Goal: Information Seeking & Learning: Learn about a topic

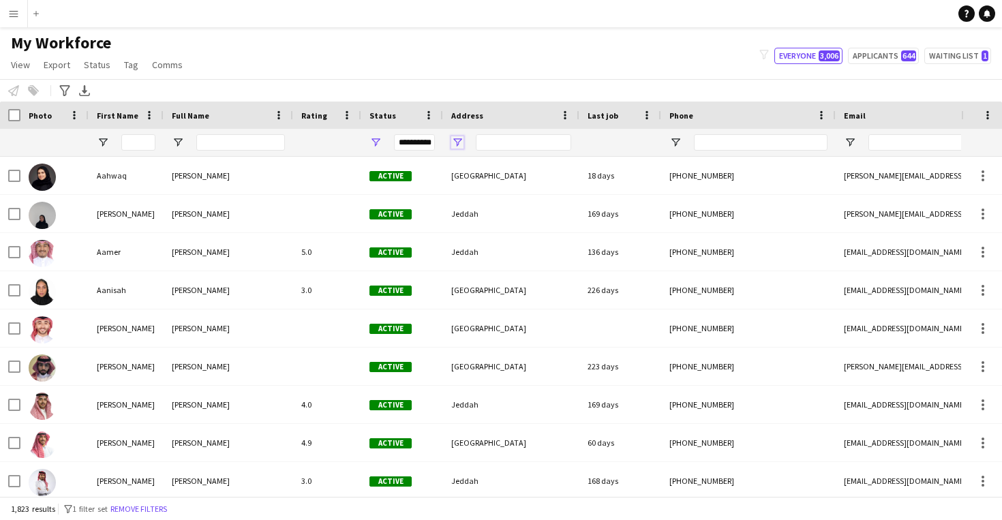
click at [458, 144] on span "Open Filter Menu" at bounding box center [457, 142] width 12 height 12
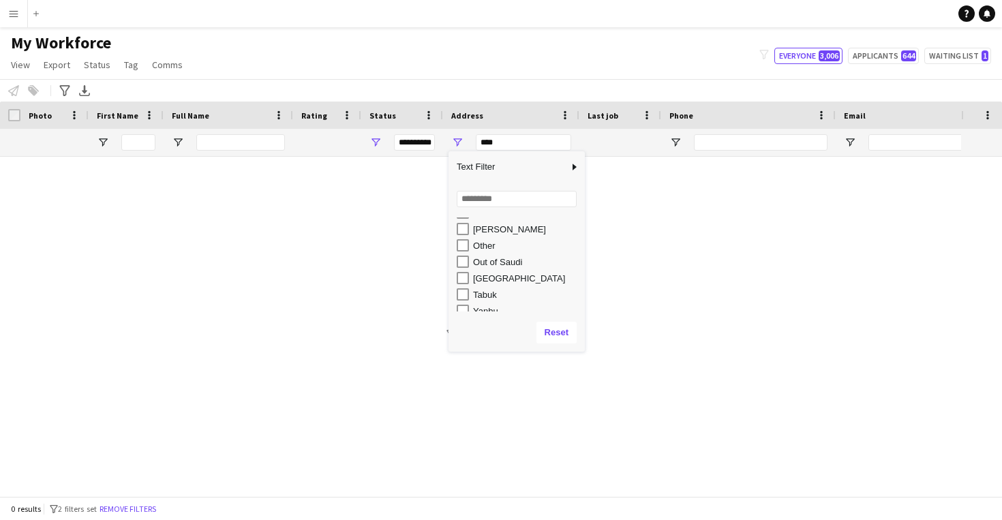
scroll to position [181, 0]
type input "**********"
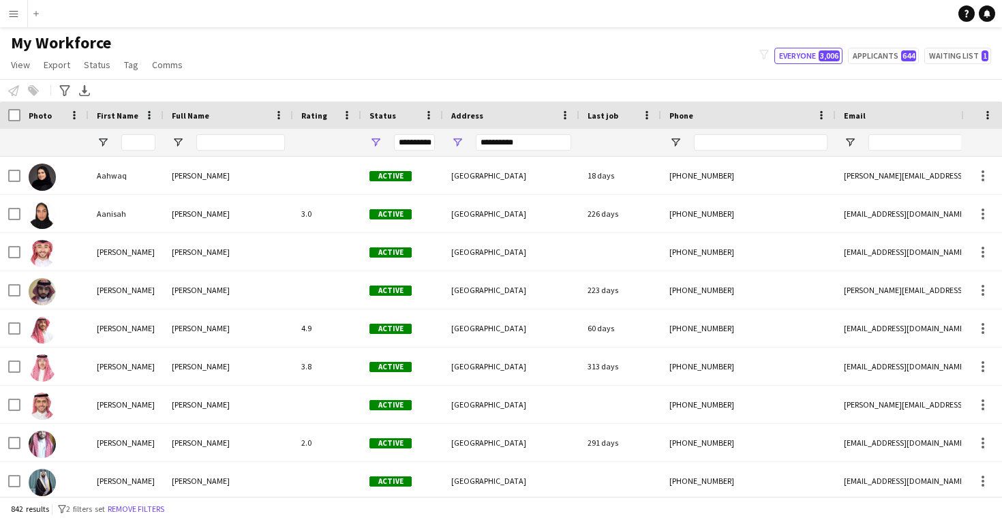
click at [406, 38] on div "My Workforce View Views Default view New view Update view Delete view Edit name…" at bounding box center [501, 56] width 1002 height 46
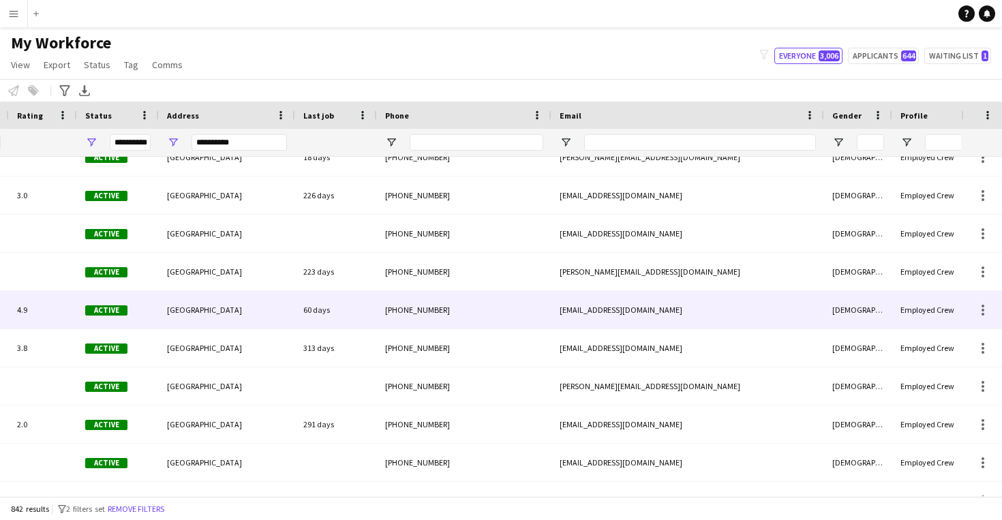
scroll to position [0, 0]
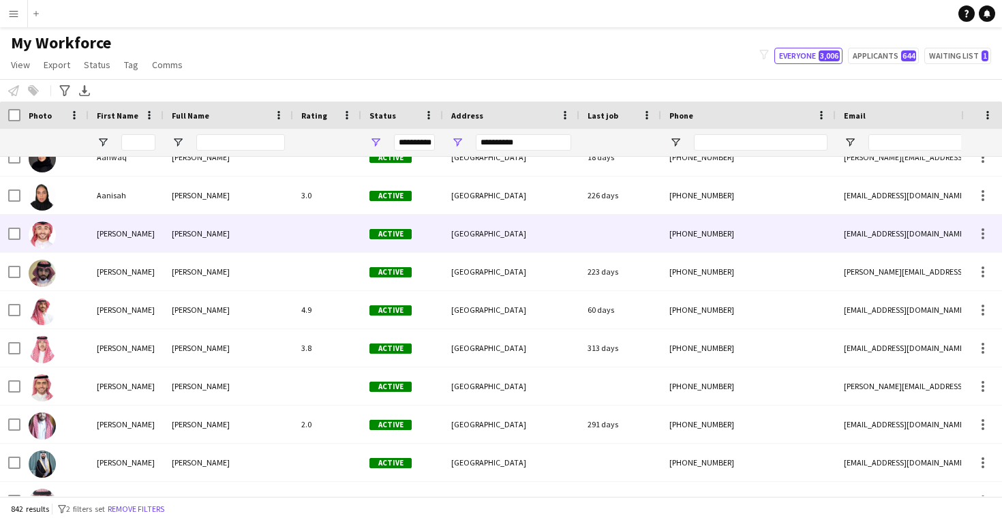
click at [223, 246] on div "[PERSON_NAME]" at bounding box center [228, 233] width 129 height 37
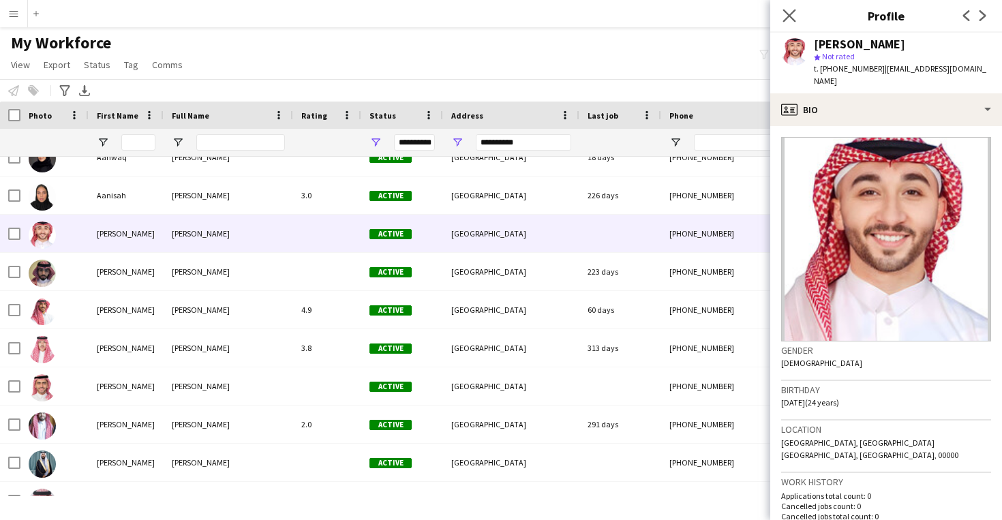
click at [780, 18] on app-icon "Close pop-in" at bounding box center [790, 16] width 20 height 20
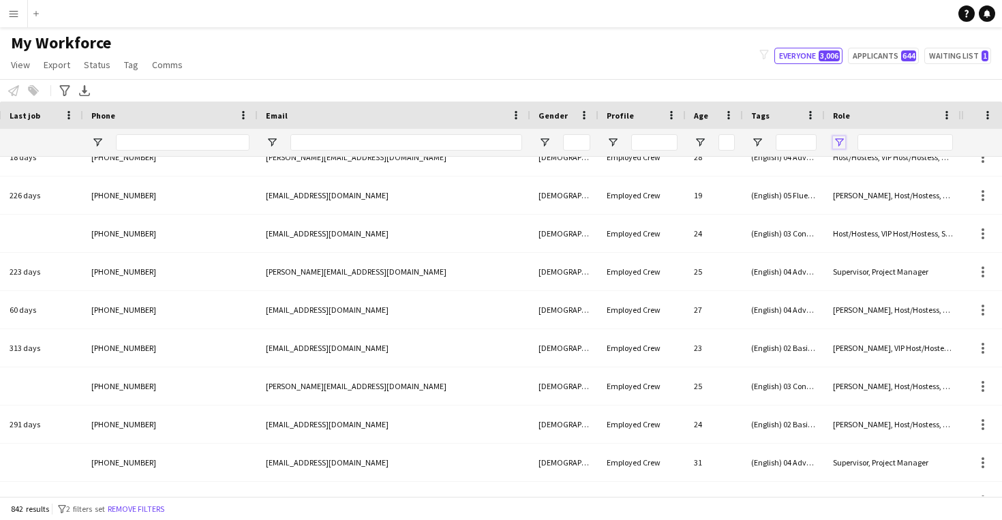
click at [838, 144] on span "Open Filter Menu" at bounding box center [839, 142] width 12 height 12
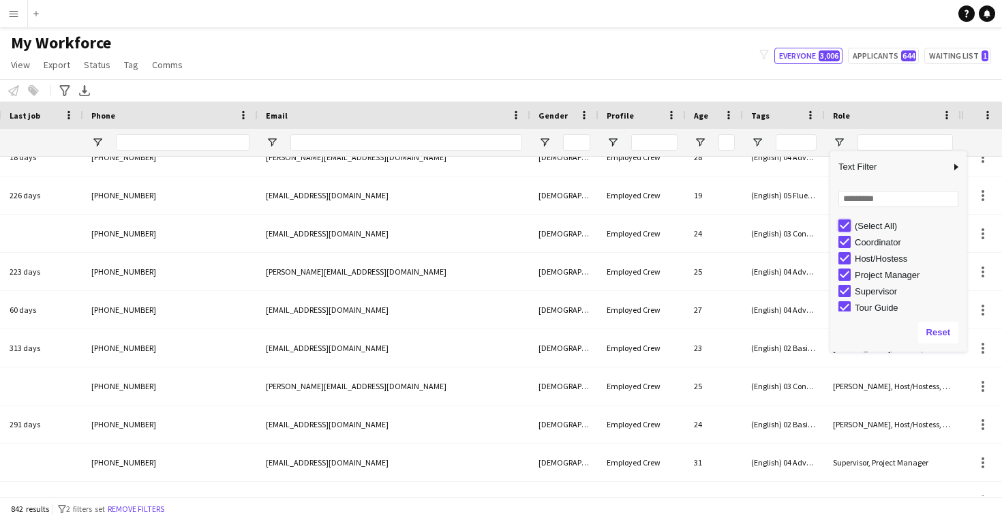
type input "***"
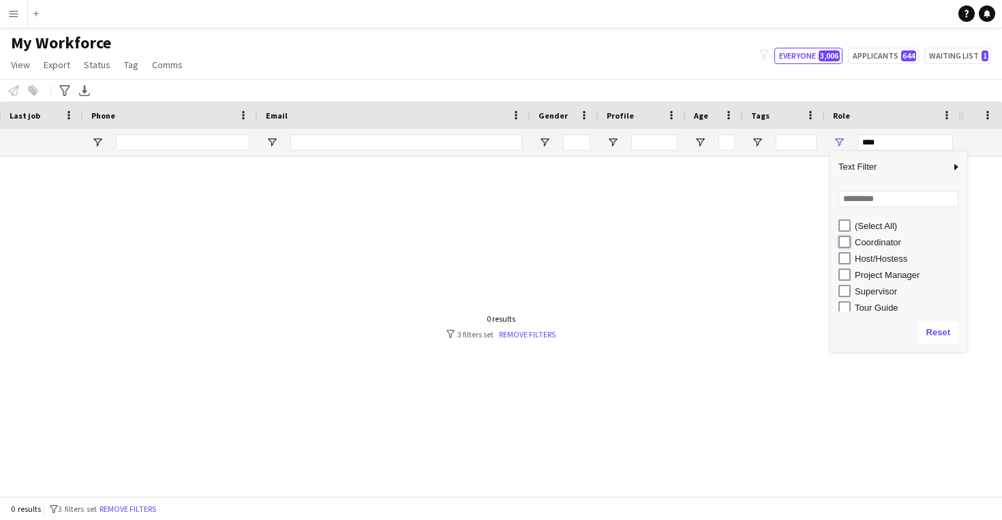
type input "**********"
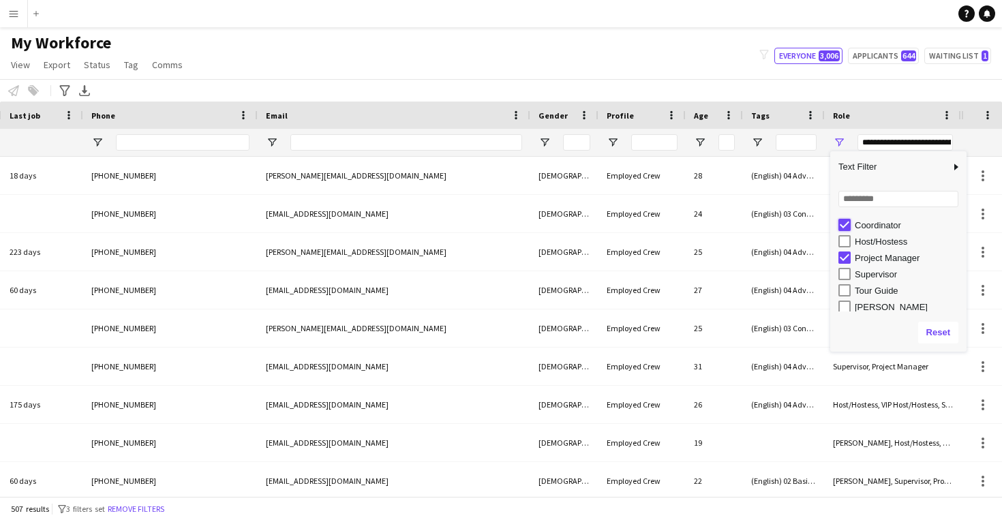
type input "**********"
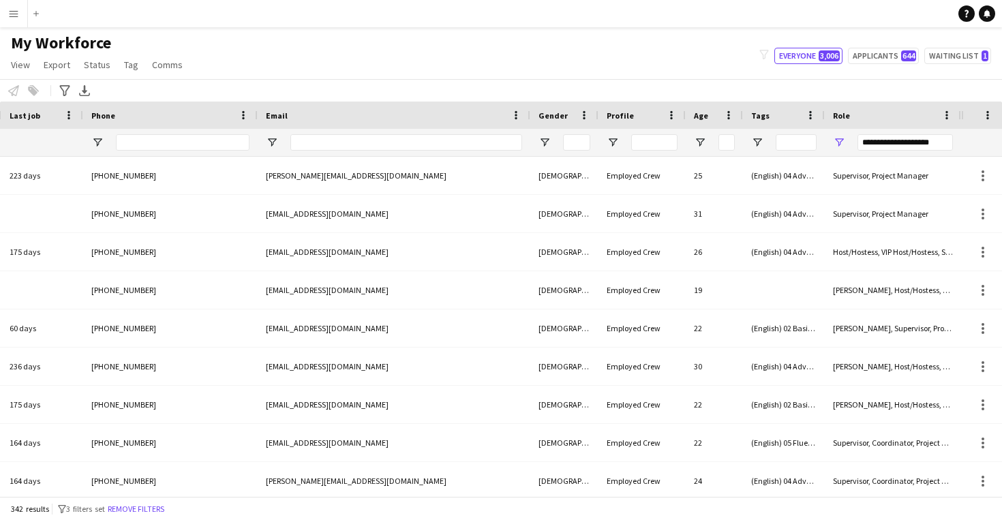
click at [665, 47] on div "My Workforce View Views Default view New view Update view Delete view Edit name…" at bounding box center [501, 56] width 1002 height 46
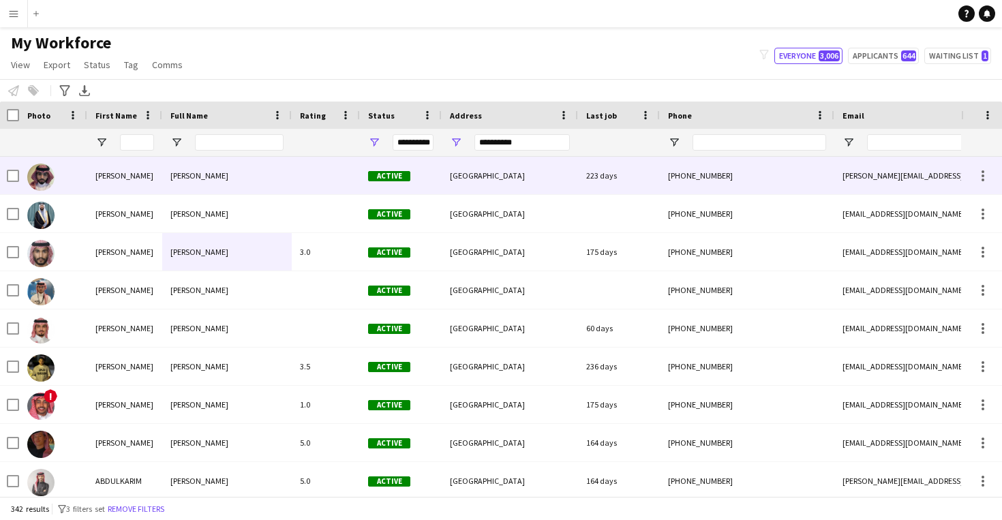
click at [235, 170] on div "[PERSON_NAME]" at bounding box center [226, 175] width 129 height 37
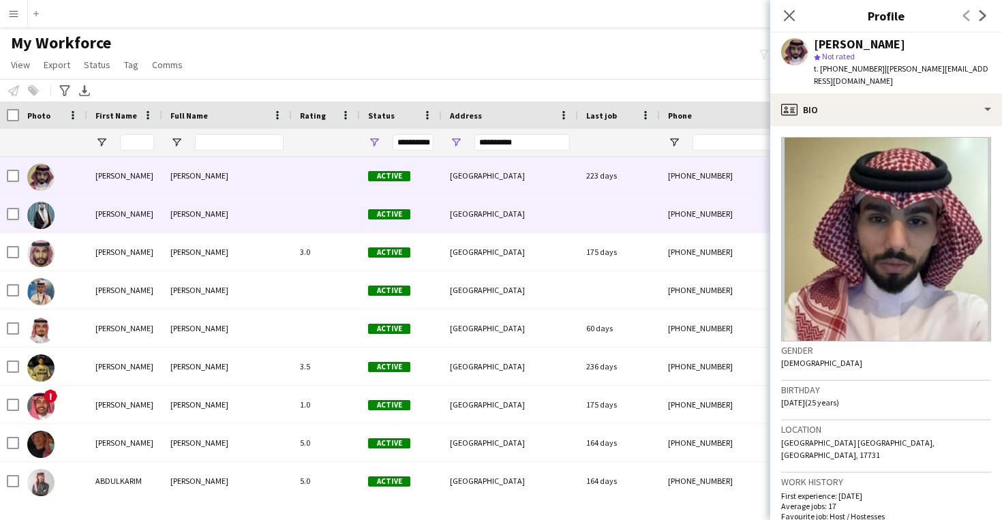
click at [249, 211] on div "[PERSON_NAME]" at bounding box center [226, 213] width 129 height 37
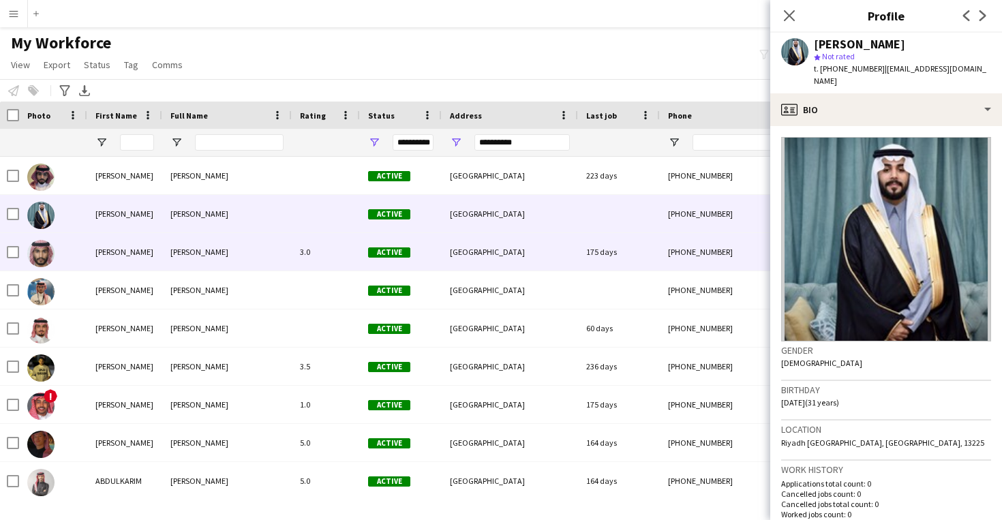
click at [250, 252] on div "[PERSON_NAME]" at bounding box center [226, 251] width 129 height 37
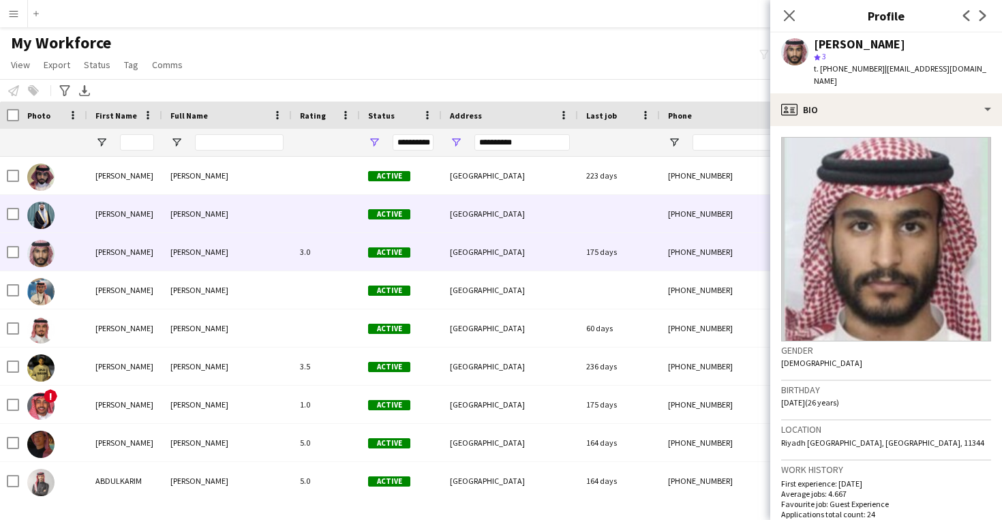
click at [237, 223] on div "[PERSON_NAME]" at bounding box center [226, 213] width 129 height 37
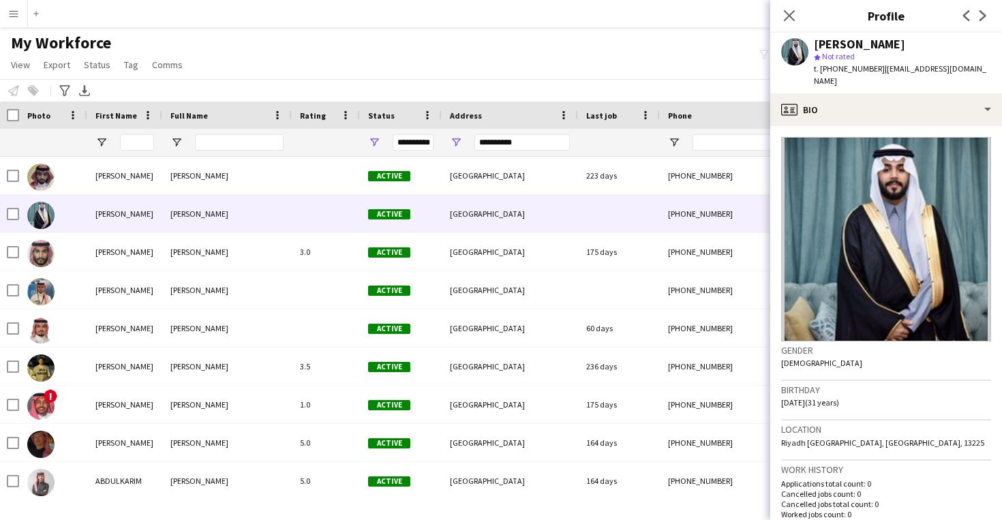
click at [836, 46] on div "[PERSON_NAME]" at bounding box center [859, 44] width 91 height 12
click at [836, 45] on div "[PERSON_NAME]" at bounding box center [859, 44] width 91 height 12
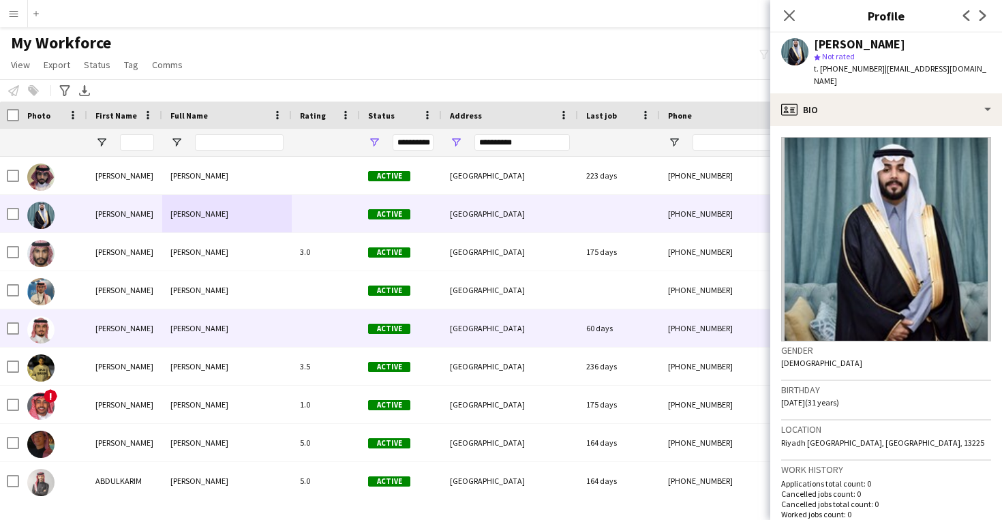
click at [513, 323] on div "[GEOGRAPHIC_DATA]" at bounding box center [510, 327] width 136 height 37
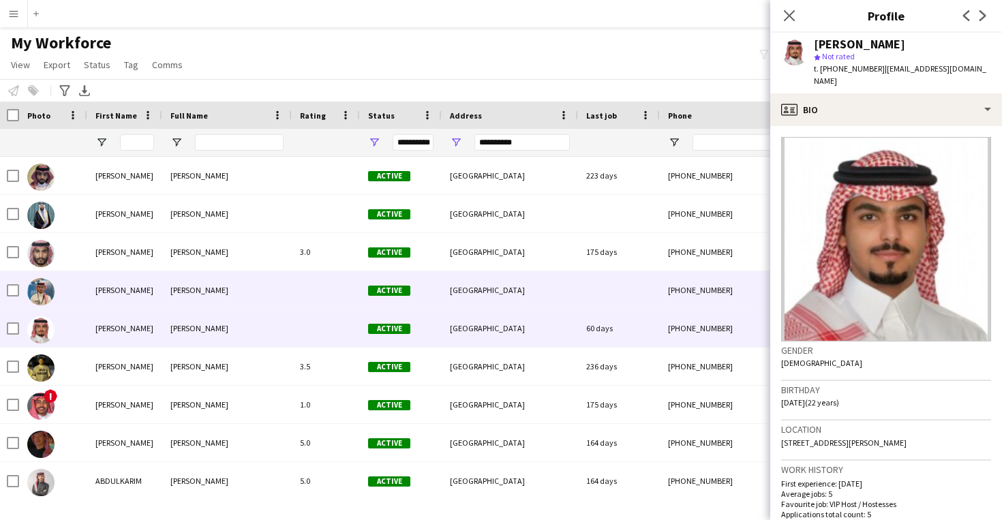
click at [508, 298] on div "[GEOGRAPHIC_DATA]" at bounding box center [510, 289] width 136 height 37
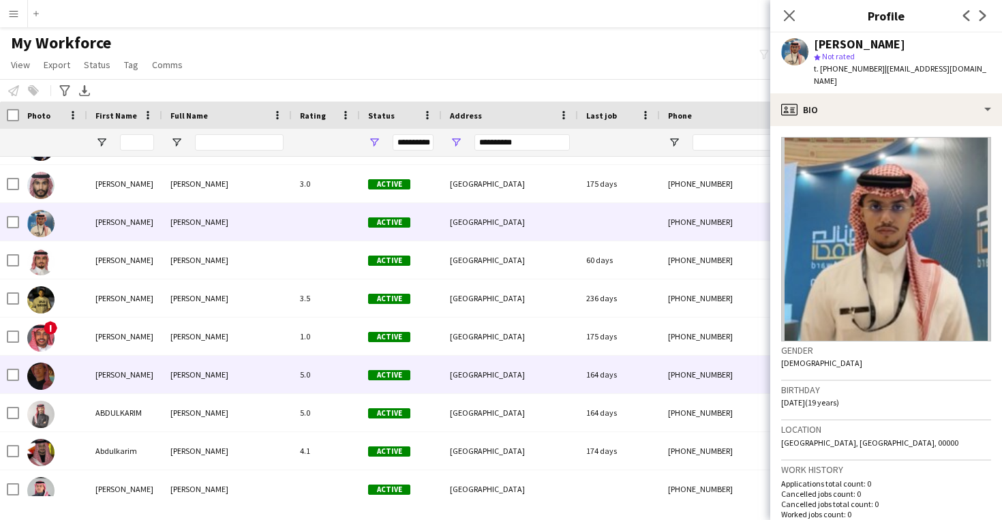
click at [571, 383] on div "[GEOGRAPHIC_DATA]" at bounding box center [510, 374] width 136 height 37
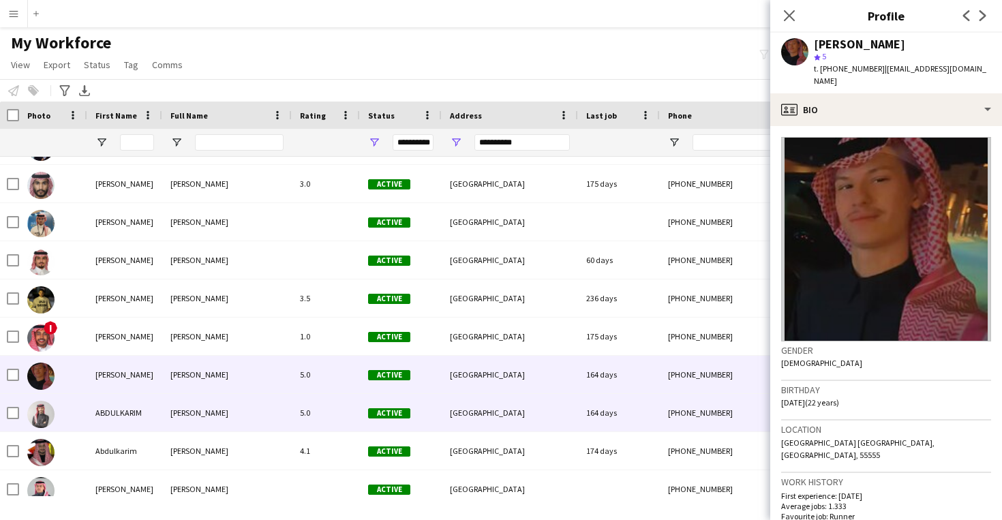
click at [645, 410] on div "164 days" at bounding box center [619, 412] width 82 height 37
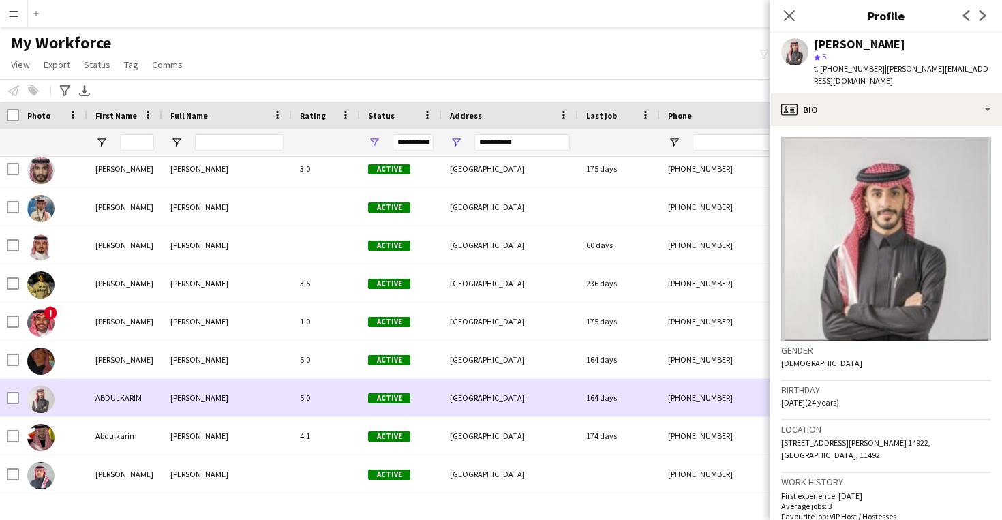
scroll to position [91, 0]
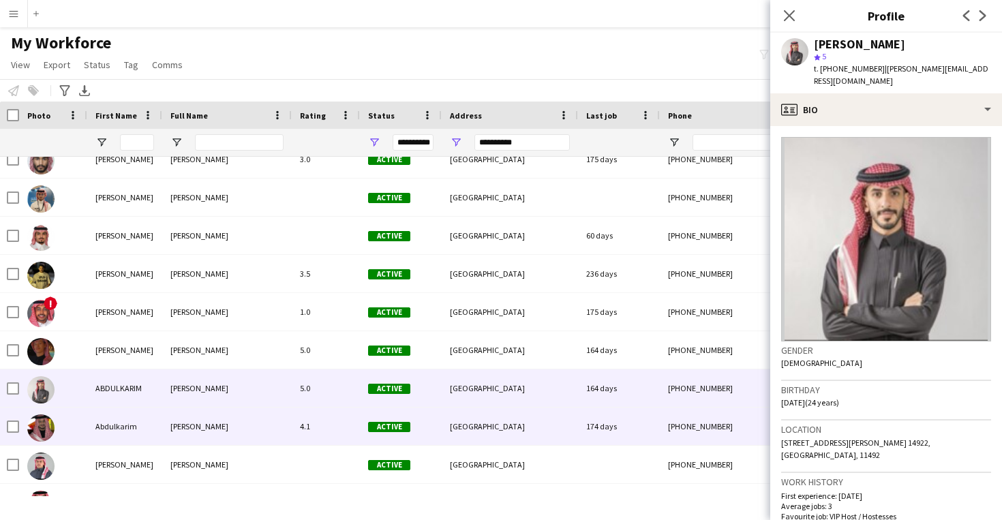
click at [590, 431] on div "174 days" at bounding box center [619, 426] width 82 height 37
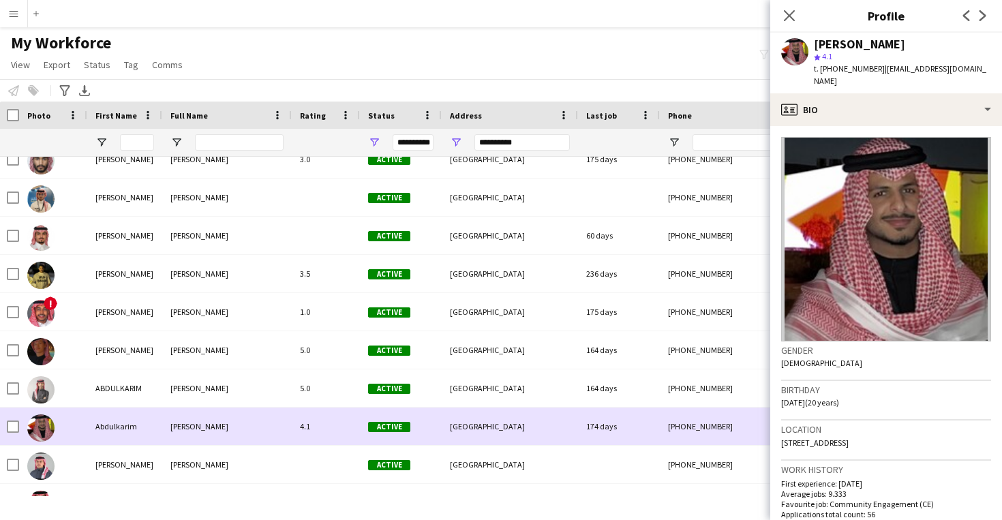
scroll to position [101, 0]
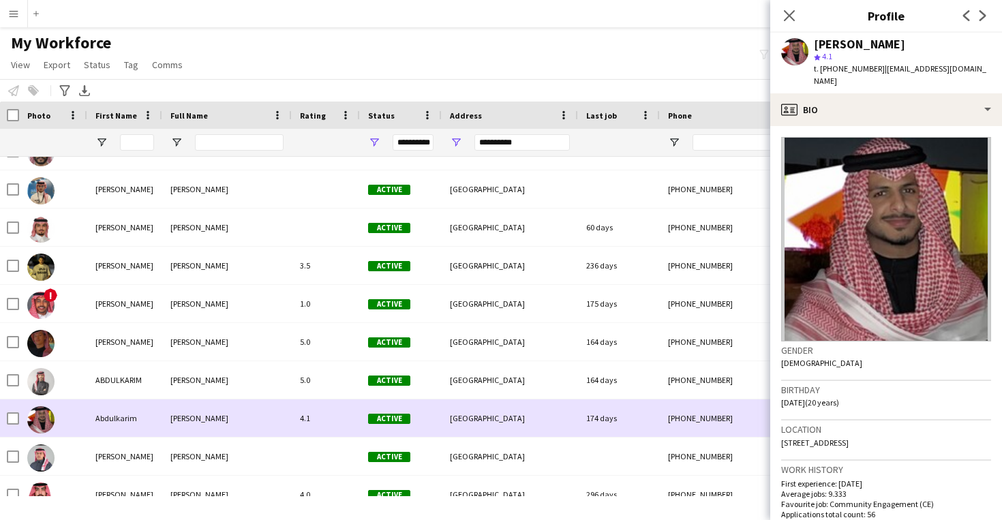
click at [590, 431] on div "174 days" at bounding box center [619, 417] width 82 height 37
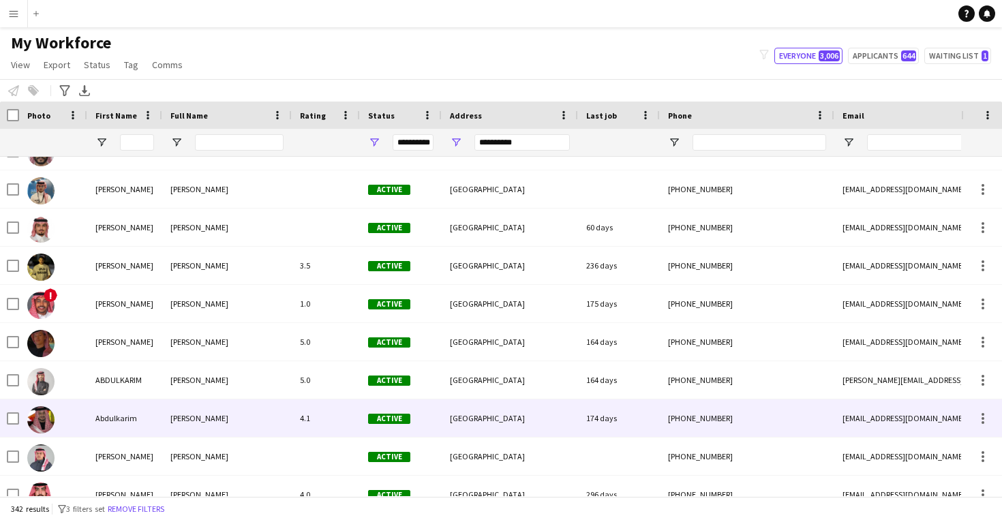
click at [590, 431] on div "174 days" at bounding box center [619, 417] width 82 height 37
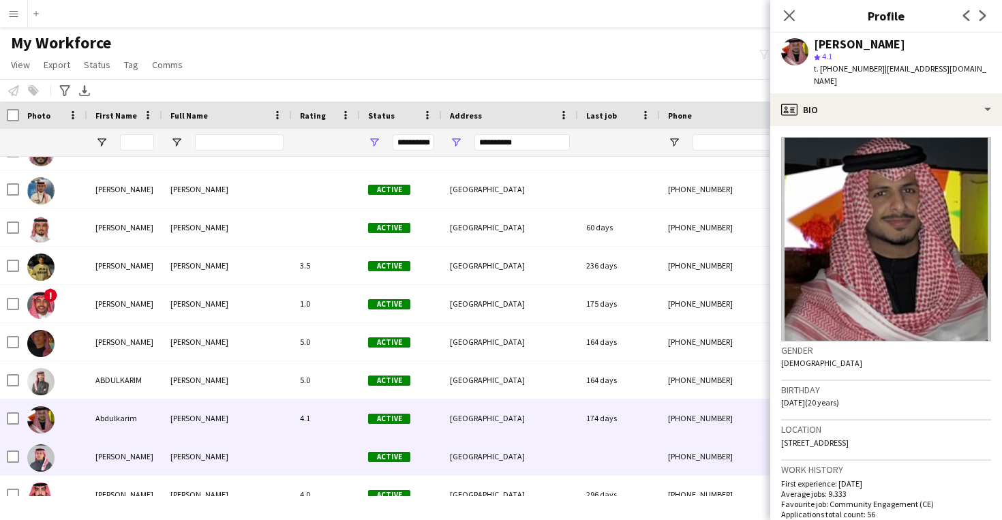
click at [575, 446] on div "[GEOGRAPHIC_DATA]" at bounding box center [510, 456] width 136 height 37
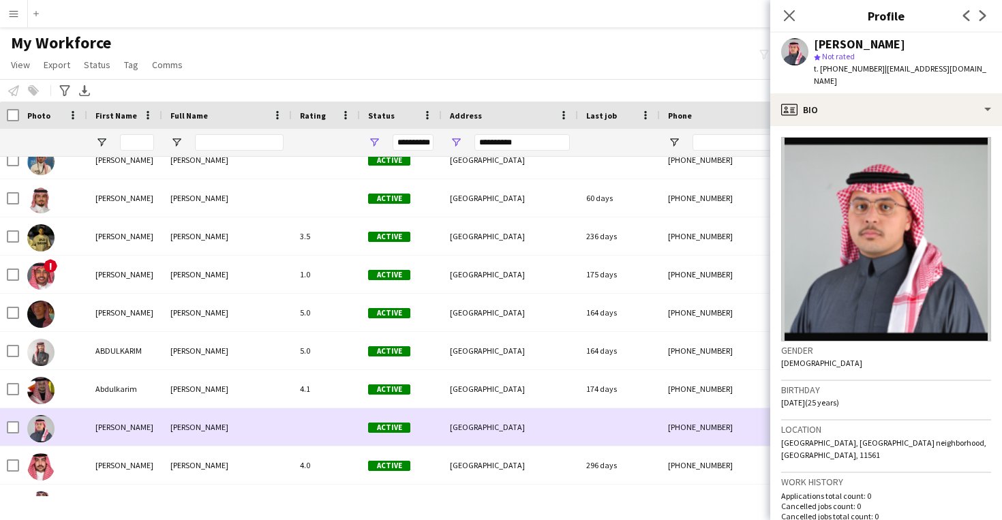
scroll to position [136, 0]
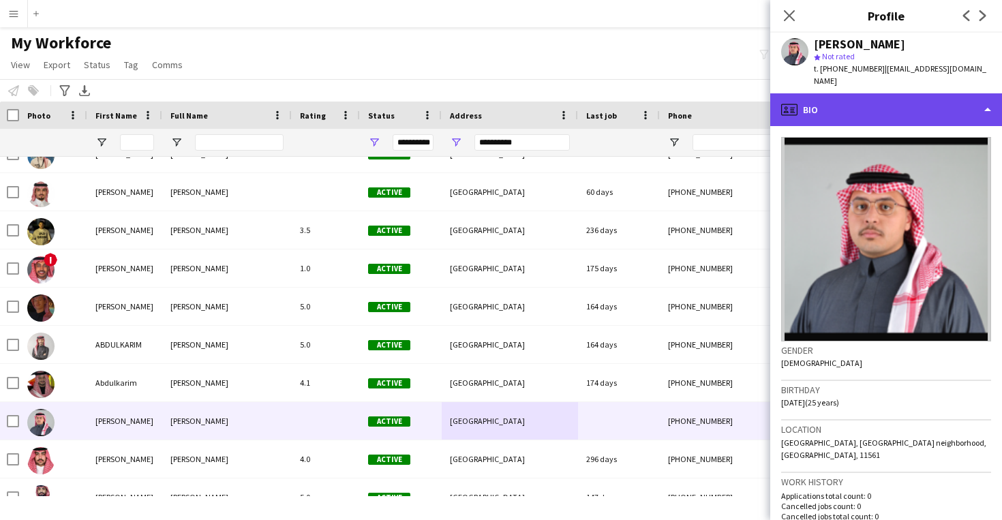
click at [864, 93] on div "profile Bio" at bounding box center [886, 109] width 232 height 33
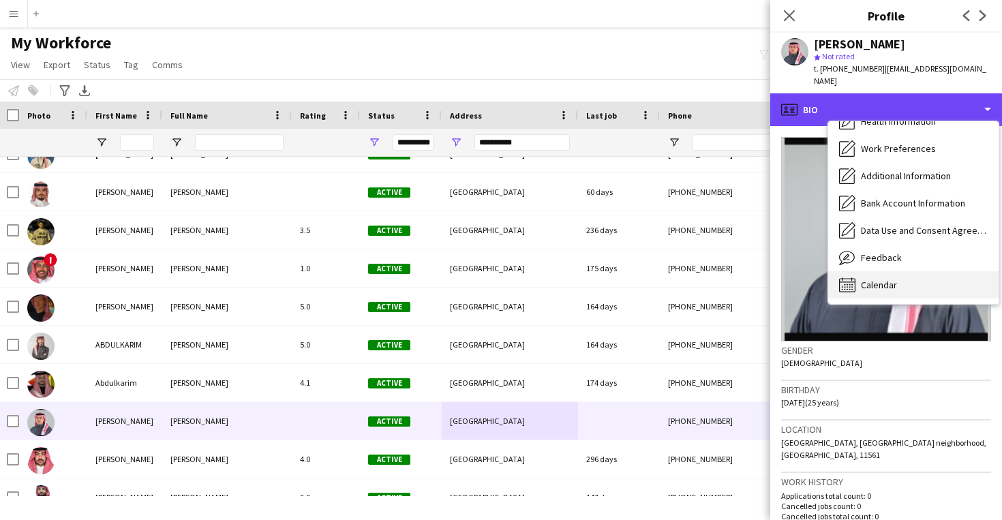
scroll to position [155, 0]
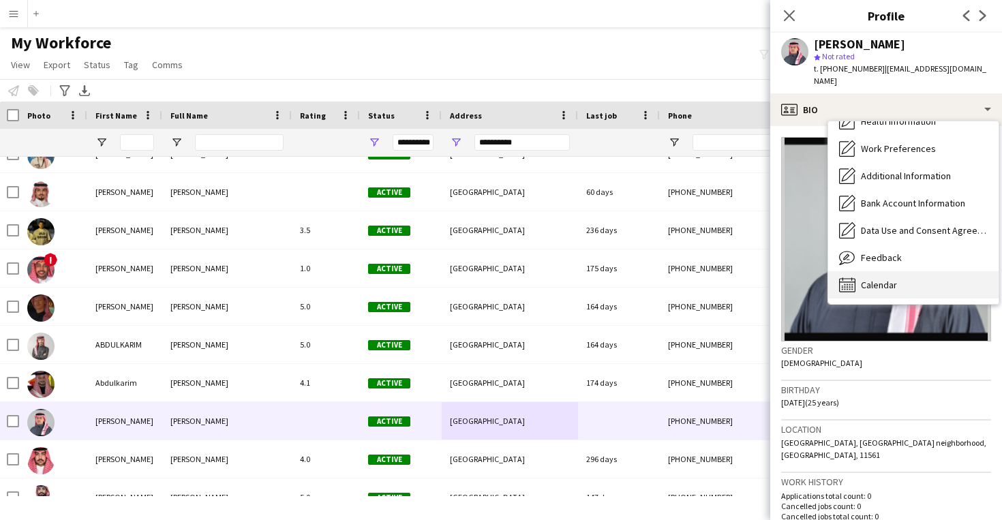
click at [872, 271] on div "Calendar Calendar" at bounding box center [913, 284] width 170 height 27
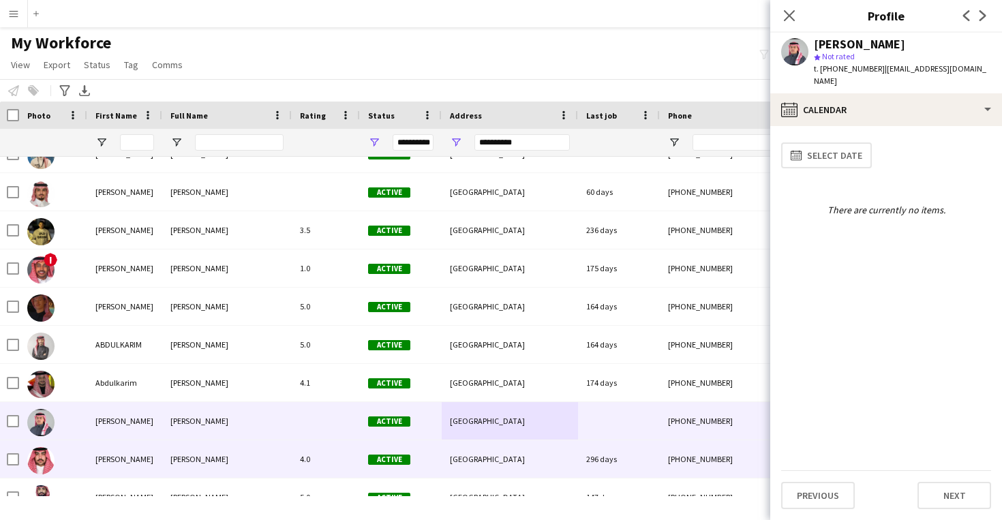
click at [536, 454] on div "[GEOGRAPHIC_DATA]" at bounding box center [510, 458] width 136 height 37
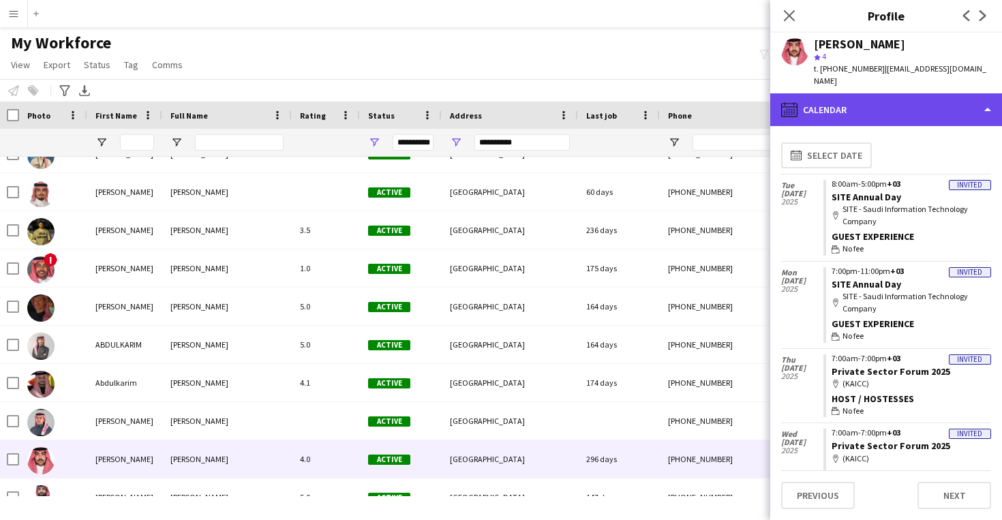
click at [853, 101] on div "calendar-full Calendar" at bounding box center [886, 109] width 232 height 33
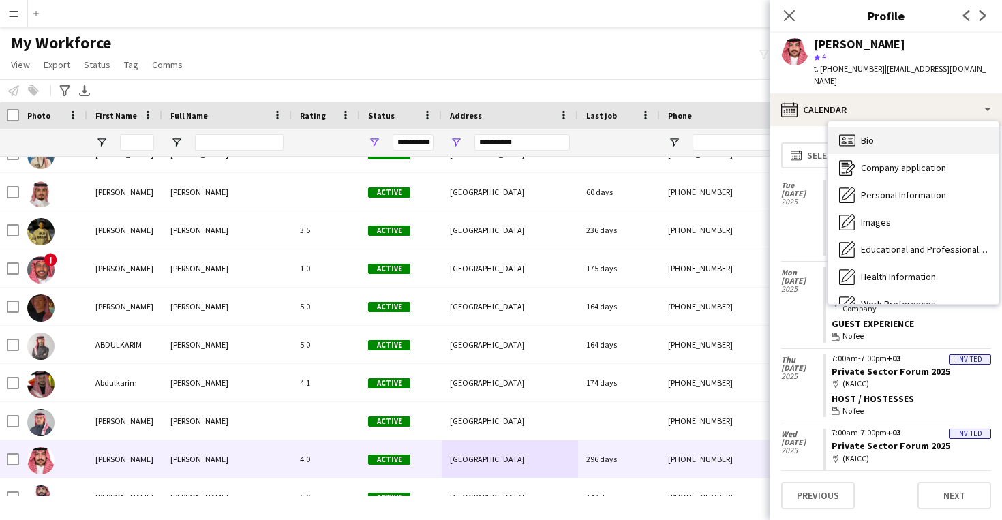
click at [875, 127] on div "Bio Bio" at bounding box center [913, 140] width 170 height 27
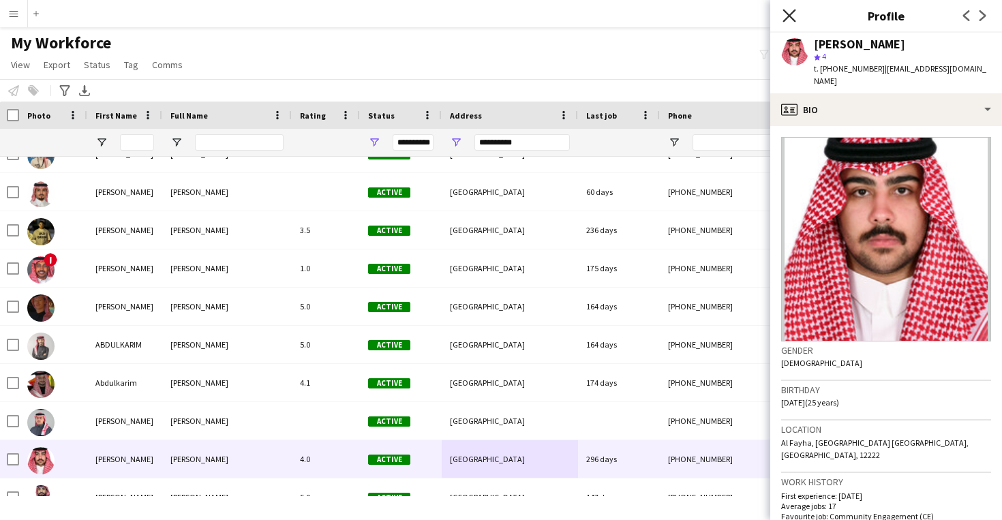
click at [787, 14] on icon at bounding box center [788, 15] width 13 height 13
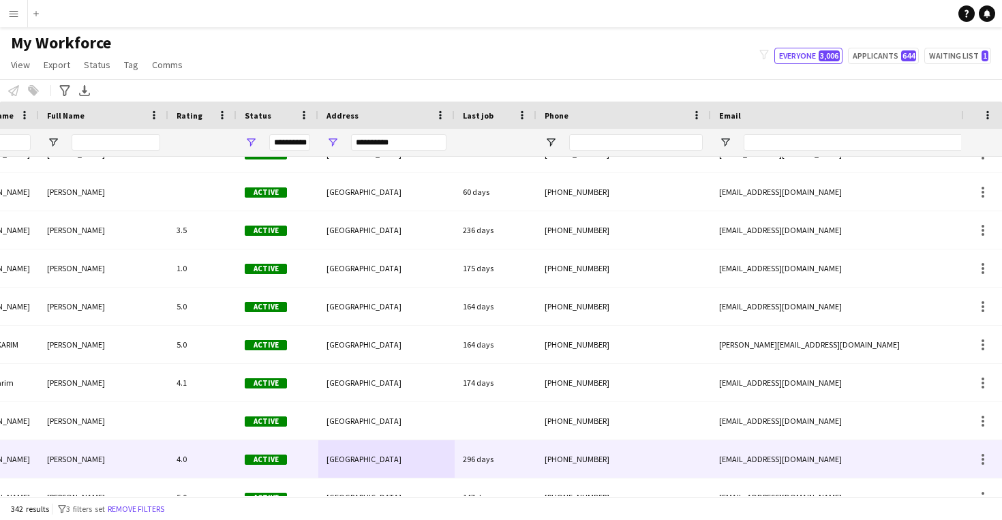
scroll to position [0, 195]
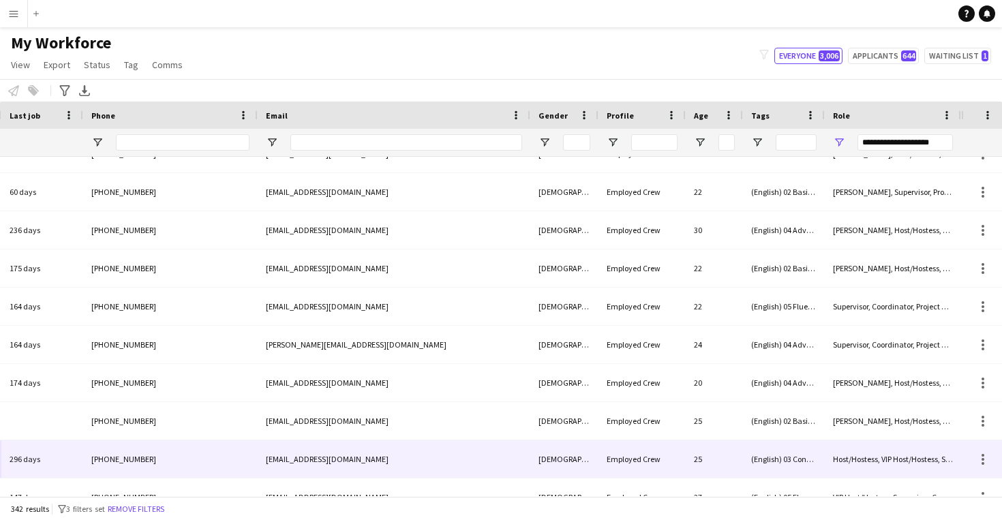
click at [871, 458] on span "Host/Hostess, VIP Host/Hostess, Supervisor, Coordinator, Project Manager" at bounding box center [957, 459] width 248 height 10
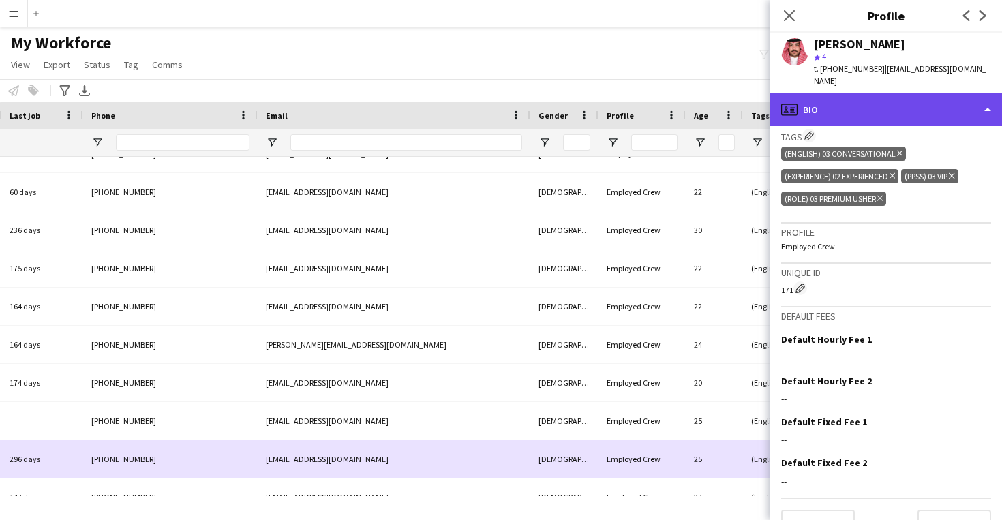
click at [842, 104] on div "profile Bio" at bounding box center [886, 109] width 232 height 33
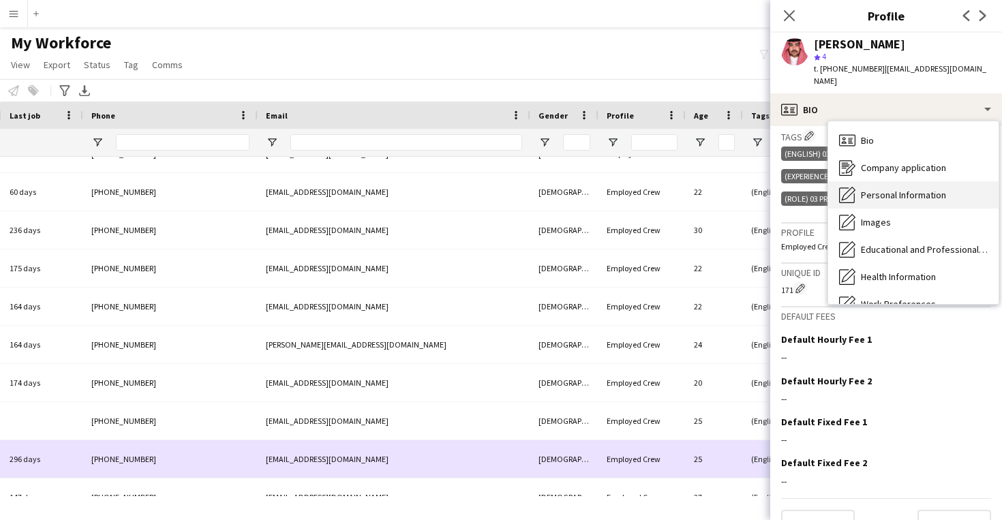
click at [864, 181] on div "Personal Information Personal Information" at bounding box center [913, 194] width 170 height 27
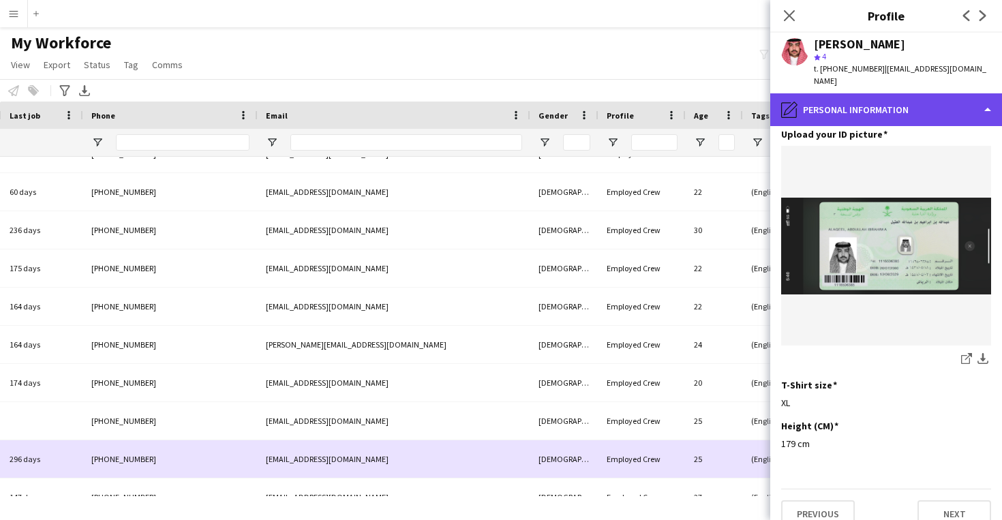
click at [865, 101] on div "pencil4 Personal Information" at bounding box center [886, 109] width 232 height 33
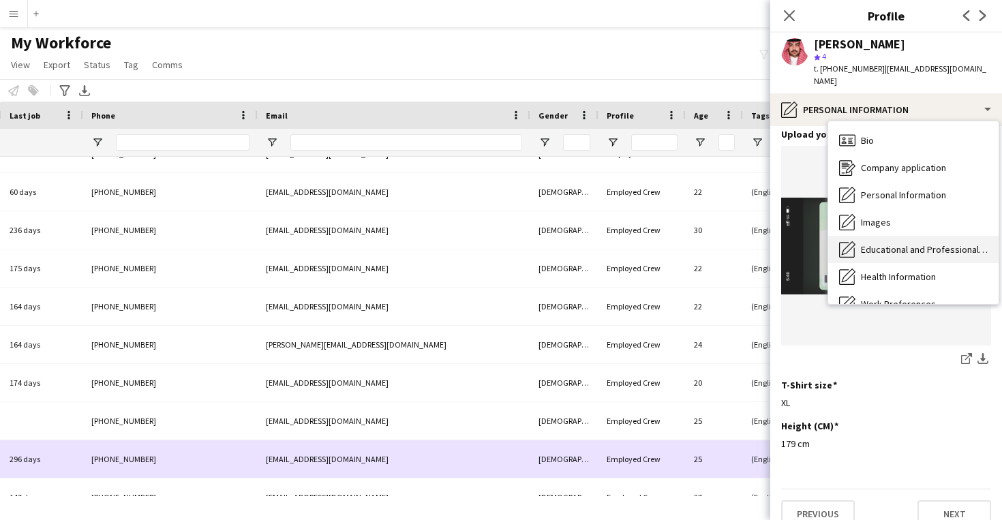
click at [889, 243] on span "Educational and Professional Background" at bounding box center [924, 249] width 127 height 12
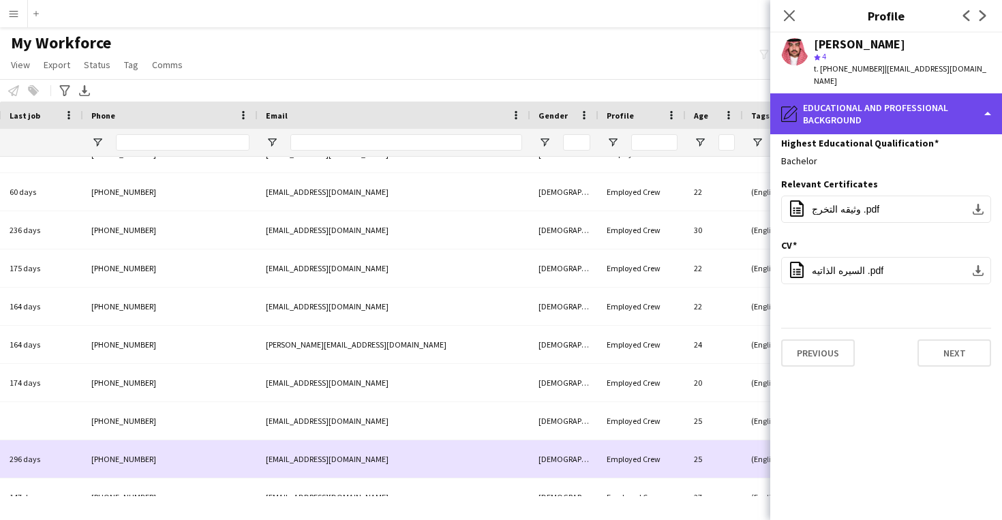
click at [879, 112] on div "pencil4 Educational and Professional Background" at bounding box center [886, 113] width 232 height 41
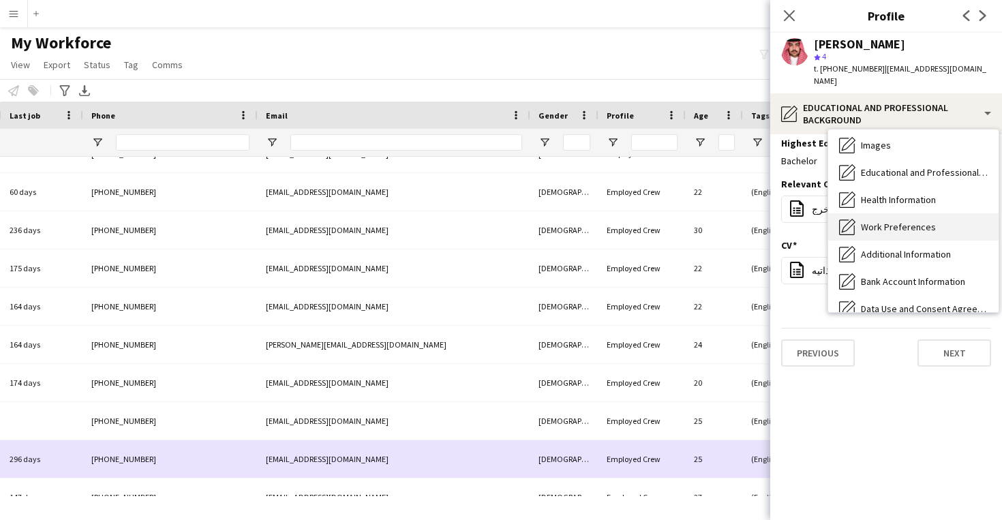
click at [885, 221] on span "Work Preferences" at bounding box center [898, 227] width 75 height 12
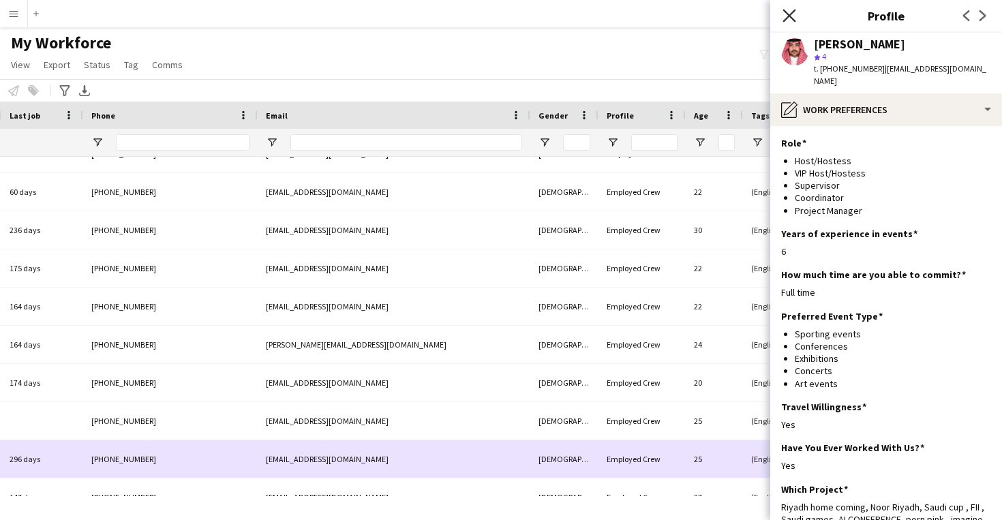
click at [788, 13] on icon "Close pop-in" at bounding box center [788, 15] width 13 height 13
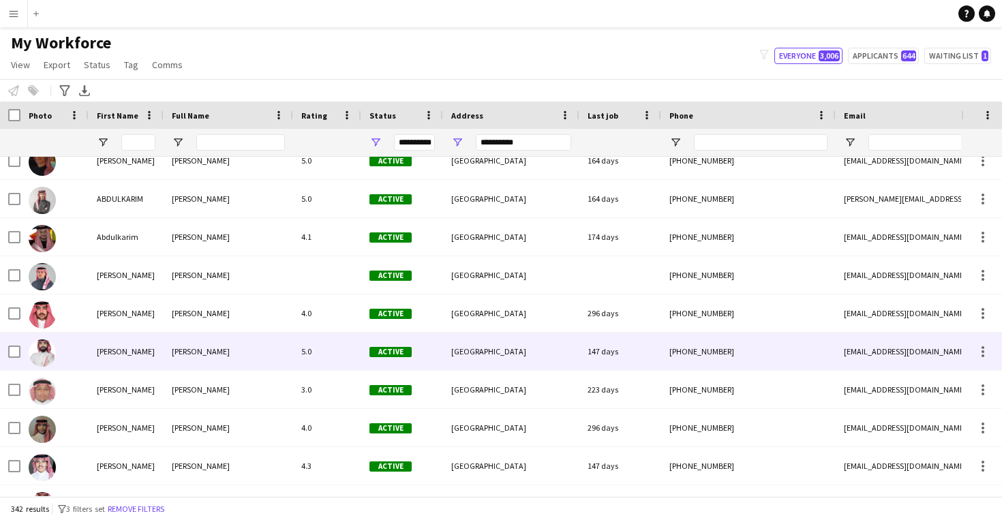
click at [347, 346] on div "5.0" at bounding box center [327, 351] width 68 height 37
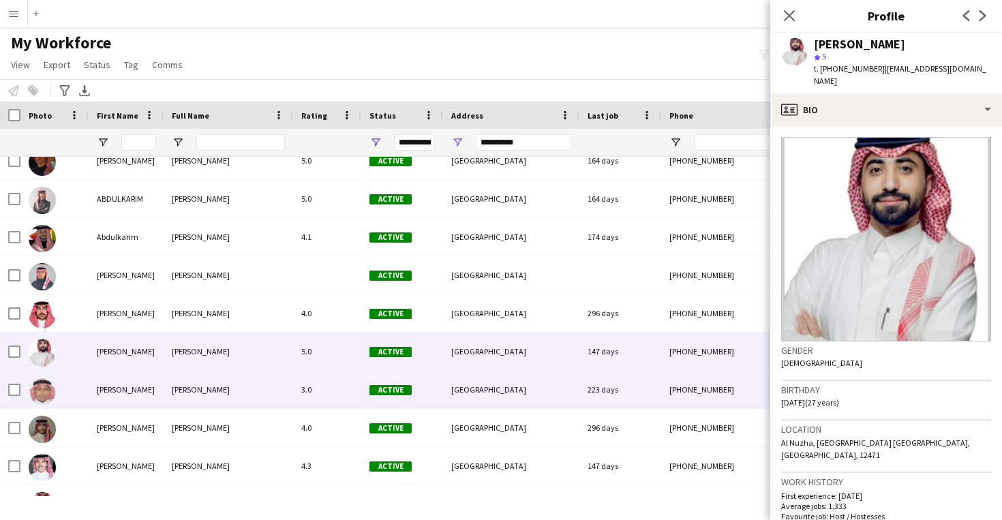
click at [555, 380] on div "[GEOGRAPHIC_DATA]" at bounding box center [511, 389] width 136 height 37
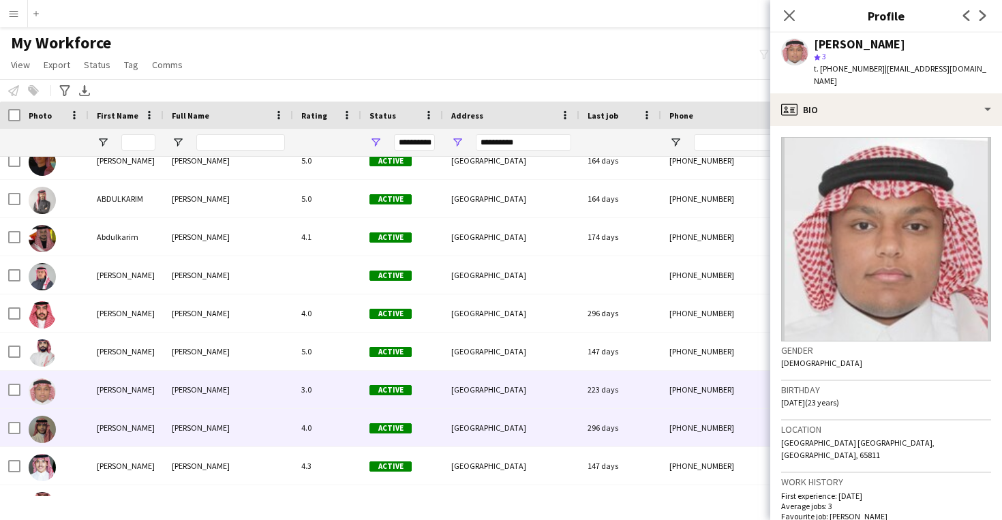
click at [517, 432] on div "[GEOGRAPHIC_DATA]" at bounding box center [511, 427] width 136 height 37
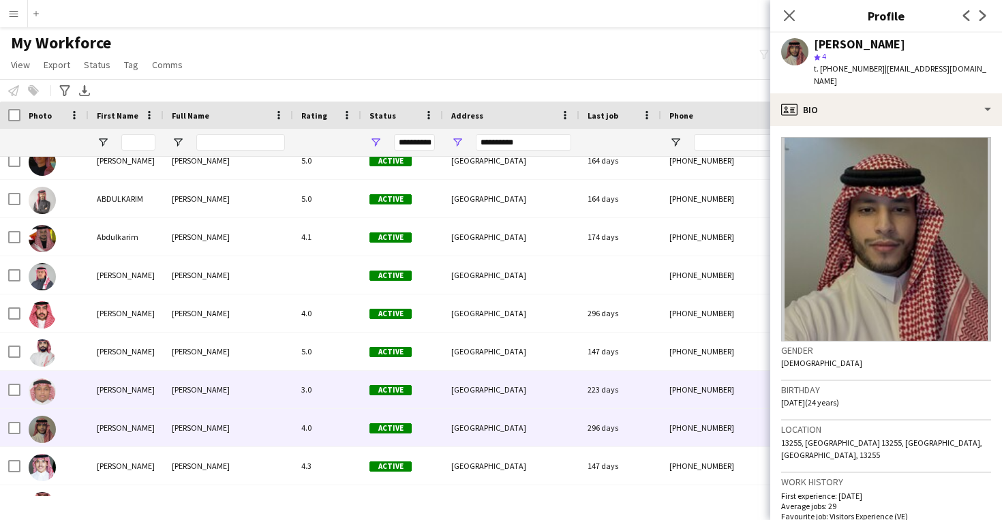
click at [506, 407] on div "[GEOGRAPHIC_DATA]" at bounding box center [511, 389] width 136 height 37
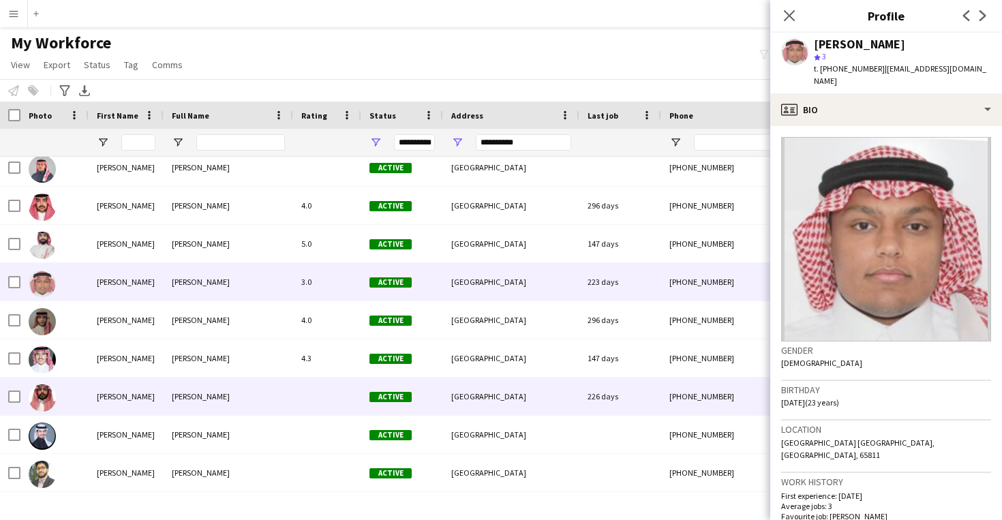
click at [491, 403] on div "[GEOGRAPHIC_DATA]" at bounding box center [511, 396] width 136 height 37
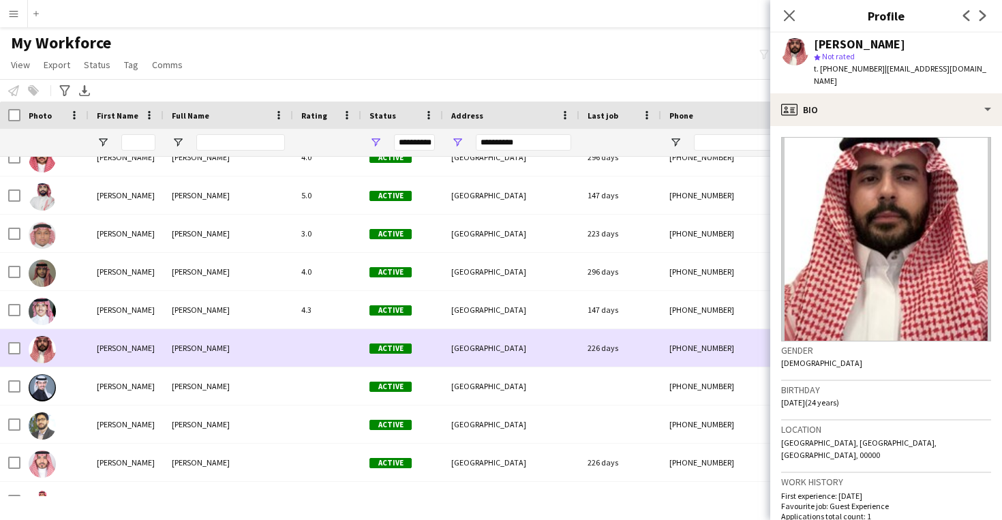
click at [491, 403] on div "[GEOGRAPHIC_DATA]" at bounding box center [511, 385] width 136 height 37
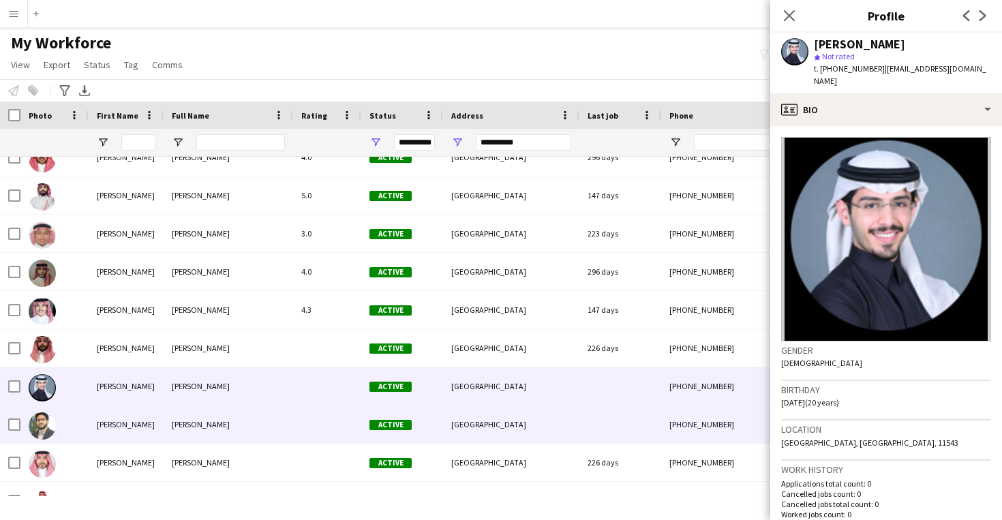
click at [485, 426] on div "[GEOGRAPHIC_DATA]" at bounding box center [511, 424] width 136 height 37
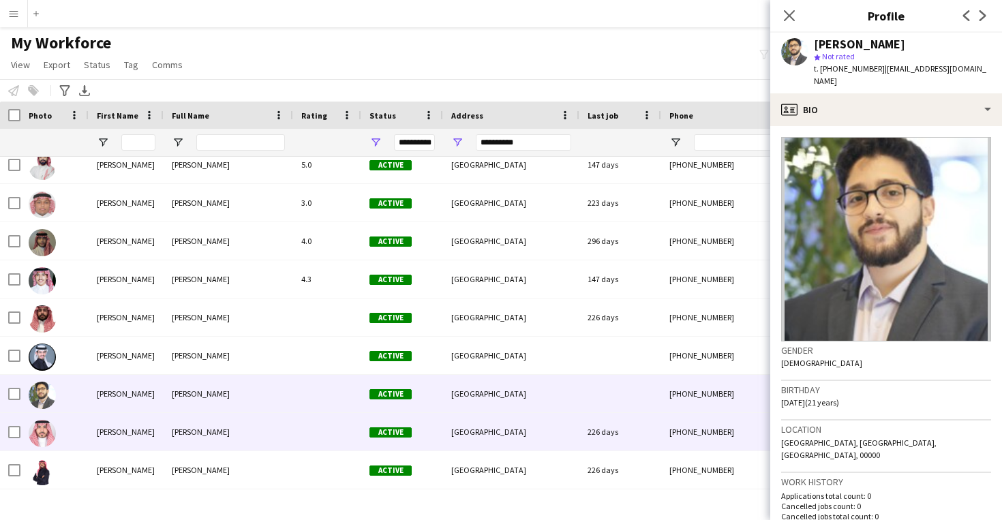
click at [485, 426] on div "[GEOGRAPHIC_DATA]" at bounding box center [511, 431] width 136 height 37
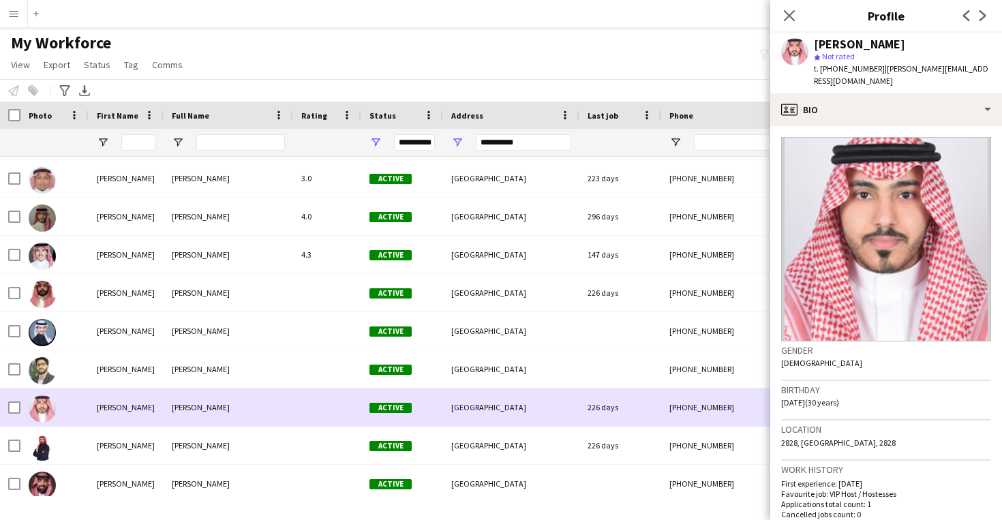
click at [485, 426] on div "Active [GEOGRAPHIC_DATA] 226 days [PHONE_NUMBER] [PERSON_NAME][EMAIL_ADDRESS][D…" at bounding box center [769, 407] width 1539 height 38
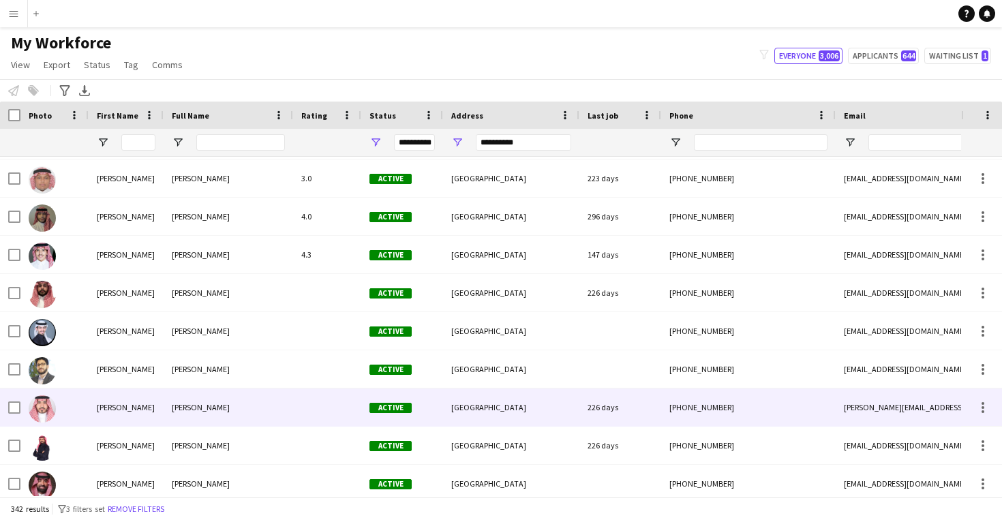
click at [485, 426] on div "Active [GEOGRAPHIC_DATA] 226 days [PHONE_NUMBER] [PERSON_NAME][EMAIL_ADDRESS][D…" at bounding box center [769, 407] width 1539 height 38
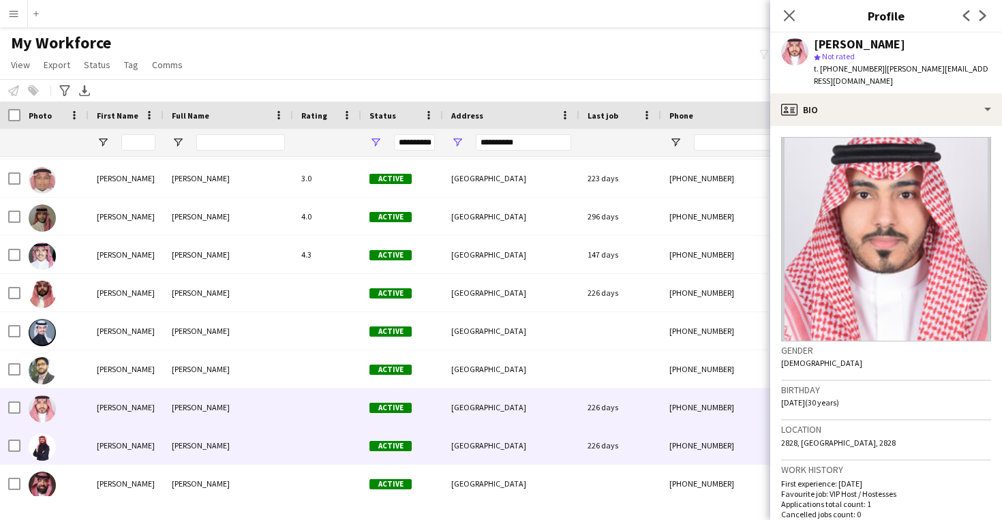
click at [474, 447] on span "[GEOGRAPHIC_DATA]" at bounding box center [488, 445] width 75 height 10
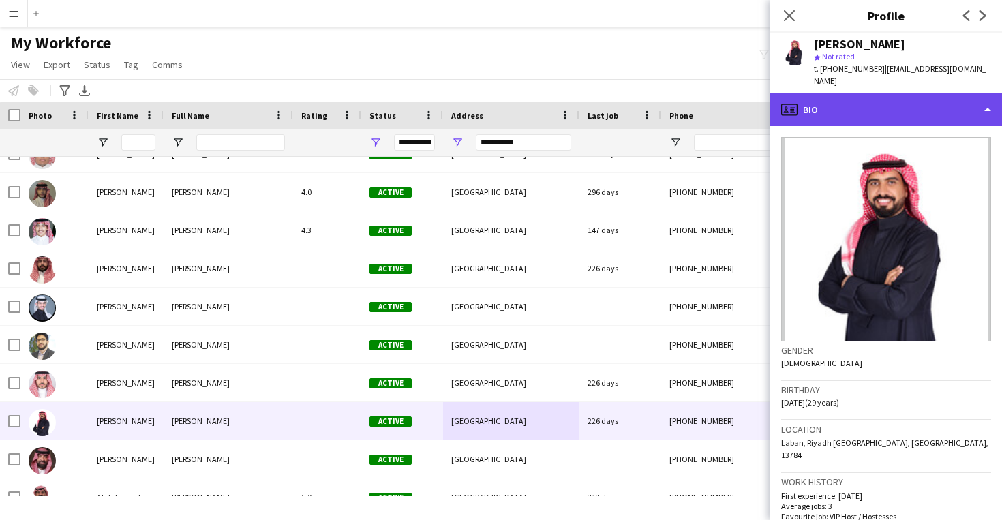
click at [853, 97] on div "profile Bio" at bounding box center [886, 109] width 232 height 33
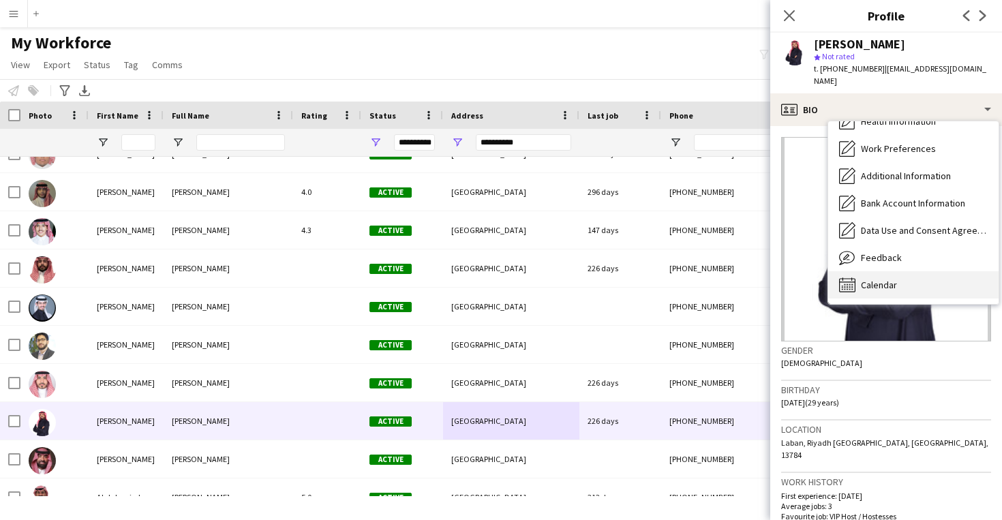
click at [885, 271] on div "Calendar Calendar" at bounding box center [913, 284] width 170 height 27
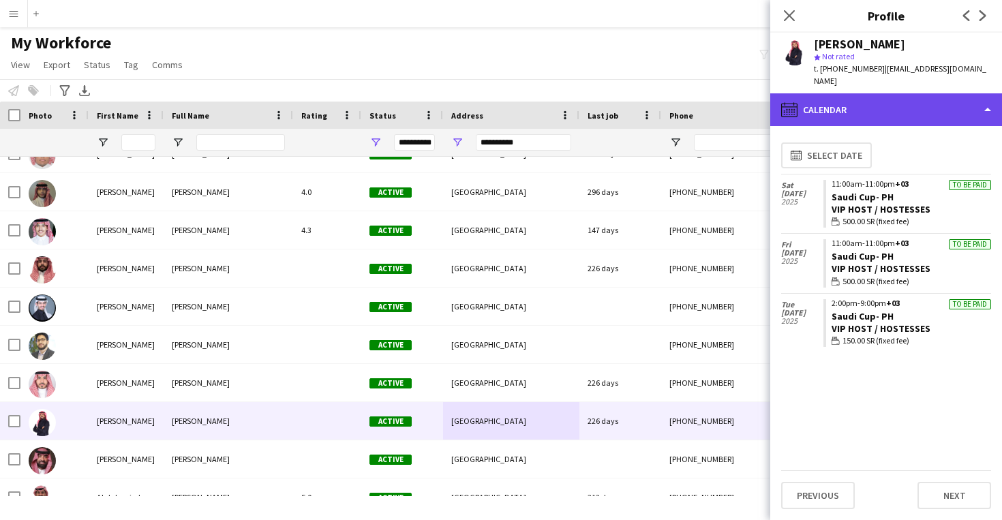
click at [851, 107] on div "calendar-full Calendar" at bounding box center [886, 109] width 232 height 33
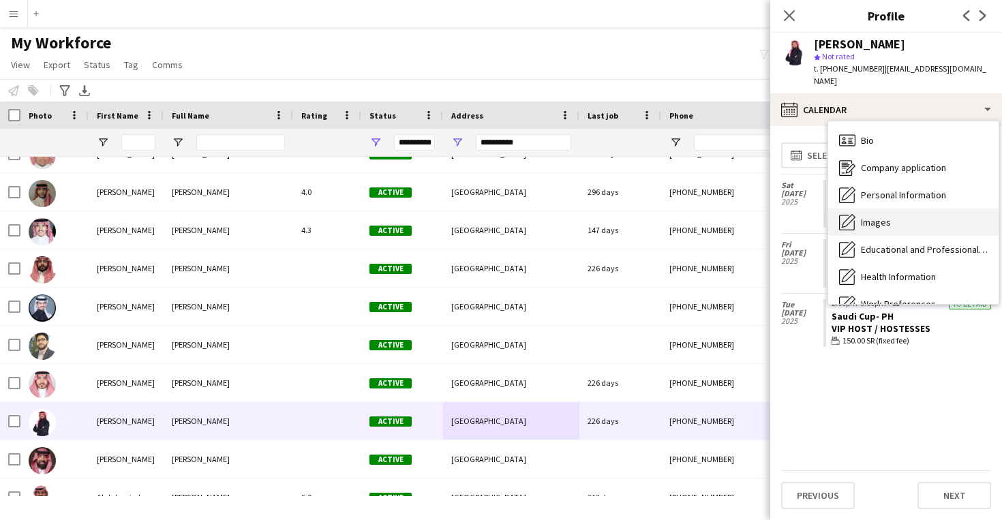
click at [880, 218] on div "Images Images" at bounding box center [913, 222] width 170 height 27
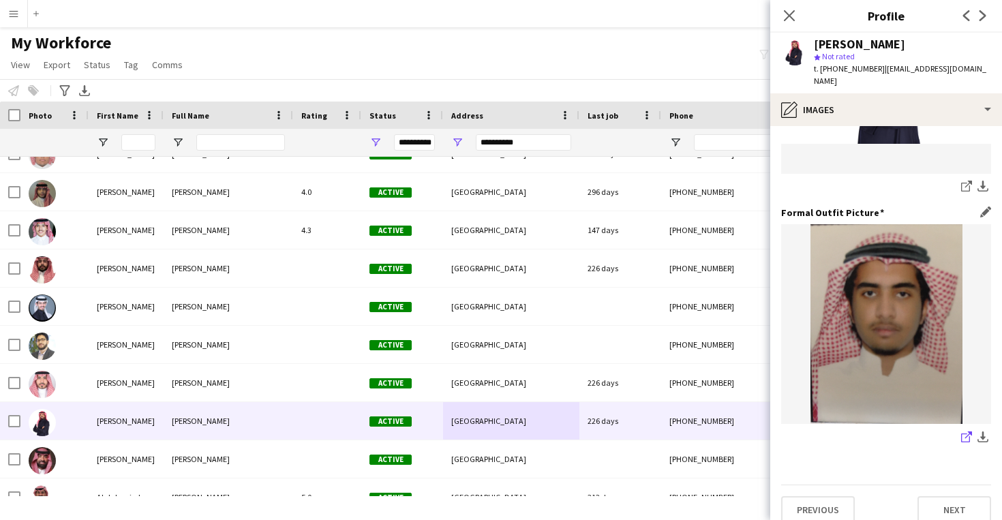
click at [962, 433] on icon at bounding box center [965, 437] width 9 height 9
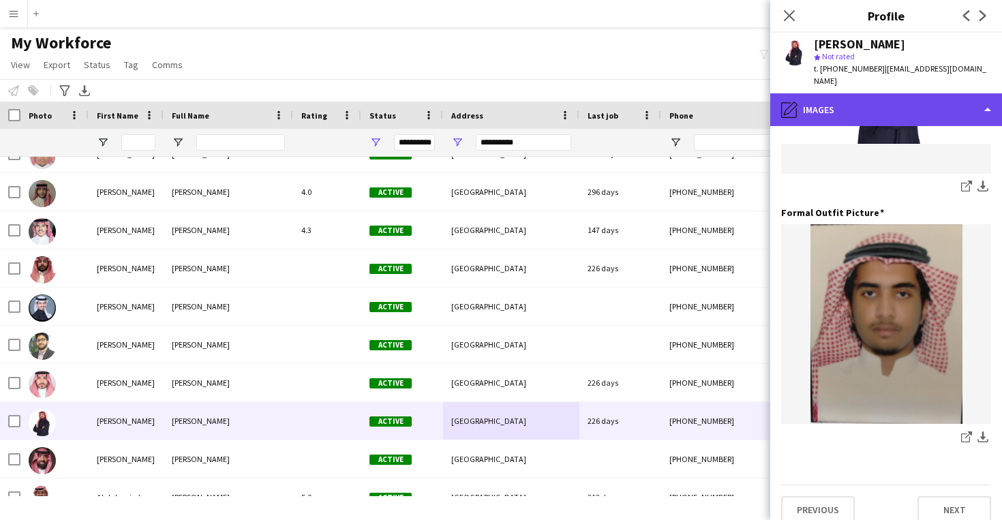
click at [879, 95] on div "pencil4 Images" at bounding box center [886, 109] width 232 height 33
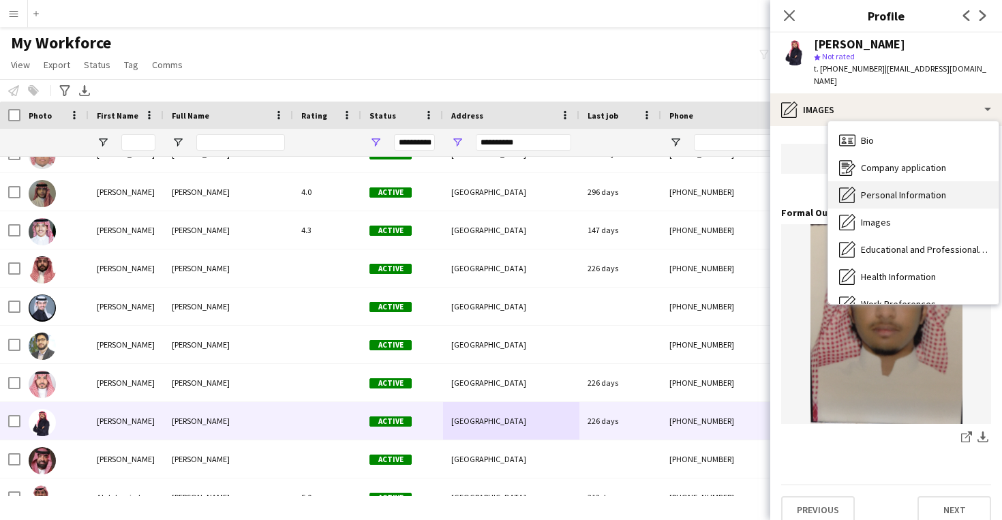
click at [907, 189] on span "Personal Information" at bounding box center [903, 195] width 85 height 12
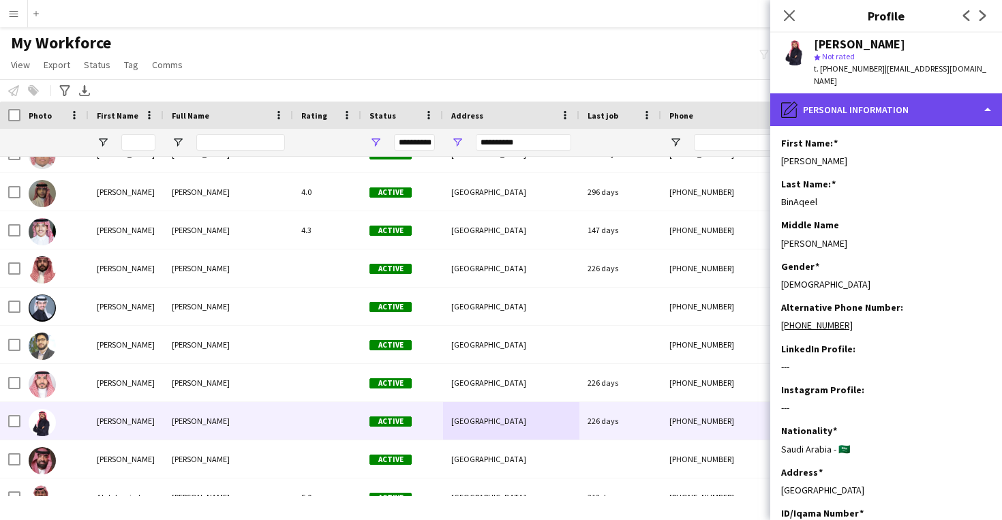
click at [887, 105] on div "pencil4 Personal Information" at bounding box center [886, 109] width 232 height 33
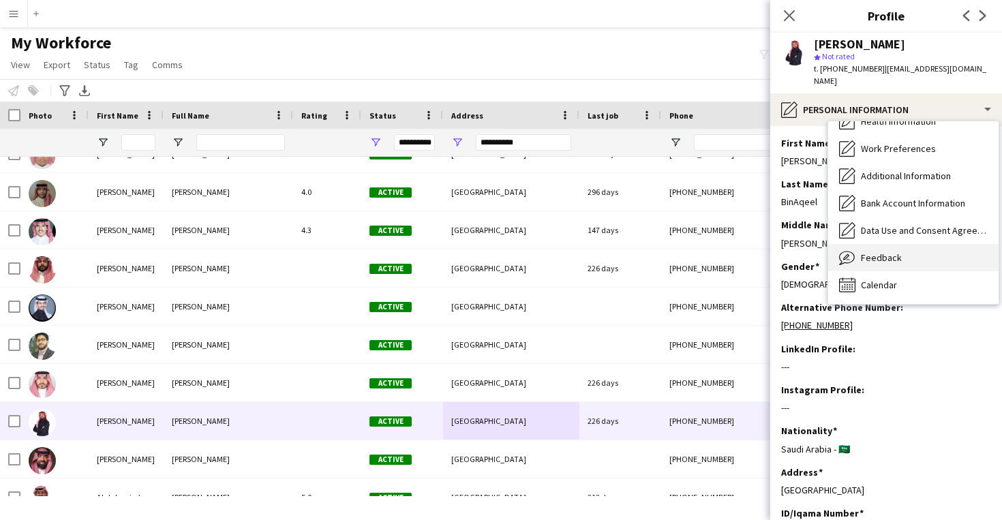
click at [908, 244] on div "Feedback Feedback" at bounding box center [913, 257] width 170 height 27
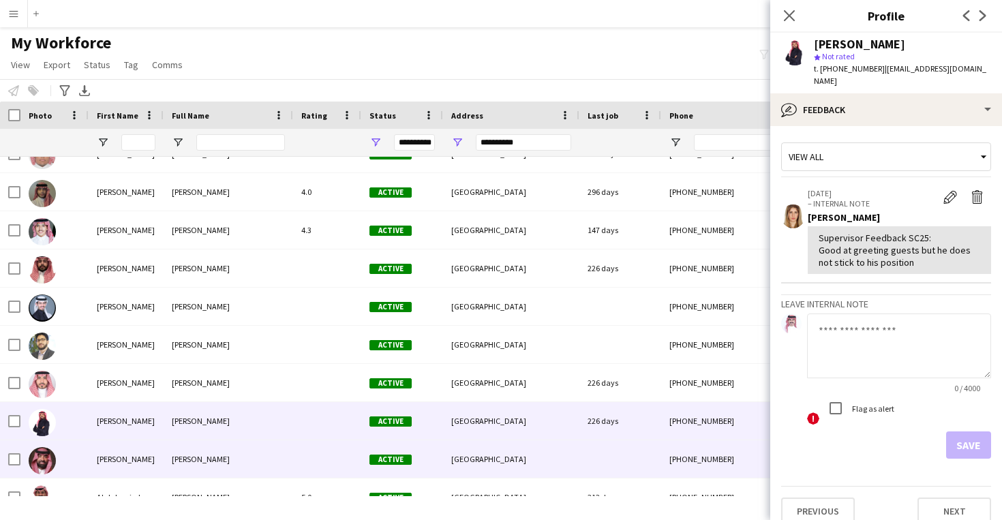
click at [577, 457] on div "[GEOGRAPHIC_DATA]" at bounding box center [511, 458] width 136 height 37
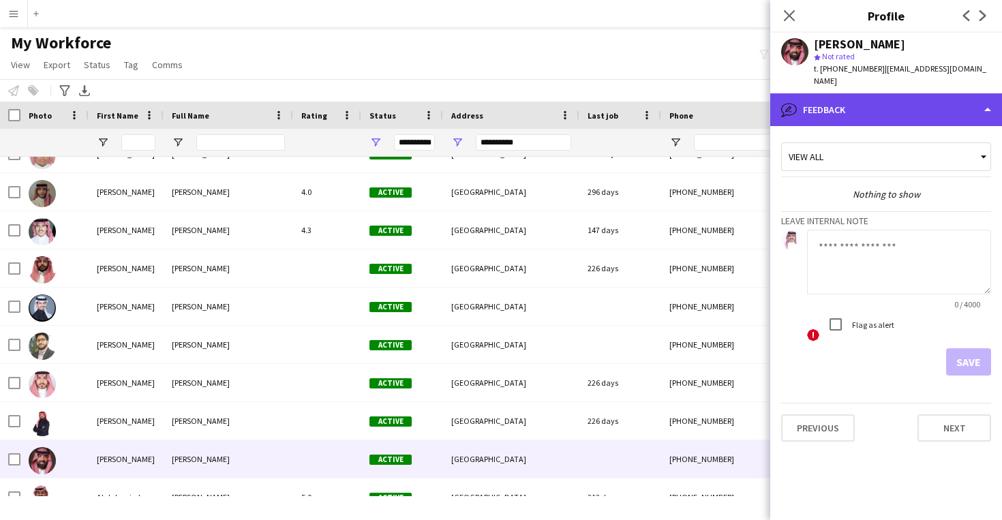
click at [891, 100] on div "bubble-pencil Feedback" at bounding box center [886, 109] width 232 height 33
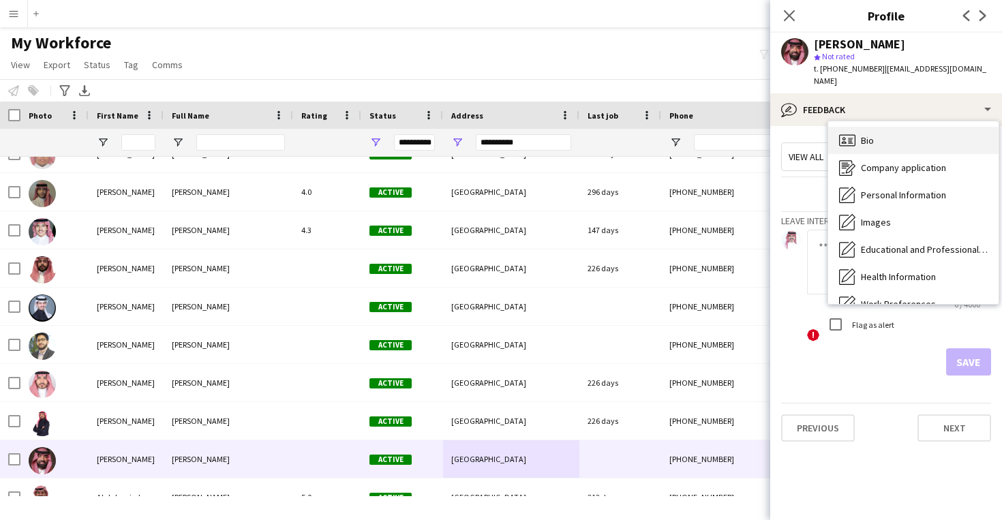
click at [891, 127] on div "Bio Bio" at bounding box center [913, 140] width 170 height 27
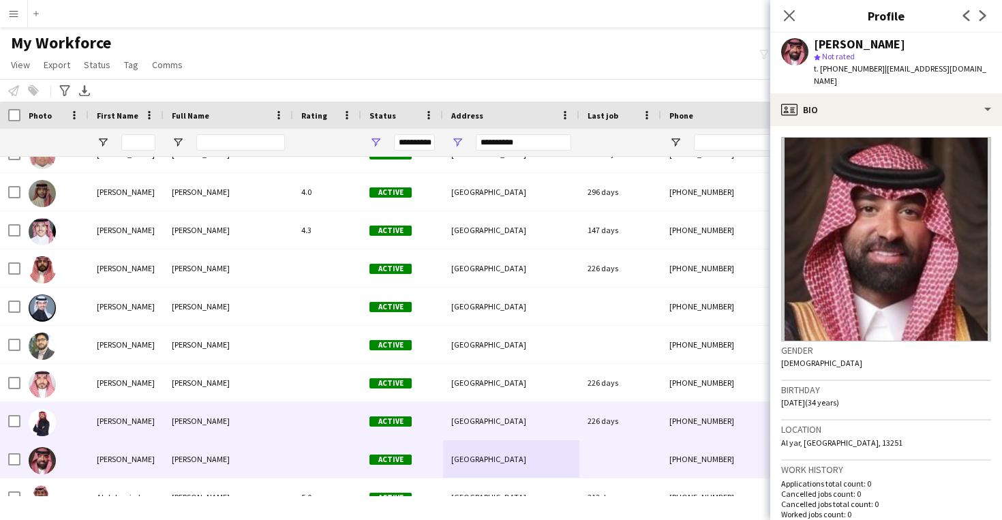
scroll to position [532, 0]
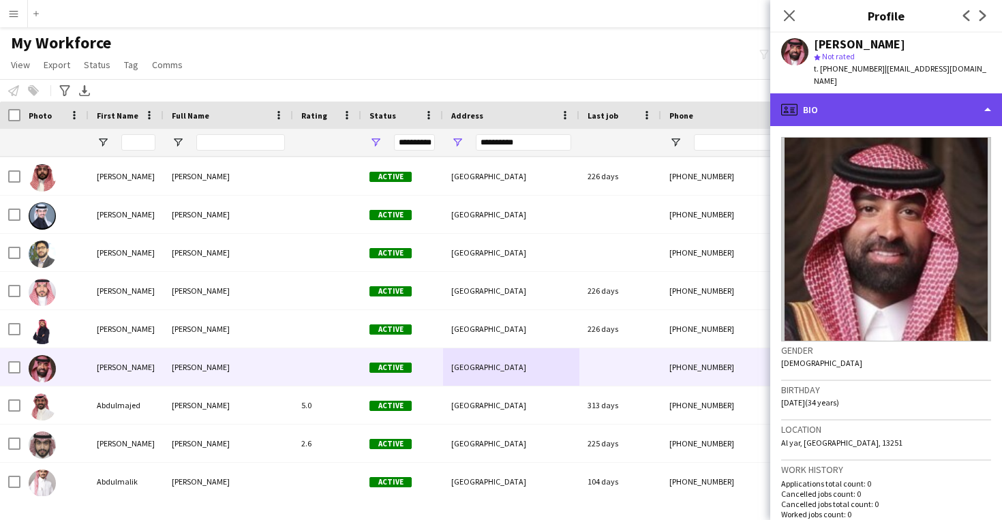
click at [860, 96] on div "profile Bio" at bounding box center [886, 109] width 232 height 33
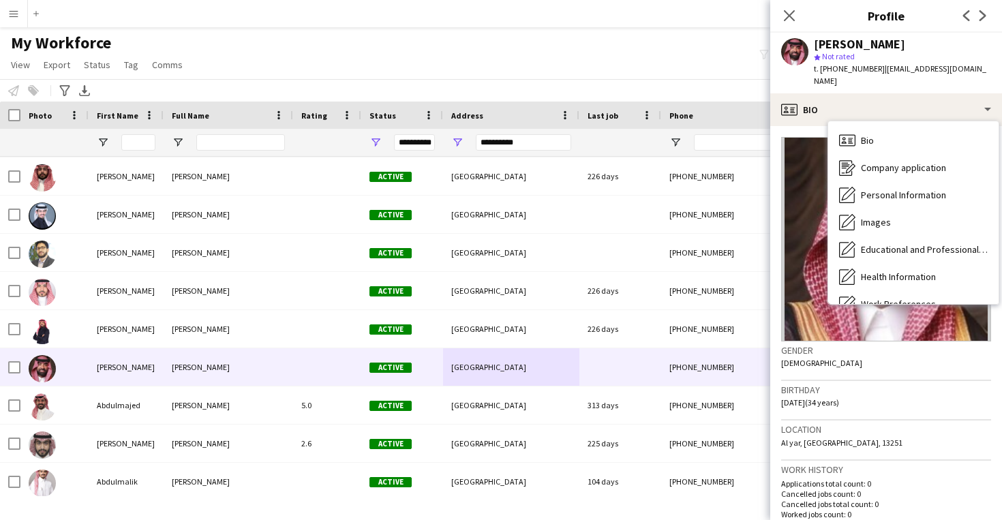
click at [862, 356] on div "Gender [DEMOGRAPHIC_DATA]" at bounding box center [886, 361] width 210 height 40
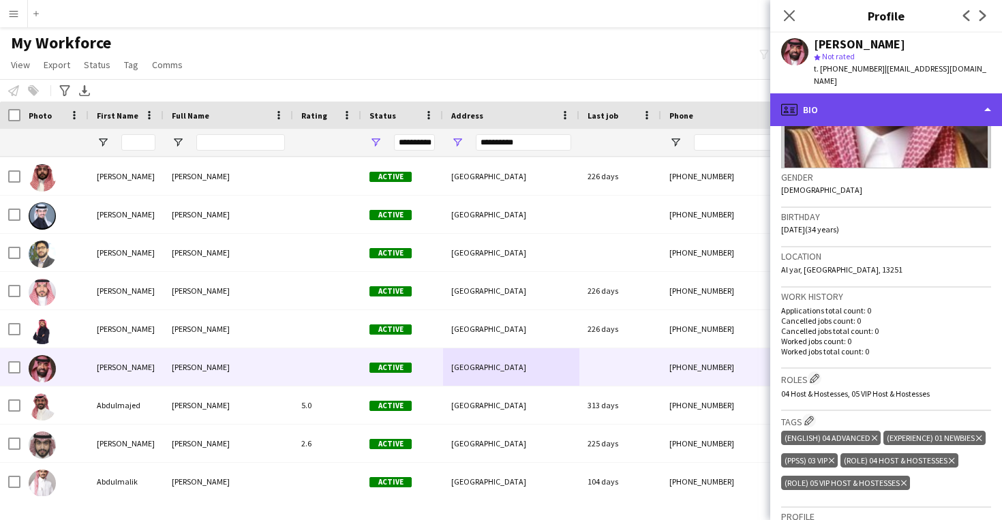
click at [879, 93] on div "profile Bio" at bounding box center [886, 109] width 232 height 33
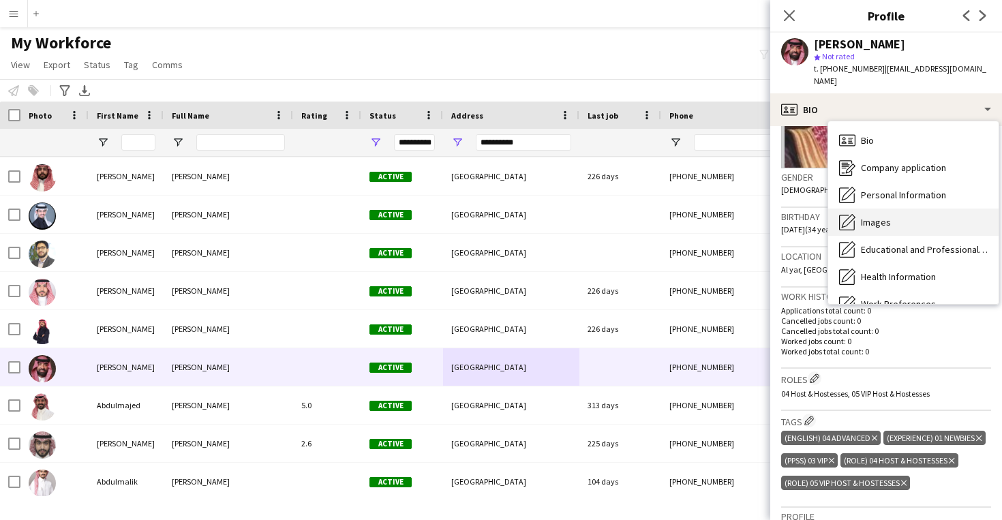
click at [887, 216] on div "Images Images" at bounding box center [913, 222] width 170 height 27
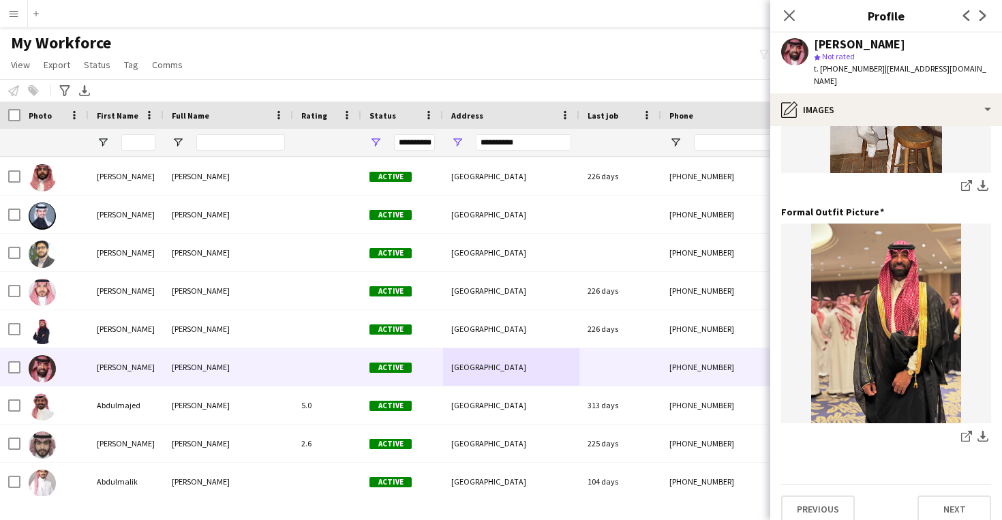
scroll to position [431, 0]
click at [789, 6] on div "Close pop-in" at bounding box center [789, 15] width 38 height 31
click at [789, 12] on icon "Close pop-in" at bounding box center [788, 15] width 13 height 13
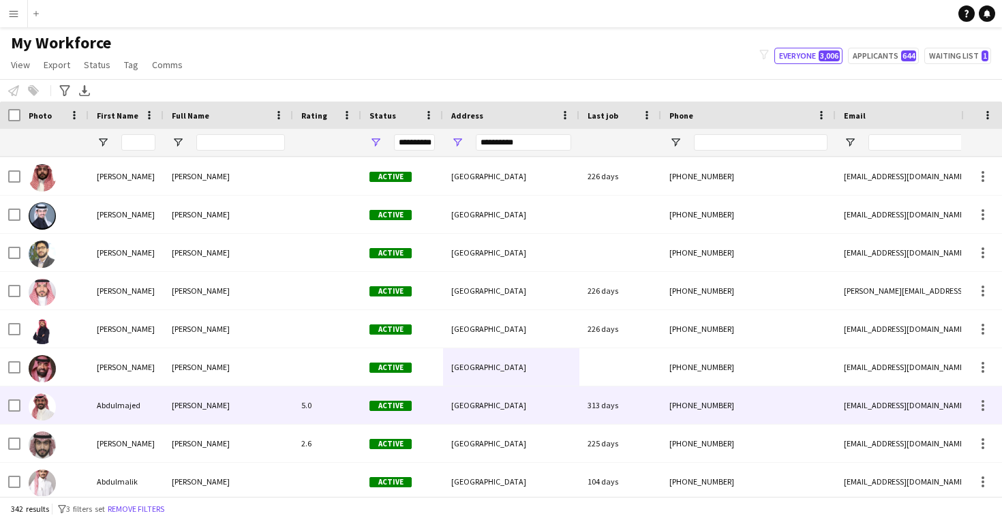
click at [412, 405] on div "Active" at bounding box center [402, 404] width 82 height 37
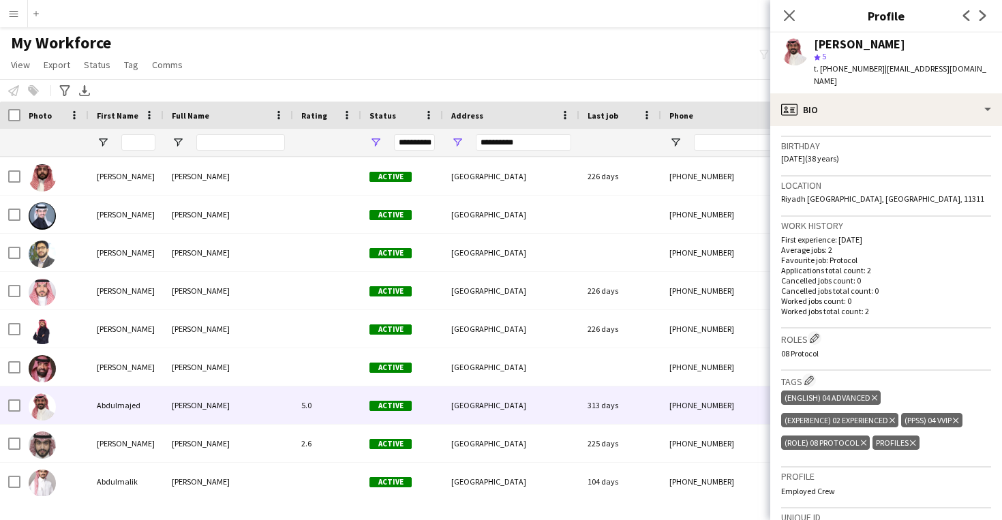
scroll to position [246, 0]
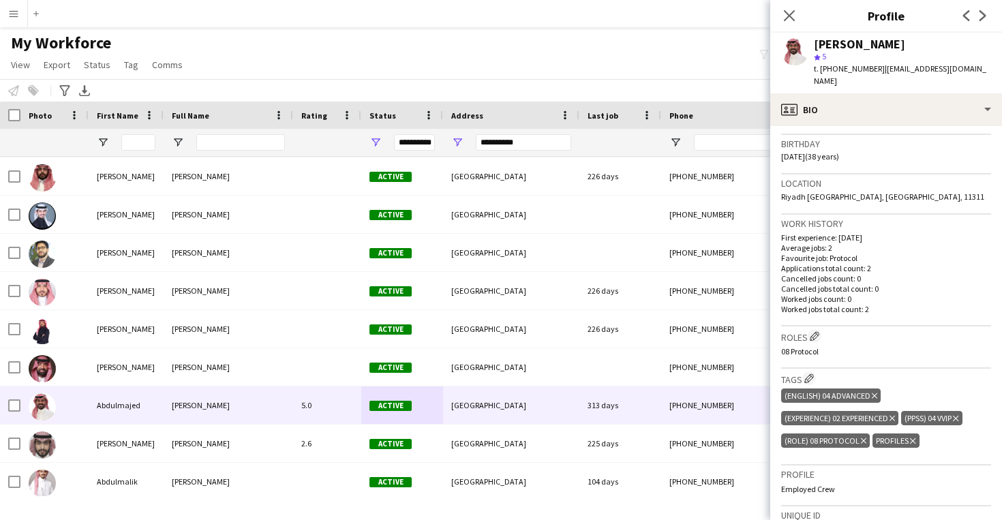
click at [911, 438] on icon at bounding box center [912, 440] width 5 height 5
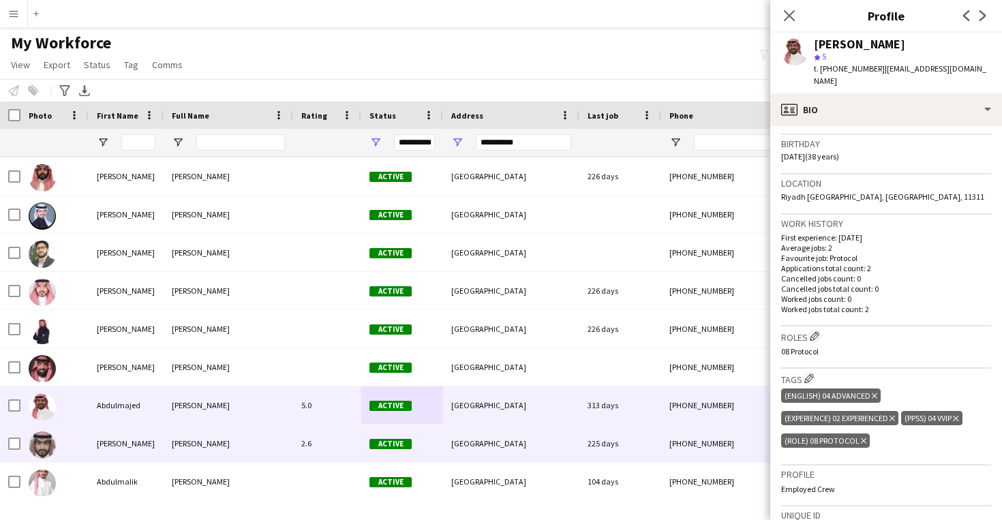
click at [600, 460] on div "225 days" at bounding box center [620, 443] width 82 height 37
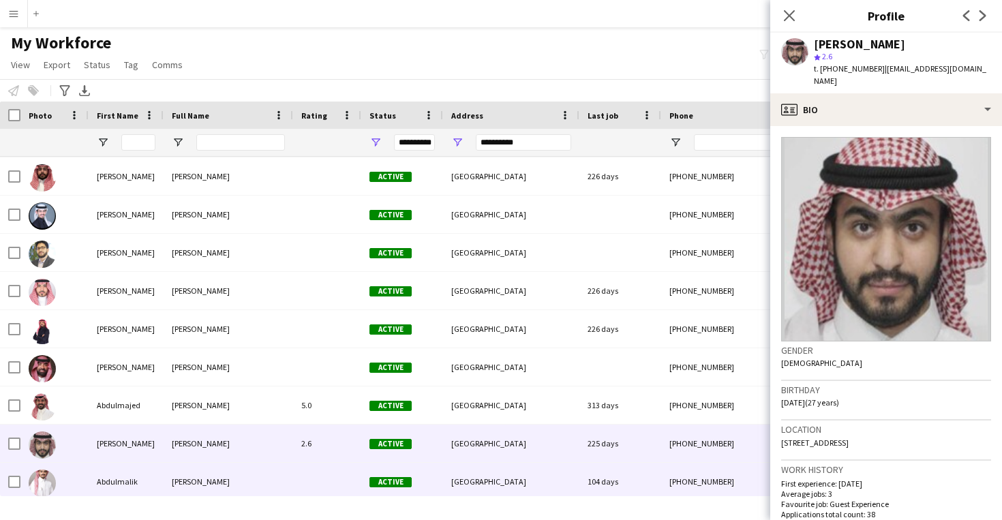
scroll to position [614, 0]
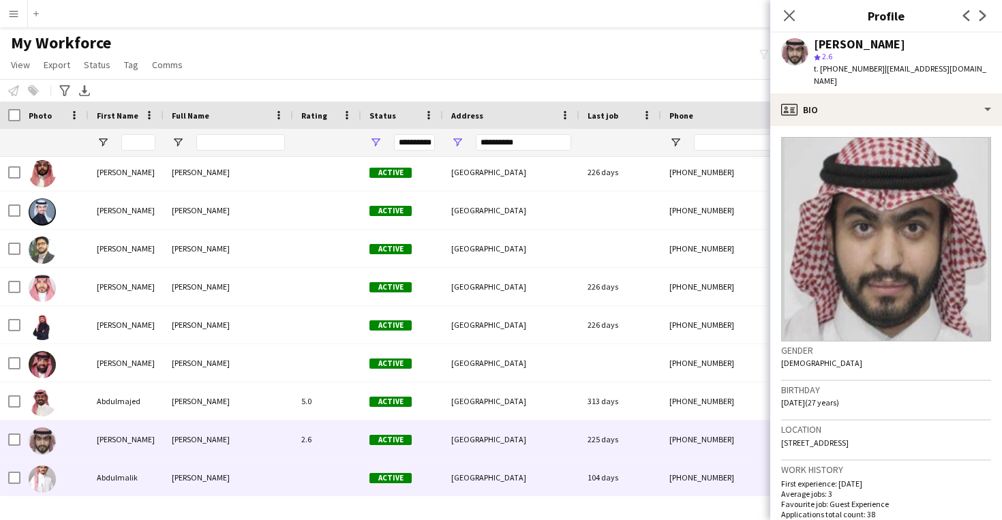
click at [598, 475] on div "104 days" at bounding box center [620, 477] width 82 height 37
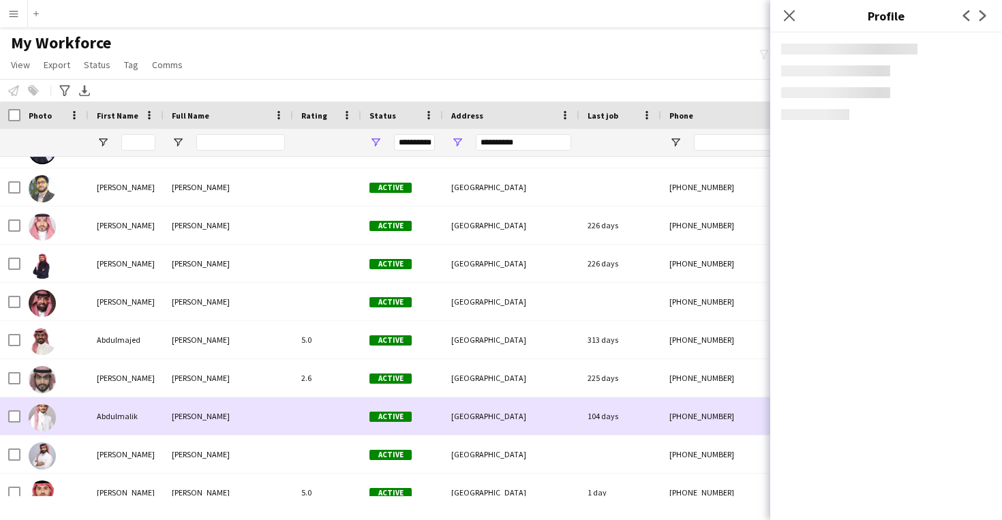
scroll to position [689, 0]
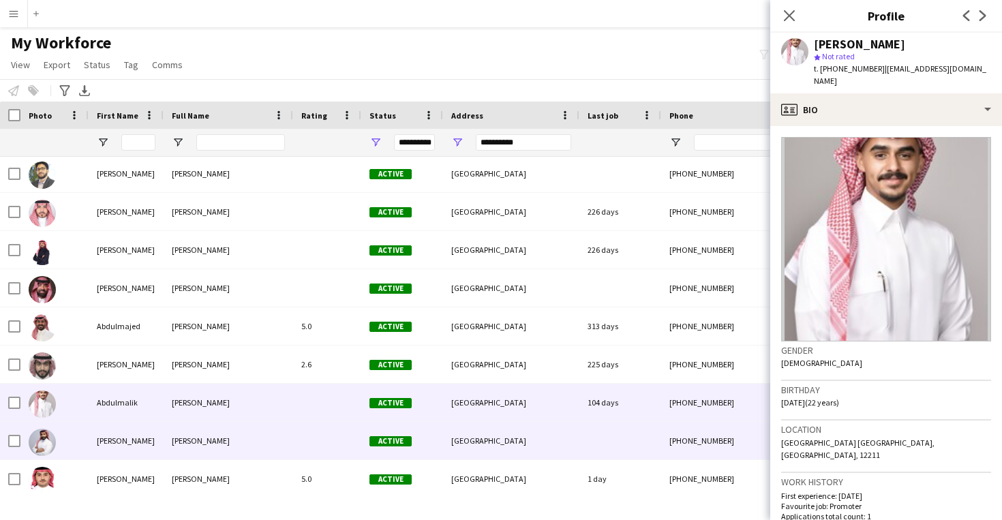
click at [586, 445] on div at bounding box center [620, 440] width 82 height 37
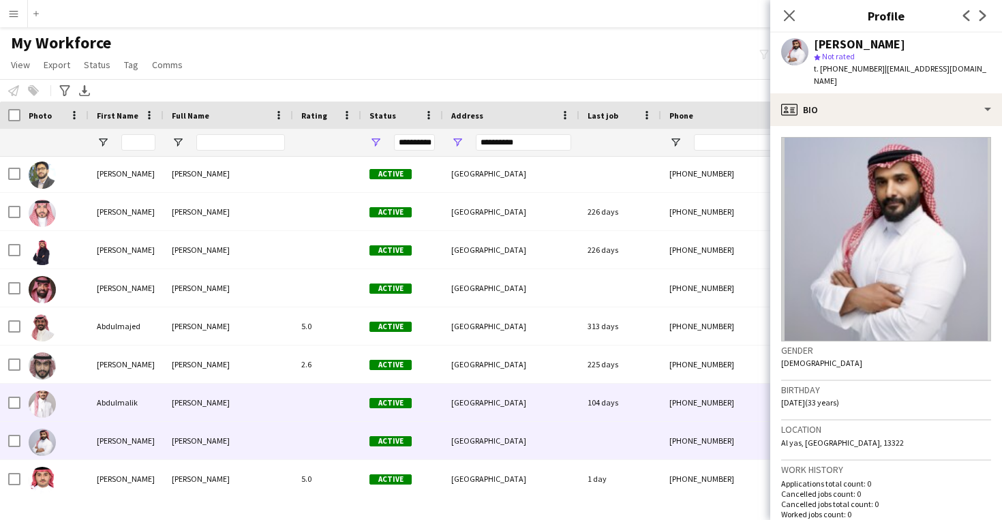
click at [575, 411] on div "[GEOGRAPHIC_DATA]" at bounding box center [511, 402] width 136 height 37
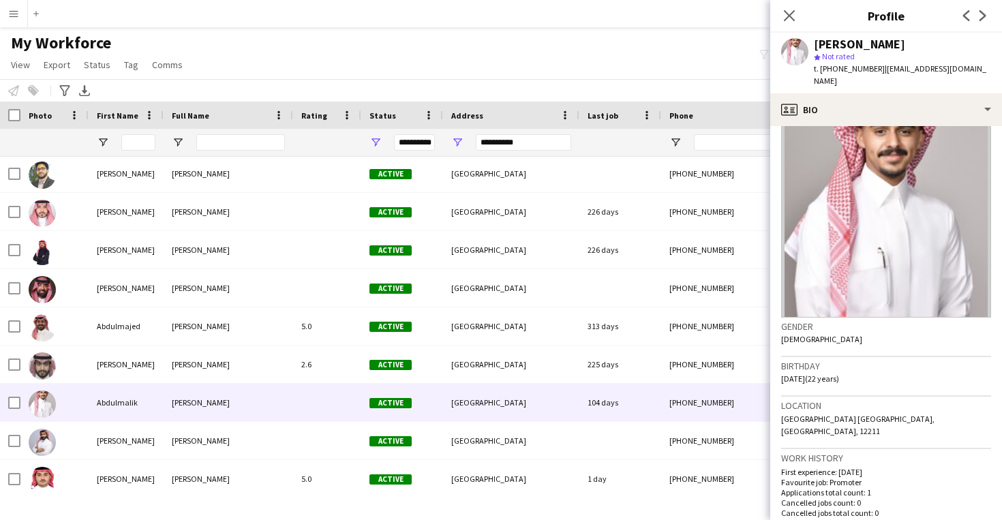
scroll to position [25, 0]
click at [787, 15] on icon "Close pop-in" at bounding box center [788, 15] width 13 height 13
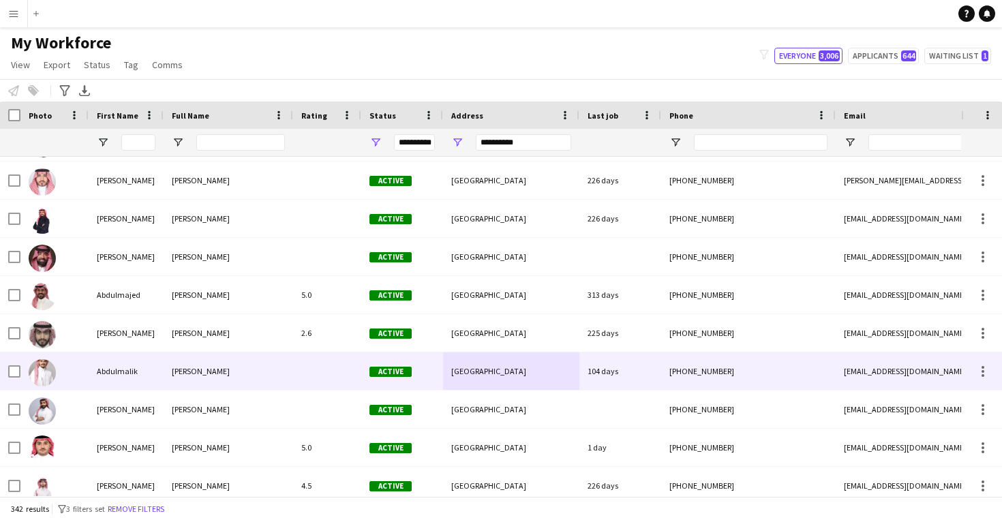
scroll to position [755, 0]
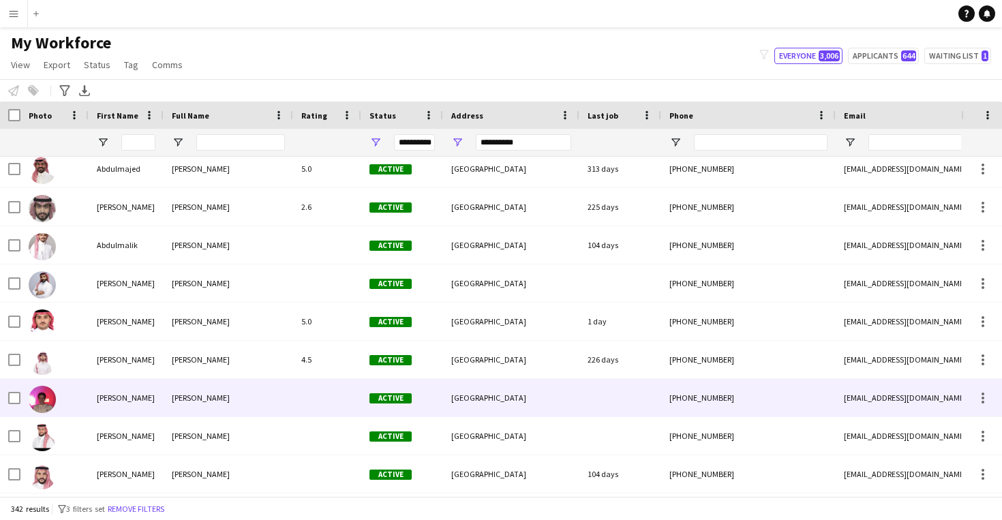
click at [376, 416] on div "[PERSON_NAME] Active [GEOGRAPHIC_DATA] [PHONE_NUMBER] [EMAIL_ADDRESS][DOMAIN_NA…" at bounding box center [769, 398] width 1539 height 38
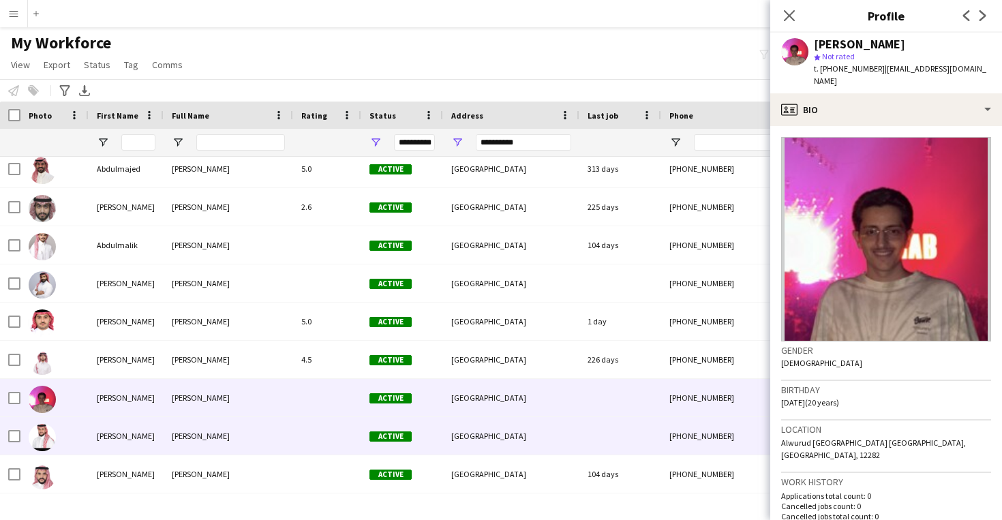
click at [362, 431] on div "Active" at bounding box center [402, 435] width 82 height 37
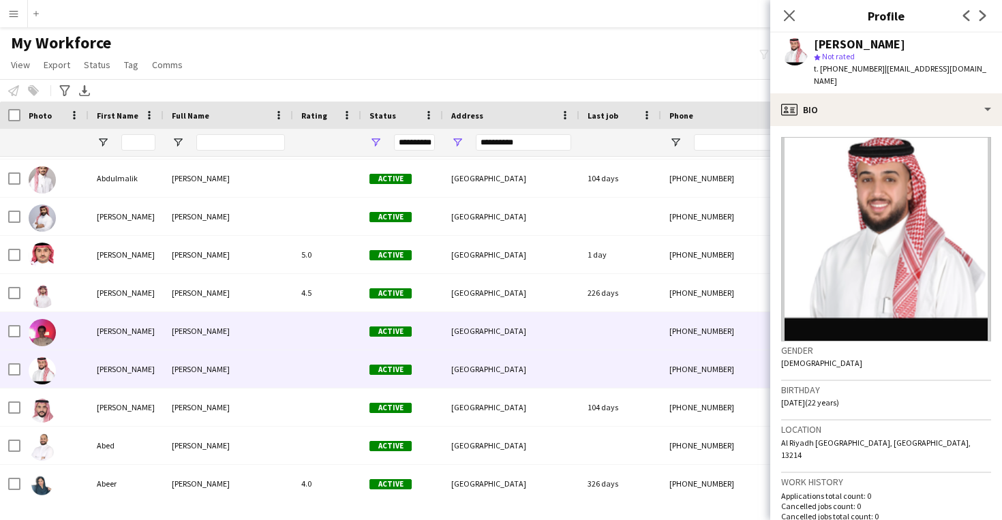
scroll to position [916, 0]
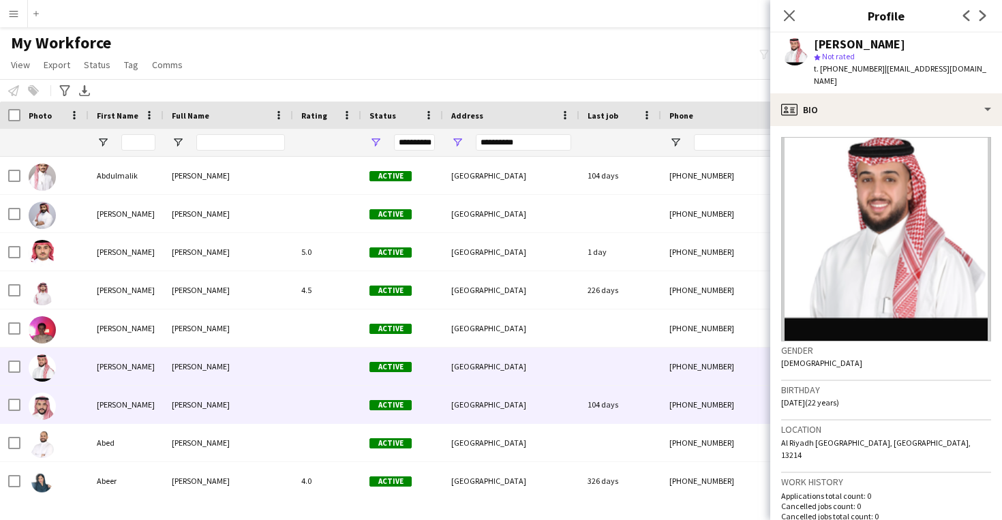
click at [647, 423] on div "[PERSON_NAME] Active [GEOGRAPHIC_DATA] 104 days [PHONE_NUMBER] [PERSON_NAME][EM…" at bounding box center [769, 405] width 1539 height 38
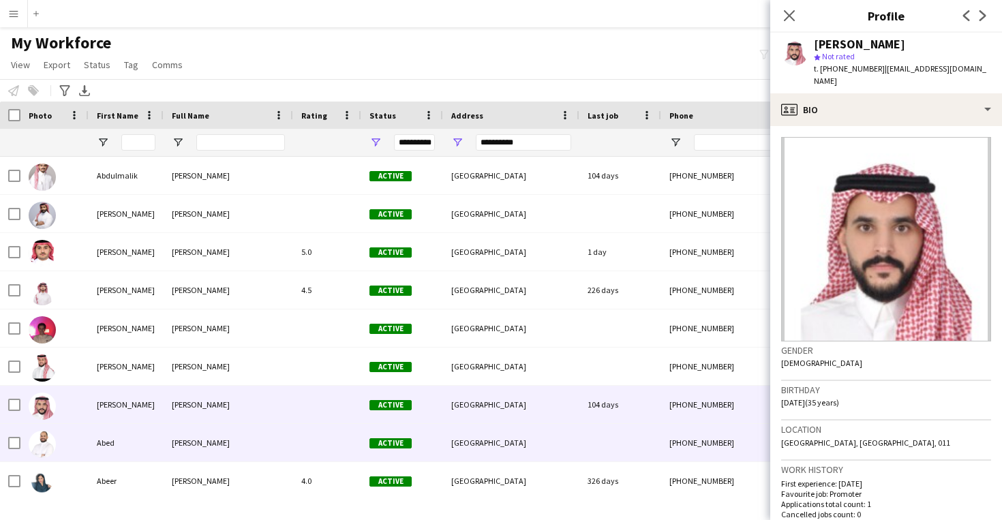
click at [626, 427] on div at bounding box center [620, 442] width 82 height 37
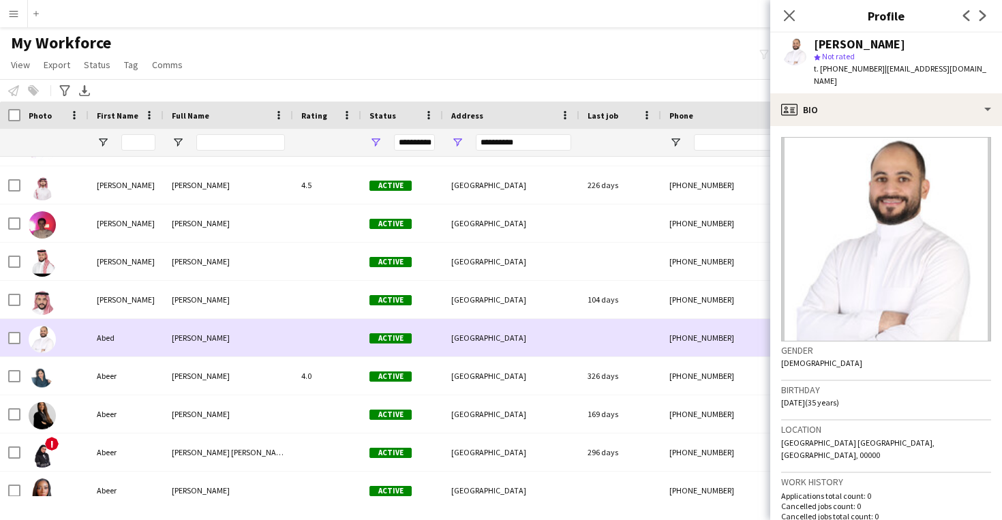
scroll to position [1023, 0]
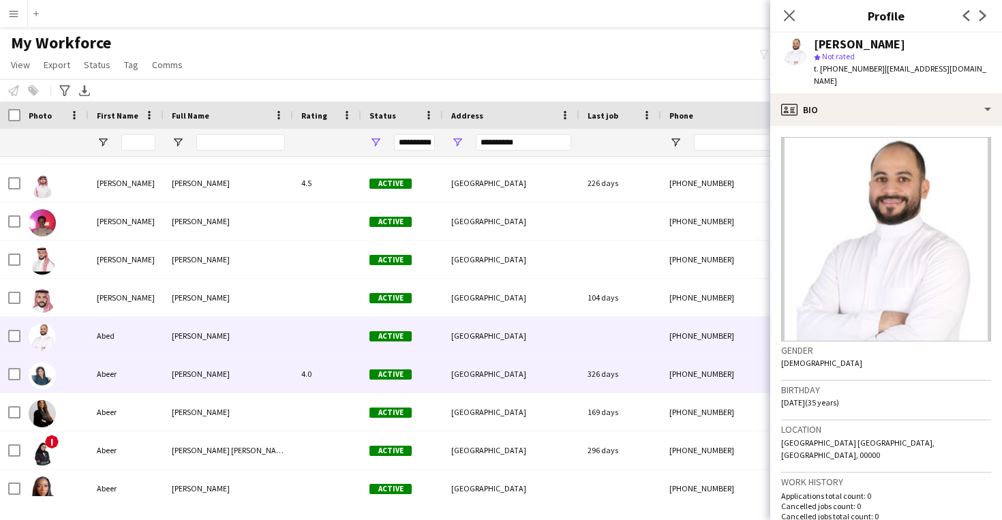
click at [630, 361] on div "326 days" at bounding box center [620, 373] width 82 height 37
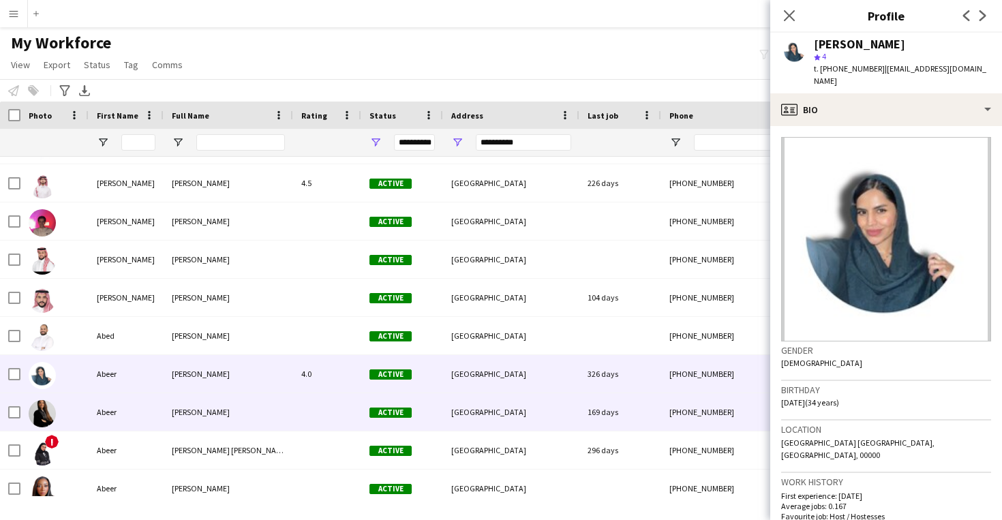
click at [620, 406] on div "169 days" at bounding box center [620, 411] width 82 height 37
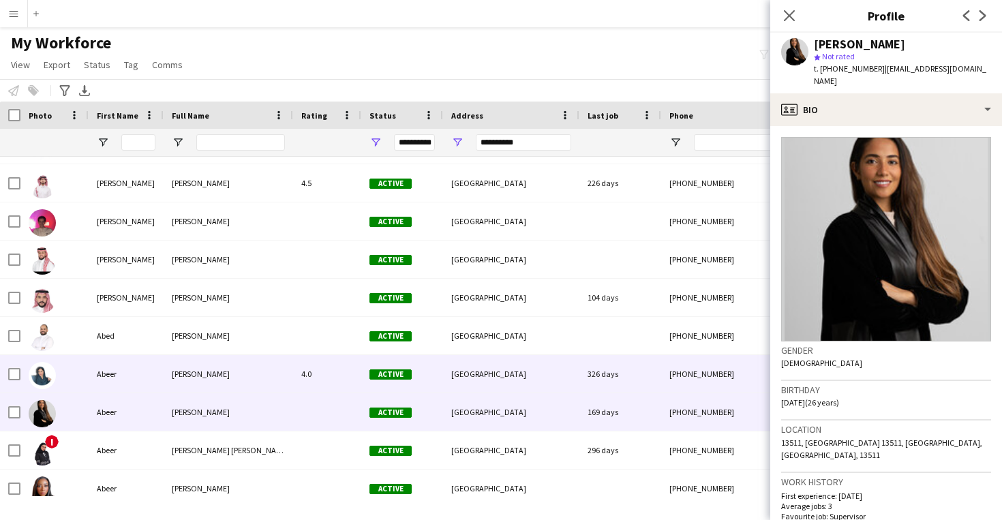
click at [609, 374] on div "326 days" at bounding box center [620, 373] width 82 height 37
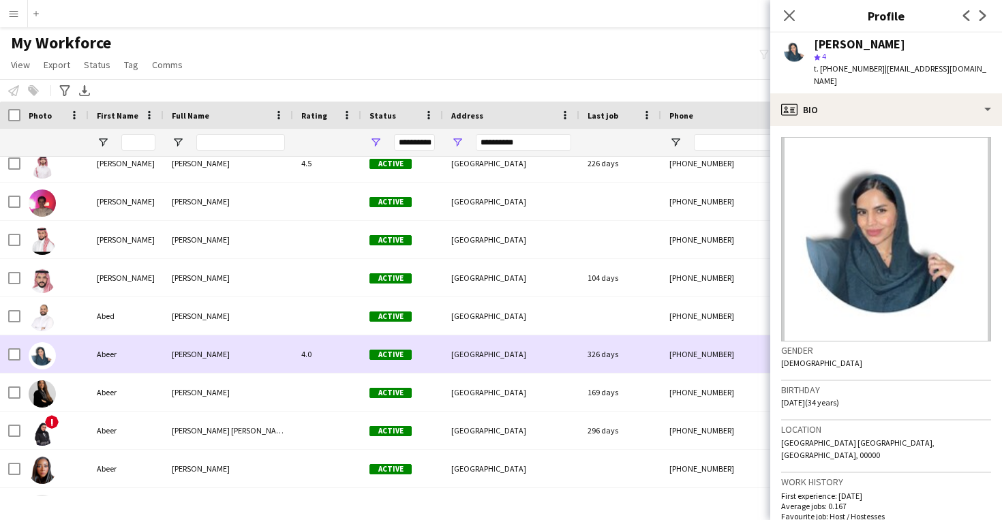
scroll to position [1046, 0]
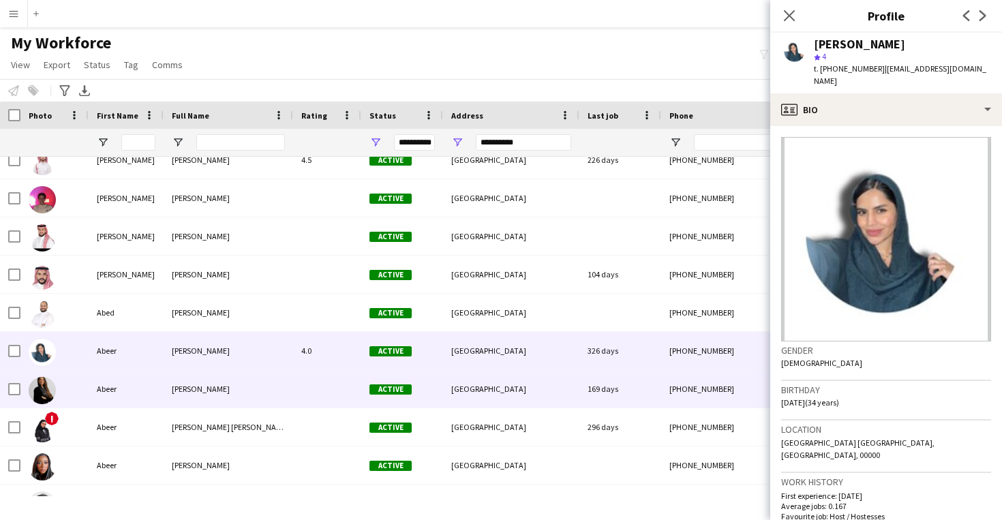
click at [594, 392] on div "169 days" at bounding box center [620, 388] width 82 height 37
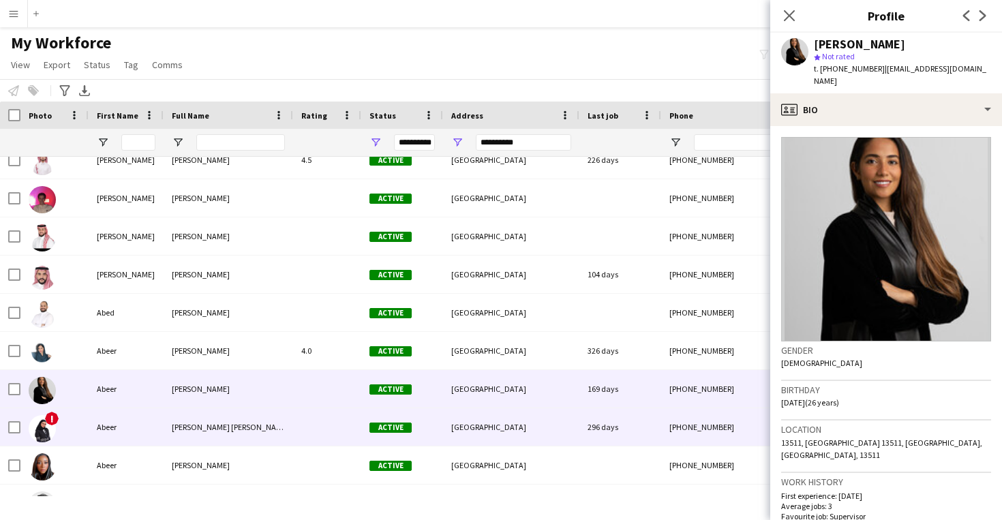
click at [587, 422] on div "296 days" at bounding box center [620, 426] width 82 height 37
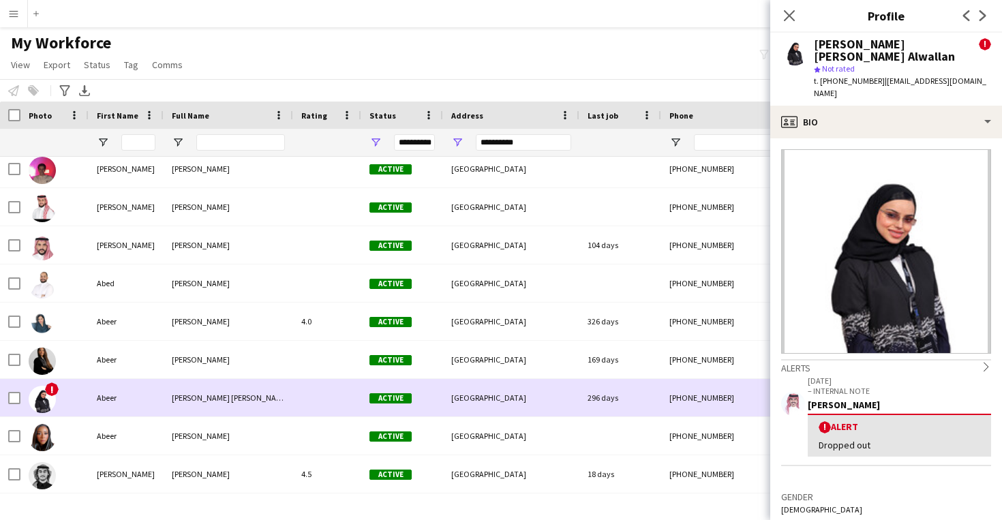
scroll to position [1078, 0]
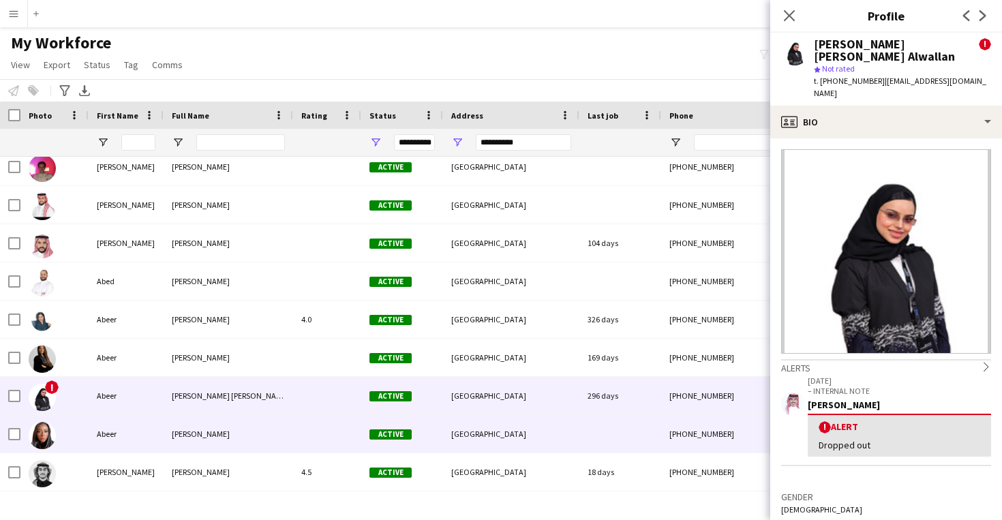
click at [587, 422] on div at bounding box center [620, 433] width 82 height 37
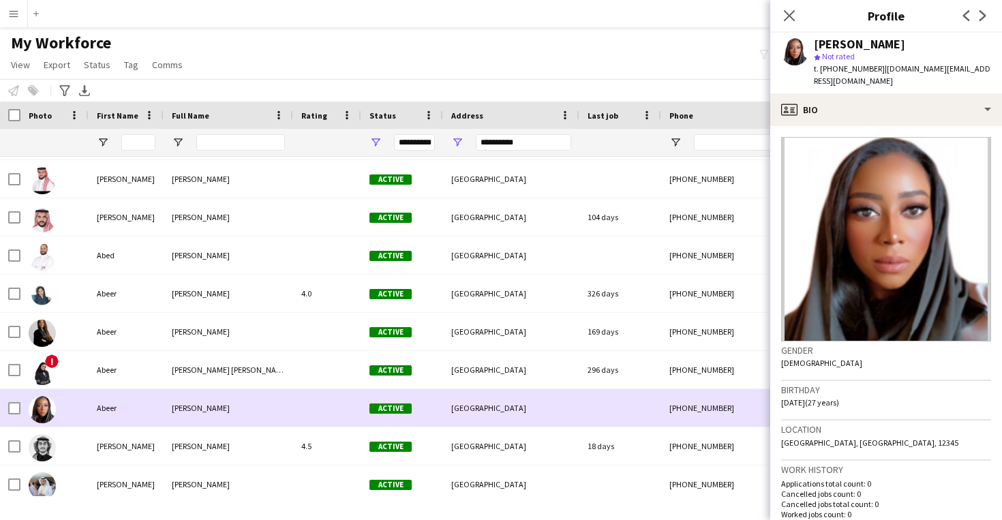
click at [587, 422] on div at bounding box center [620, 407] width 82 height 37
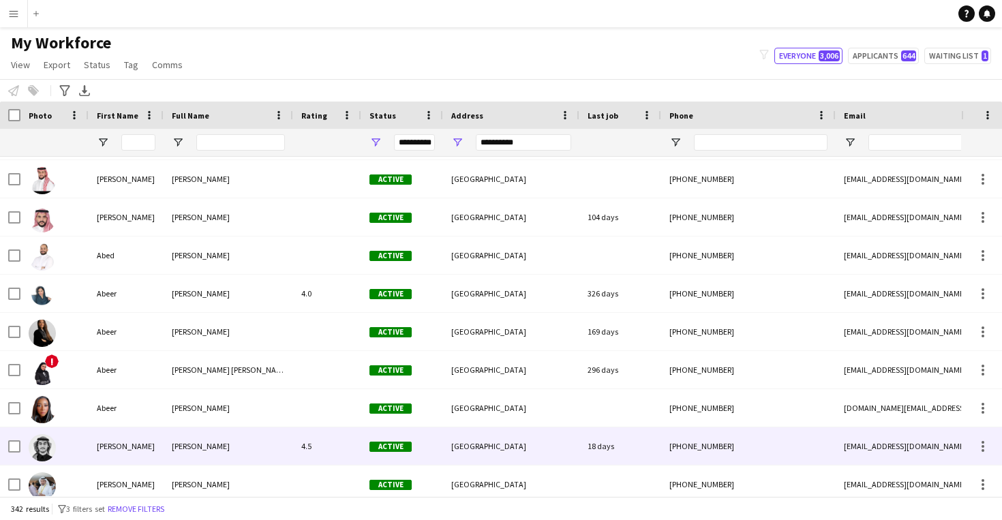
click at [579, 436] on div "18 days" at bounding box center [620, 445] width 82 height 37
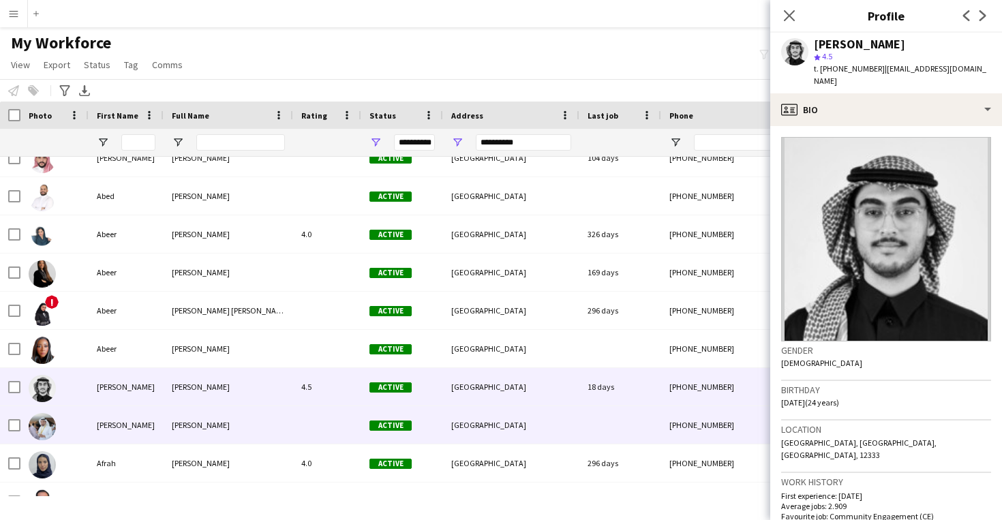
click at [568, 436] on div "[GEOGRAPHIC_DATA]" at bounding box center [511, 424] width 136 height 37
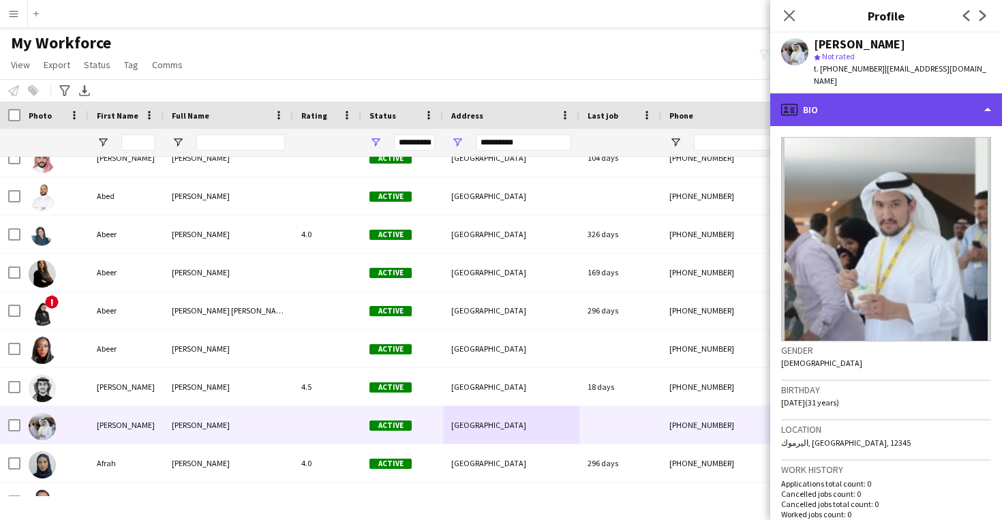
click at [890, 109] on div "profile Bio" at bounding box center [886, 109] width 232 height 33
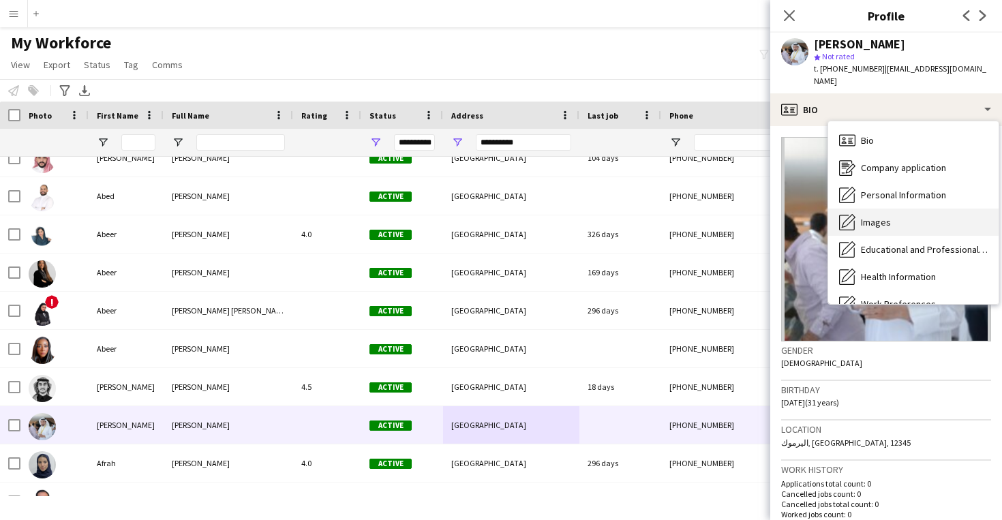
click at [896, 209] on div "Images Images" at bounding box center [913, 222] width 170 height 27
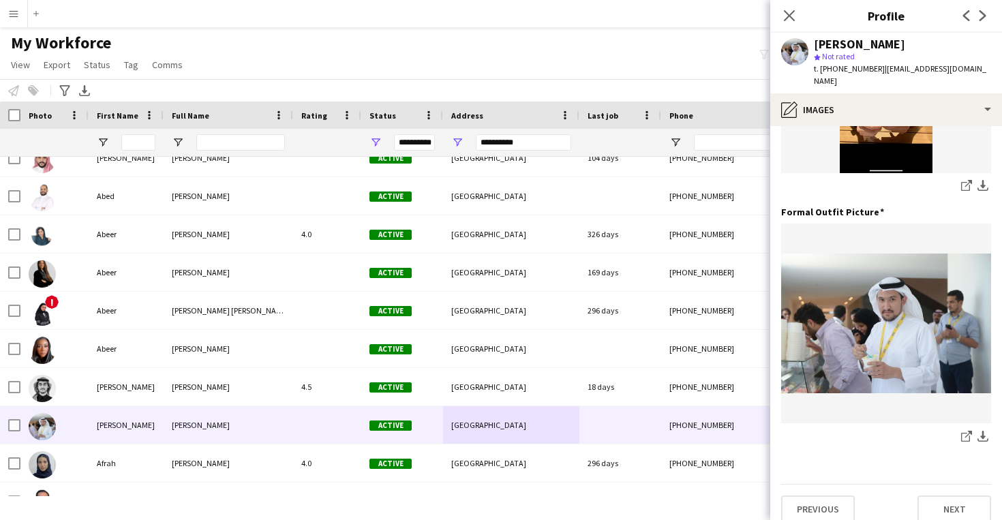
scroll to position [431, 0]
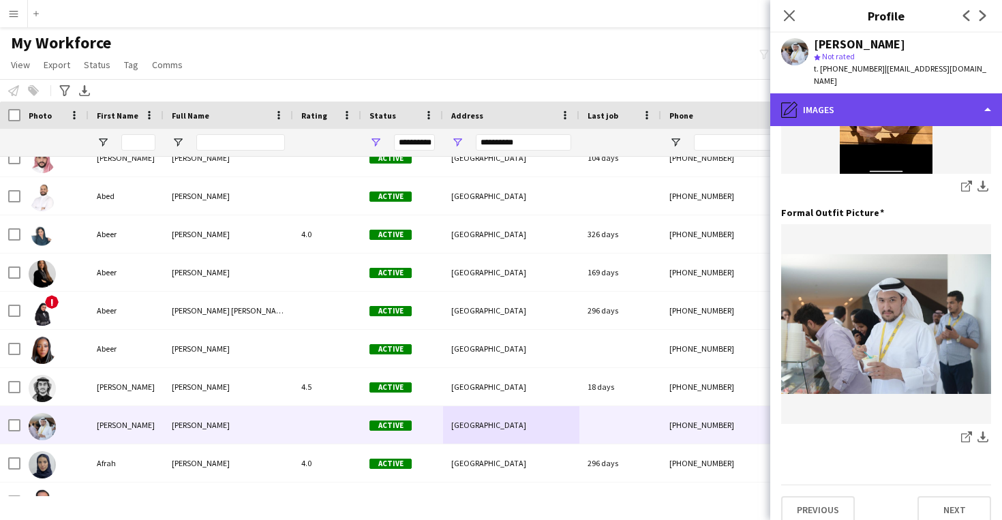
click at [893, 93] on div "pencil4 Images" at bounding box center [886, 109] width 232 height 33
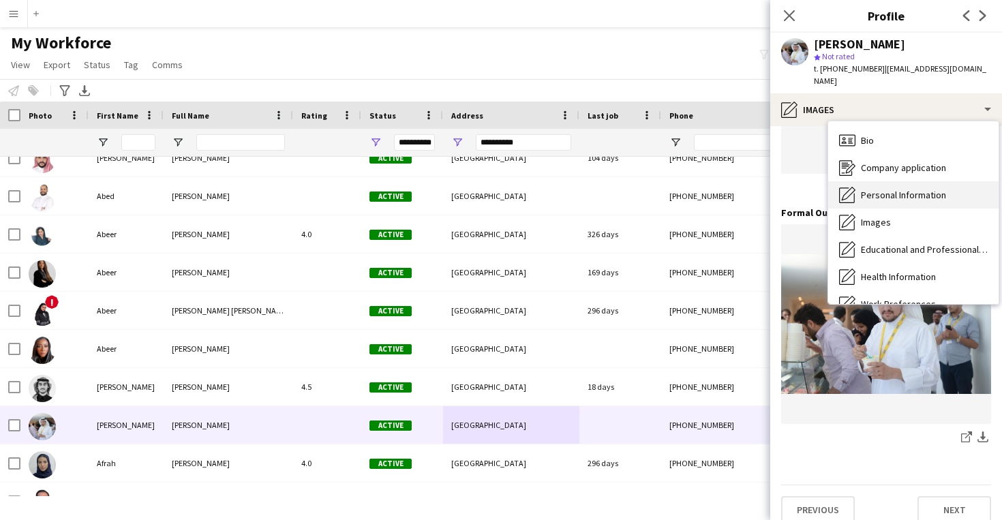
click at [892, 189] on span "Personal Information" at bounding box center [903, 195] width 85 height 12
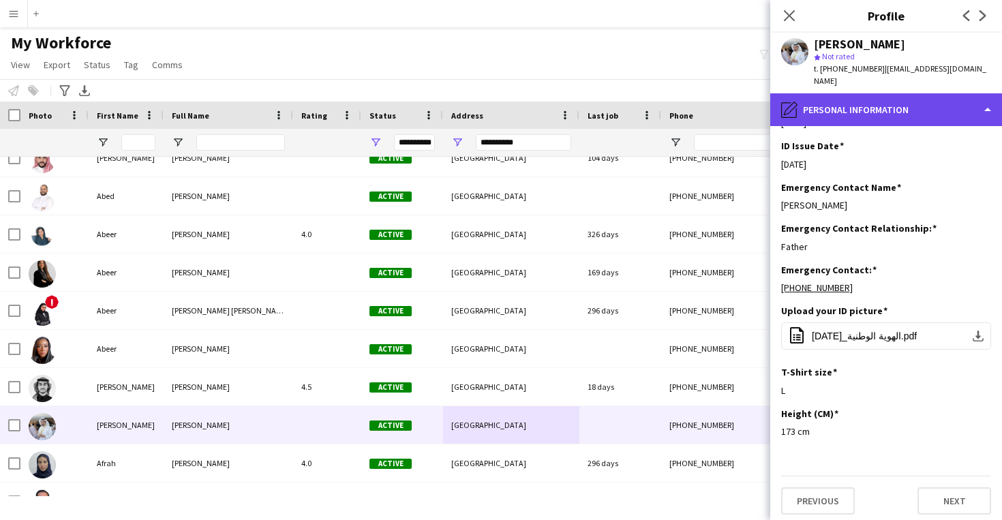
click at [879, 101] on div "pencil4 Personal Information" at bounding box center [886, 109] width 232 height 33
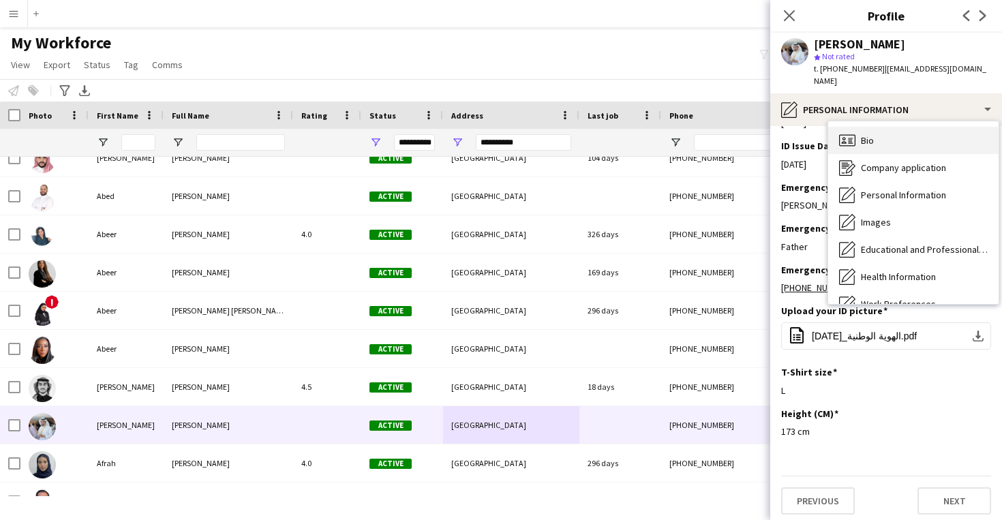
click at [883, 127] on div "Bio Bio" at bounding box center [913, 140] width 170 height 27
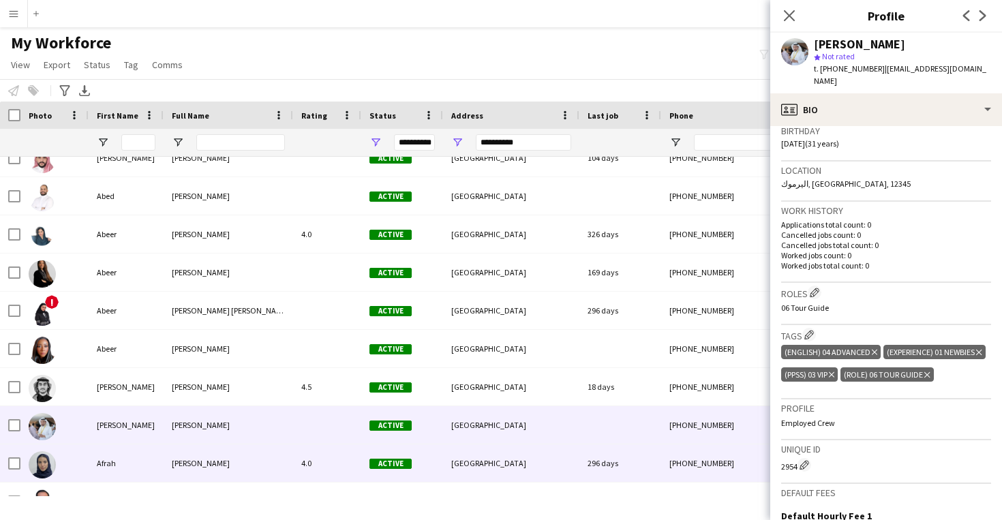
click at [575, 470] on div "[GEOGRAPHIC_DATA]" at bounding box center [511, 462] width 136 height 37
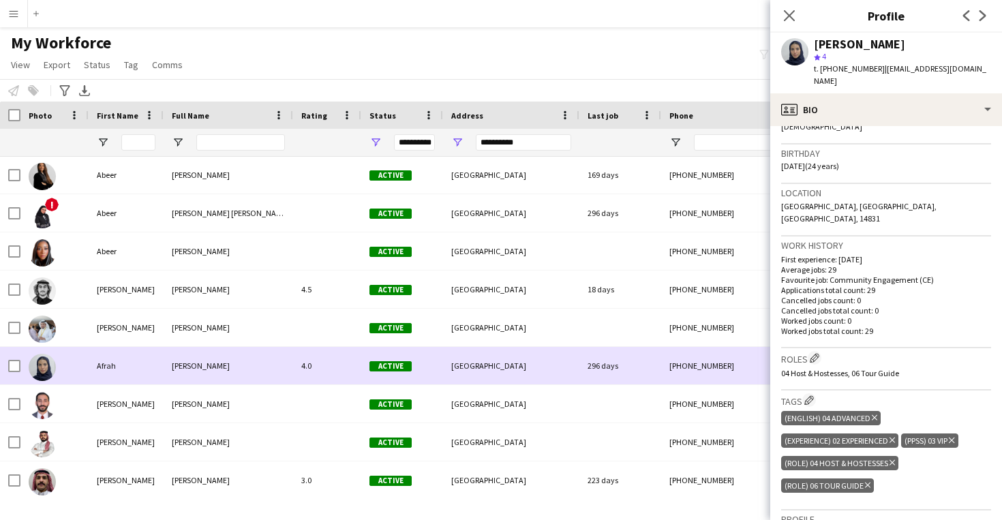
scroll to position [1262, 0]
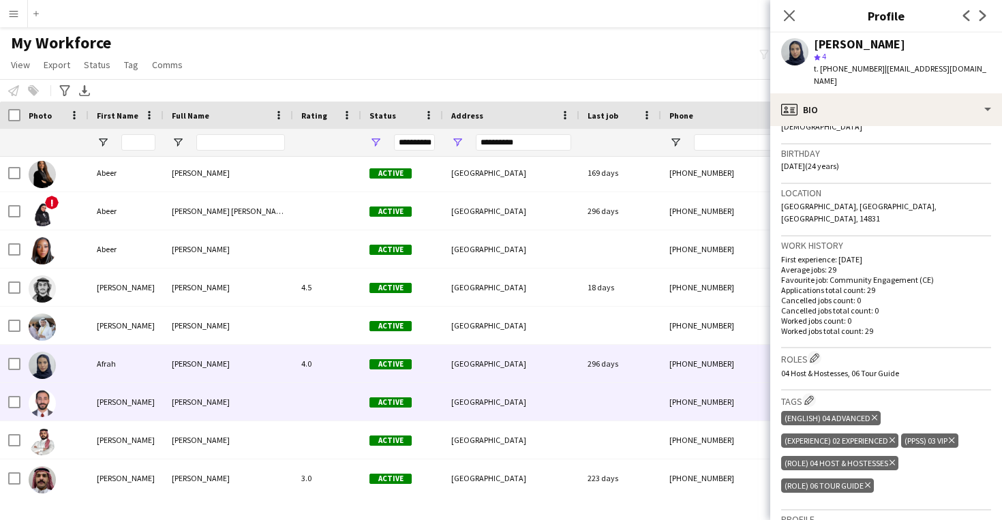
click at [656, 404] on div at bounding box center [620, 401] width 82 height 37
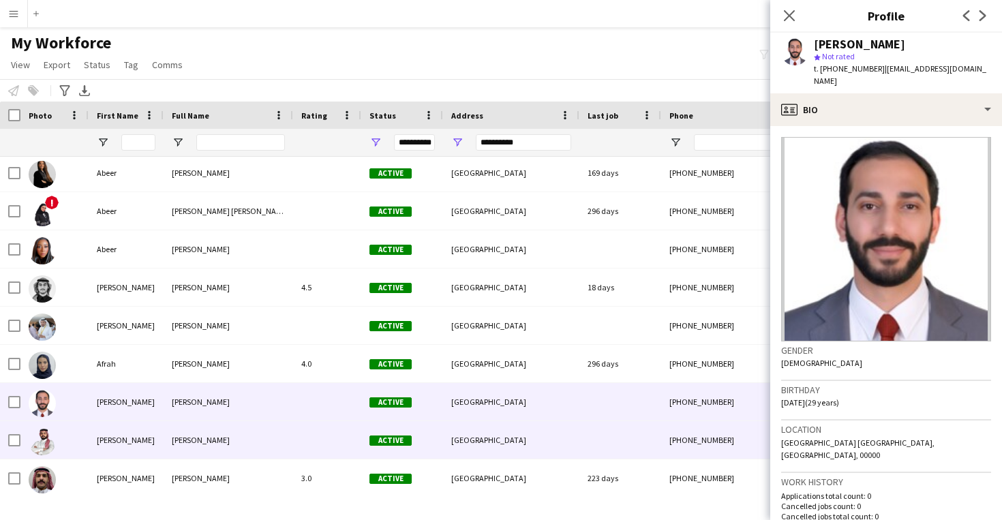
click at [643, 426] on div at bounding box center [620, 439] width 82 height 37
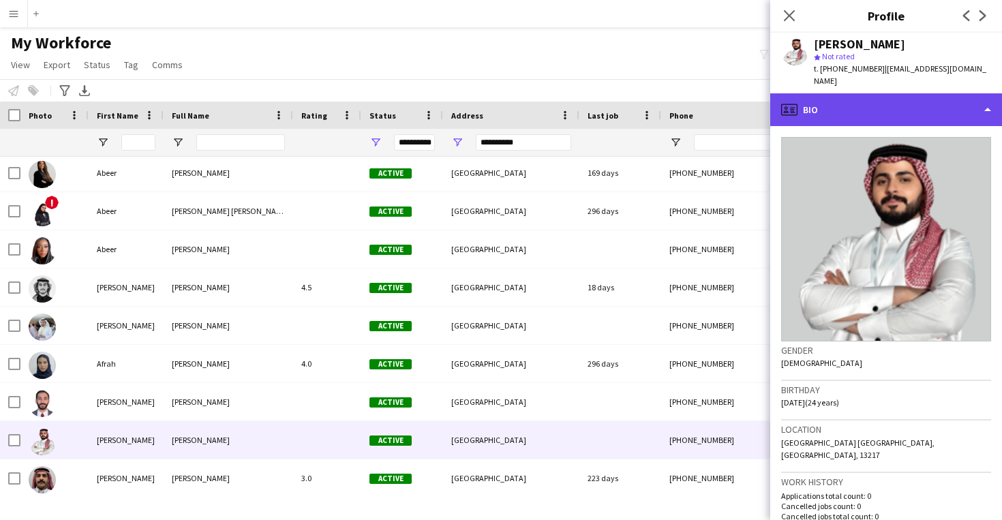
click at [864, 97] on div "profile Bio" at bounding box center [886, 109] width 232 height 33
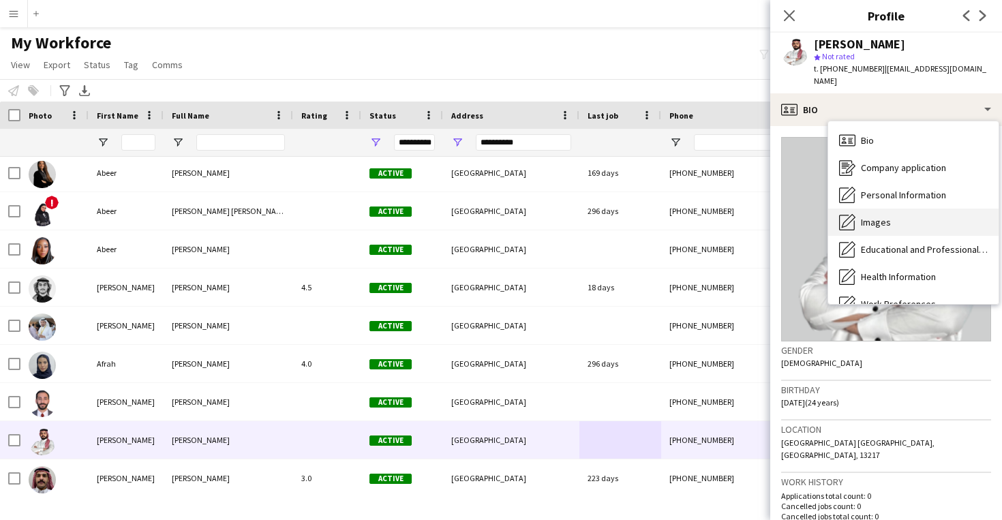
click at [887, 216] on span "Images" at bounding box center [876, 222] width 30 height 12
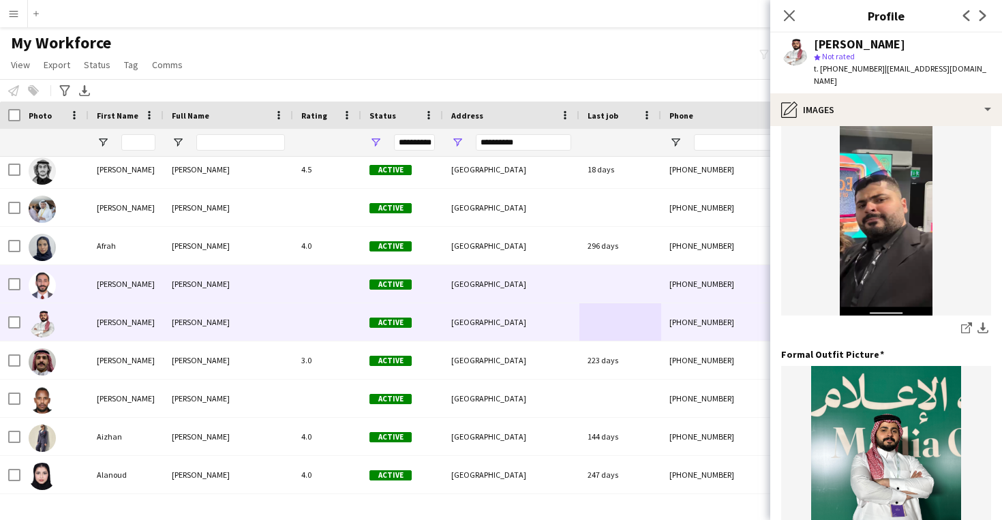
scroll to position [1407, 0]
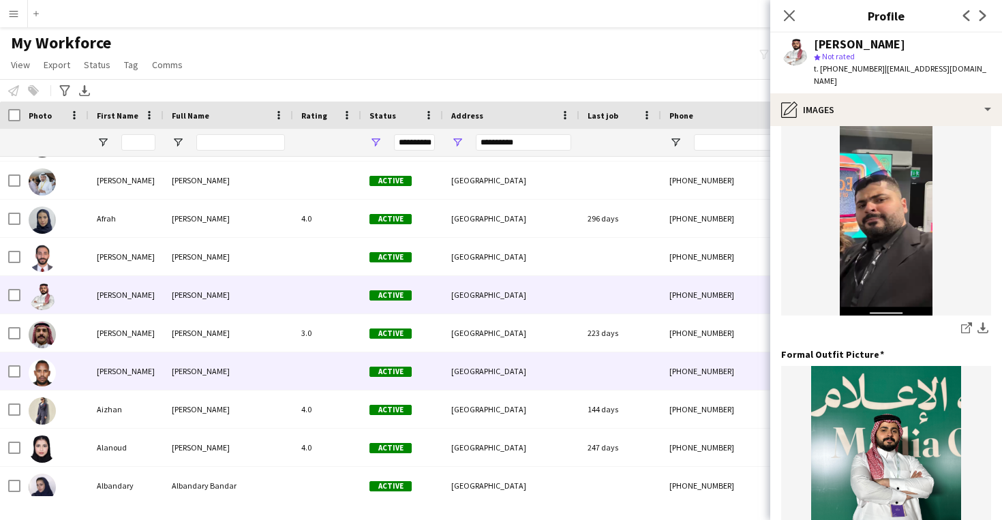
click at [635, 360] on div at bounding box center [620, 370] width 82 height 37
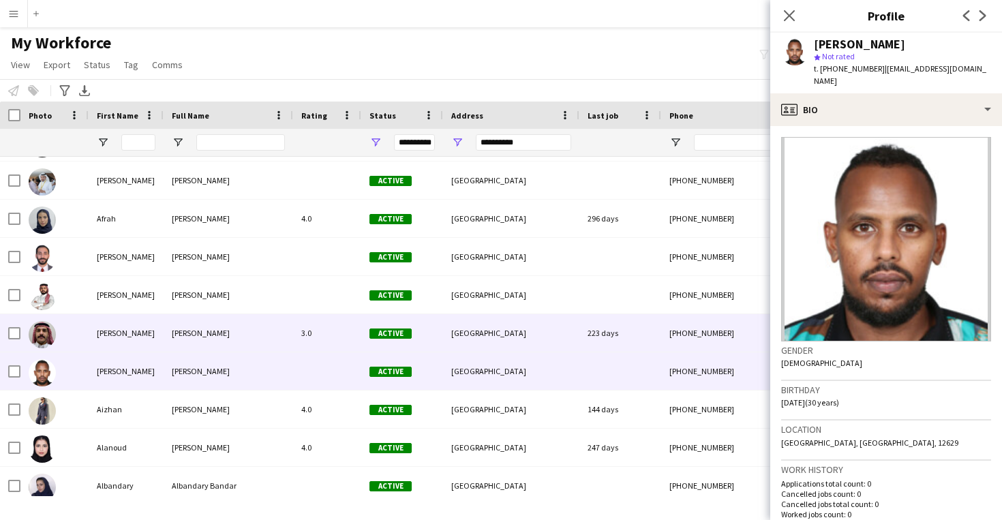
click at [638, 343] on div "223 days" at bounding box center [620, 332] width 82 height 37
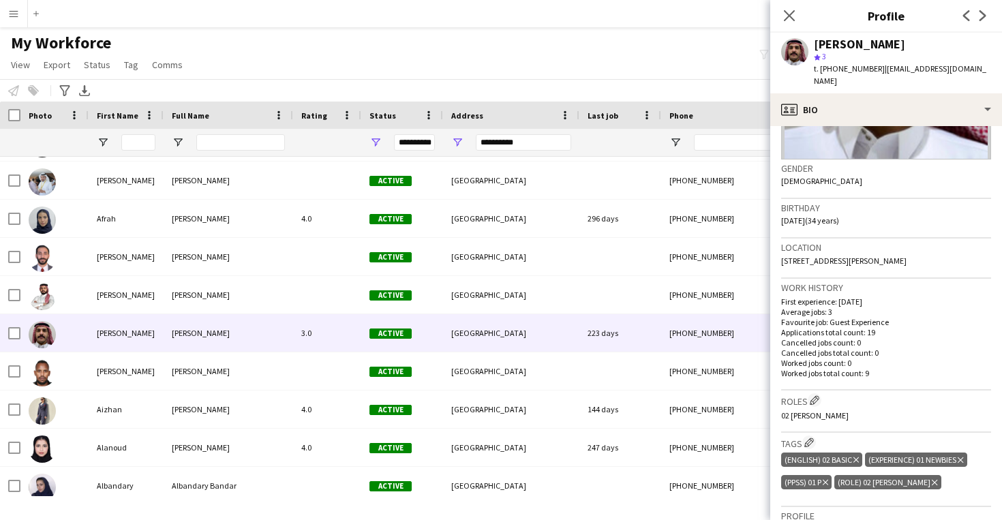
scroll to position [287, 0]
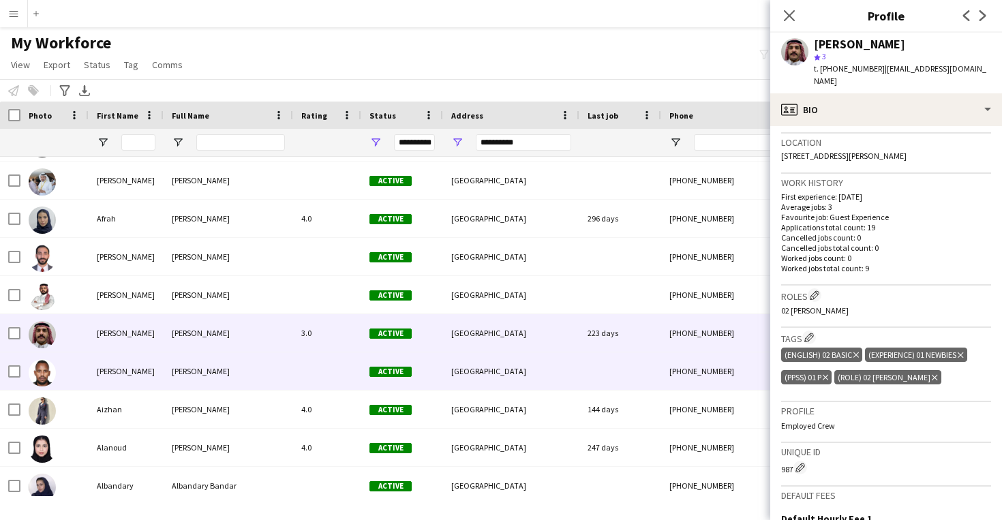
click at [673, 385] on div "[PHONE_NUMBER]" at bounding box center [748, 370] width 174 height 37
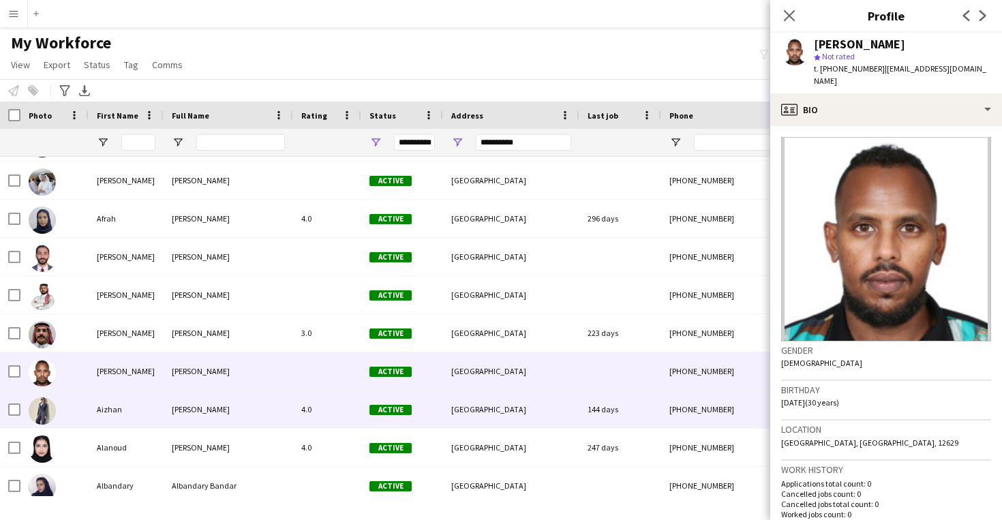
click at [657, 414] on div "144 days" at bounding box center [620, 409] width 82 height 37
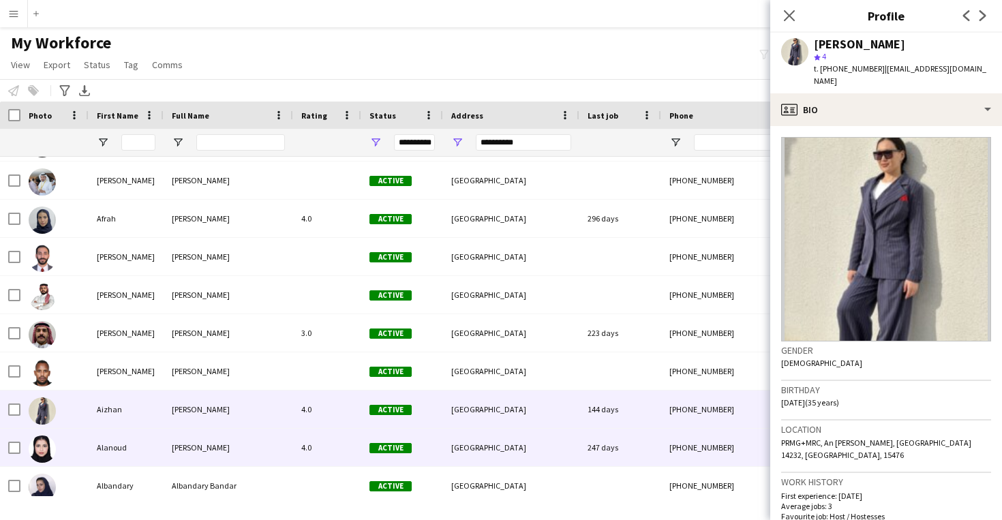
click at [657, 429] on div "247 days" at bounding box center [620, 447] width 82 height 37
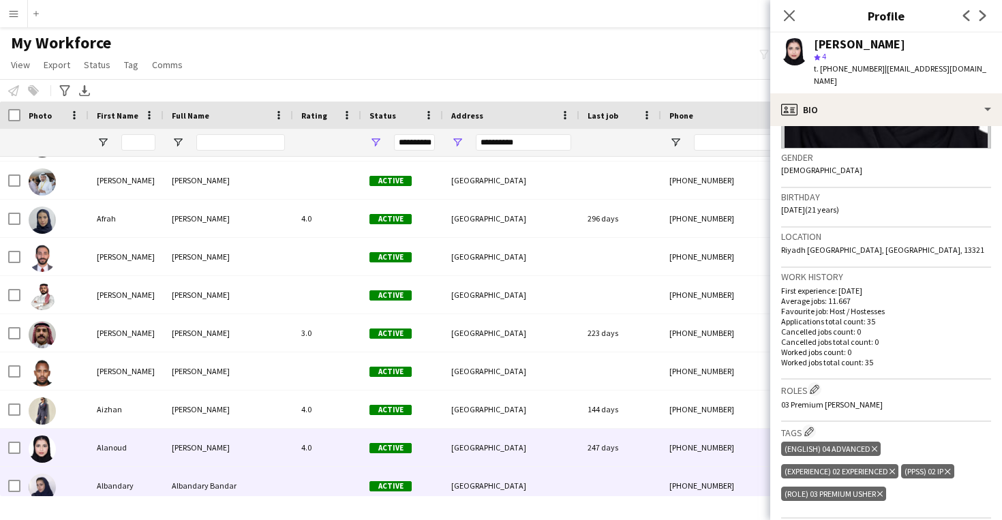
scroll to position [1416, 0]
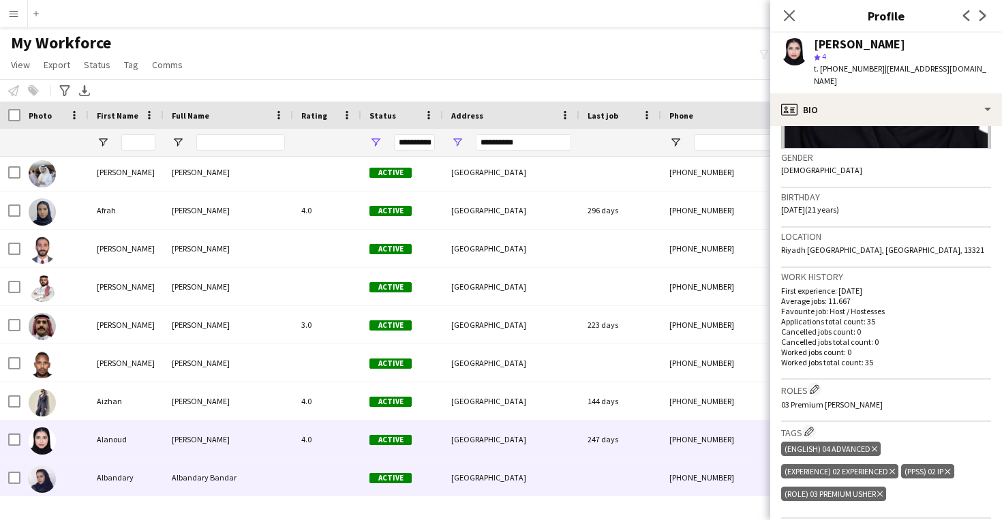
click at [583, 479] on div at bounding box center [620, 477] width 82 height 37
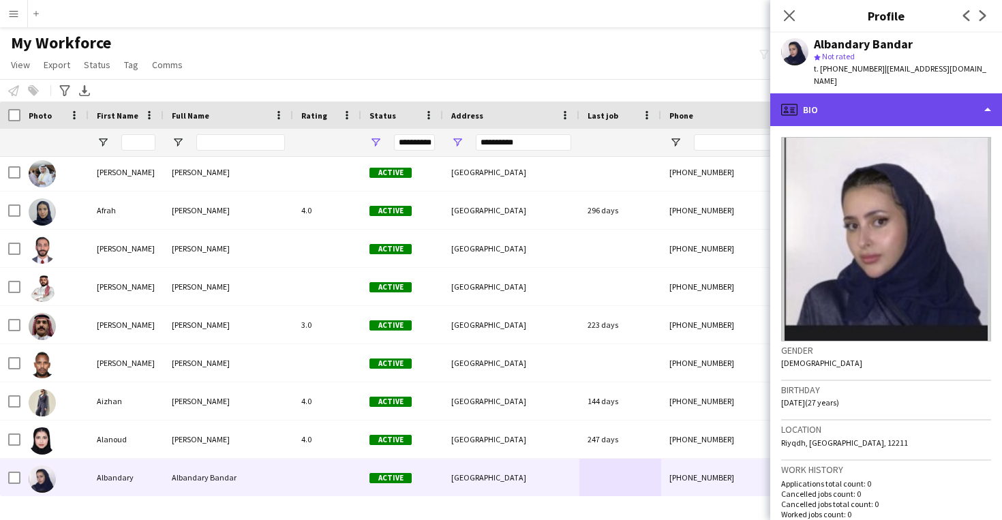
click at [902, 93] on div "profile Bio" at bounding box center [886, 109] width 232 height 33
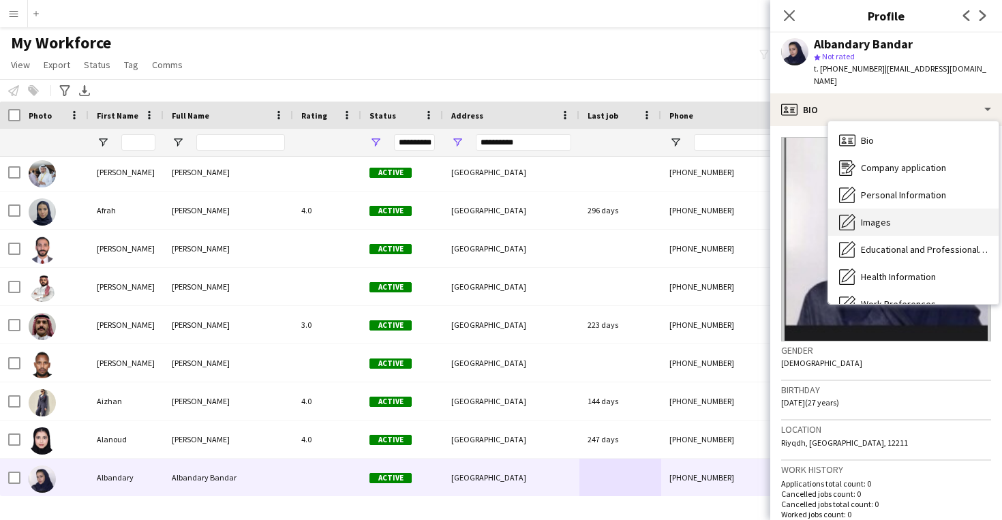
click at [916, 209] on div "Images Images" at bounding box center [913, 222] width 170 height 27
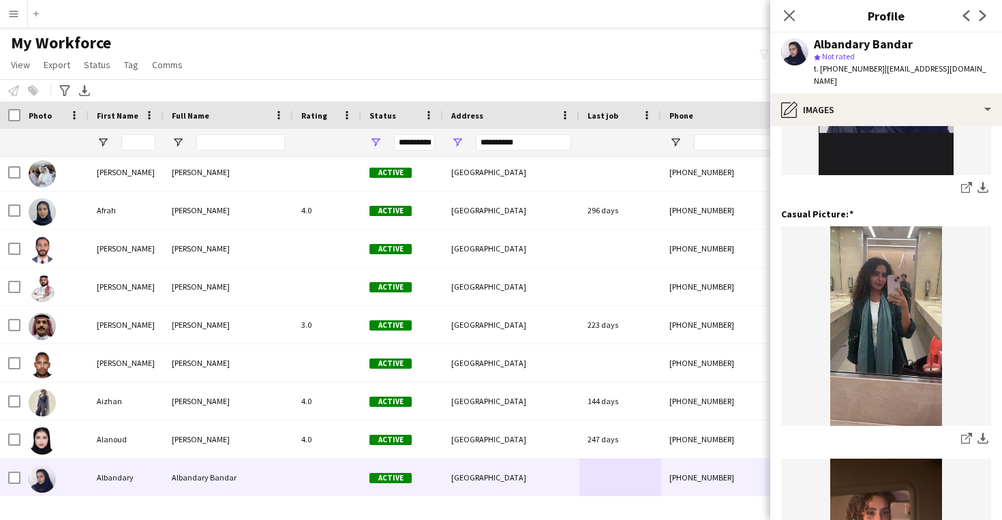
scroll to position [199, 0]
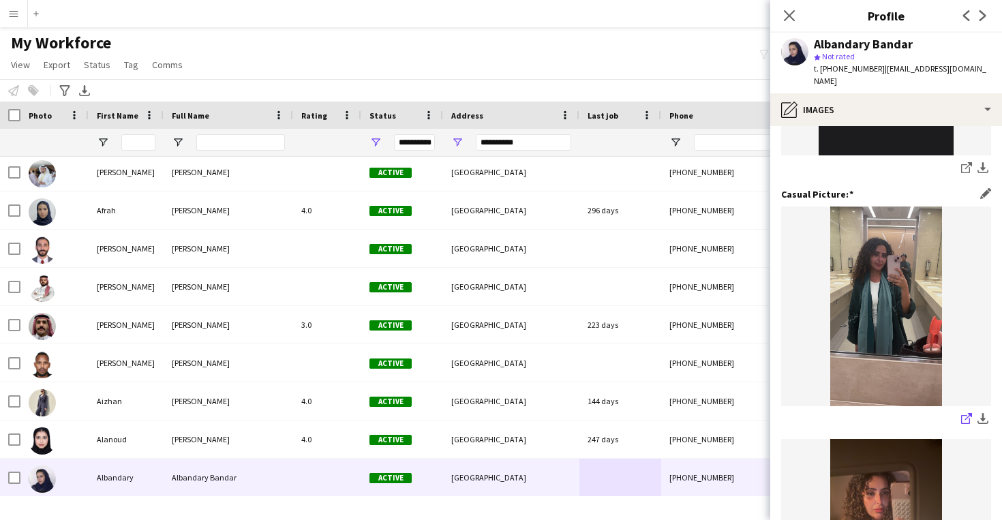
click at [960, 412] on link "share-external-link-1" at bounding box center [966, 420] width 16 height 16
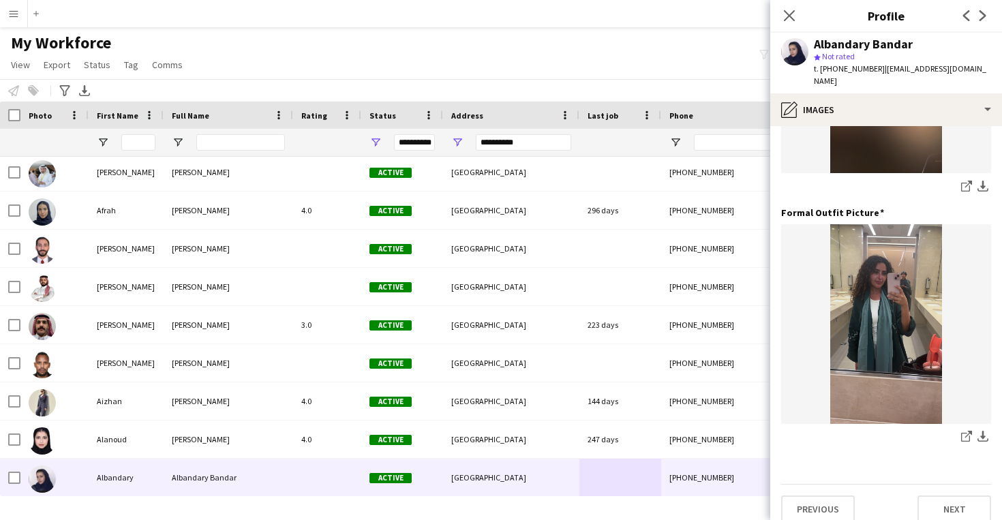
scroll to position [664, 0]
click at [966, 431] on icon "share-external-link-1" at bounding box center [966, 436] width 11 height 11
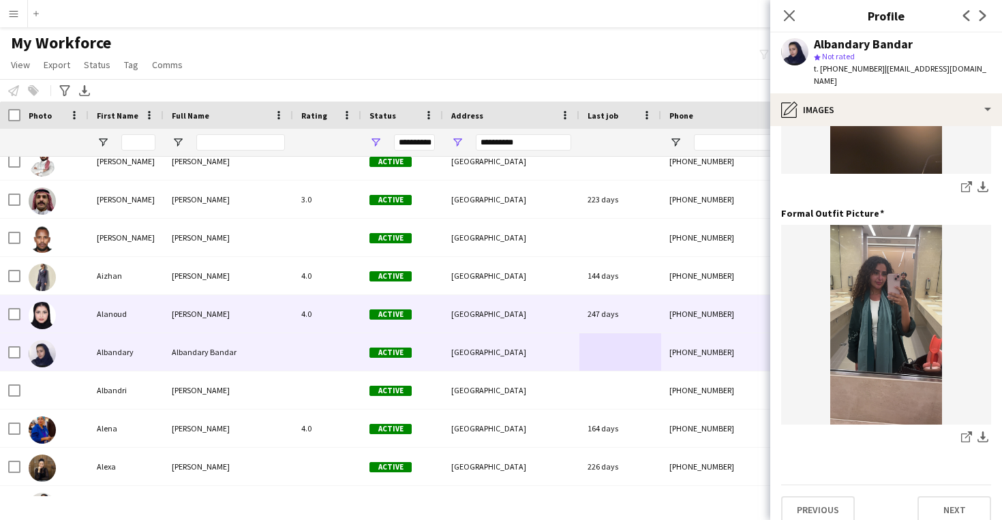
scroll to position [1553, 0]
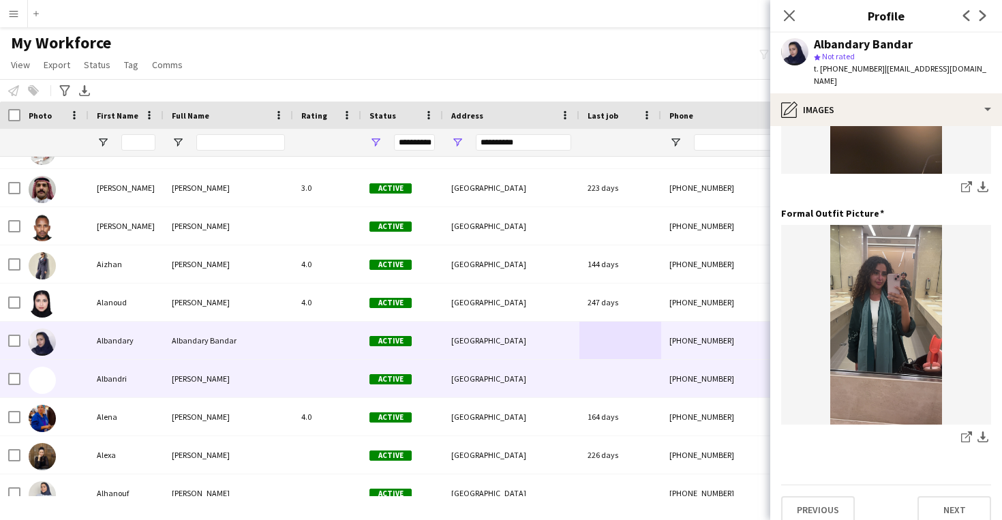
click at [495, 394] on div "[GEOGRAPHIC_DATA]" at bounding box center [511, 378] width 136 height 37
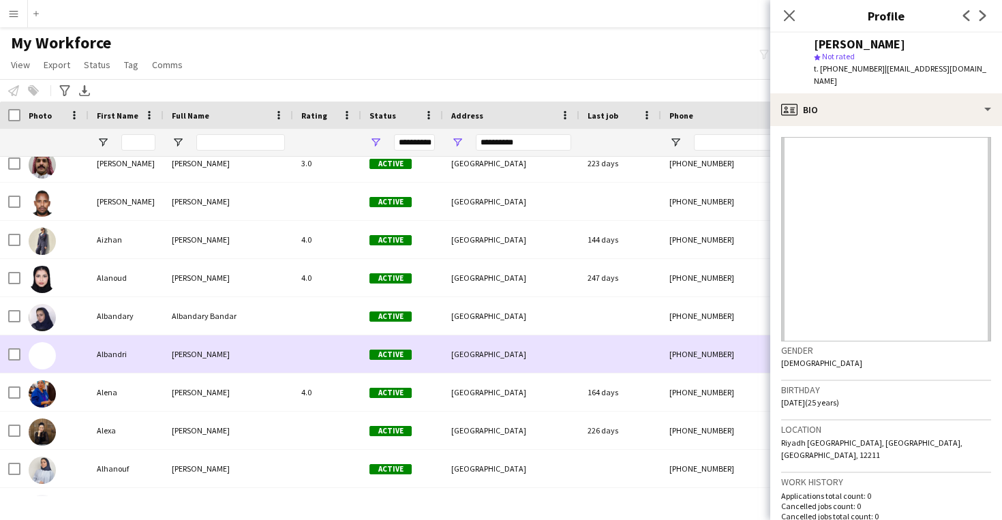
scroll to position [1584, 0]
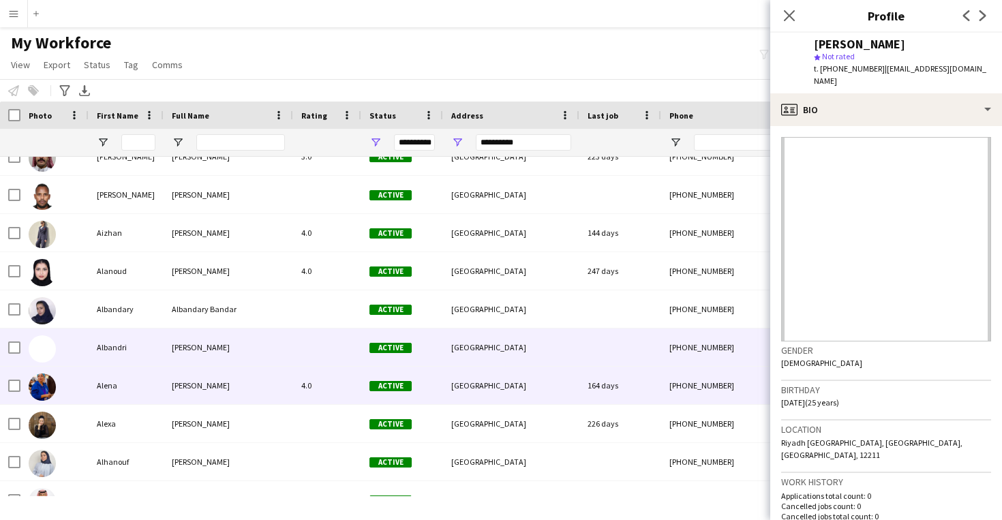
click at [495, 392] on div "[GEOGRAPHIC_DATA]" at bounding box center [511, 385] width 136 height 37
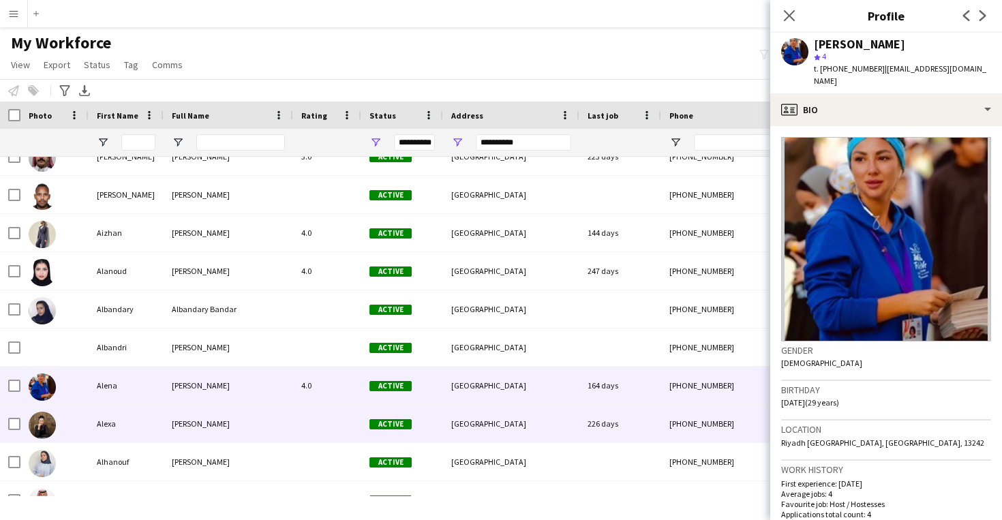
click at [495, 423] on div "[GEOGRAPHIC_DATA]" at bounding box center [511, 423] width 136 height 37
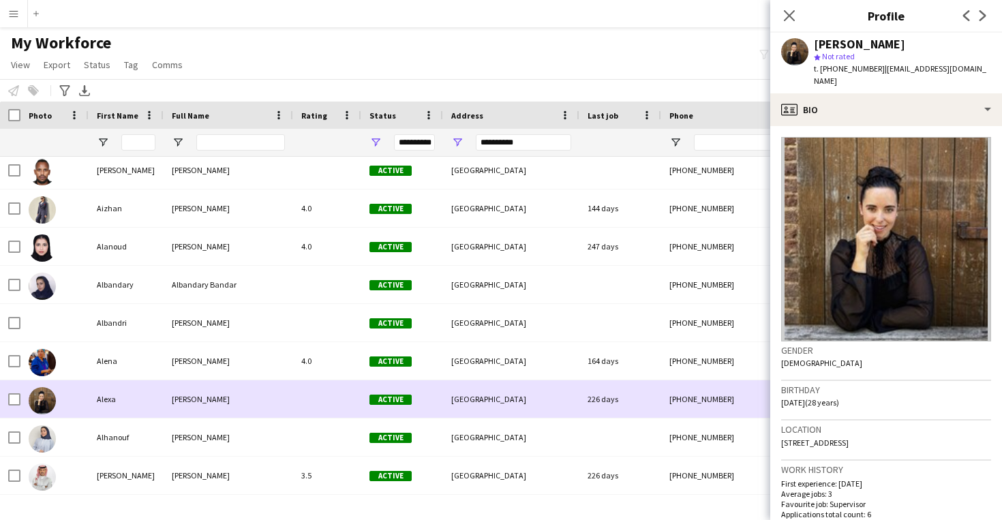
scroll to position [1612, 0]
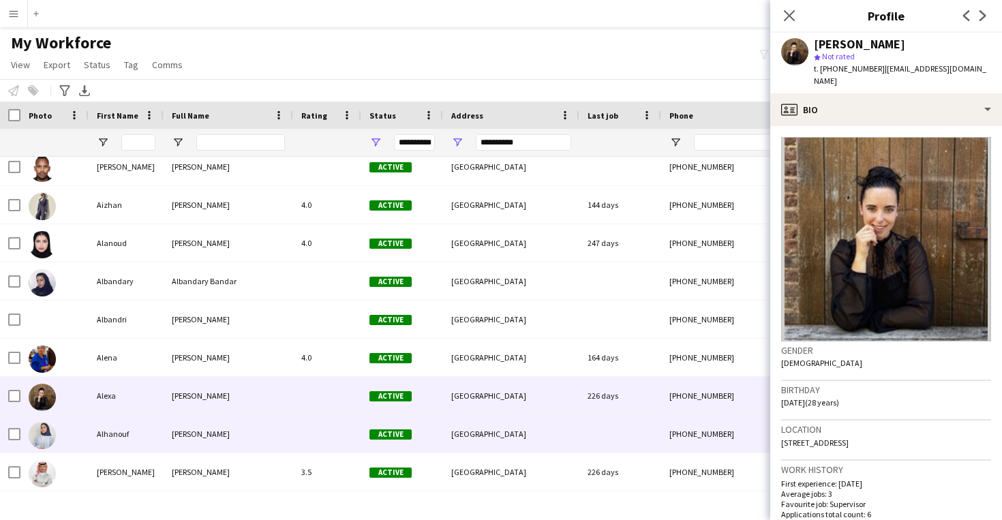
click at [495, 423] on div "[GEOGRAPHIC_DATA]" at bounding box center [511, 433] width 136 height 37
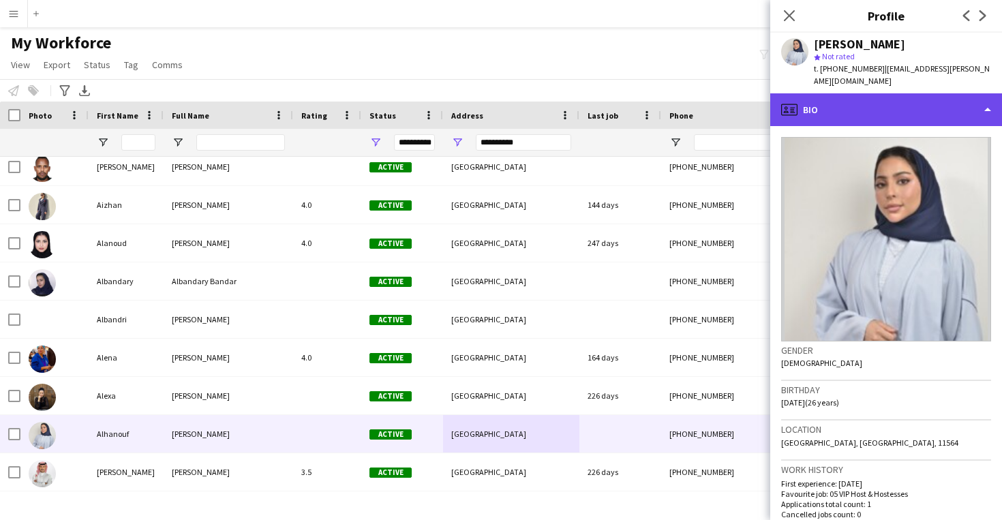
click at [905, 112] on div "profile Bio" at bounding box center [886, 109] width 232 height 33
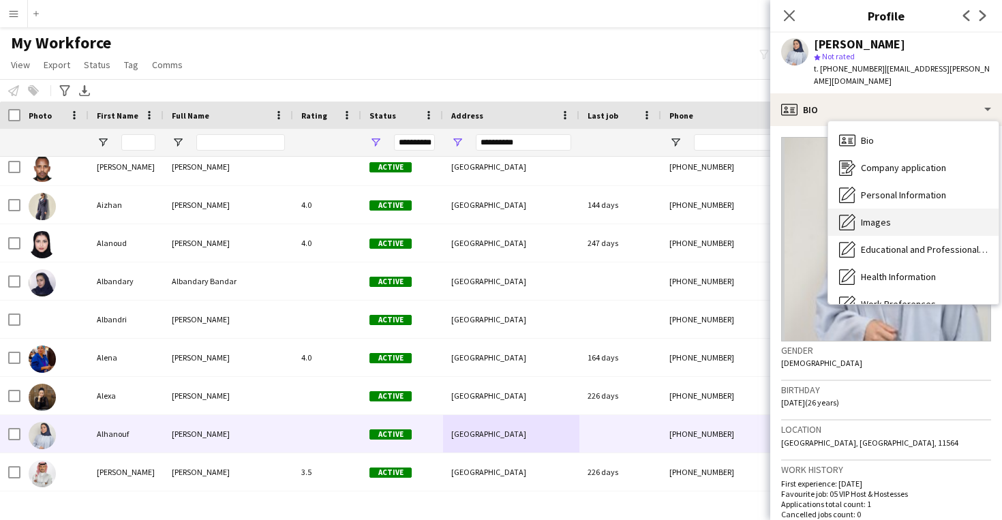
click at [920, 219] on div "Images Images" at bounding box center [913, 222] width 170 height 27
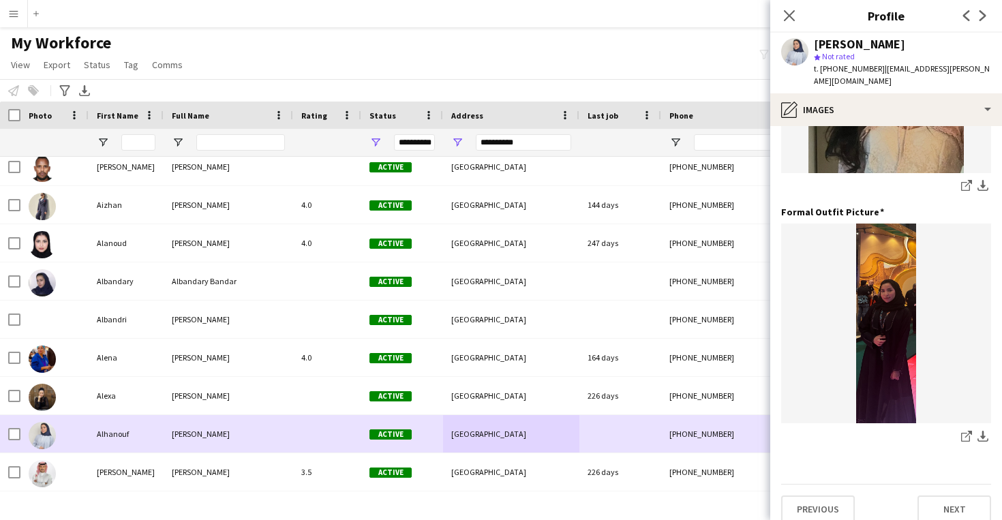
scroll to position [431, 0]
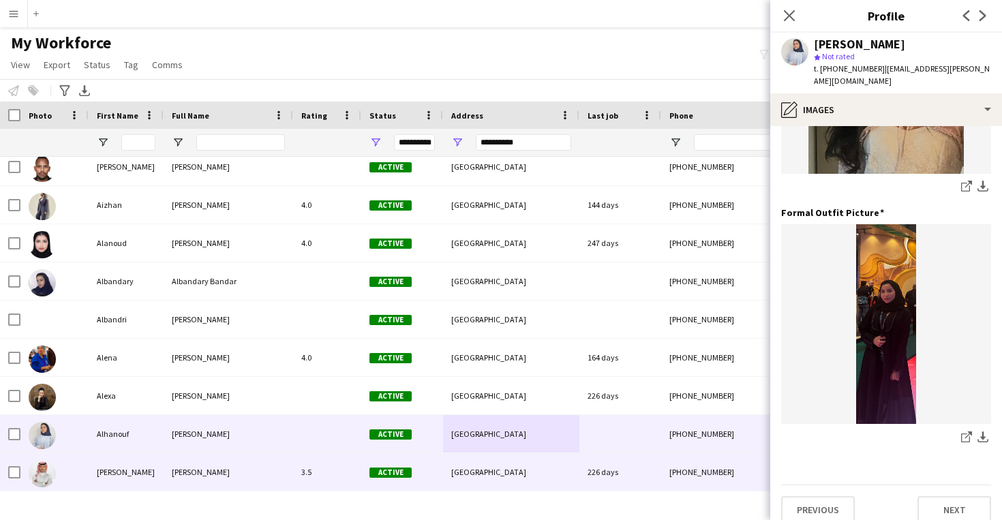
click at [622, 457] on div "226 days" at bounding box center [620, 471] width 82 height 37
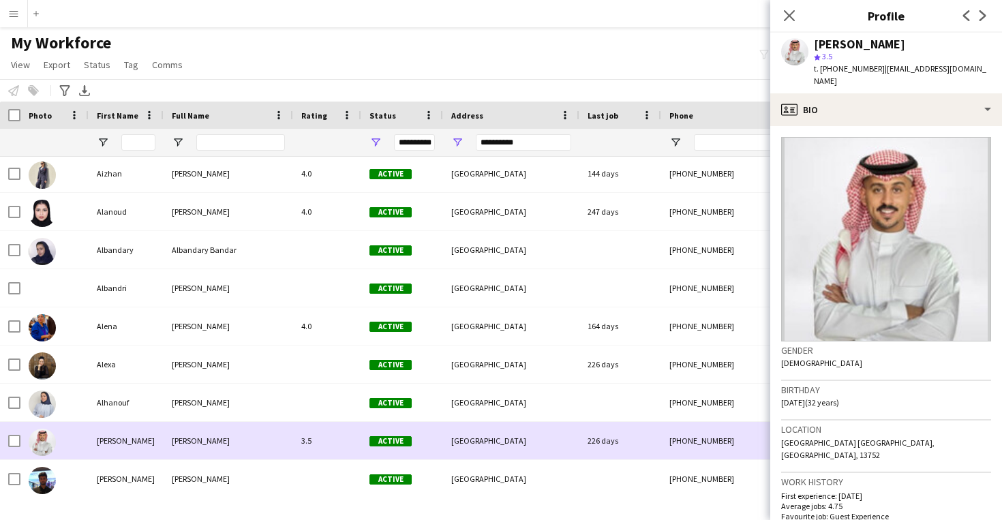
scroll to position [1650, 0]
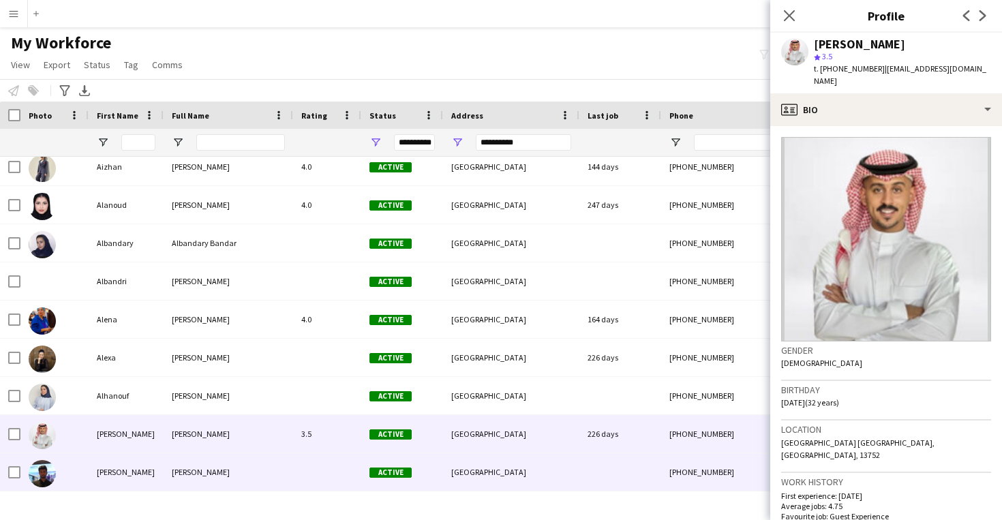
click at [622, 457] on div at bounding box center [620, 471] width 82 height 37
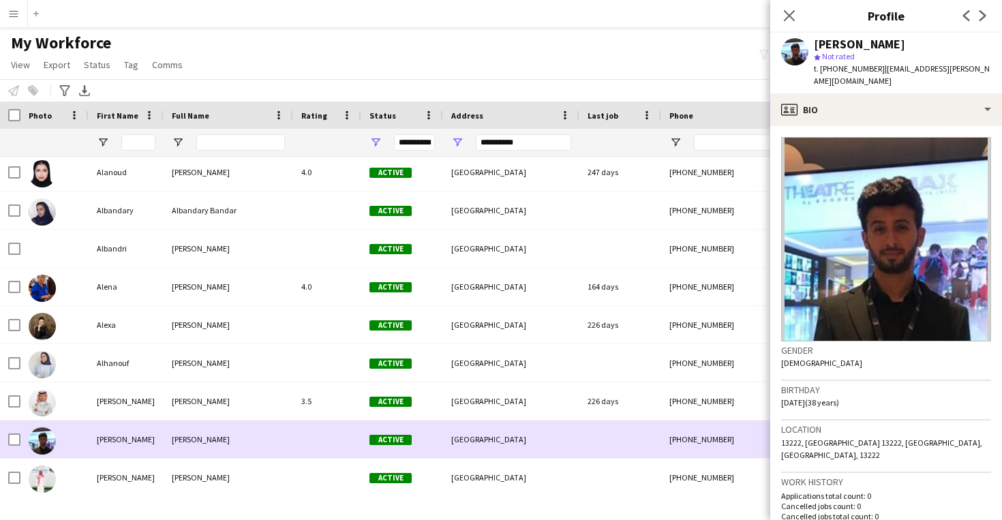
scroll to position [1683, 0]
click at [622, 457] on div at bounding box center [620, 439] width 82 height 37
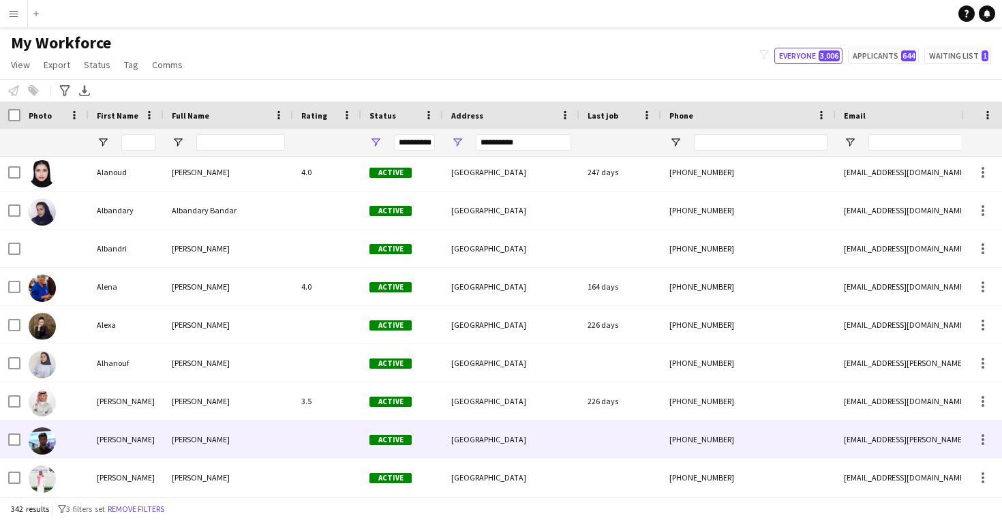
click at [622, 427] on div at bounding box center [620, 439] width 82 height 37
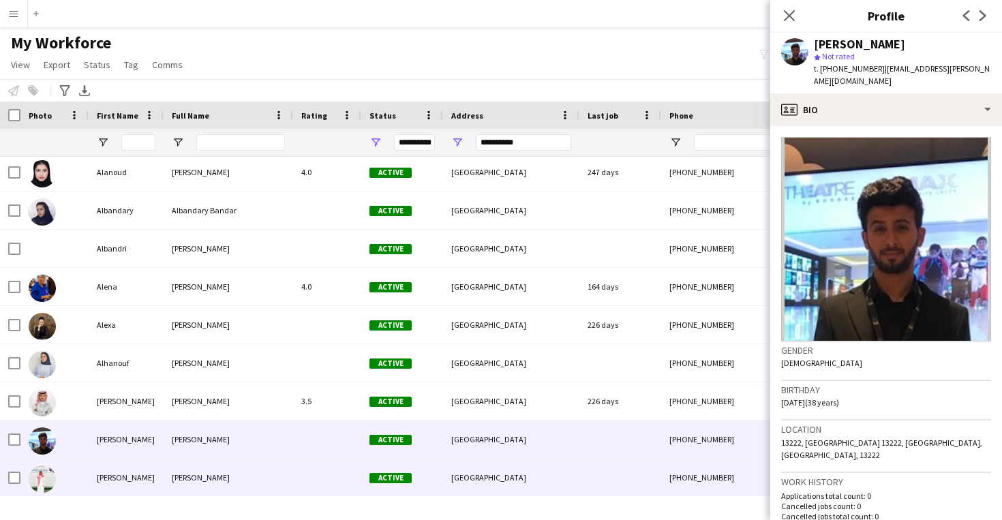
click at [603, 472] on div at bounding box center [620, 477] width 82 height 37
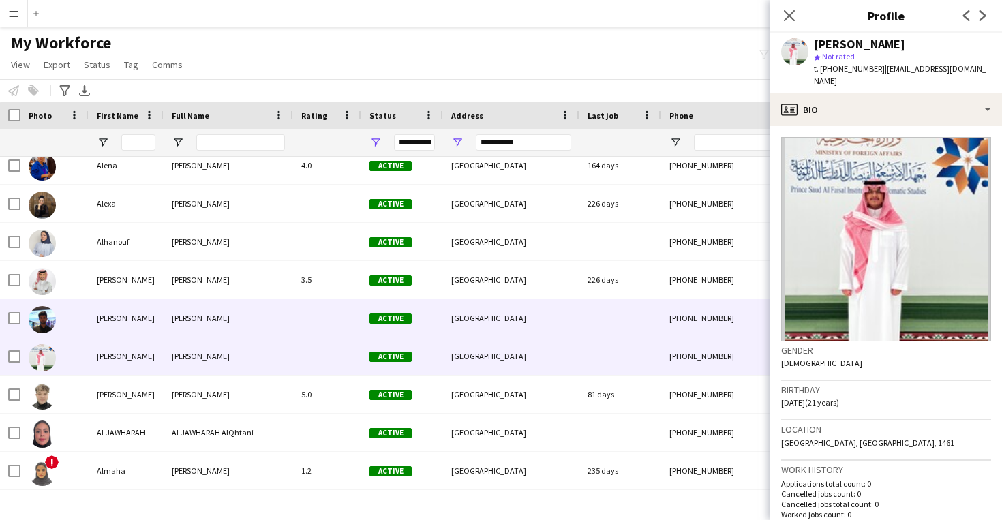
scroll to position [1814, 0]
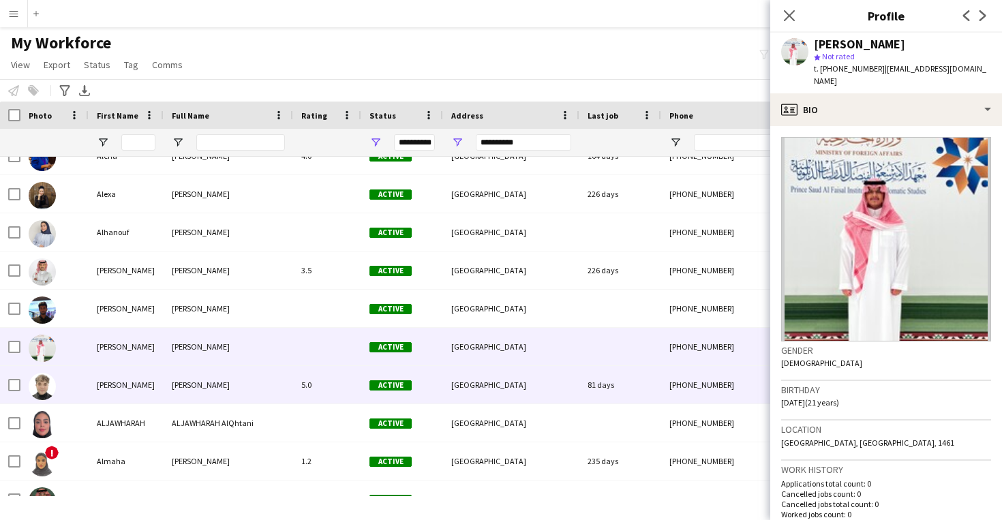
click at [590, 394] on div "81 days" at bounding box center [620, 384] width 82 height 37
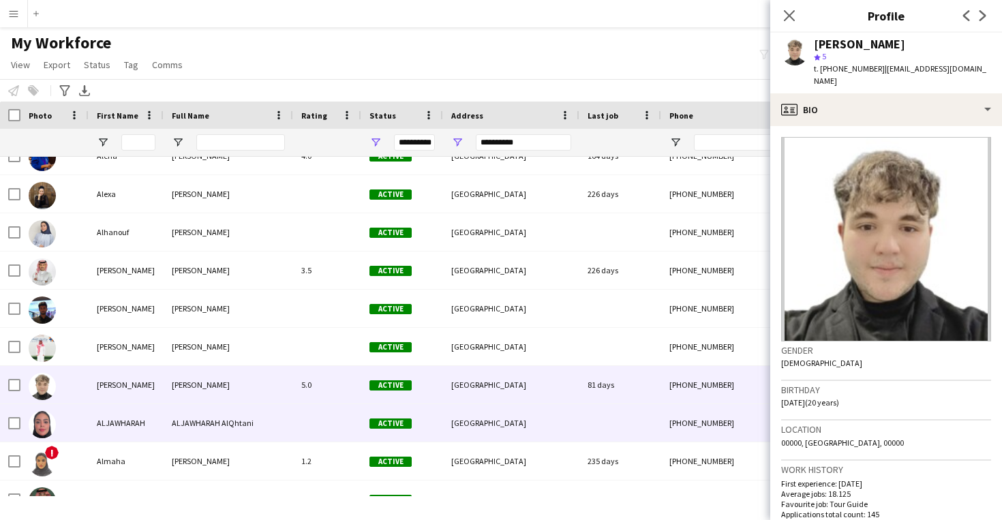
click at [611, 423] on div at bounding box center [620, 422] width 82 height 37
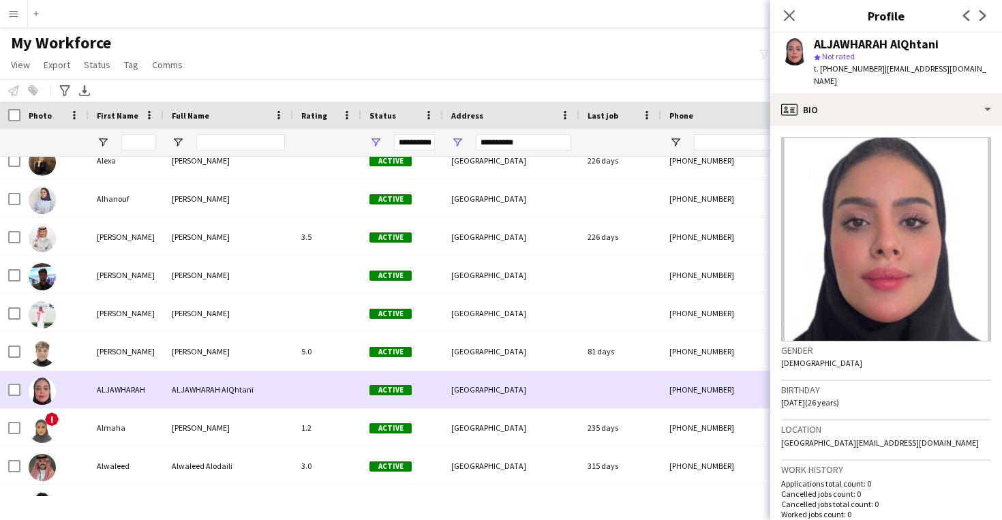
scroll to position [1847, 0]
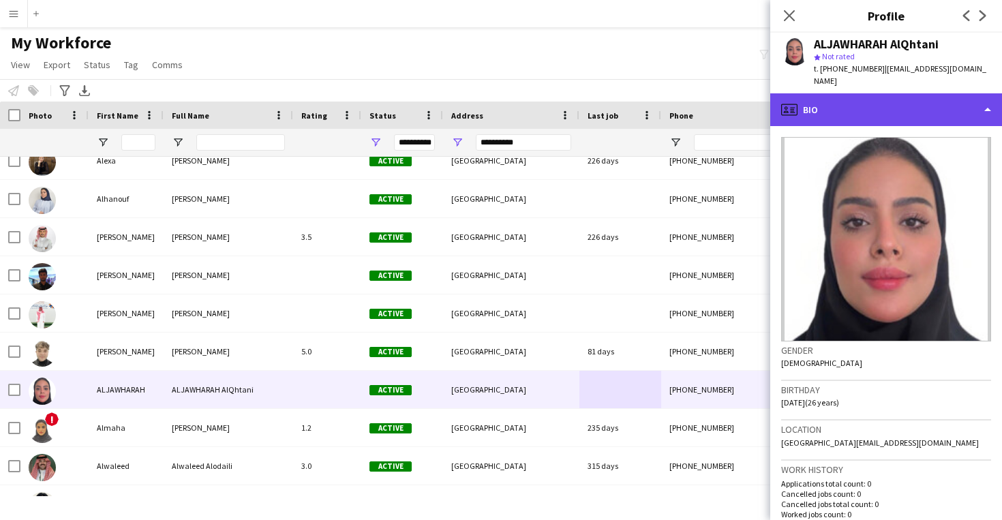
click at [898, 93] on div "profile Bio" at bounding box center [886, 109] width 232 height 33
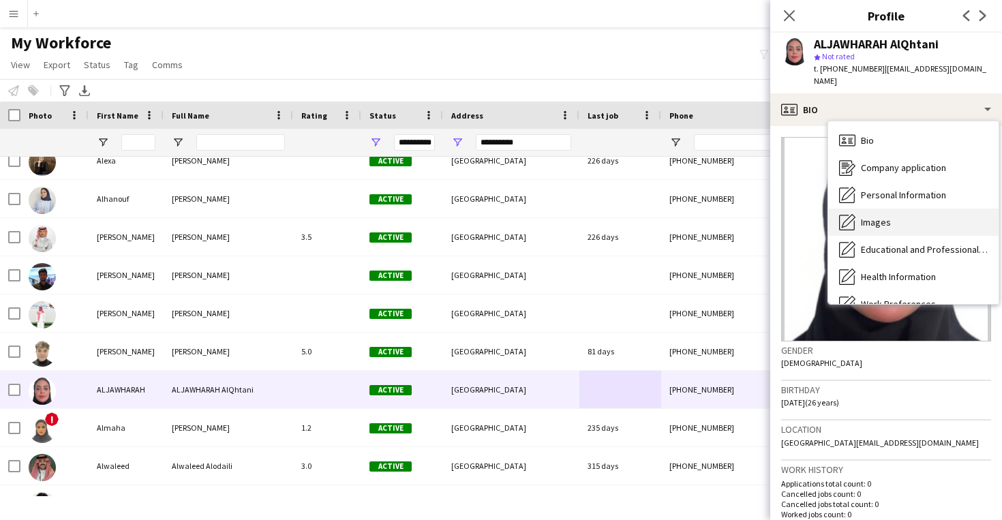
click at [915, 217] on div "Images Images" at bounding box center [913, 222] width 170 height 27
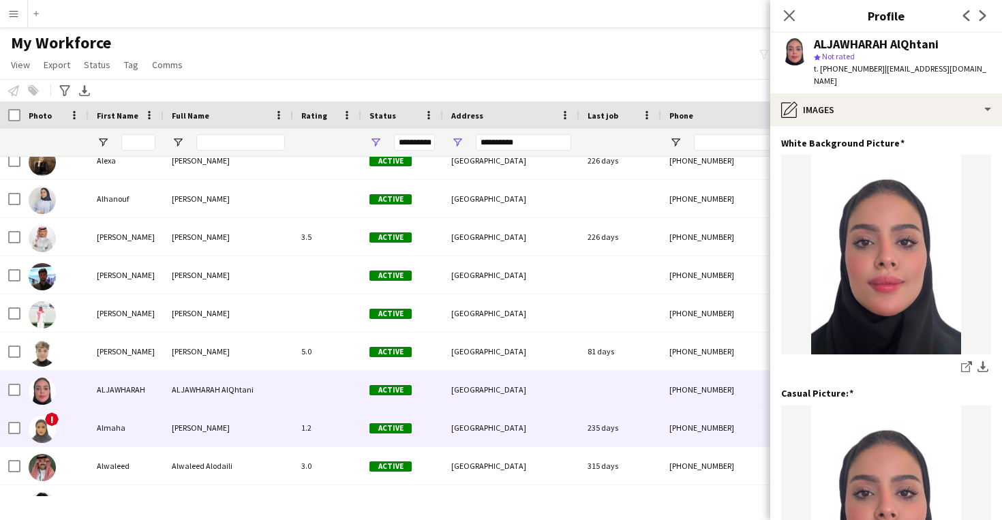
click at [671, 421] on div "[PHONE_NUMBER]" at bounding box center [748, 427] width 174 height 37
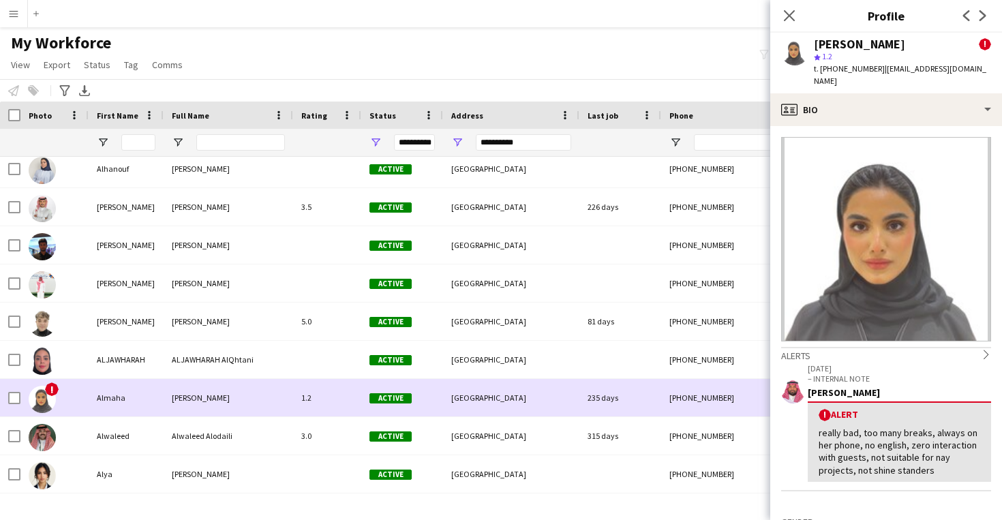
scroll to position [1887, 0]
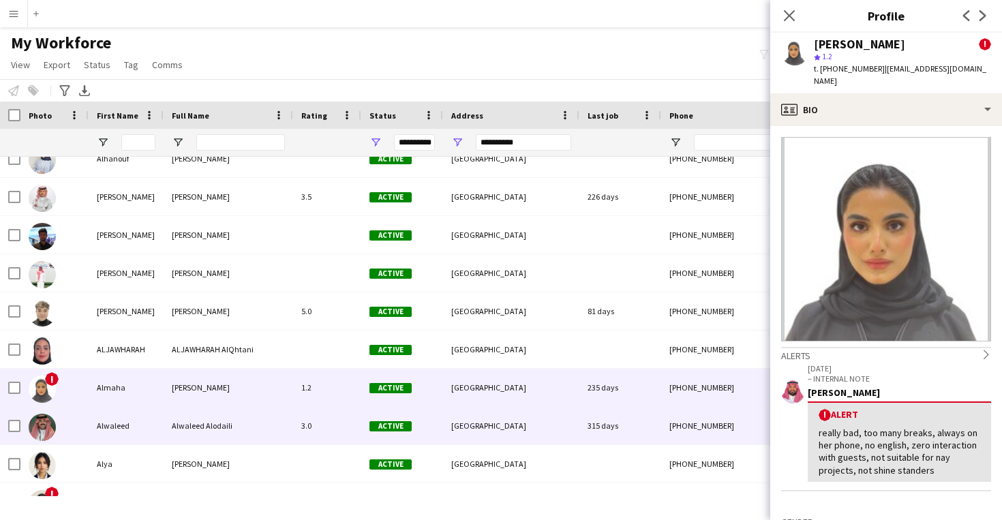
click at [671, 423] on div "[PHONE_NUMBER]" at bounding box center [748, 425] width 174 height 37
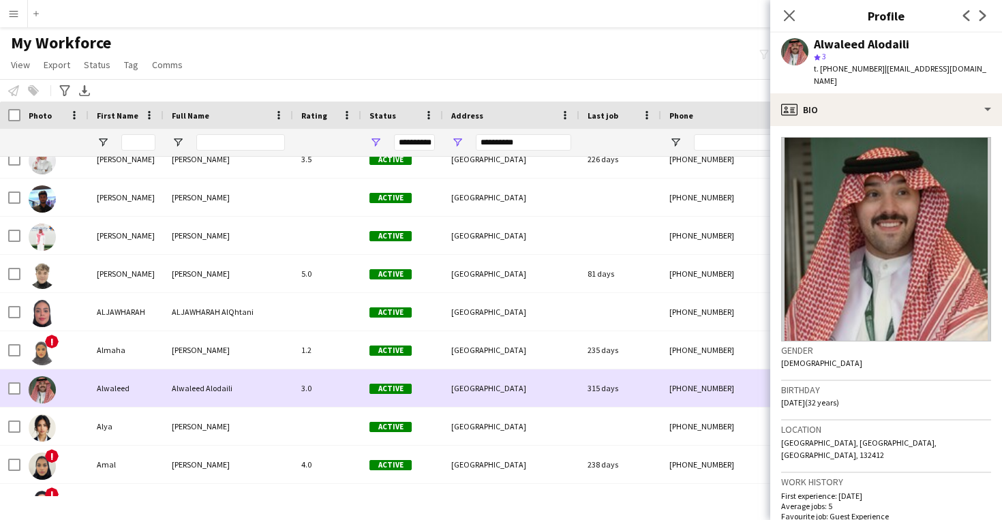
scroll to position [1958, 0]
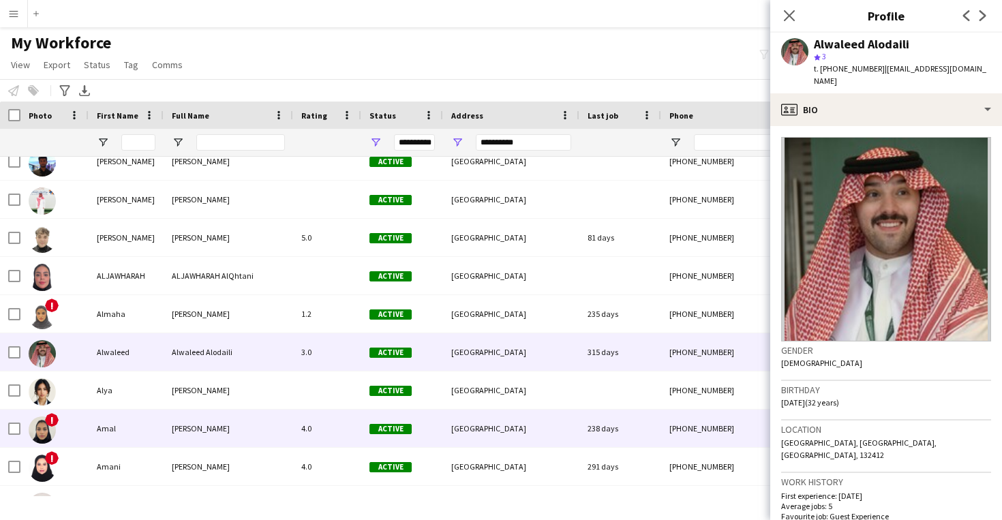
click at [671, 423] on div "[PHONE_NUMBER]" at bounding box center [748, 428] width 174 height 37
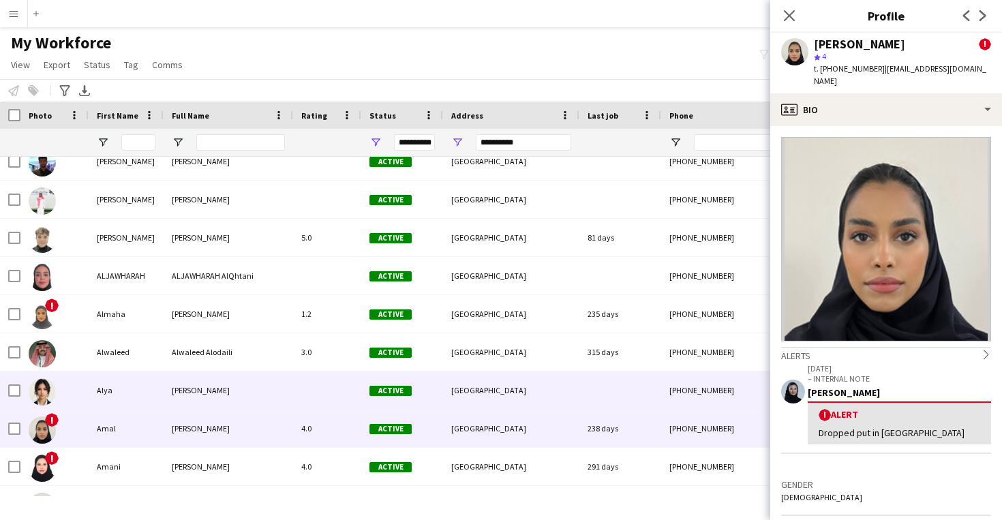
click at [671, 395] on div "[PHONE_NUMBER]" at bounding box center [748, 389] width 174 height 37
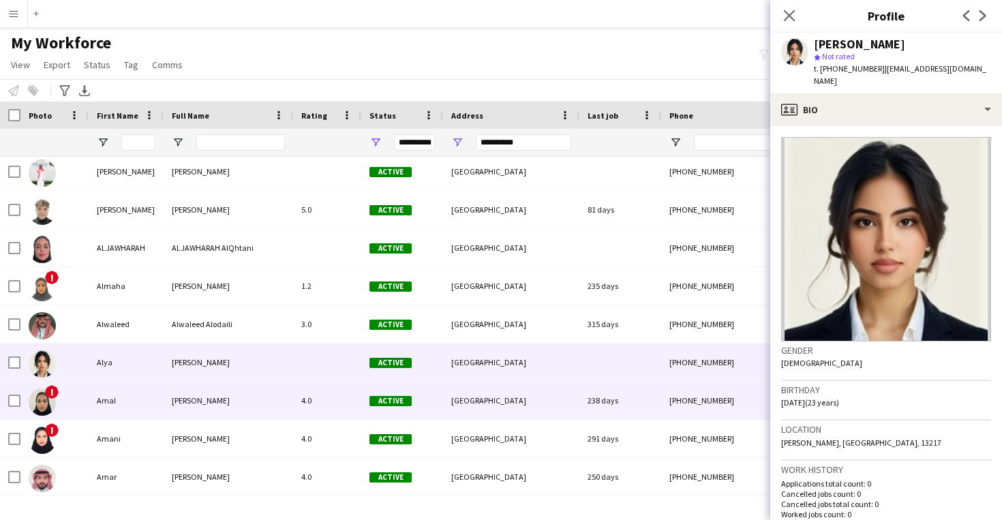
click at [671, 395] on div "[PHONE_NUMBER]" at bounding box center [748, 400] width 174 height 37
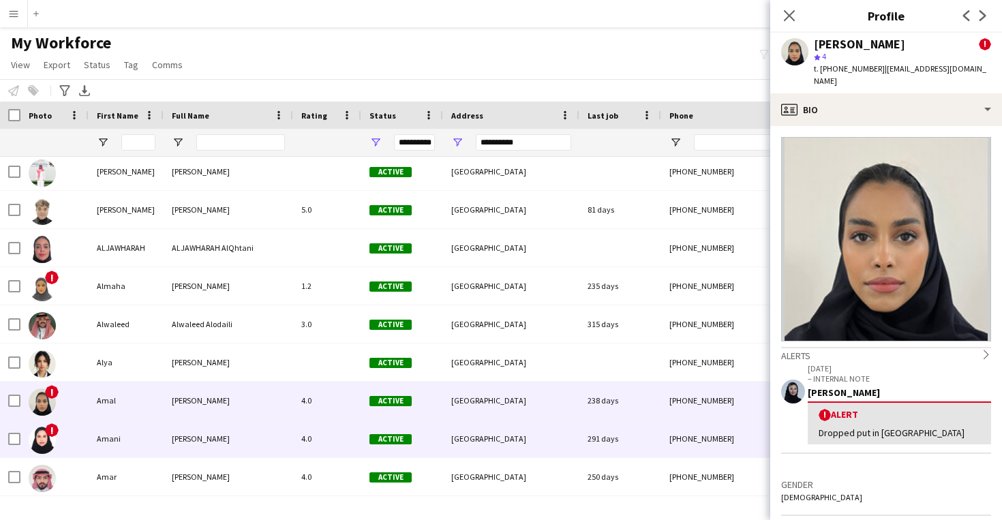
click at [668, 440] on div "[PHONE_NUMBER]" at bounding box center [748, 438] width 174 height 37
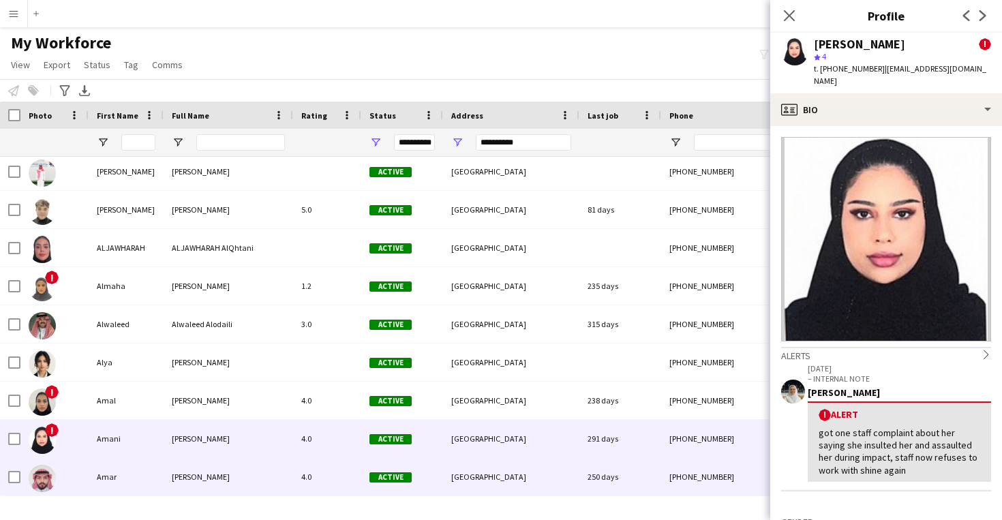
click at [602, 489] on div "250 days" at bounding box center [620, 476] width 82 height 37
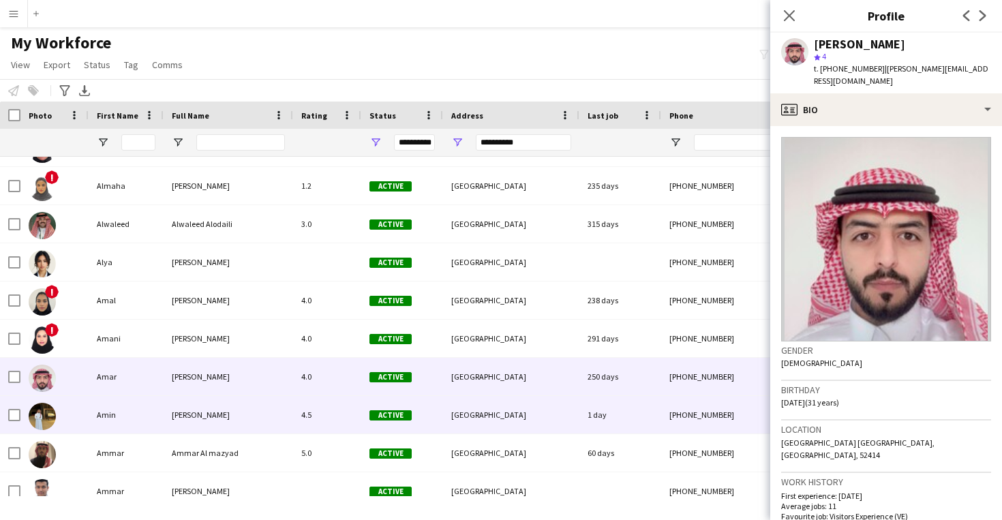
click at [620, 431] on div "1 day" at bounding box center [620, 414] width 82 height 37
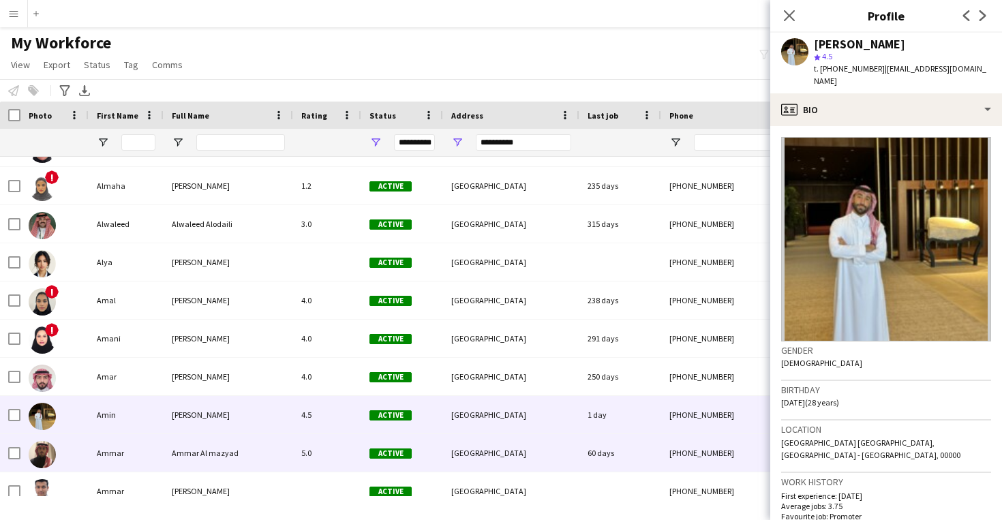
click at [611, 446] on div "60 days" at bounding box center [620, 452] width 82 height 37
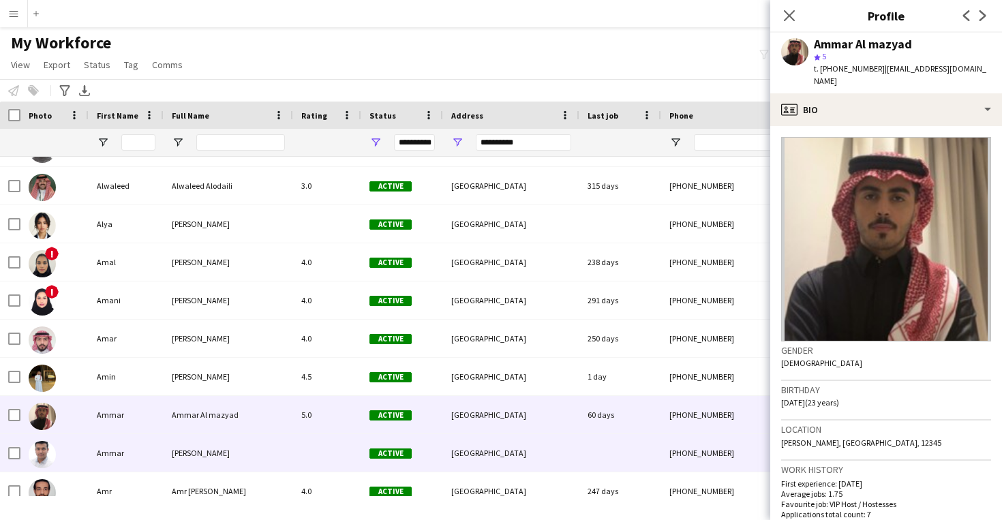
click at [599, 444] on div at bounding box center [620, 452] width 82 height 37
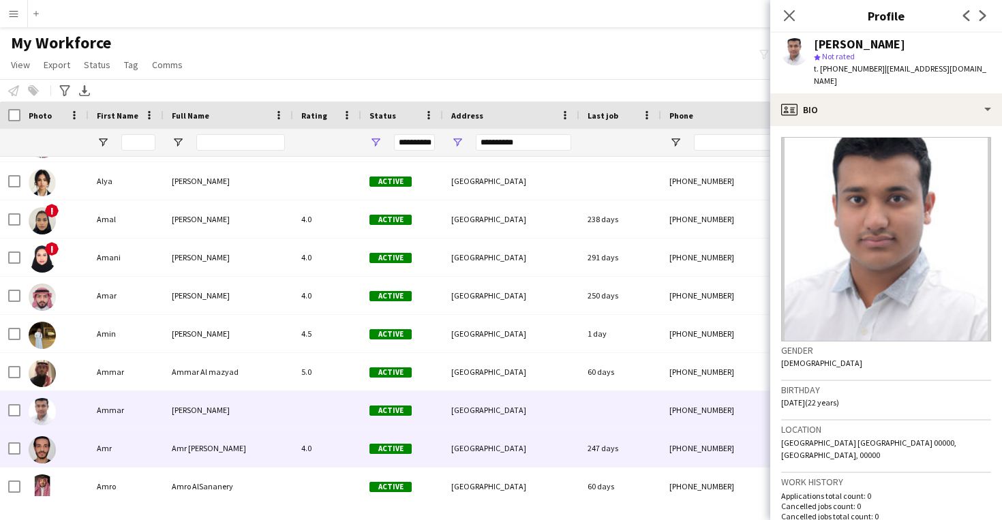
click at [599, 444] on div "247 days" at bounding box center [620, 447] width 82 height 37
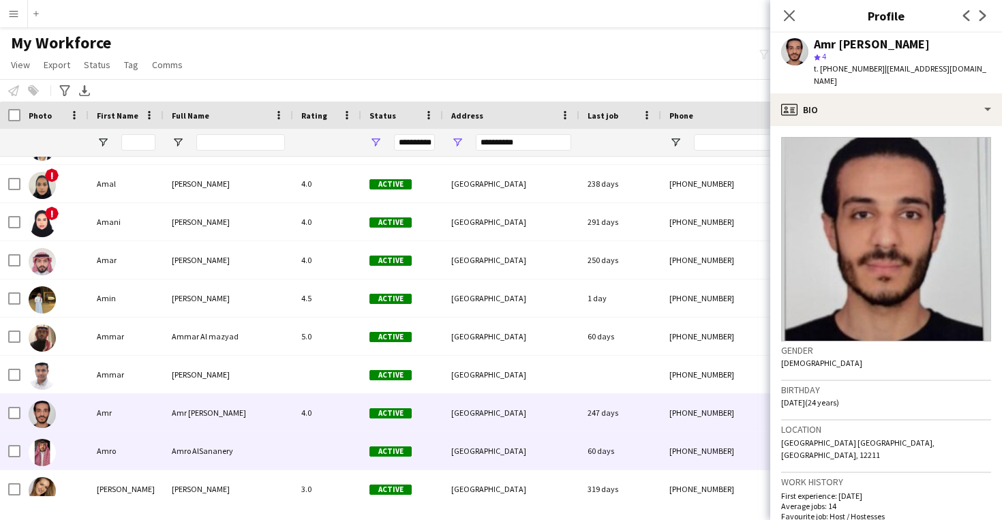
click at [599, 444] on div "60 days" at bounding box center [620, 450] width 82 height 37
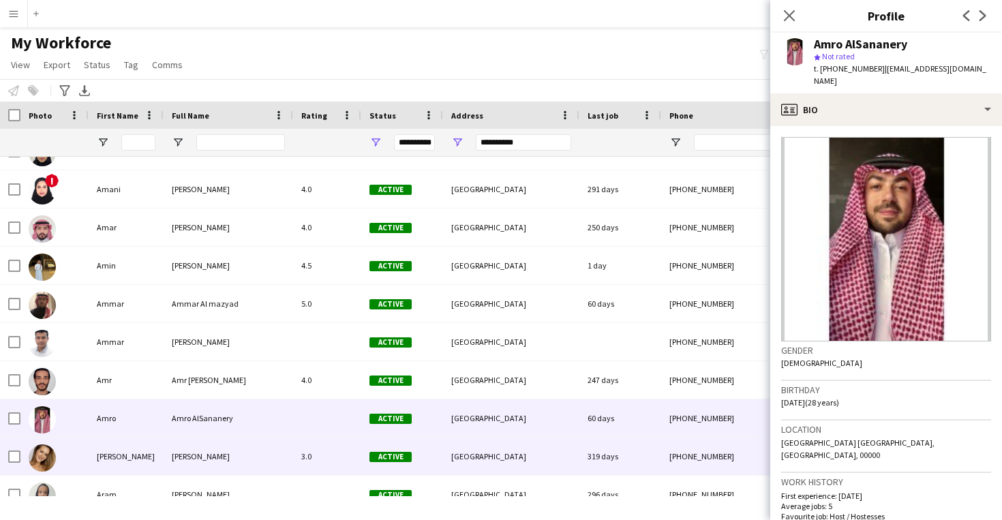
click at [599, 444] on div "319 days" at bounding box center [620, 456] width 82 height 37
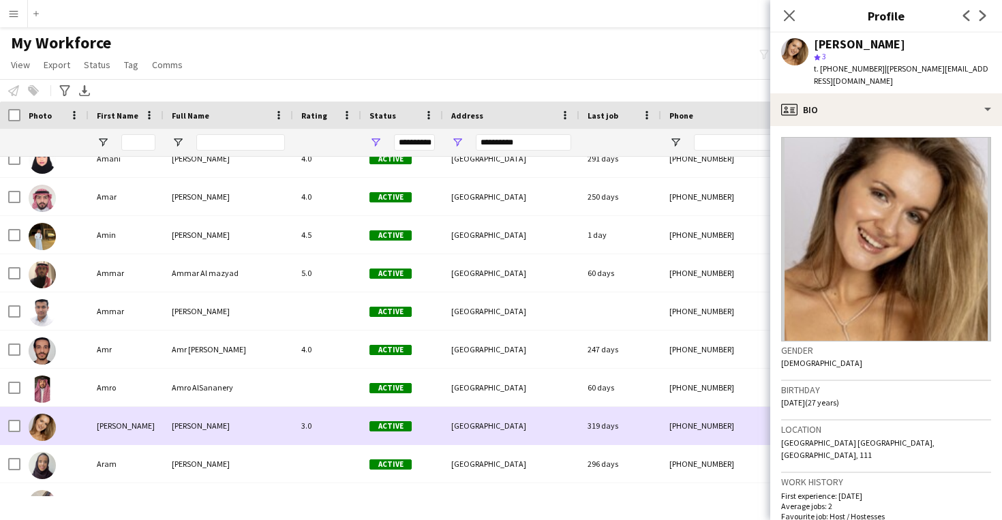
click at [599, 444] on div "[PERSON_NAME] [PERSON_NAME] Kudriavtseva 3.0 Active [GEOGRAPHIC_DATA] 319 days …" at bounding box center [769, 426] width 1539 height 38
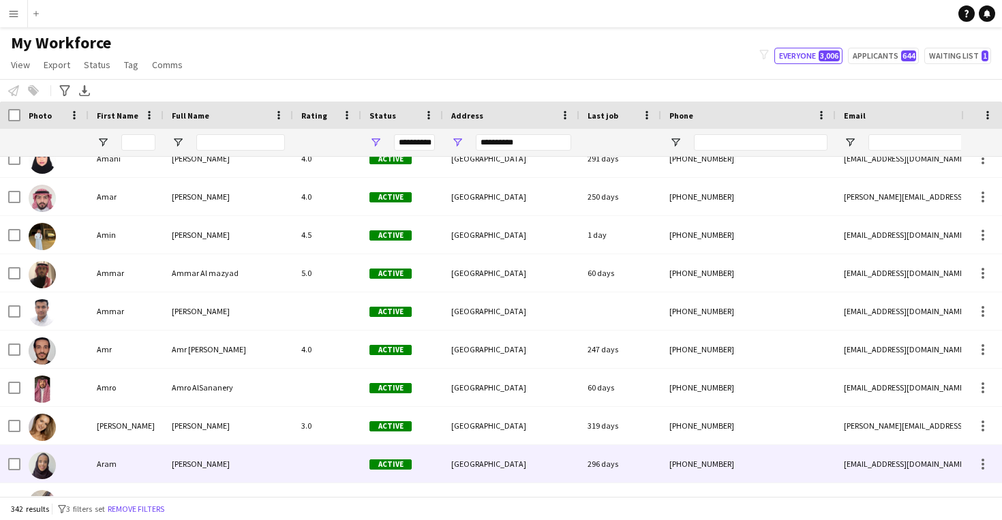
click at [602, 460] on div "296 days" at bounding box center [620, 463] width 82 height 37
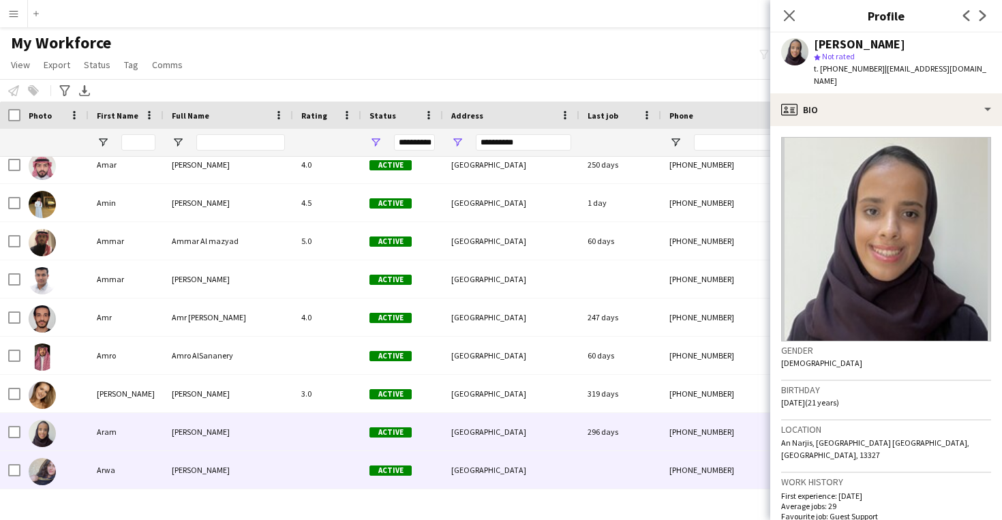
click at [602, 459] on div at bounding box center [620, 469] width 82 height 37
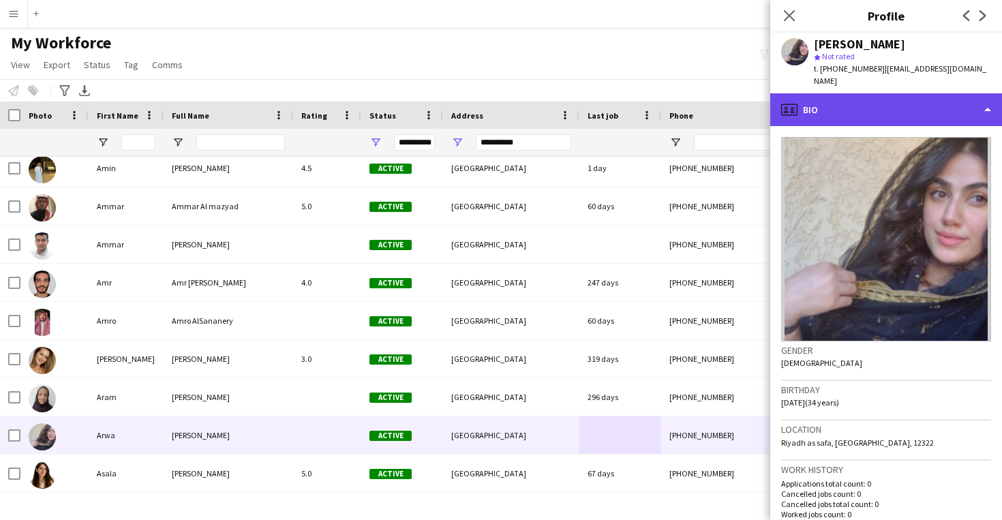
click at [911, 97] on div "profile Bio" at bounding box center [886, 109] width 232 height 33
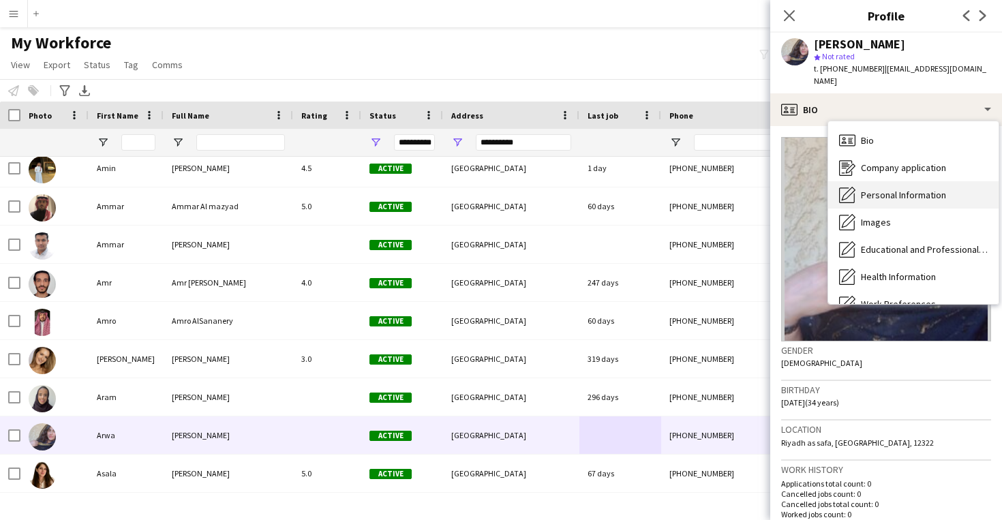
click at [920, 189] on span "Personal Information" at bounding box center [903, 195] width 85 height 12
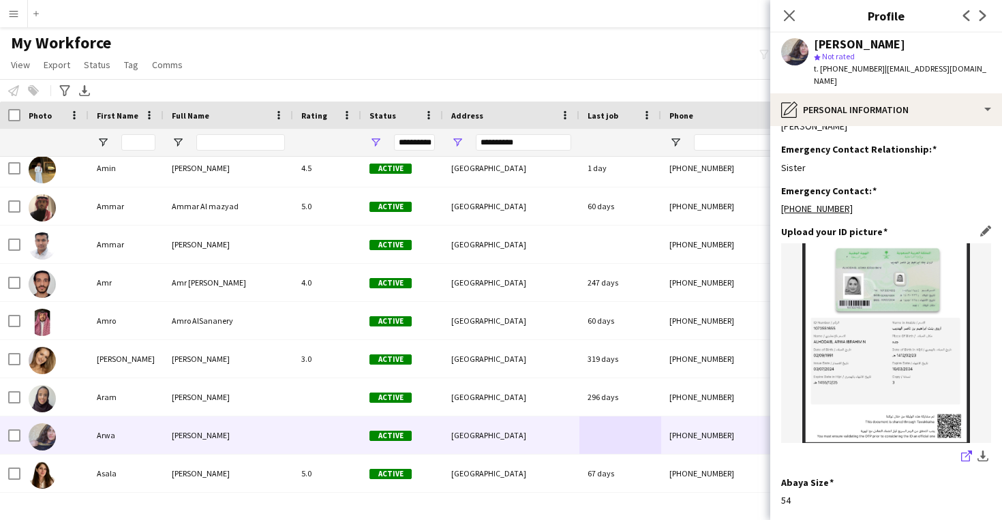
click at [965, 453] on icon at bounding box center [965, 457] width 9 height 9
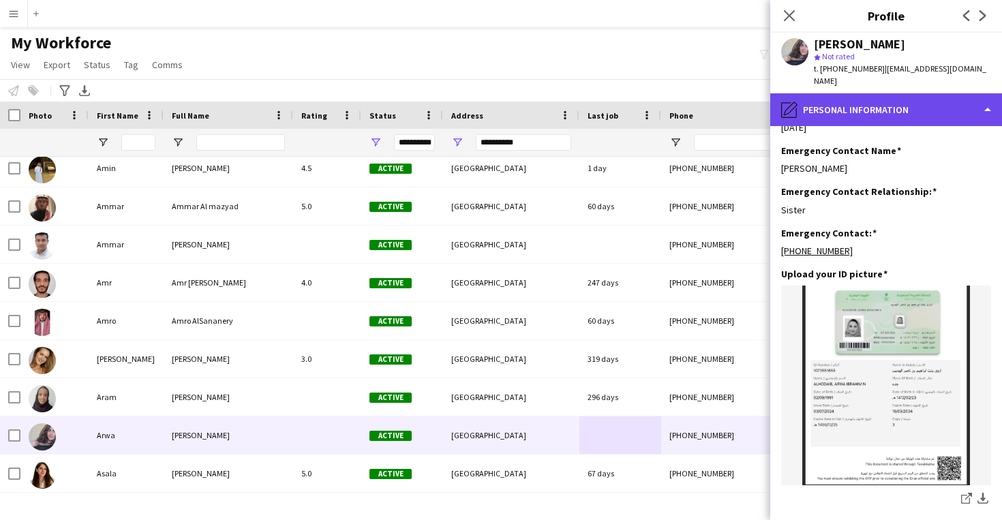
click at [874, 93] on div "pencil4 Personal Information" at bounding box center [886, 109] width 232 height 33
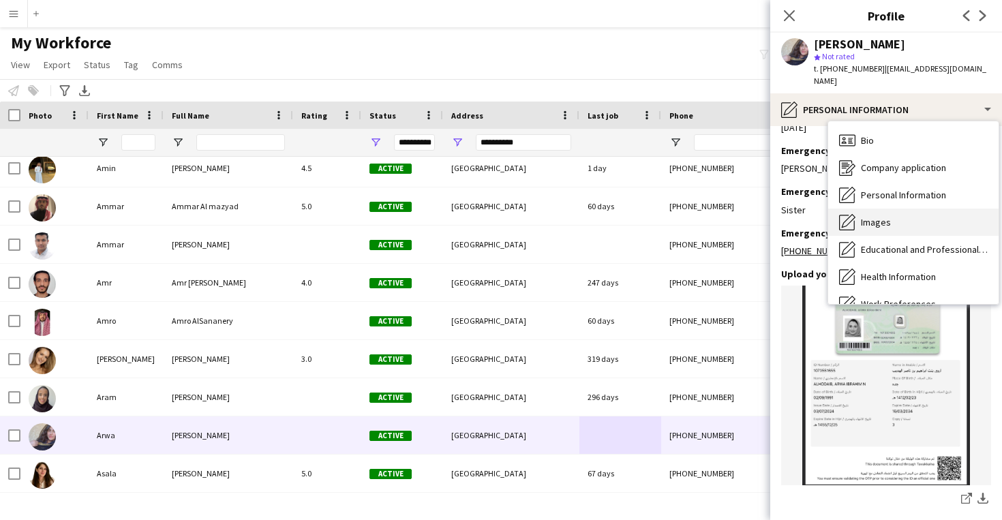
click at [885, 216] on span "Images" at bounding box center [876, 222] width 30 height 12
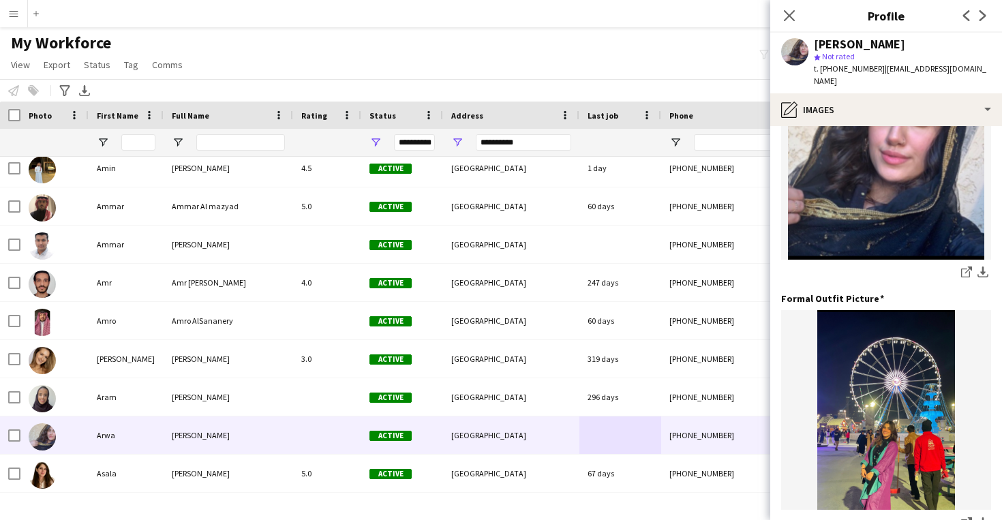
scroll to position [357, 0]
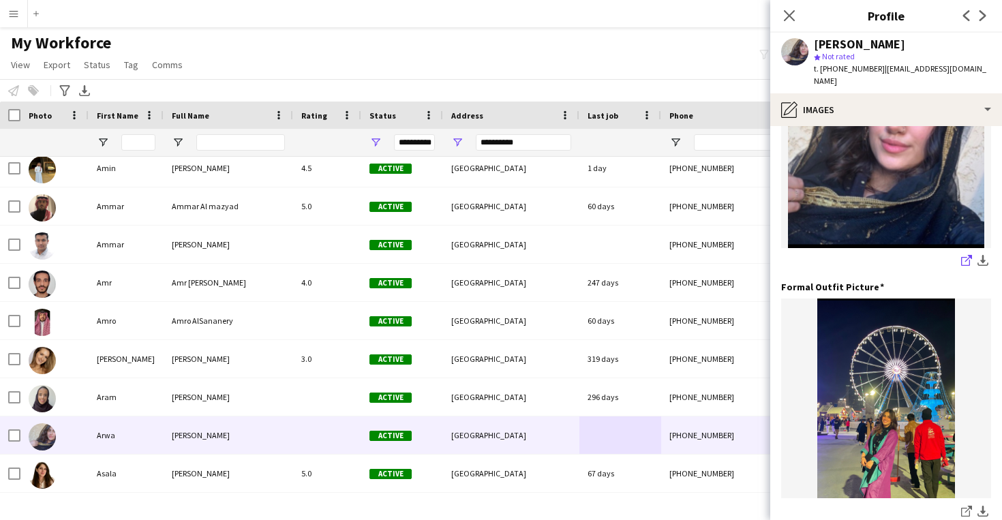
click at [962, 255] on icon "share-external-link-1" at bounding box center [966, 260] width 11 height 11
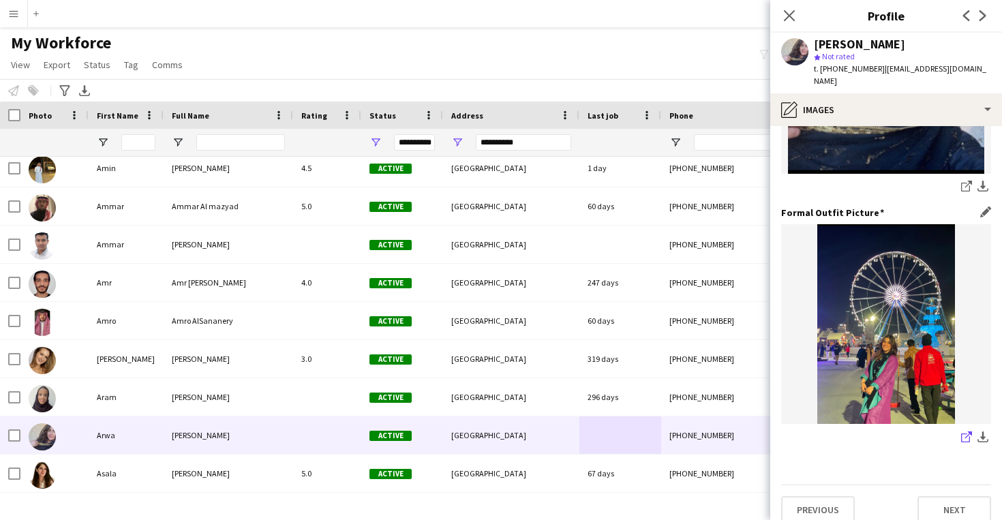
click at [968, 431] on icon "share-external-link-1" at bounding box center [966, 436] width 11 height 11
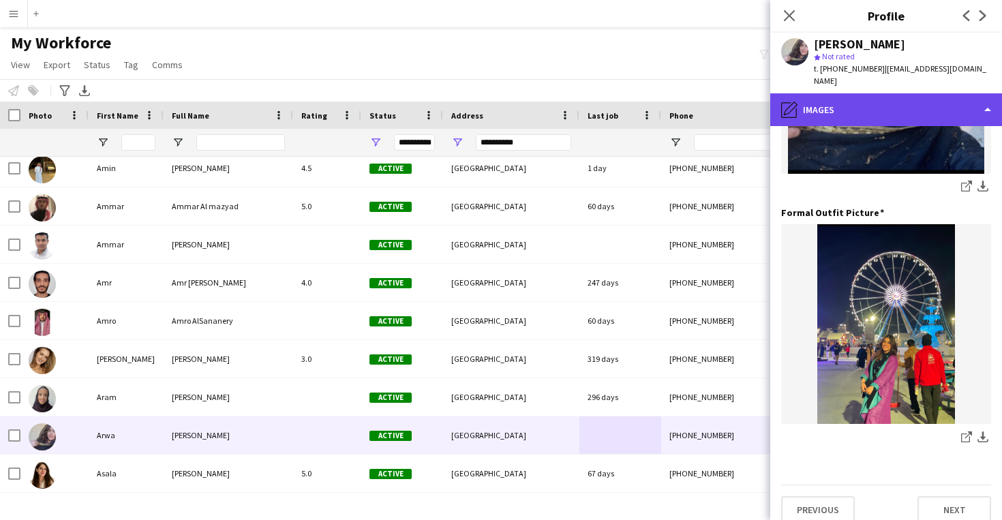
click at [936, 98] on div "pencil4 Images" at bounding box center [886, 109] width 232 height 33
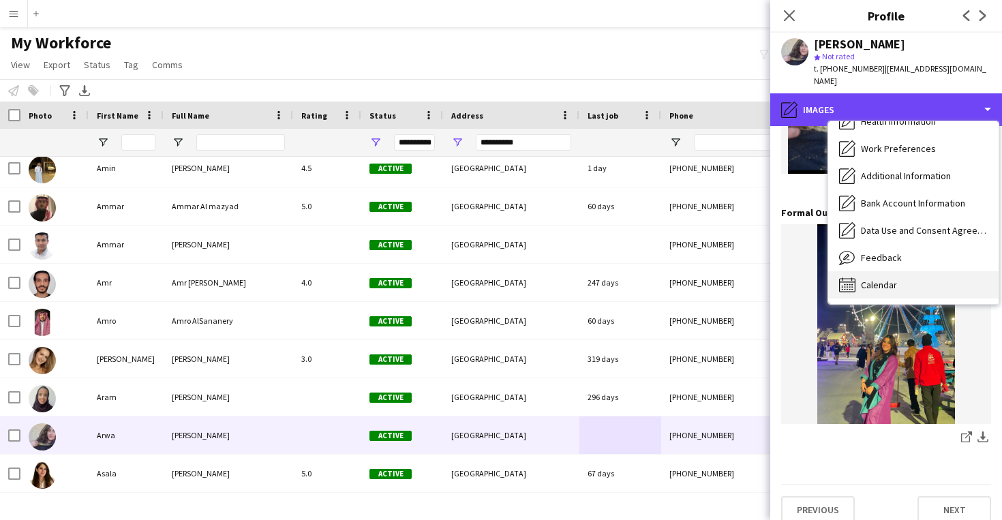
scroll to position [155, 0]
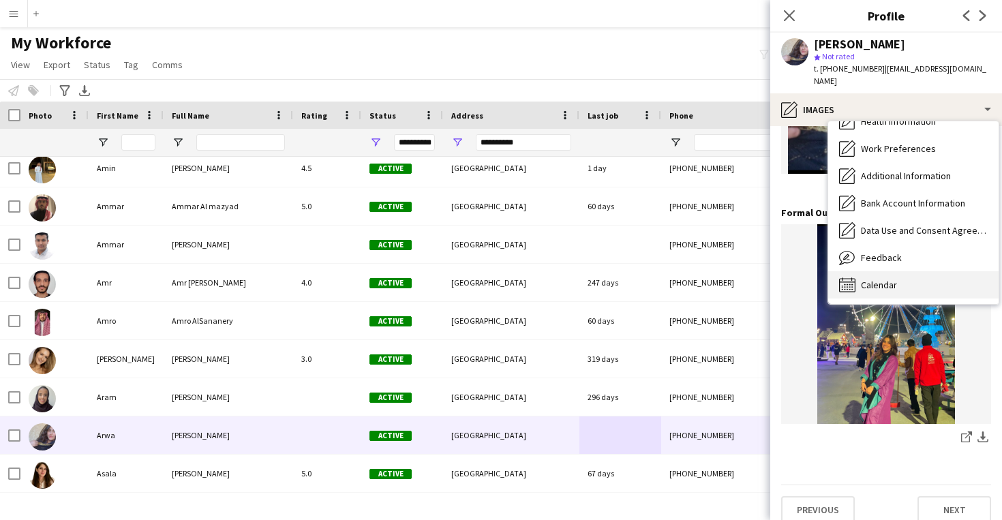
click at [917, 271] on div "Calendar Calendar" at bounding box center [913, 284] width 170 height 27
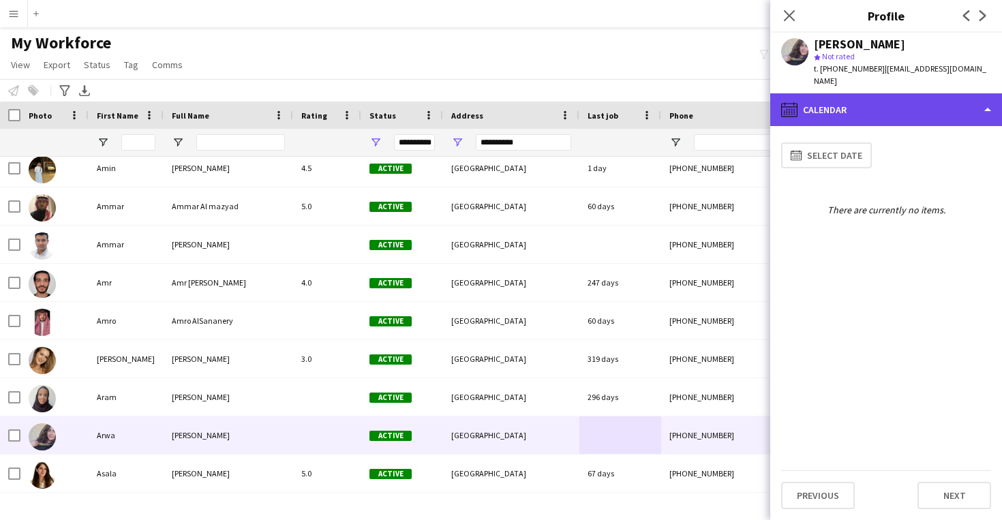
click at [898, 112] on div "calendar-full Calendar" at bounding box center [886, 109] width 232 height 33
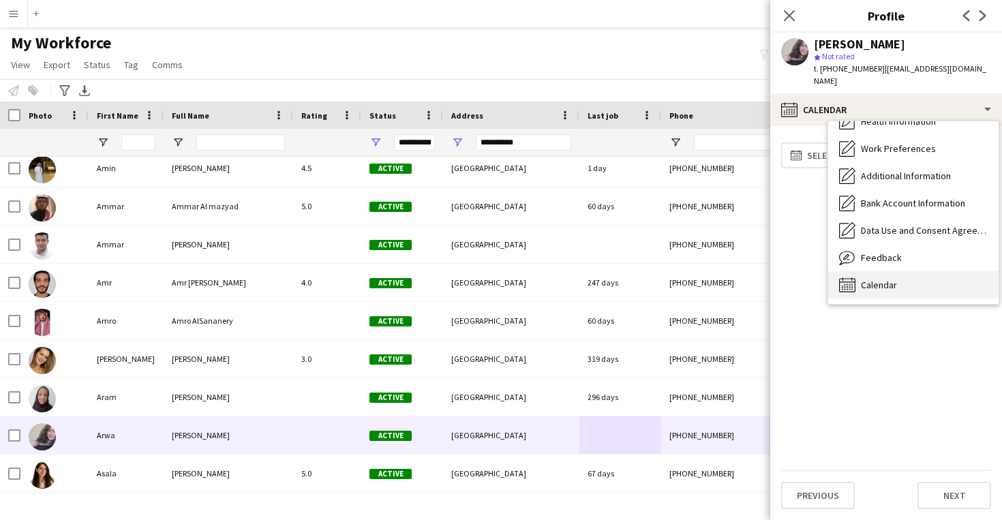
click at [908, 271] on div "Calendar Calendar" at bounding box center [913, 284] width 170 height 27
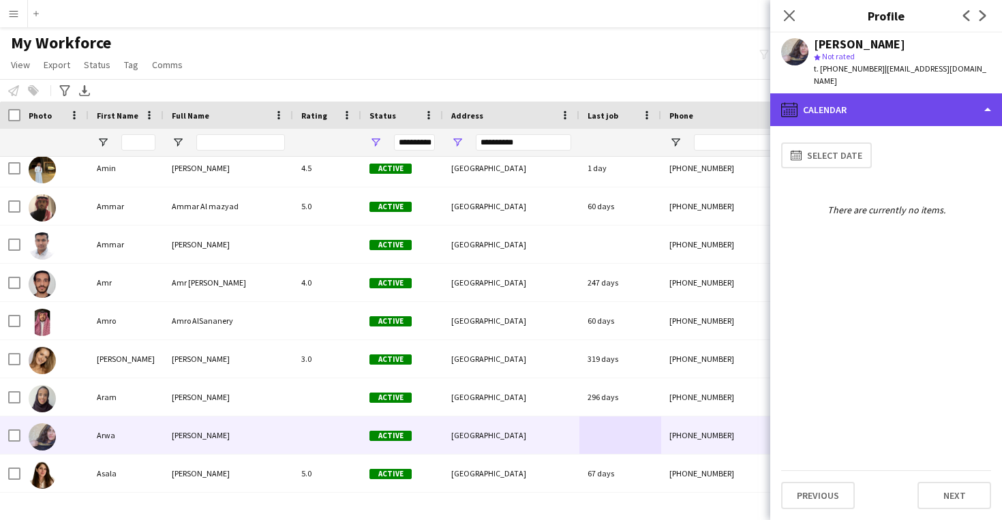
click at [881, 95] on div "calendar-full Calendar" at bounding box center [886, 109] width 232 height 33
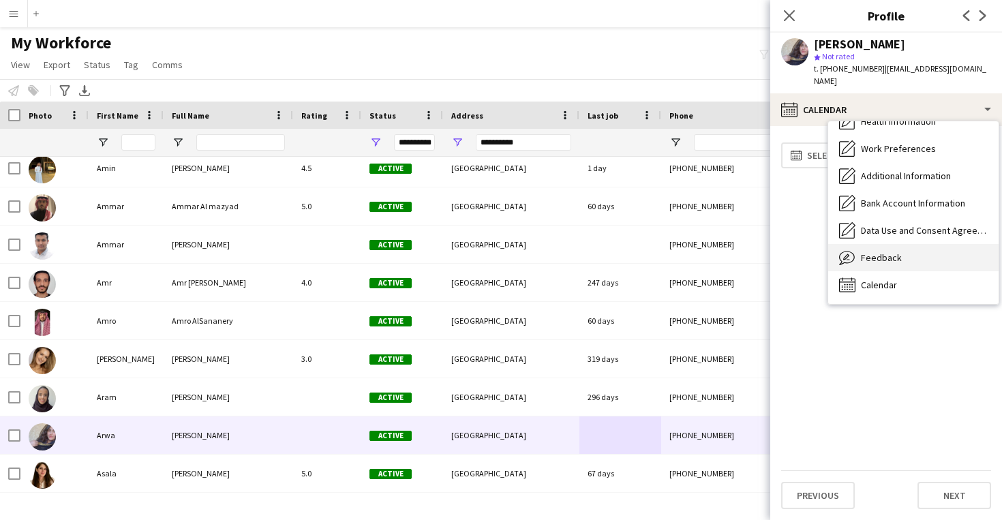
click at [915, 247] on div "Feedback Feedback" at bounding box center [913, 257] width 170 height 27
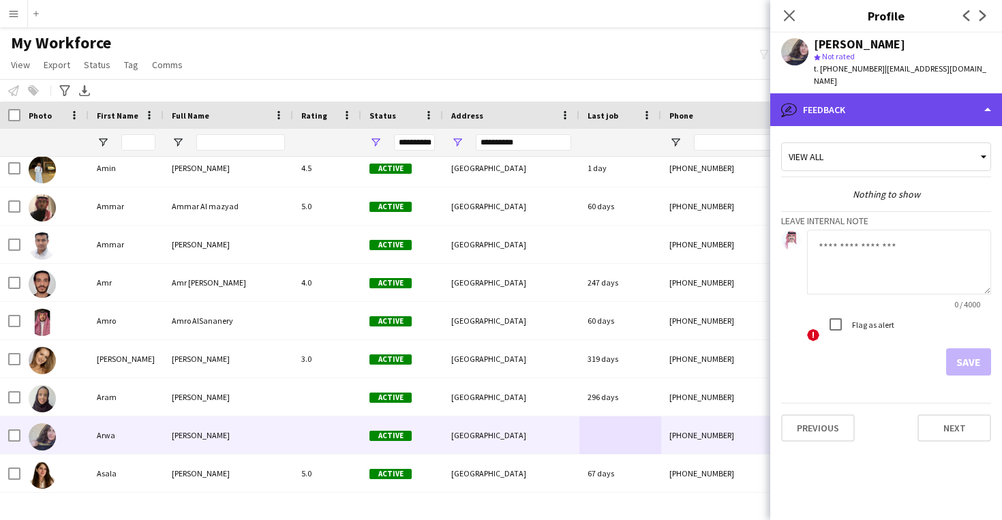
click at [885, 108] on div "bubble-pencil Feedback" at bounding box center [886, 109] width 232 height 33
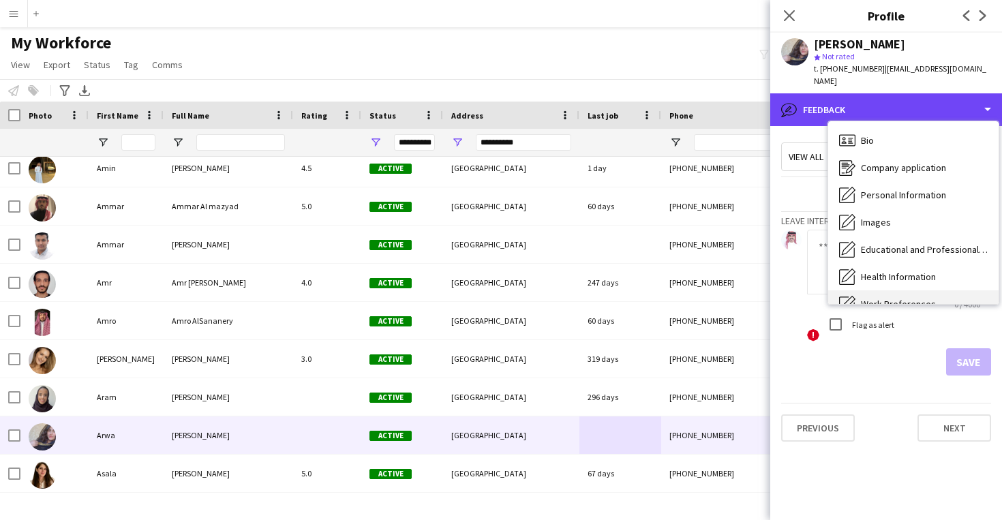
scroll to position [-1, 0]
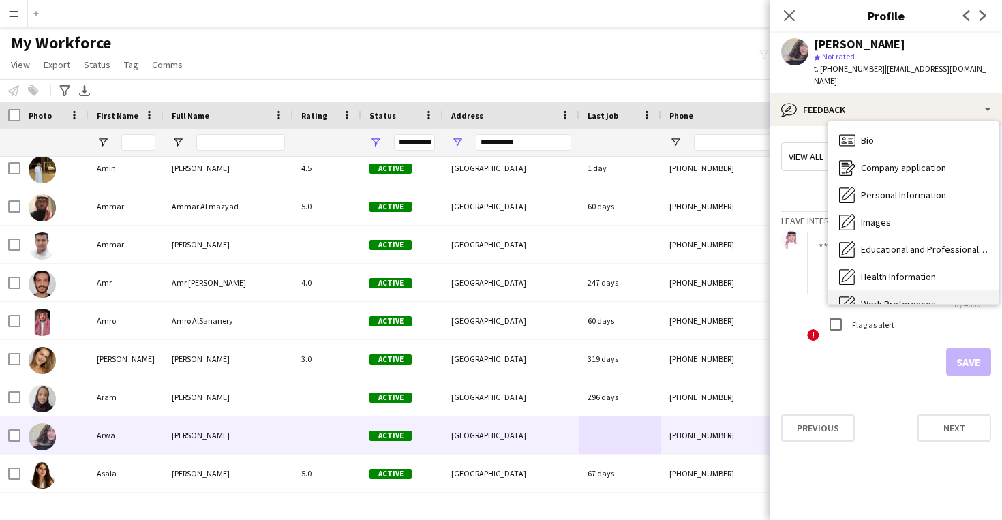
click at [885, 127] on div "Bio Bio" at bounding box center [913, 140] width 170 height 27
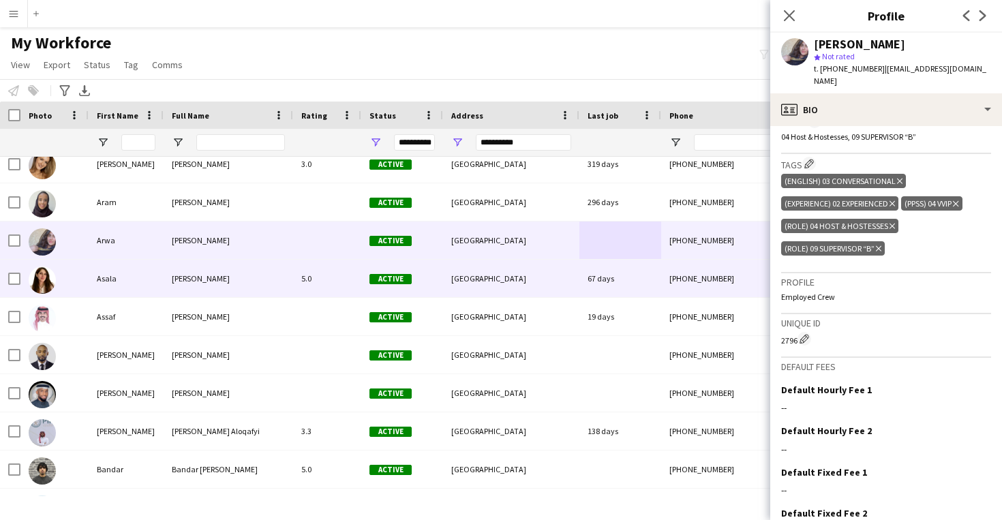
scroll to position [2531, 0]
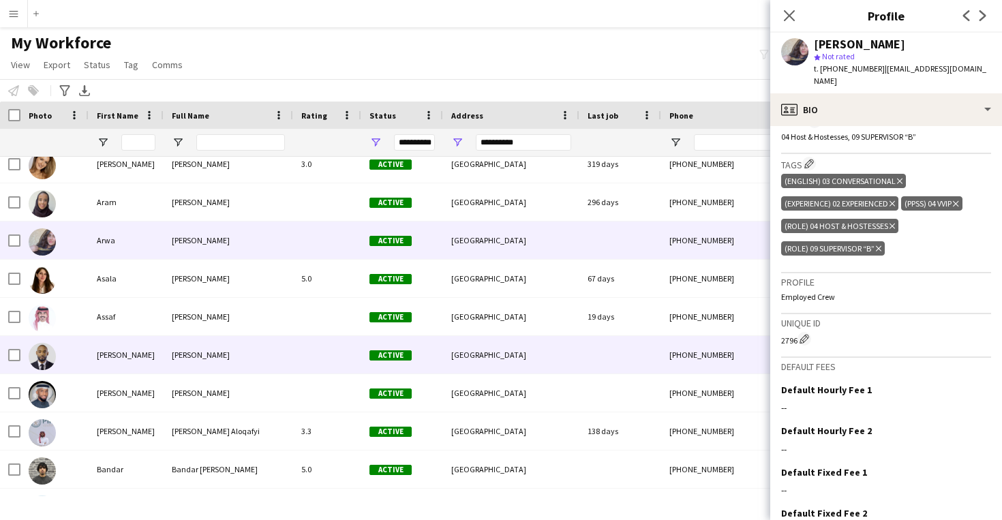
click at [516, 369] on div "[GEOGRAPHIC_DATA]" at bounding box center [511, 354] width 136 height 37
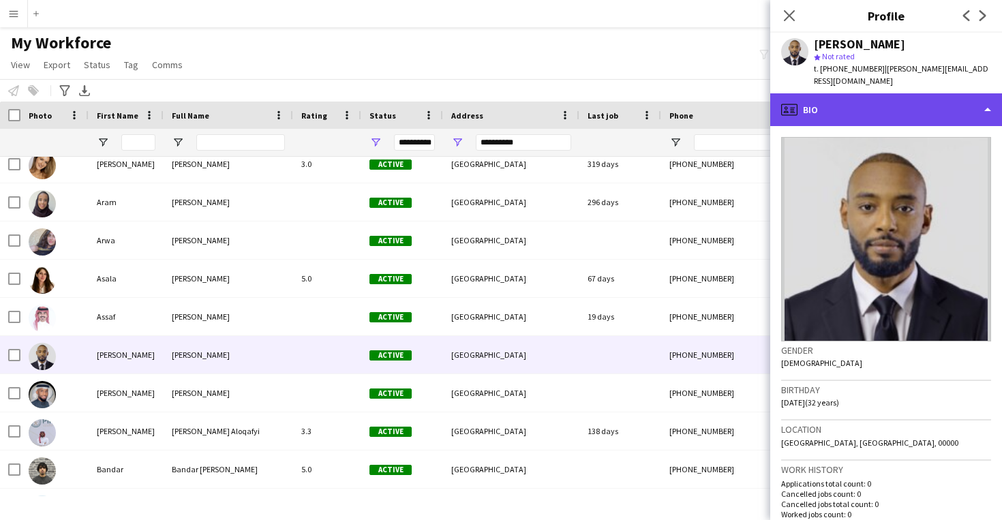
click at [926, 104] on div "profile Bio" at bounding box center [886, 109] width 232 height 33
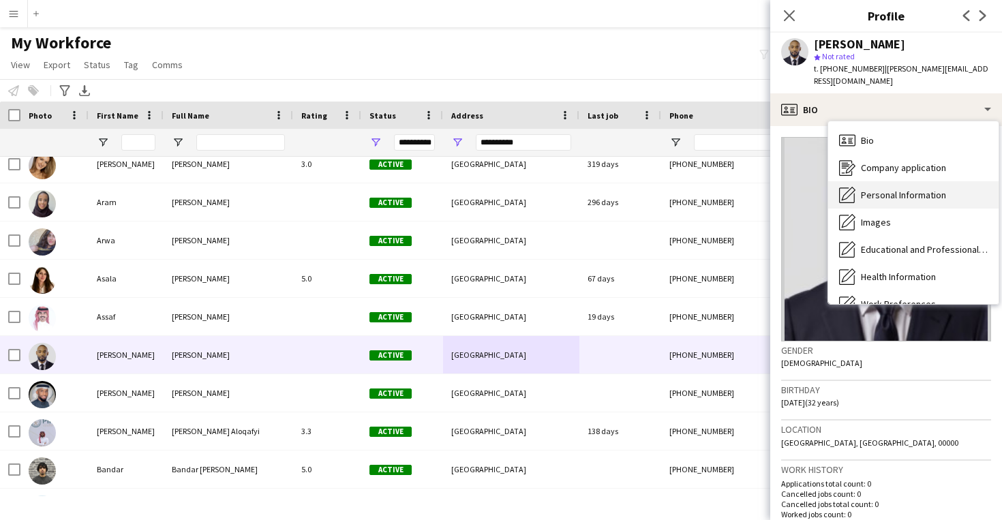
click at [931, 181] on div "Personal Information Personal Information" at bounding box center [913, 194] width 170 height 27
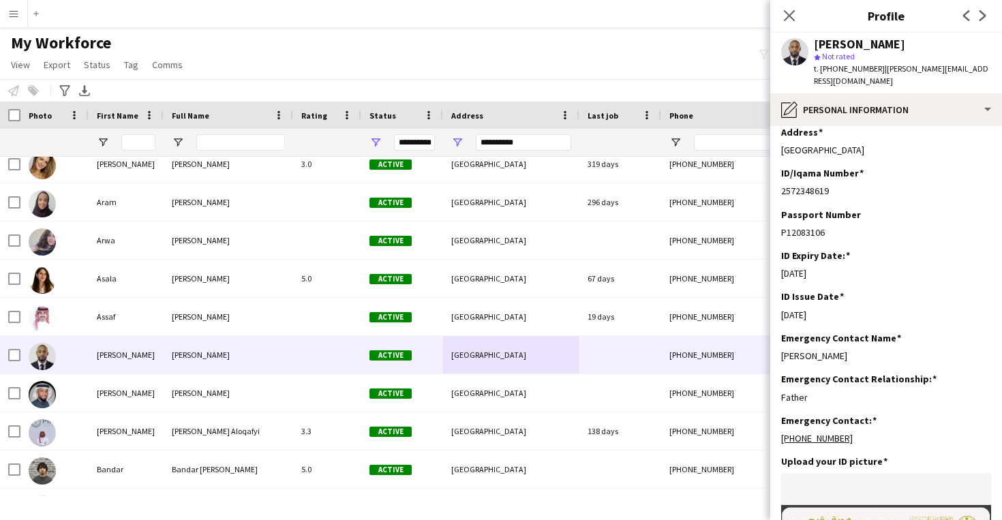
scroll to position [440, 0]
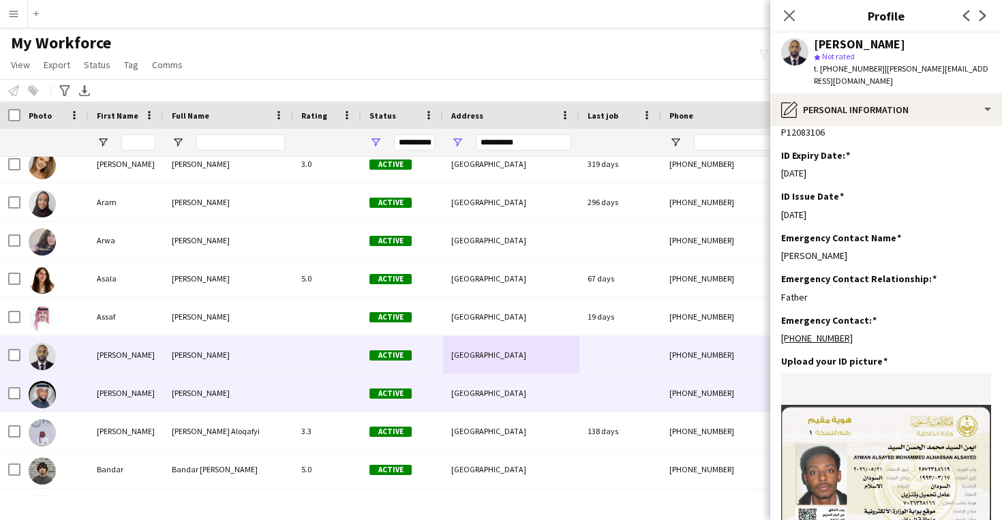
click at [690, 384] on div "[PHONE_NUMBER]" at bounding box center [748, 392] width 174 height 37
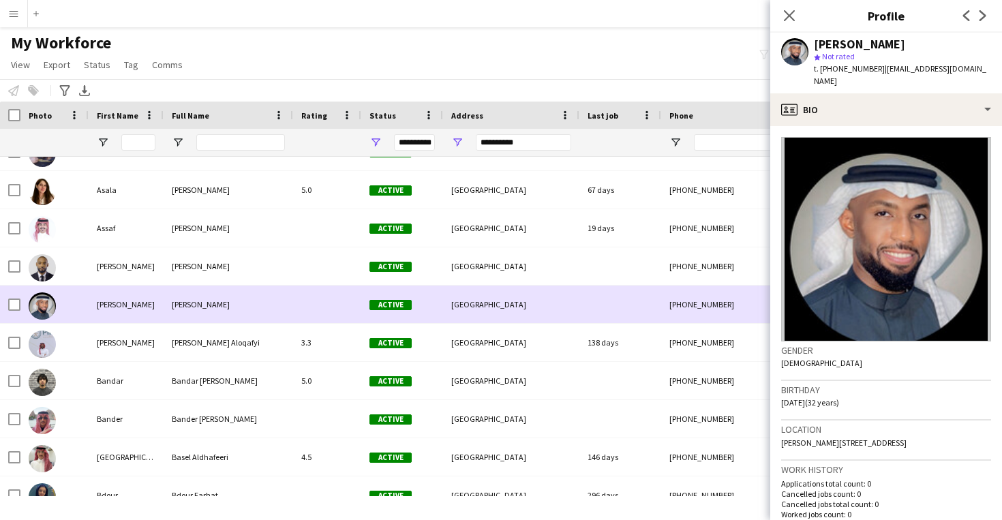
scroll to position [2627, 0]
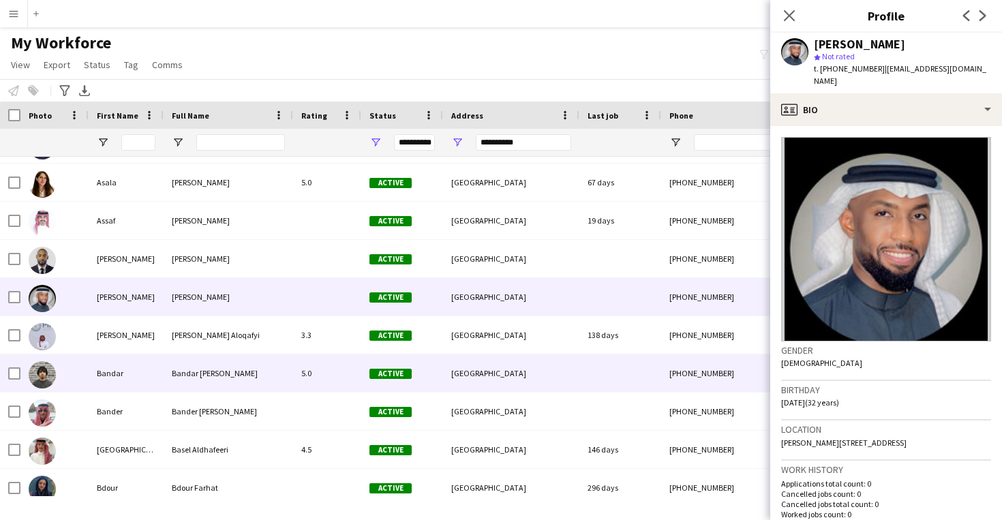
click at [667, 365] on div "[PHONE_NUMBER]" at bounding box center [748, 372] width 174 height 37
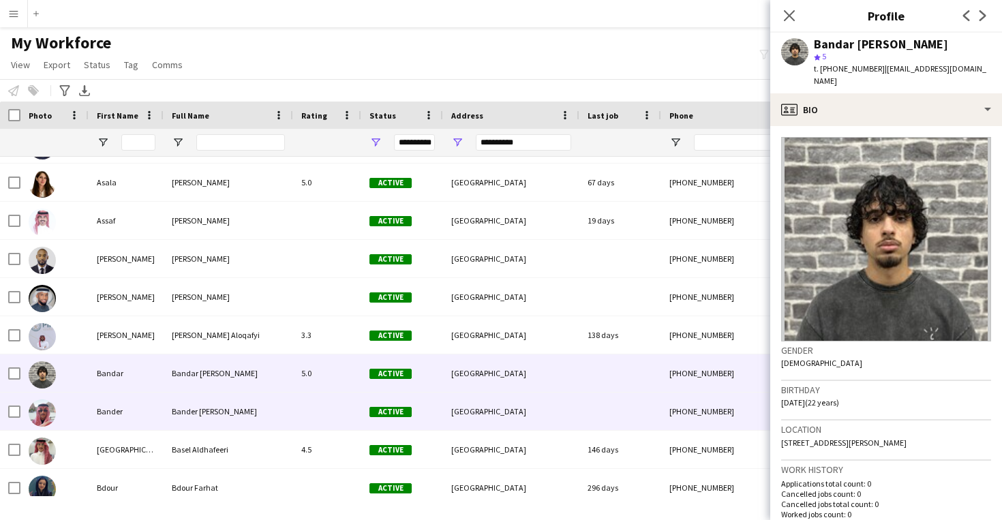
click at [667, 399] on div "[PHONE_NUMBER]" at bounding box center [748, 411] width 174 height 37
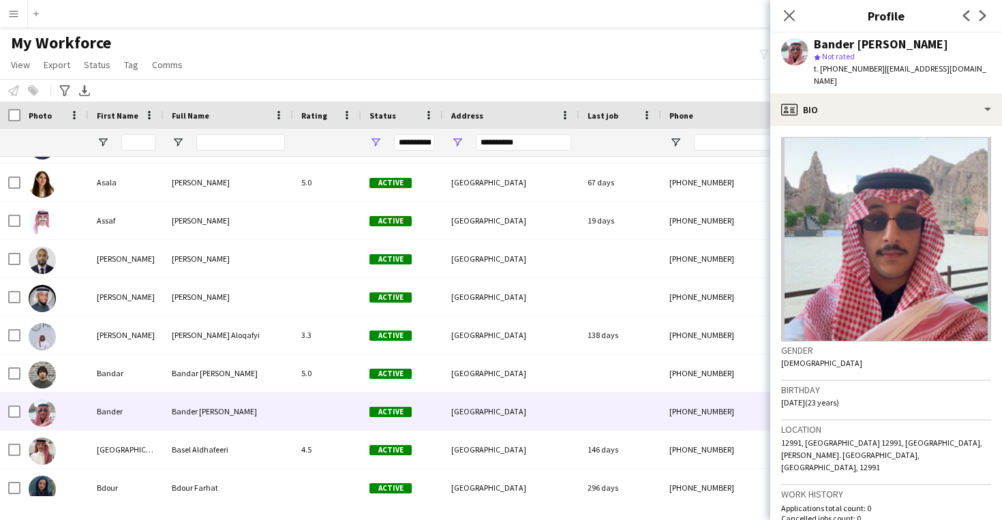
scroll to position [29, 0]
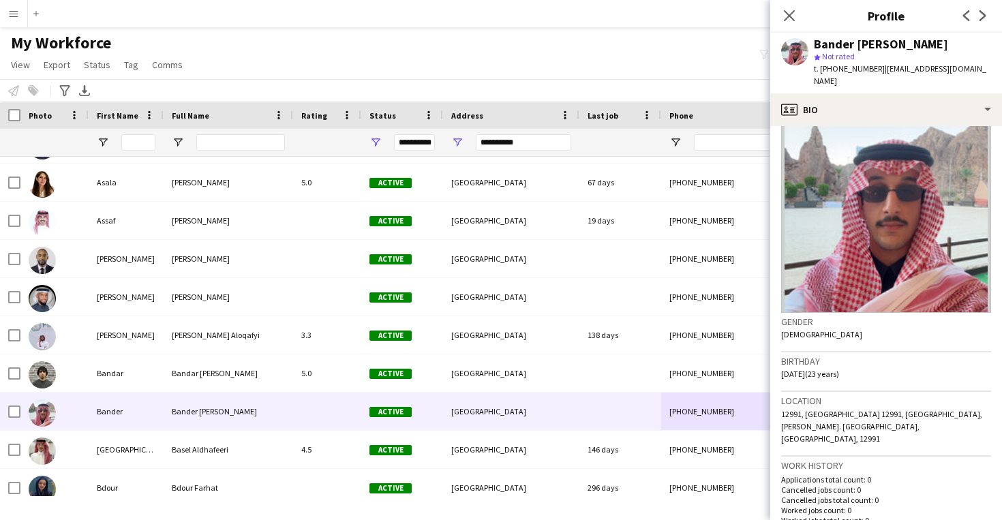
click at [858, 80] on div "Bander Al Msaoud star Not rated t. [PHONE_NUMBER] | [EMAIL_ADDRESS][DOMAIN_NAME]" at bounding box center [886, 63] width 232 height 61
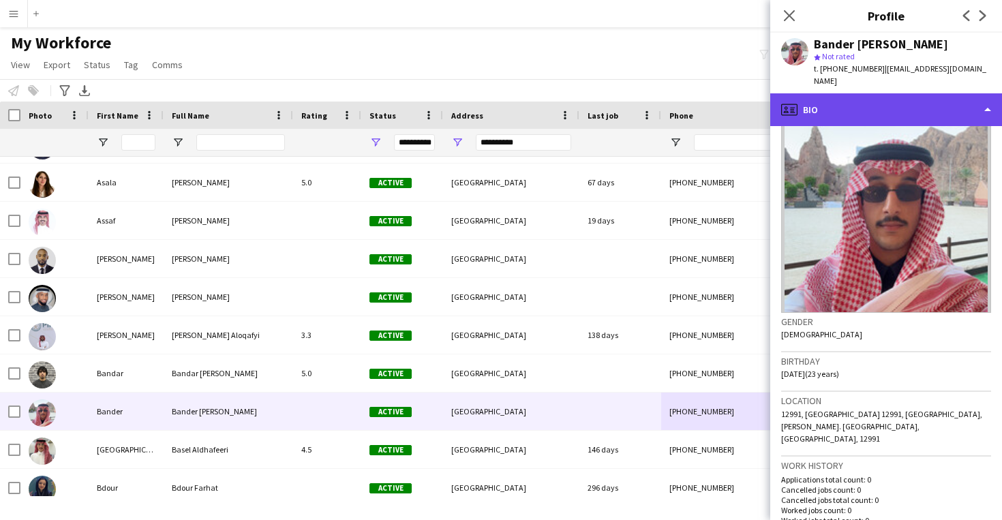
click at [858, 93] on div "profile Bio" at bounding box center [886, 109] width 232 height 33
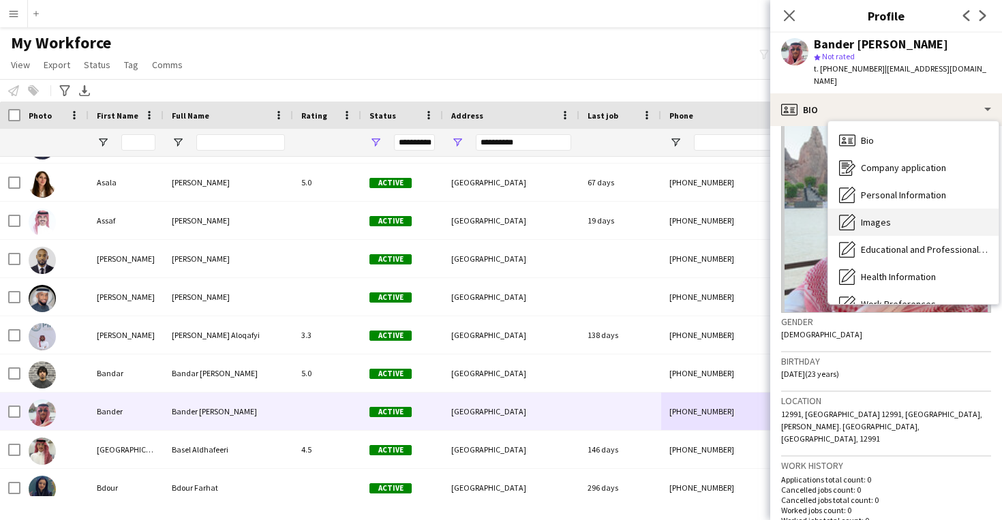
click at [874, 221] on div "Images Images" at bounding box center [913, 222] width 170 height 27
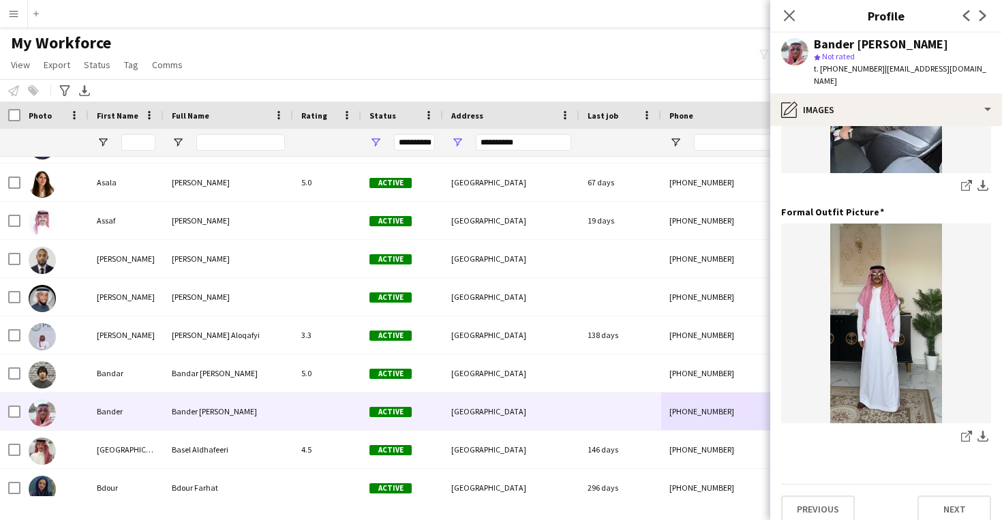
scroll to position [431, 0]
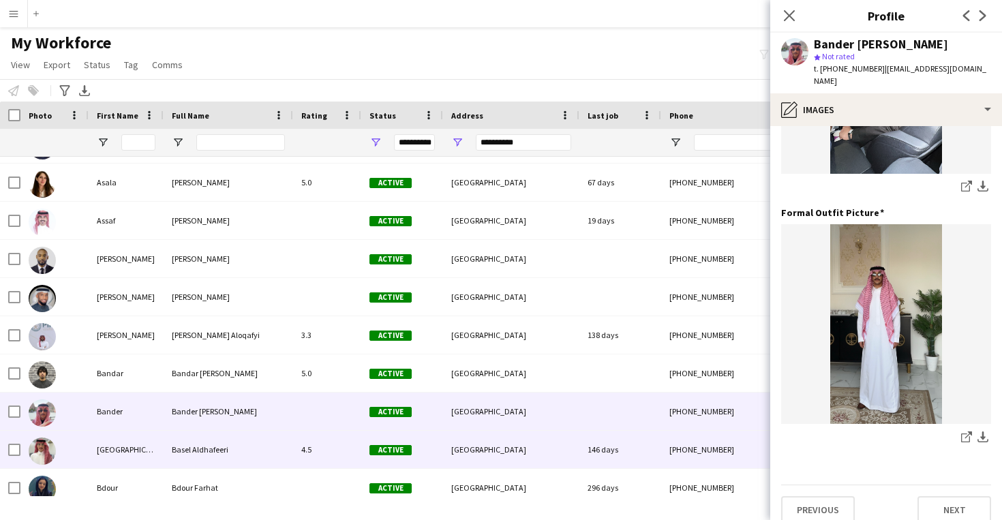
click at [712, 462] on div "[PHONE_NUMBER]" at bounding box center [748, 449] width 174 height 37
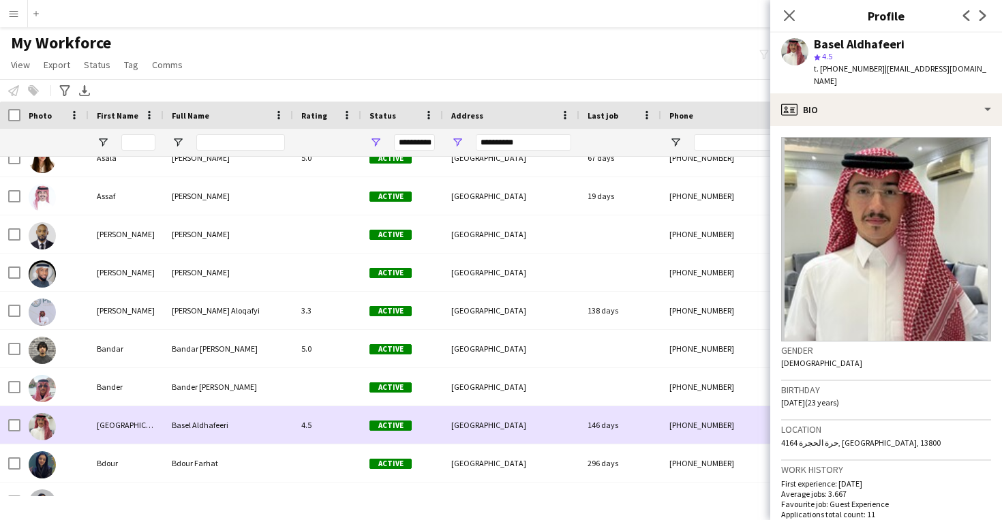
scroll to position [2651, 0]
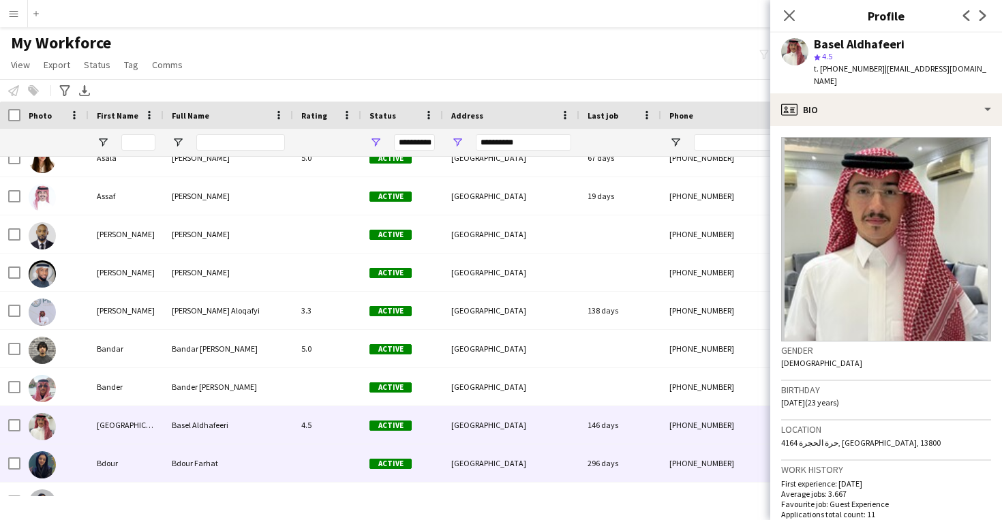
click at [694, 454] on div "[PHONE_NUMBER]" at bounding box center [748, 462] width 174 height 37
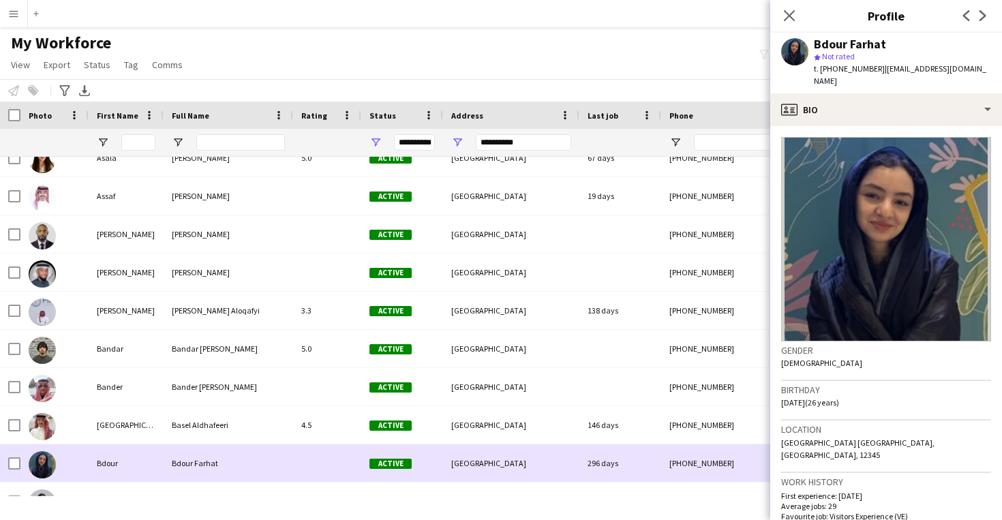
scroll to position [2678, 0]
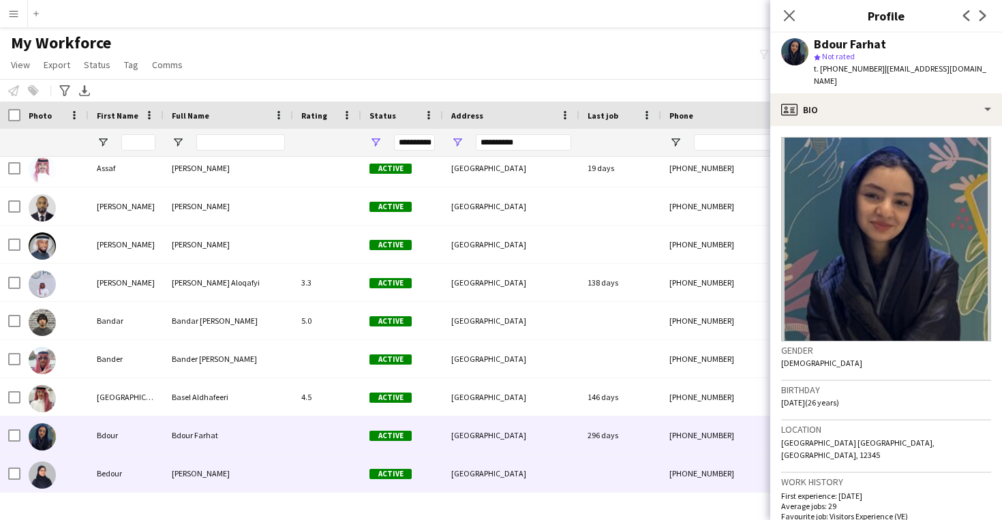
click at [678, 464] on div "[PHONE_NUMBER]" at bounding box center [748, 473] width 174 height 37
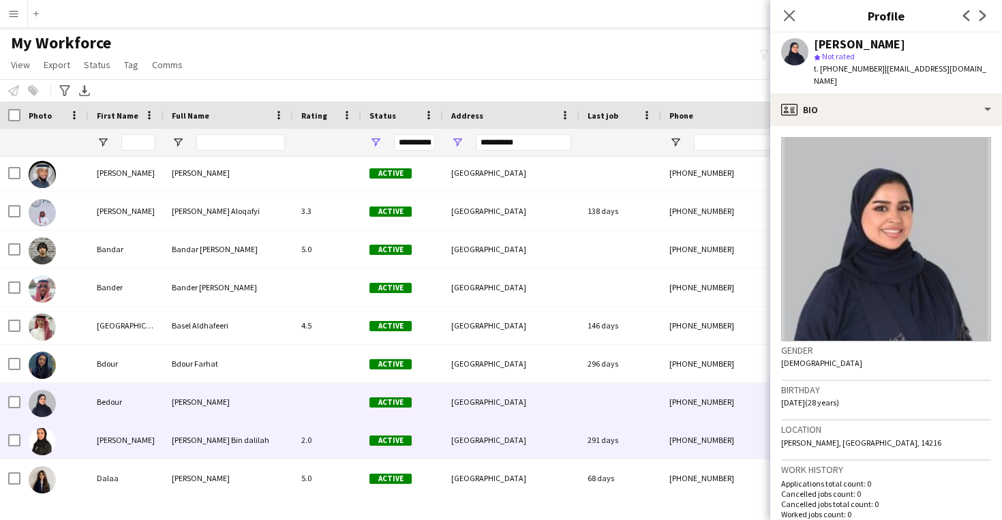
click at [666, 451] on div "[PHONE_NUMBER]" at bounding box center [748, 439] width 174 height 37
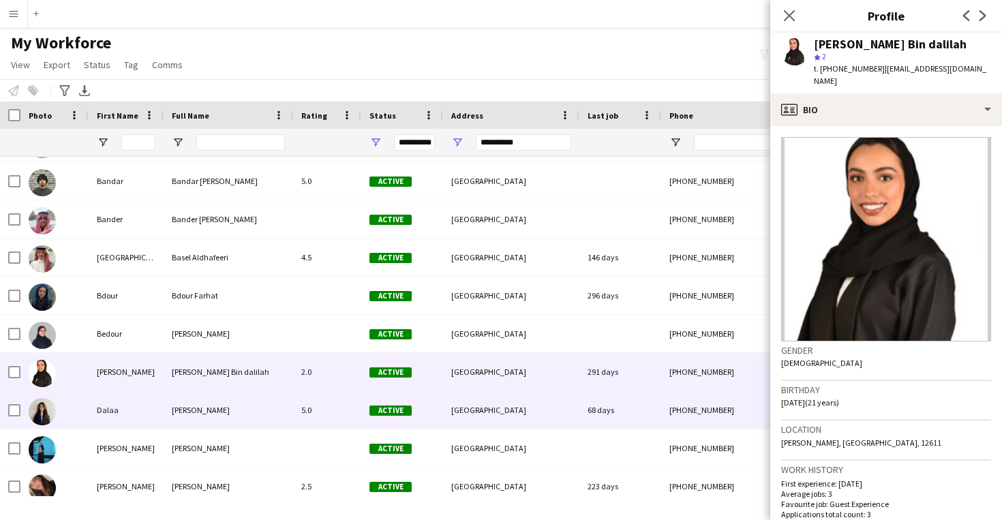
click at [665, 425] on div "[PHONE_NUMBER]" at bounding box center [748, 409] width 174 height 37
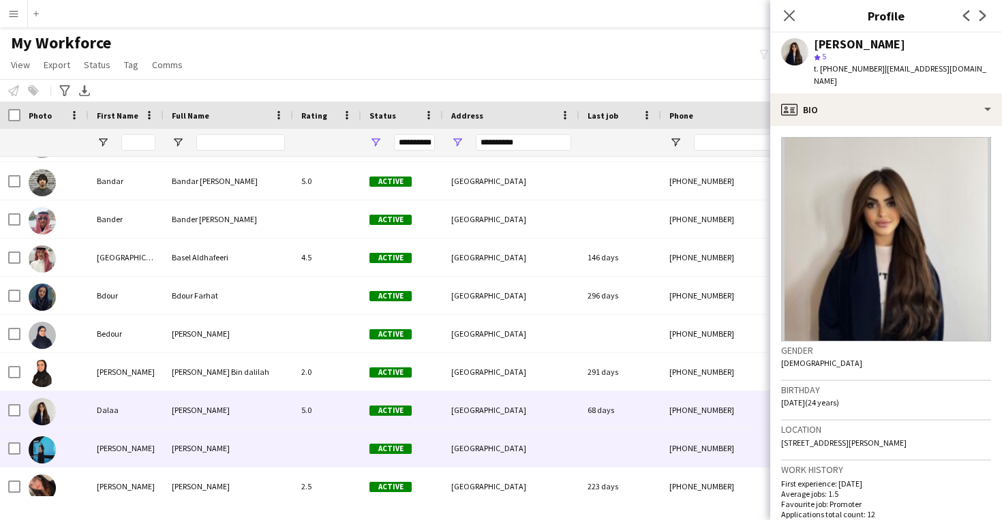
click at [661, 452] on div "[PHONE_NUMBER]" at bounding box center [748, 447] width 174 height 37
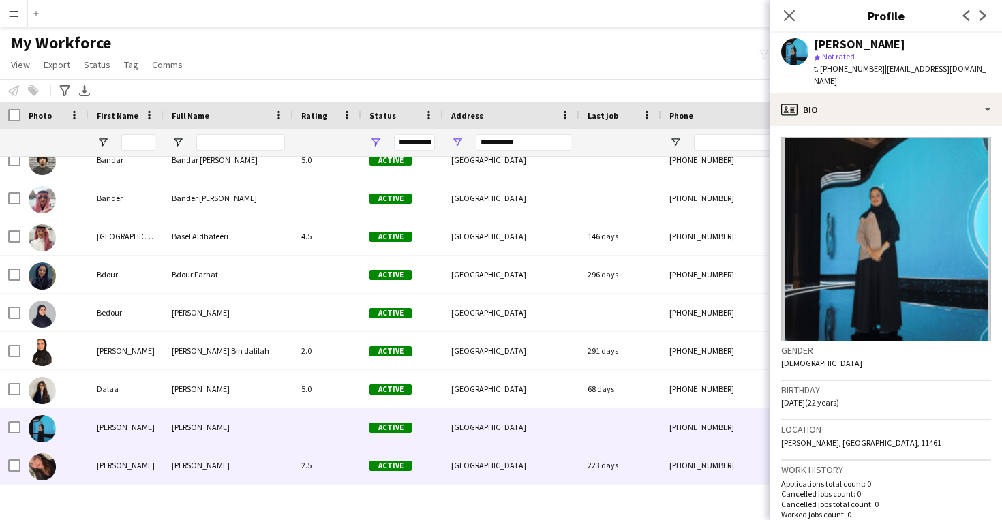
click at [660, 472] on div "223 days" at bounding box center [620, 464] width 82 height 37
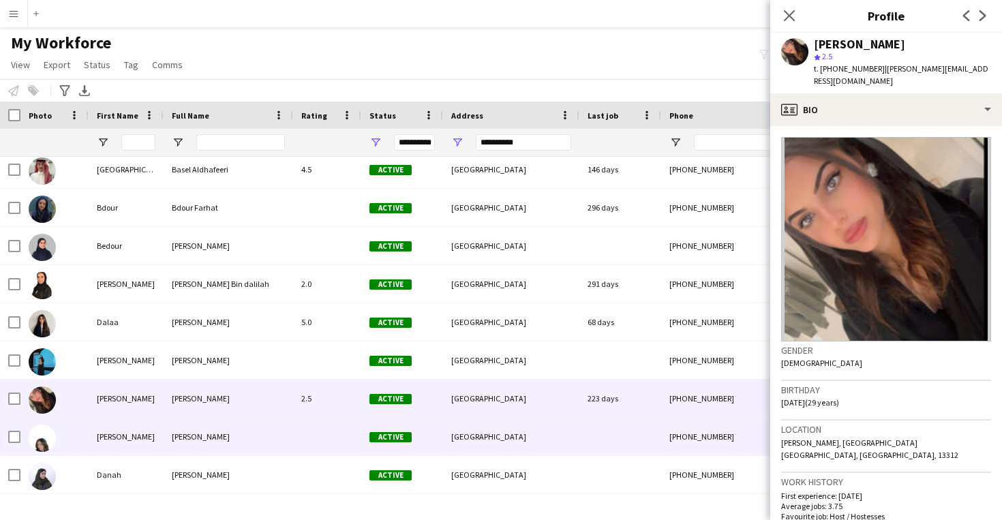
click at [615, 451] on div at bounding box center [620, 436] width 82 height 37
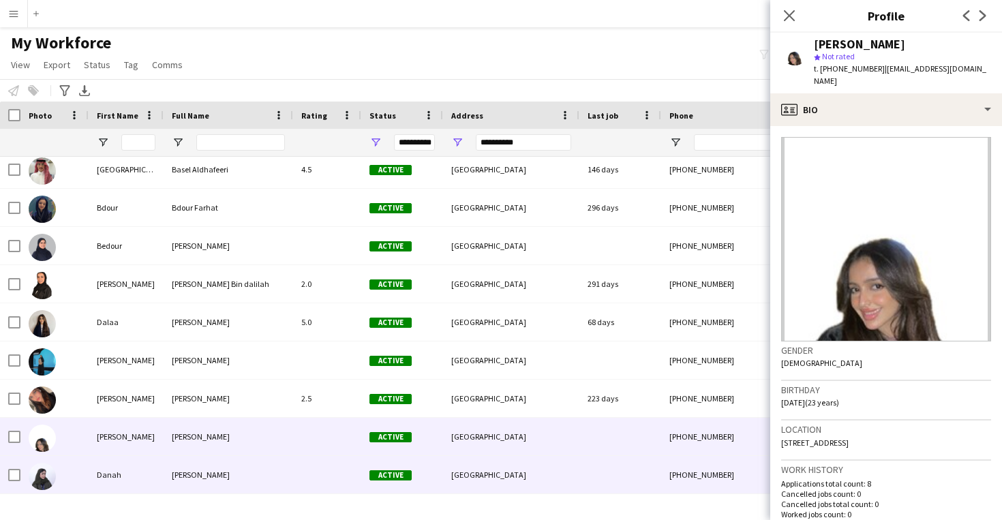
click at [615, 466] on div at bounding box center [620, 474] width 82 height 37
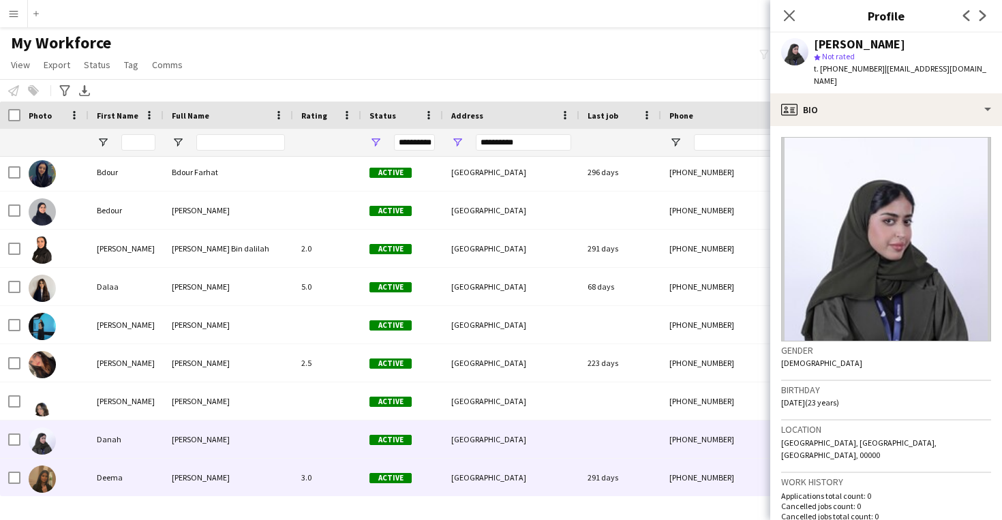
click at [615, 475] on div "291 days" at bounding box center [620, 477] width 82 height 37
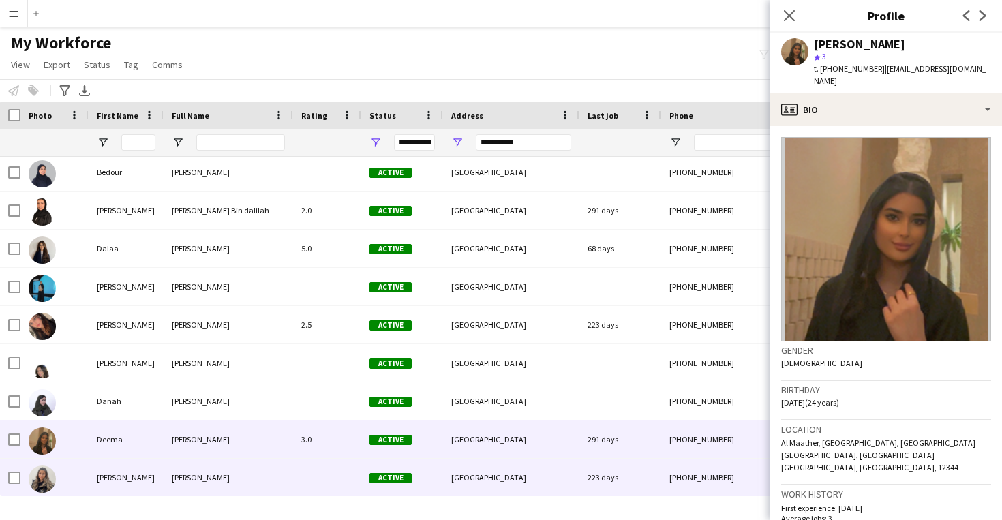
click at [615, 474] on div "223 days" at bounding box center [620, 477] width 82 height 37
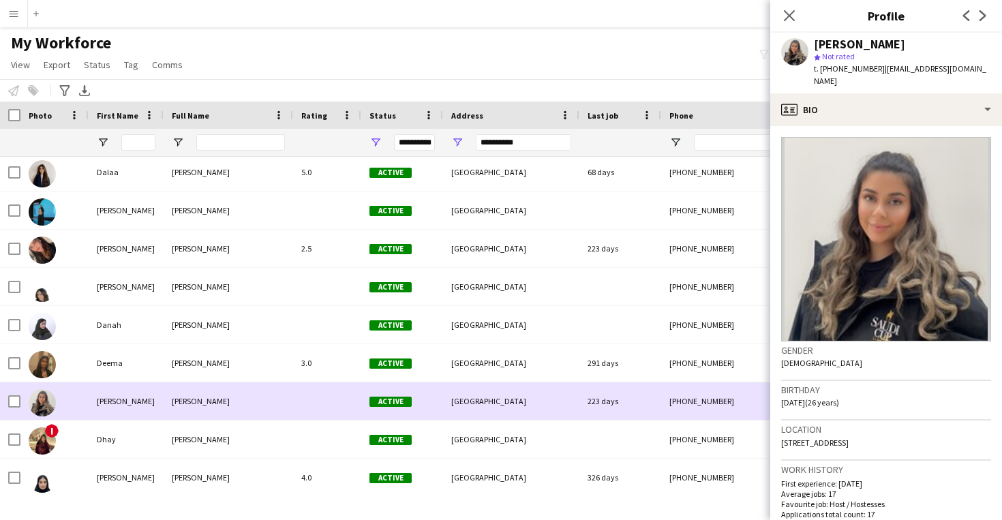
click at [615, 474] on div "326 days" at bounding box center [620, 477] width 82 height 37
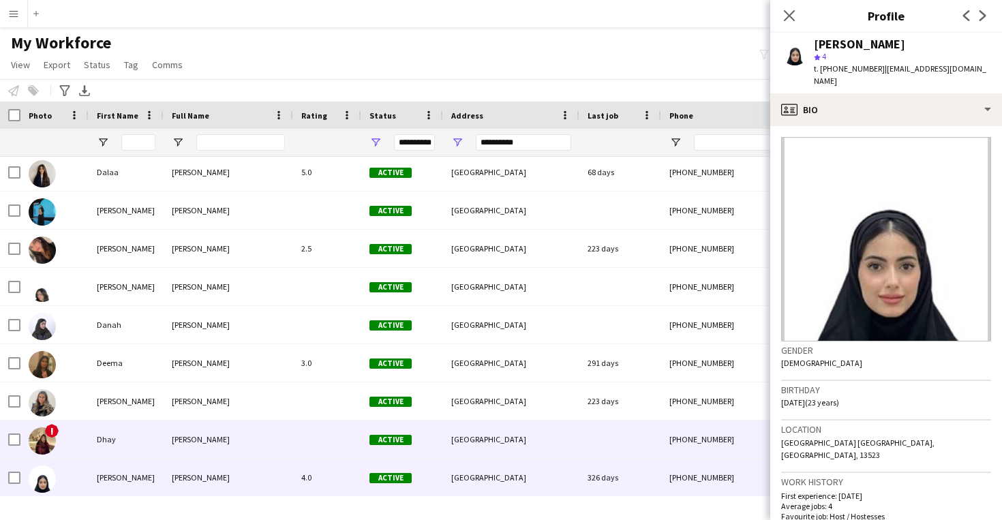
click at [616, 443] on div at bounding box center [620, 439] width 82 height 37
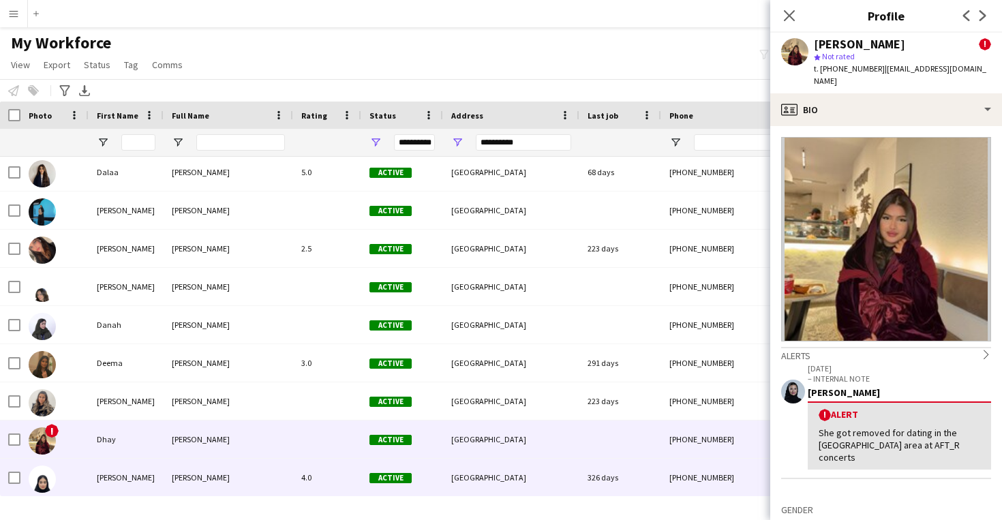
click at [600, 463] on div "326 days" at bounding box center [620, 477] width 82 height 37
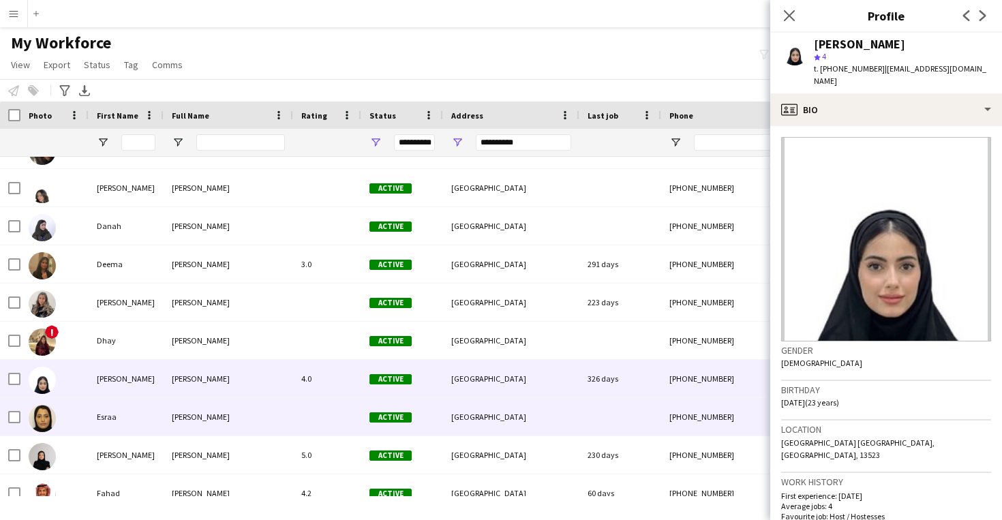
click at [598, 414] on div at bounding box center [620, 416] width 82 height 37
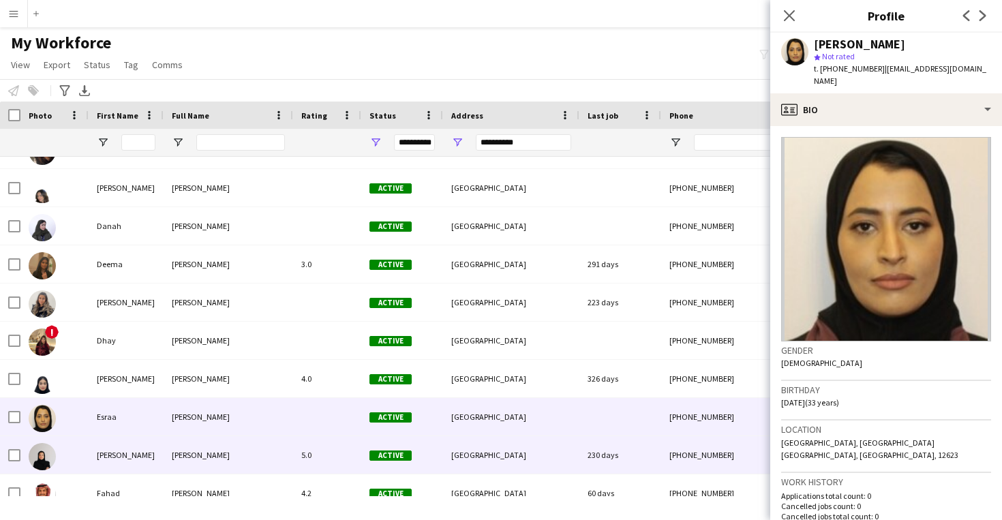
click at [594, 446] on div "230 days" at bounding box center [620, 454] width 82 height 37
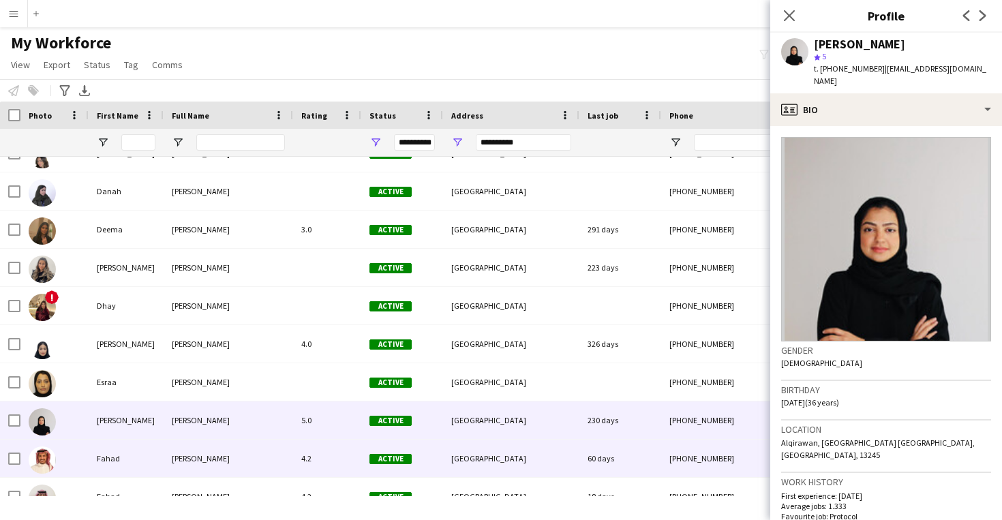
click at [600, 467] on div "60 days" at bounding box center [620, 458] width 82 height 37
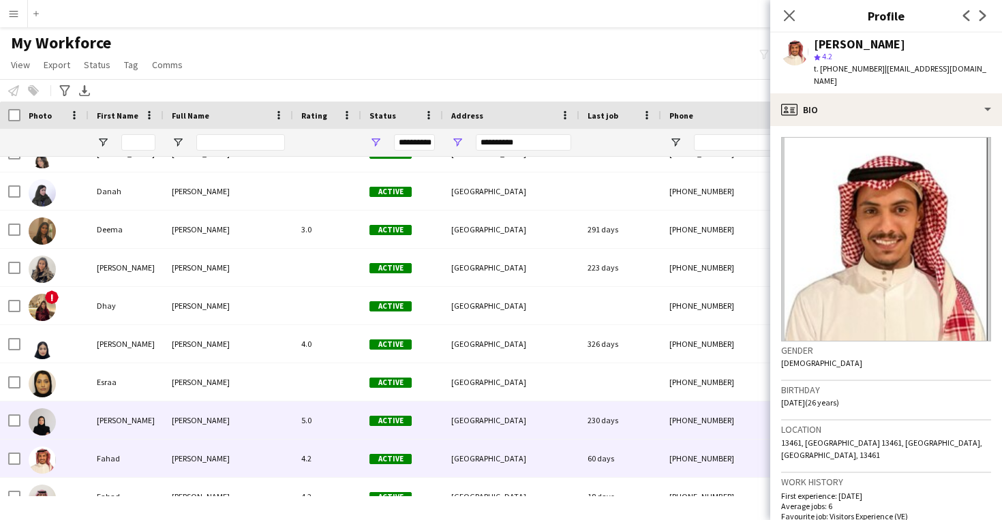
click at [589, 433] on div "230 days" at bounding box center [620, 419] width 82 height 37
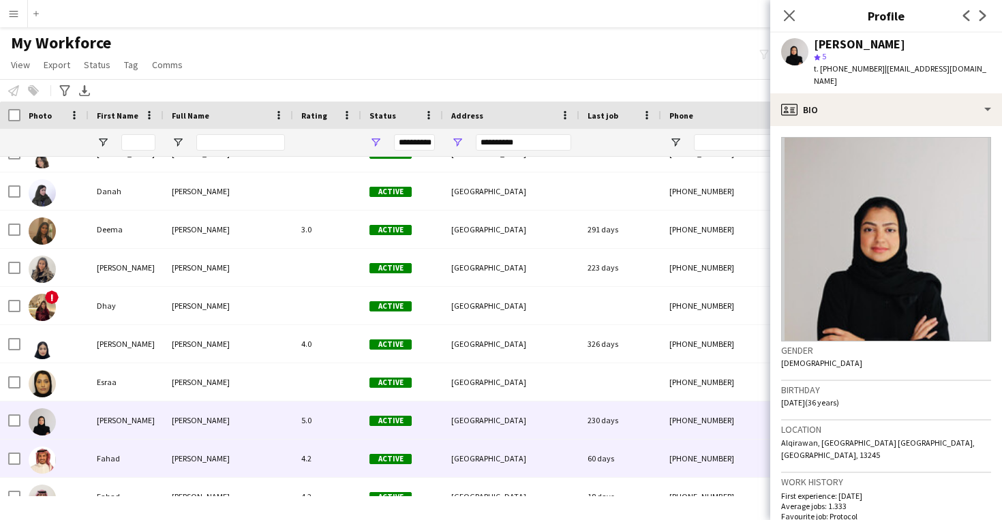
click at [589, 461] on div "60 days" at bounding box center [620, 458] width 82 height 37
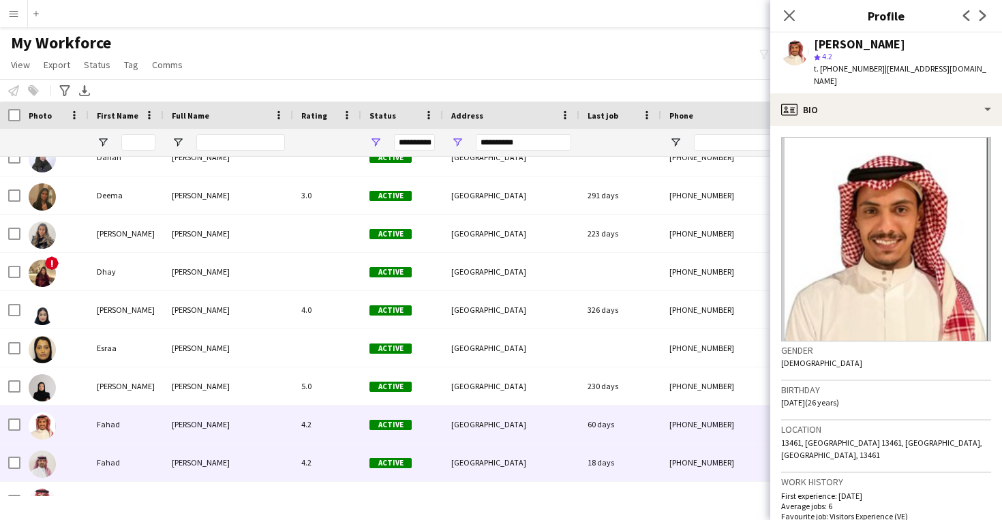
click at [589, 461] on div "18 days" at bounding box center [620, 462] width 82 height 37
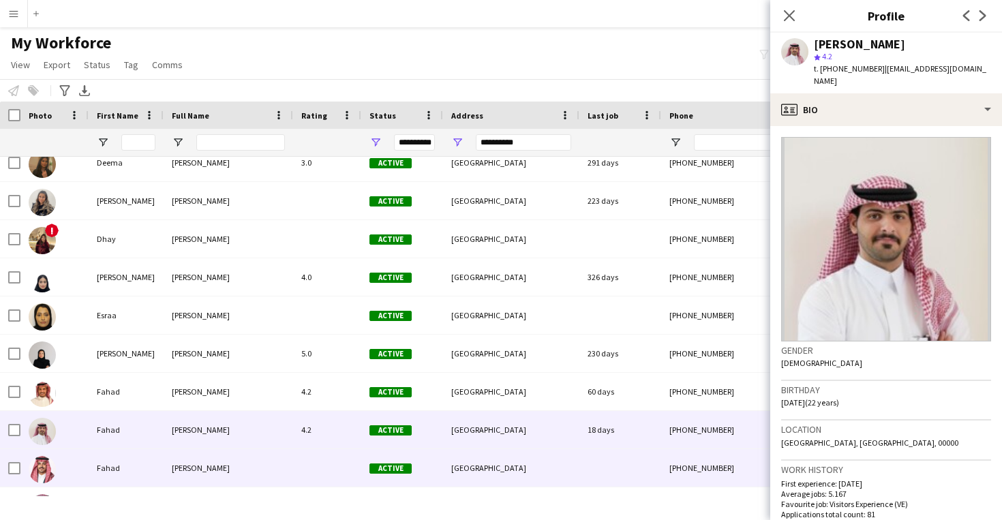
click at [589, 461] on div at bounding box center [620, 467] width 82 height 37
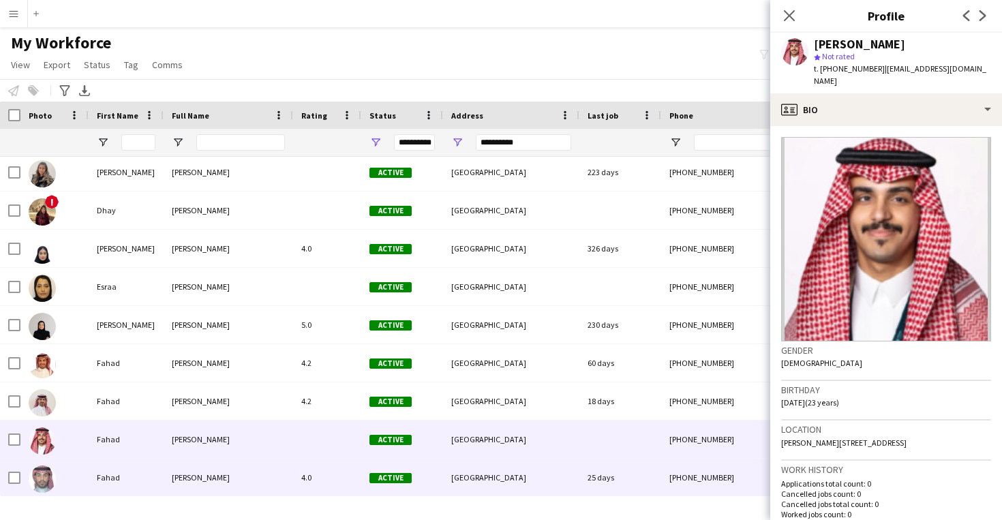
click at [589, 461] on div "25 days" at bounding box center [620, 477] width 82 height 37
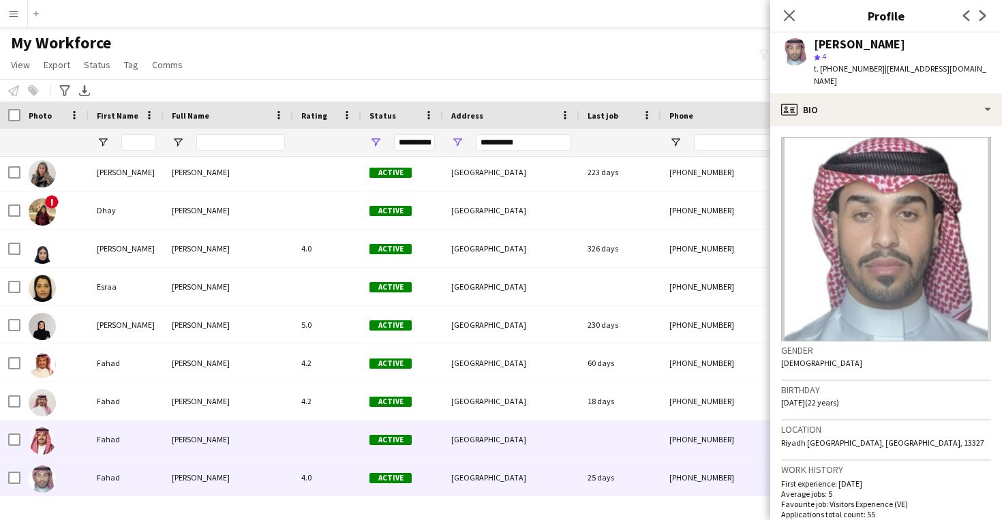
click at [581, 443] on div at bounding box center [620, 439] width 82 height 37
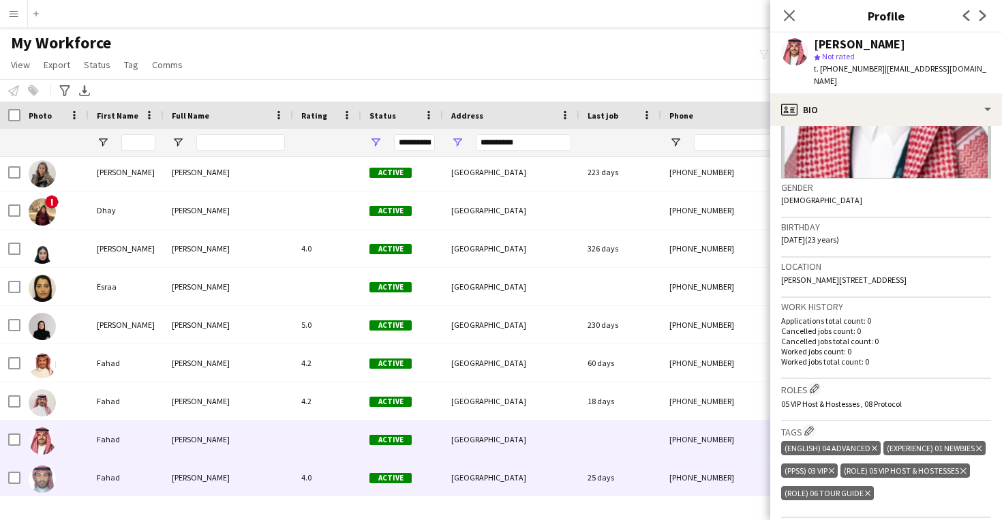
click at [676, 475] on div "[PHONE_NUMBER]" at bounding box center [748, 477] width 174 height 37
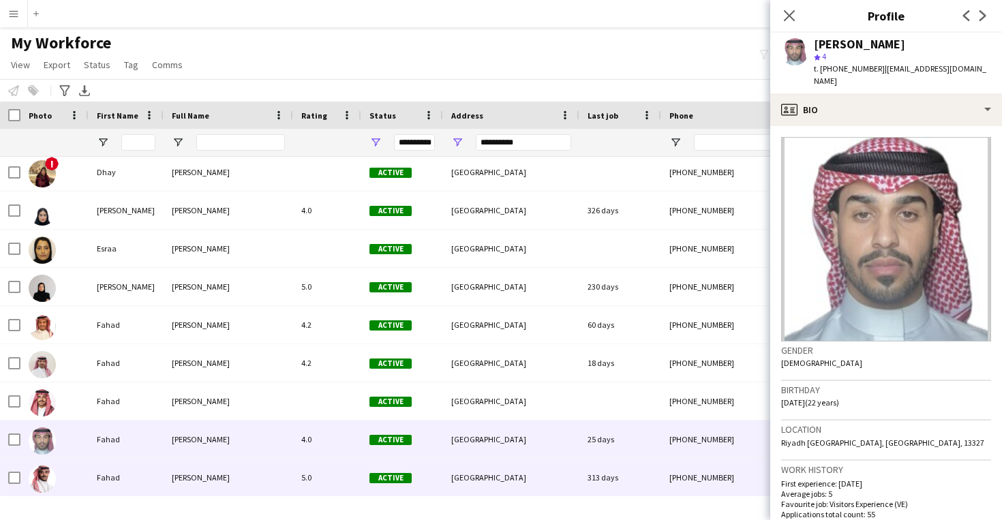
click at [676, 475] on div "[PHONE_NUMBER]" at bounding box center [748, 477] width 174 height 37
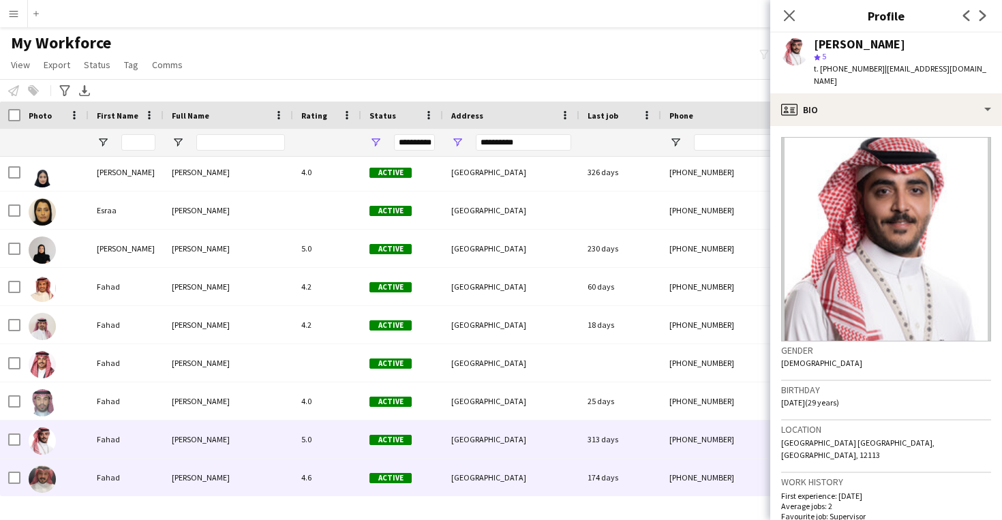
click at [676, 475] on div "[PHONE_NUMBER]" at bounding box center [748, 477] width 174 height 37
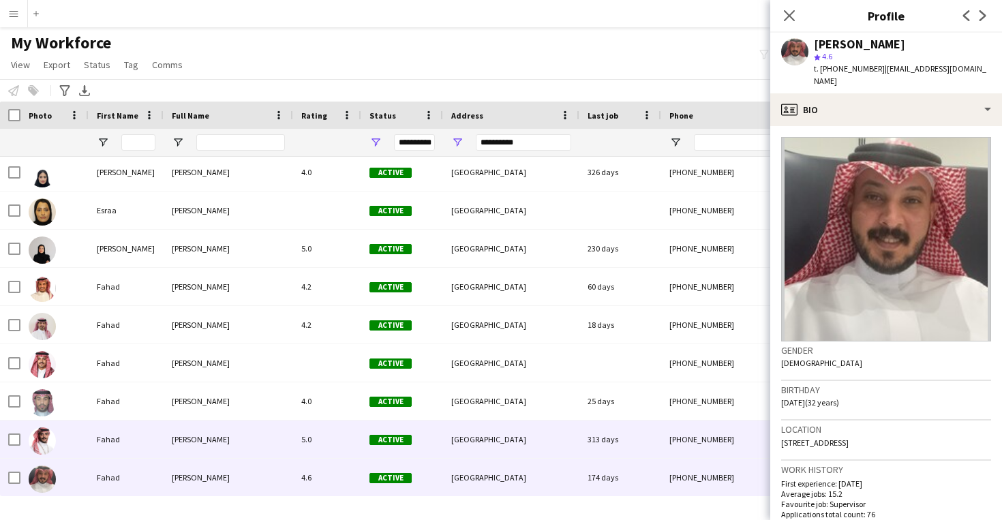
click at [664, 437] on div "[PHONE_NUMBER]" at bounding box center [748, 439] width 174 height 37
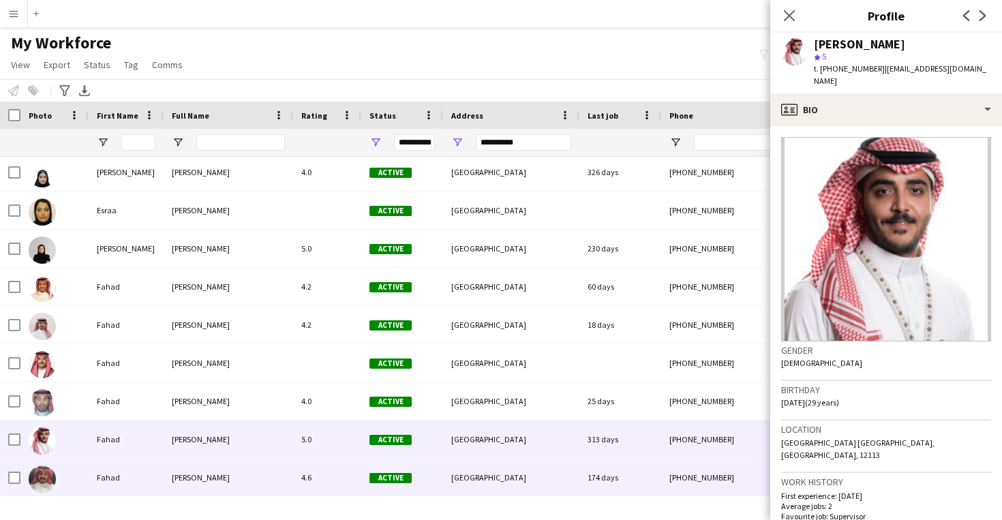
click at [671, 470] on div "[PHONE_NUMBER]" at bounding box center [748, 477] width 174 height 37
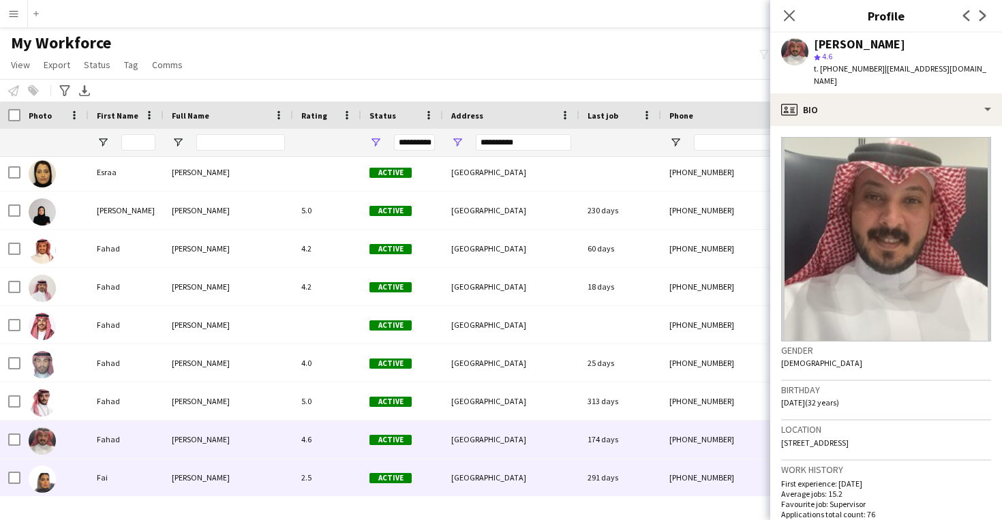
click at [671, 480] on div "[PHONE_NUMBER]" at bounding box center [748, 477] width 174 height 37
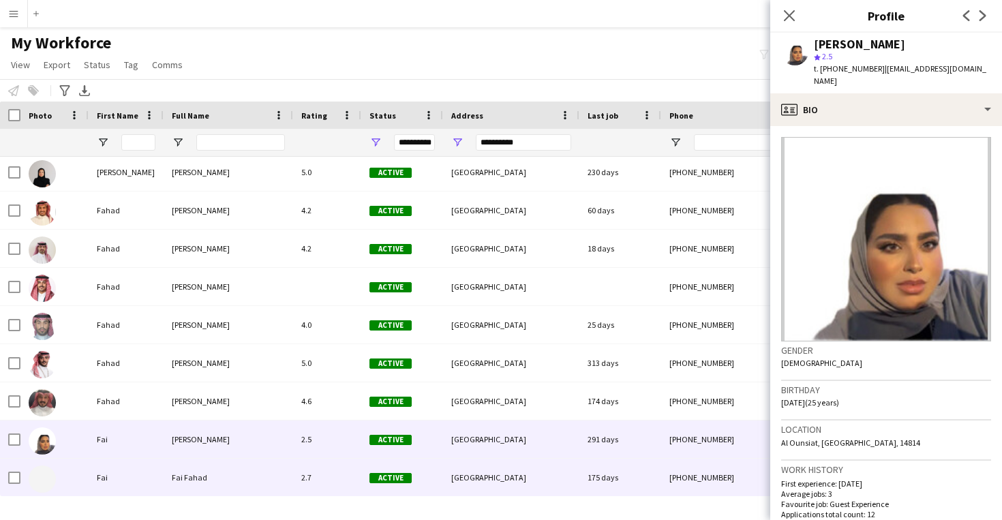
click at [671, 480] on div "[PHONE_NUMBER]" at bounding box center [748, 477] width 174 height 37
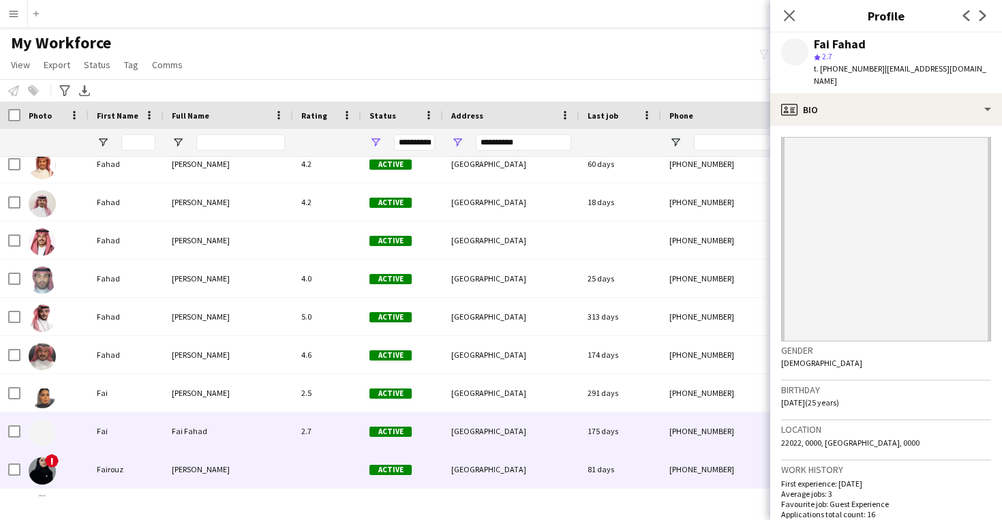
click at [671, 480] on div "[PHONE_NUMBER]" at bounding box center [748, 468] width 174 height 37
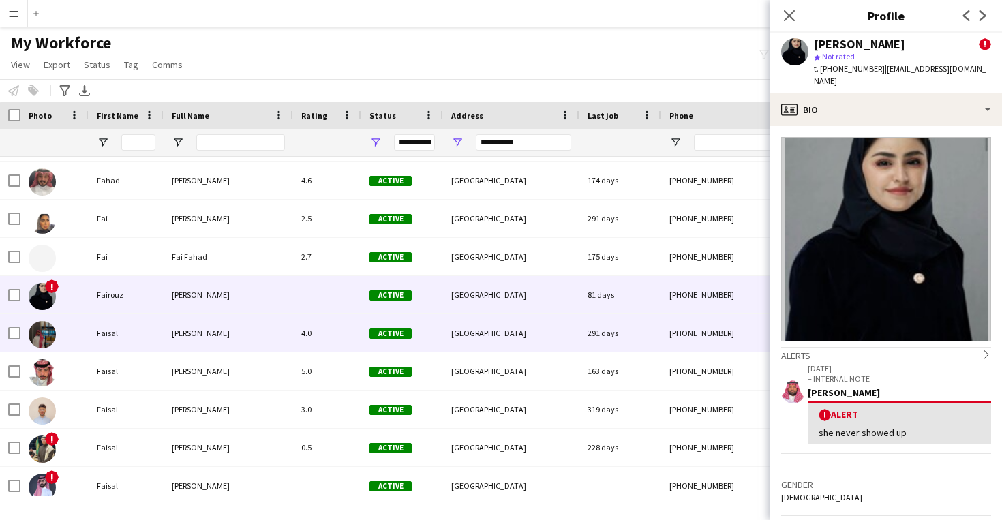
click at [620, 336] on div "291 days" at bounding box center [620, 332] width 82 height 37
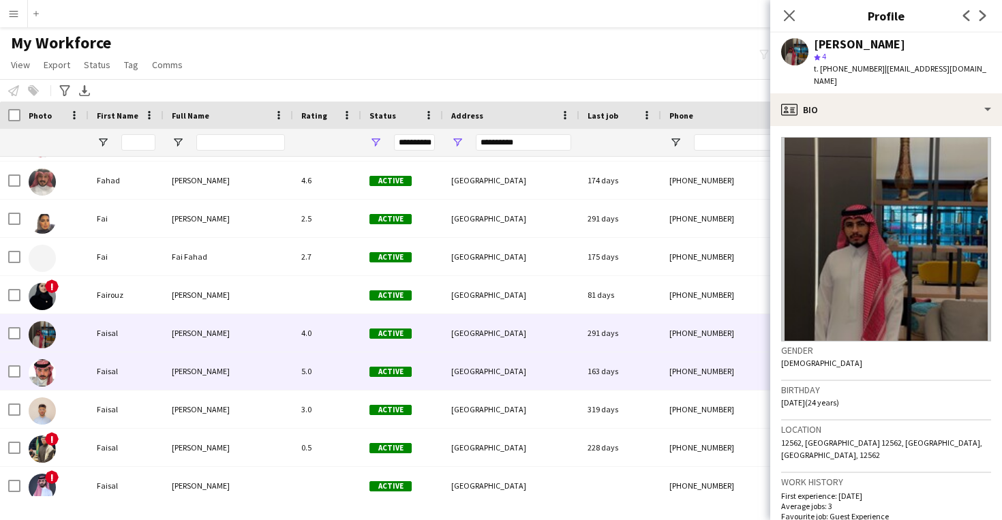
click at [633, 358] on div "163 days" at bounding box center [620, 370] width 82 height 37
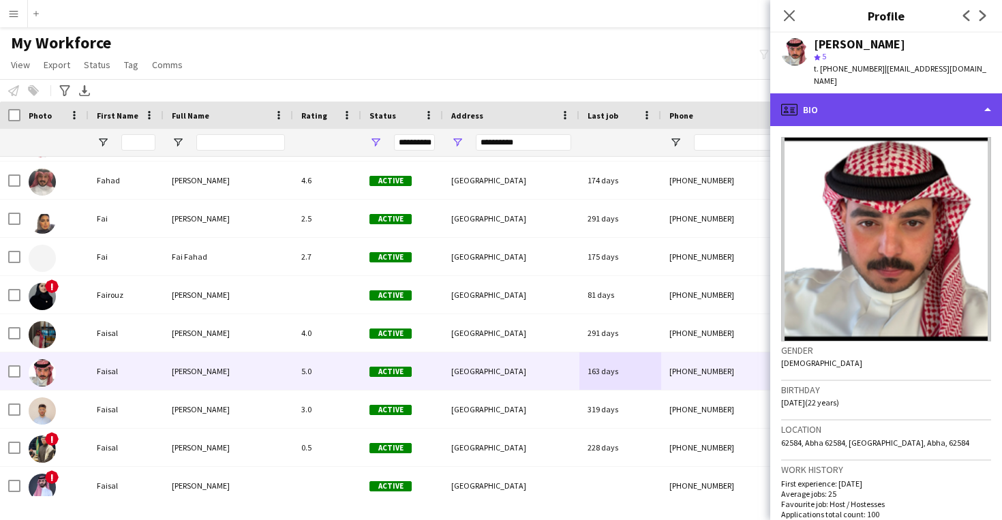
click at [866, 108] on div "profile Bio" at bounding box center [886, 109] width 232 height 33
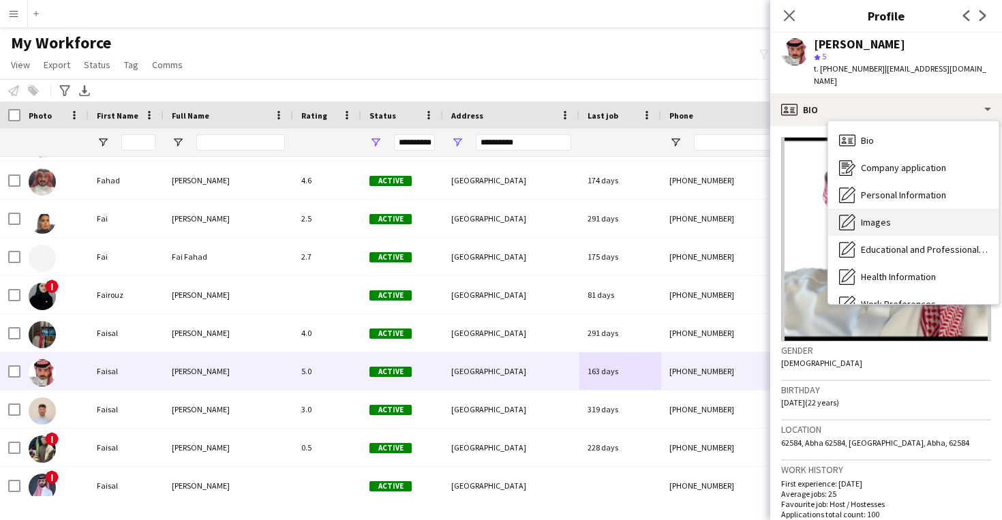
click at [890, 209] on div "Images Images" at bounding box center [913, 222] width 170 height 27
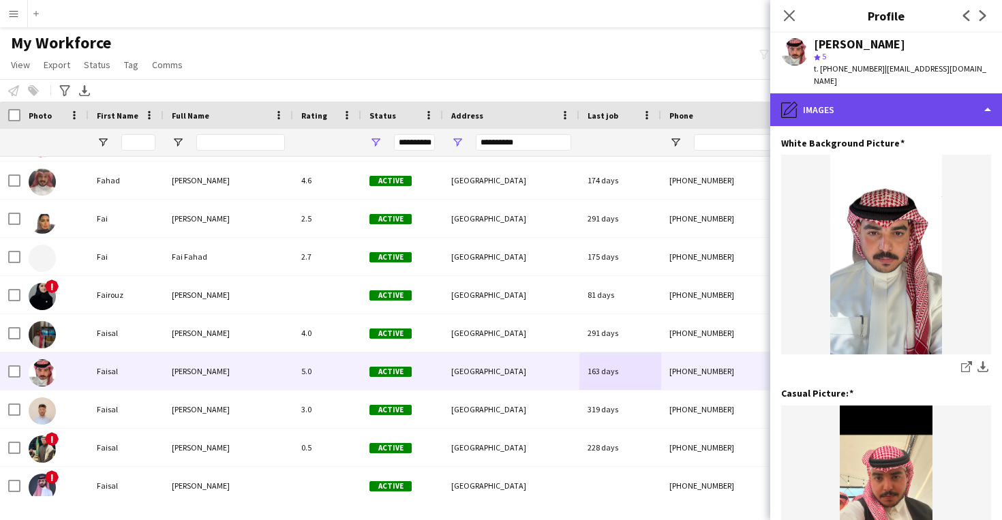
click at [882, 94] on div "pencil4 Images" at bounding box center [886, 109] width 232 height 33
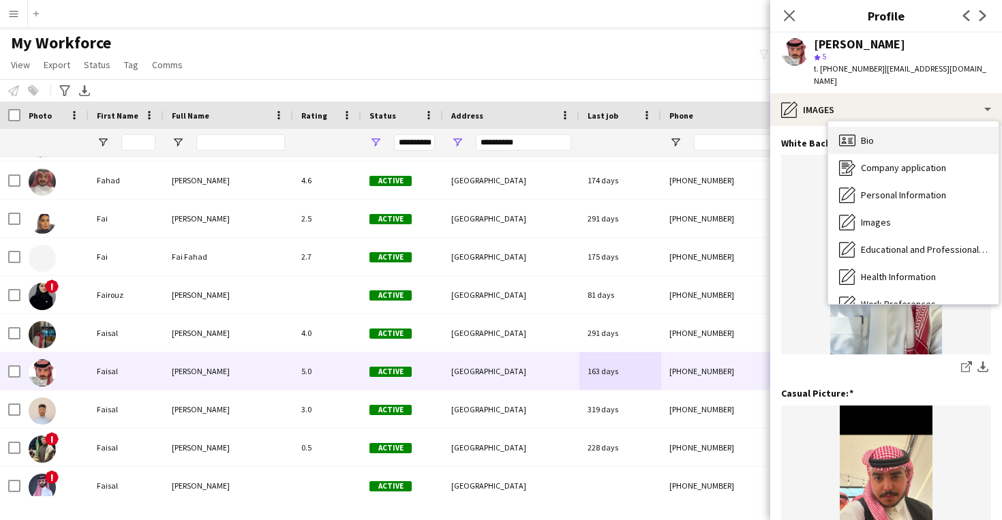
click at [889, 127] on div "Bio Bio" at bounding box center [913, 140] width 170 height 27
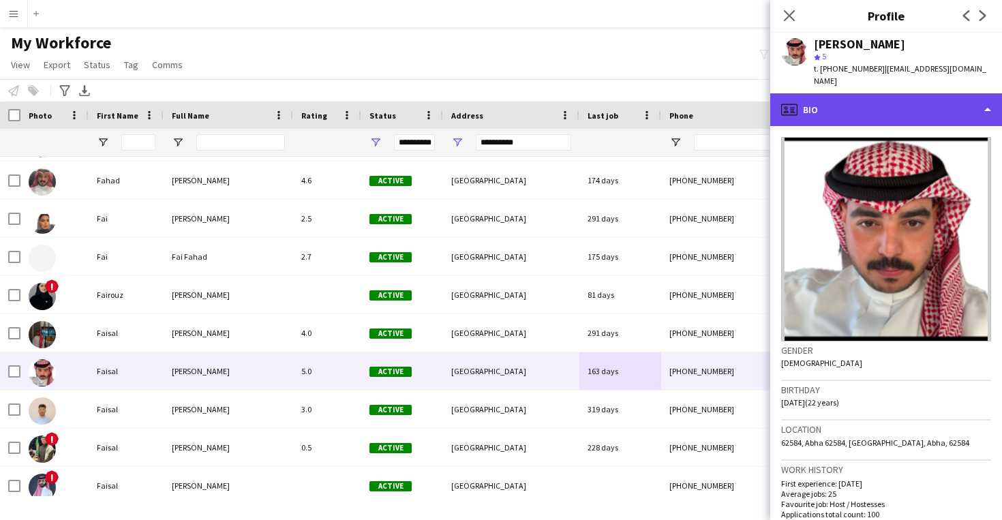
click at [869, 97] on div "profile Bio" at bounding box center [886, 109] width 232 height 33
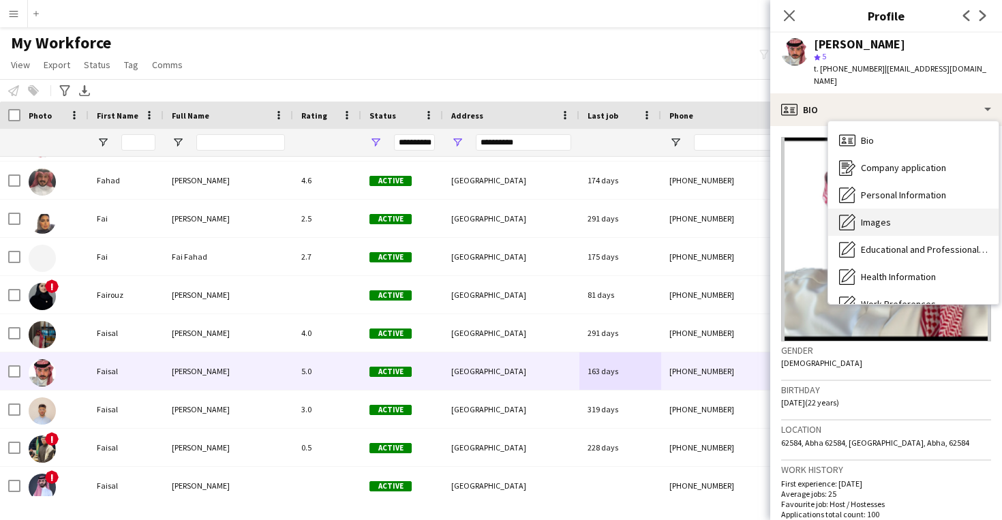
click at [896, 212] on div "Images Images" at bounding box center [913, 222] width 170 height 27
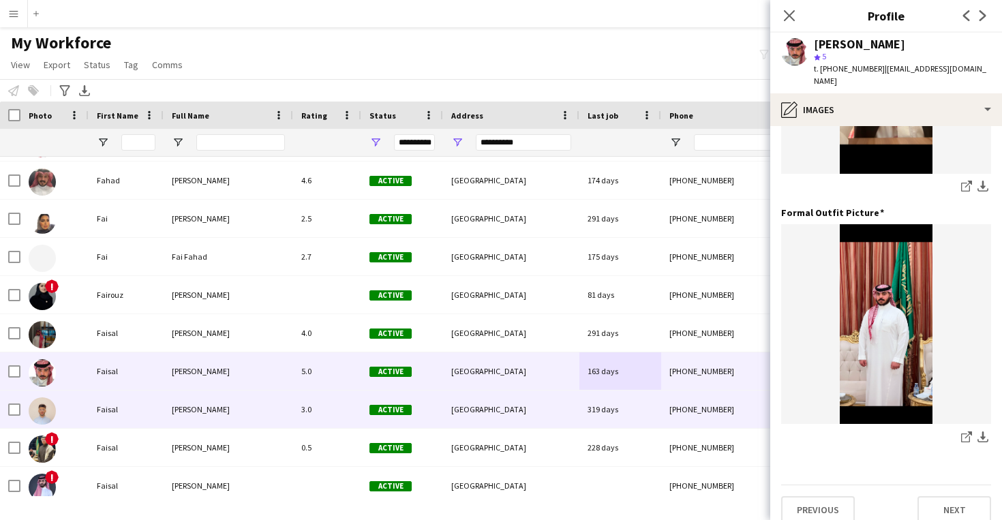
click at [627, 401] on div "319 days" at bounding box center [620, 409] width 82 height 37
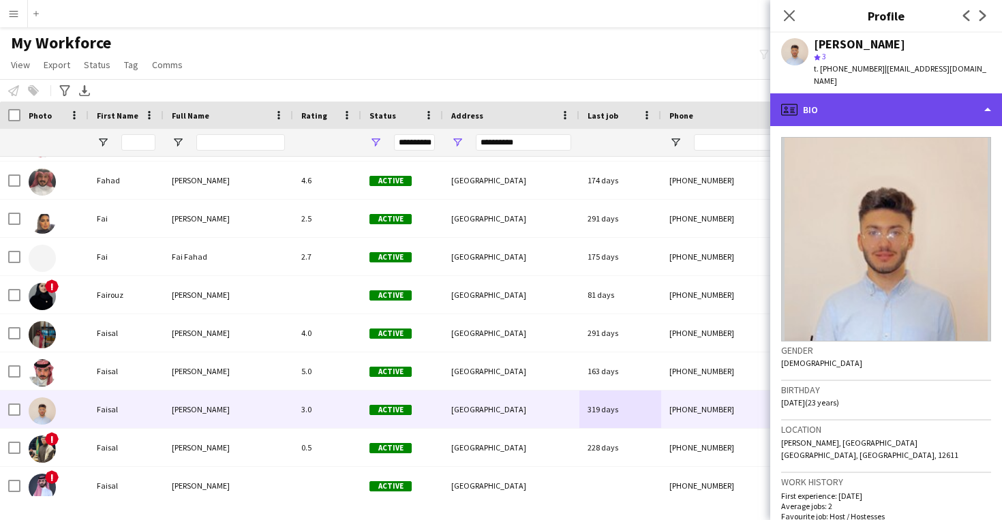
click at [866, 105] on div "profile Bio" at bounding box center [886, 109] width 232 height 33
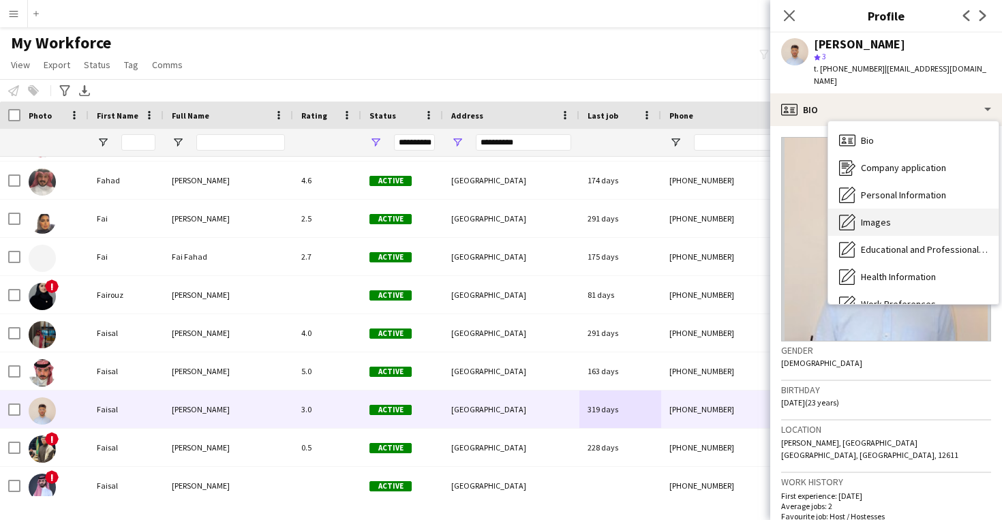
click at [882, 209] on div "Images Images" at bounding box center [913, 222] width 170 height 27
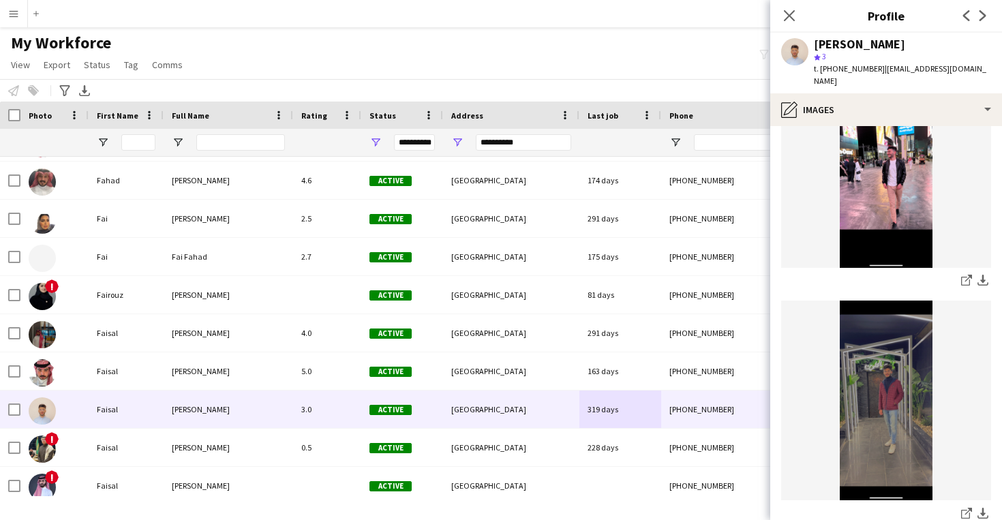
scroll to position [339, 0]
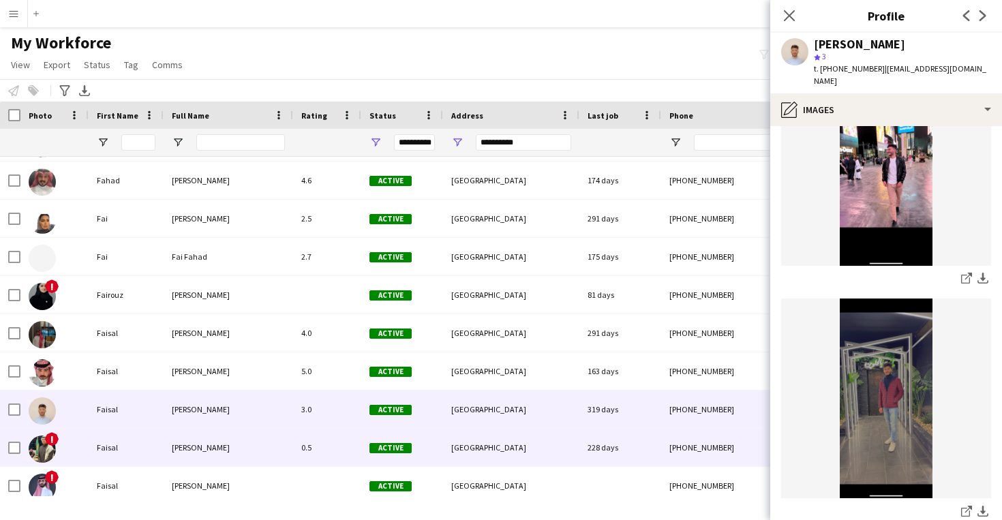
click at [549, 446] on div "[GEOGRAPHIC_DATA]" at bounding box center [511, 447] width 136 height 37
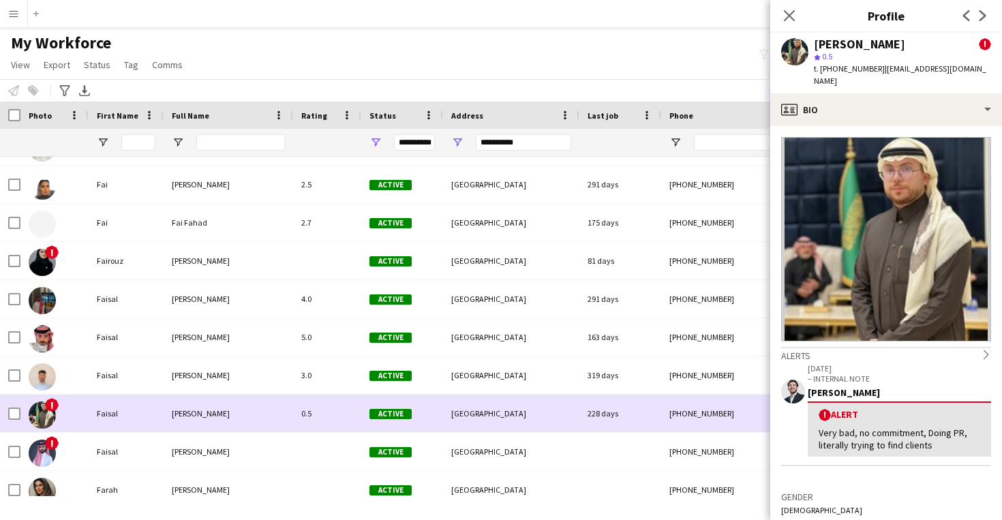
scroll to position [3714, 0]
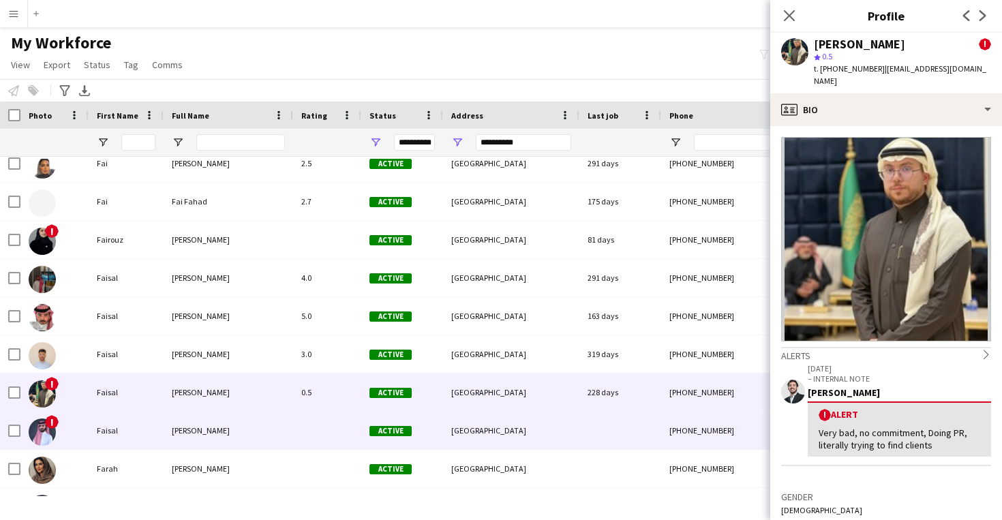
click at [539, 418] on div "[GEOGRAPHIC_DATA]" at bounding box center [511, 430] width 136 height 37
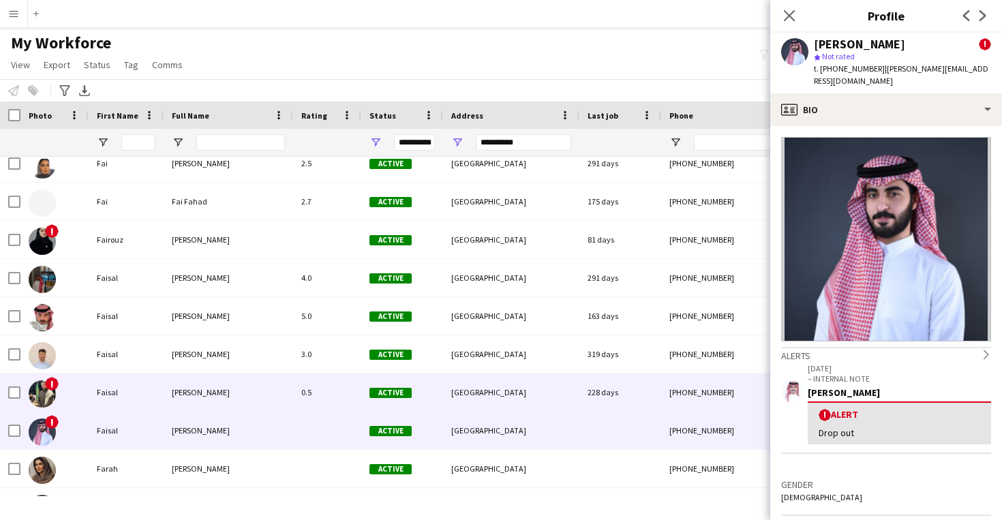
click at [531, 391] on div "[GEOGRAPHIC_DATA]" at bounding box center [511, 391] width 136 height 37
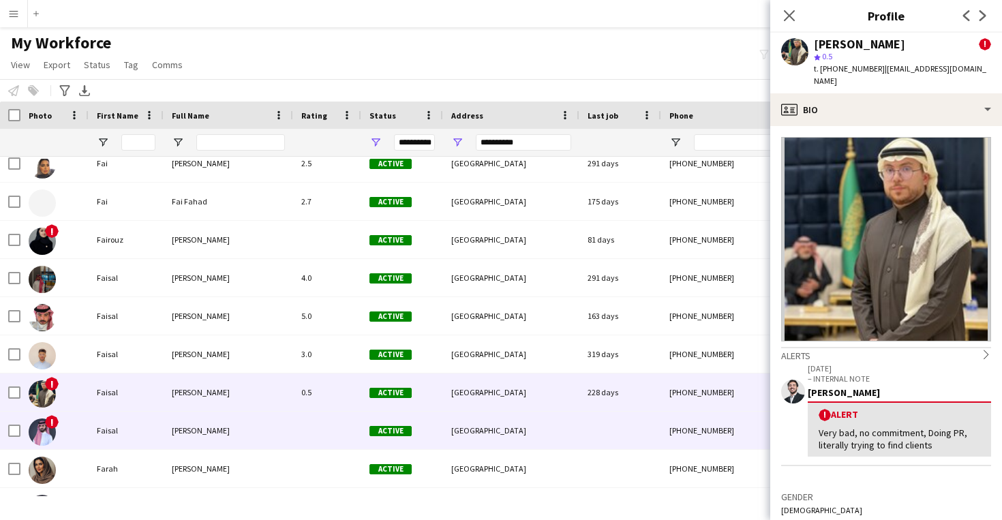
click at [540, 429] on div "[GEOGRAPHIC_DATA]" at bounding box center [511, 430] width 136 height 37
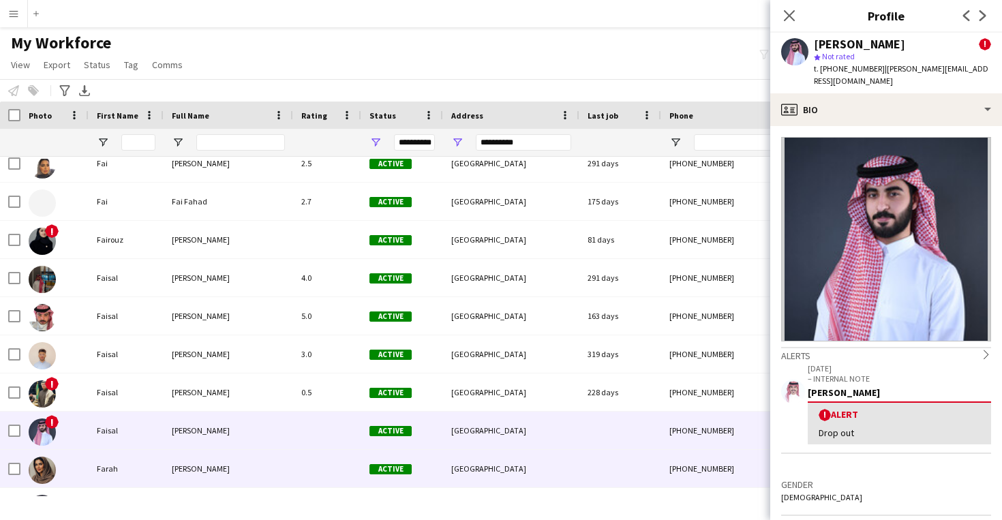
click at [534, 472] on div "[GEOGRAPHIC_DATA]" at bounding box center [511, 468] width 136 height 37
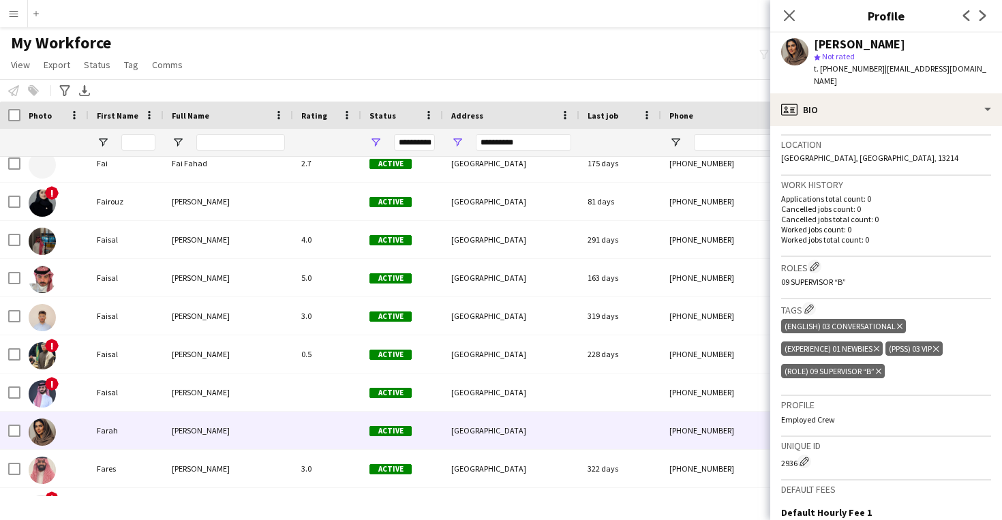
scroll to position [289, 0]
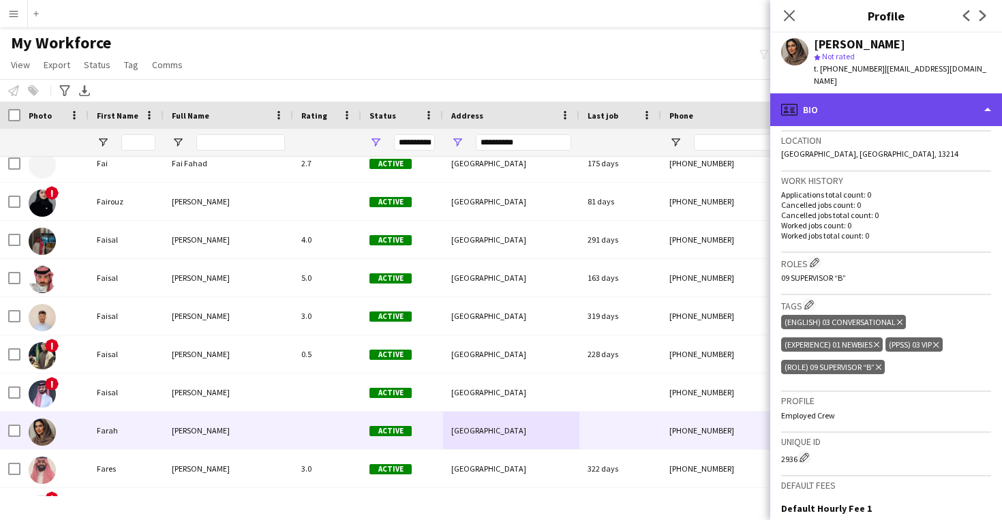
click at [908, 104] on div "profile Bio" at bounding box center [886, 109] width 232 height 33
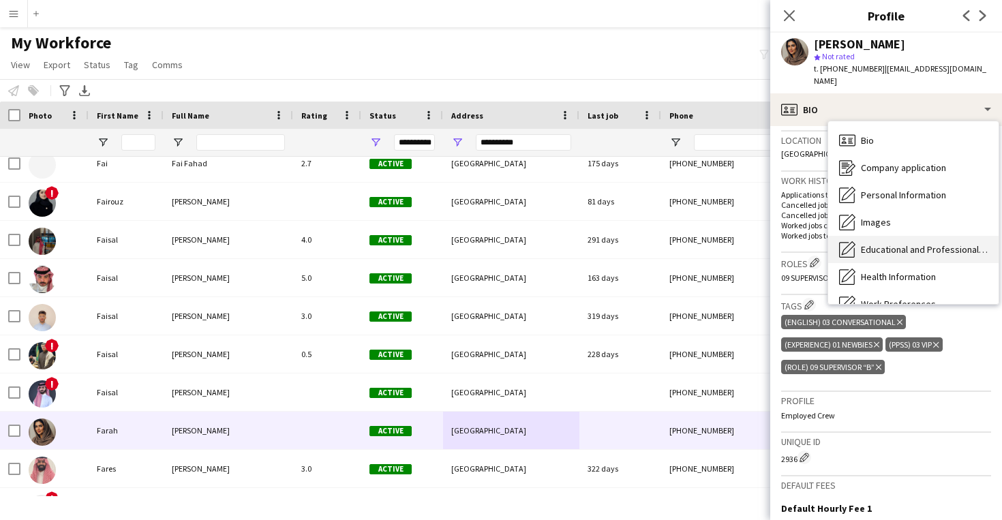
click at [934, 243] on div "Educational and Professional Background Educational and Professional Background" at bounding box center [913, 249] width 170 height 27
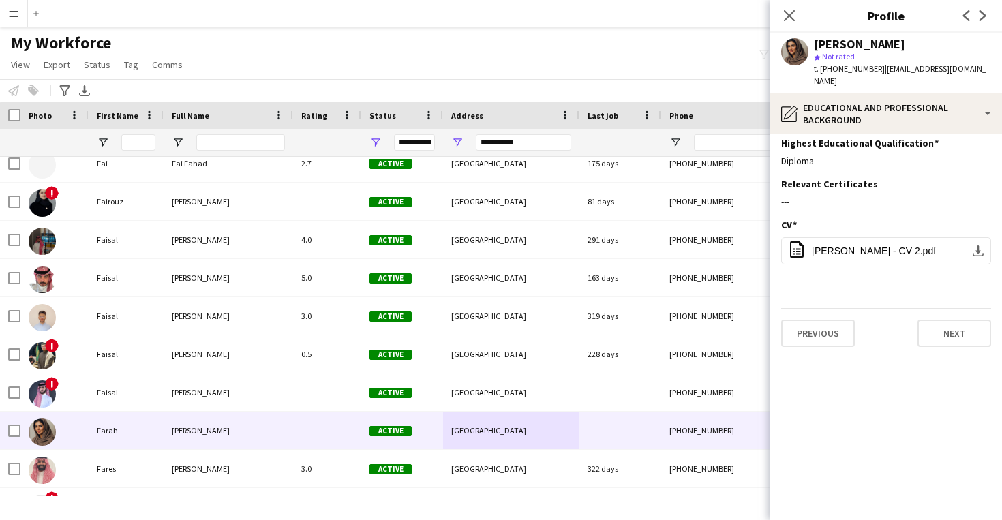
click at [855, 126] on app-section-data-types "Highest Educational Qualification Edit this field Diploma Relevant Certificates…" at bounding box center [886, 323] width 232 height 394
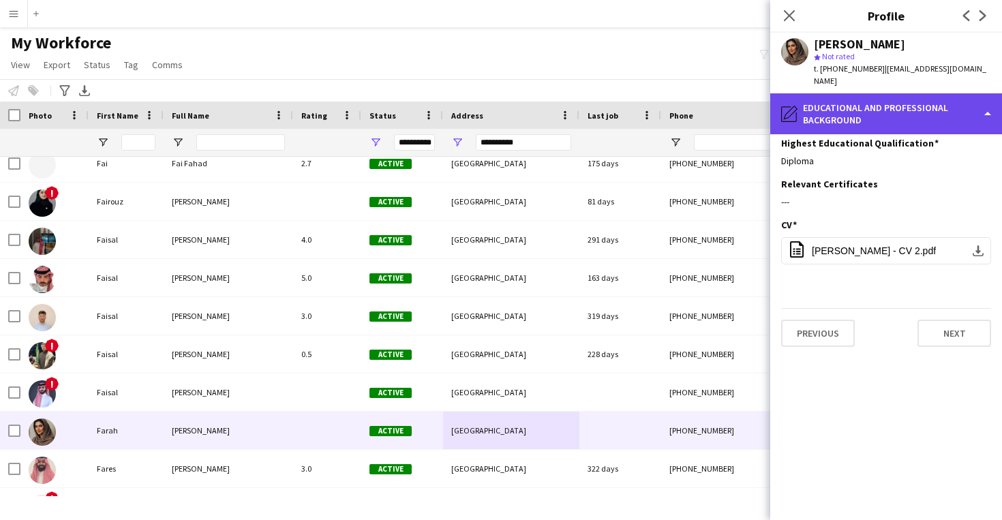
click at [855, 93] on div "pencil4 Educational and Professional Background" at bounding box center [886, 113] width 232 height 41
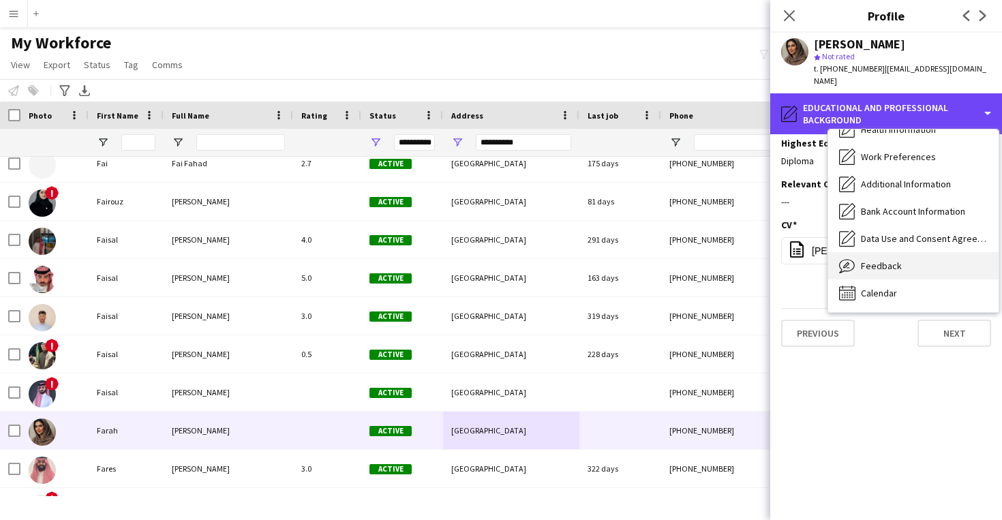
scroll to position [155, 0]
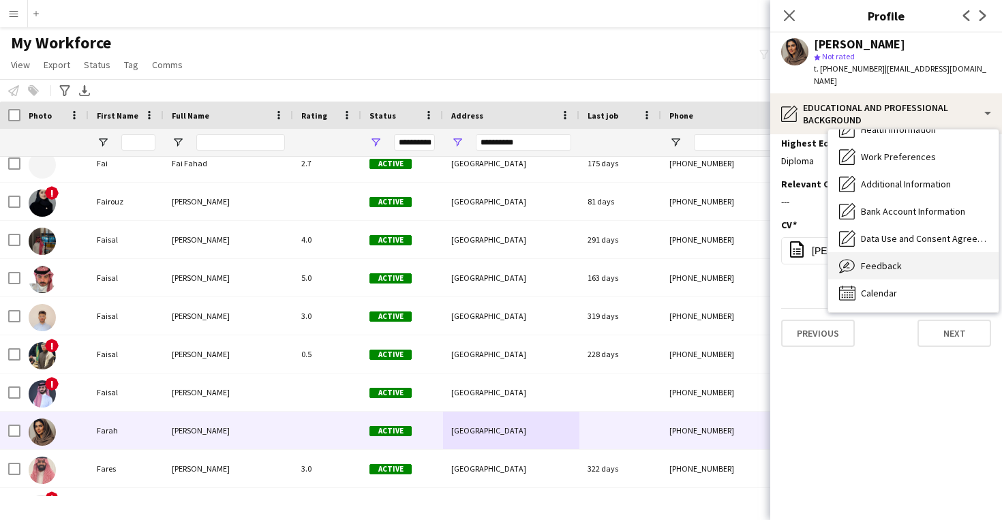
click at [895, 265] on div "Feedback Feedback" at bounding box center [913, 265] width 170 height 27
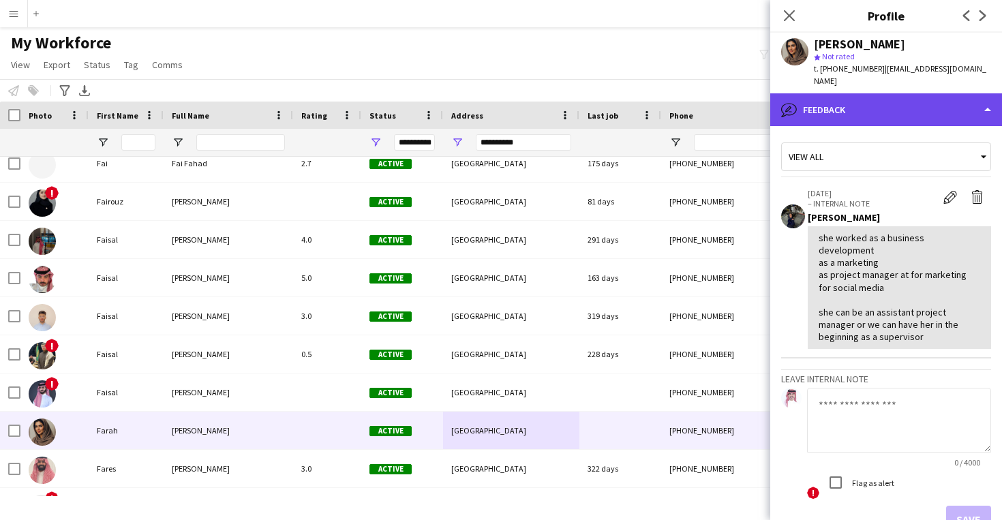
click at [872, 106] on div "bubble-pencil Feedback" at bounding box center [886, 109] width 232 height 33
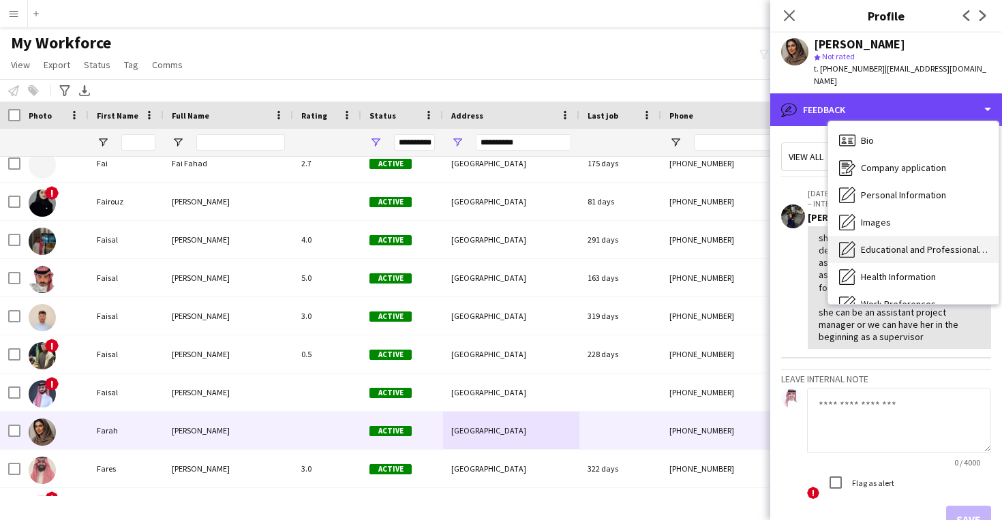
scroll to position [0, 0]
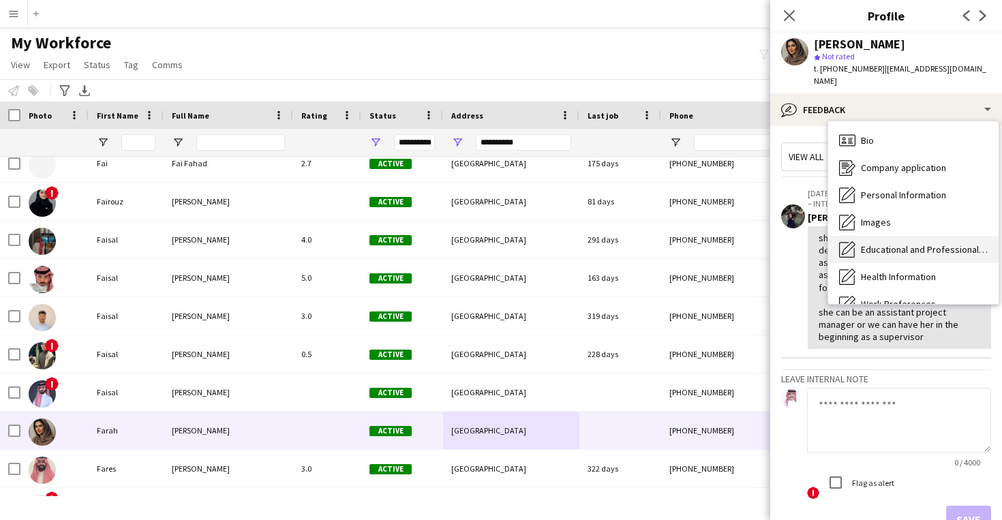
click at [898, 245] on div "Educational and Professional Background Educational and Professional Background" at bounding box center [913, 249] width 170 height 27
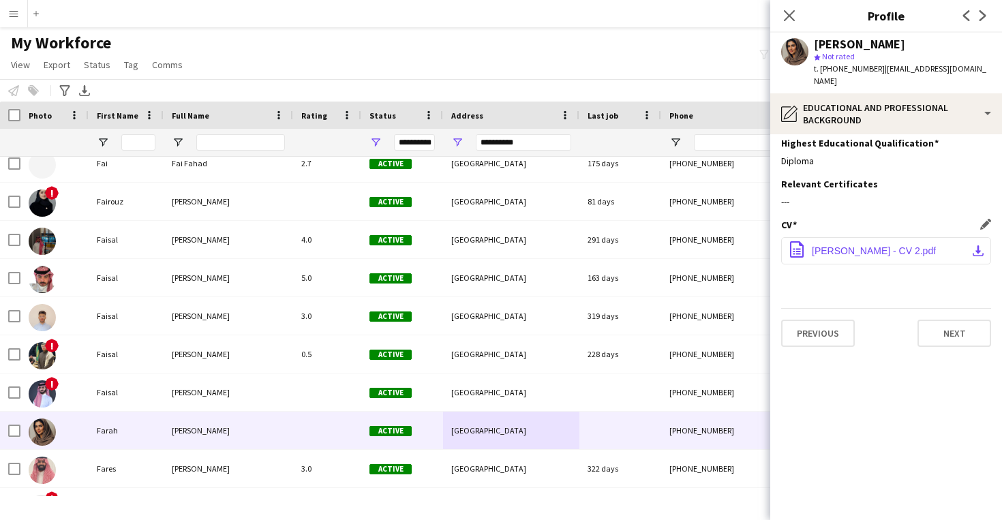
click at [879, 245] on span "[PERSON_NAME] - CV 2.pdf" at bounding box center [874, 250] width 124 height 11
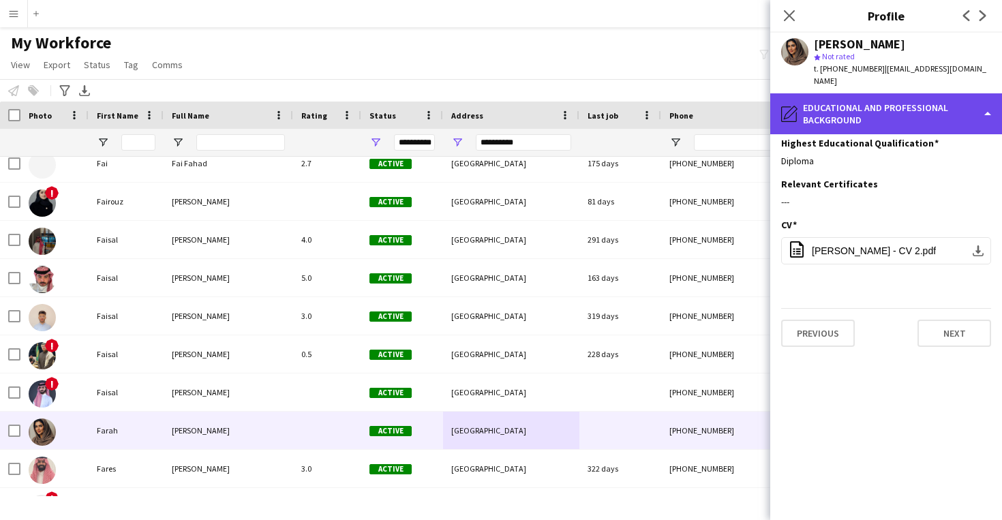
click at [831, 93] on div "pencil4 Educational and Professional Background" at bounding box center [886, 113] width 232 height 41
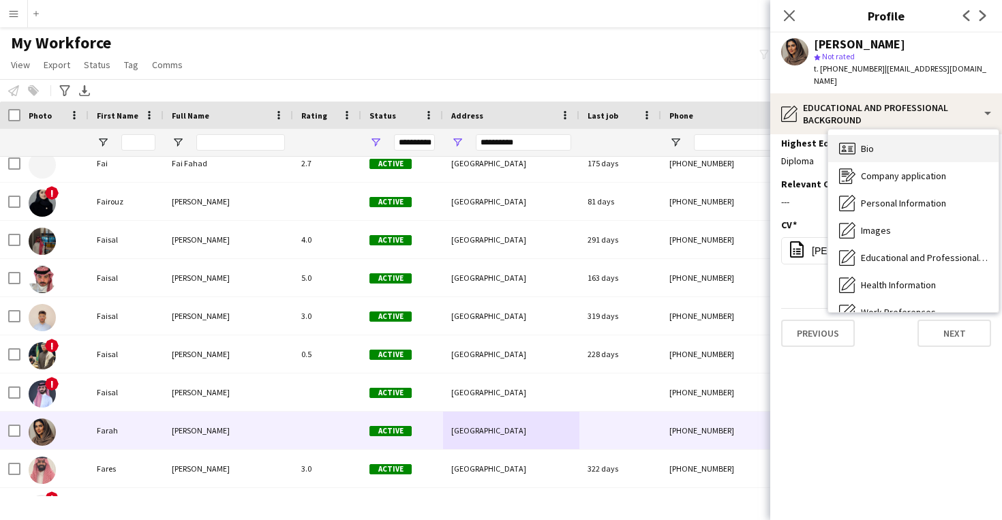
click at [874, 135] on div "Bio Bio" at bounding box center [913, 148] width 170 height 27
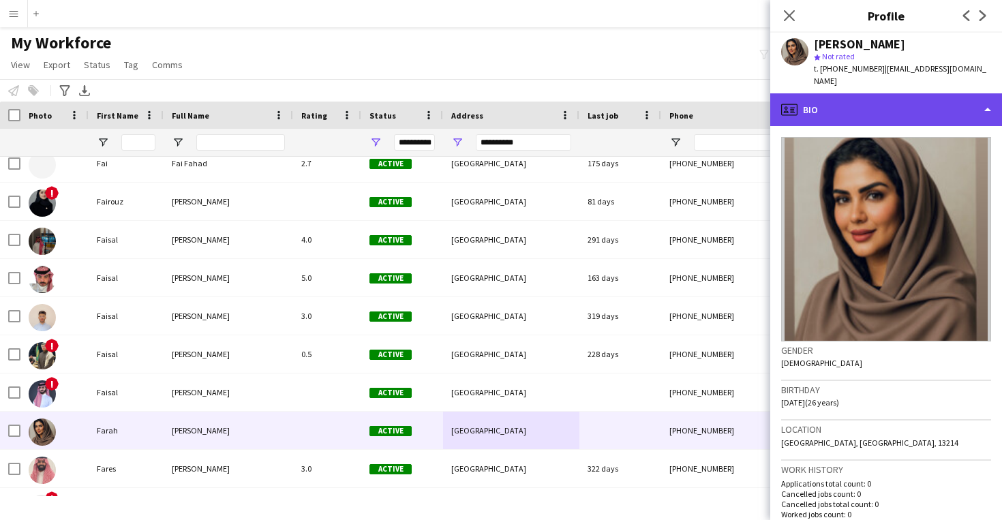
click at [876, 98] on div "profile Bio" at bounding box center [886, 109] width 232 height 33
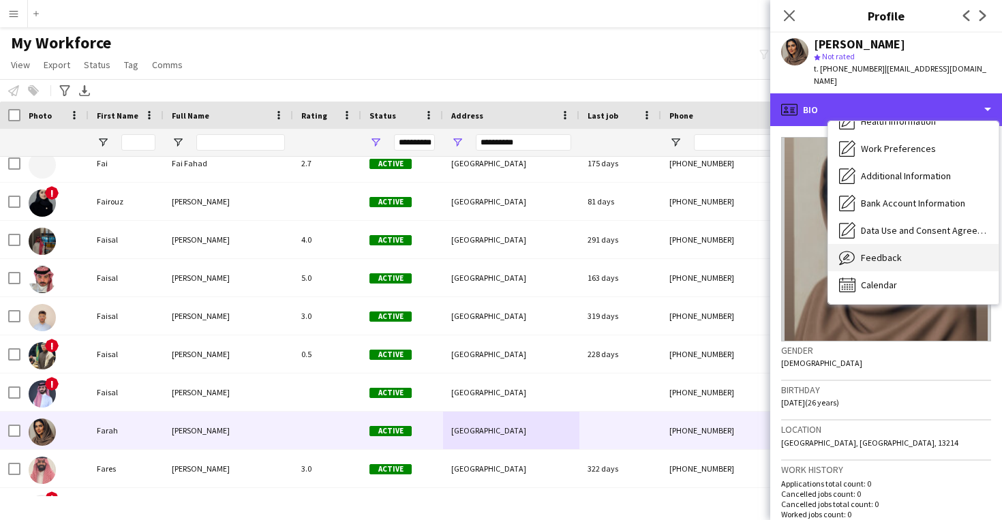
scroll to position [155, 0]
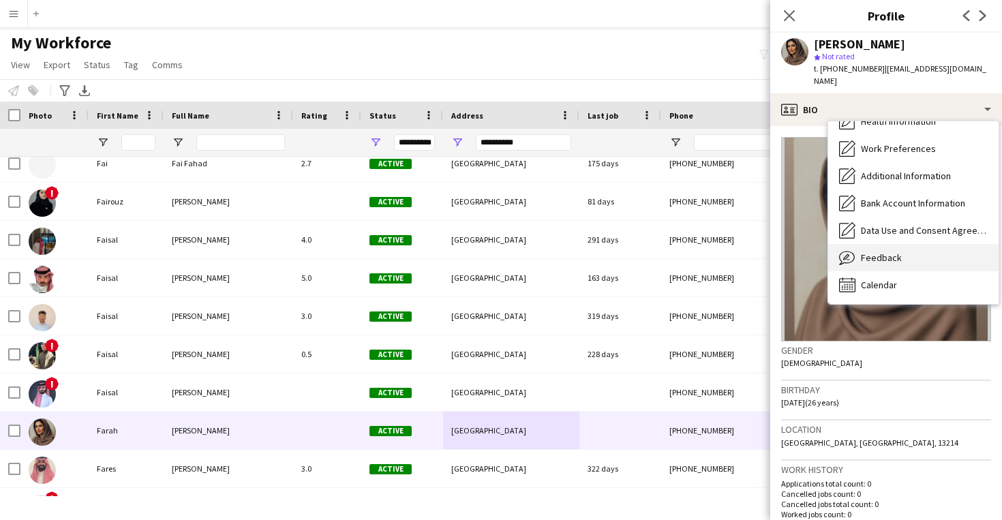
click at [908, 244] on div "Feedback Feedback" at bounding box center [913, 257] width 170 height 27
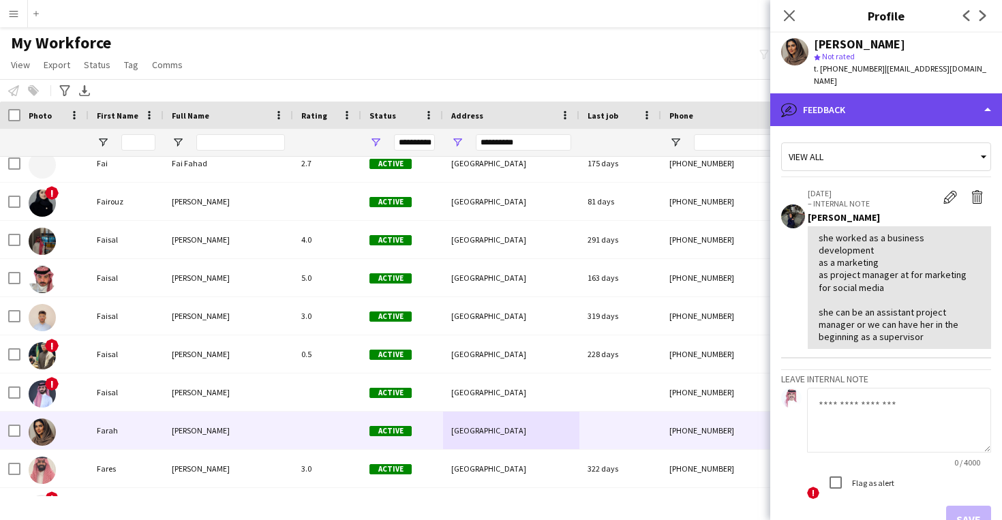
click at [867, 102] on div "bubble-pencil Feedback" at bounding box center [886, 109] width 232 height 33
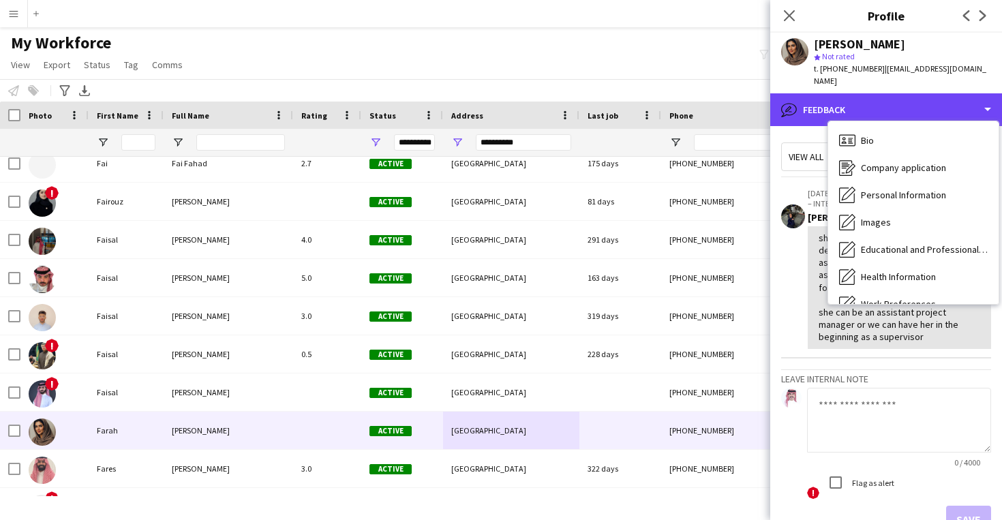
scroll to position [0, 0]
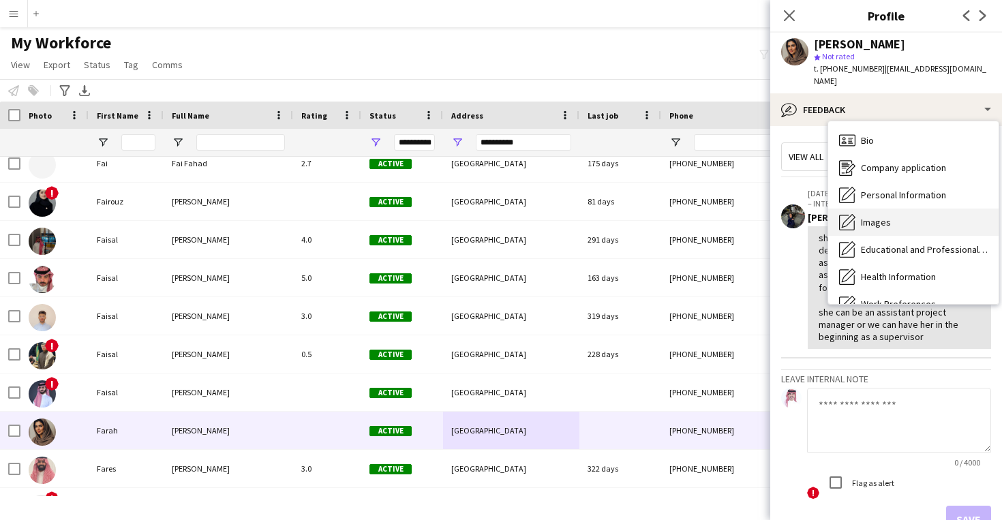
click at [873, 216] on span "Images" at bounding box center [876, 222] width 30 height 12
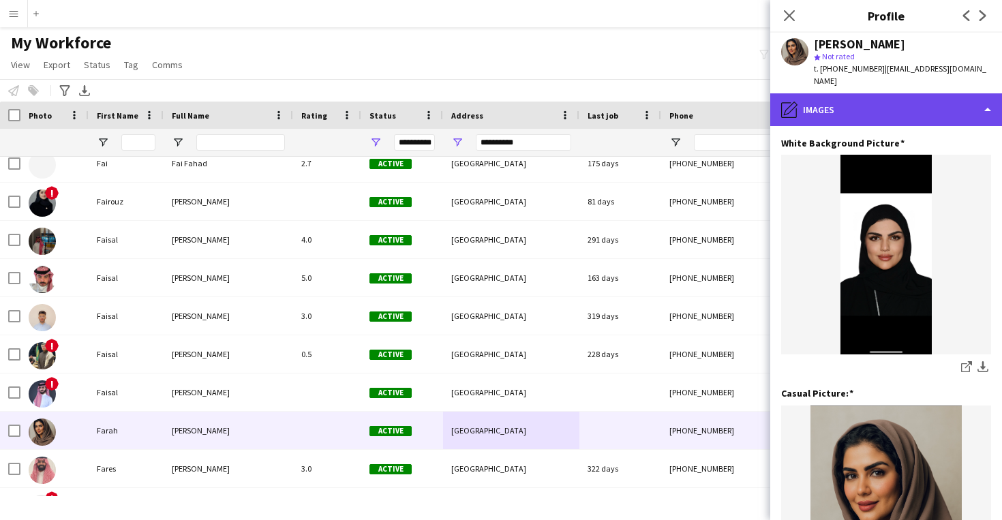
click at [852, 95] on div "pencil4 Images" at bounding box center [886, 109] width 232 height 33
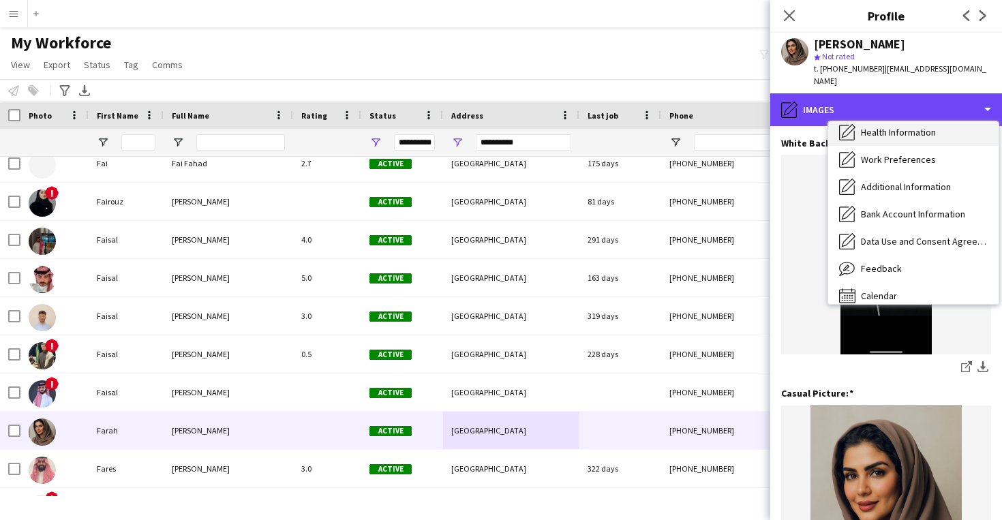
scroll to position [150, 0]
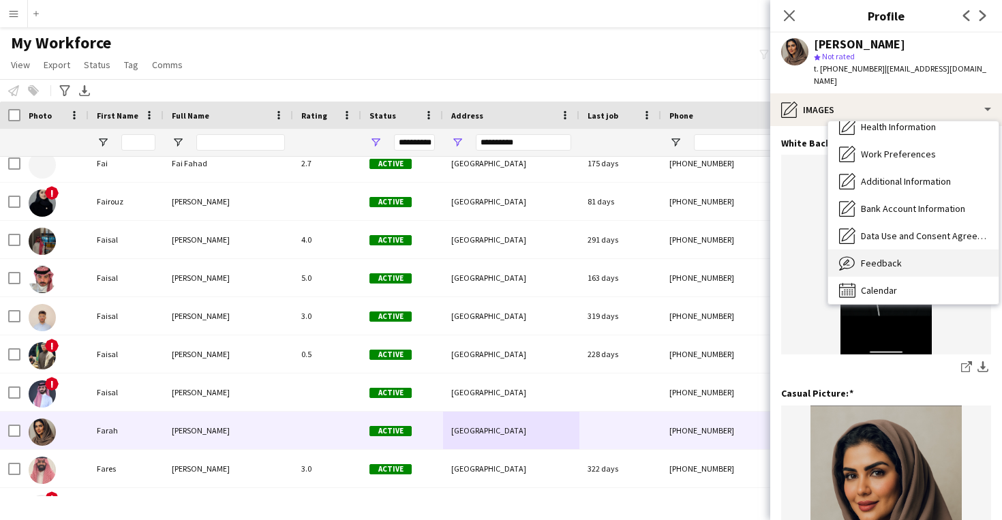
click at [878, 258] on div "Feedback Feedback" at bounding box center [913, 262] width 170 height 27
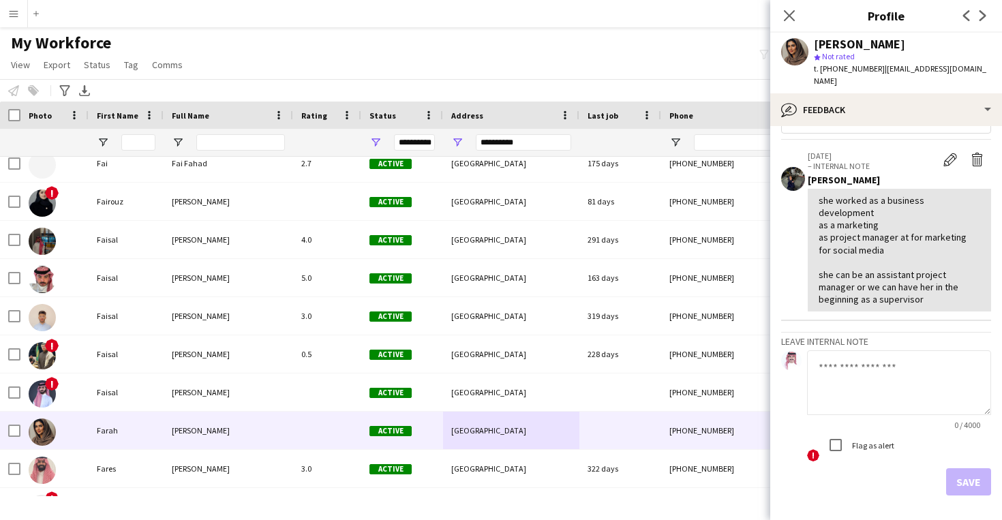
scroll to position [40, 0]
drag, startPoint x: 865, startPoint y: 273, endPoint x: 816, endPoint y: 248, distance: 55.2
click at [816, 248] on div "she worked as a business development as a marketing as project manager at for m…" at bounding box center [899, 247] width 183 height 123
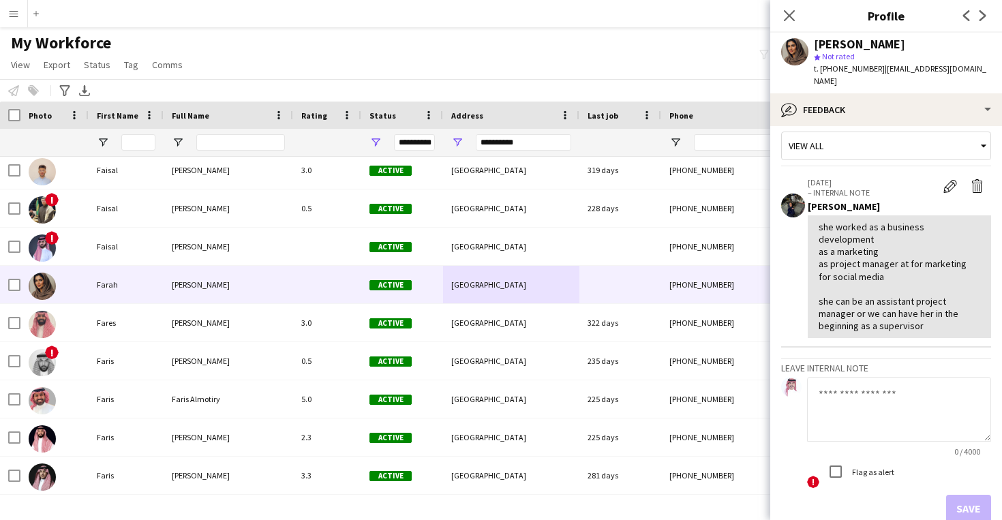
scroll to position [3898, 0]
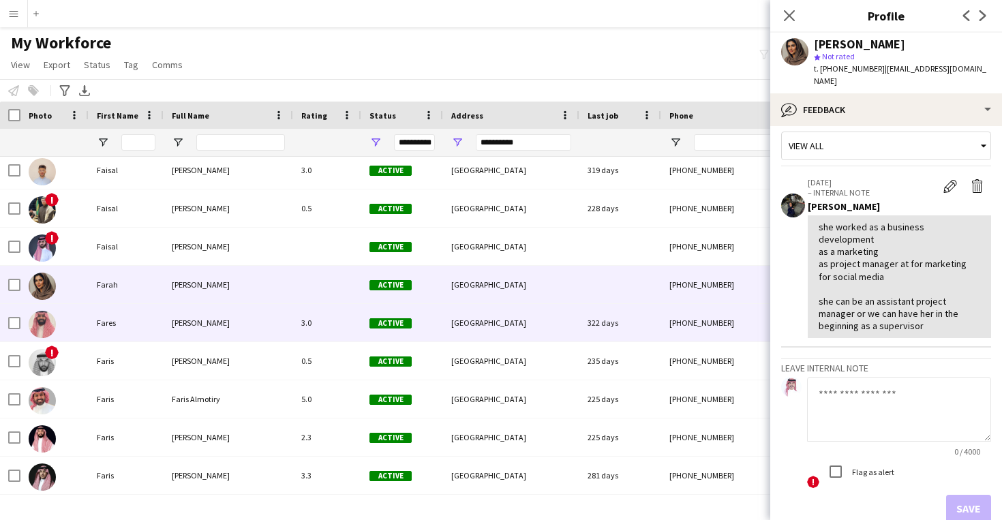
click at [269, 326] on div "[PERSON_NAME]" at bounding box center [228, 322] width 129 height 37
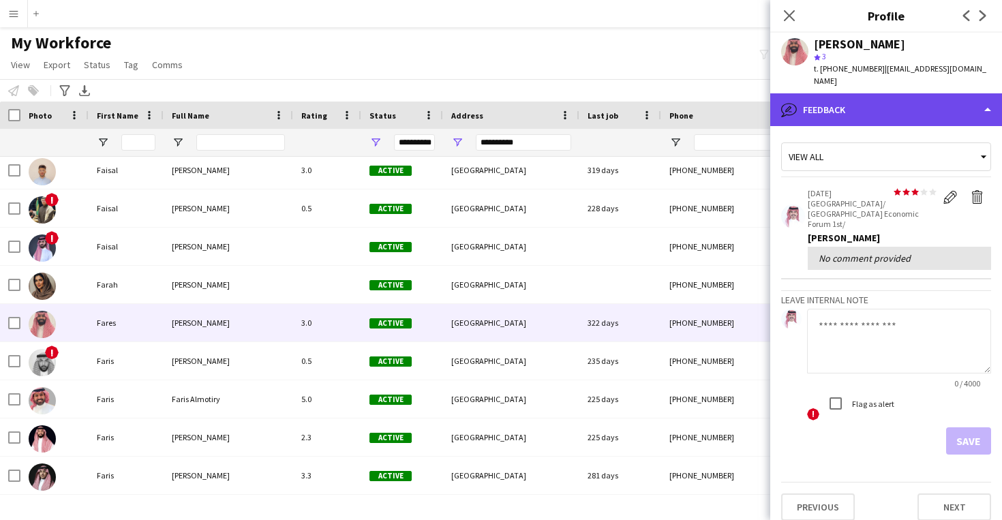
click at [906, 93] on div "bubble-pencil Feedback" at bounding box center [886, 109] width 232 height 33
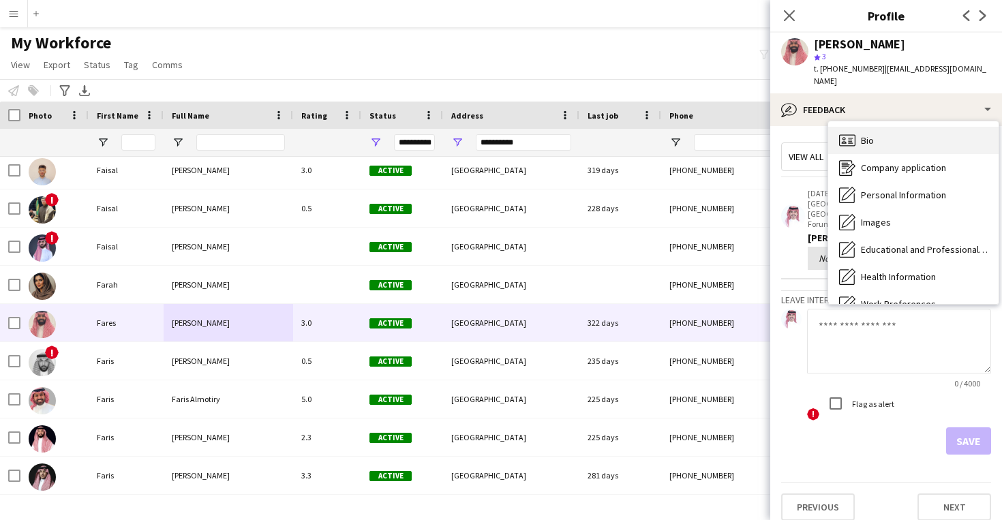
click at [902, 127] on div "Bio Bio" at bounding box center [913, 140] width 170 height 27
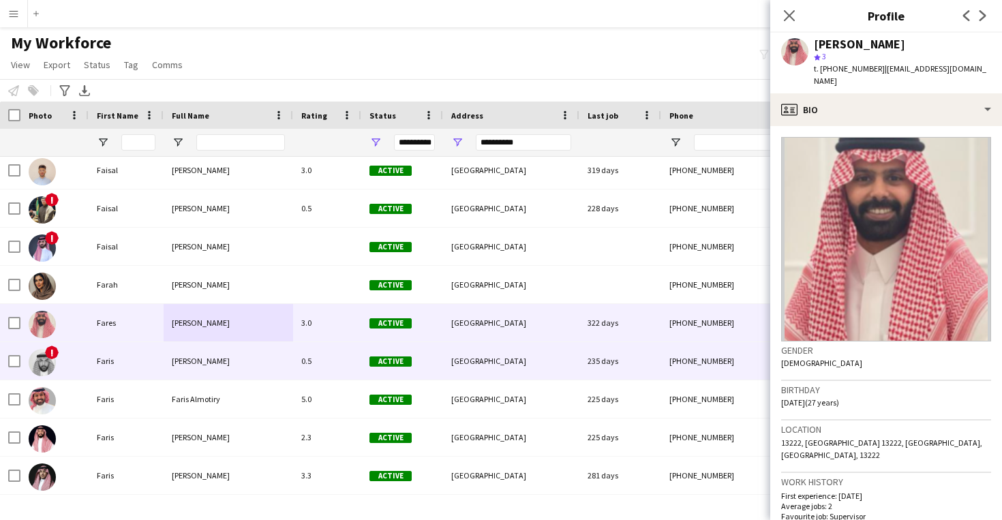
click at [384, 370] on div "Active" at bounding box center [402, 360] width 82 height 37
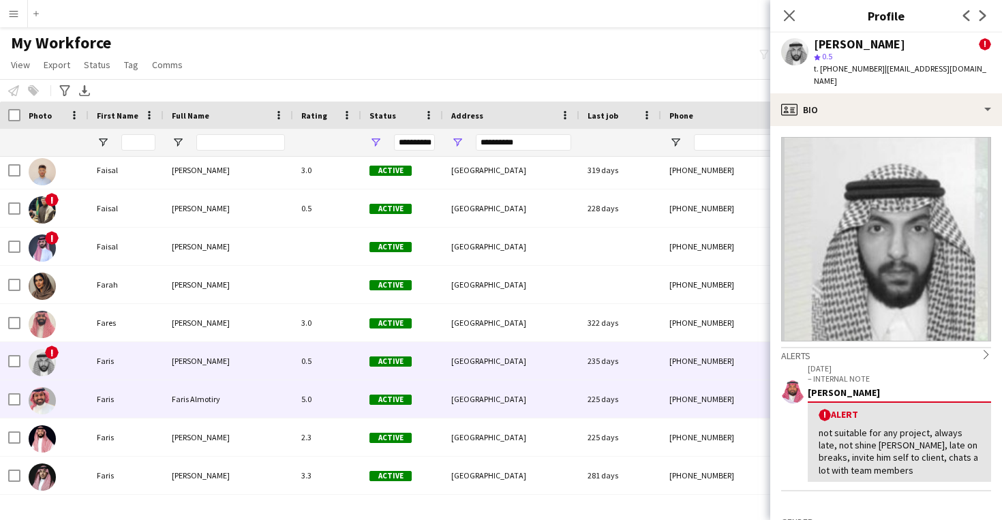
click at [346, 401] on div "5.0" at bounding box center [327, 398] width 68 height 37
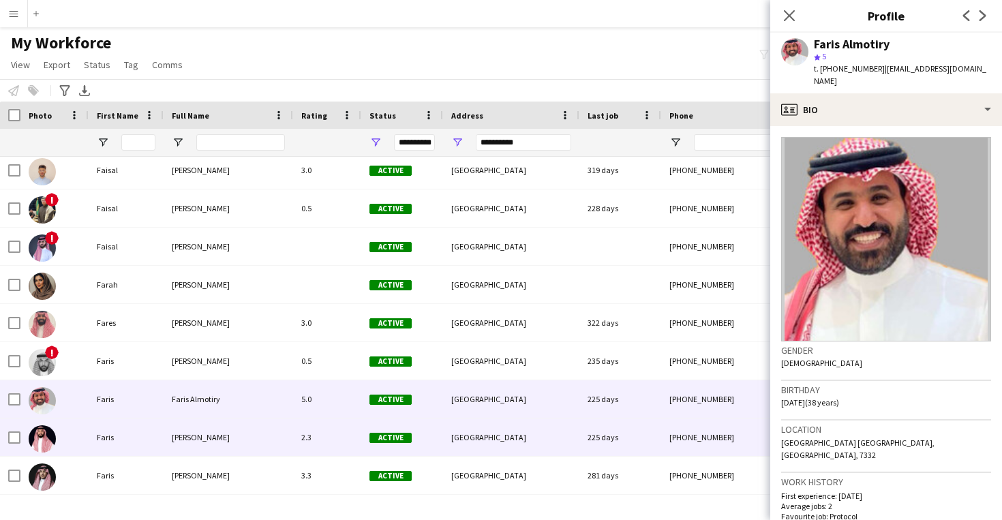
click at [360, 433] on div "2.3" at bounding box center [327, 436] width 68 height 37
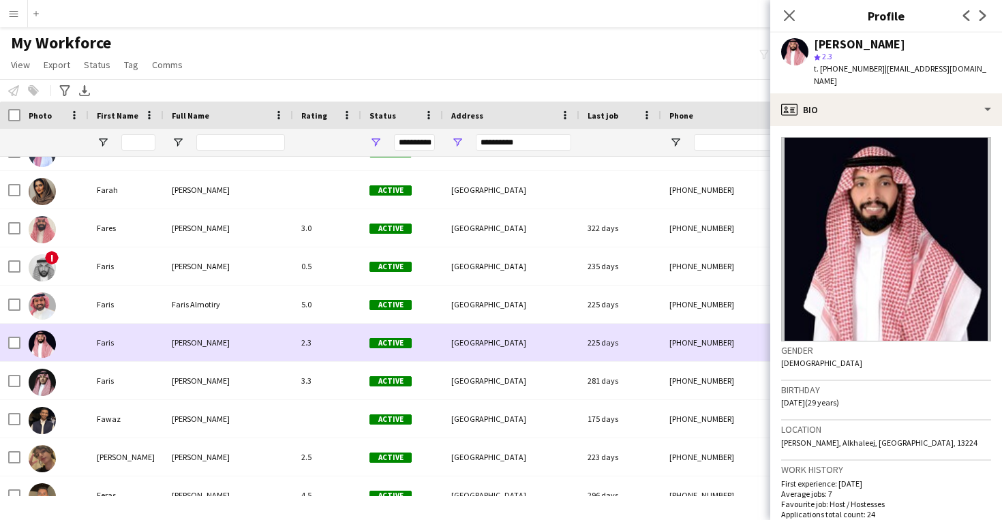
scroll to position [3994, 0]
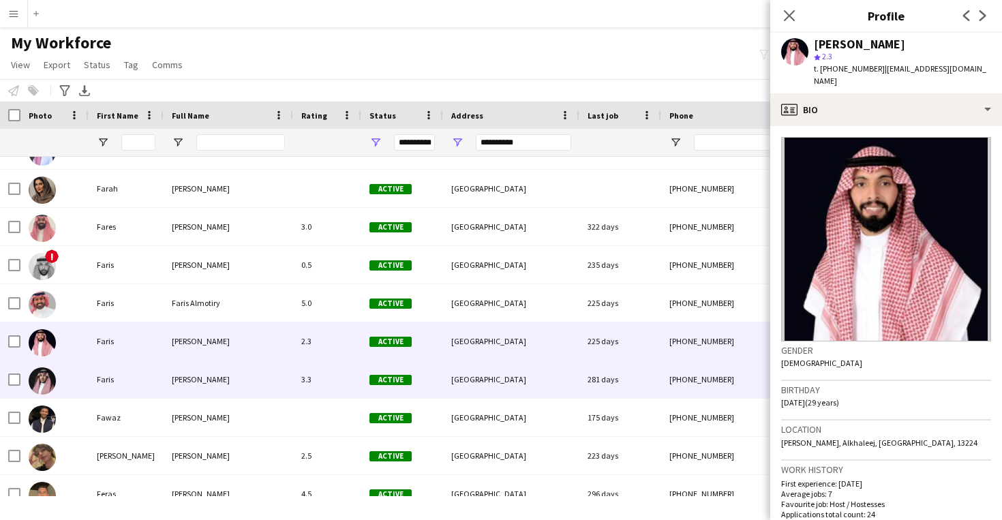
click at [303, 376] on div "3.3" at bounding box center [327, 379] width 68 height 37
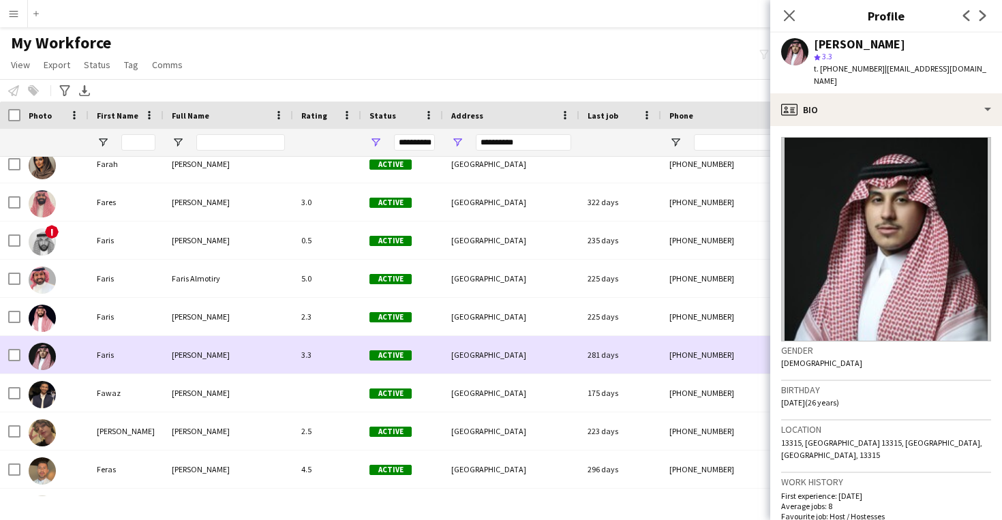
scroll to position [4019, 0]
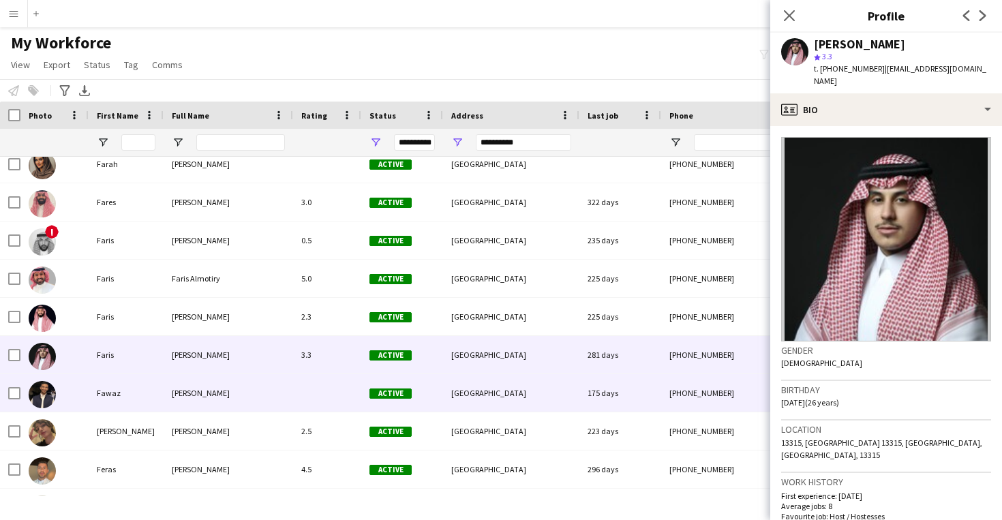
click at [303, 376] on div at bounding box center [327, 392] width 68 height 37
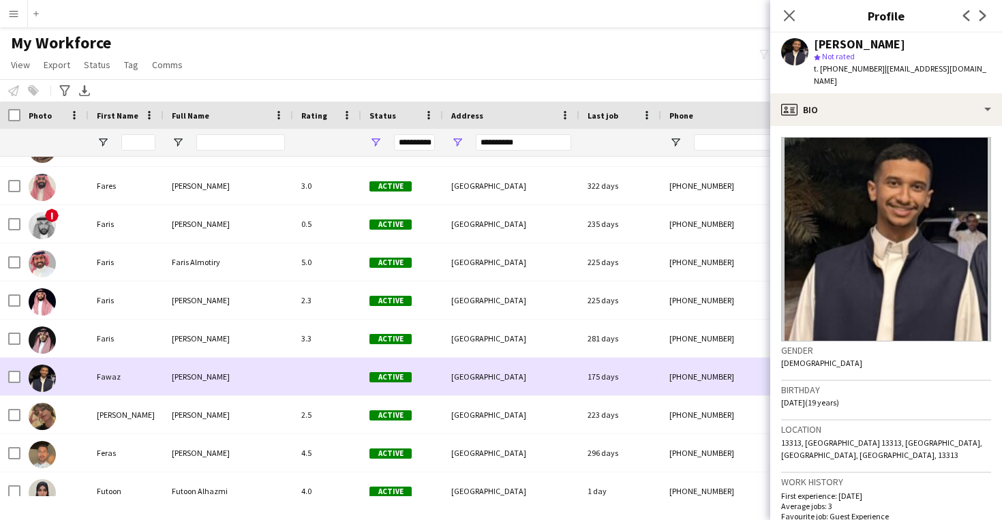
scroll to position [4039, 0]
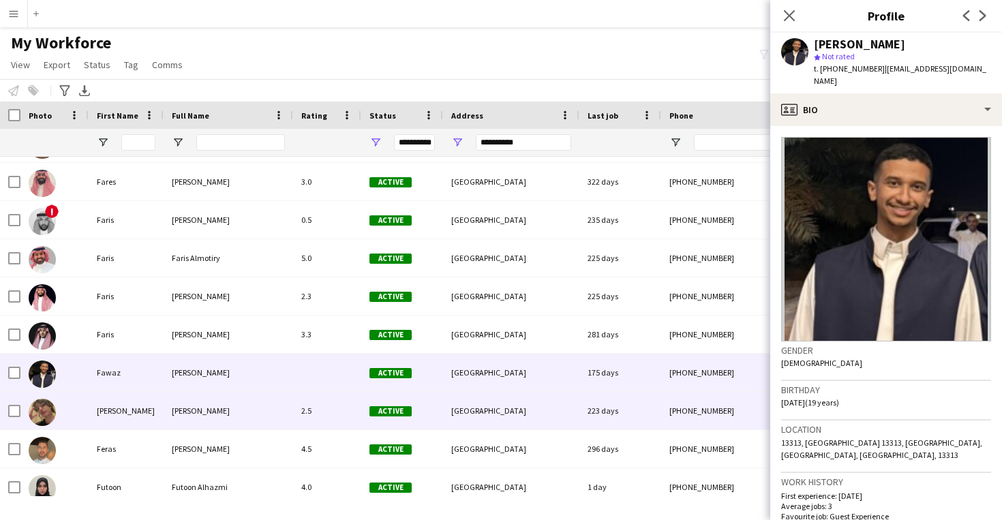
click at [277, 408] on div "[PERSON_NAME]" at bounding box center [228, 410] width 129 height 37
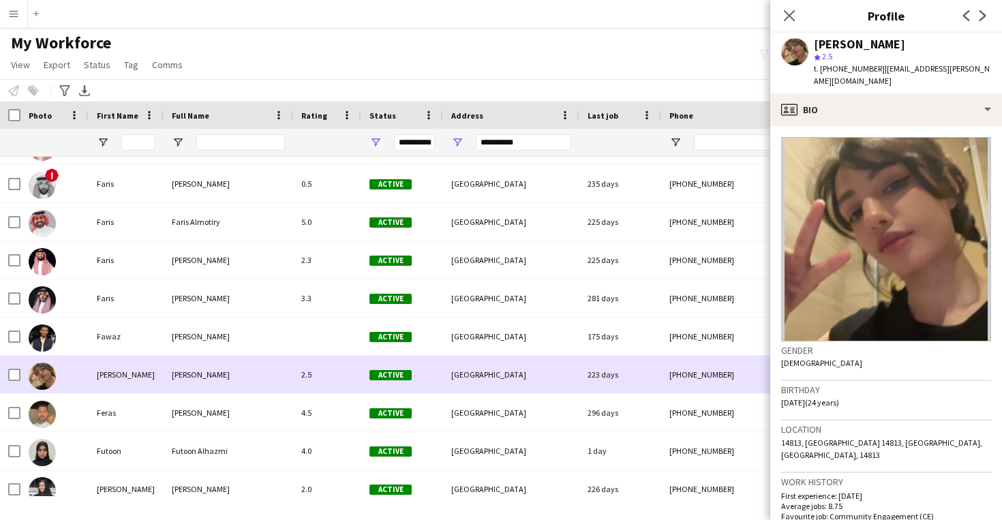
scroll to position [4076, 0]
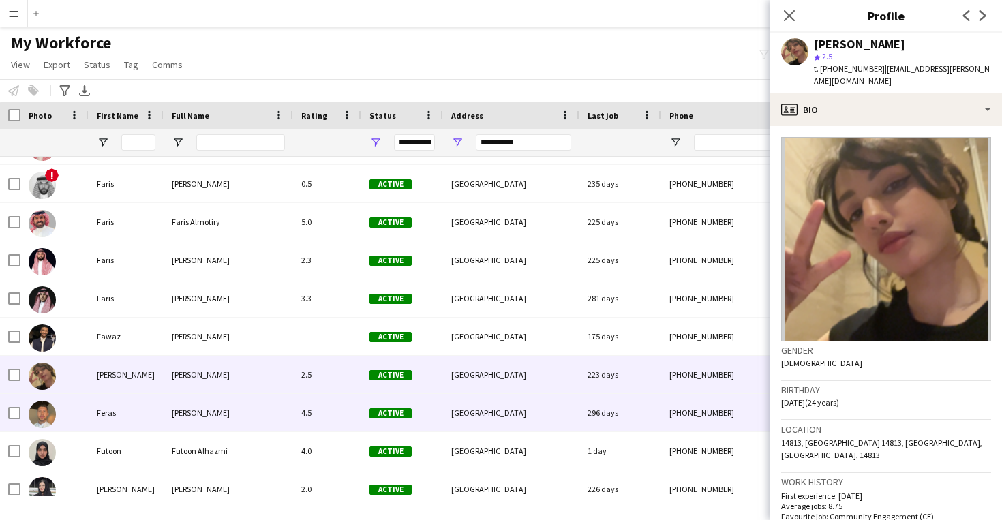
click at [277, 408] on div "[PERSON_NAME]" at bounding box center [228, 412] width 129 height 37
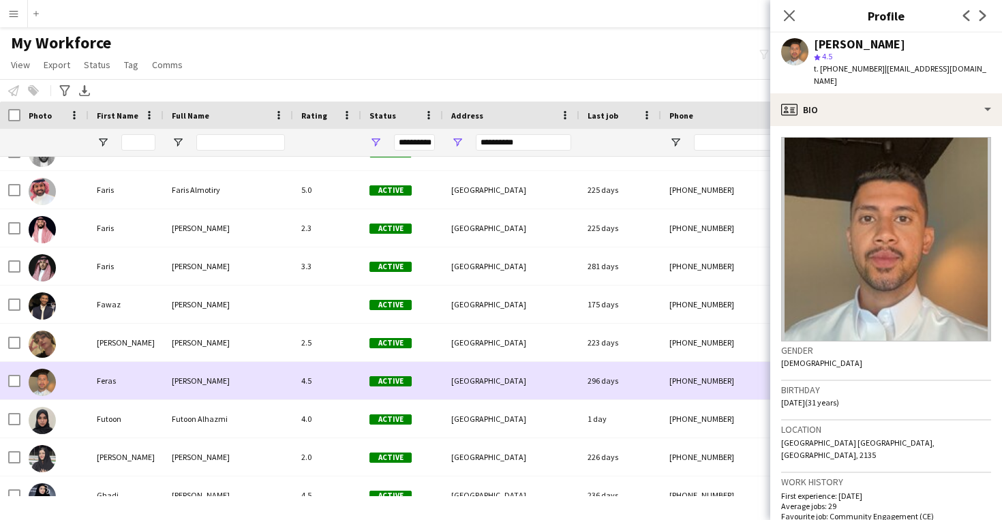
scroll to position [4108, 0]
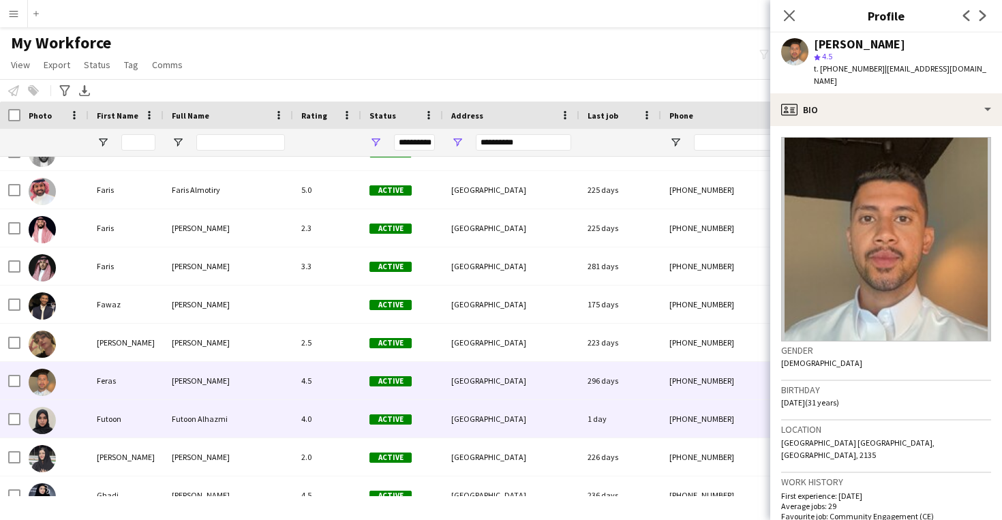
click at [277, 408] on div "Futoon Alhazmi" at bounding box center [228, 418] width 129 height 37
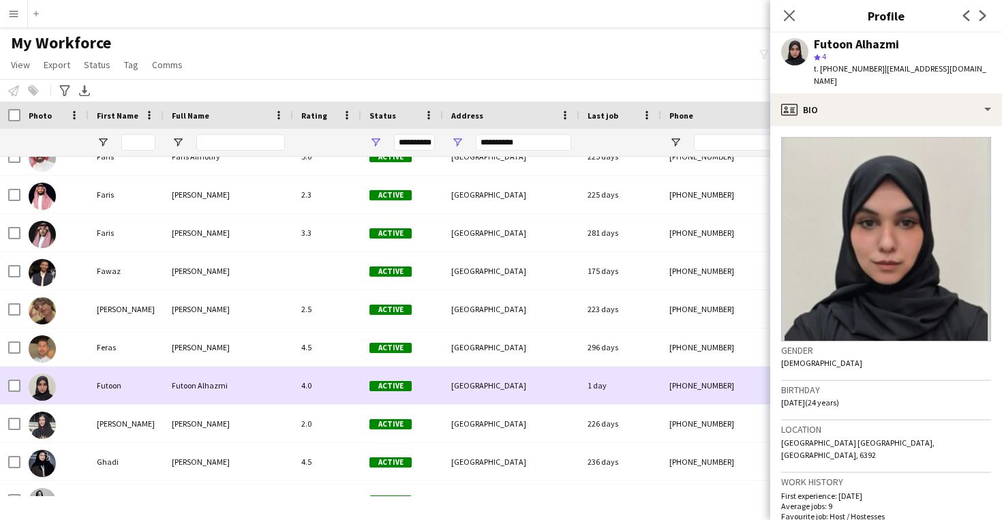
scroll to position [4143, 0]
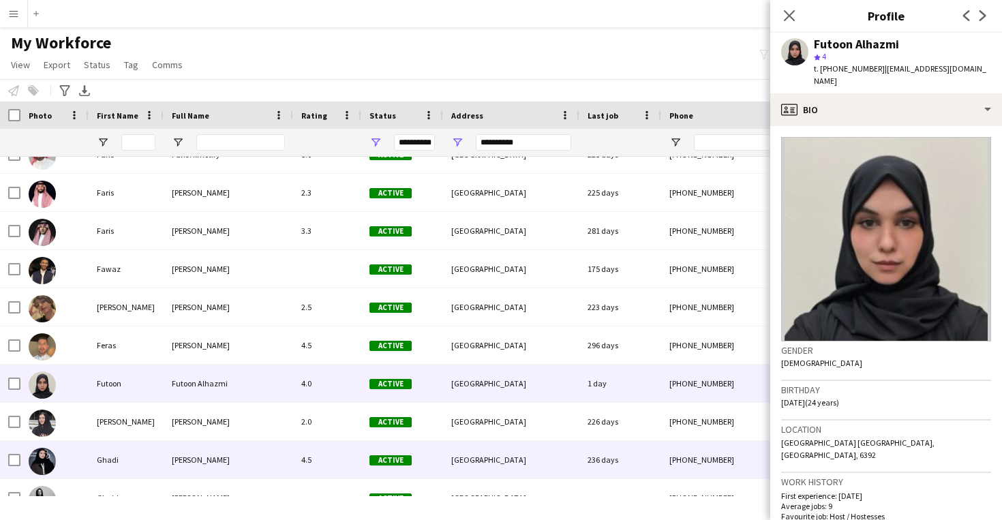
click at [259, 442] on div "[PERSON_NAME]" at bounding box center [228, 459] width 129 height 37
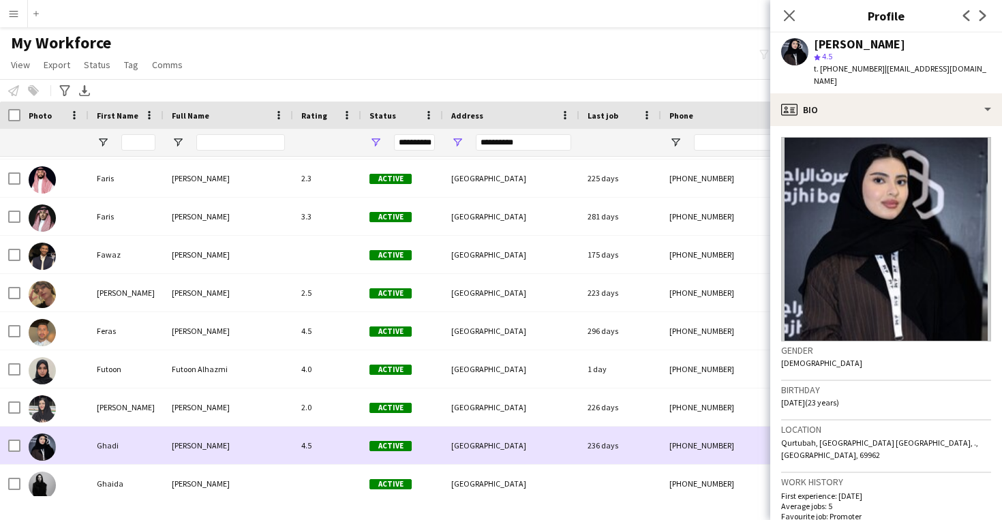
scroll to position [4193, 0]
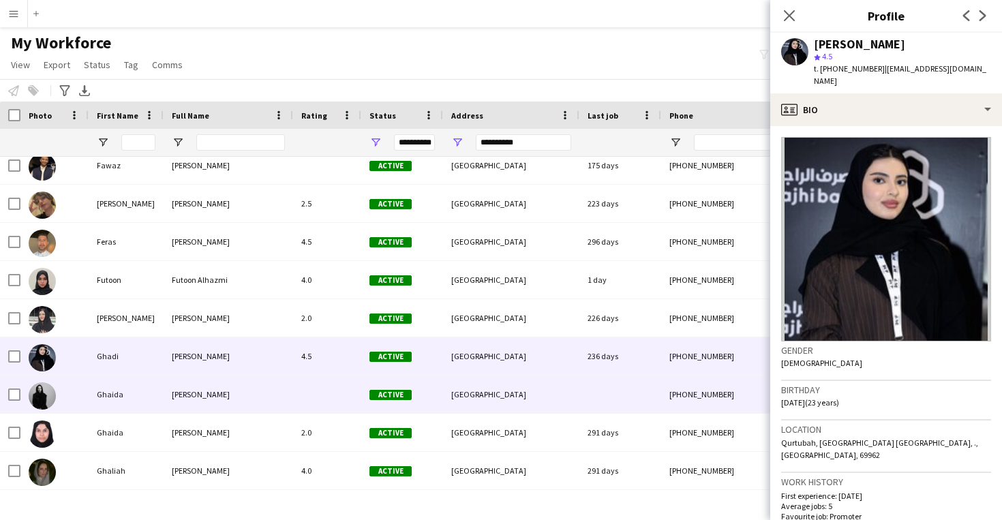
click at [254, 395] on div "[PERSON_NAME]" at bounding box center [228, 394] width 129 height 37
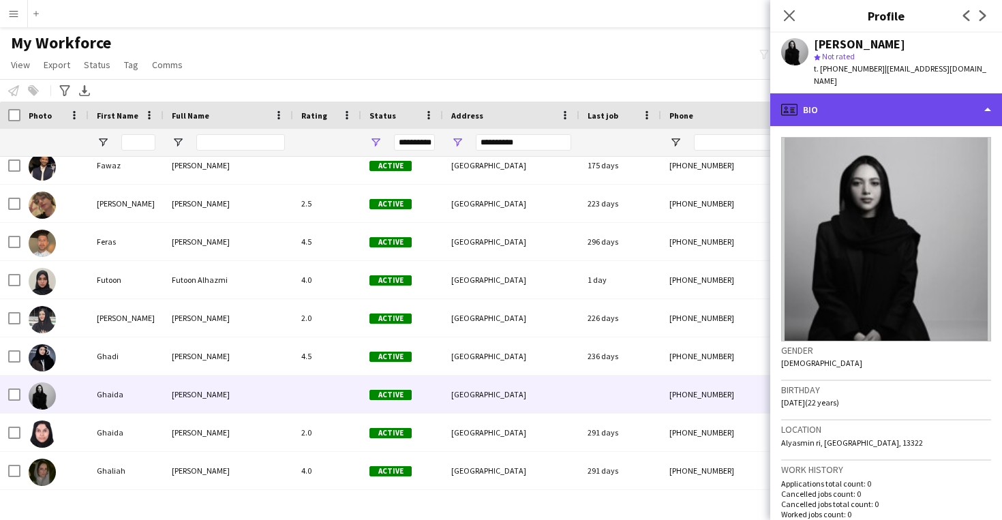
click at [859, 99] on div "profile Bio" at bounding box center [886, 109] width 232 height 33
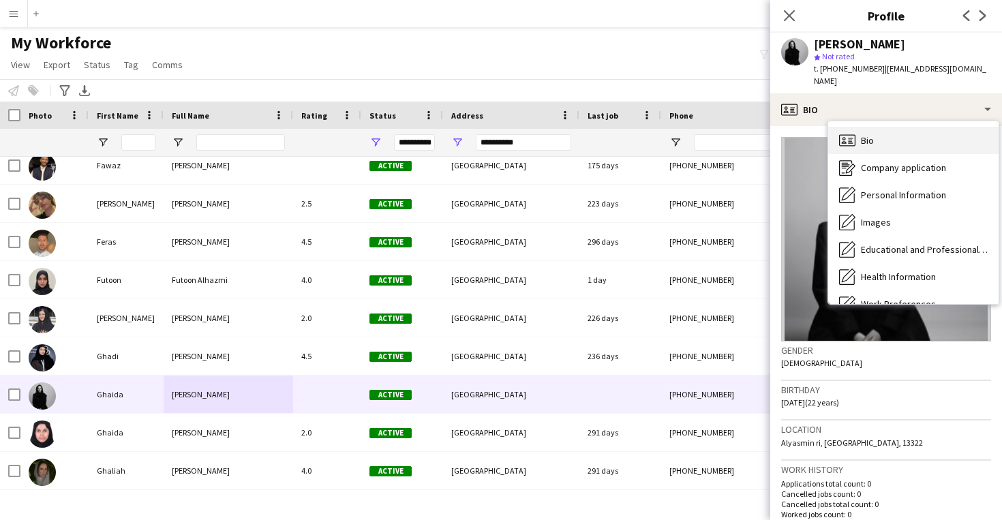
click at [875, 136] on div "Bio Bio" at bounding box center [913, 140] width 170 height 27
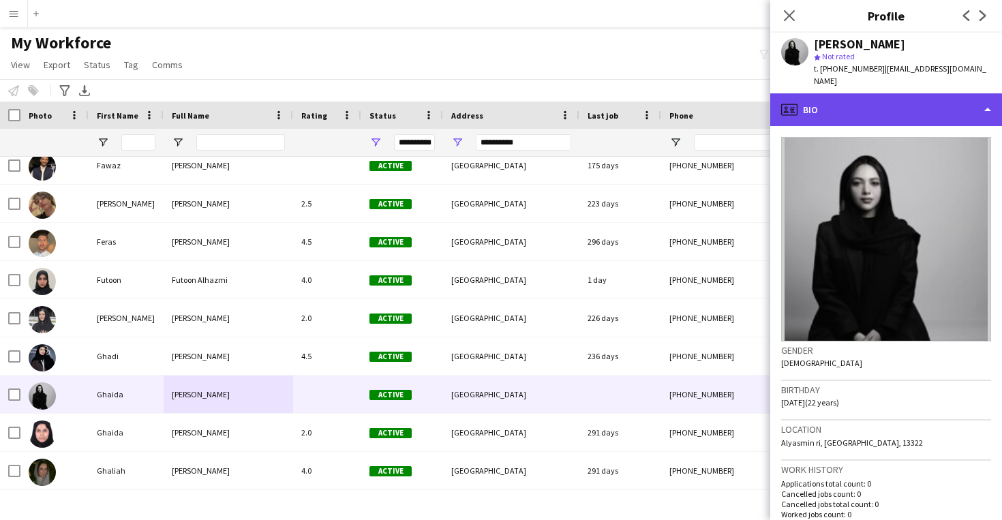
click at [867, 93] on div "profile Bio" at bounding box center [886, 109] width 232 height 33
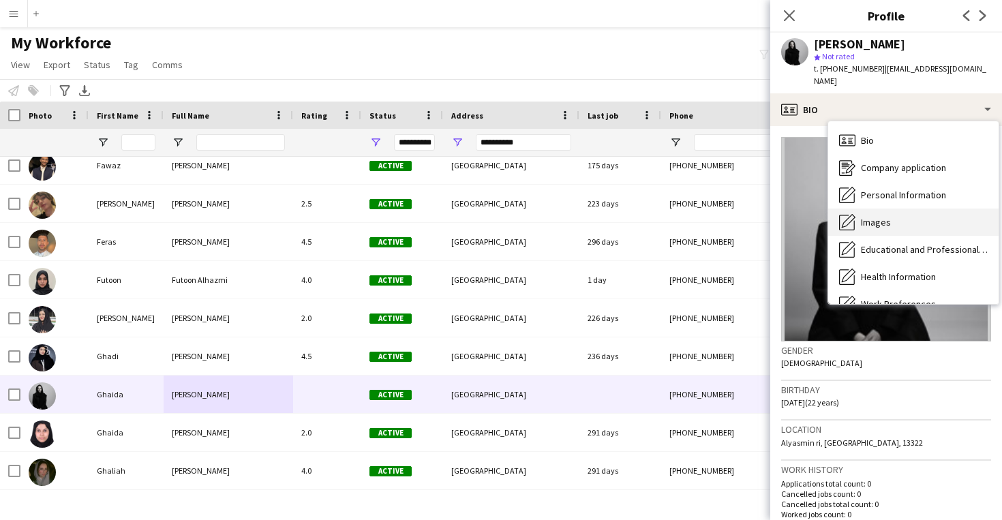
click at [889, 216] on span "Images" at bounding box center [876, 222] width 30 height 12
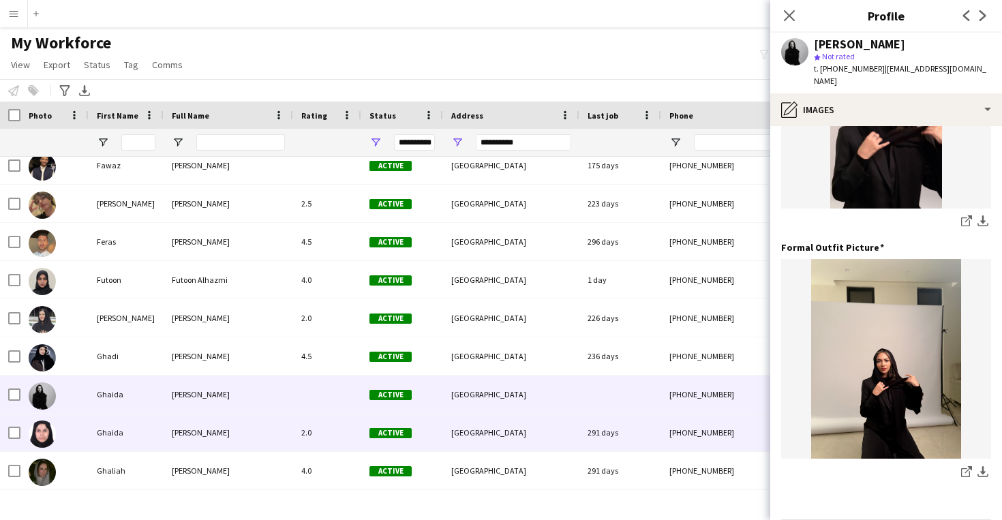
click at [630, 420] on div "291 days" at bounding box center [620, 432] width 82 height 37
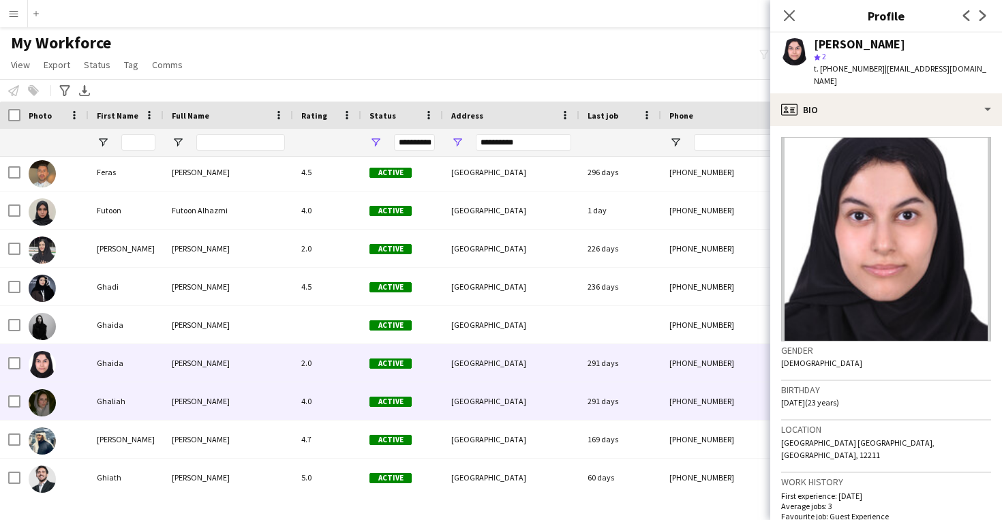
click at [621, 407] on div "291 days" at bounding box center [620, 400] width 82 height 37
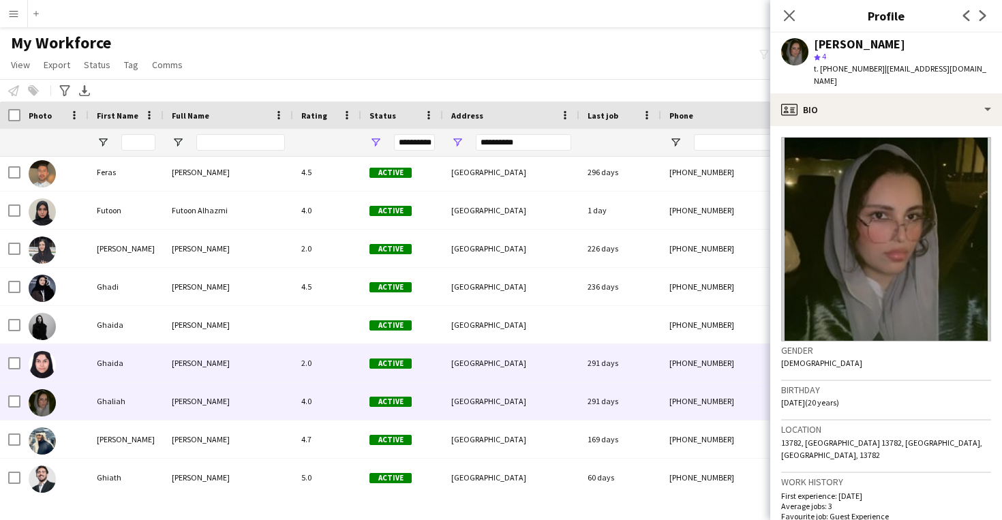
click at [673, 360] on div "[PHONE_NUMBER]" at bounding box center [748, 362] width 174 height 37
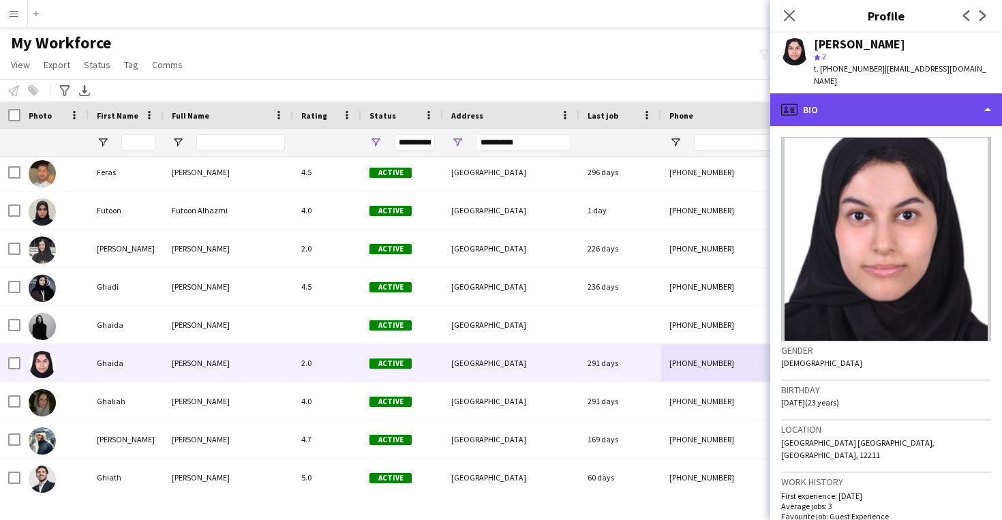
click at [887, 104] on div "profile Bio" at bounding box center [886, 109] width 232 height 33
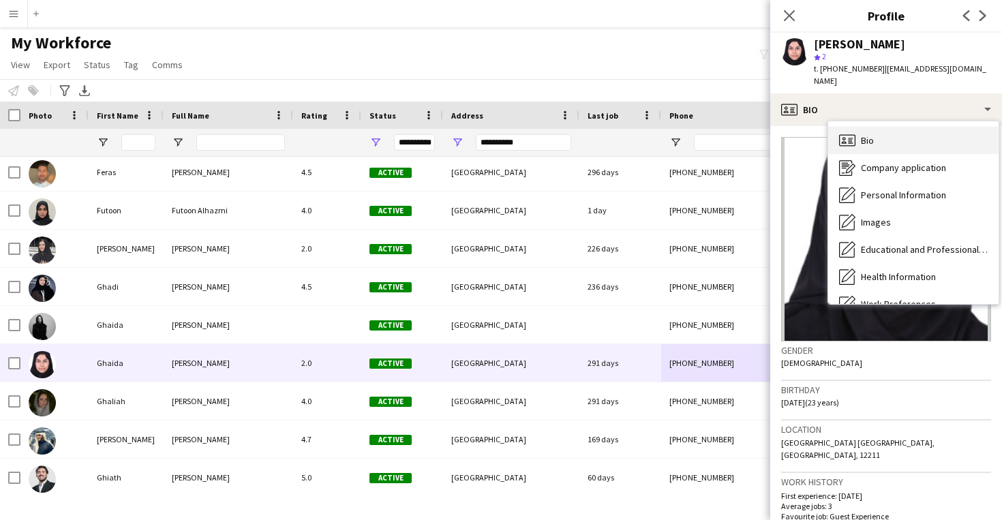
click at [876, 136] on div "Bio Bio" at bounding box center [913, 140] width 170 height 27
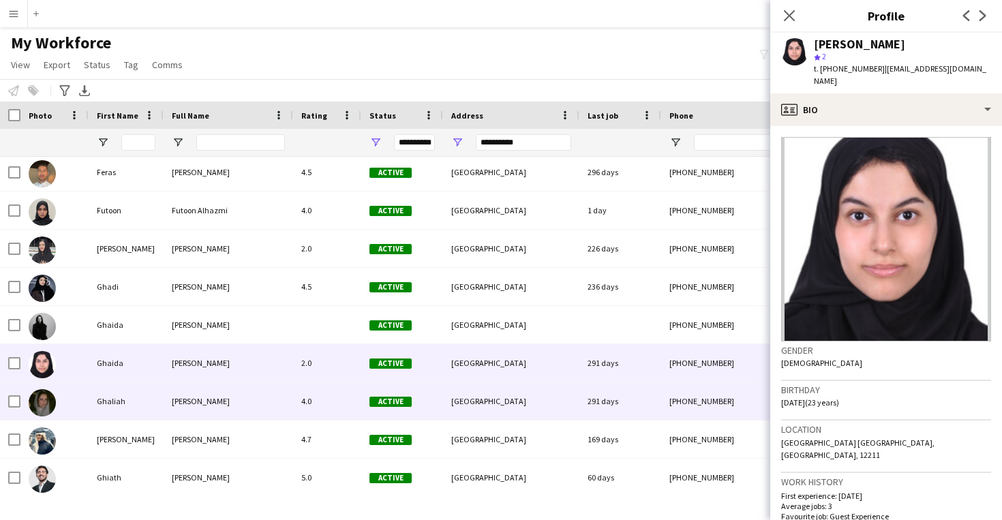
click at [570, 399] on div "[GEOGRAPHIC_DATA]" at bounding box center [511, 400] width 136 height 37
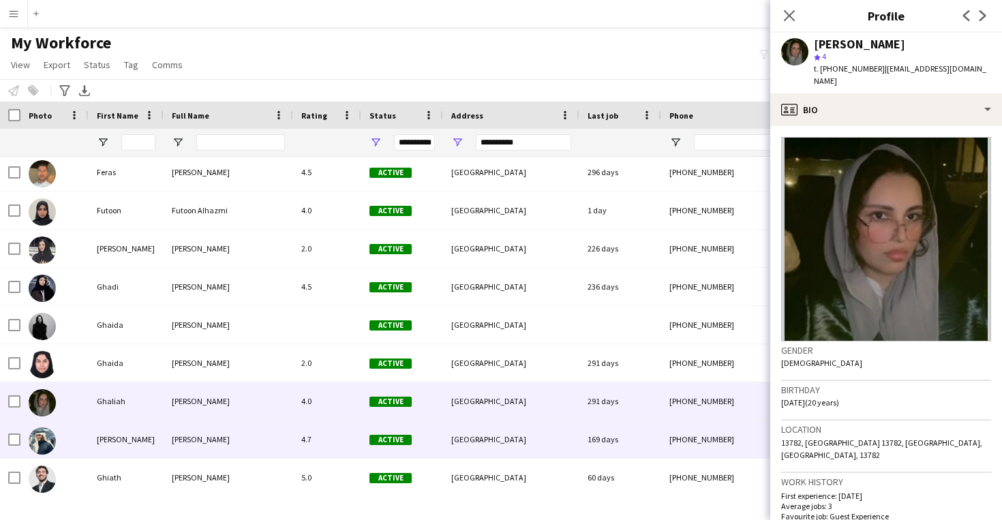
click at [517, 431] on div "[GEOGRAPHIC_DATA]" at bounding box center [511, 439] width 136 height 37
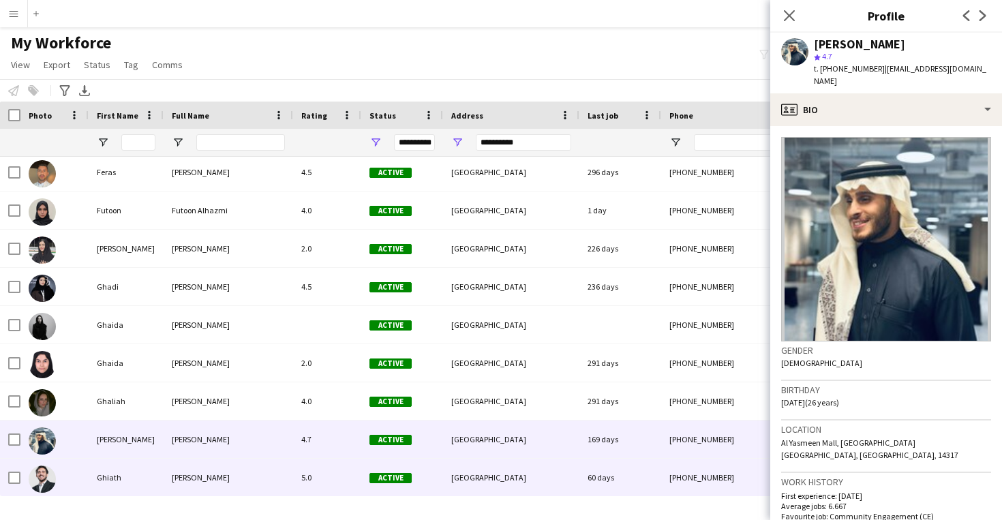
click at [515, 489] on div "[GEOGRAPHIC_DATA]" at bounding box center [511, 477] width 136 height 37
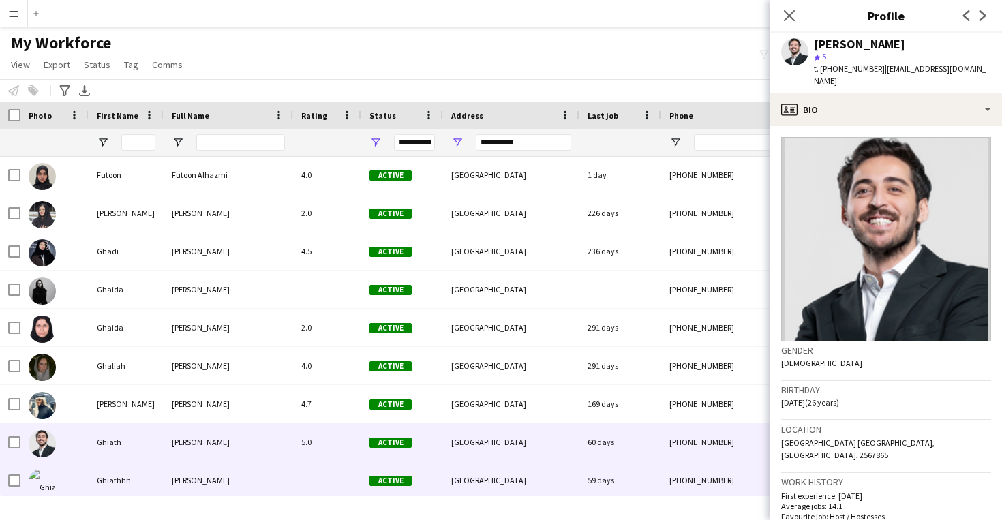
scroll to position [4354, 0]
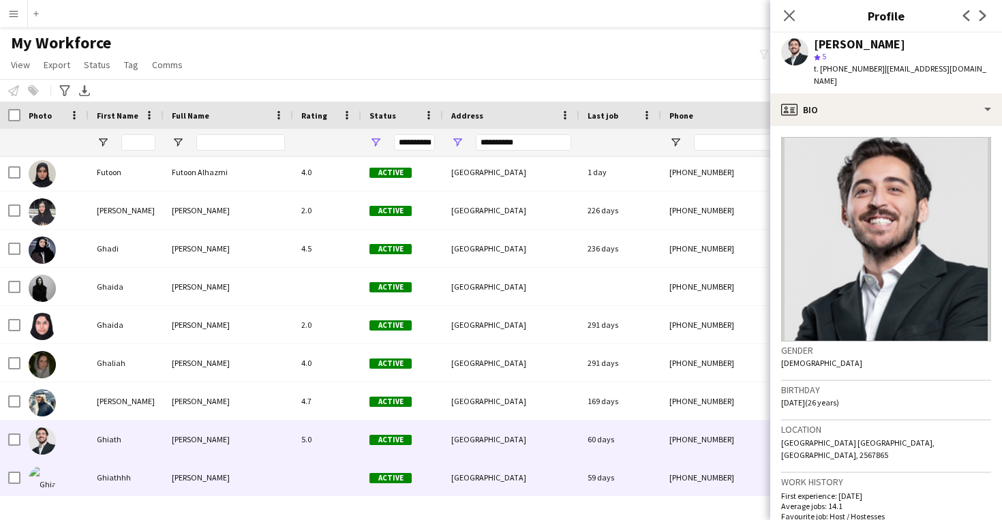
click at [508, 482] on div "[GEOGRAPHIC_DATA]" at bounding box center [511, 477] width 136 height 37
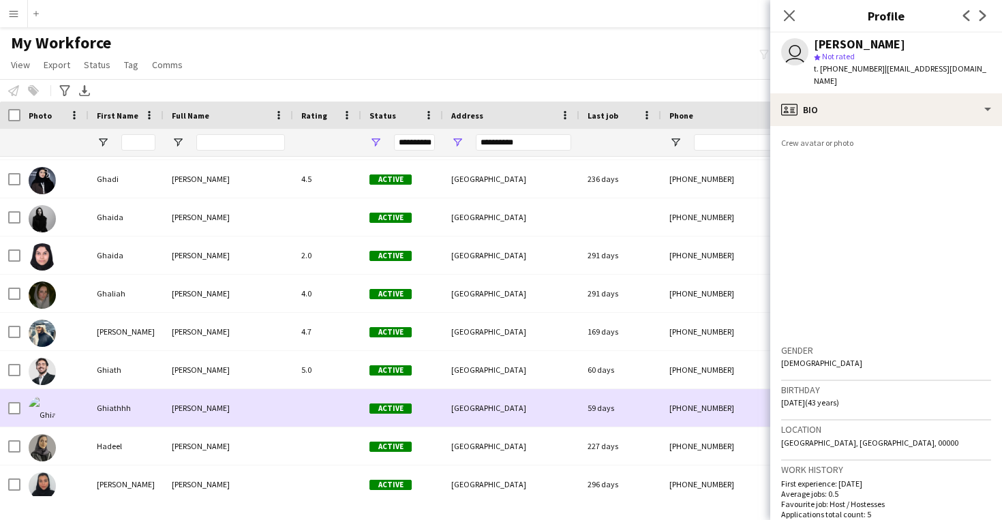
scroll to position [4432, 0]
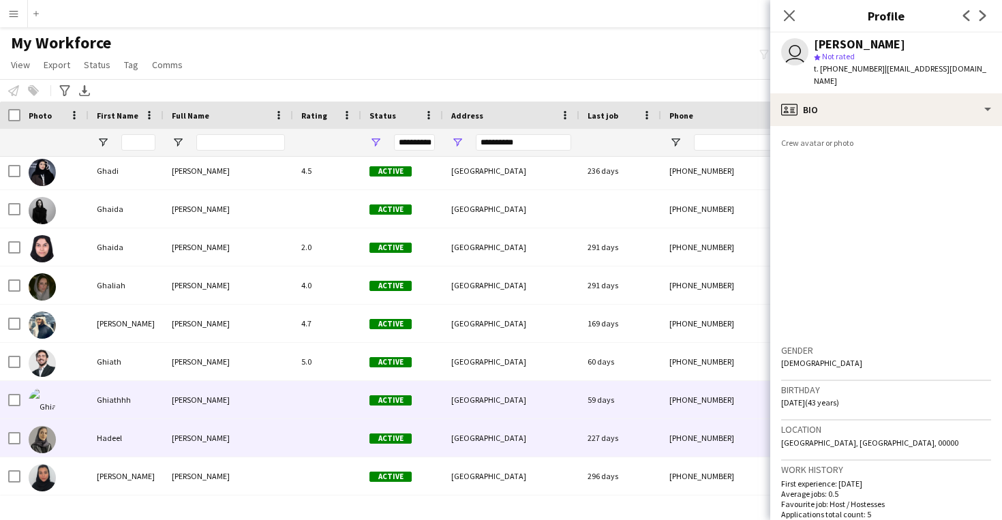
click at [508, 437] on div "[GEOGRAPHIC_DATA]" at bounding box center [511, 437] width 136 height 37
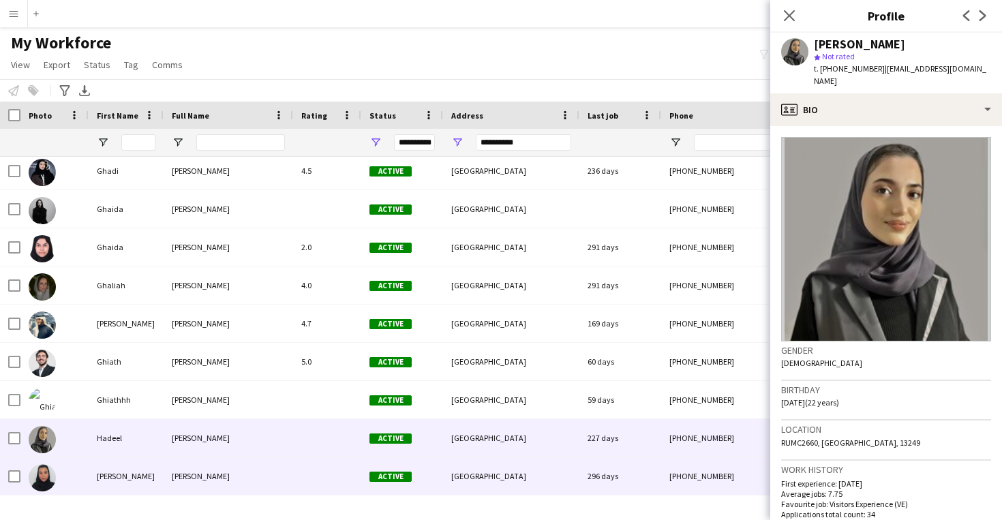
click at [490, 494] on div "[GEOGRAPHIC_DATA]" at bounding box center [511, 475] width 136 height 37
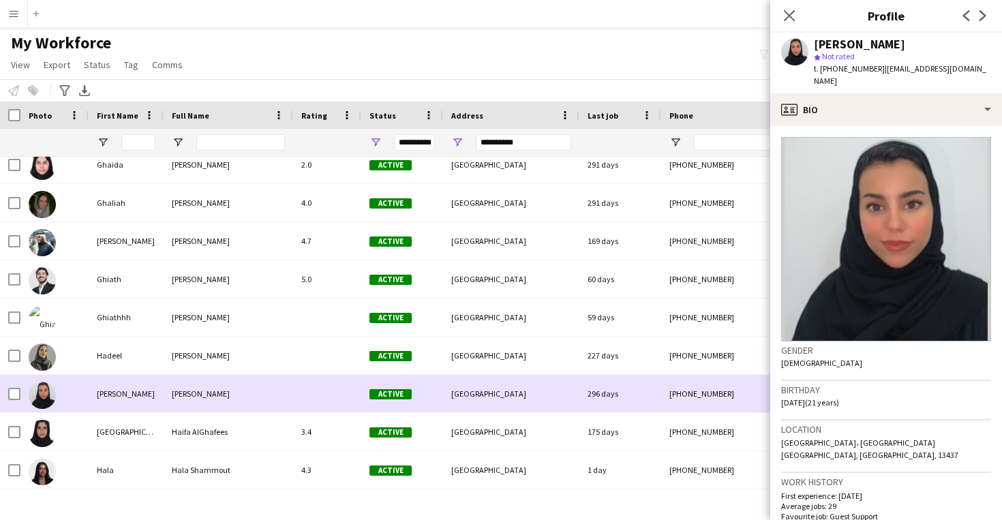
scroll to position [4517, 0]
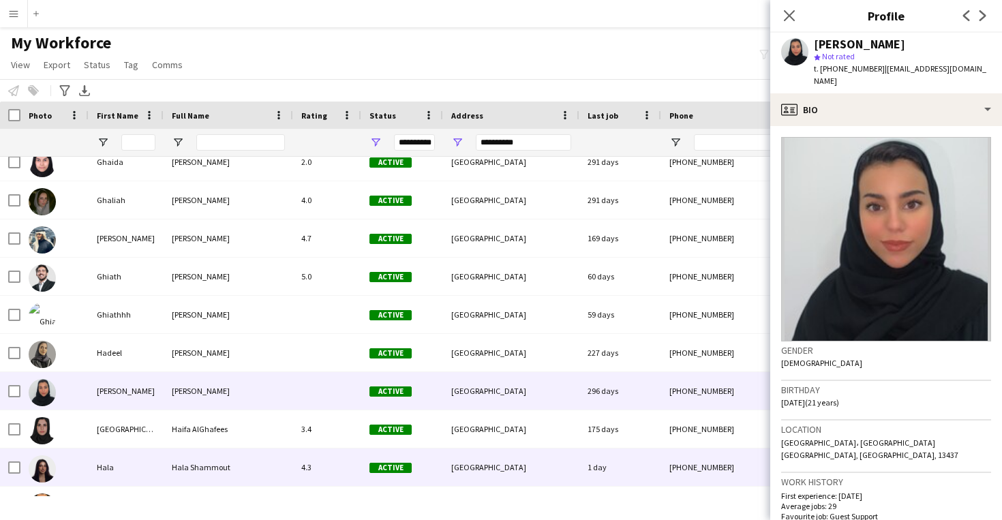
click at [486, 453] on div "[GEOGRAPHIC_DATA]" at bounding box center [511, 466] width 136 height 37
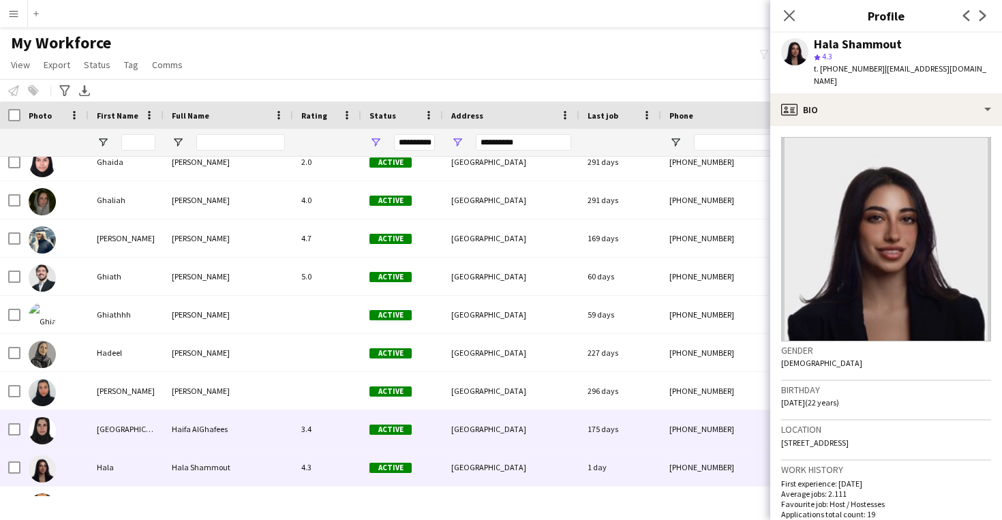
click at [491, 442] on div "[GEOGRAPHIC_DATA]" at bounding box center [511, 428] width 136 height 37
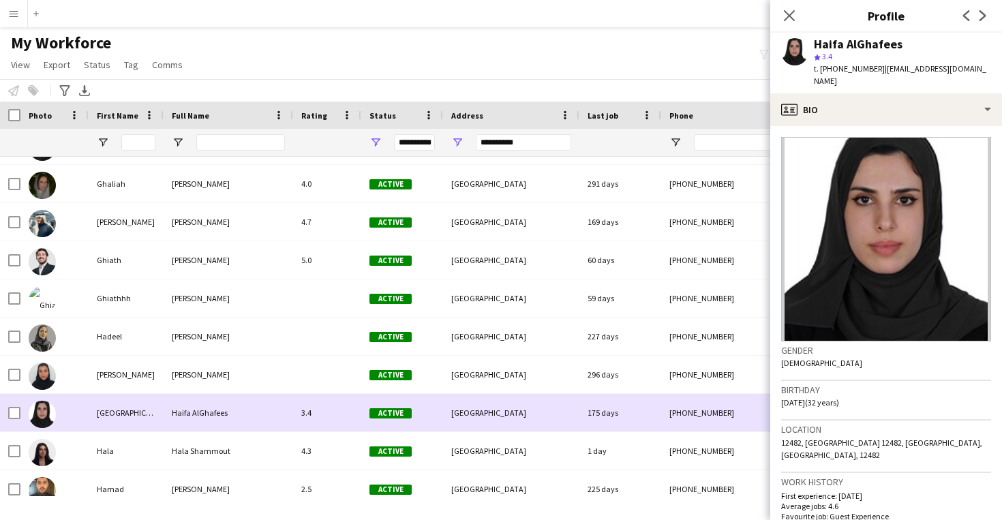
scroll to position [4541, 0]
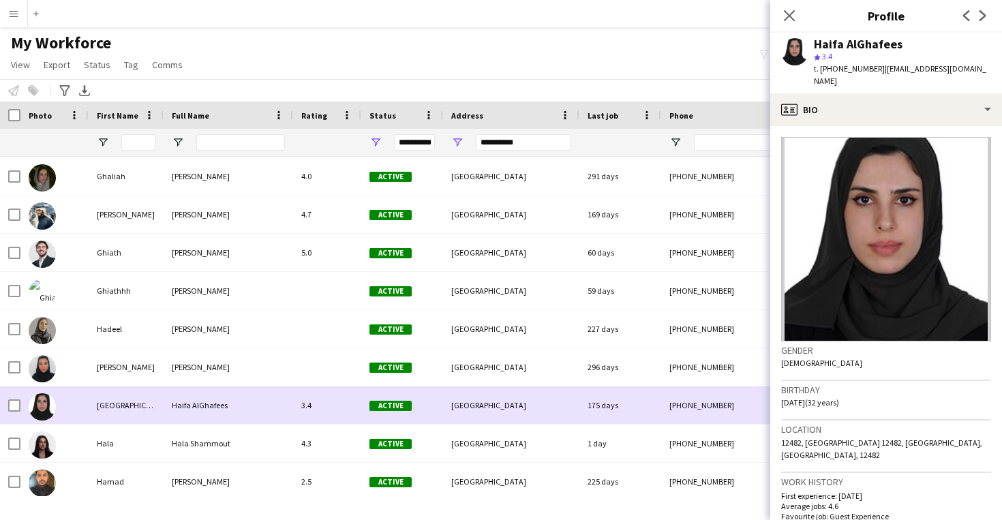
click at [491, 442] on div "[GEOGRAPHIC_DATA]" at bounding box center [511, 443] width 136 height 37
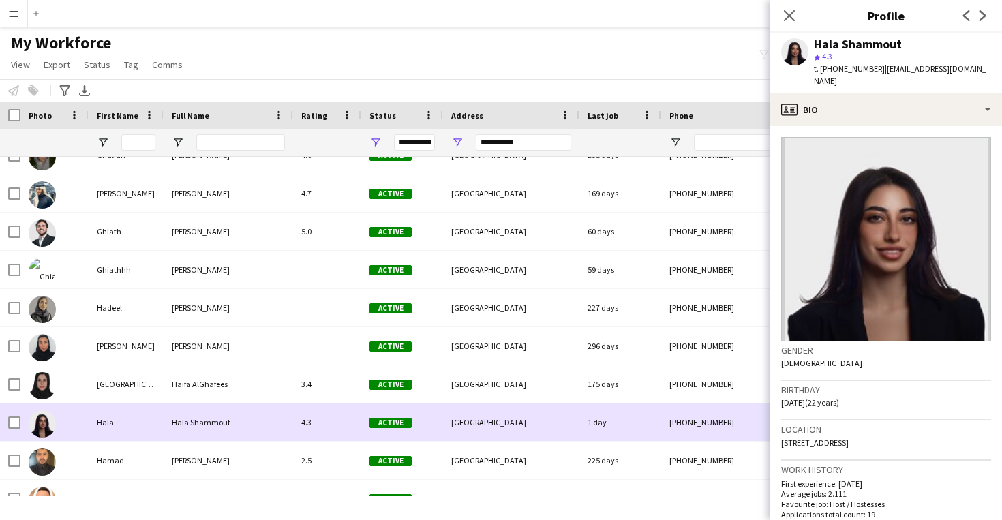
scroll to position [4572, 0]
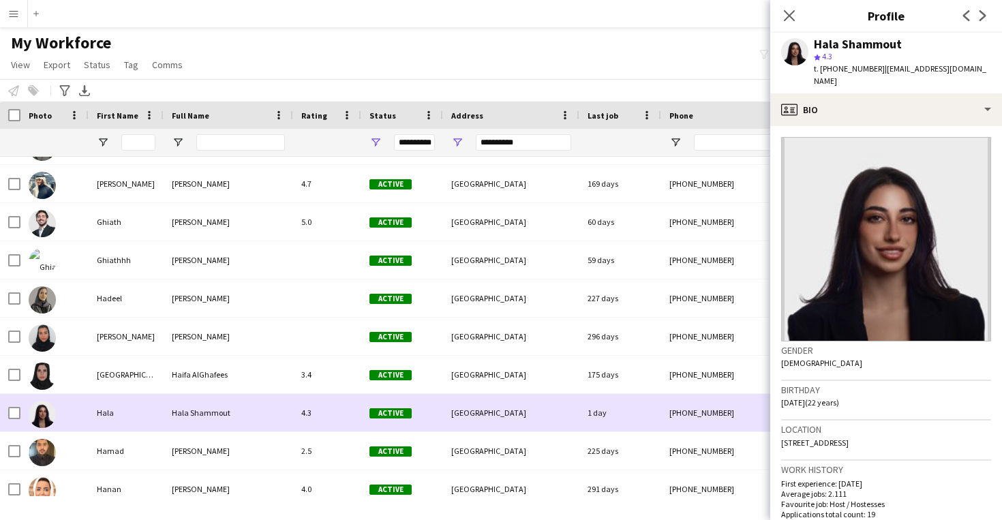
click at [491, 442] on div "[GEOGRAPHIC_DATA]" at bounding box center [511, 450] width 136 height 37
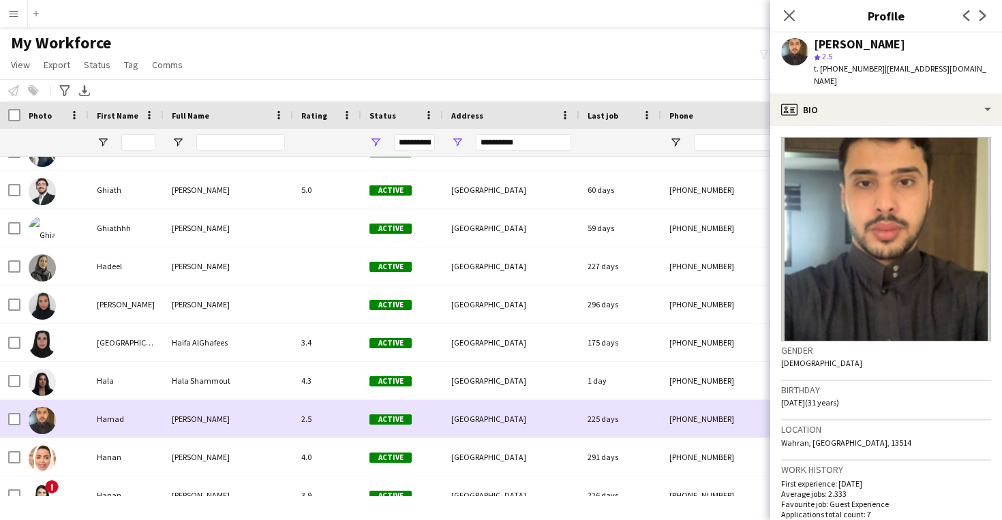
scroll to position [4605, 0]
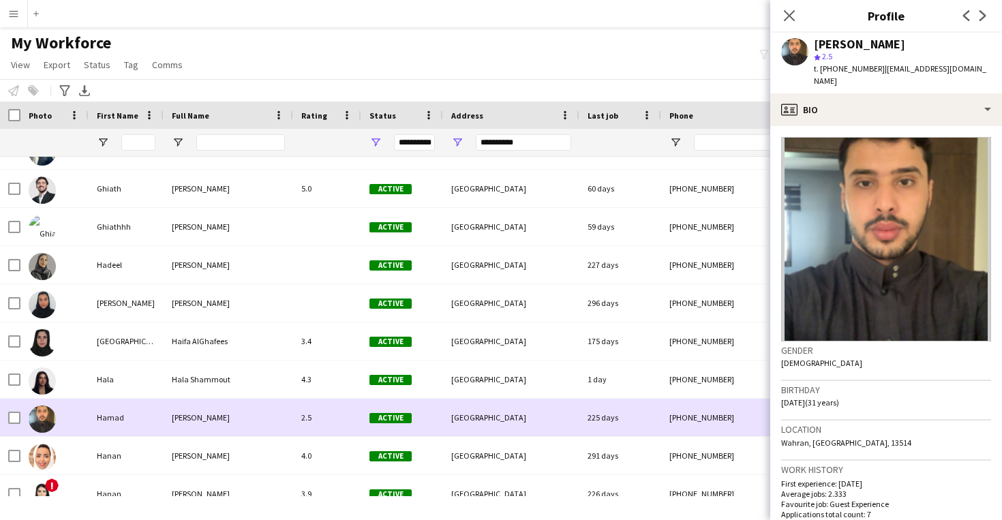
click at [491, 442] on div "[GEOGRAPHIC_DATA]" at bounding box center [511, 455] width 136 height 37
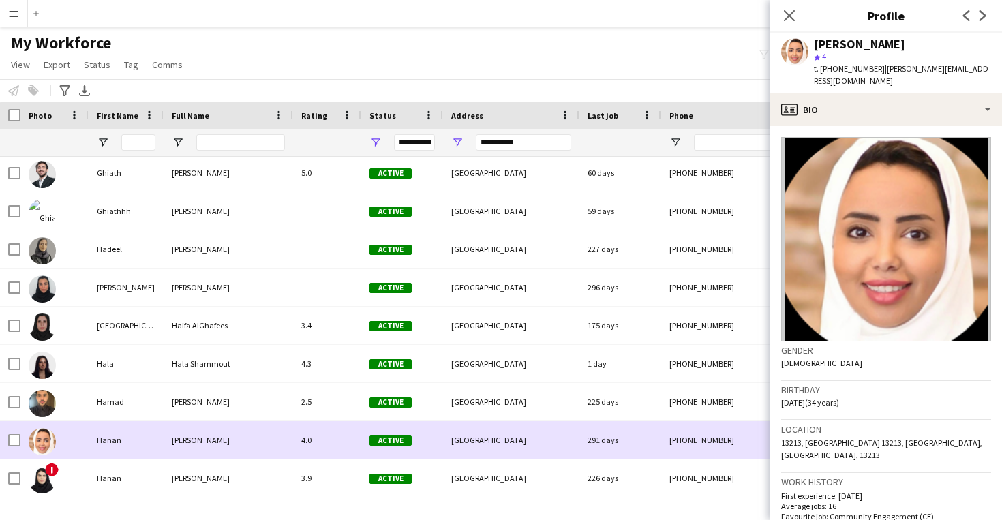
scroll to position [4632, 0]
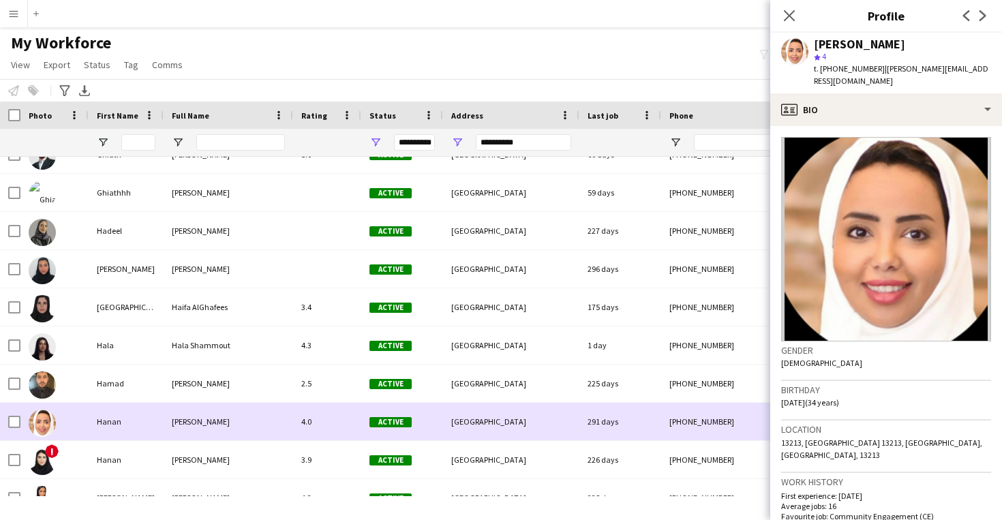
click at [491, 442] on div "[GEOGRAPHIC_DATA]" at bounding box center [511, 459] width 136 height 37
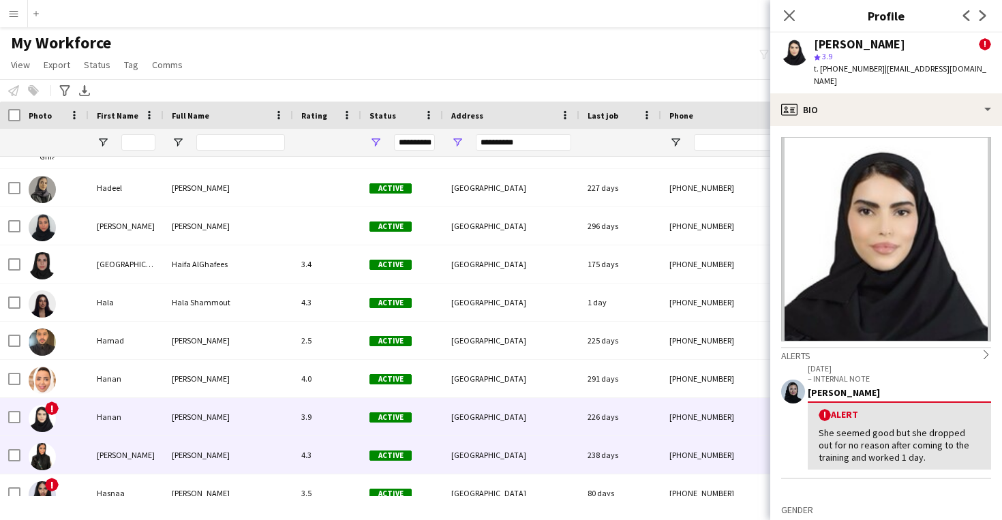
click at [491, 442] on div "[GEOGRAPHIC_DATA]" at bounding box center [511, 454] width 136 height 37
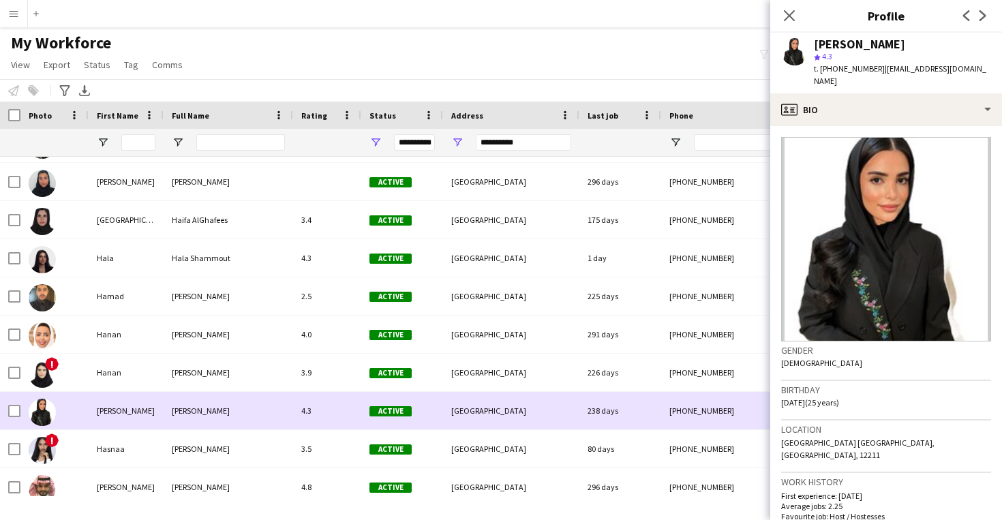
click at [491, 442] on div "[GEOGRAPHIC_DATA]" at bounding box center [511, 448] width 136 height 37
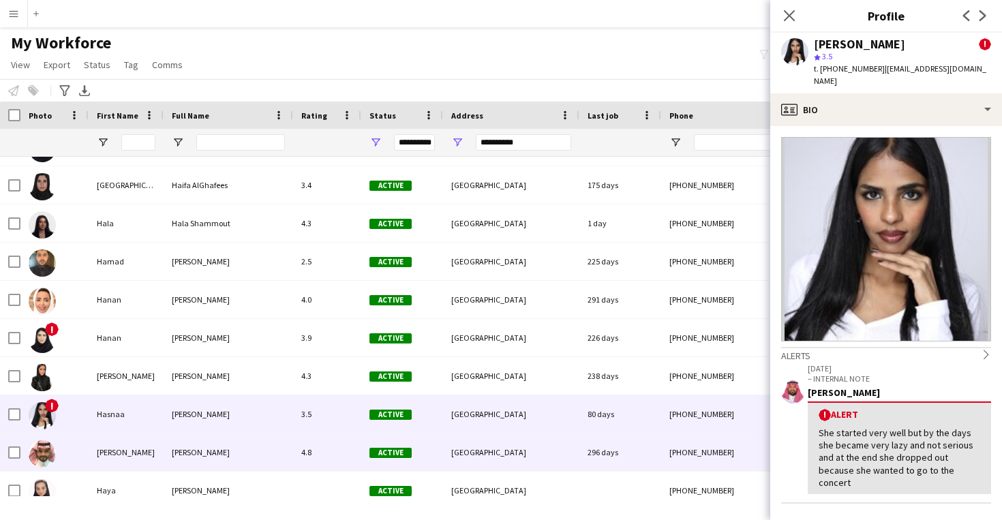
click at [491, 442] on div "[GEOGRAPHIC_DATA]" at bounding box center [511, 451] width 136 height 37
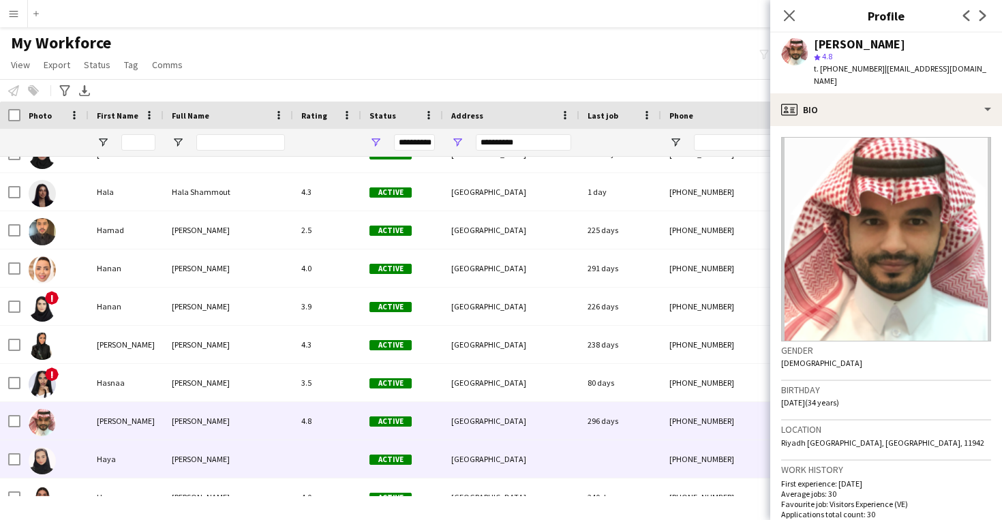
click at [491, 442] on div "[GEOGRAPHIC_DATA]" at bounding box center [511, 458] width 136 height 37
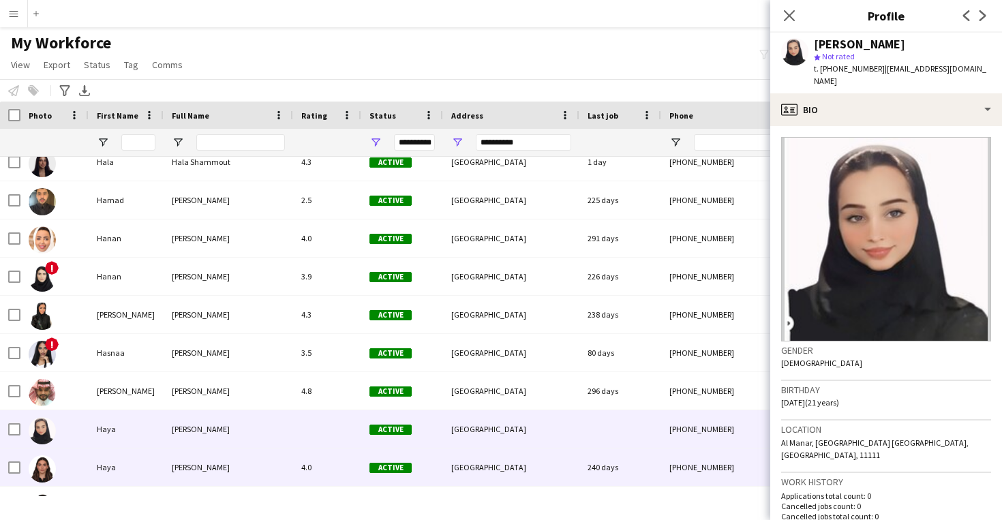
click at [500, 465] on div "[GEOGRAPHIC_DATA]" at bounding box center [511, 466] width 136 height 37
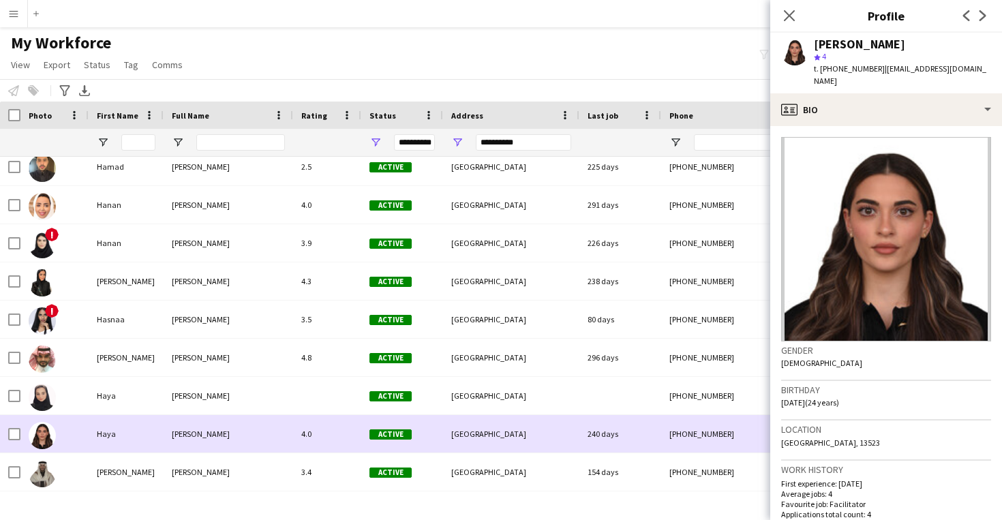
click at [500, 465] on div "[GEOGRAPHIC_DATA]" at bounding box center [511, 471] width 136 height 37
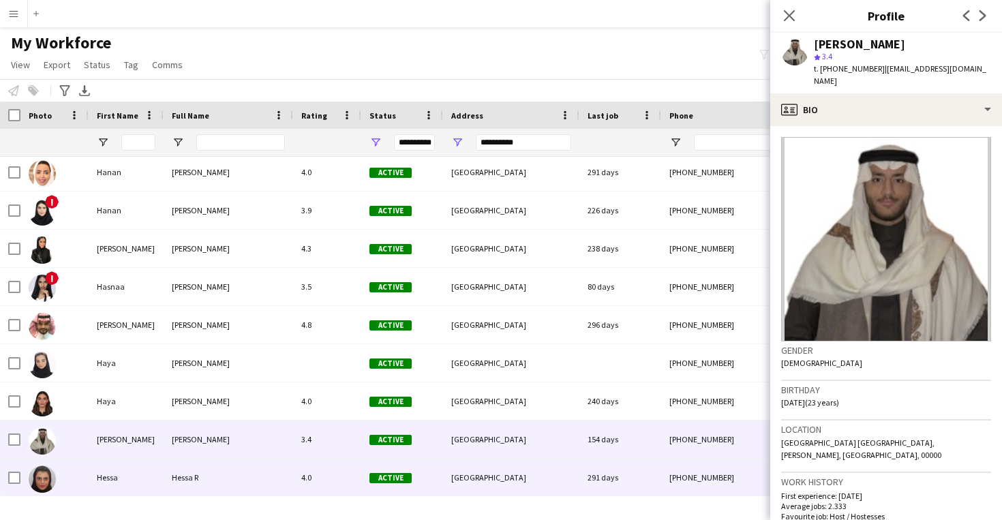
click at [502, 476] on div "[GEOGRAPHIC_DATA]" at bounding box center [511, 477] width 136 height 37
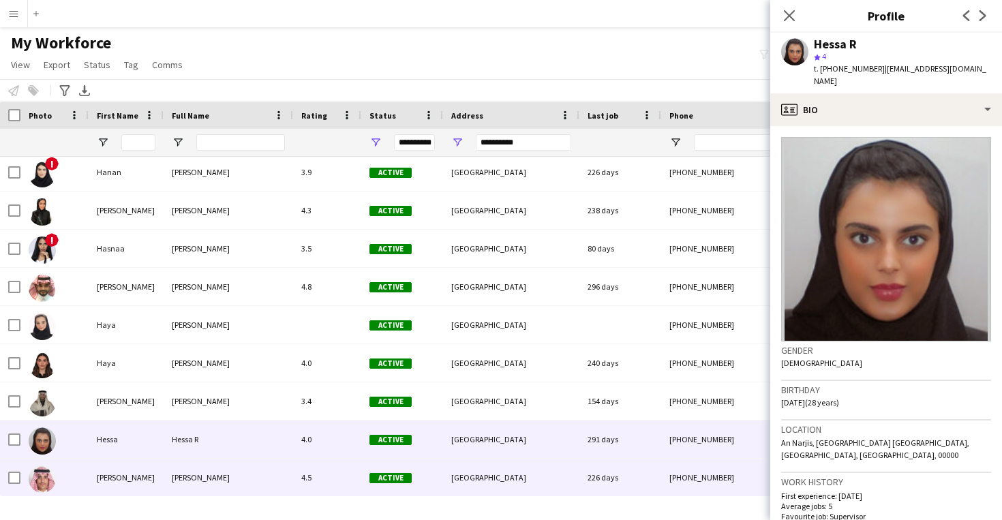
click at [502, 476] on div "[GEOGRAPHIC_DATA]" at bounding box center [511, 477] width 136 height 37
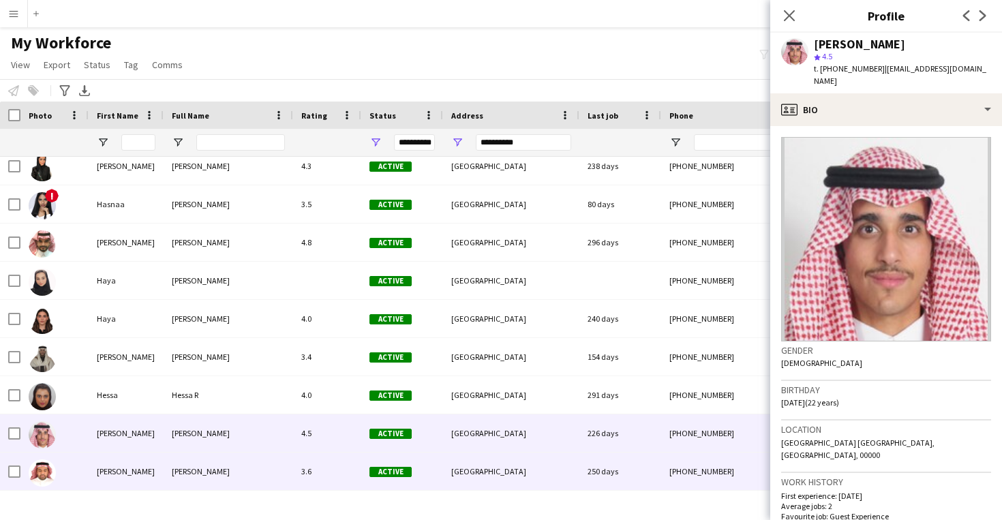
click at [502, 476] on div "[GEOGRAPHIC_DATA]" at bounding box center [511, 471] width 136 height 37
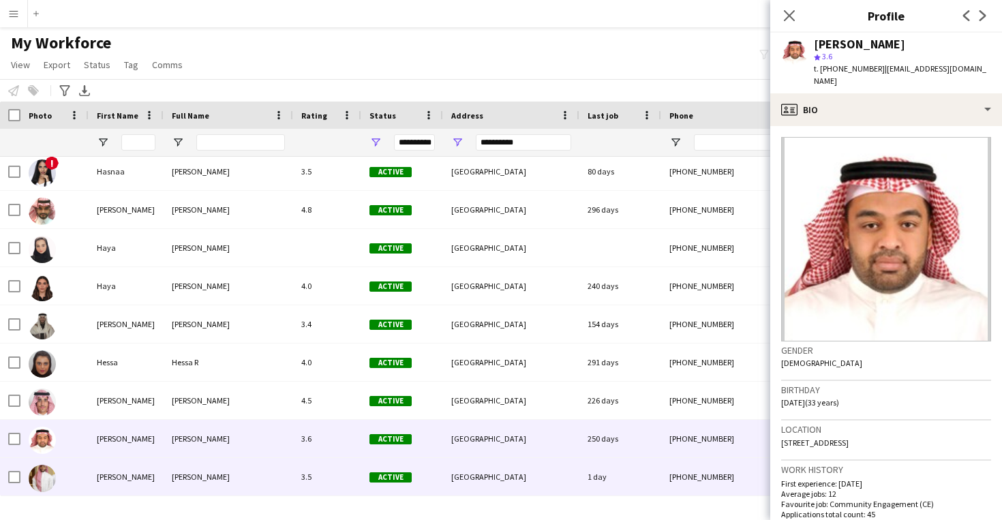
click at [502, 476] on div "[GEOGRAPHIC_DATA]" at bounding box center [511, 476] width 136 height 37
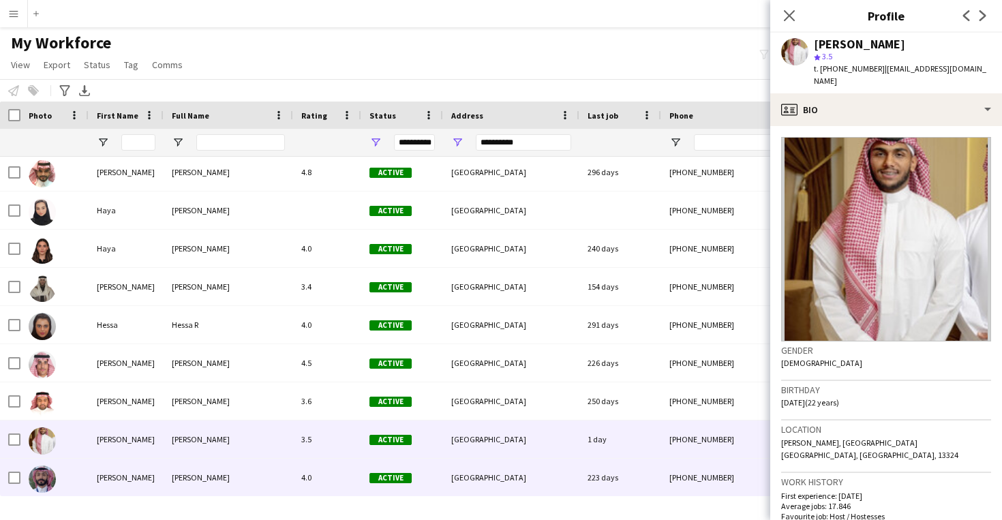
click at [502, 476] on div "[GEOGRAPHIC_DATA]" at bounding box center [511, 477] width 136 height 37
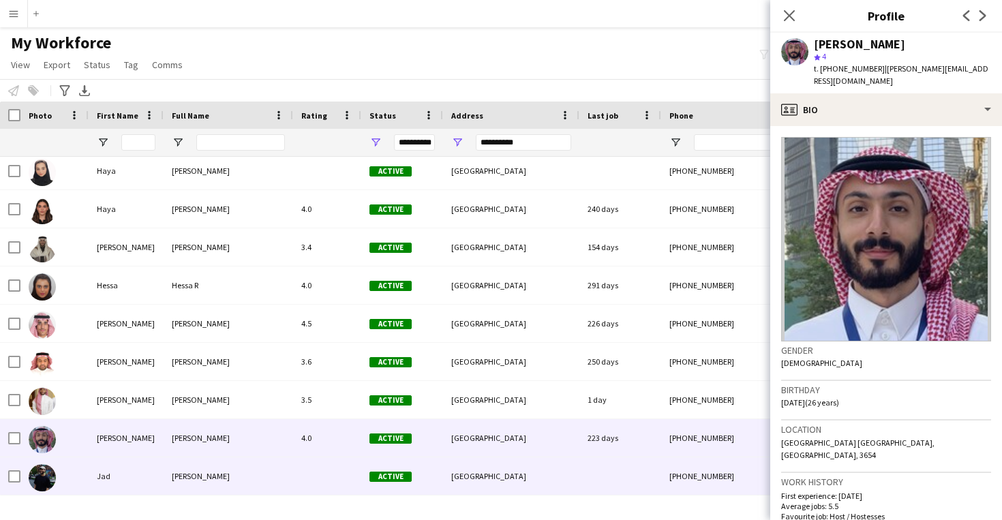
click at [502, 476] on div "[GEOGRAPHIC_DATA]" at bounding box center [511, 475] width 136 height 37
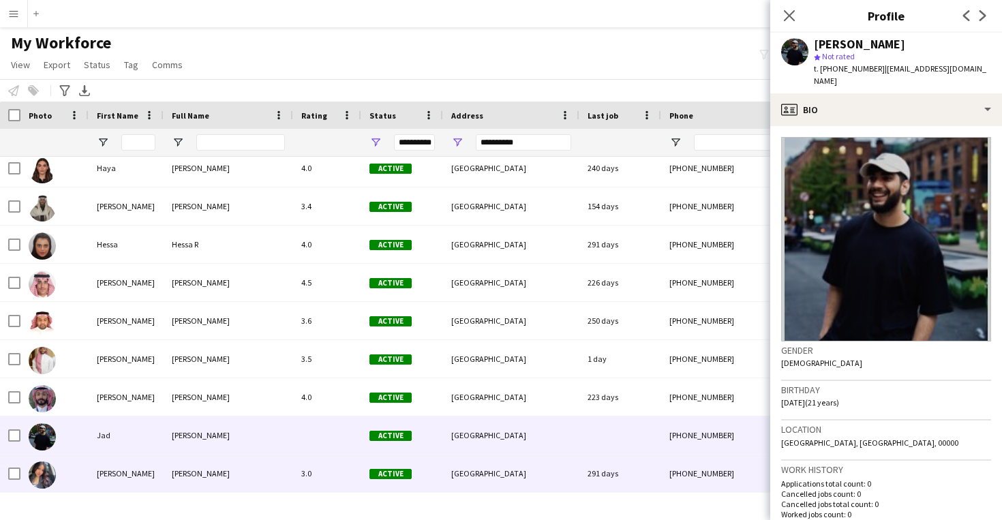
click at [502, 476] on div "[GEOGRAPHIC_DATA]" at bounding box center [511, 473] width 136 height 37
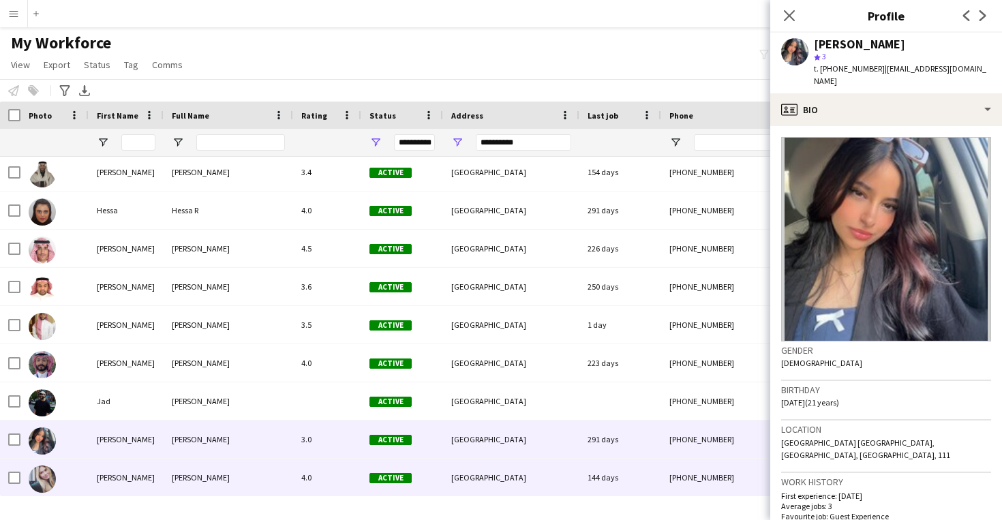
click at [502, 476] on div "[GEOGRAPHIC_DATA]" at bounding box center [511, 477] width 136 height 37
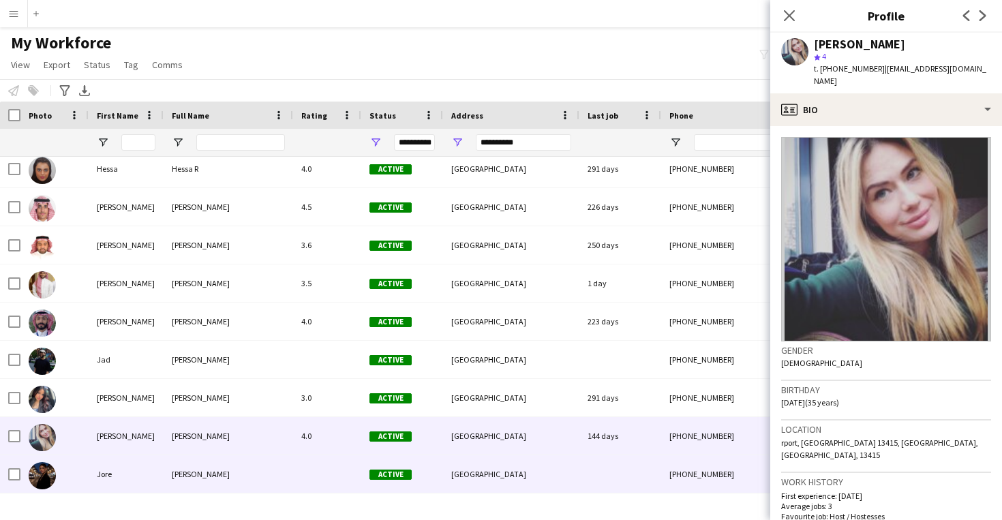
click at [502, 476] on div "[GEOGRAPHIC_DATA]" at bounding box center [511, 473] width 136 height 37
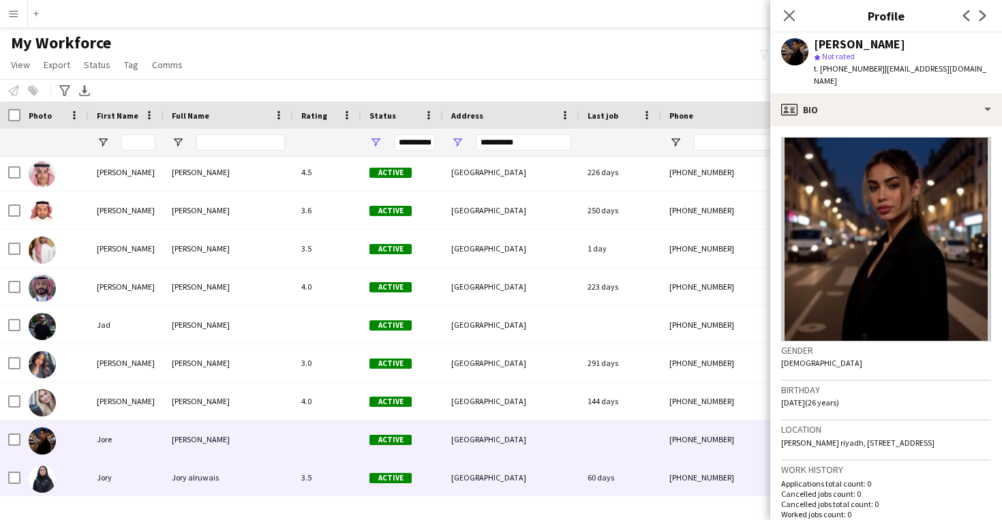
click at [502, 476] on div "[GEOGRAPHIC_DATA]" at bounding box center [511, 477] width 136 height 37
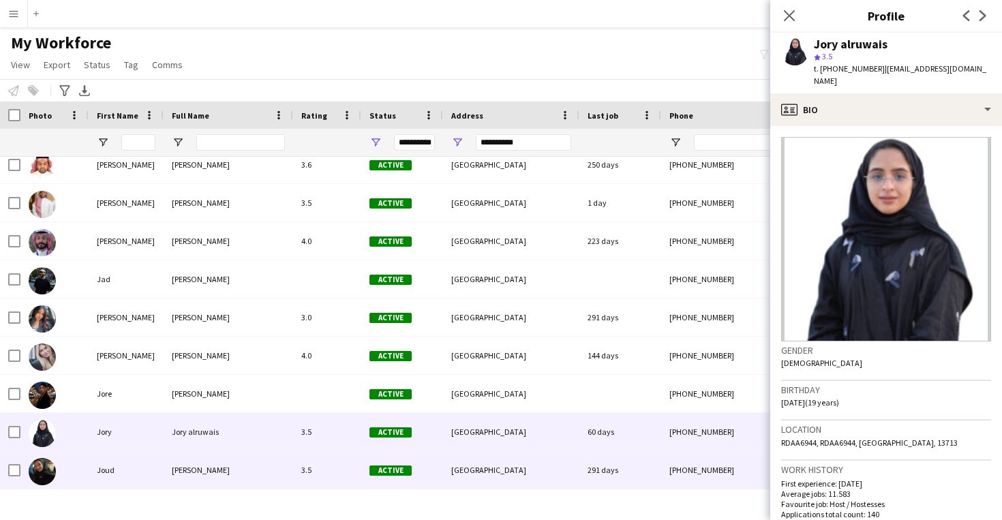
click at [502, 476] on div "[GEOGRAPHIC_DATA]" at bounding box center [511, 469] width 136 height 37
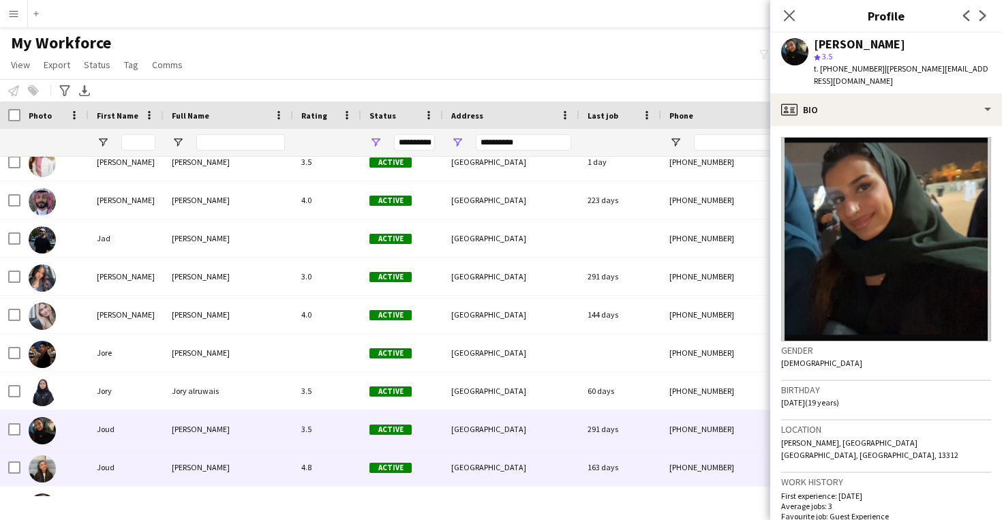
click at [502, 476] on div "[GEOGRAPHIC_DATA]" at bounding box center [511, 466] width 136 height 37
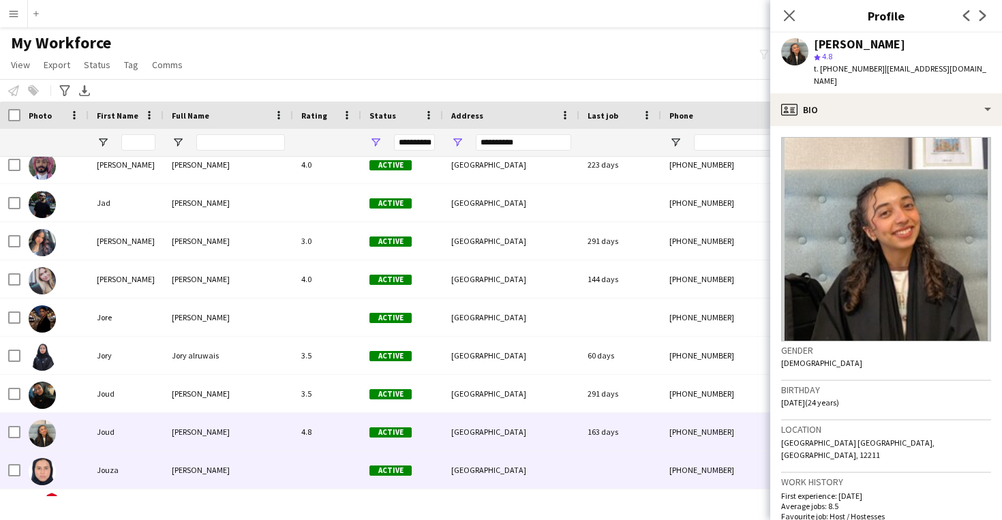
click at [502, 476] on div "[GEOGRAPHIC_DATA]" at bounding box center [511, 469] width 136 height 37
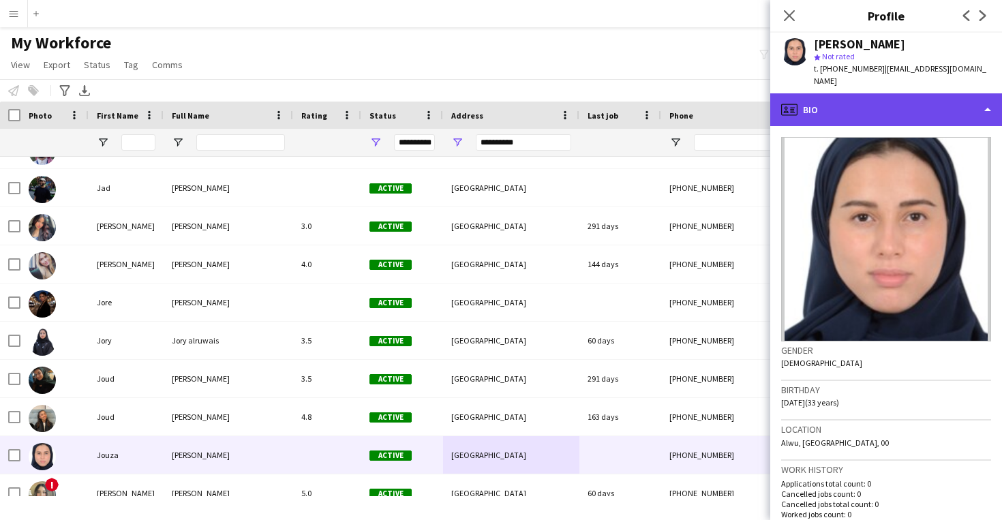
click at [803, 101] on div "profile Bio" at bounding box center [886, 109] width 232 height 33
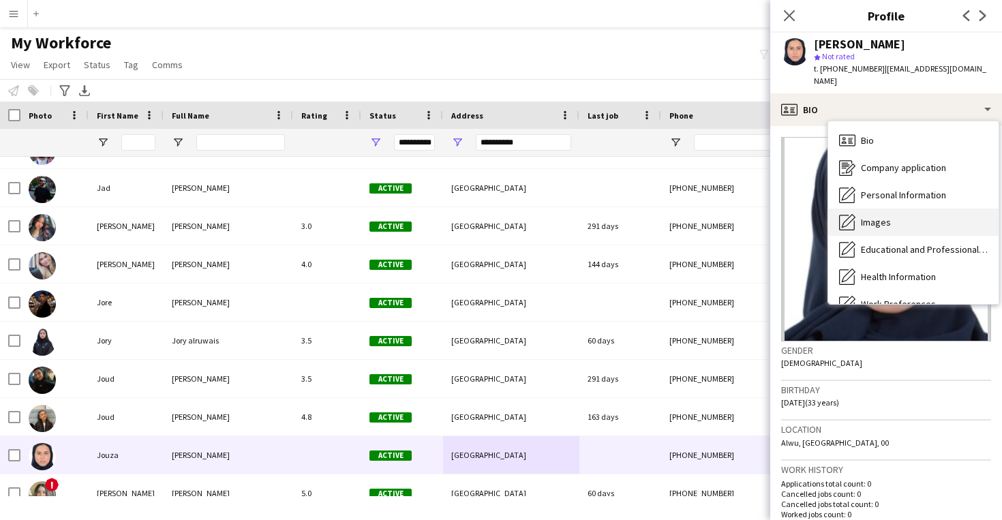
click at [888, 209] on div "Images Images" at bounding box center [913, 222] width 170 height 27
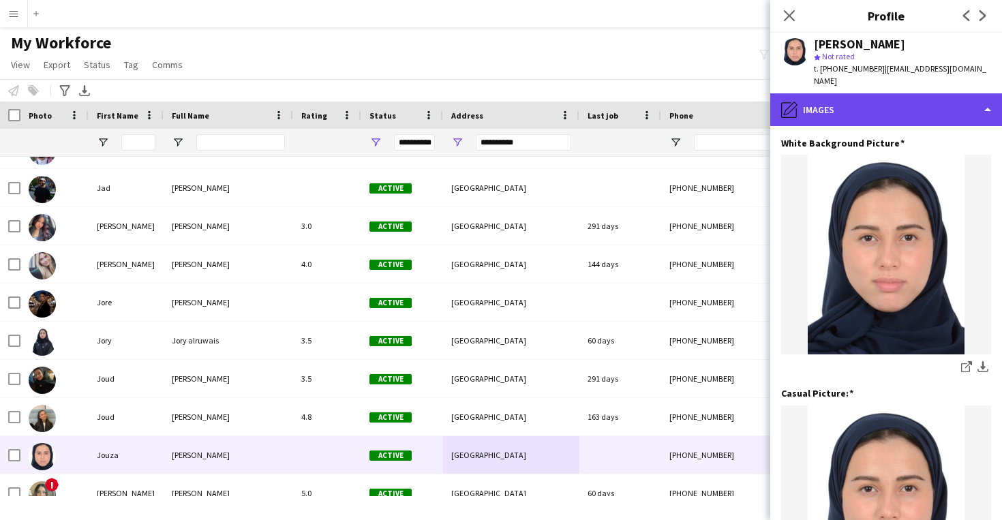
click at [870, 99] on div "pencil4 Images" at bounding box center [886, 109] width 232 height 33
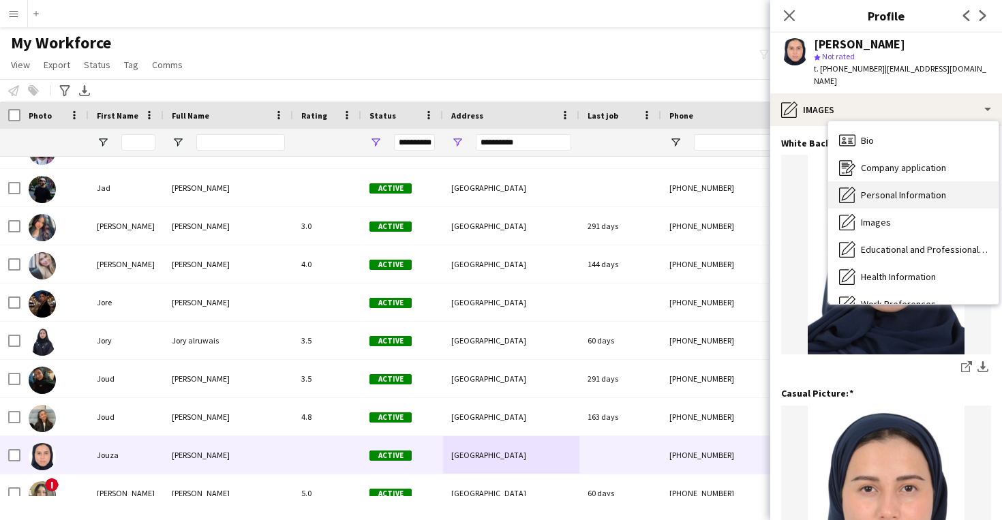
click at [876, 190] on div "Personal Information Personal Information" at bounding box center [913, 194] width 170 height 27
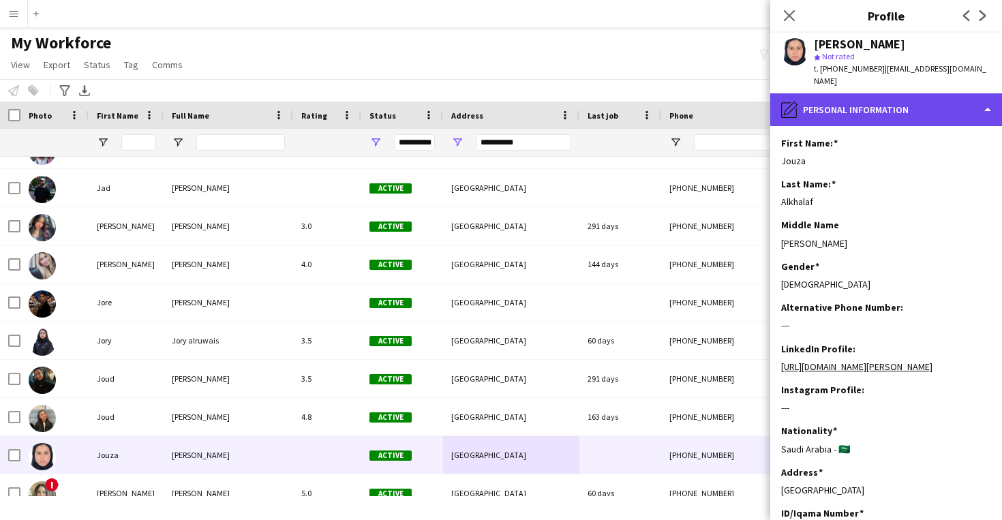
click at [865, 93] on div "pencil4 Personal Information" at bounding box center [886, 109] width 232 height 33
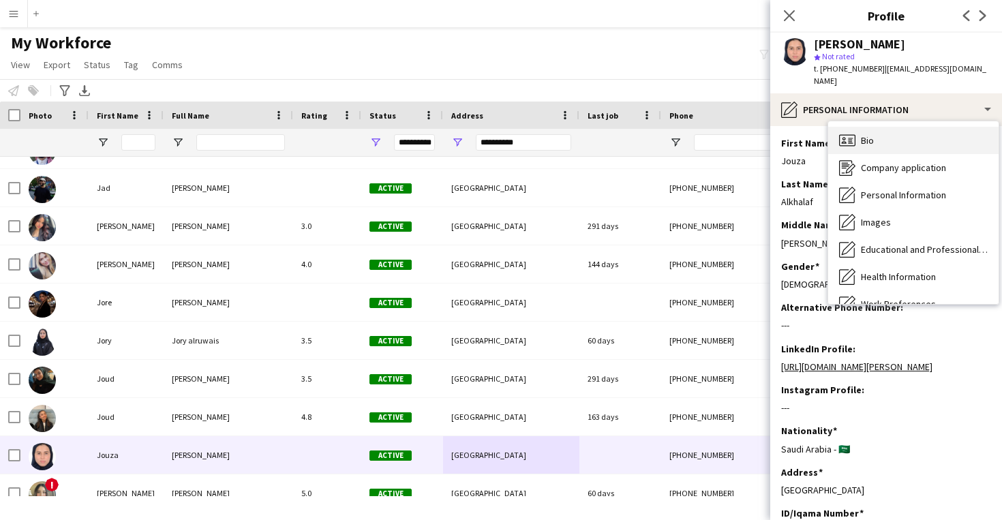
click at [881, 127] on div "Bio Bio" at bounding box center [913, 140] width 170 height 27
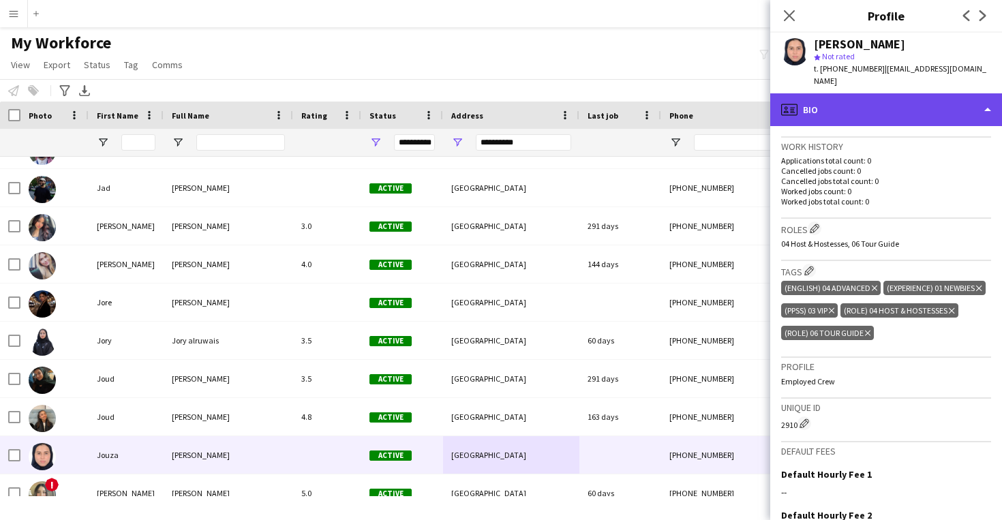
click at [893, 99] on div "profile Bio" at bounding box center [886, 109] width 232 height 33
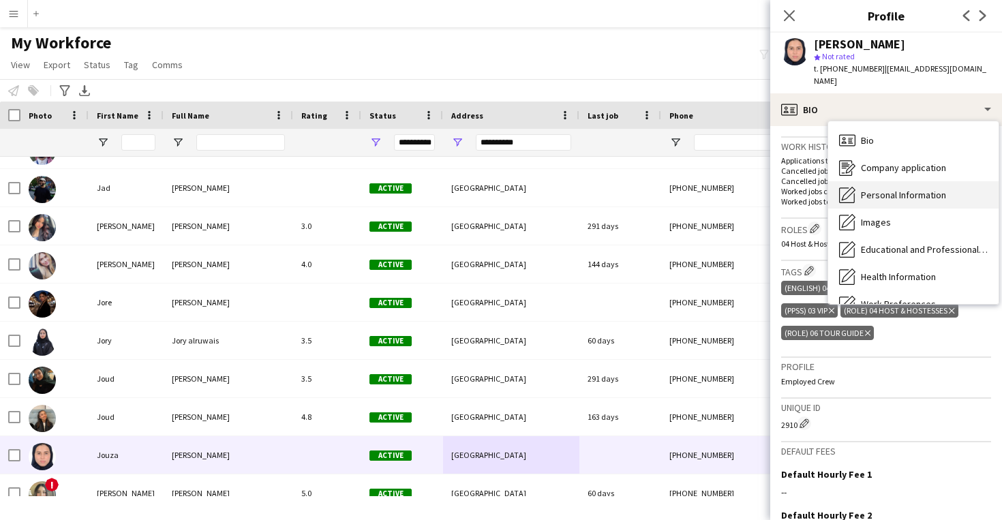
click at [913, 189] on span "Personal Information" at bounding box center [903, 195] width 85 height 12
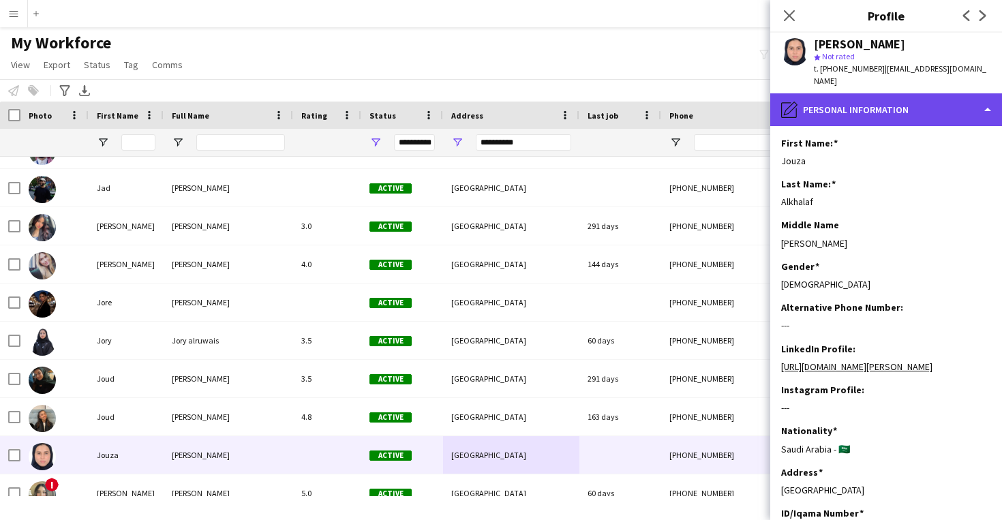
click at [875, 93] on div "pencil4 Personal Information" at bounding box center [886, 109] width 232 height 33
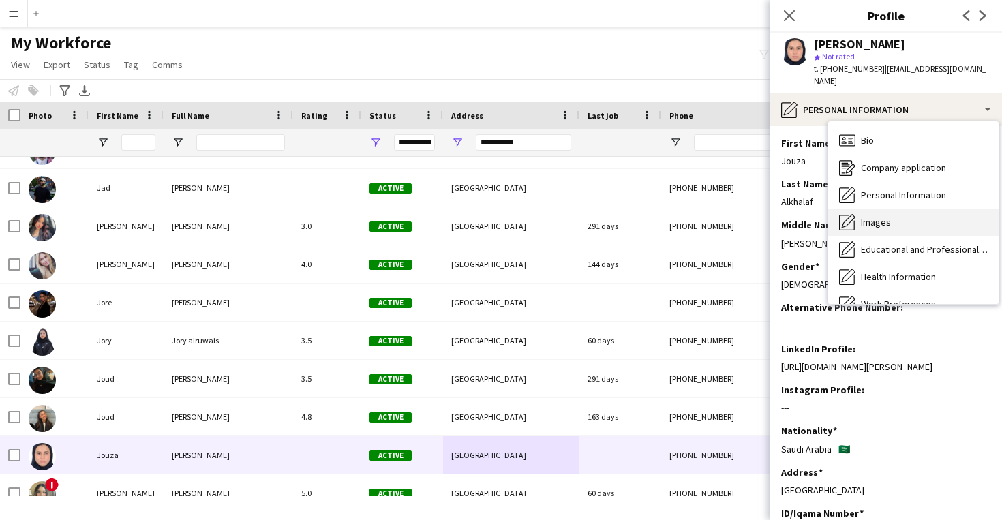
click at [904, 209] on div "Images Images" at bounding box center [913, 222] width 170 height 27
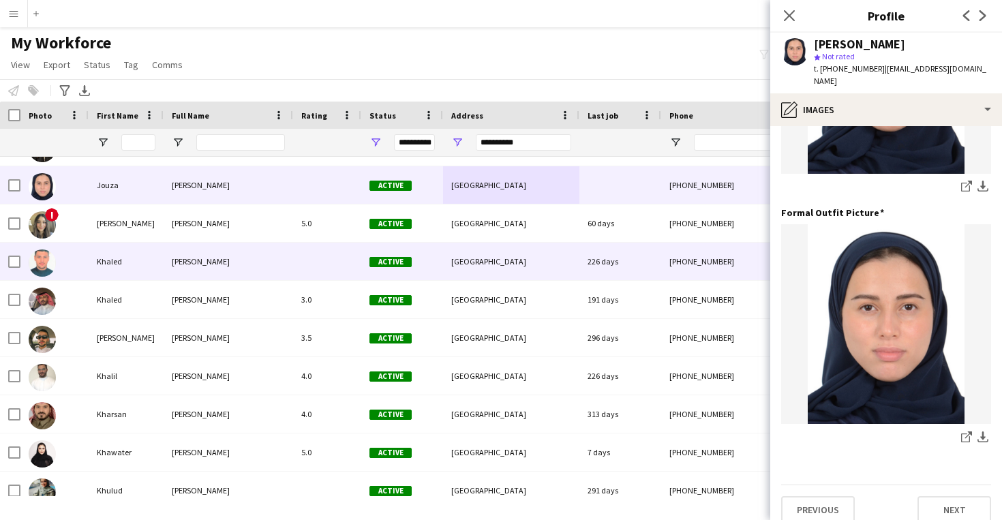
click at [483, 245] on div "[GEOGRAPHIC_DATA]" at bounding box center [511, 261] width 136 height 37
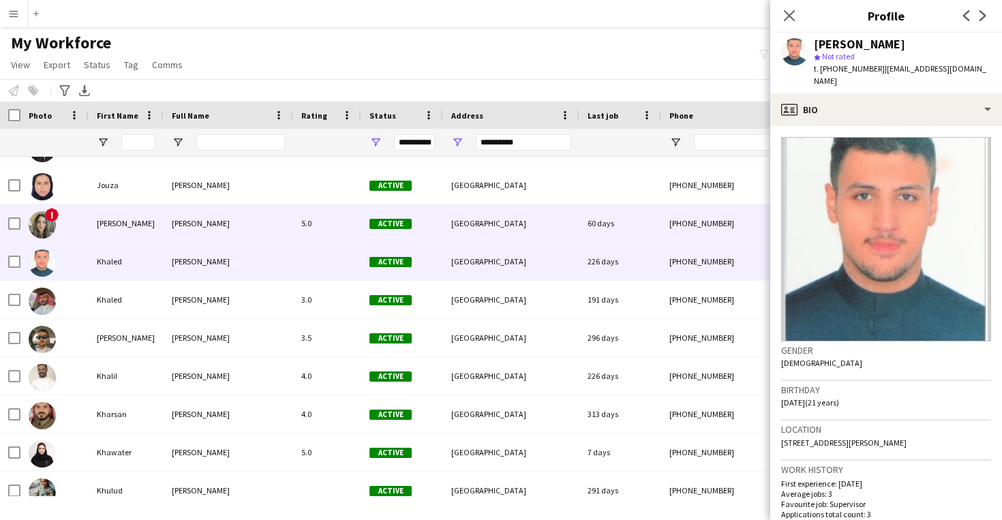
click at [489, 237] on div "[GEOGRAPHIC_DATA]" at bounding box center [511, 222] width 136 height 37
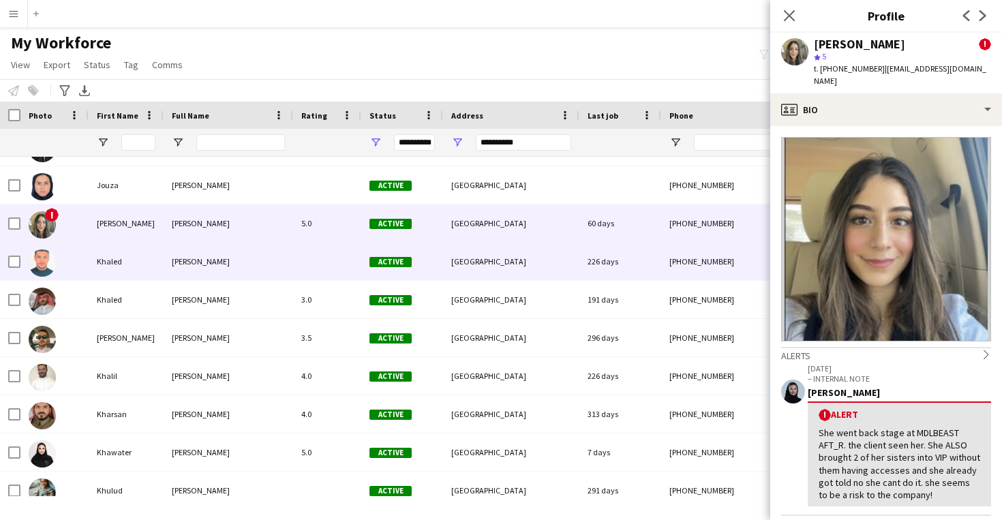
click at [491, 277] on div "[GEOGRAPHIC_DATA]" at bounding box center [511, 261] width 136 height 37
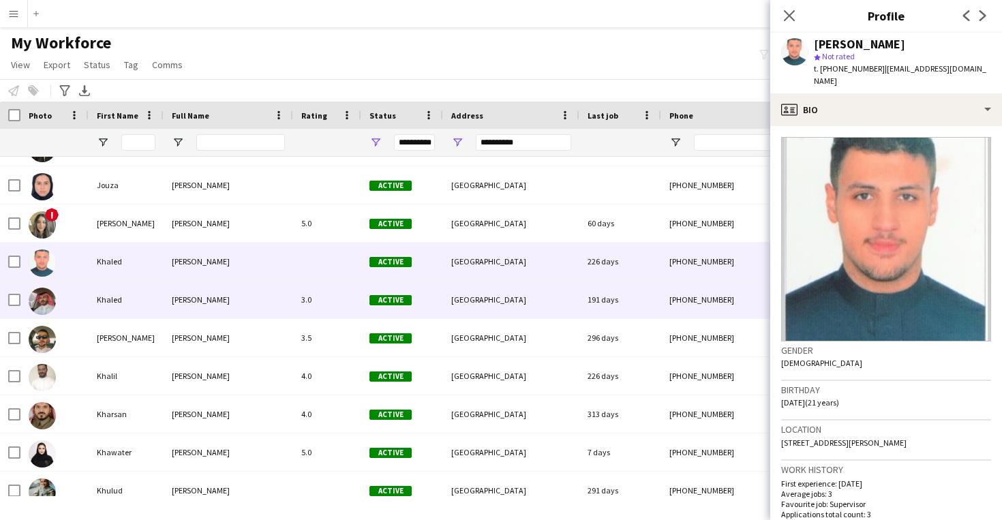
click at [493, 306] on div "[GEOGRAPHIC_DATA]" at bounding box center [511, 299] width 136 height 37
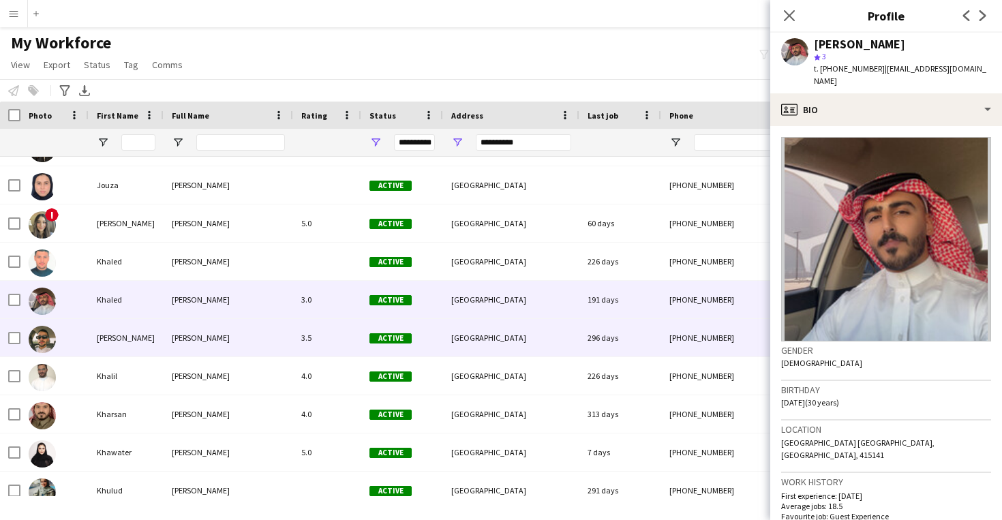
click at [478, 341] on div "[GEOGRAPHIC_DATA]" at bounding box center [511, 337] width 136 height 37
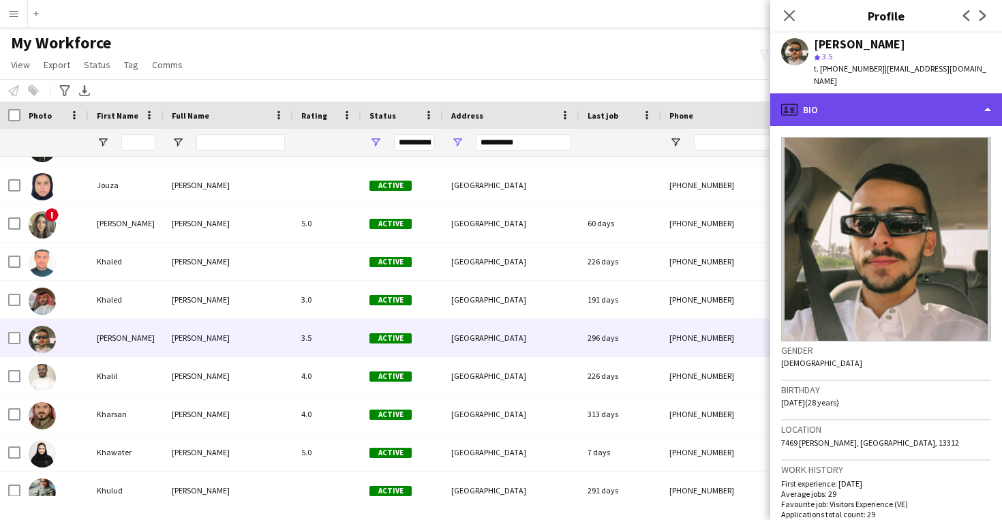
click at [937, 95] on div "profile Bio" at bounding box center [886, 109] width 232 height 33
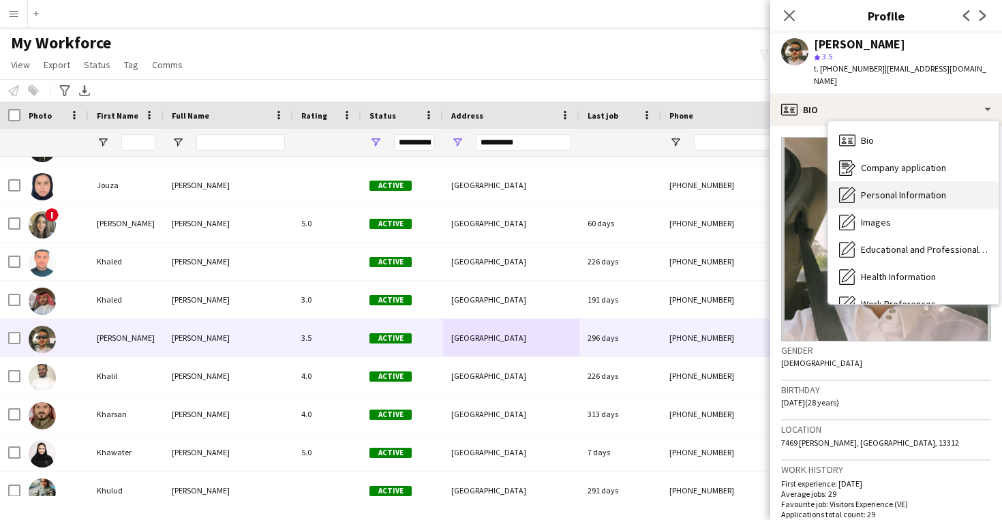
click at [943, 189] on span "Personal Information" at bounding box center [903, 195] width 85 height 12
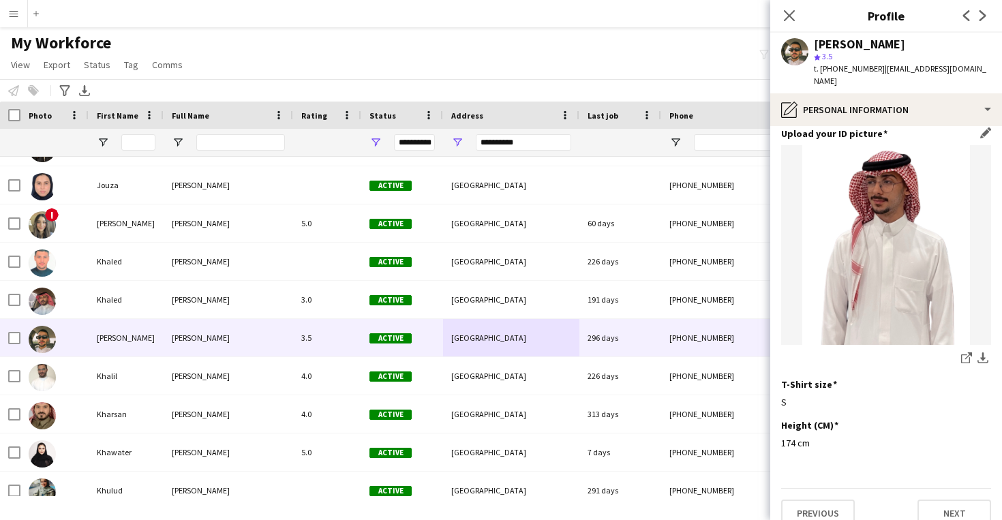
scroll to position [667, 0]
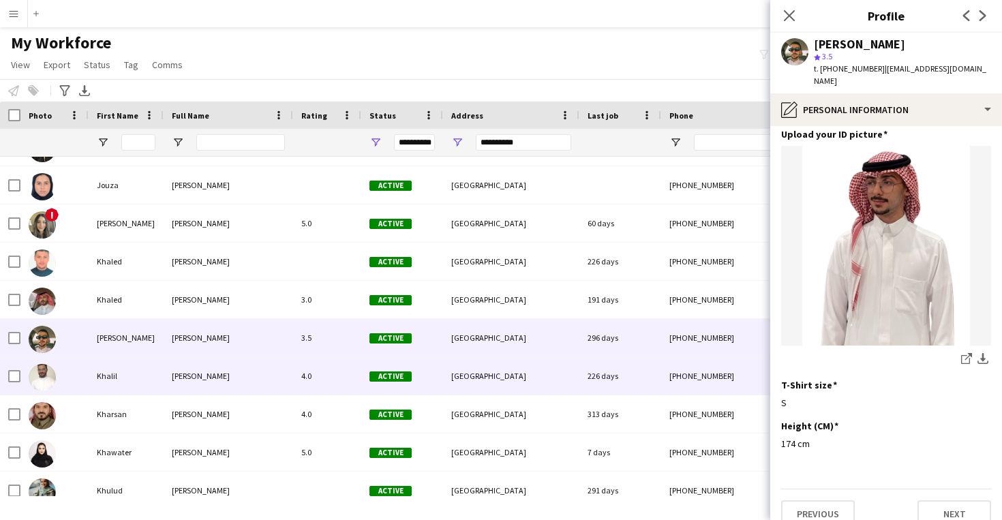
click at [619, 372] on div "226 days" at bounding box center [620, 375] width 82 height 37
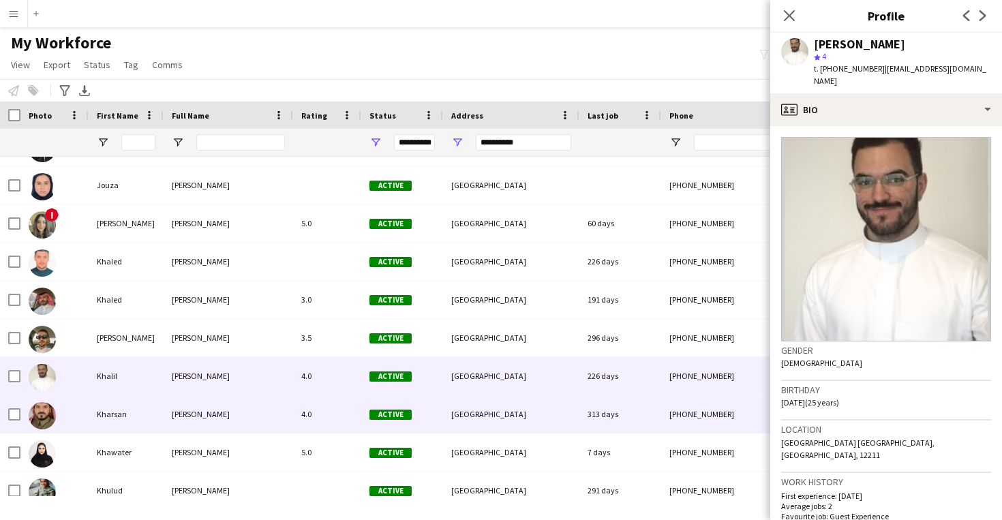
click at [616, 403] on div "313 days" at bounding box center [620, 413] width 82 height 37
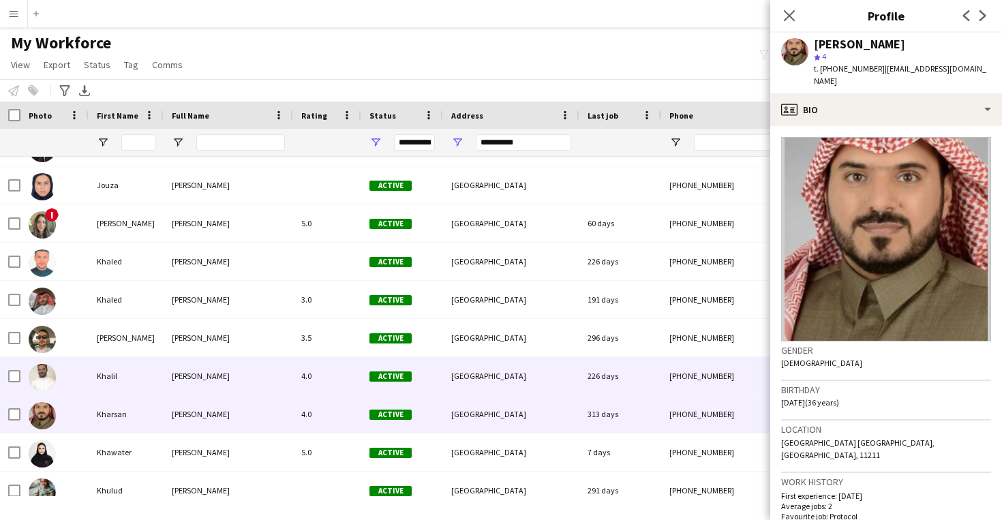
click at [620, 385] on div "226 days" at bounding box center [620, 375] width 82 height 37
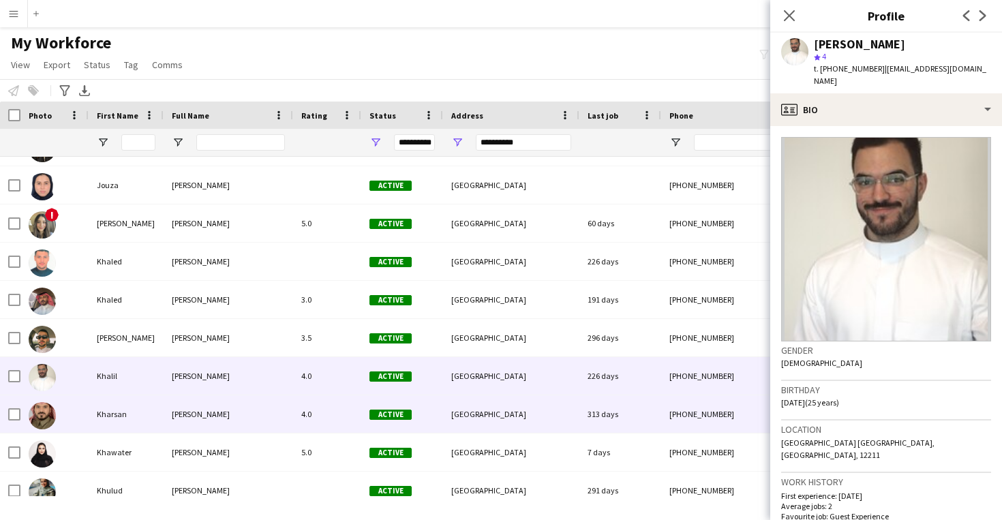
click at [617, 426] on div "313 days" at bounding box center [620, 413] width 82 height 37
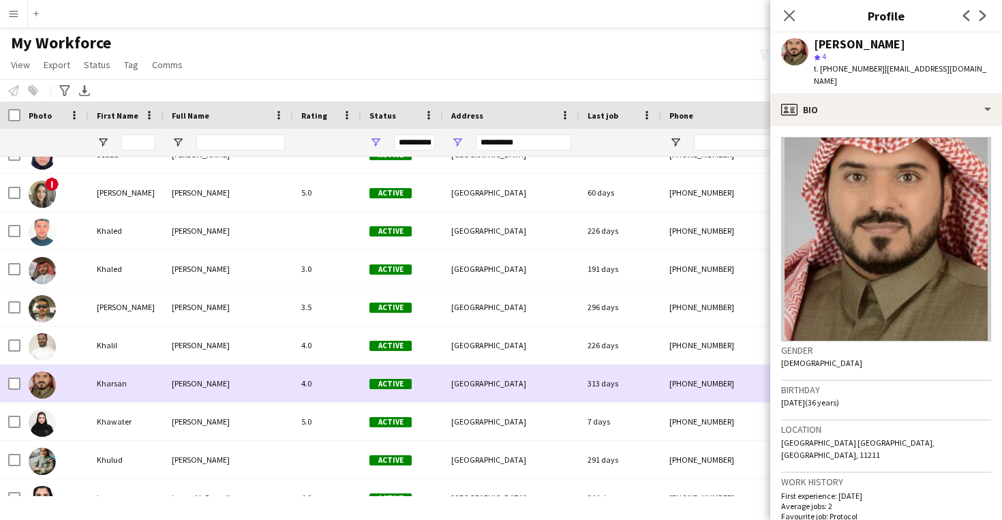
scroll to position [5670, 0]
click at [617, 426] on div "7 days" at bounding box center [620, 421] width 82 height 37
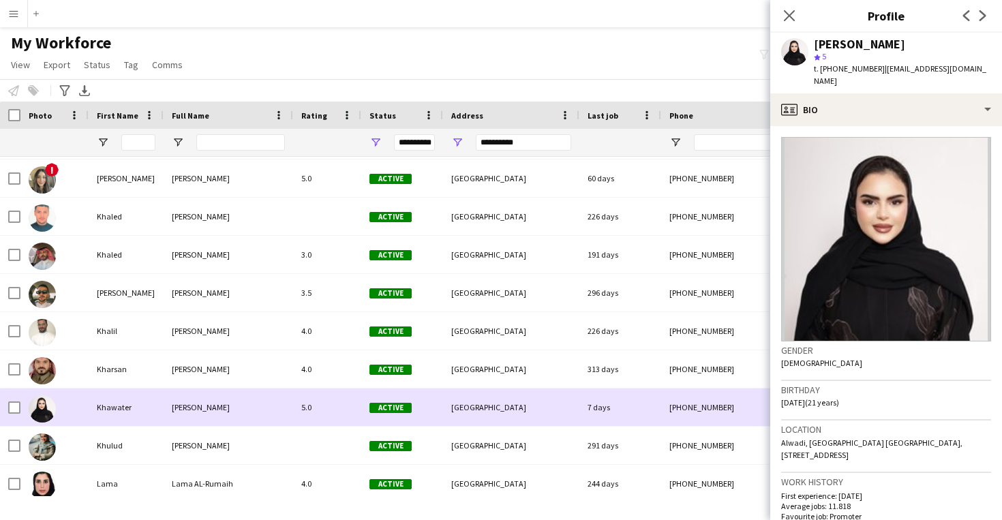
scroll to position [5700, 0]
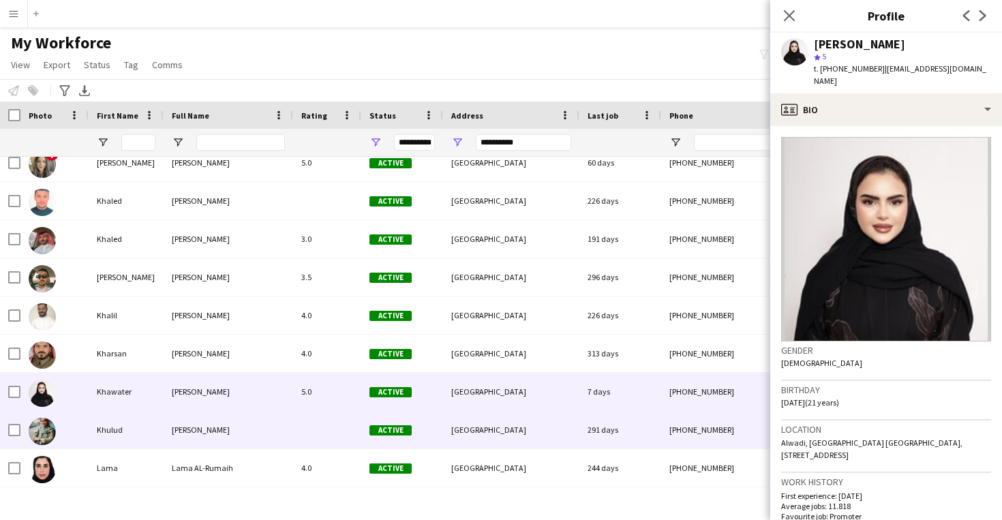
click at [617, 426] on div "291 days" at bounding box center [620, 429] width 82 height 37
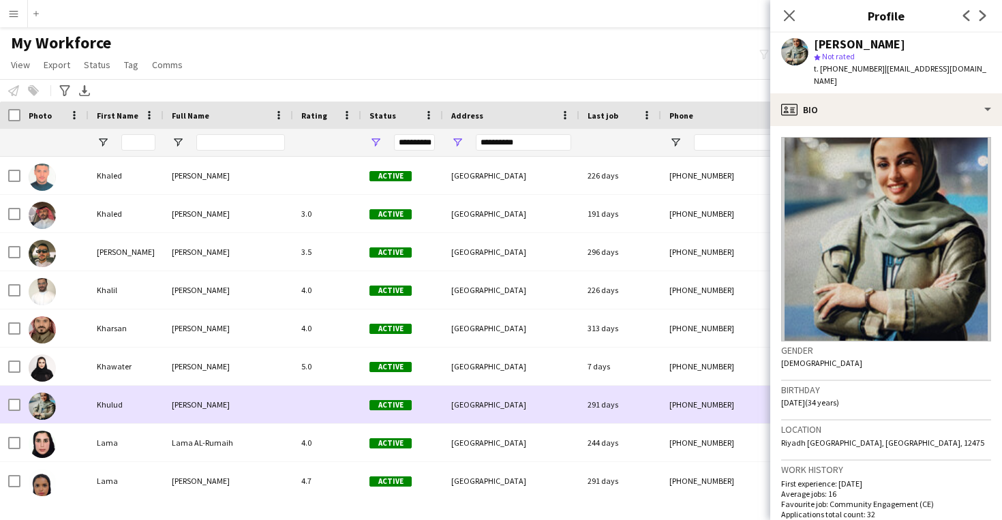
scroll to position [5726, 0]
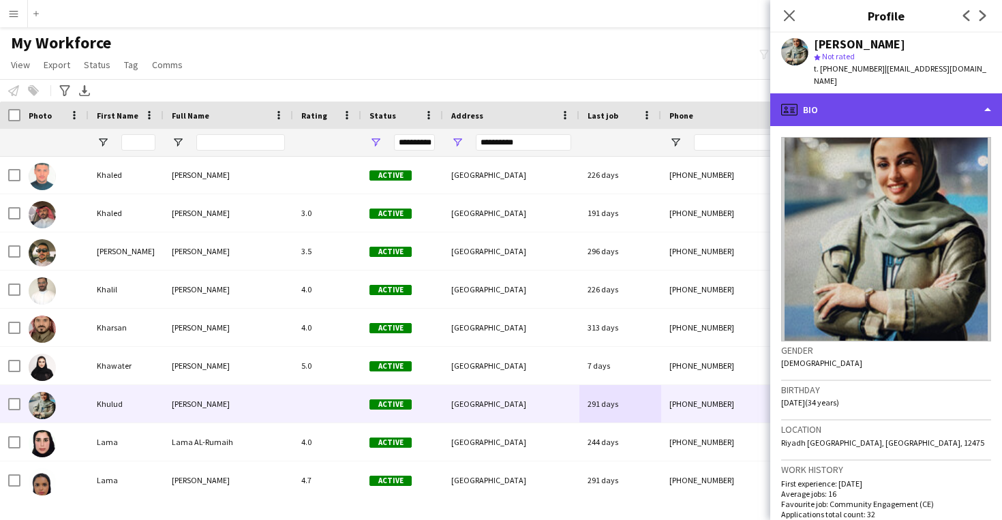
click at [934, 96] on div "profile Bio" at bounding box center [886, 109] width 232 height 33
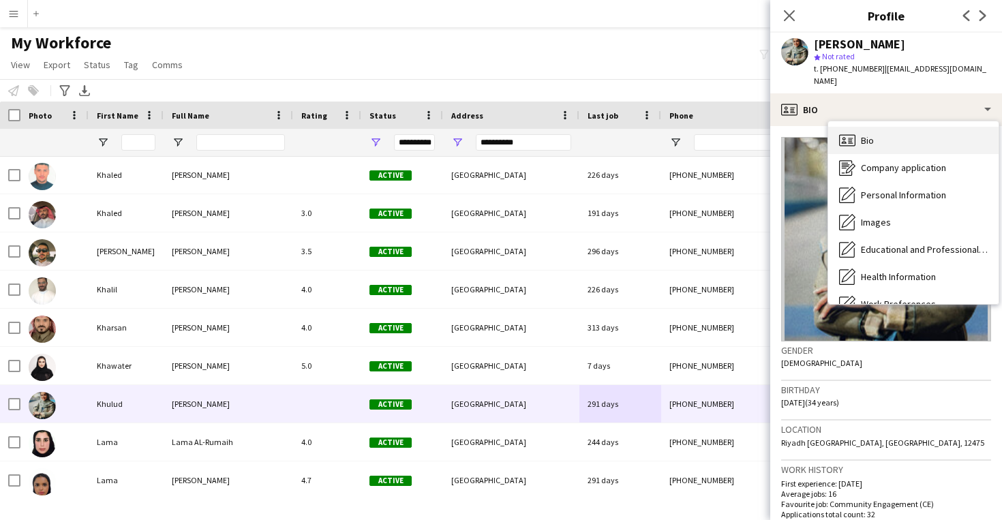
click at [923, 127] on div "Bio Bio" at bounding box center [913, 140] width 170 height 27
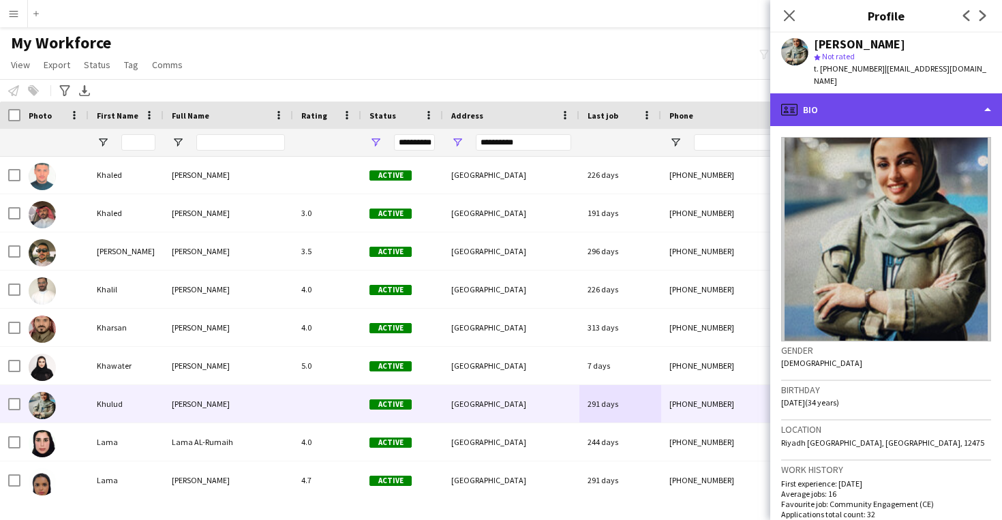
click at [968, 108] on div "profile Bio" at bounding box center [886, 109] width 232 height 33
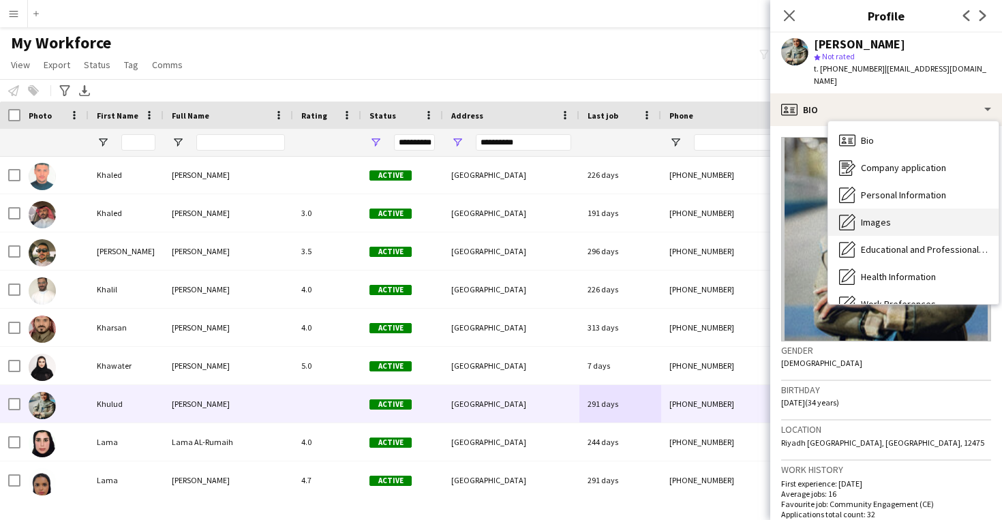
click at [969, 209] on div "Images Images" at bounding box center [913, 222] width 170 height 27
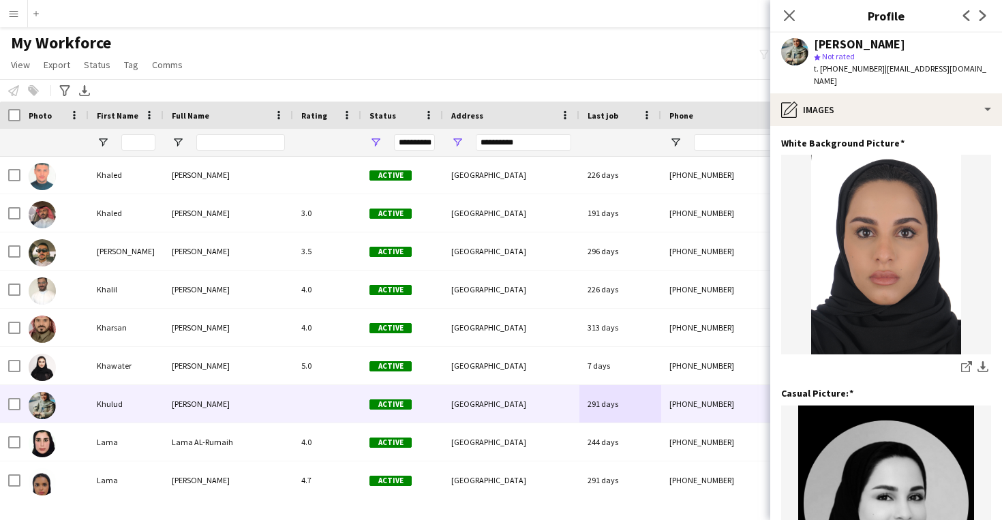
scroll to position [0, 0]
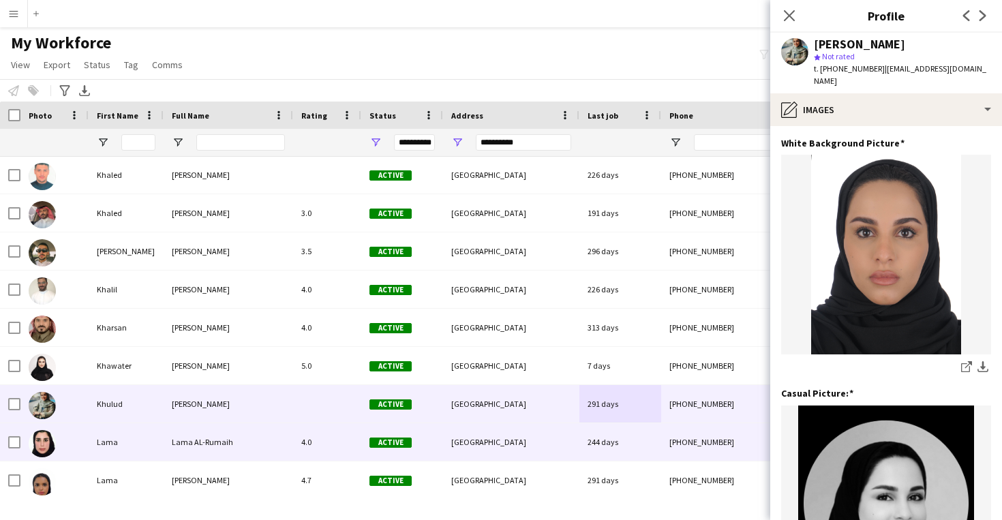
click at [605, 429] on div "244 days" at bounding box center [620, 441] width 82 height 37
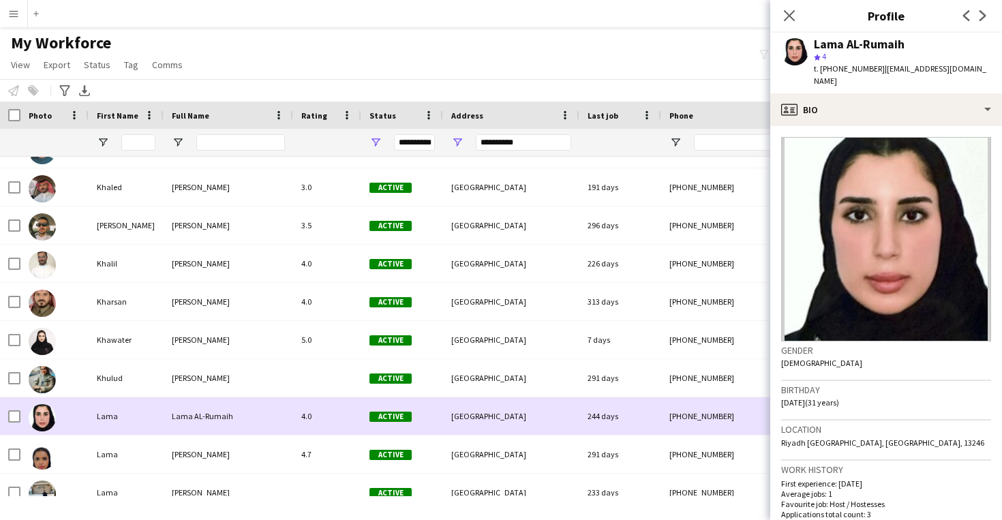
scroll to position [5754, 0]
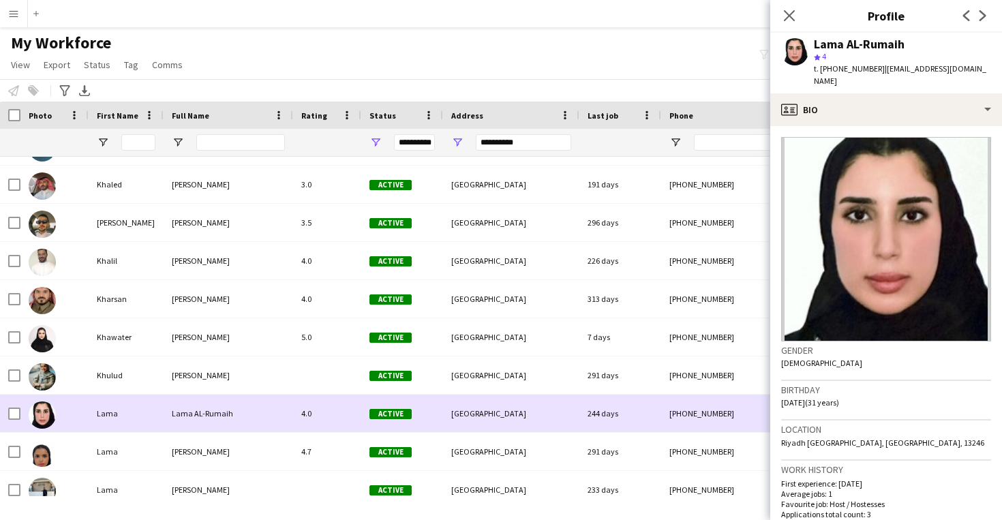
click at [605, 429] on div "244 days" at bounding box center [620, 413] width 82 height 37
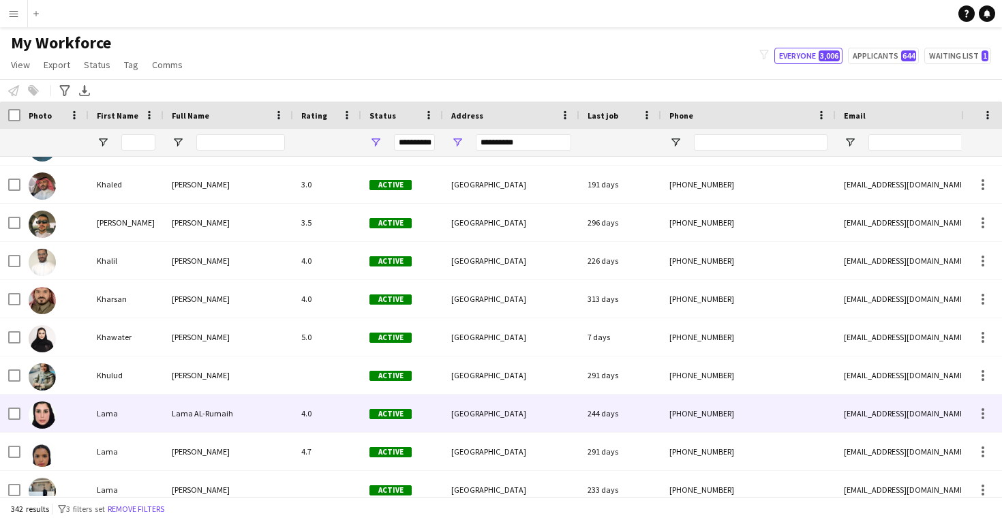
click at [605, 429] on div "244 days" at bounding box center [620, 413] width 82 height 37
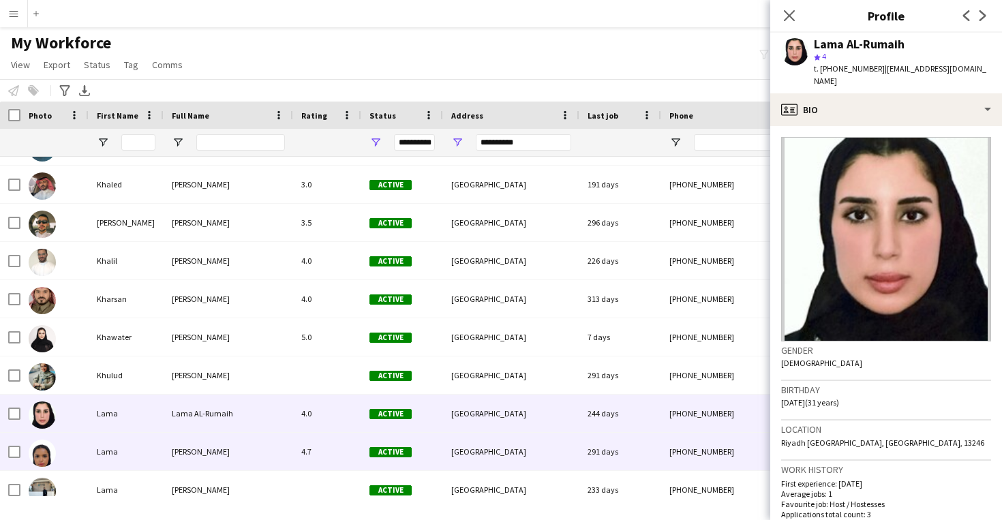
click at [601, 461] on div "291 days" at bounding box center [620, 451] width 82 height 37
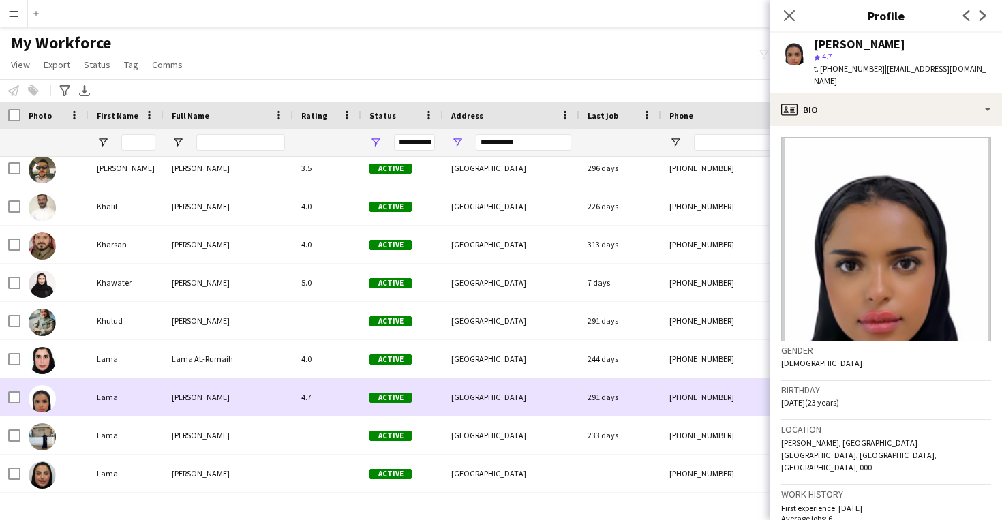
scroll to position [5812, 0]
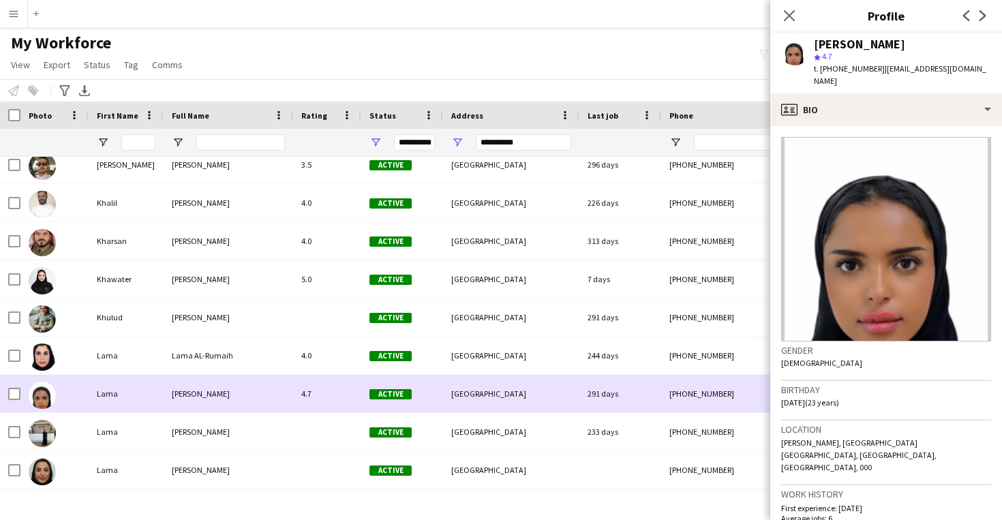
click at [605, 448] on div "233 days" at bounding box center [620, 431] width 82 height 37
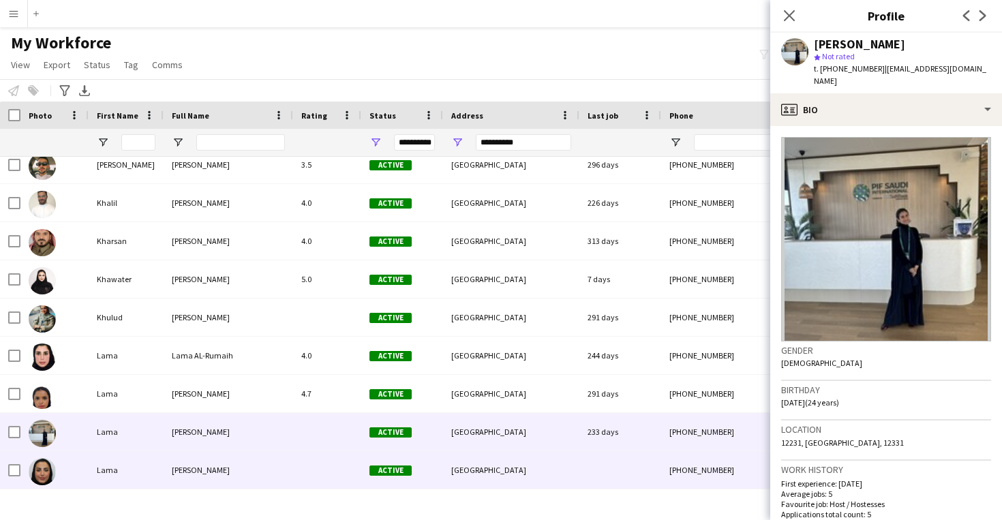
click at [607, 468] on div at bounding box center [620, 469] width 82 height 37
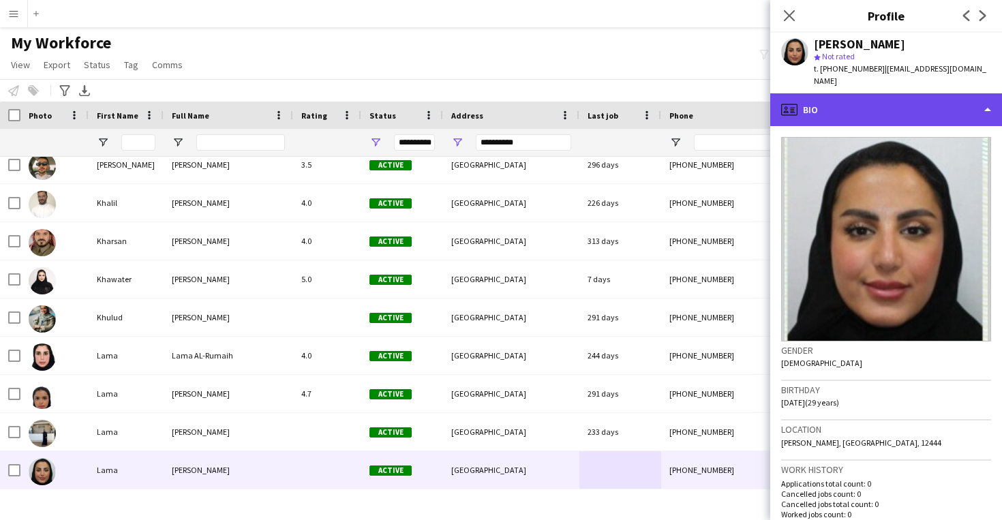
click at [884, 104] on div "profile Bio" at bounding box center [886, 109] width 232 height 33
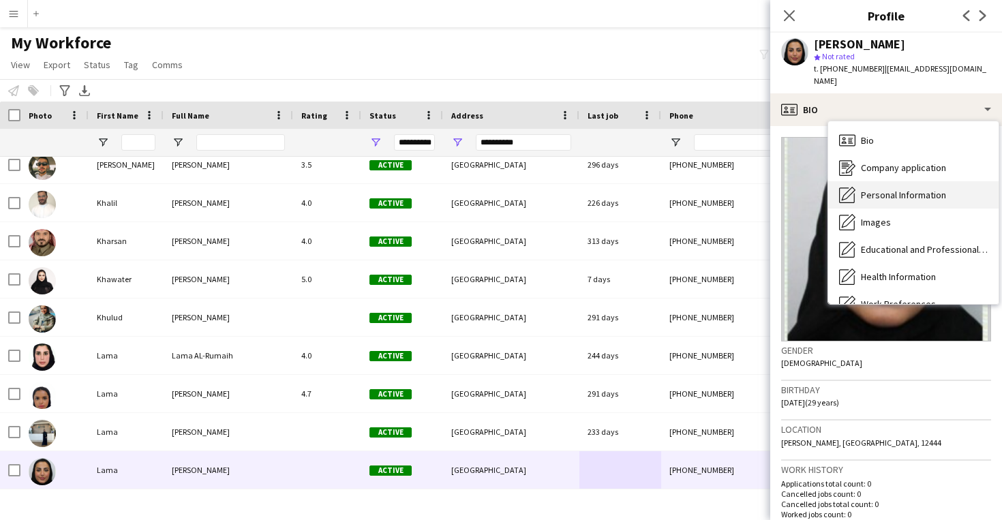
click at [865, 189] on span "Personal Information" at bounding box center [903, 195] width 85 height 12
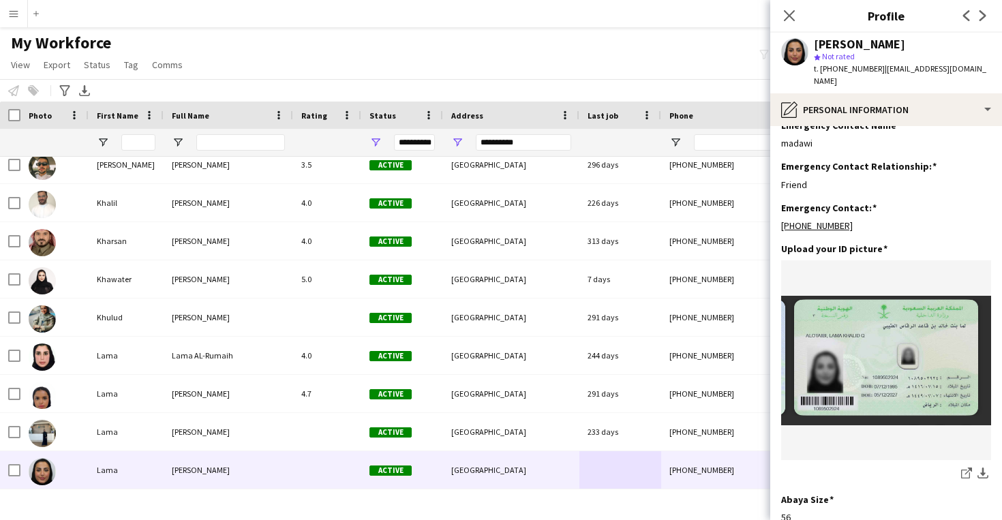
scroll to position [554, 0]
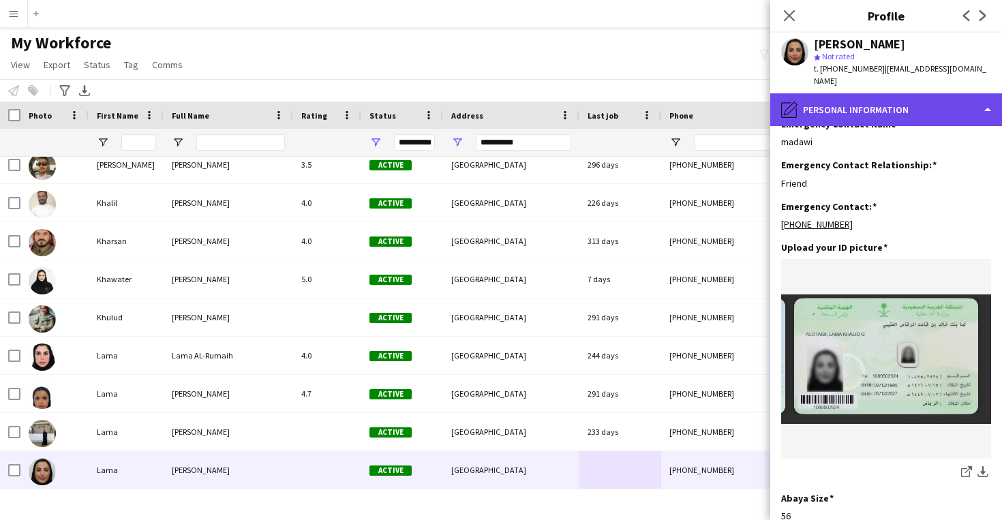
click at [878, 93] on div "pencil4 Personal Information" at bounding box center [886, 109] width 232 height 33
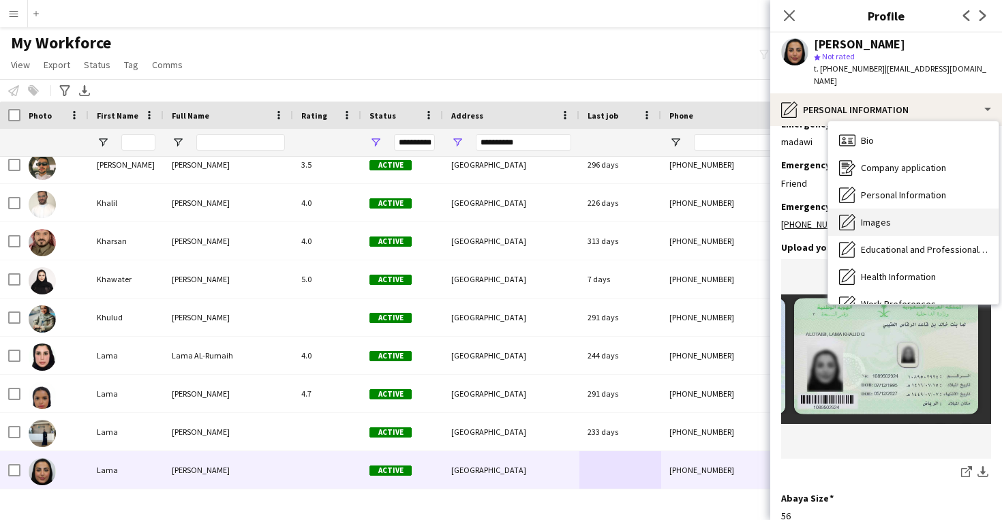
click at [898, 209] on div "Images Images" at bounding box center [913, 222] width 170 height 27
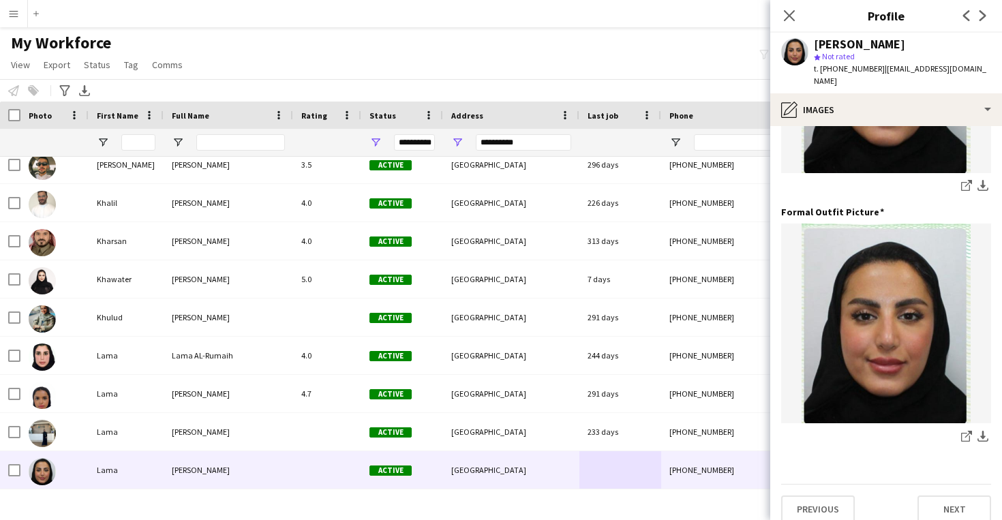
scroll to position [431, 0]
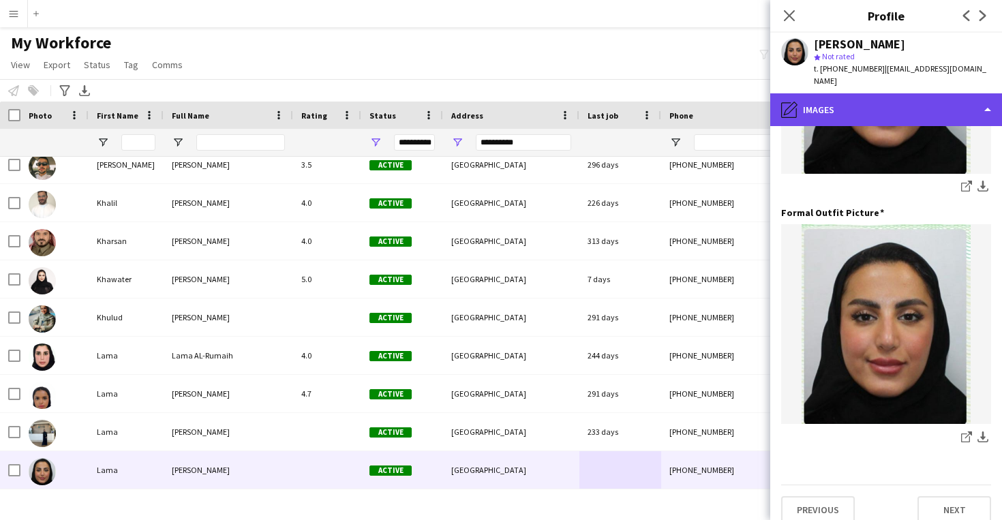
click at [889, 93] on div "pencil4 Images" at bounding box center [886, 109] width 232 height 33
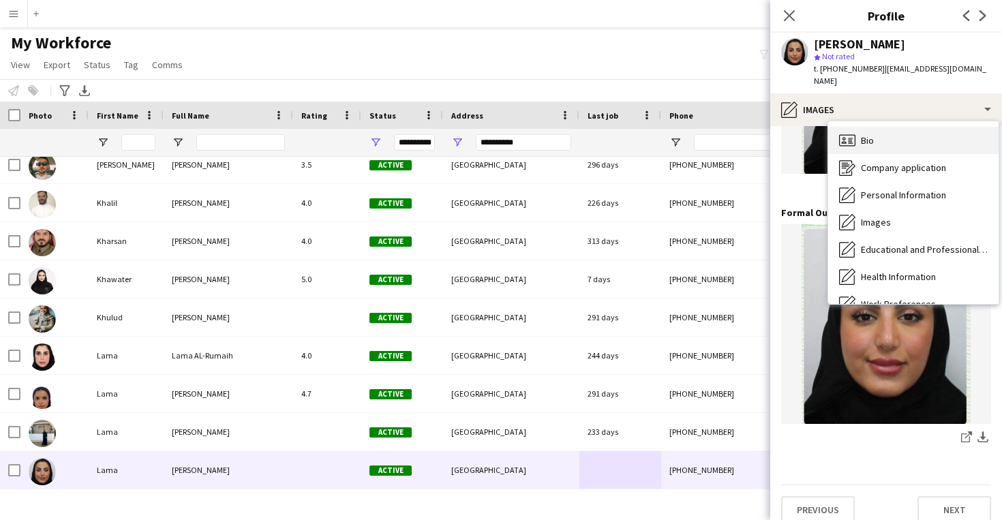
click at [890, 127] on div "Bio Bio" at bounding box center [913, 140] width 170 height 27
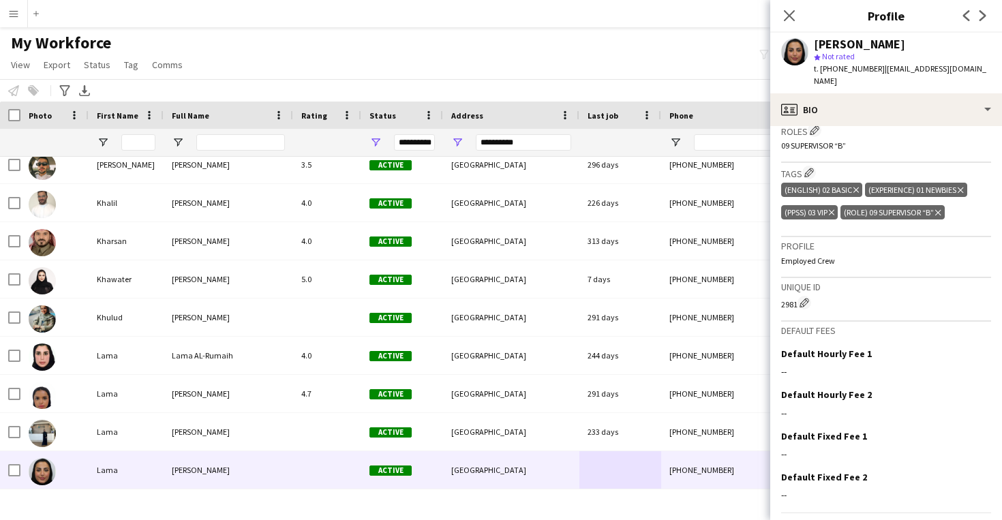
scroll to position [426, 0]
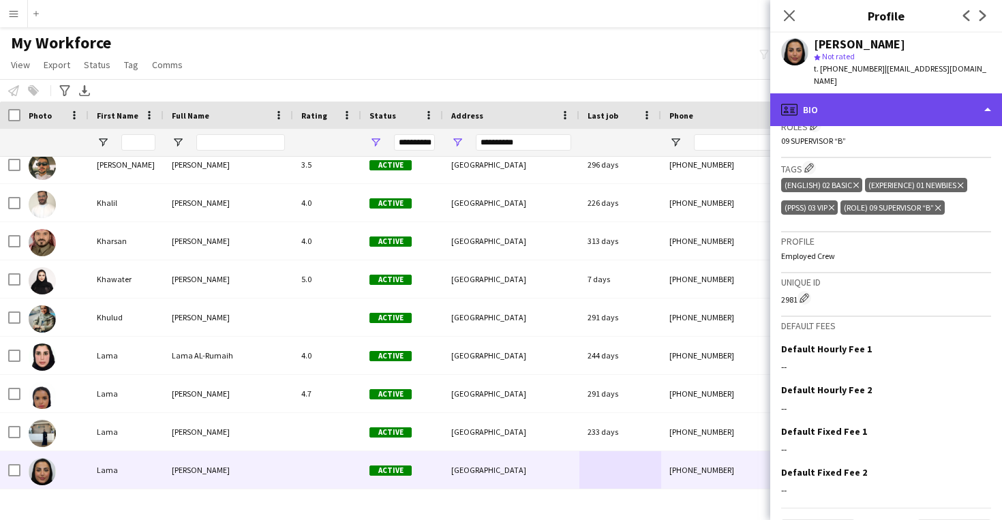
click at [889, 93] on div "profile Bio" at bounding box center [886, 109] width 232 height 33
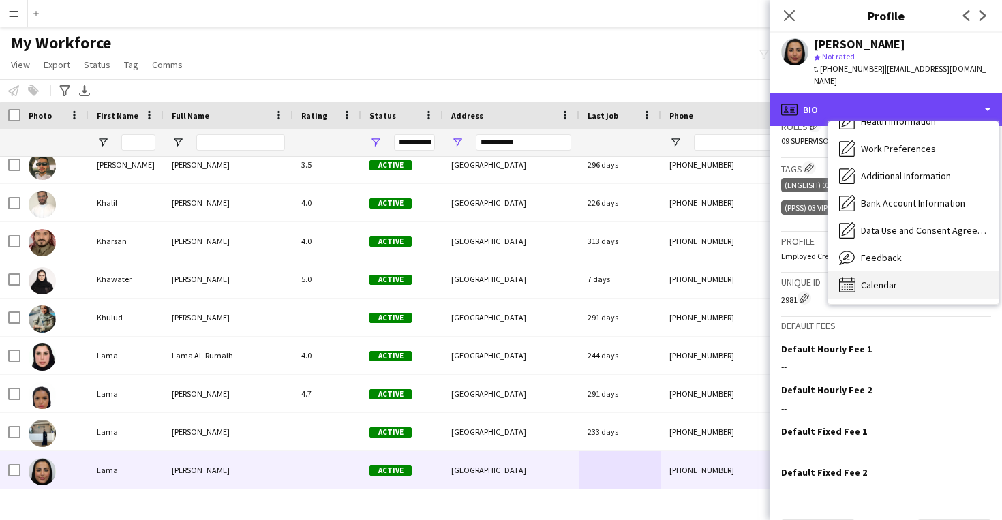
scroll to position [155, 0]
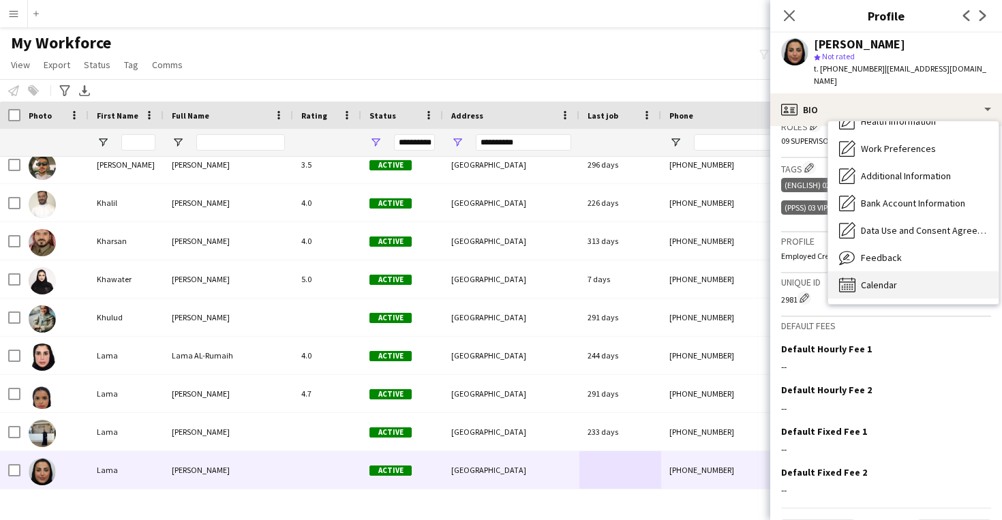
click at [894, 278] on div "Calendar Calendar" at bounding box center [913, 284] width 170 height 27
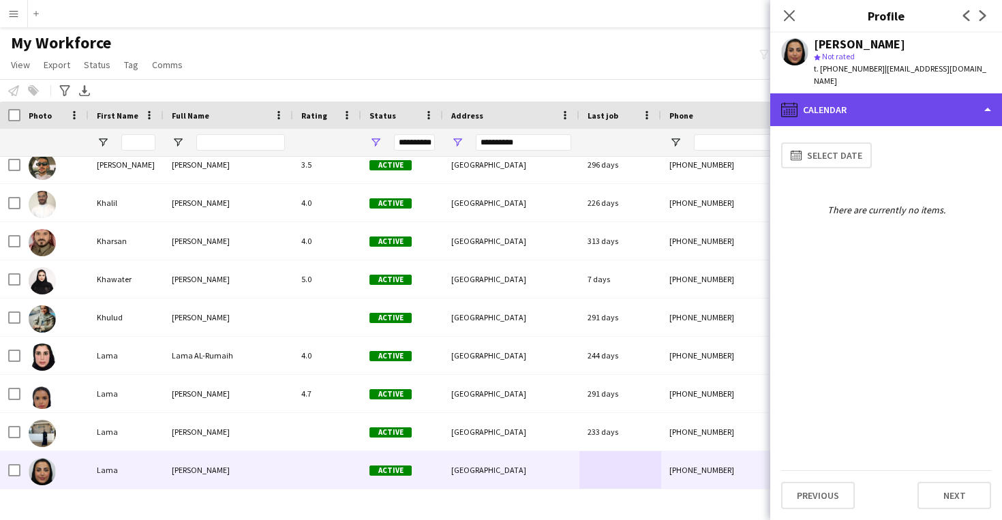
click at [896, 104] on div "calendar-full Calendar" at bounding box center [886, 109] width 232 height 33
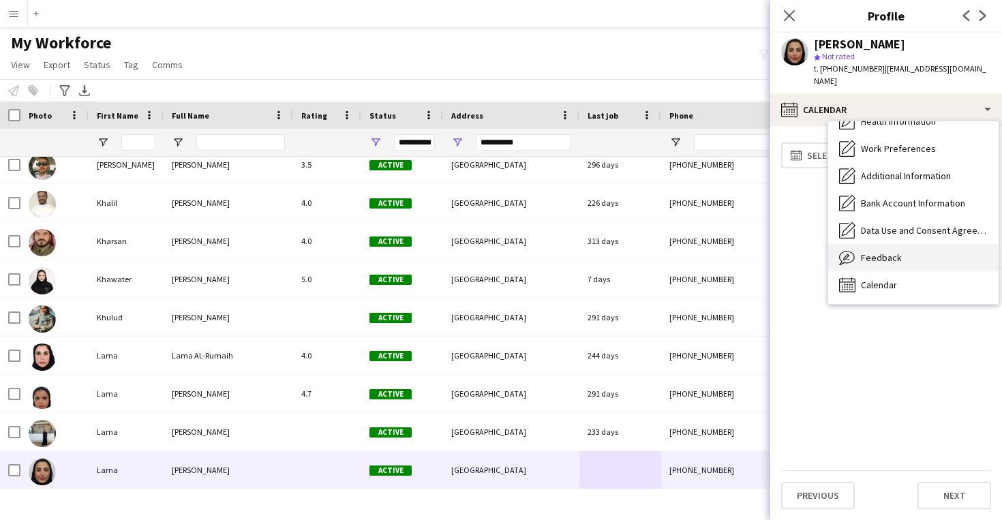
click at [905, 244] on div "Feedback Feedback" at bounding box center [913, 257] width 170 height 27
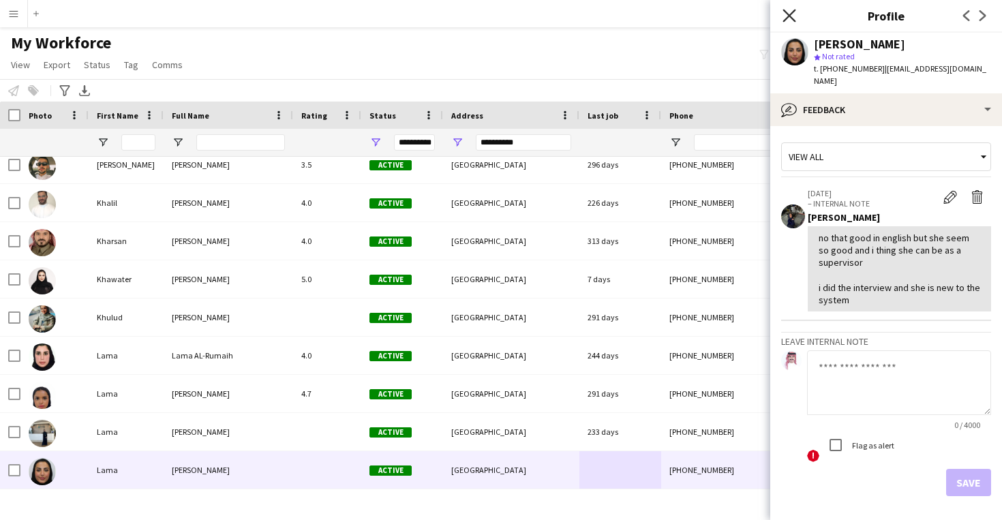
click at [785, 12] on icon at bounding box center [788, 15] width 13 height 13
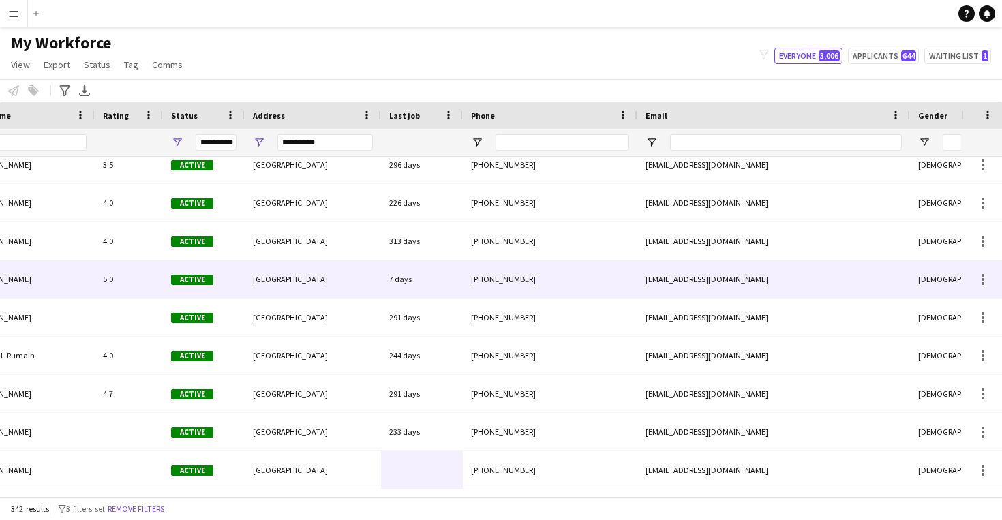
scroll to position [0, 378]
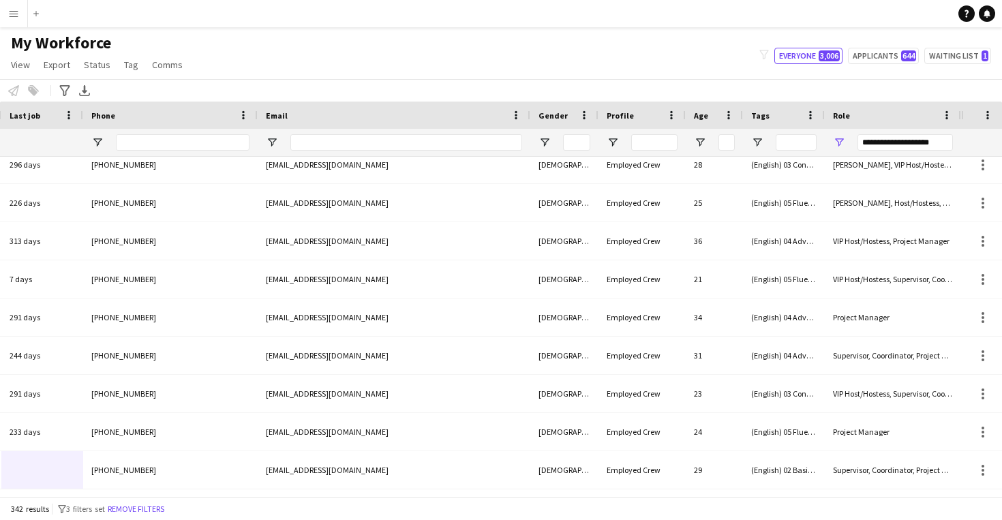
click at [910, 140] on div "**********" at bounding box center [904, 142] width 95 height 16
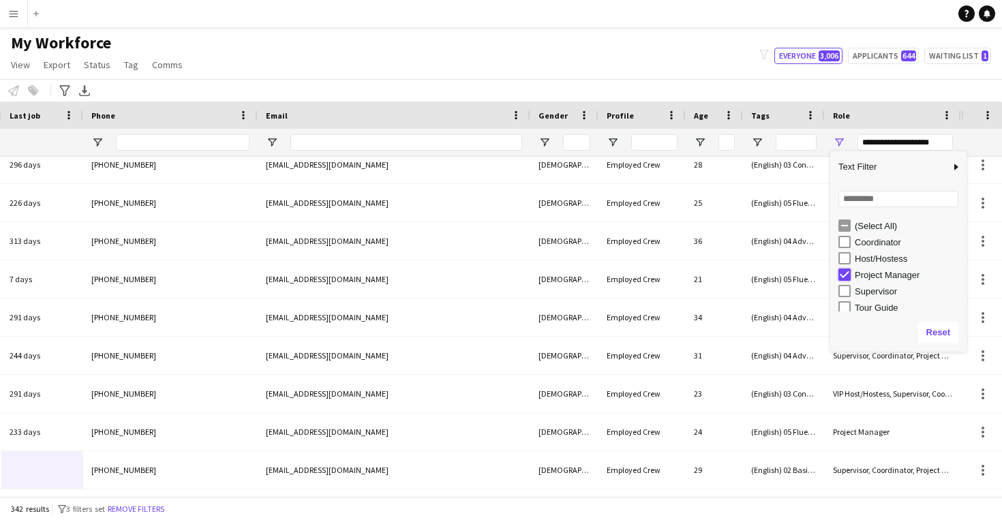
type input "***"
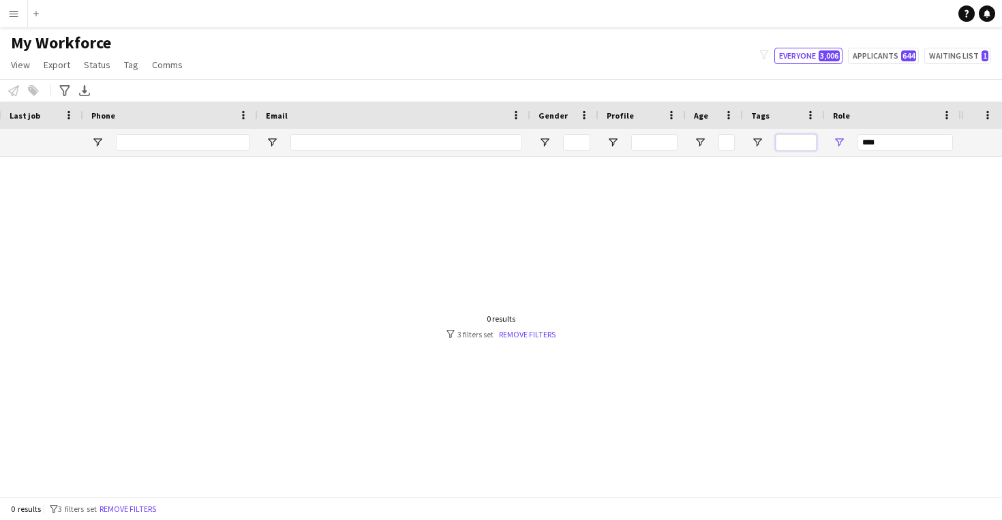
click at [789, 138] on input "Tags Filter Input" at bounding box center [796, 142] width 41 height 16
click at [761, 142] on span "Open Filter Menu" at bounding box center [757, 142] width 12 height 12
click at [132, 512] on button "Remove filters" at bounding box center [128, 509] width 62 height 15
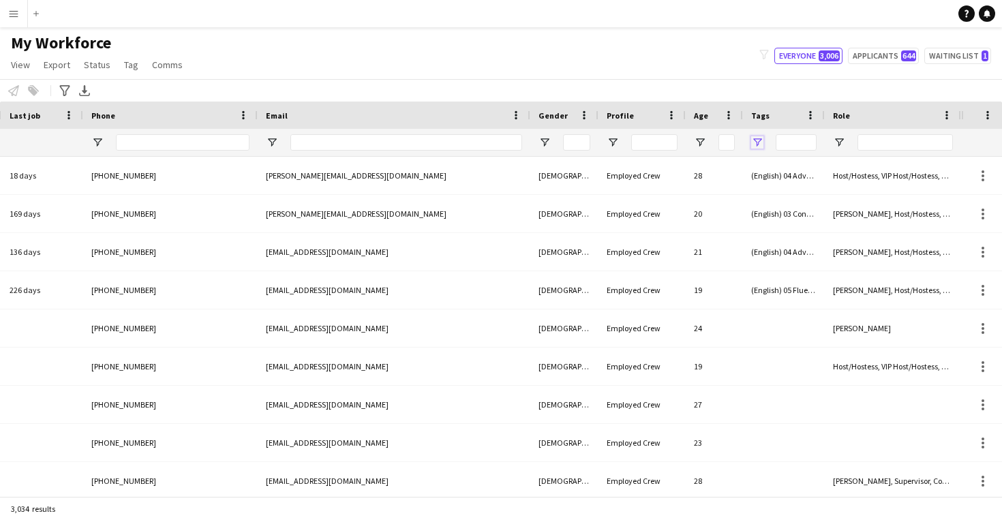
click at [760, 143] on span "Open Filter Menu" at bounding box center [757, 142] width 12 height 12
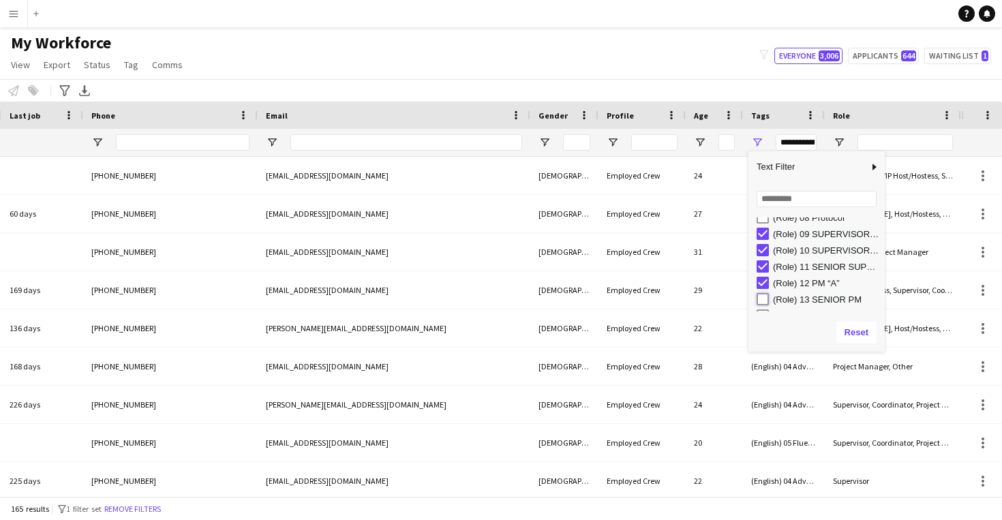
type input "**********"
click at [683, 85] on div "Notify workforce Add to tag Select at least one crew to tag him or her. Advance…" at bounding box center [501, 90] width 1002 height 22
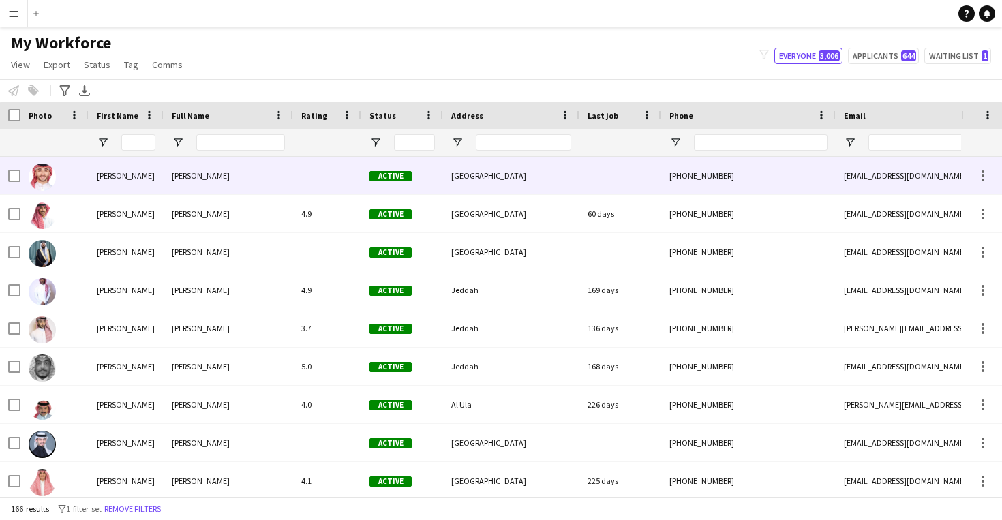
click at [463, 184] on div "[GEOGRAPHIC_DATA]" at bounding box center [511, 175] width 136 height 37
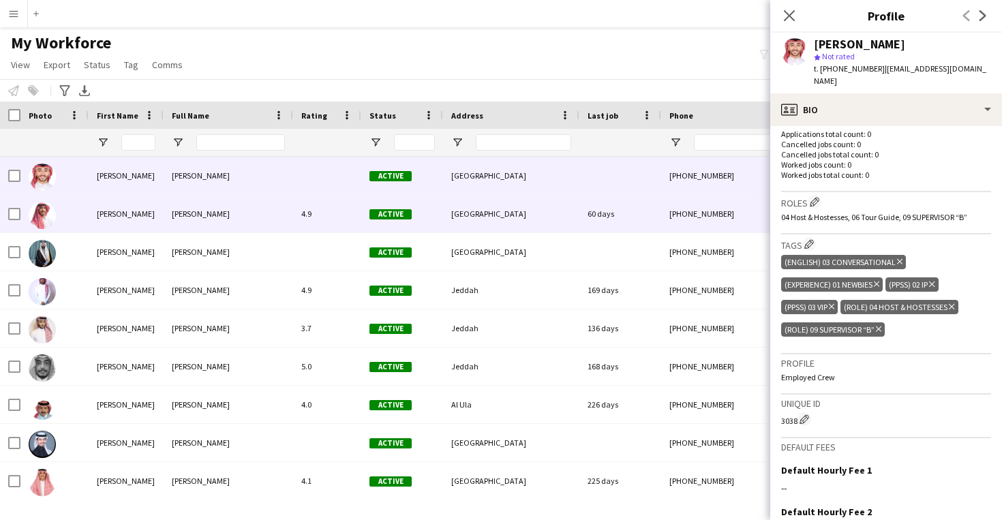
click at [581, 204] on div "60 days" at bounding box center [620, 213] width 82 height 37
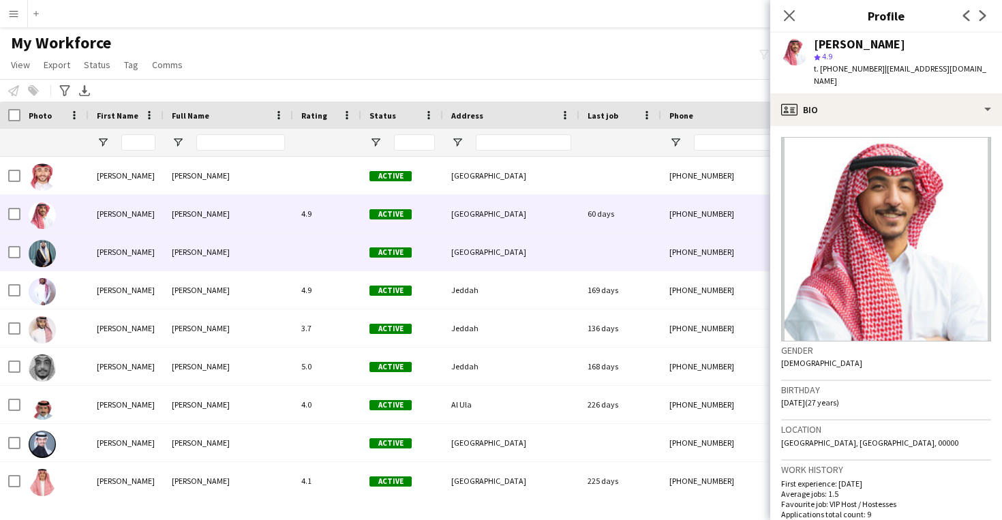
click at [613, 253] on div at bounding box center [620, 251] width 82 height 37
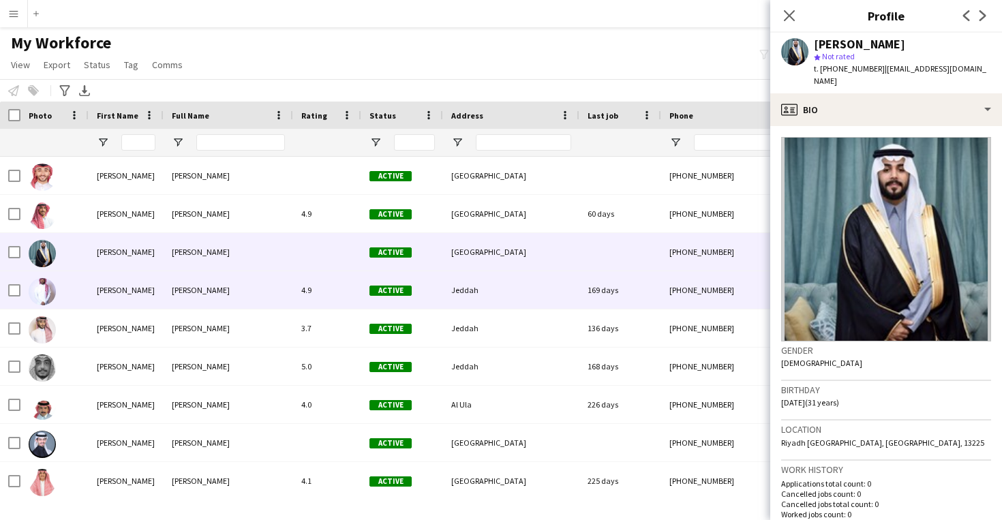
click at [618, 308] on div "169 days" at bounding box center [620, 289] width 82 height 37
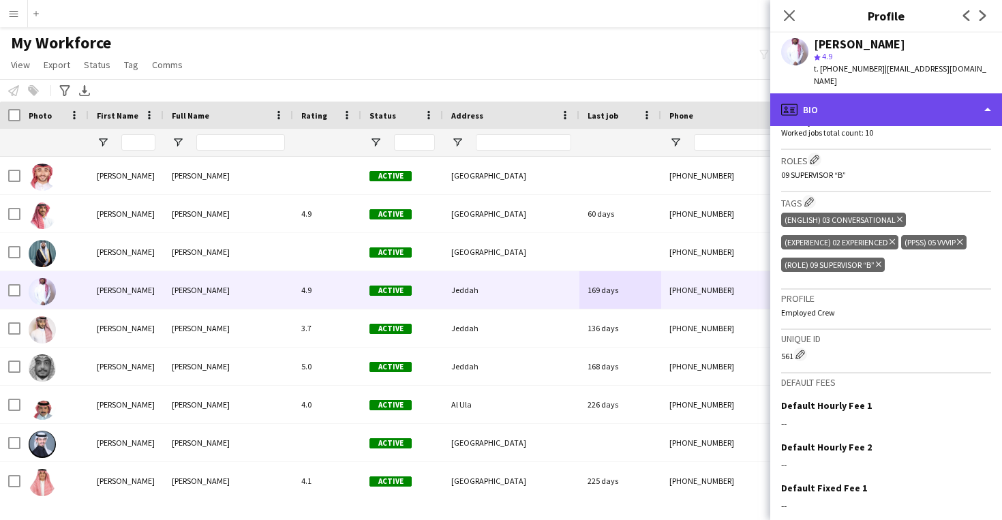
click at [896, 122] on div "profile Bio" at bounding box center [886, 109] width 232 height 33
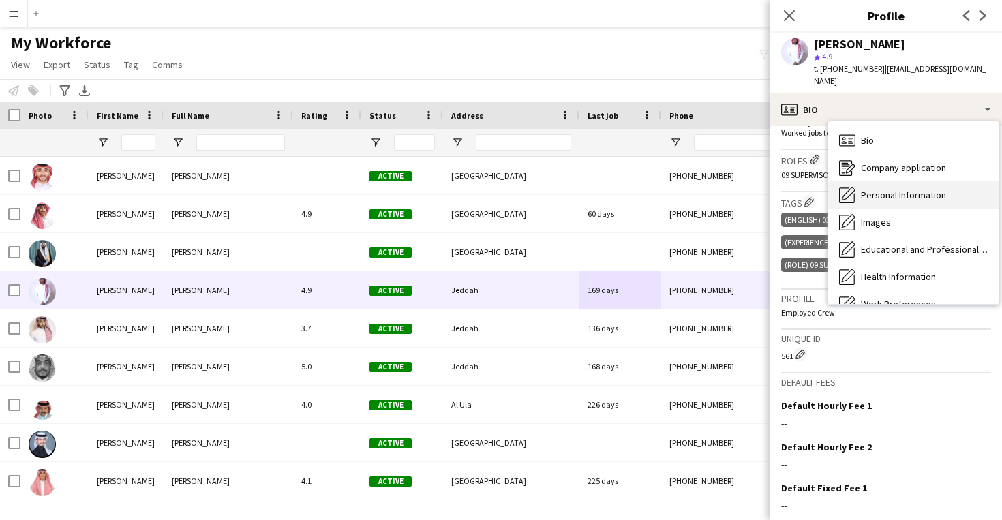
click at [902, 206] on div "Personal Information Personal Information" at bounding box center [913, 194] width 170 height 27
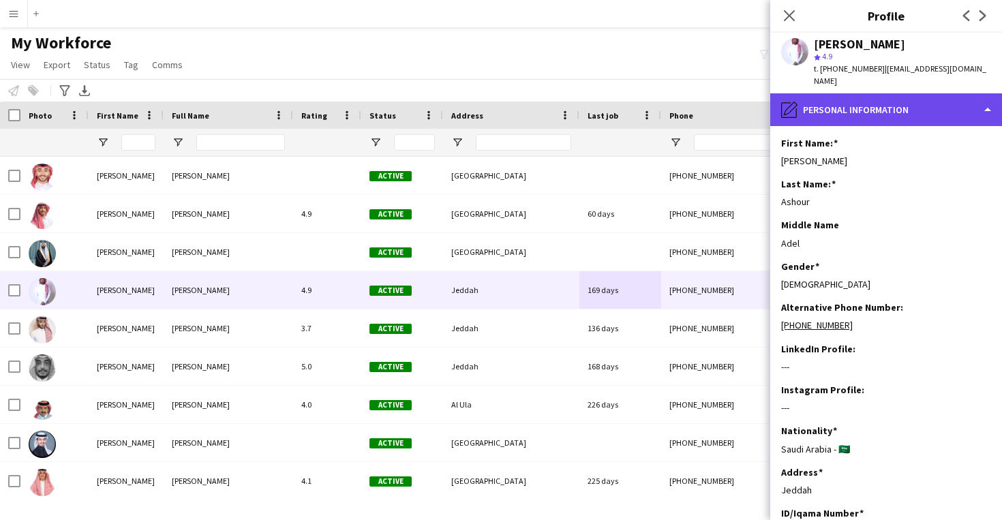
click at [891, 104] on div "pencil4 Personal Information" at bounding box center [886, 109] width 232 height 33
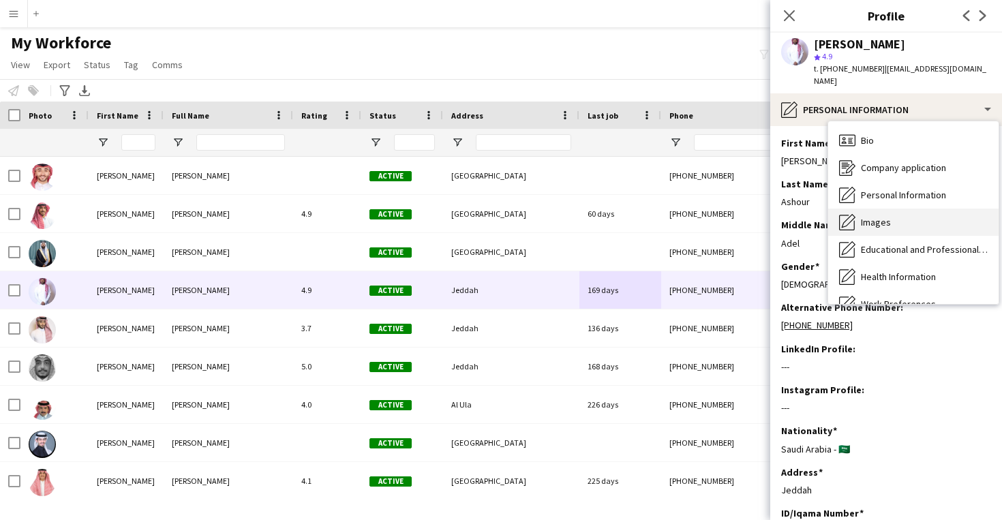
click at [889, 225] on span "Images" at bounding box center [876, 222] width 30 height 12
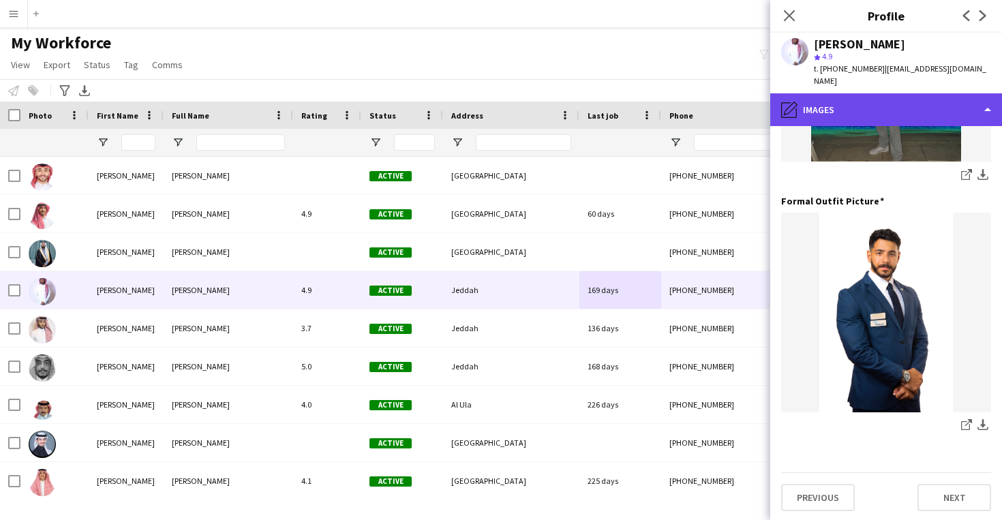
click at [883, 115] on div "pencil4 Images" at bounding box center [886, 109] width 232 height 33
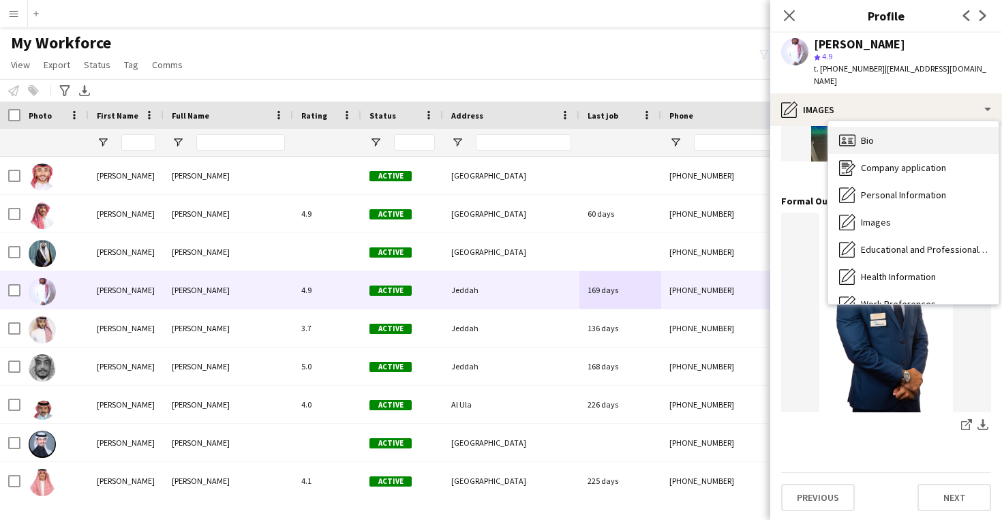
click at [884, 140] on div "Bio Bio" at bounding box center [913, 140] width 170 height 27
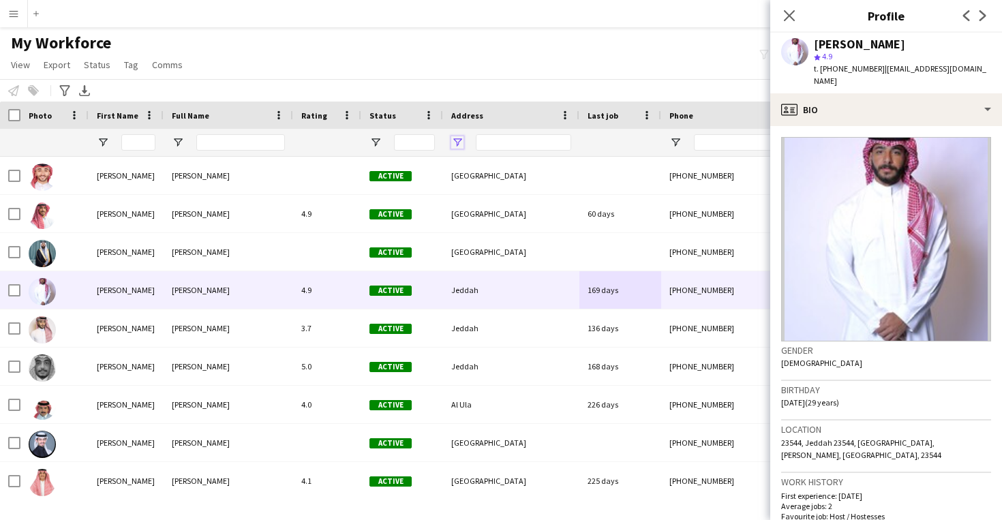
click at [460, 146] on span "Open Filter Menu" at bounding box center [457, 142] width 12 height 12
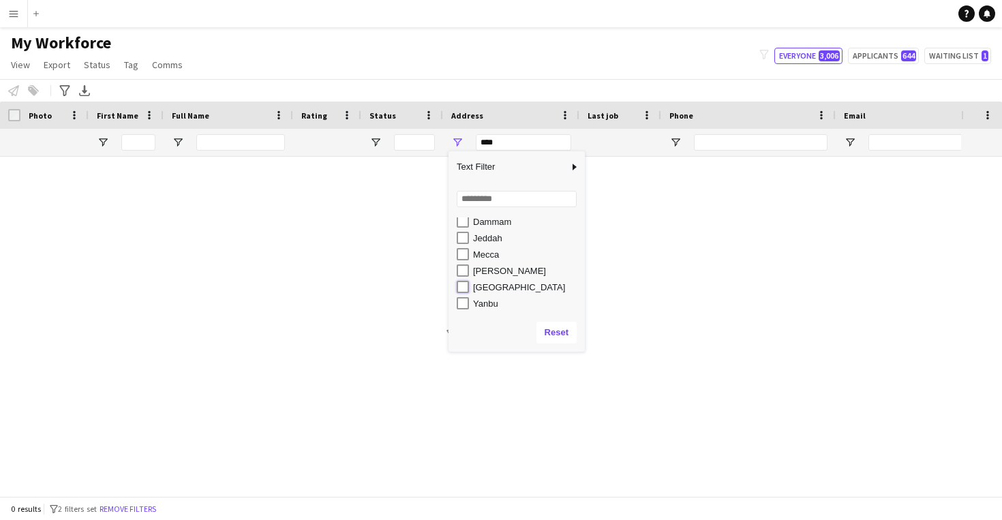
type input "**********"
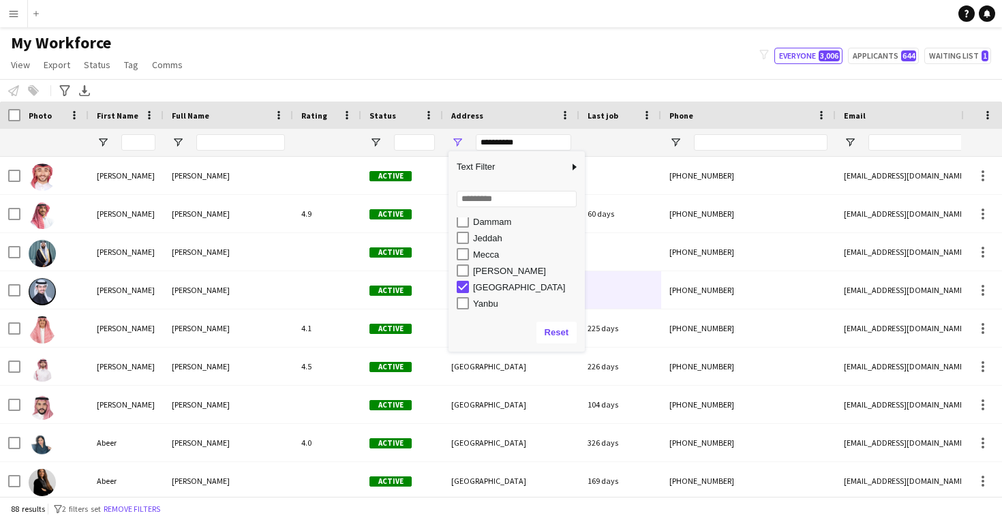
click at [459, 73] on div "My Workforce View Views Default view New view Update view Delete view Edit name…" at bounding box center [501, 56] width 1002 height 46
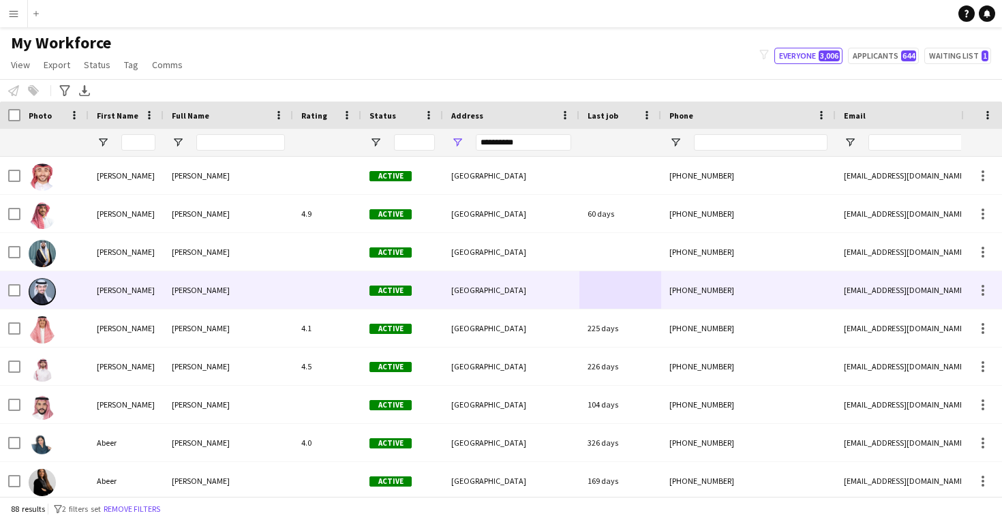
click at [440, 283] on div "Active" at bounding box center [402, 289] width 82 height 37
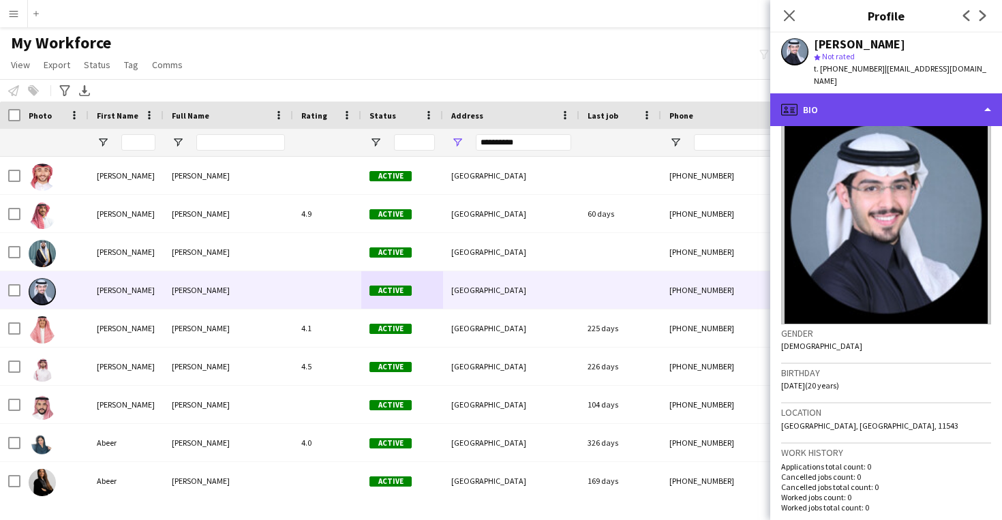
click at [885, 93] on div "profile Bio" at bounding box center [886, 109] width 232 height 33
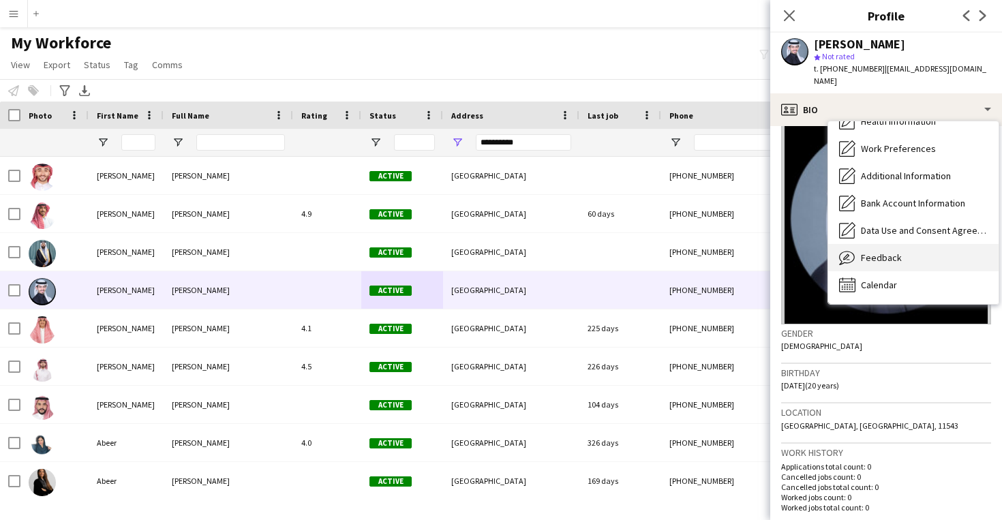
click at [891, 244] on div "Feedback Feedback" at bounding box center [913, 257] width 170 height 27
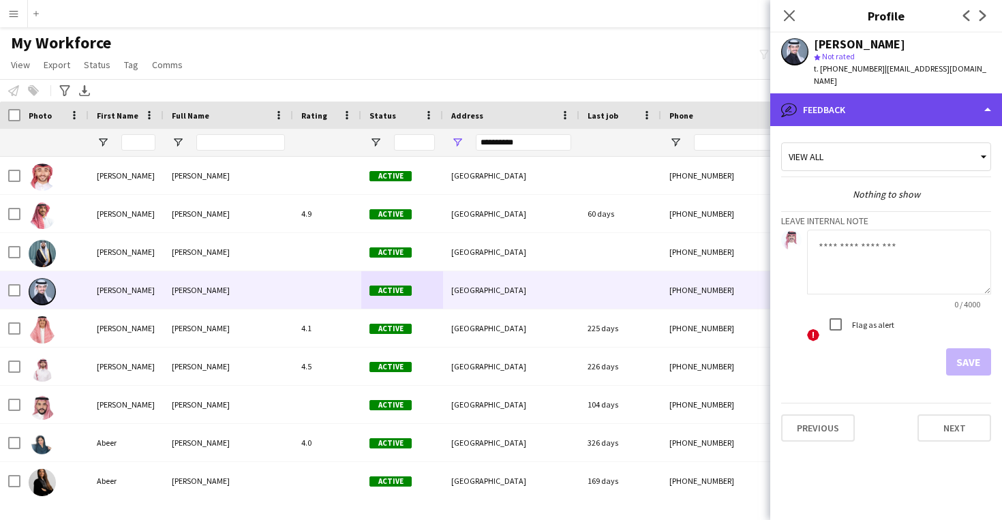
click at [879, 93] on div "bubble-pencil Feedback" at bounding box center [886, 109] width 232 height 33
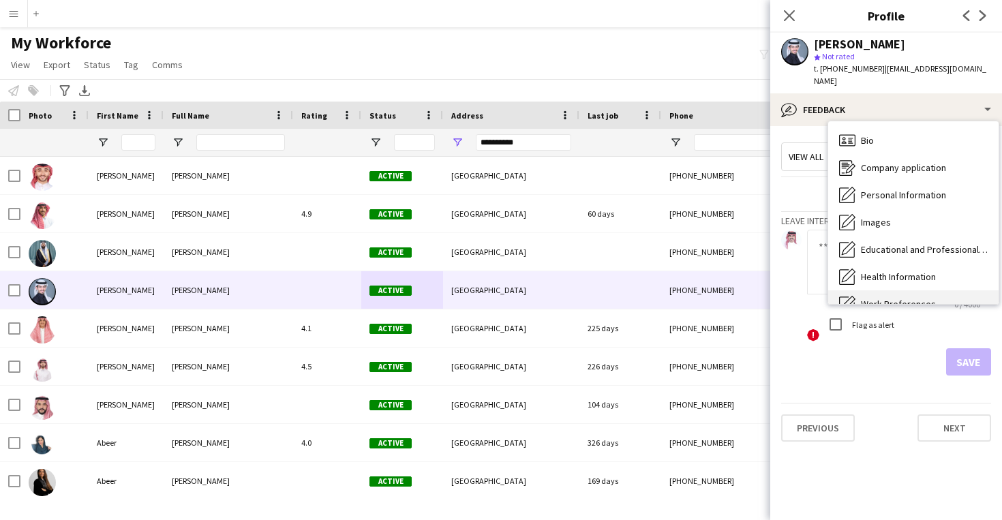
click at [884, 133] on div "Bio Bio" at bounding box center [913, 140] width 170 height 27
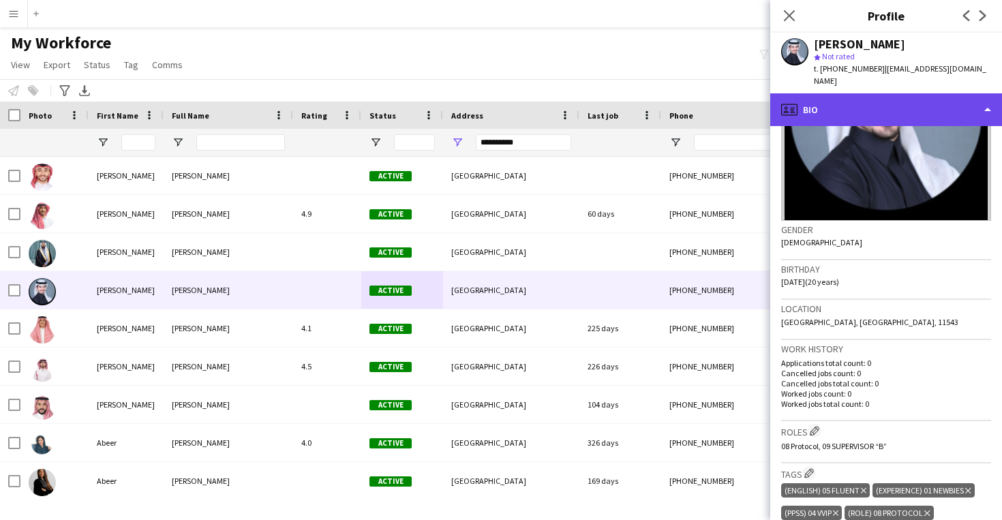
click at [879, 95] on div "profile Bio" at bounding box center [886, 109] width 232 height 33
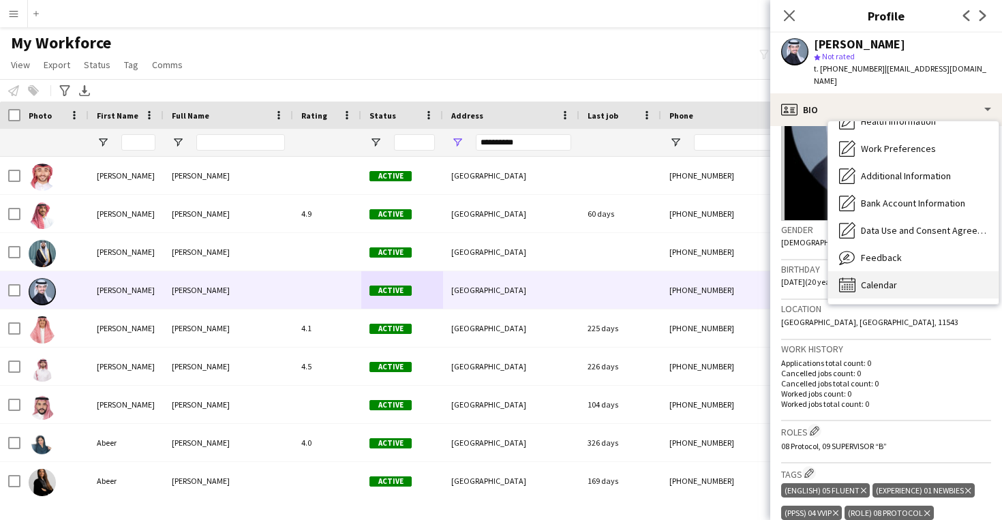
click at [894, 279] on span "Calendar" at bounding box center [879, 285] width 36 height 12
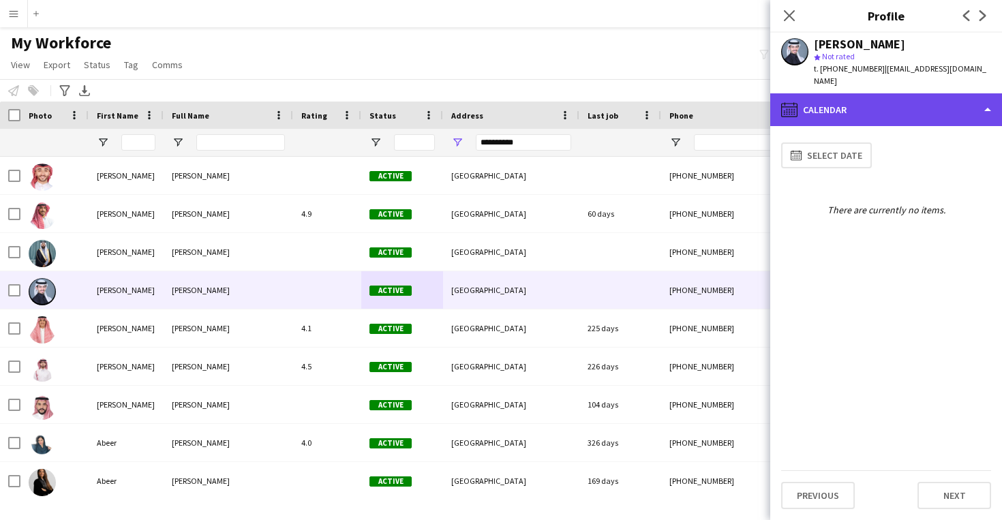
click at [875, 93] on div "calendar-full Calendar" at bounding box center [886, 109] width 232 height 33
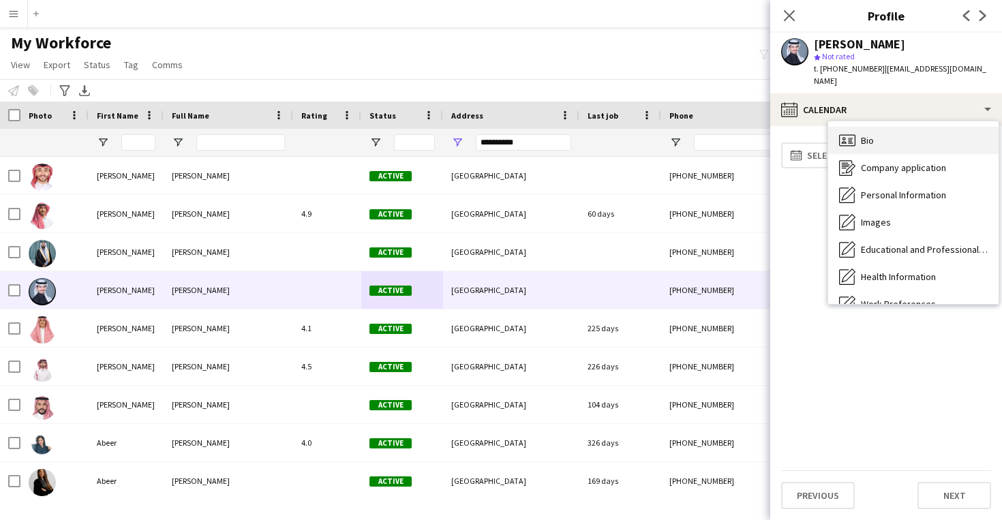
click at [885, 140] on div "Bio Bio" at bounding box center [913, 140] width 170 height 27
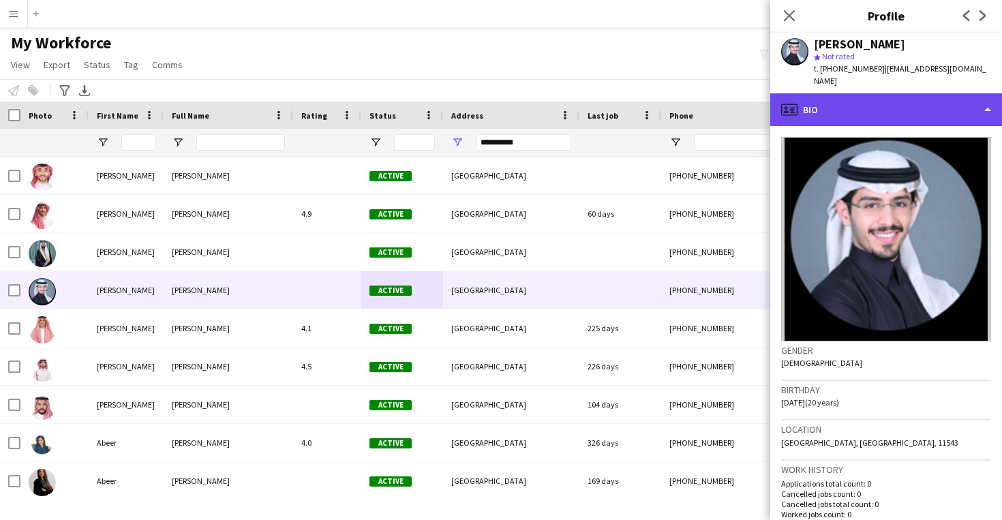
click at [866, 93] on div "profile Bio" at bounding box center [886, 109] width 232 height 33
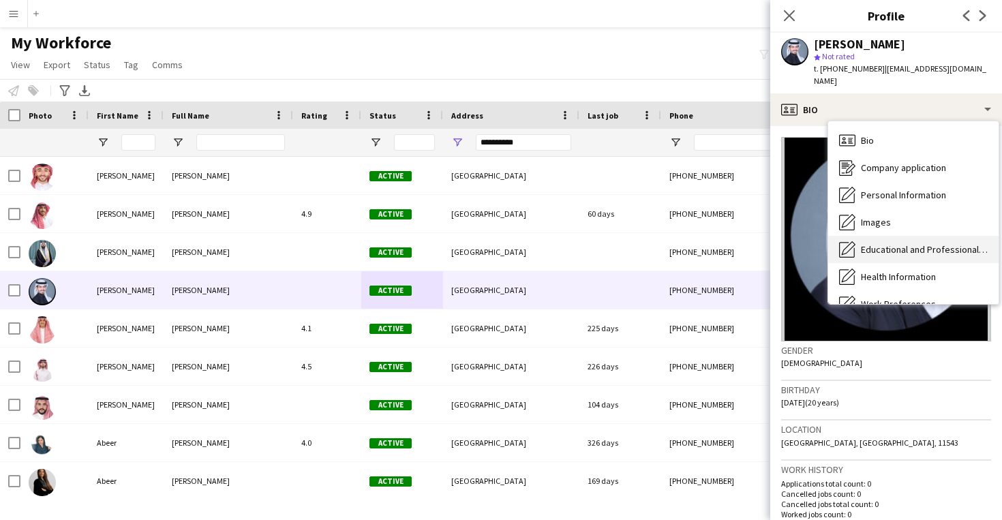
click at [892, 243] on span "Educational and Professional Background" at bounding box center [924, 249] width 127 height 12
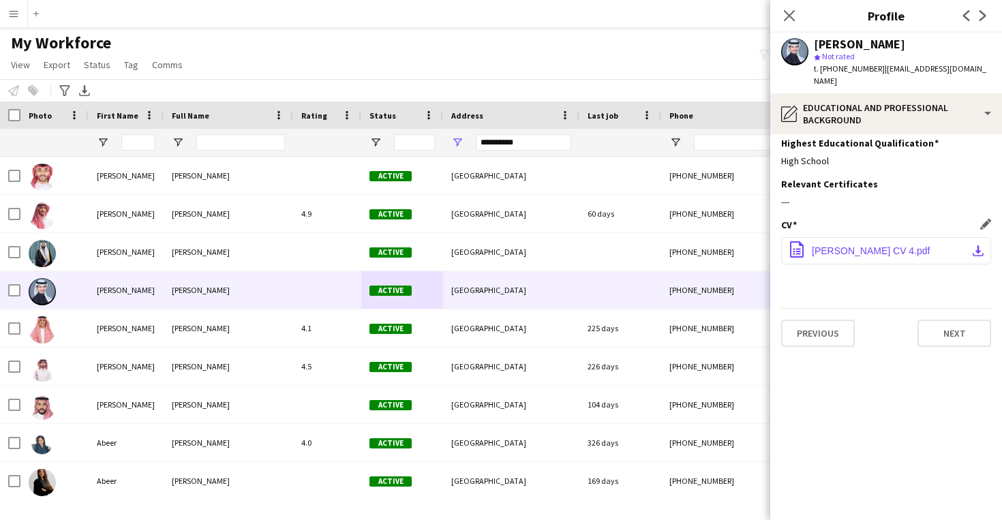
click at [861, 245] on span "[PERSON_NAME] CV 4.pdf" at bounding box center [871, 250] width 119 height 11
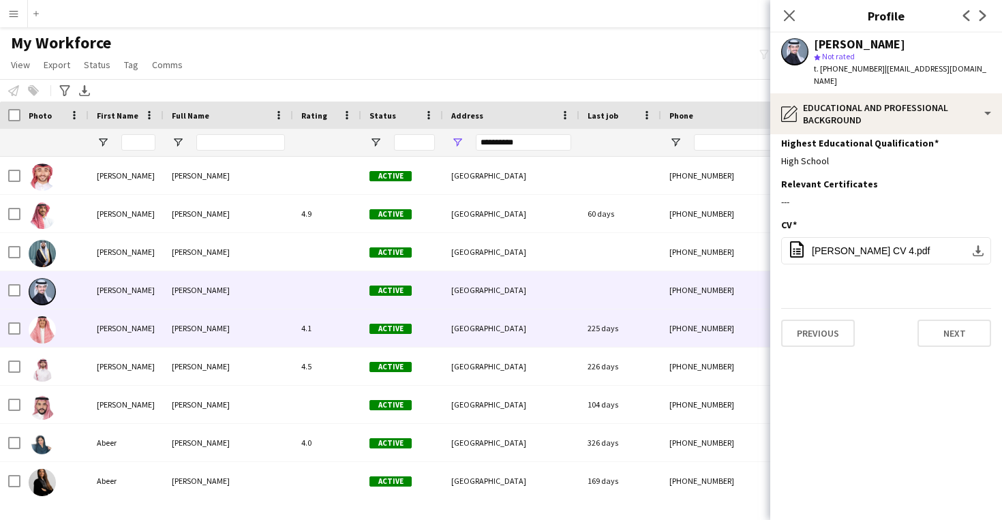
click at [505, 326] on div "[GEOGRAPHIC_DATA]" at bounding box center [511, 327] width 136 height 37
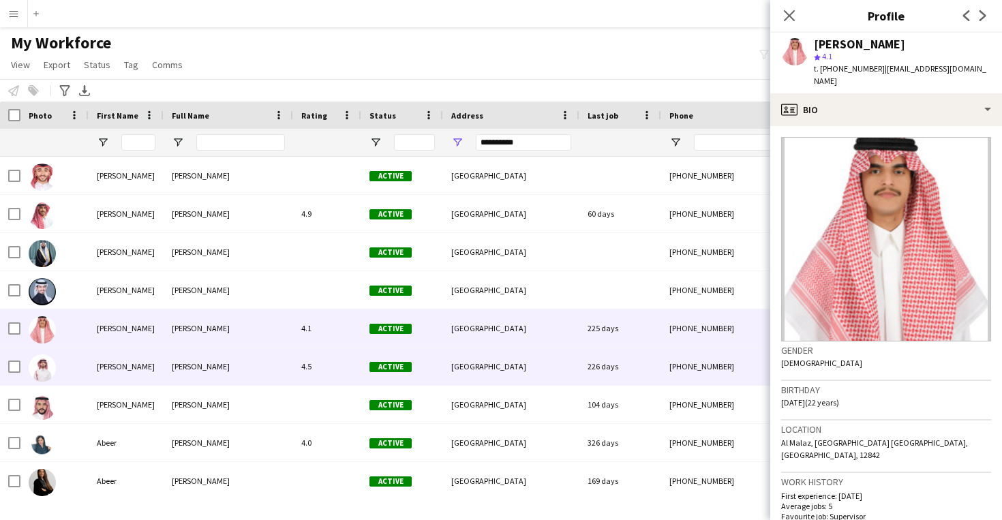
click at [480, 364] on div "[GEOGRAPHIC_DATA]" at bounding box center [511, 366] width 136 height 37
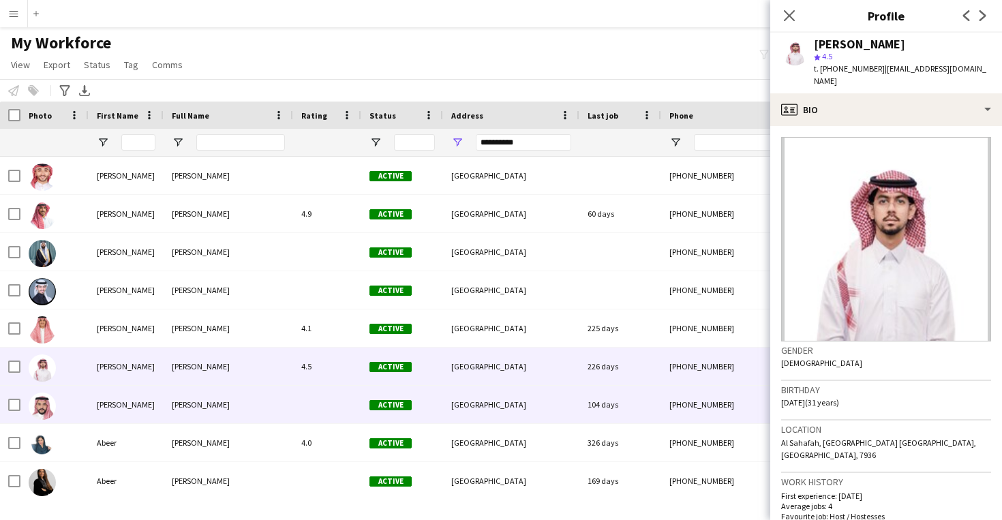
click at [474, 406] on span "[GEOGRAPHIC_DATA]" at bounding box center [488, 404] width 75 height 10
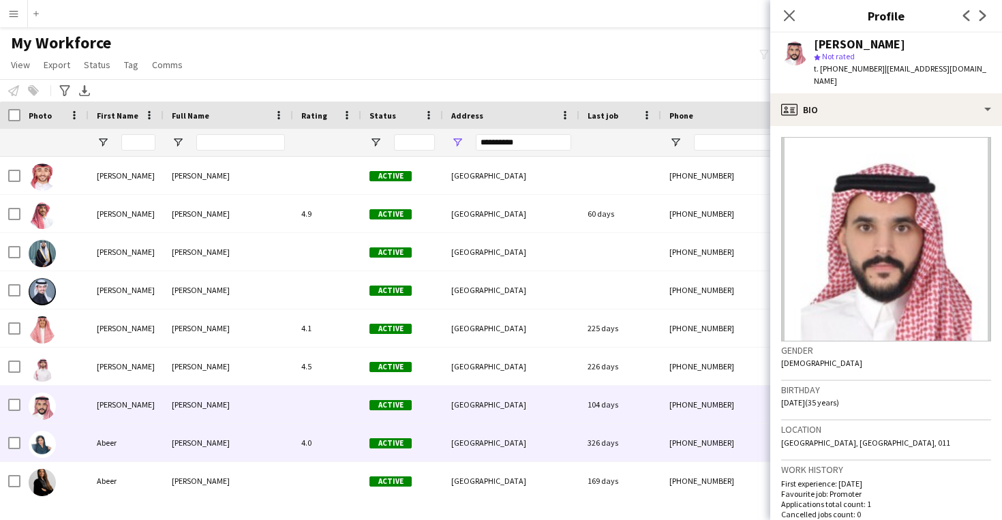
click at [503, 443] on div "[GEOGRAPHIC_DATA]" at bounding box center [511, 442] width 136 height 37
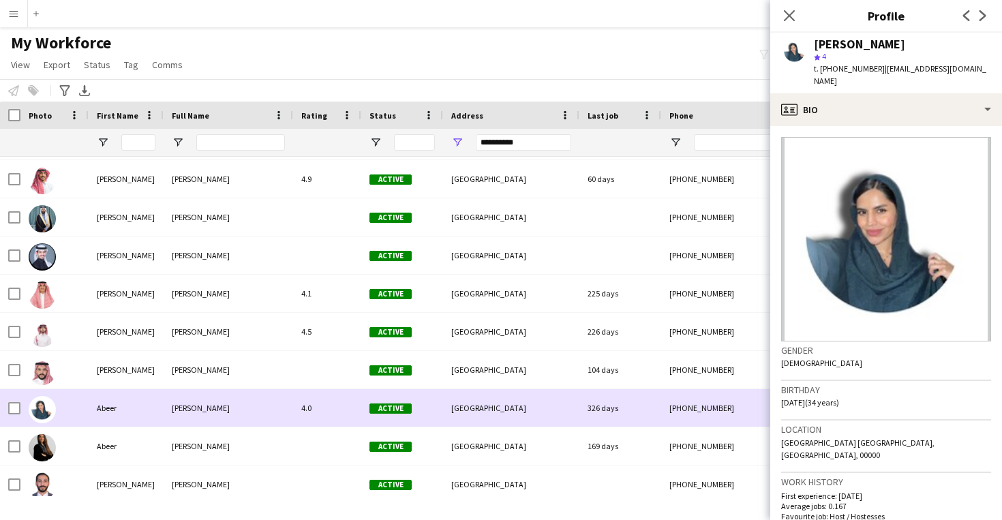
scroll to position [37, 0]
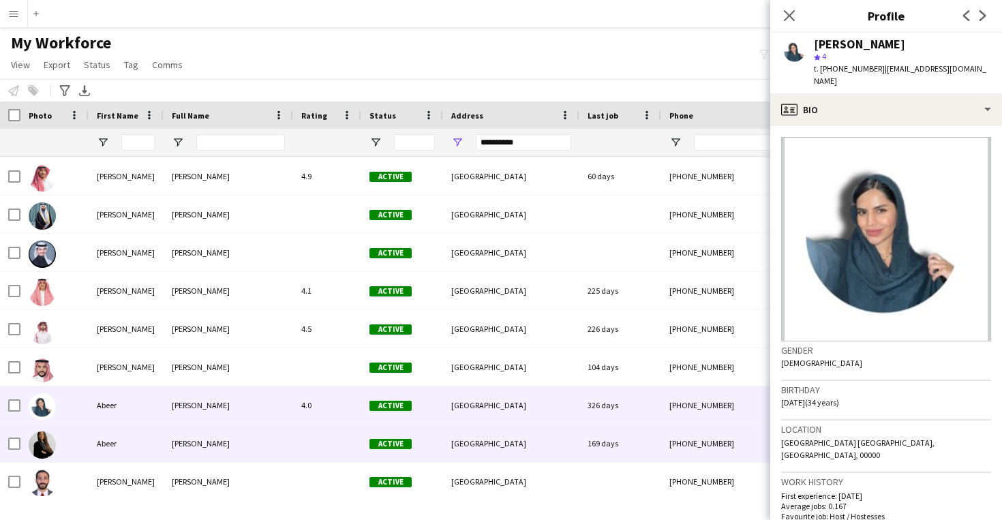
click at [503, 443] on div "[GEOGRAPHIC_DATA]" at bounding box center [511, 443] width 136 height 37
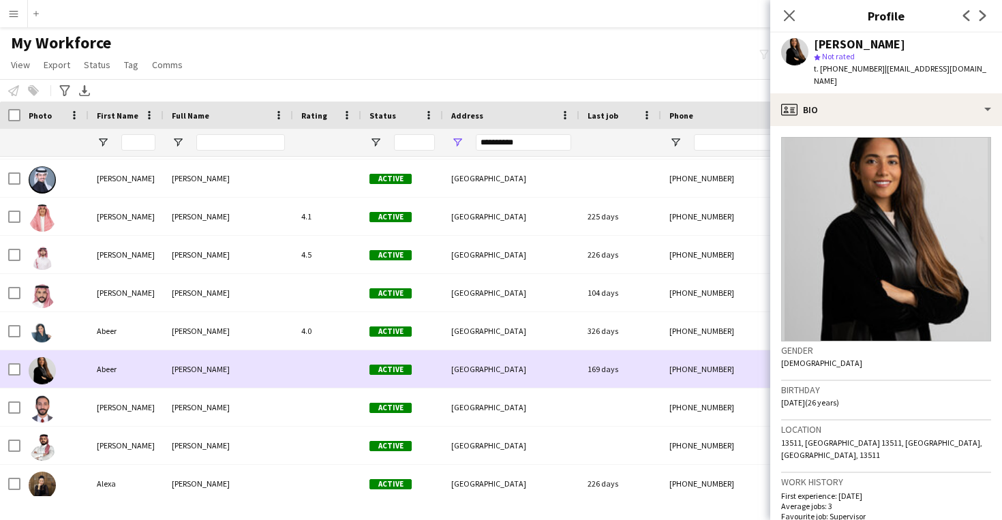
scroll to position [121, 0]
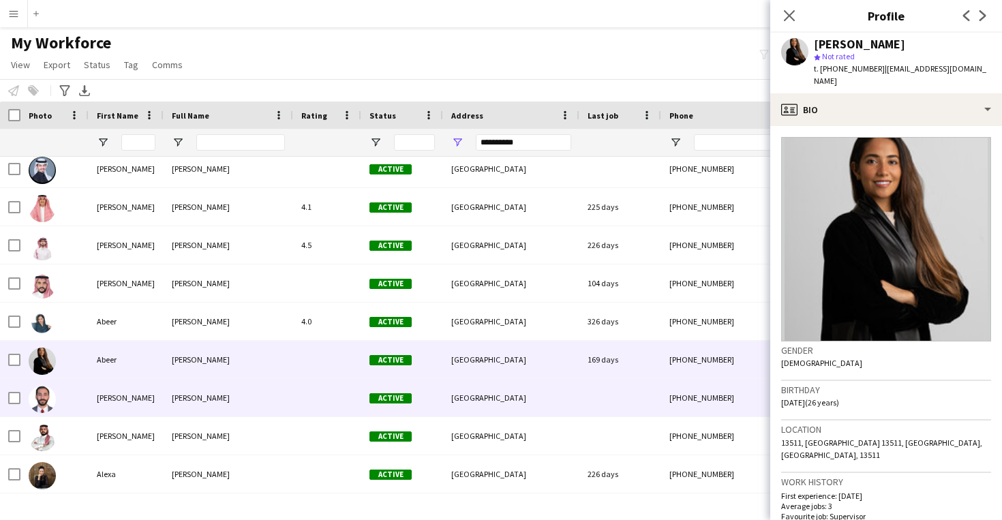
click at [549, 413] on div "[GEOGRAPHIC_DATA]" at bounding box center [511, 397] width 136 height 37
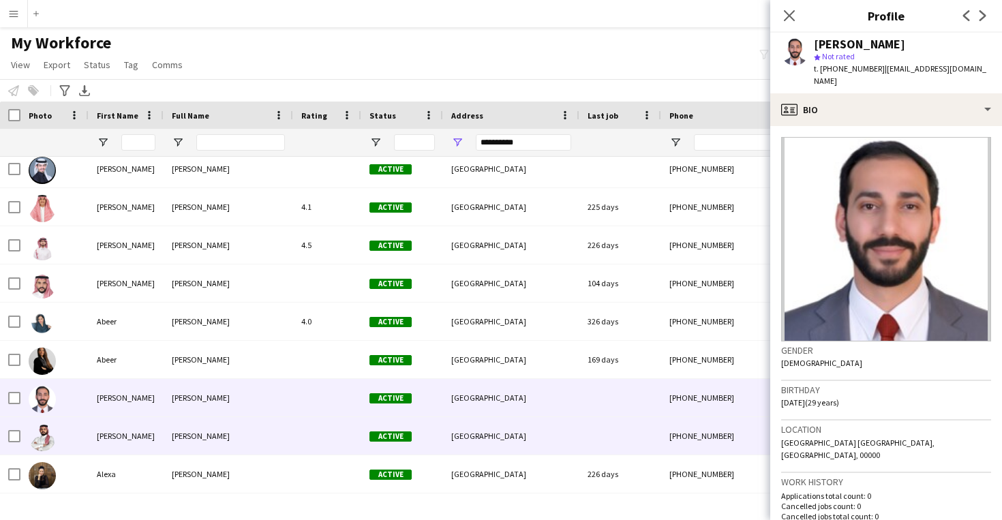
click at [523, 445] on div "[GEOGRAPHIC_DATA]" at bounding box center [511, 435] width 136 height 37
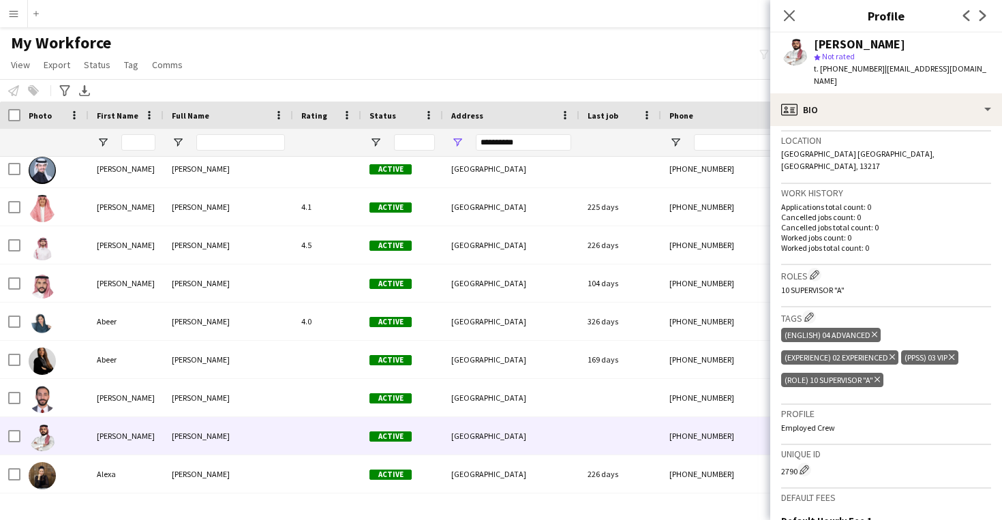
scroll to position [305, 0]
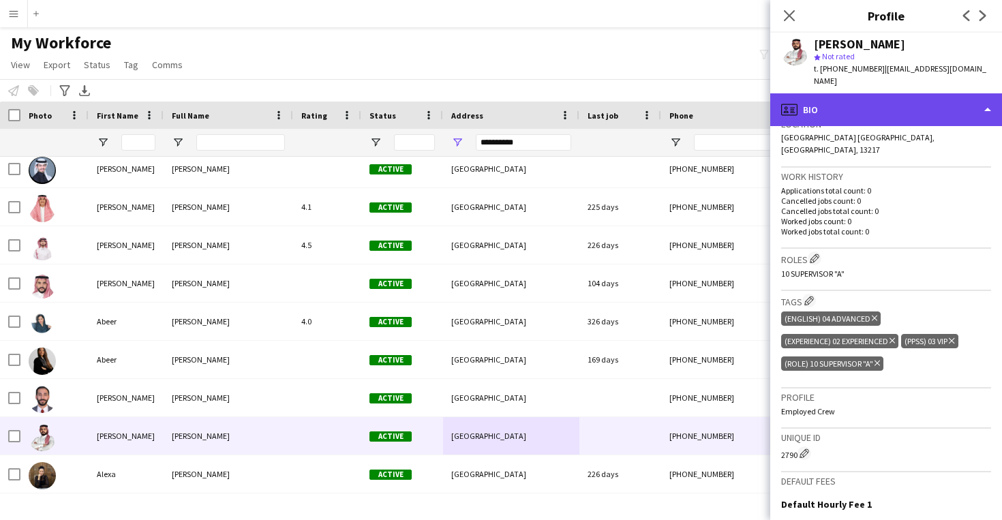
click at [877, 103] on div "profile Bio" at bounding box center [886, 109] width 232 height 33
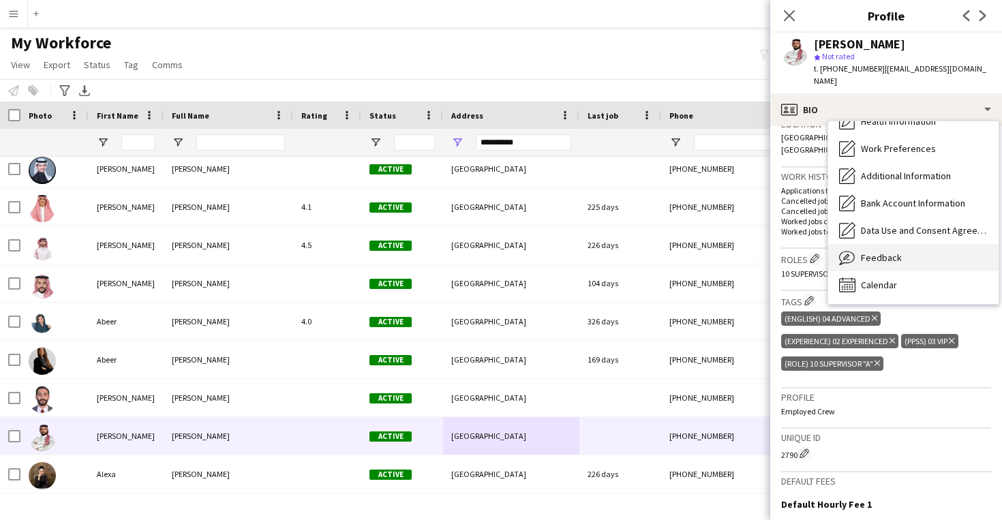
scroll to position [155, 0]
click at [868, 251] on div "Feedback Feedback" at bounding box center [913, 257] width 170 height 27
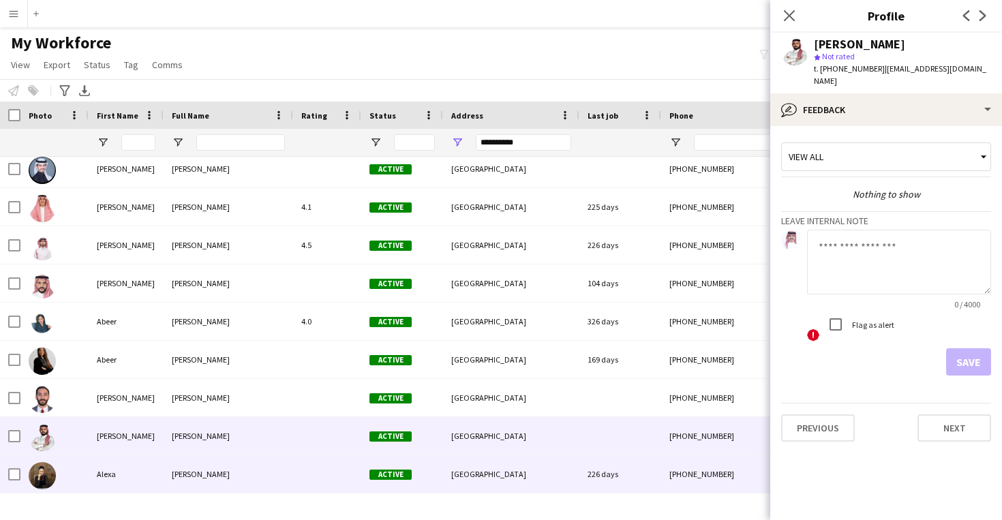
click at [558, 475] on div "[GEOGRAPHIC_DATA]" at bounding box center [511, 473] width 136 height 37
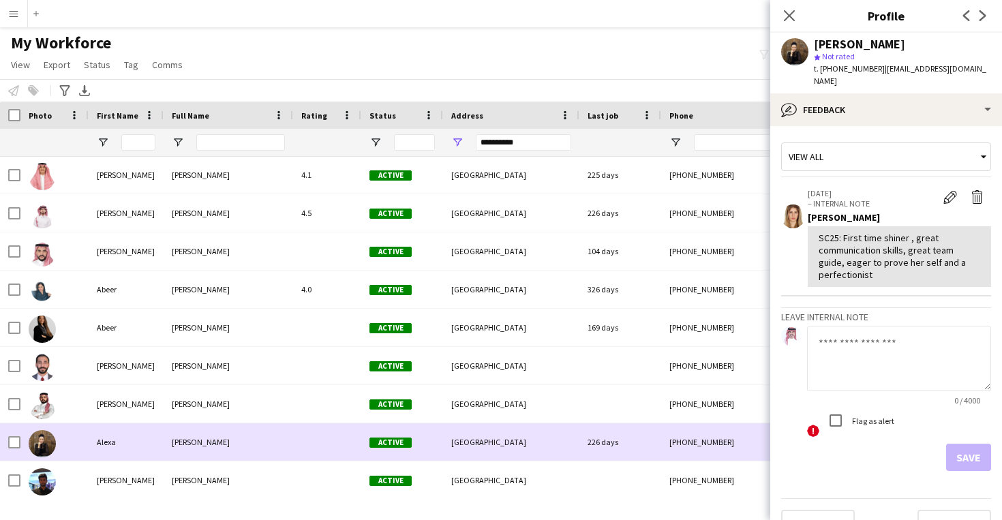
scroll to position [157, 0]
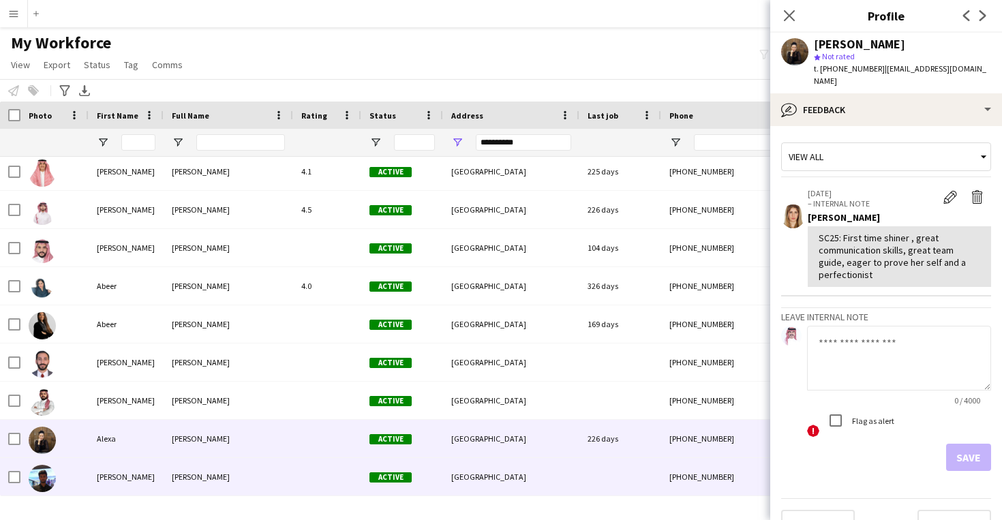
click at [558, 475] on div "[GEOGRAPHIC_DATA]" at bounding box center [511, 476] width 136 height 37
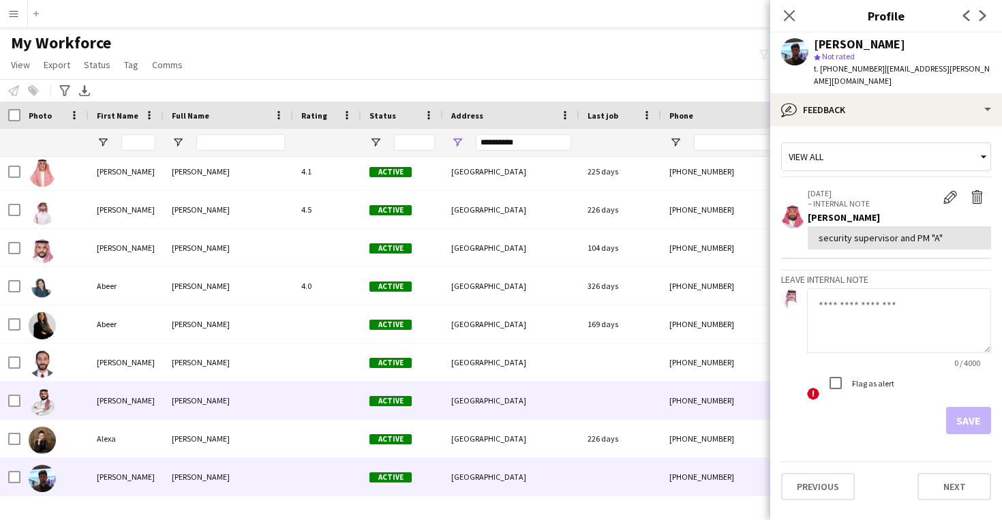
click at [549, 397] on div "[GEOGRAPHIC_DATA]" at bounding box center [511, 400] width 136 height 37
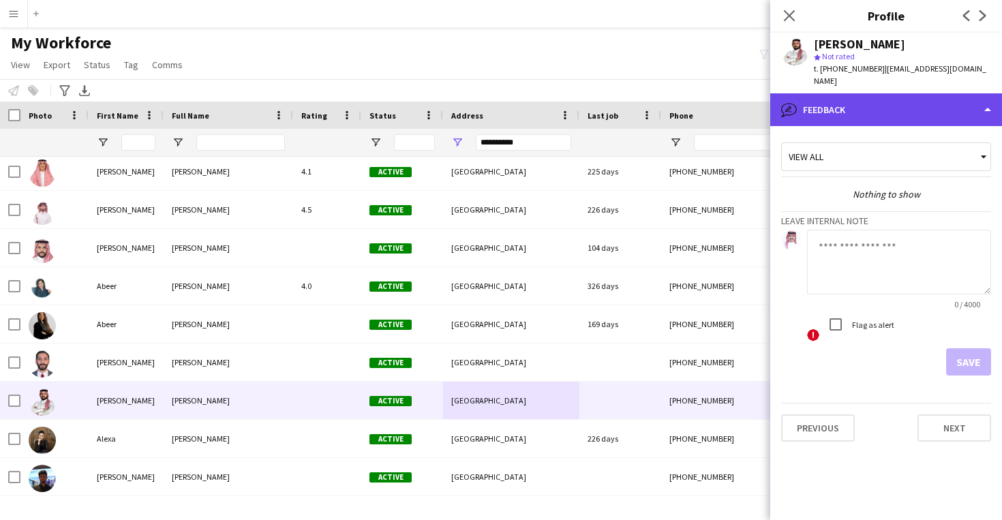
click at [859, 102] on div "bubble-pencil Feedback" at bounding box center [886, 109] width 232 height 33
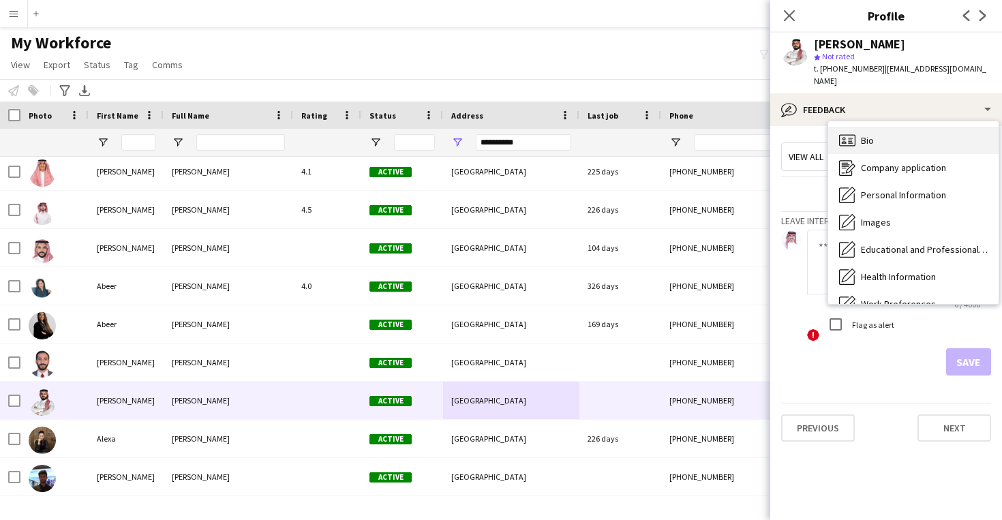
click at [868, 127] on div "Bio Bio" at bounding box center [913, 140] width 170 height 27
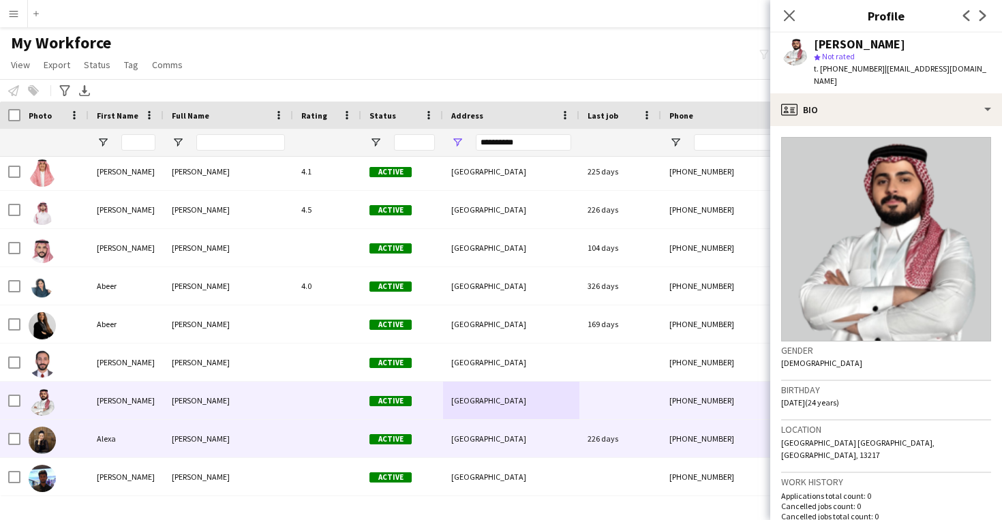
click at [534, 448] on div "[GEOGRAPHIC_DATA]" at bounding box center [511, 438] width 136 height 37
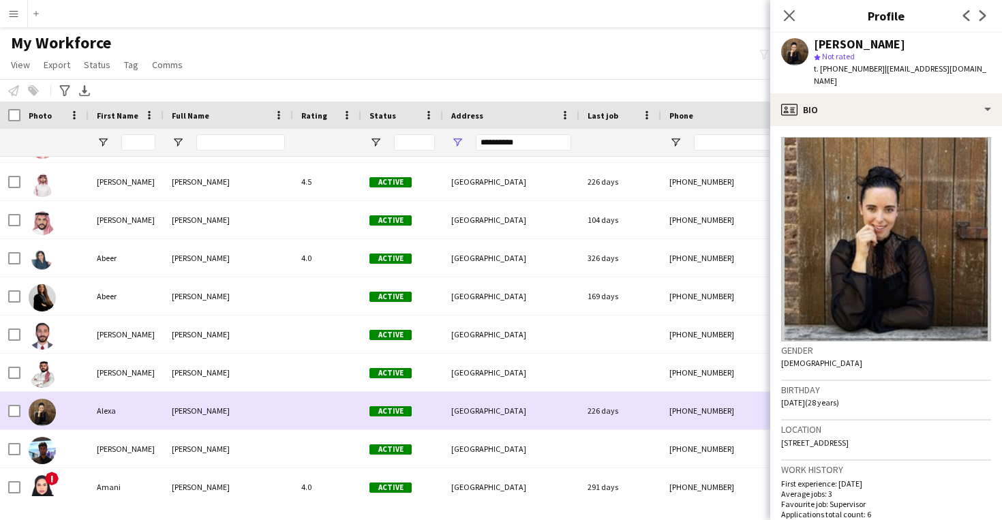
scroll to position [186, 0]
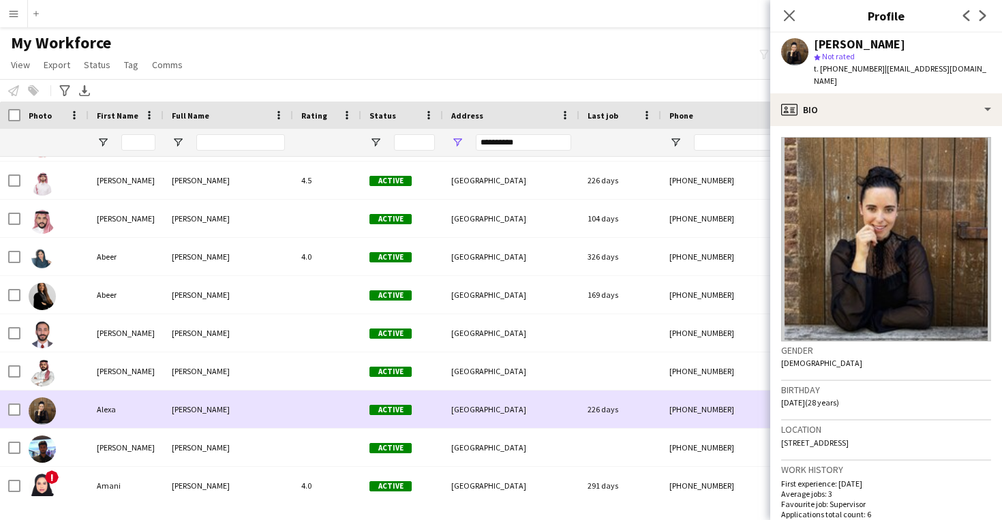
click at [534, 448] on div "[GEOGRAPHIC_DATA]" at bounding box center [511, 447] width 136 height 37
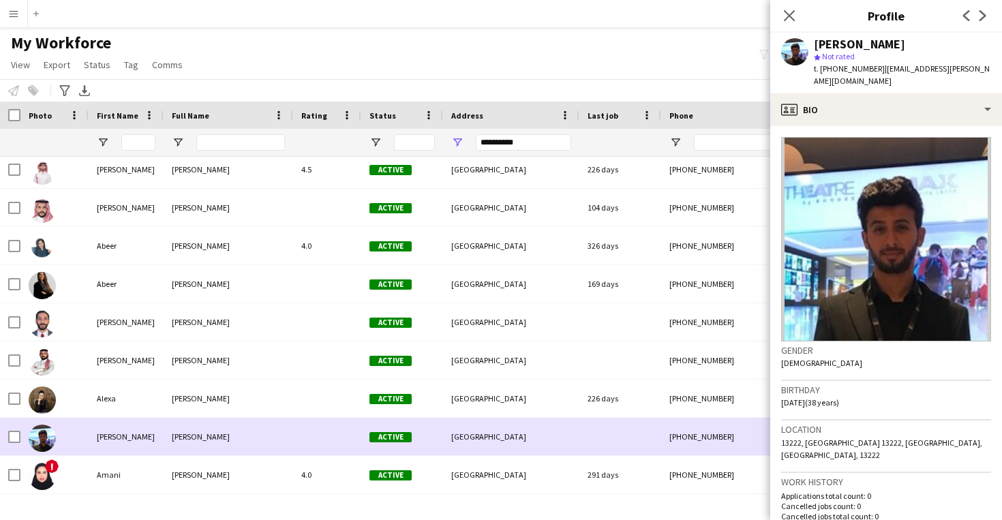
scroll to position [198, 0]
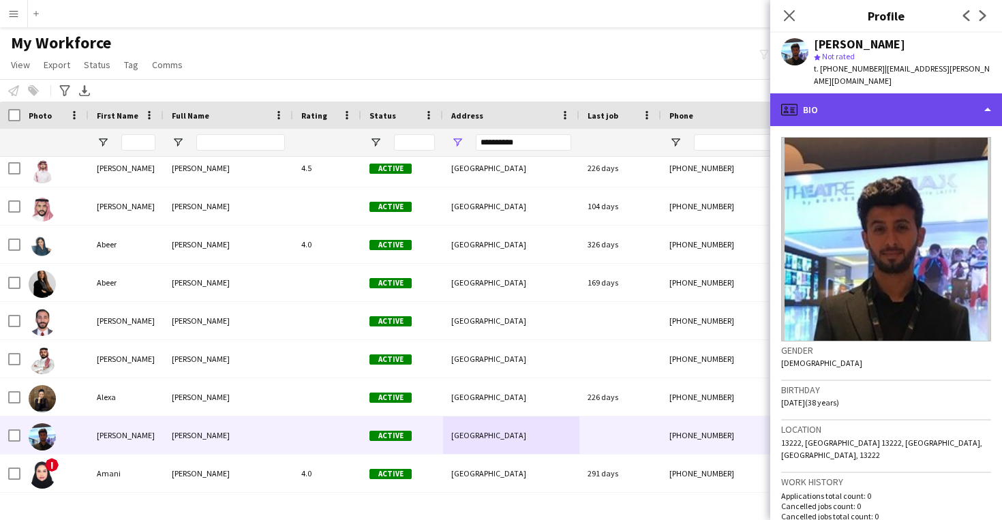
click at [906, 106] on div "profile Bio" at bounding box center [886, 109] width 232 height 33
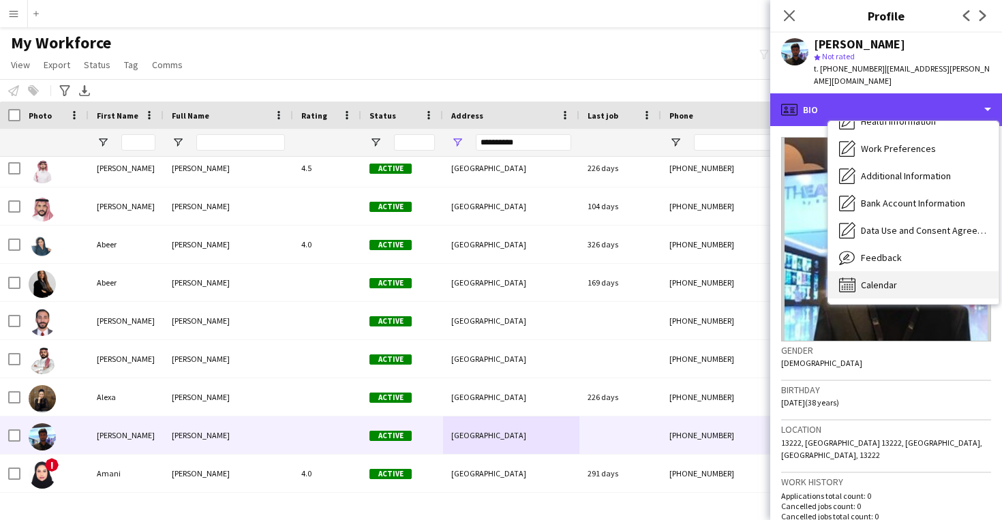
scroll to position [155, 0]
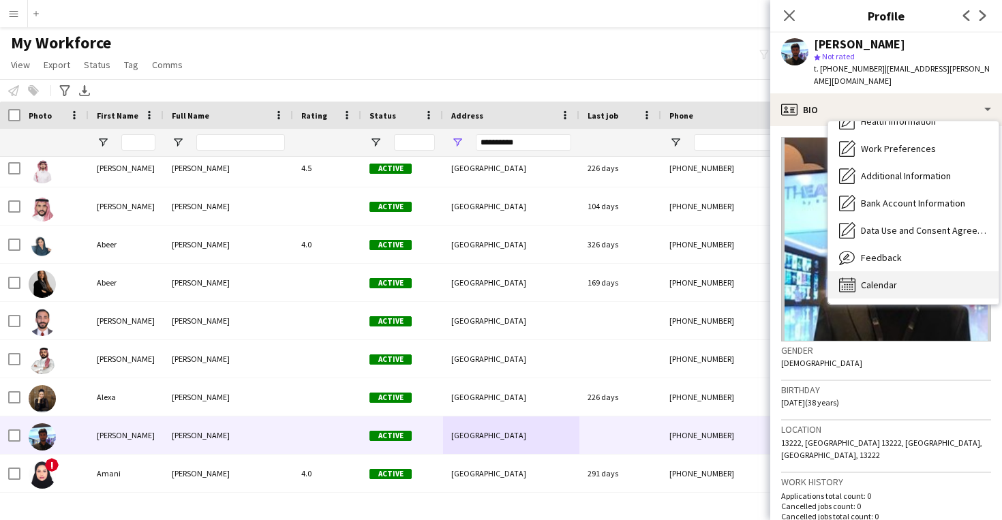
click at [928, 271] on div "Calendar Calendar" at bounding box center [913, 284] width 170 height 27
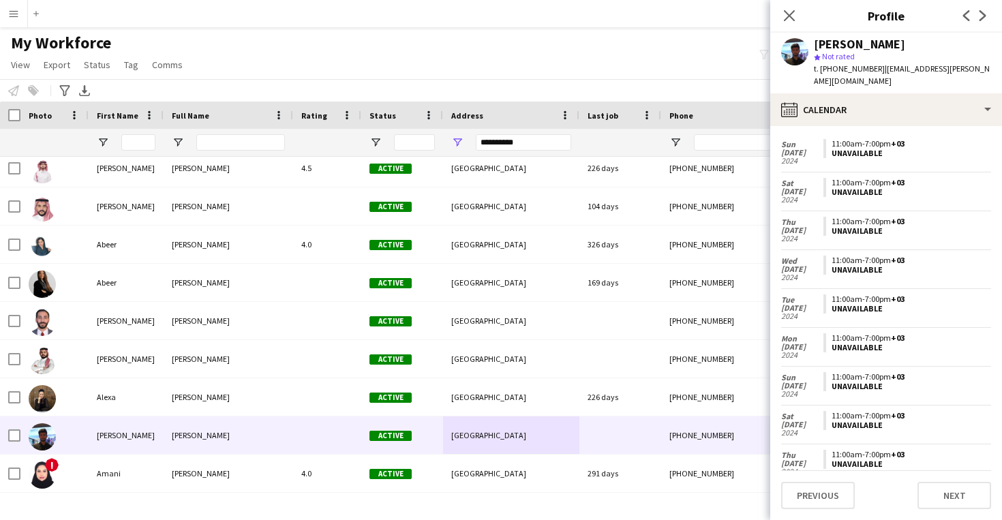
scroll to position [1206, 0]
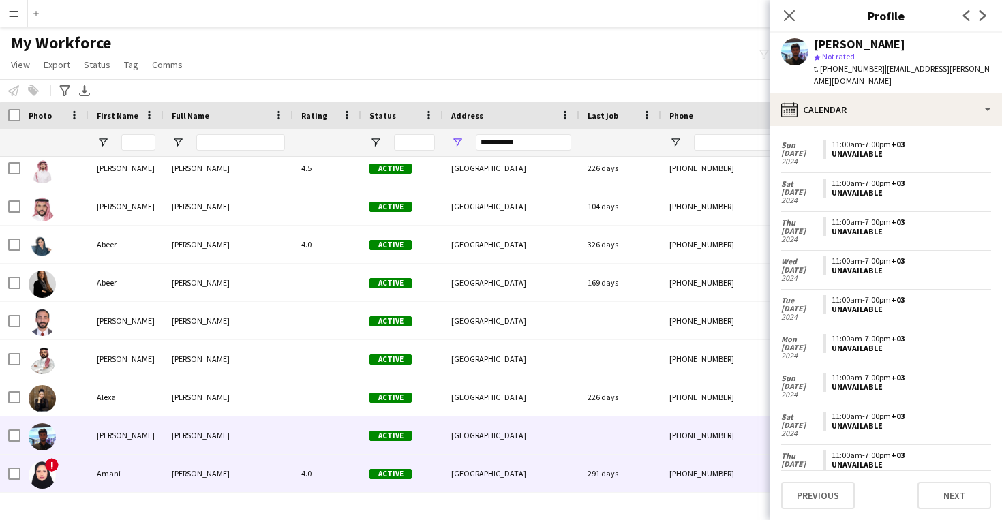
click at [570, 469] on div "[GEOGRAPHIC_DATA]" at bounding box center [511, 473] width 136 height 37
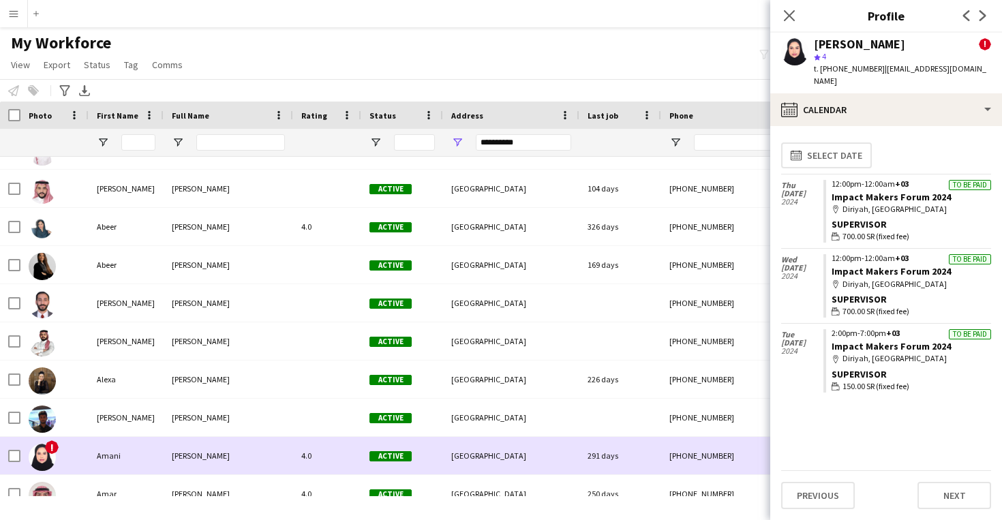
scroll to position [250, 0]
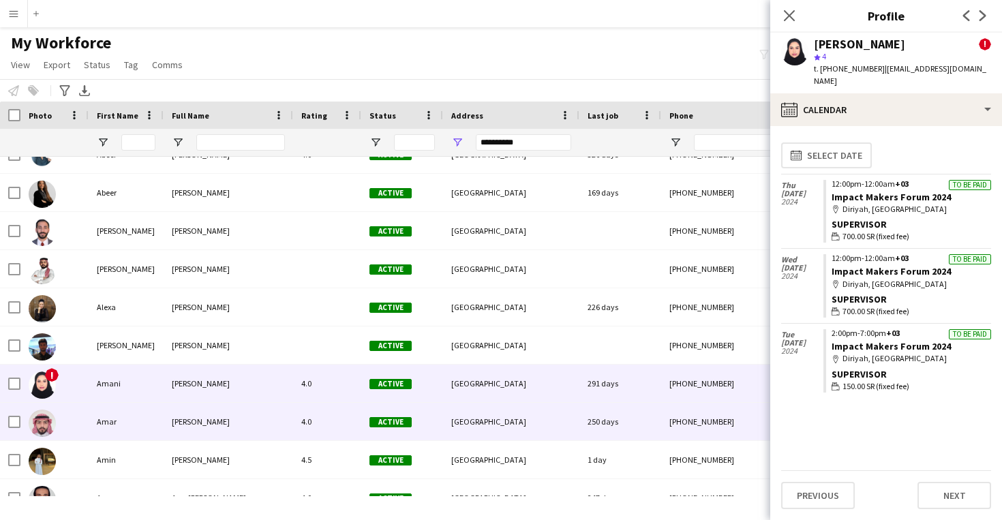
click at [552, 438] on div "[GEOGRAPHIC_DATA]" at bounding box center [511, 421] width 136 height 37
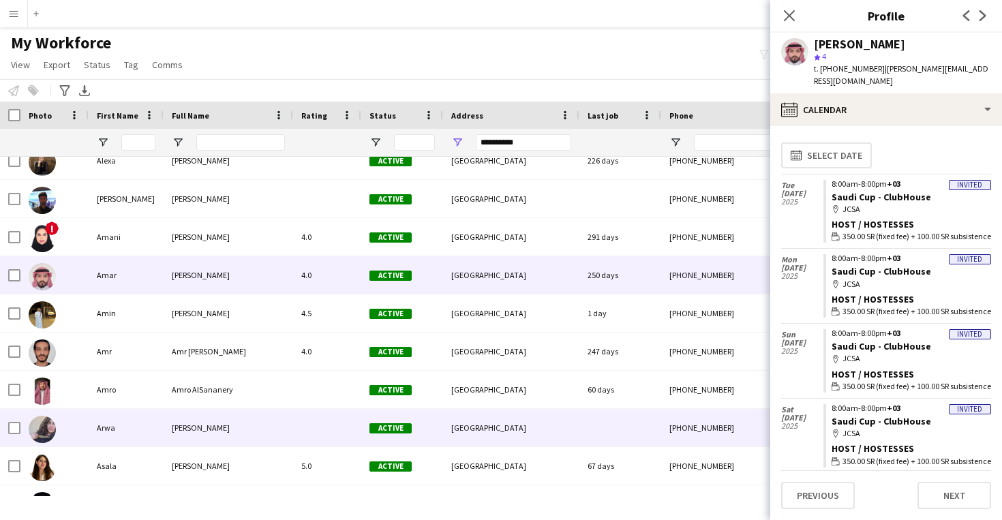
click at [543, 442] on div "[GEOGRAPHIC_DATA]" at bounding box center [511, 427] width 136 height 37
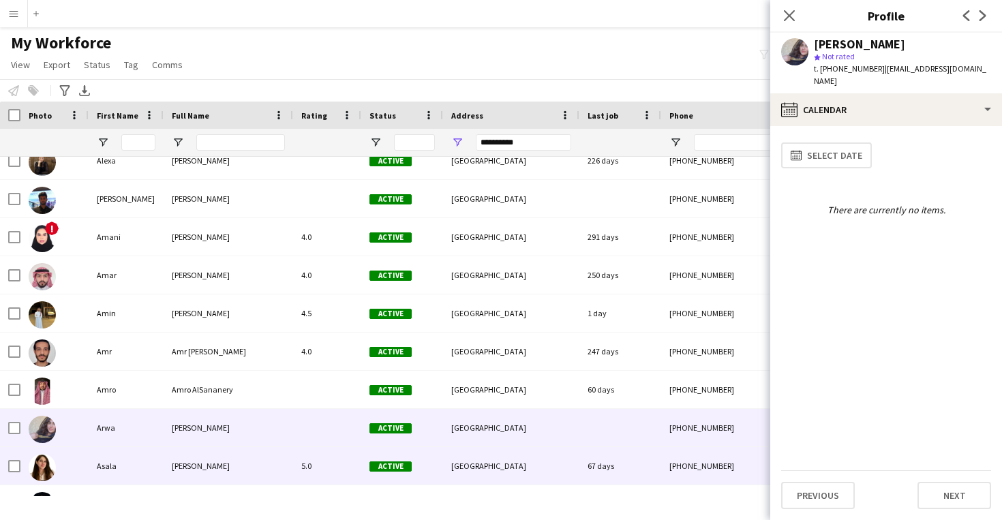
click at [545, 465] on div "[GEOGRAPHIC_DATA]" at bounding box center [511, 465] width 136 height 37
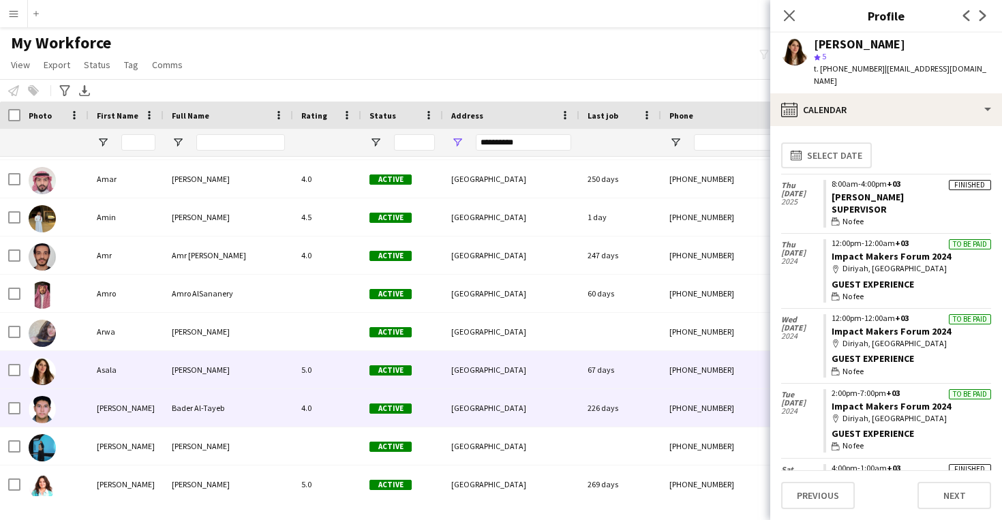
click at [553, 425] on div "[GEOGRAPHIC_DATA]" at bounding box center [511, 407] width 136 height 37
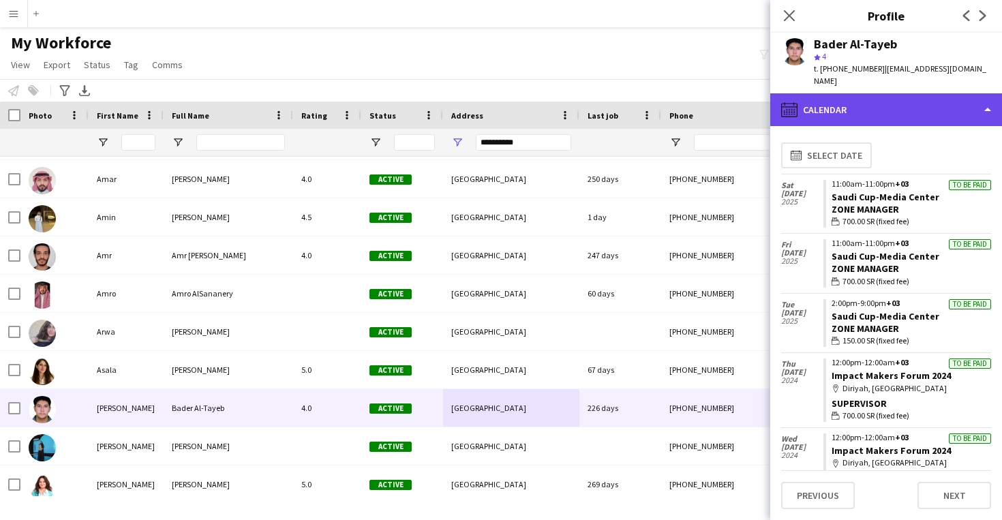
click at [853, 107] on div "calendar-full Calendar" at bounding box center [886, 109] width 232 height 33
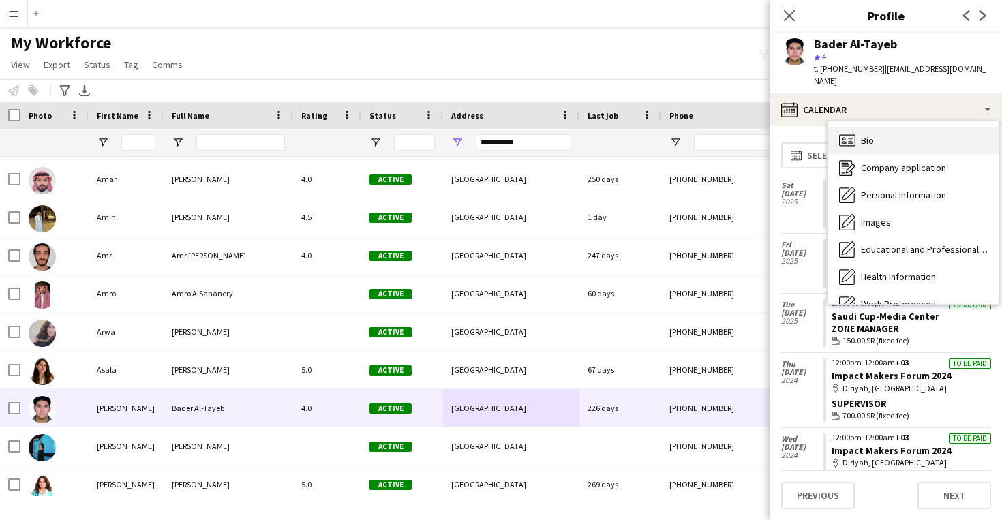
click at [864, 134] on span "Bio" at bounding box center [867, 140] width 13 height 12
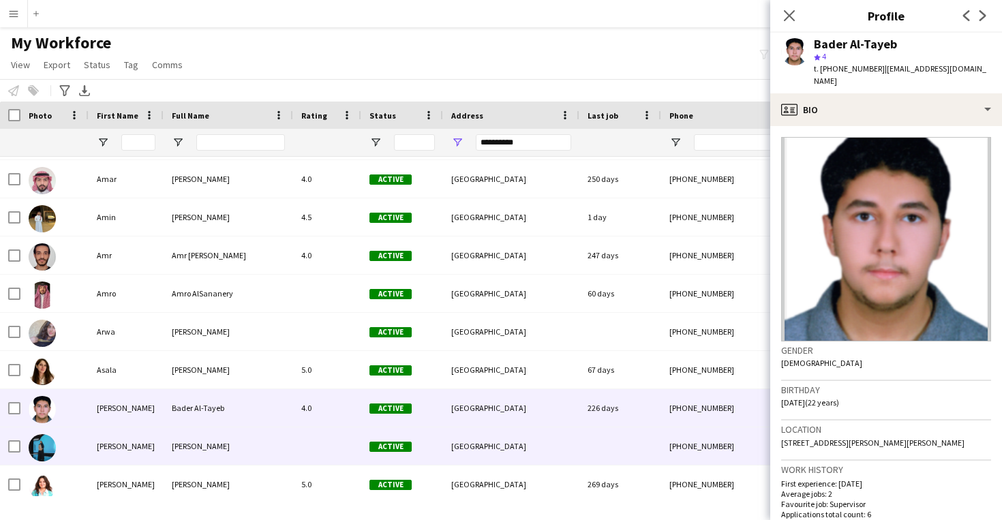
click at [575, 442] on div "[GEOGRAPHIC_DATA]" at bounding box center [511, 445] width 136 height 37
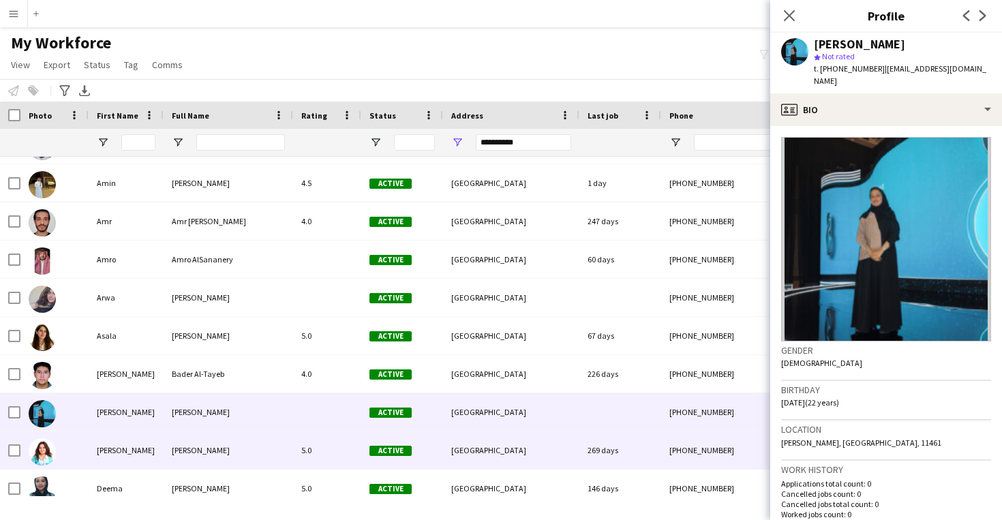
click at [575, 442] on div "[GEOGRAPHIC_DATA]" at bounding box center [511, 449] width 136 height 37
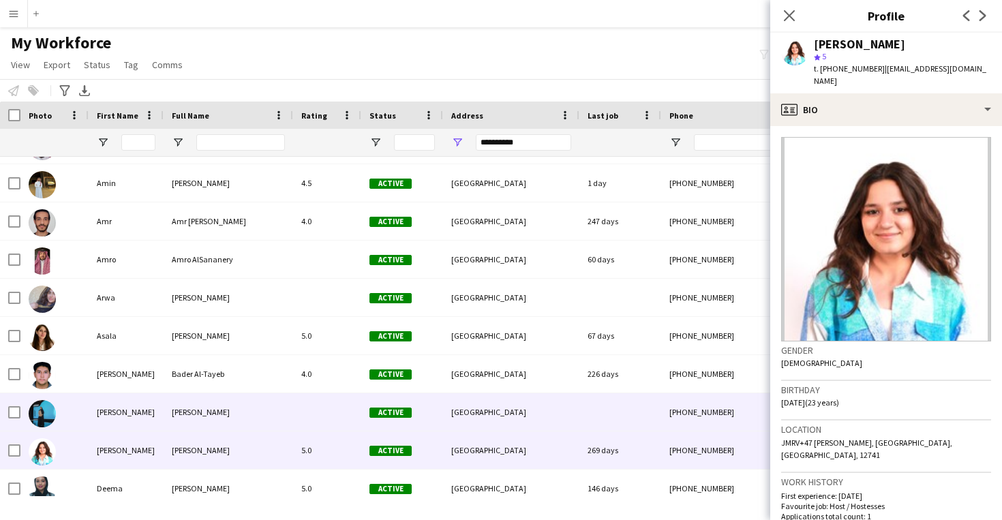
click at [566, 418] on div "[GEOGRAPHIC_DATA]" at bounding box center [511, 411] width 136 height 37
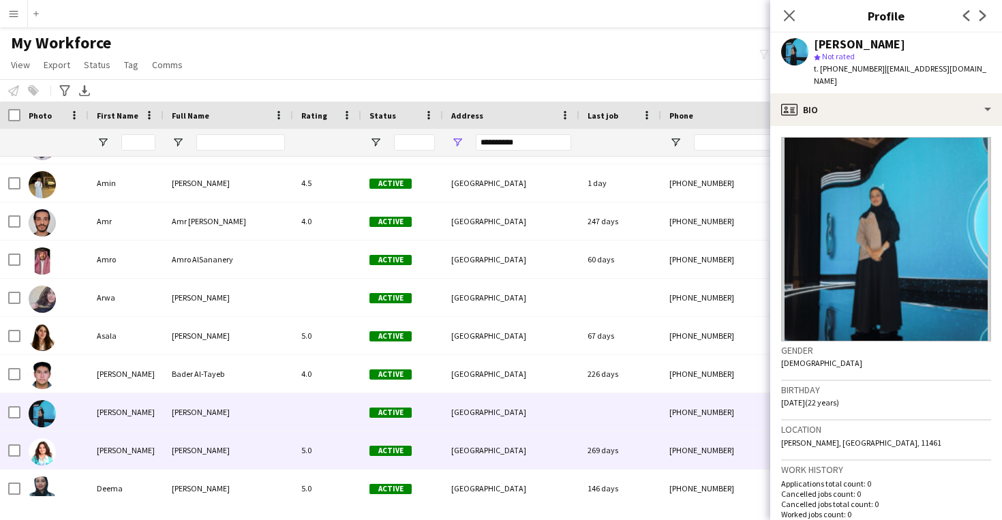
click at [563, 448] on div "[GEOGRAPHIC_DATA]" at bounding box center [511, 449] width 136 height 37
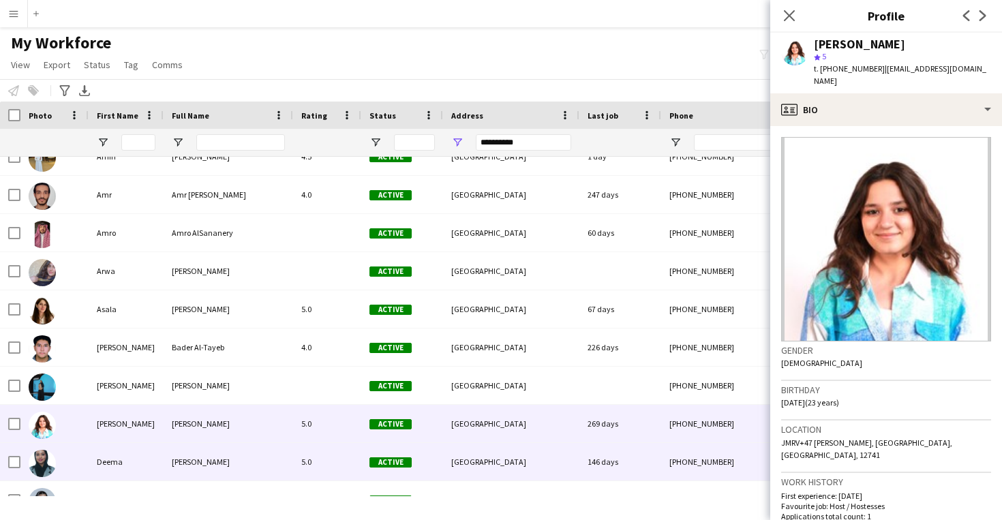
click at [562, 468] on div "[GEOGRAPHIC_DATA]" at bounding box center [511, 461] width 136 height 37
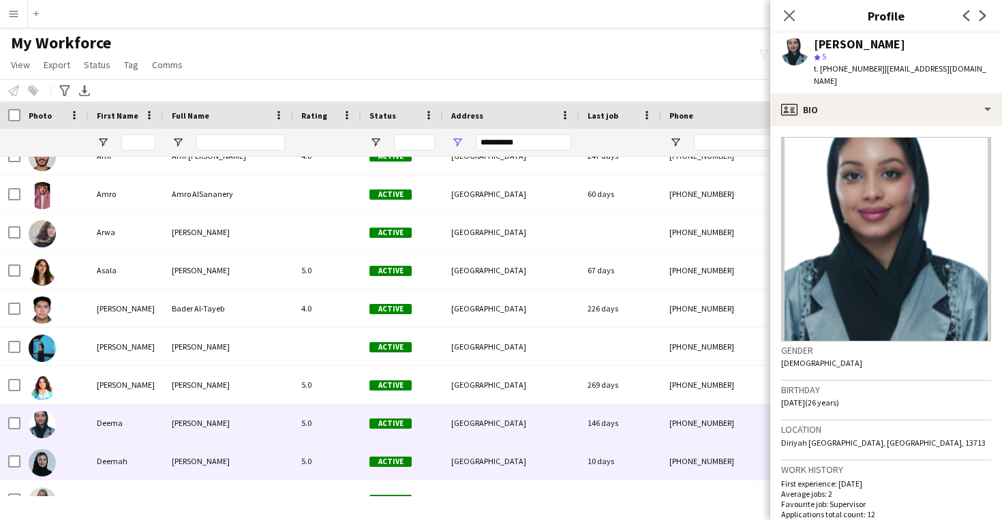
click at [562, 468] on div "[GEOGRAPHIC_DATA]" at bounding box center [511, 460] width 136 height 37
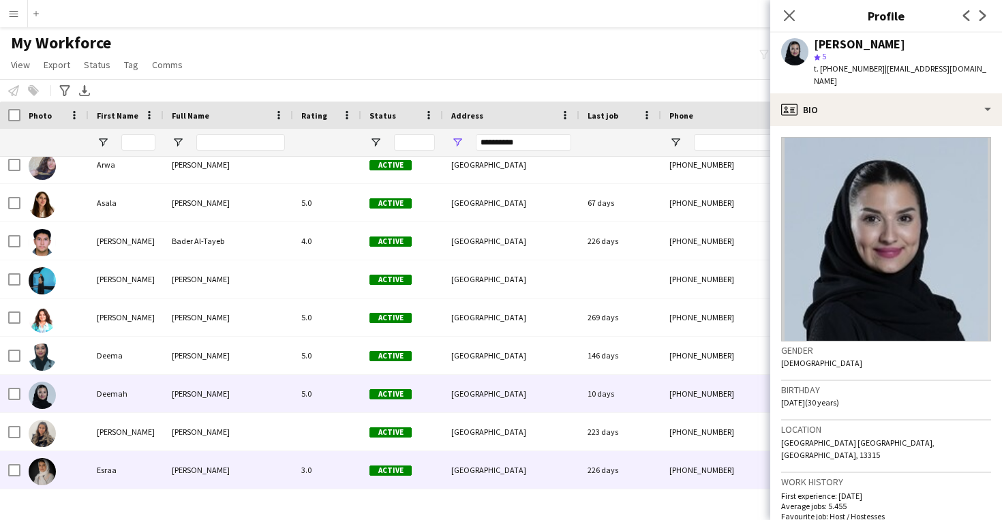
click at [562, 459] on div "[GEOGRAPHIC_DATA]" at bounding box center [511, 469] width 136 height 37
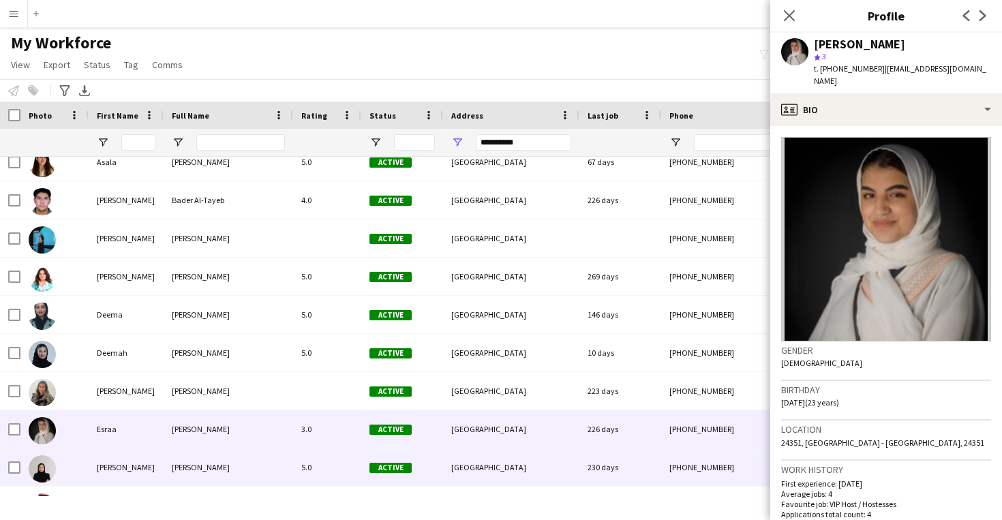
click at [562, 459] on div "[GEOGRAPHIC_DATA]" at bounding box center [511, 466] width 136 height 37
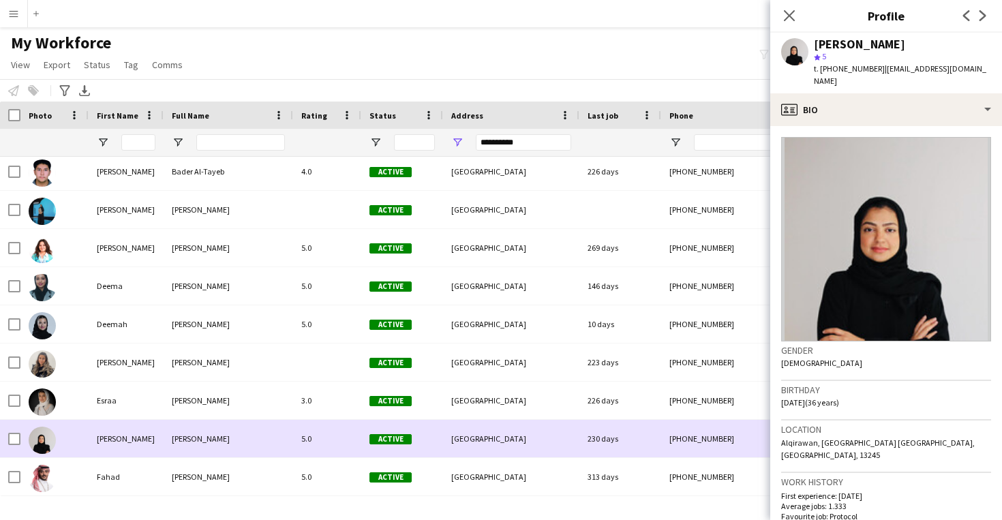
click at [562, 459] on div "[GEOGRAPHIC_DATA]" at bounding box center [511, 476] width 136 height 37
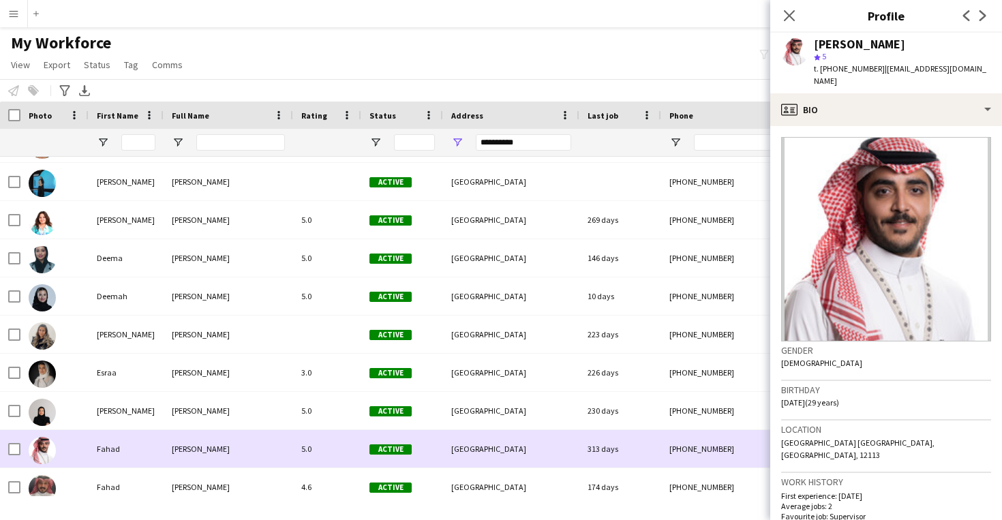
click at [562, 459] on div "[GEOGRAPHIC_DATA]" at bounding box center [511, 448] width 136 height 37
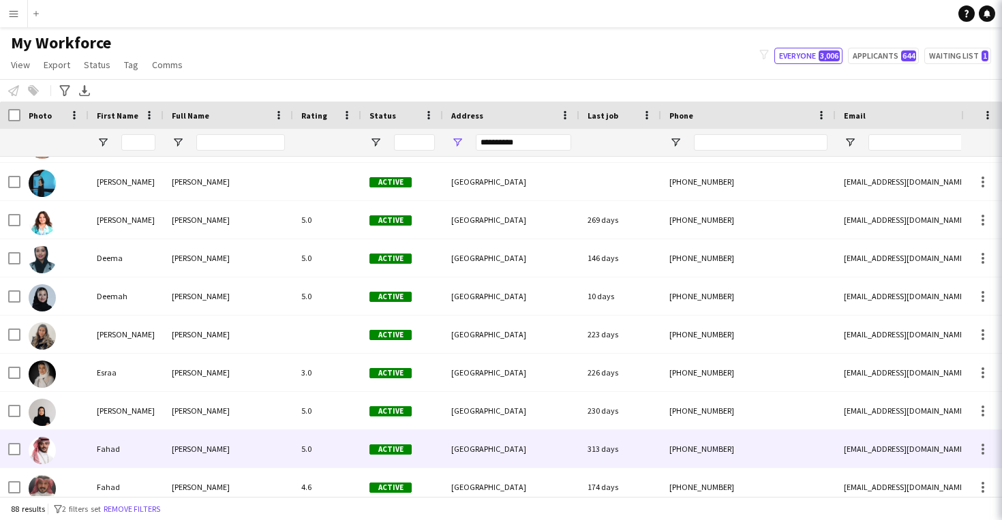
click at [562, 459] on div "[GEOGRAPHIC_DATA]" at bounding box center [511, 448] width 136 height 37
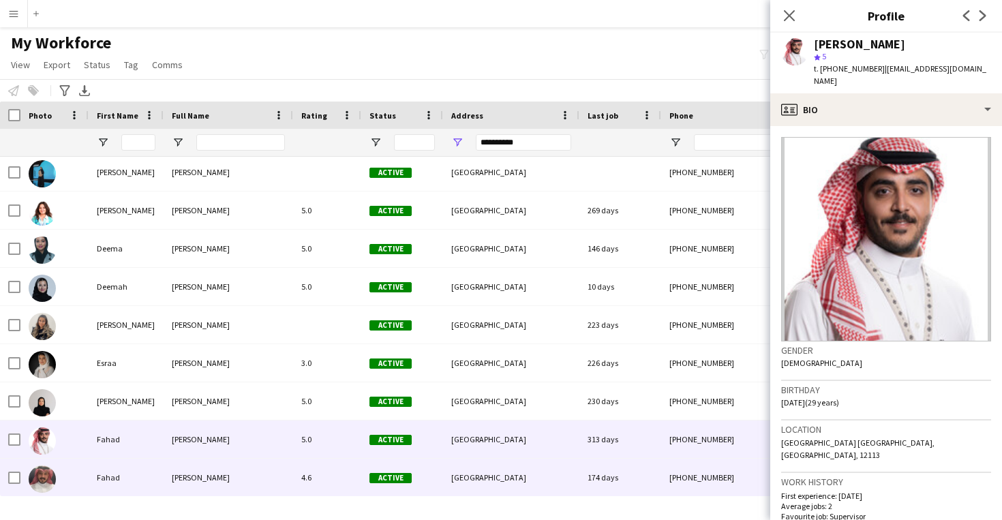
click at [569, 490] on div "[GEOGRAPHIC_DATA]" at bounding box center [511, 477] width 136 height 37
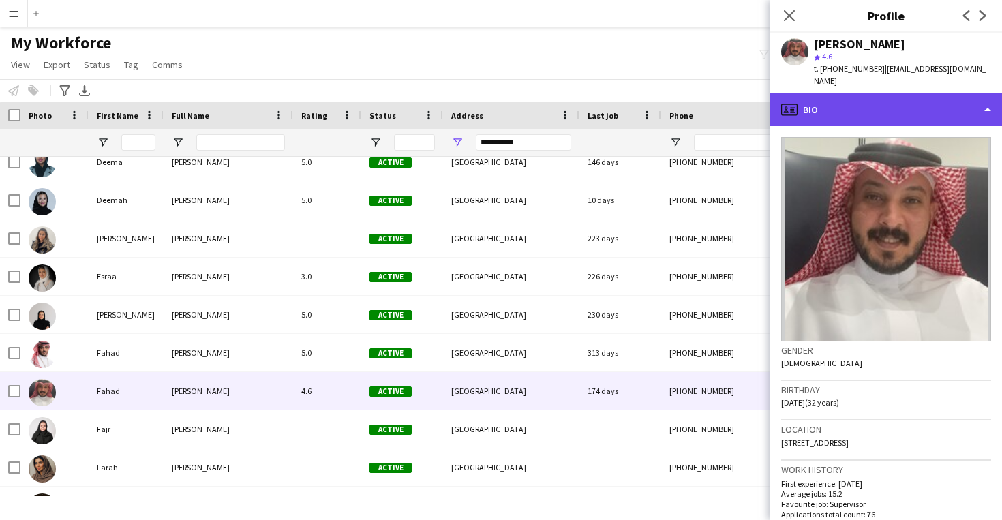
click at [911, 100] on div "profile Bio" at bounding box center [886, 109] width 232 height 33
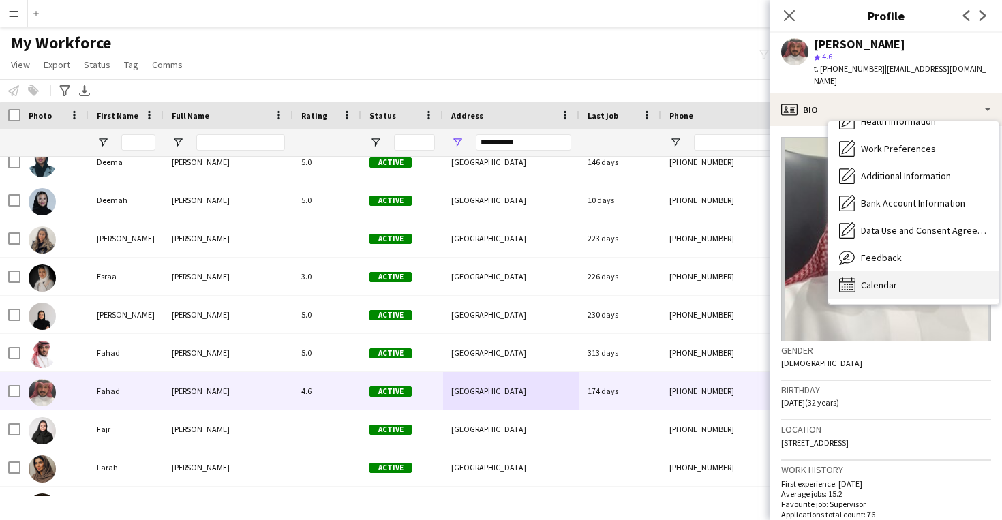
click at [891, 279] on span "Calendar" at bounding box center [879, 285] width 36 height 12
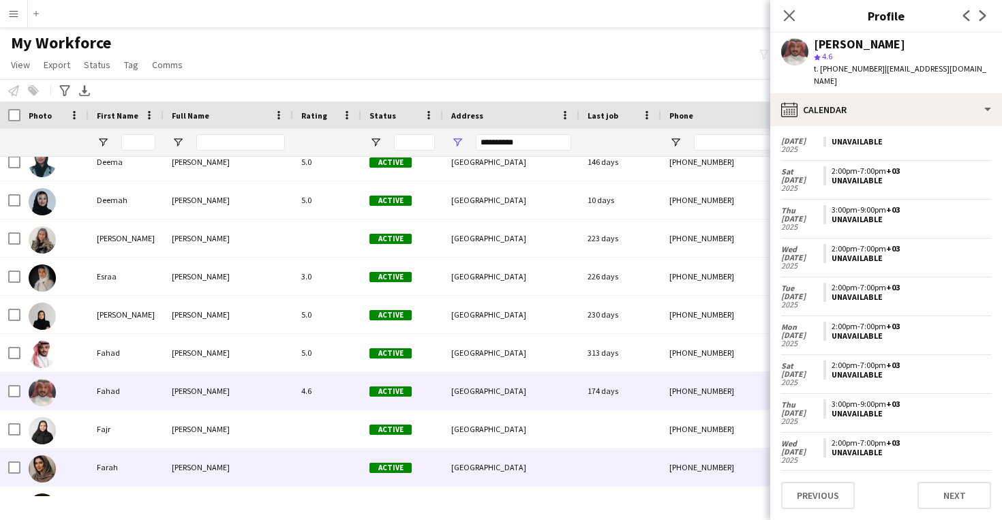
click at [594, 470] on div at bounding box center [620, 466] width 82 height 37
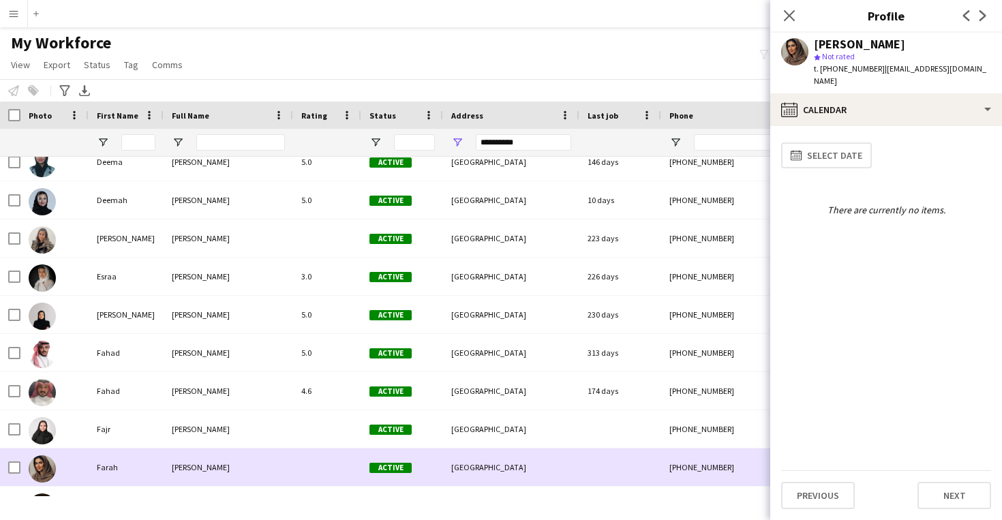
click at [598, 450] on div at bounding box center [620, 466] width 82 height 37
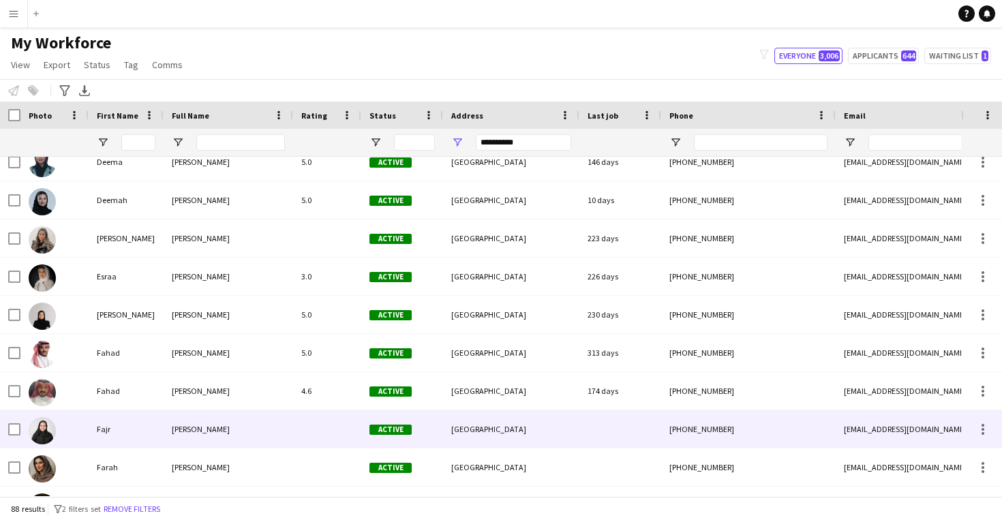
click at [597, 428] on div at bounding box center [620, 428] width 82 height 37
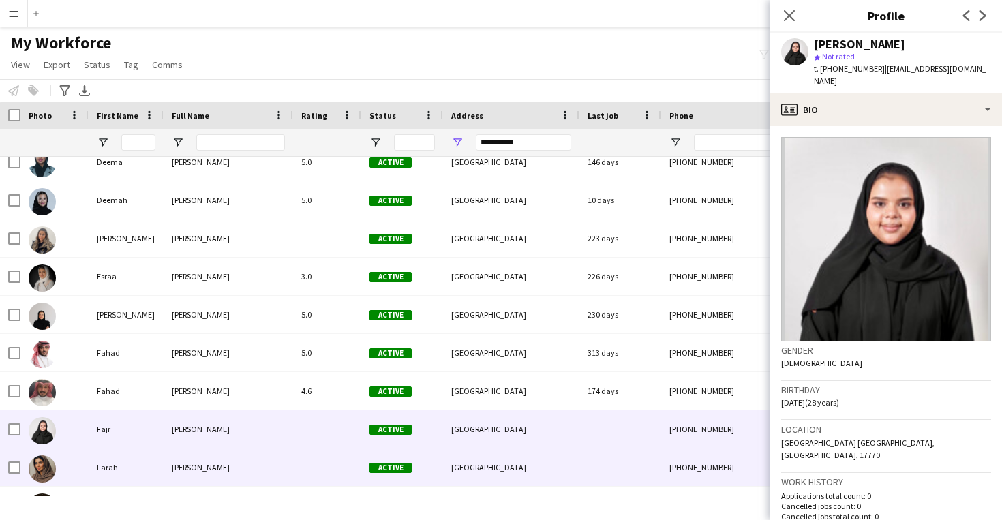
click at [602, 461] on div at bounding box center [620, 466] width 82 height 37
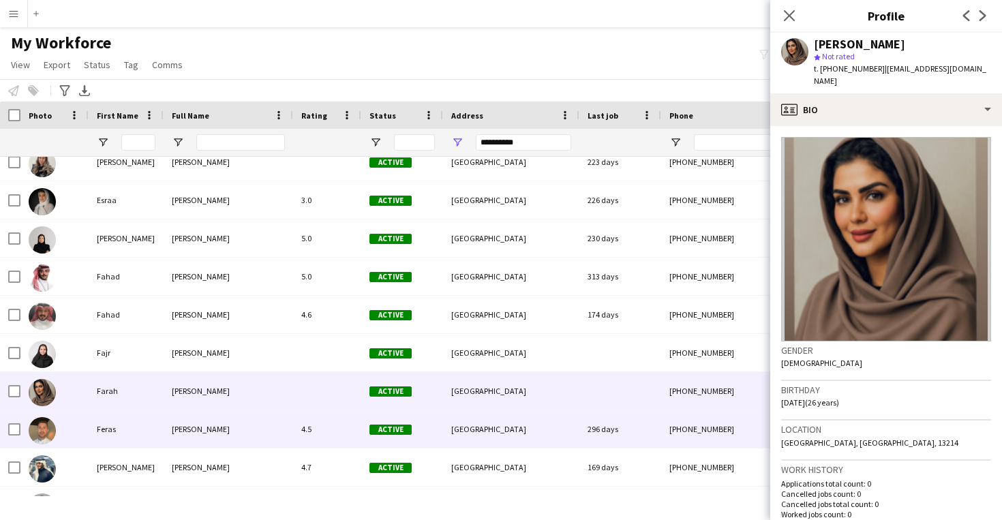
click at [599, 438] on div "296 days" at bounding box center [620, 428] width 82 height 37
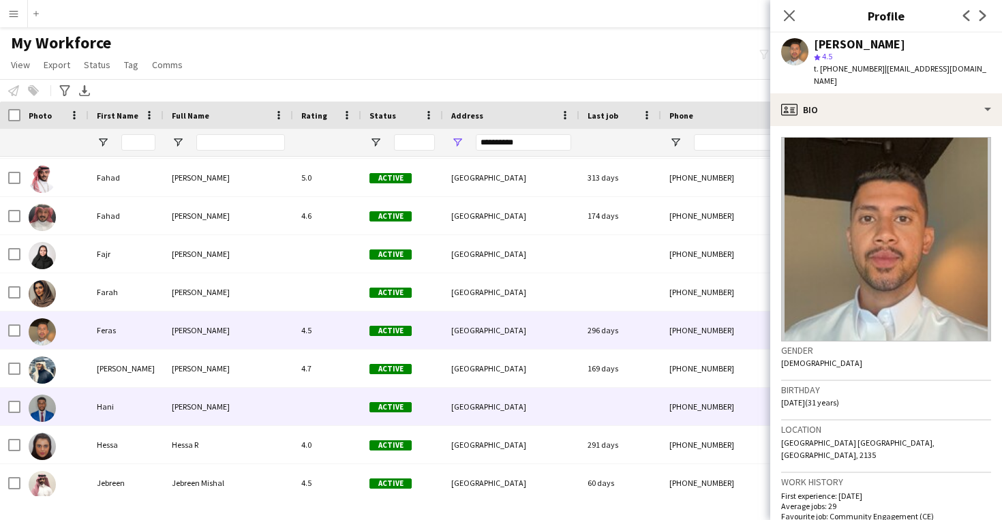
click at [597, 410] on div at bounding box center [620, 406] width 82 height 37
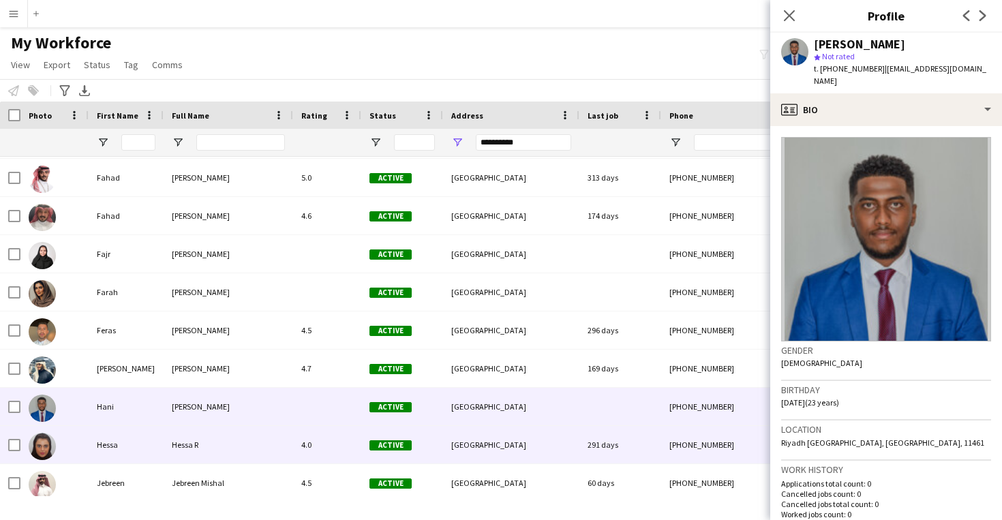
click at [579, 438] on div "291 days" at bounding box center [620, 444] width 82 height 37
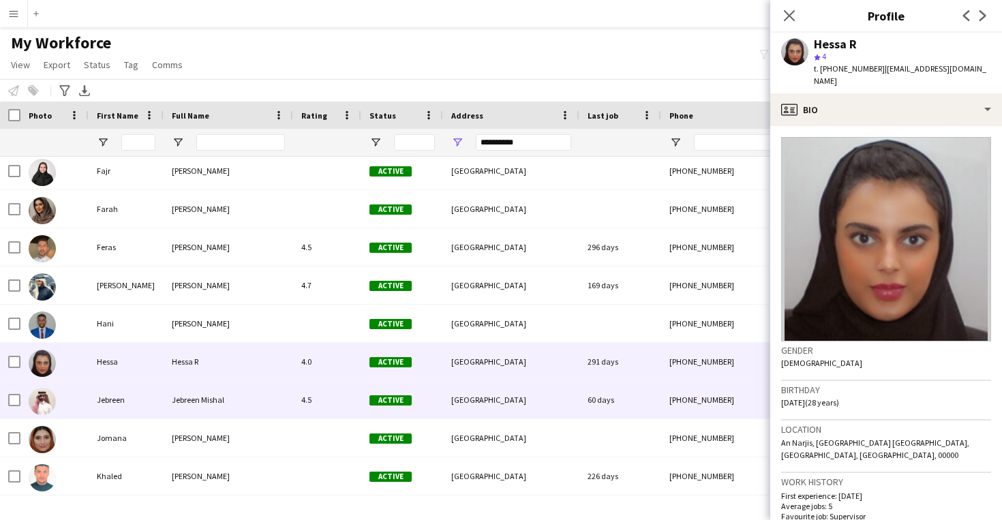
click at [585, 410] on div "60 days" at bounding box center [620, 399] width 82 height 37
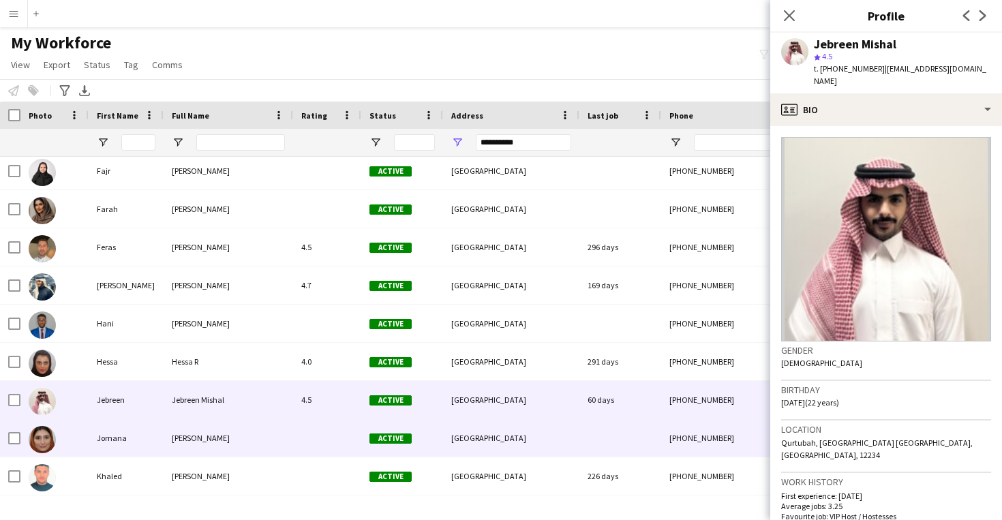
click at [574, 450] on div "[GEOGRAPHIC_DATA]" at bounding box center [511, 437] width 136 height 37
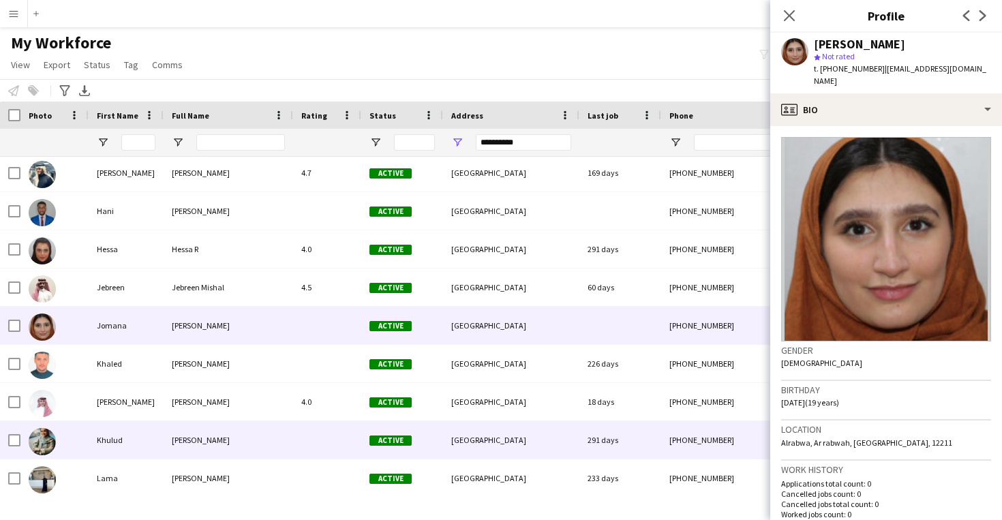
click at [579, 427] on div "[GEOGRAPHIC_DATA]" at bounding box center [511, 439] width 136 height 37
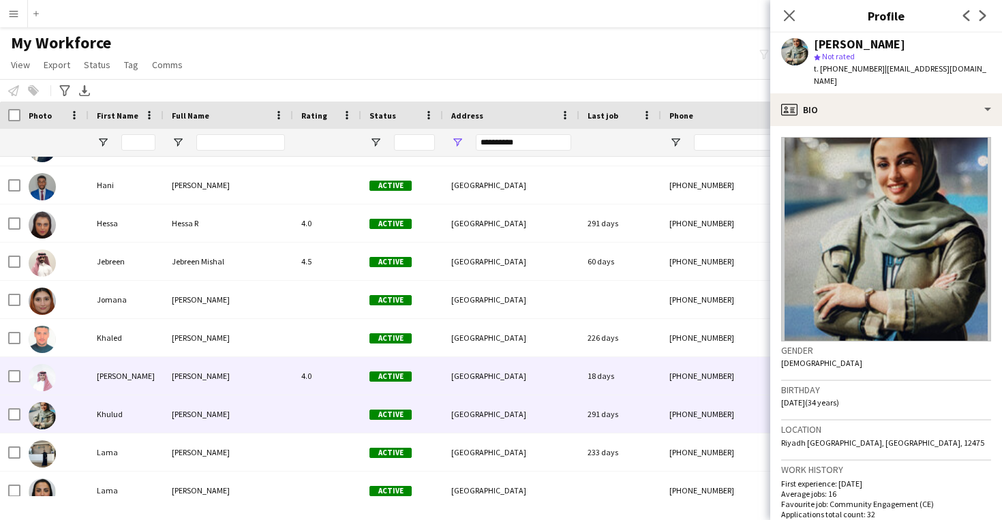
click at [579, 374] on div "[GEOGRAPHIC_DATA]" at bounding box center [511, 375] width 136 height 37
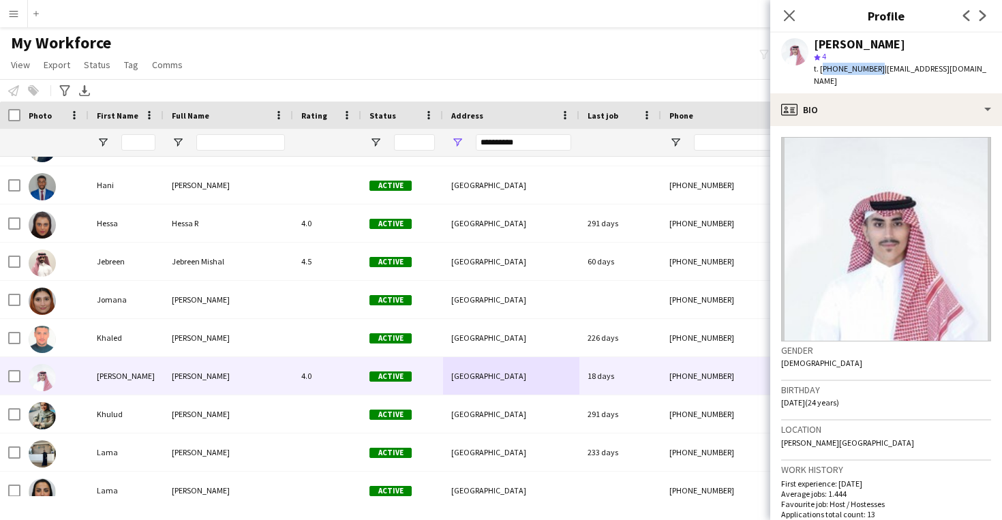
drag, startPoint x: 874, startPoint y: 68, endPoint x: 821, endPoint y: 71, distance: 53.2
click at [821, 71] on span "t. [PHONE_NUMBER]" at bounding box center [849, 68] width 71 height 10
copy span "[PHONE_NUMBER]"
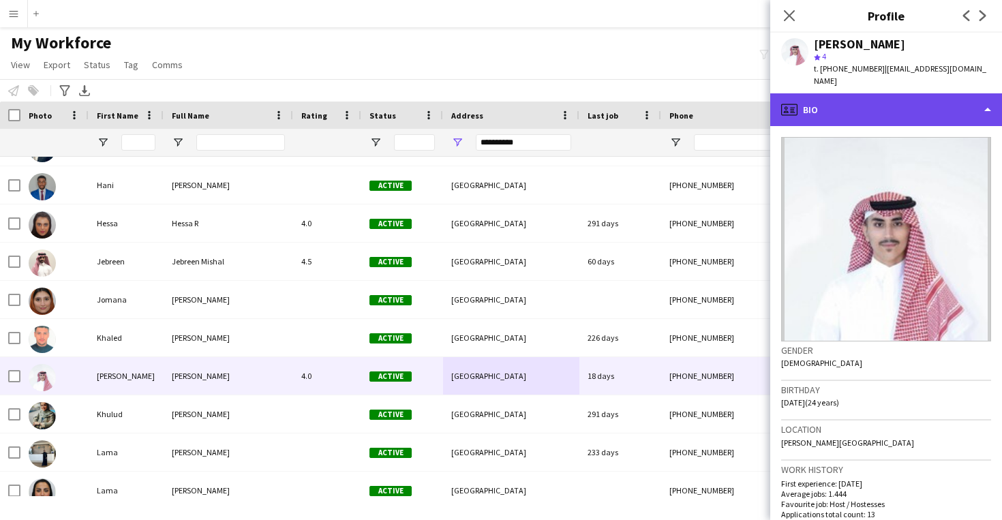
click at [844, 97] on div "profile Bio" at bounding box center [886, 109] width 232 height 33
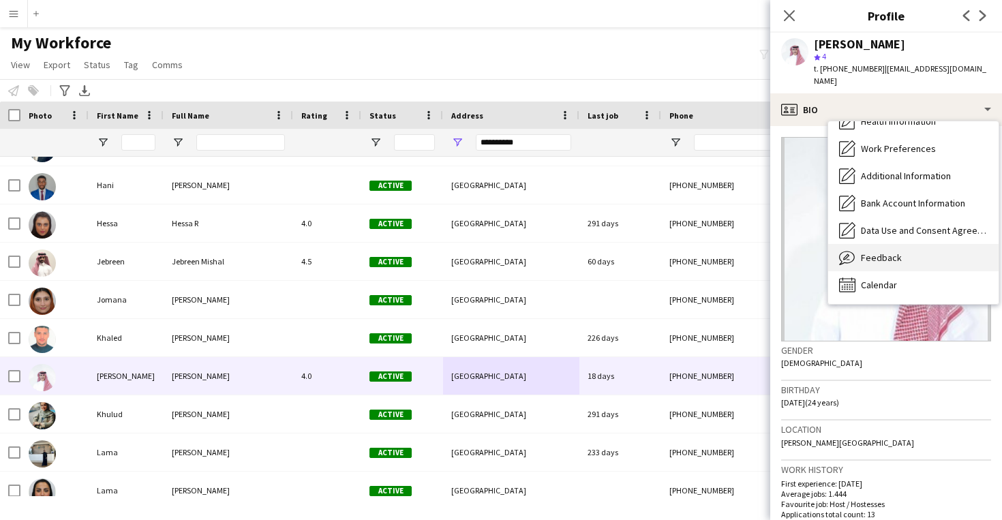
click at [881, 251] on span "Feedback" at bounding box center [881, 257] width 41 height 12
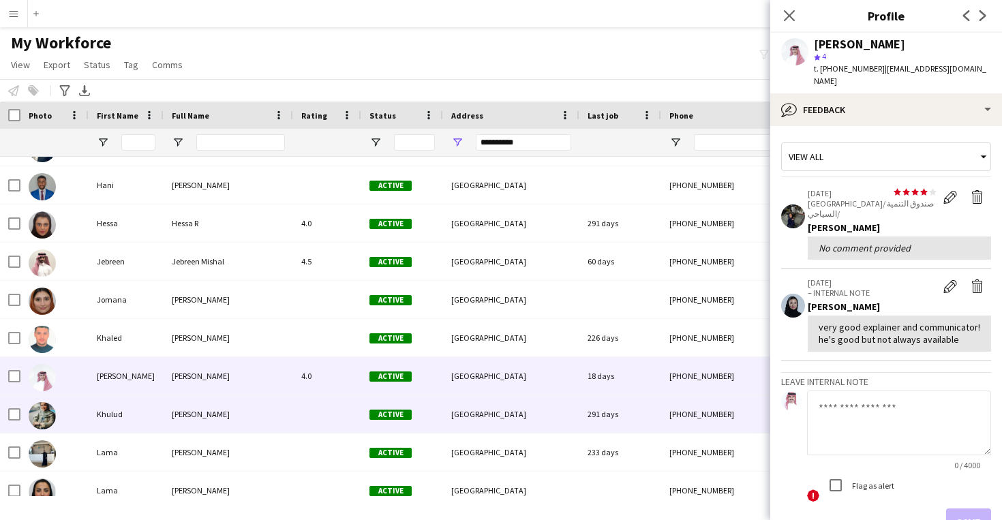
click at [641, 418] on div "291 days" at bounding box center [620, 413] width 82 height 37
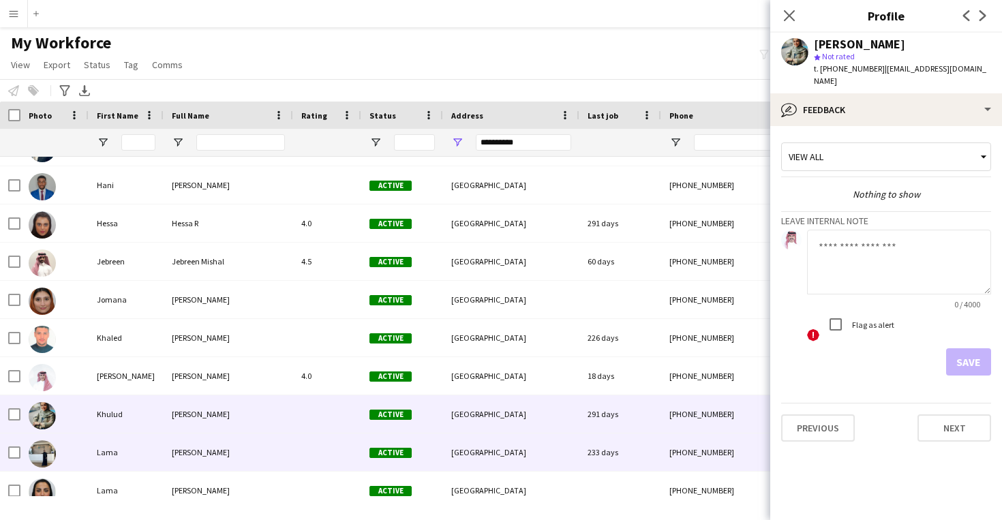
click at [470, 446] on div "[GEOGRAPHIC_DATA]" at bounding box center [511, 451] width 136 height 37
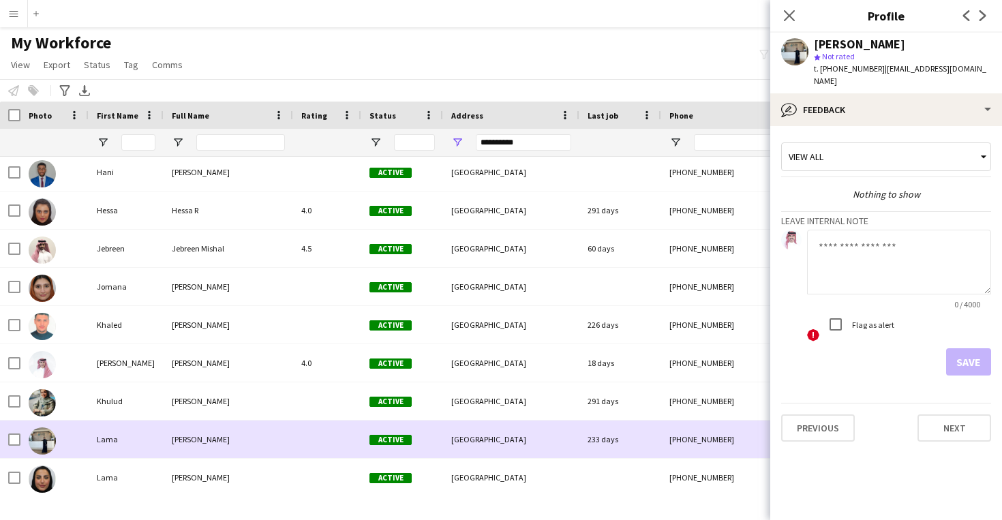
scroll to position [1309, 0]
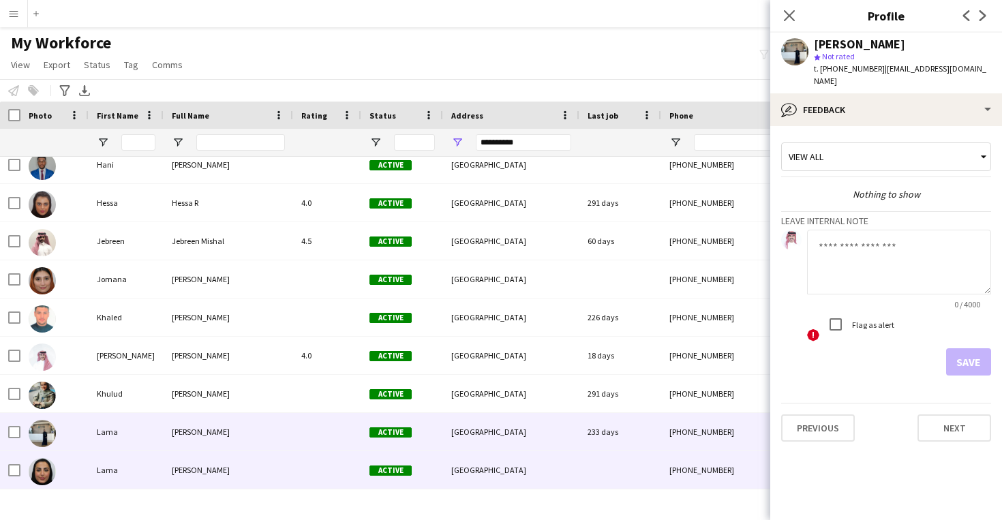
click at [442, 459] on div "Active" at bounding box center [402, 469] width 82 height 37
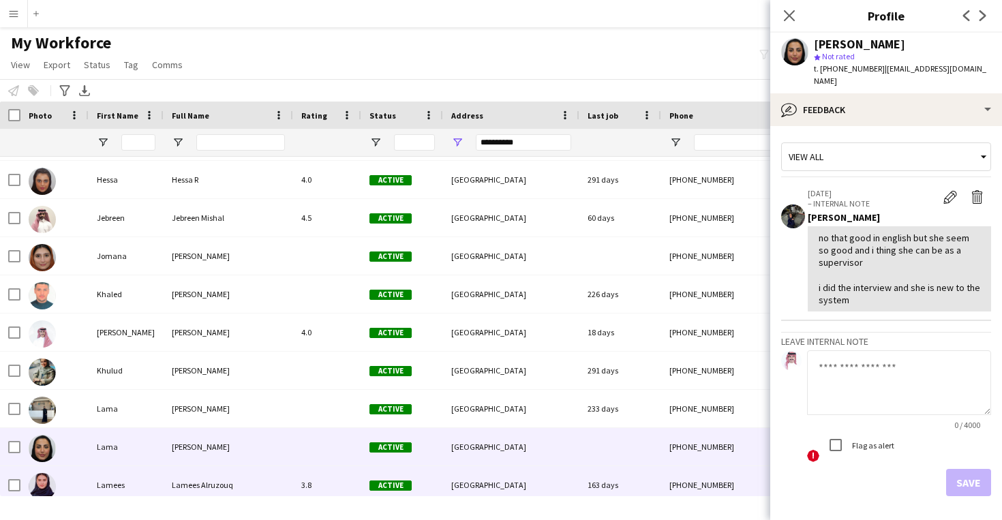
scroll to position [1339, 0]
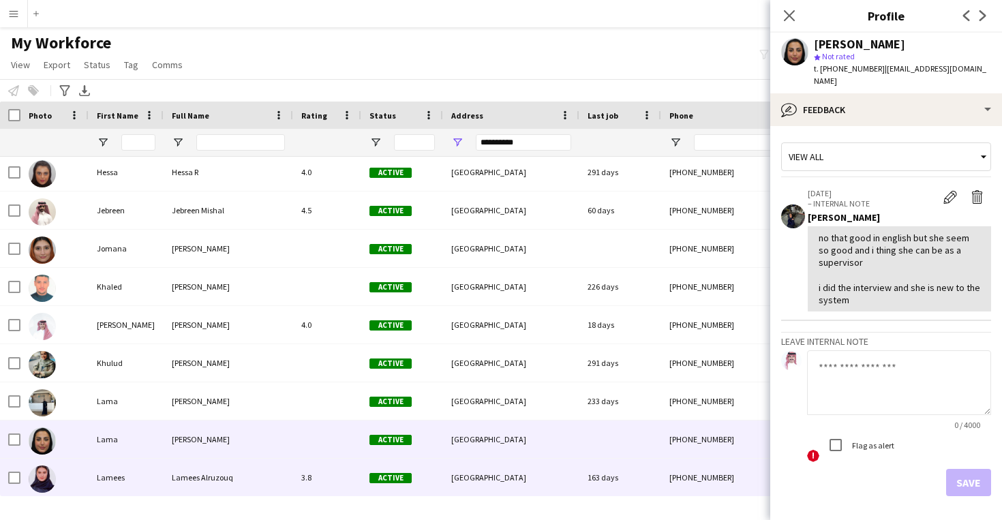
click at [517, 483] on div "[GEOGRAPHIC_DATA]" at bounding box center [511, 477] width 136 height 37
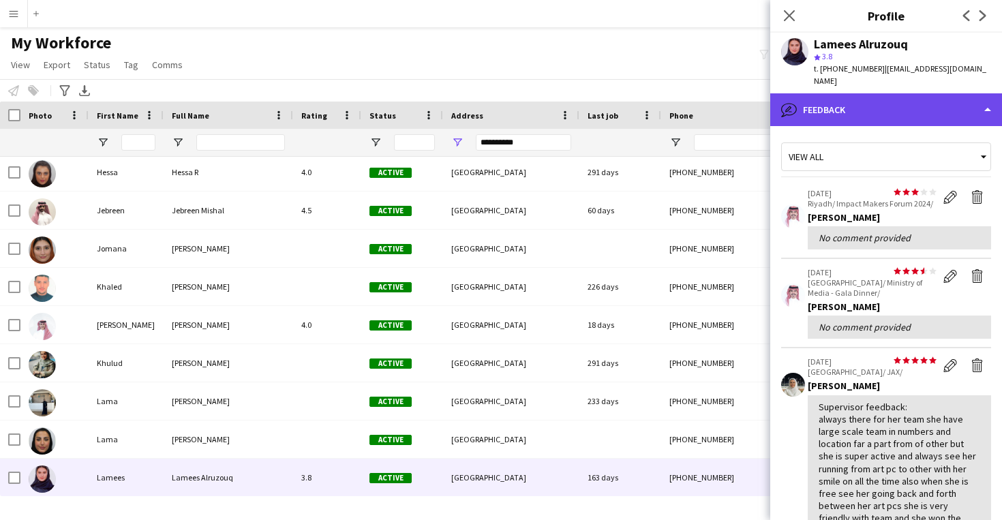
click at [898, 95] on div "bubble-pencil Feedback" at bounding box center [886, 109] width 232 height 33
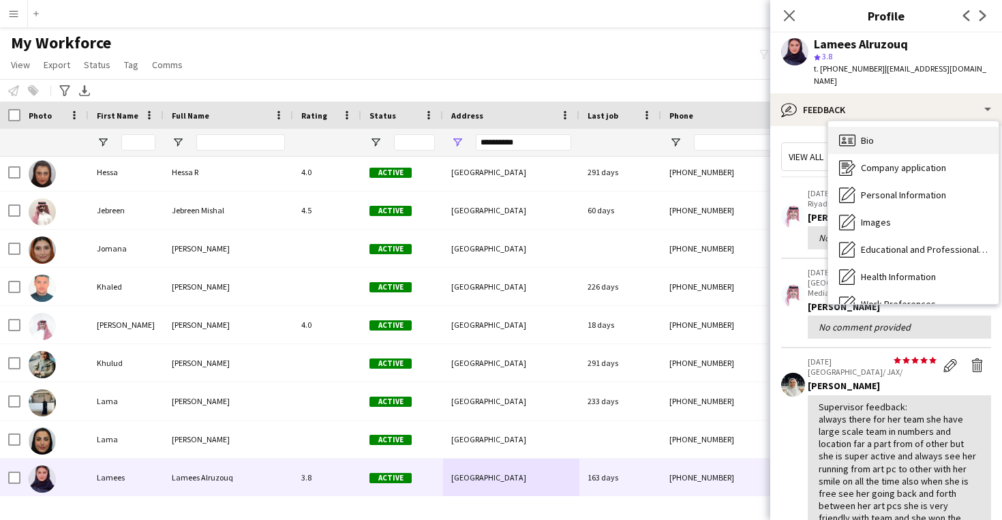
click at [897, 129] on div "Bio Bio" at bounding box center [913, 140] width 170 height 27
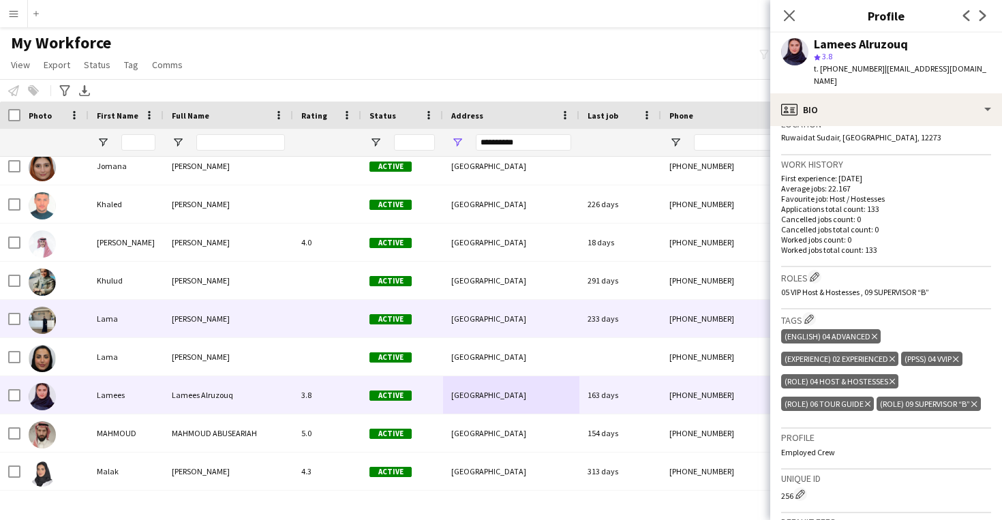
scroll to position [1422, 0]
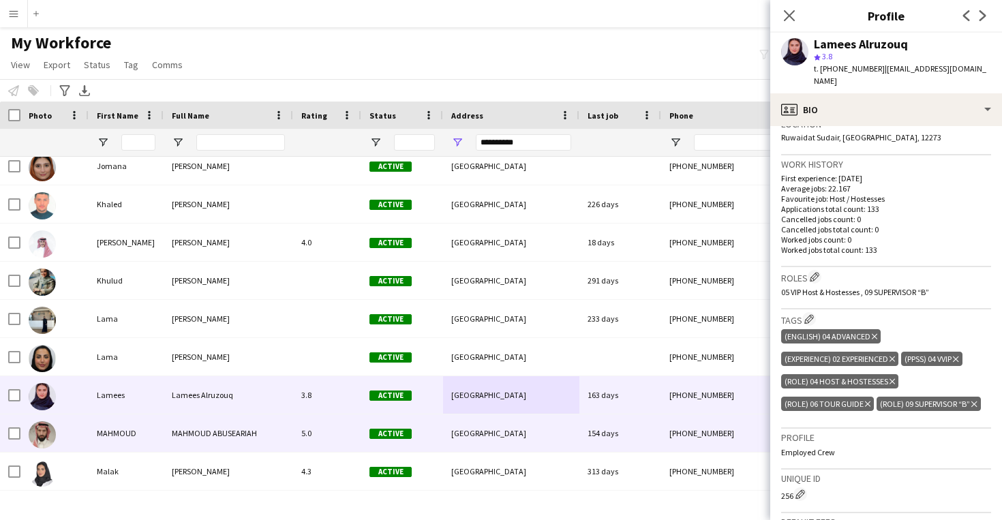
click at [601, 431] on div "154 days" at bounding box center [620, 432] width 82 height 37
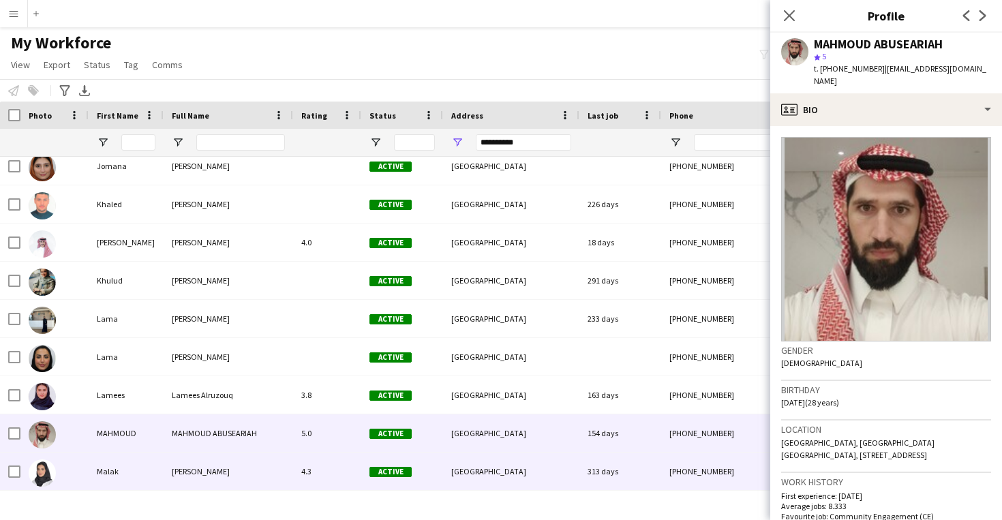
click at [593, 459] on div "313 days" at bounding box center [620, 471] width 82 height 37
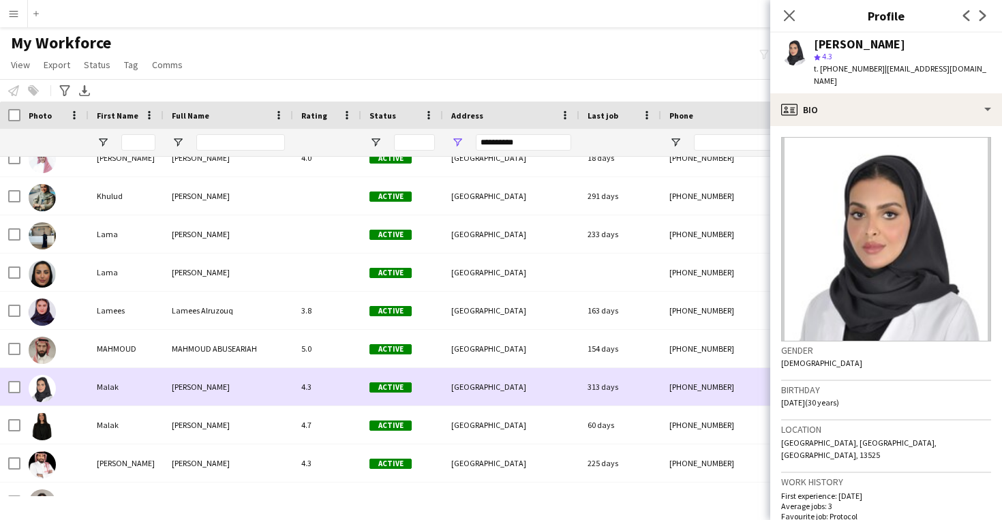
scroll to position [1506, 0]
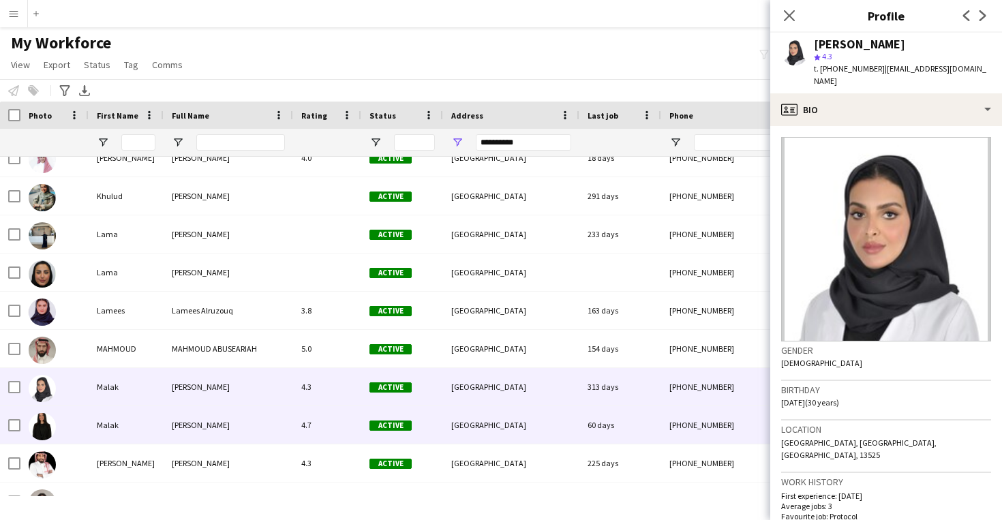
click at [583, 431] on div "60 days" at bounding box center [620, 424] width 82 height 37
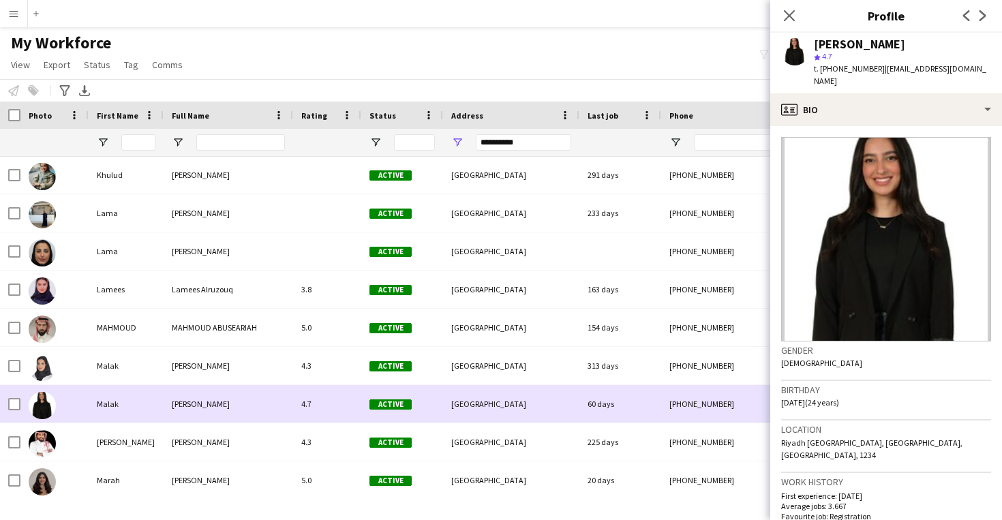
scroll to position [1534, 0]
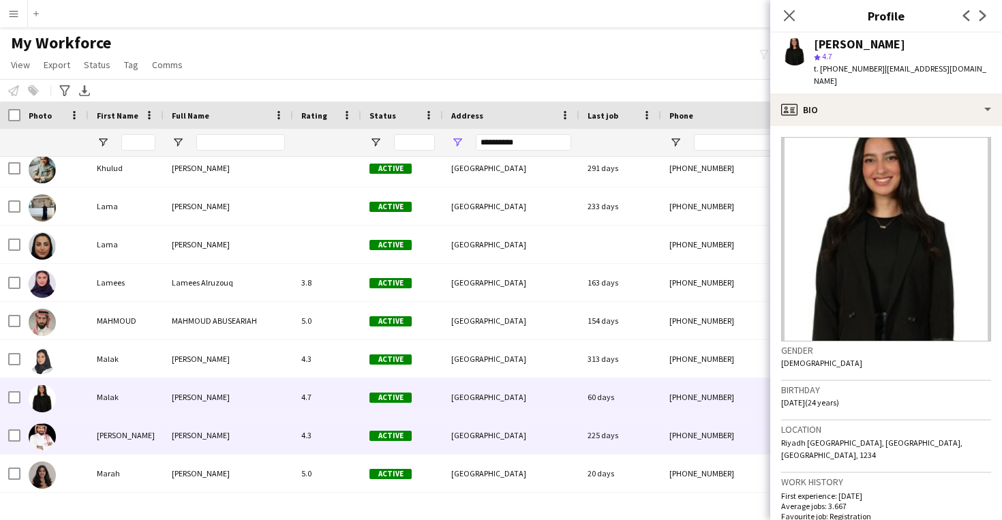
click at [583, 431] on div "225 days" at bounding box center [620, 434] width 82 height 37
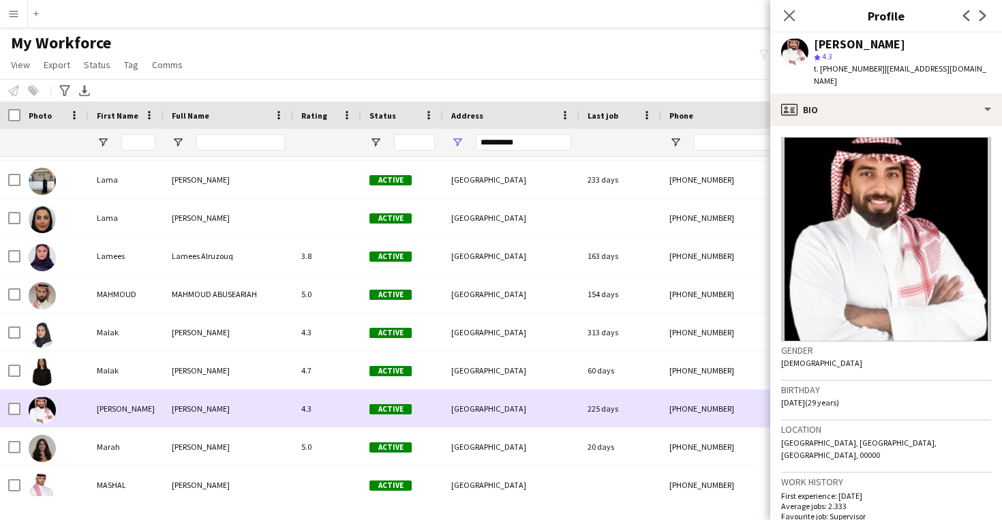
scroll to position [1563, 0]
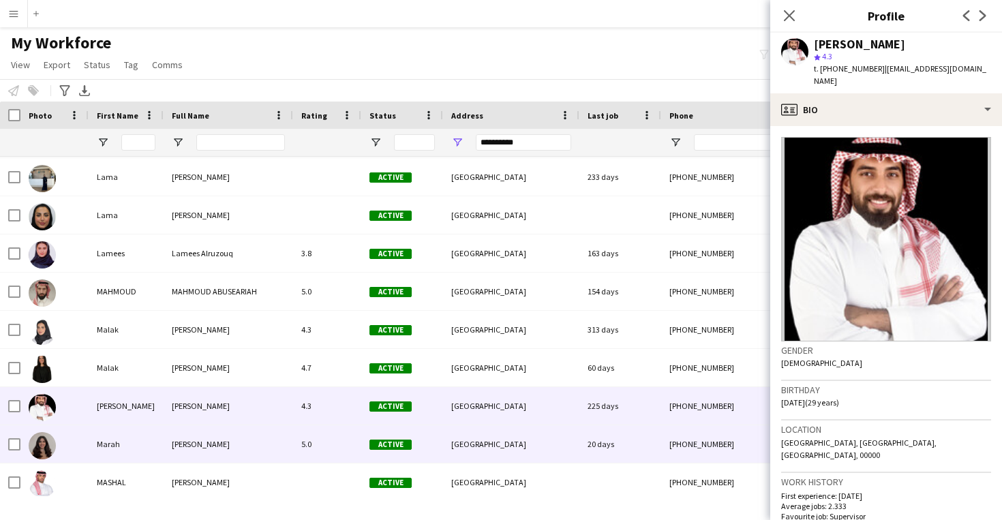
click at [583, 431] on div "20 days" at bounding box center [620, 443] width 82 height 37
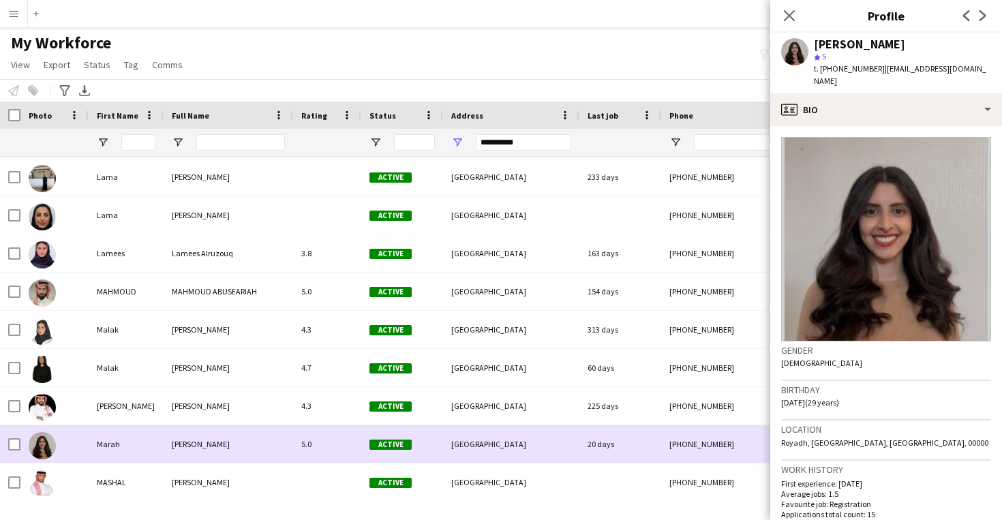
scroll to position [1598, 0]
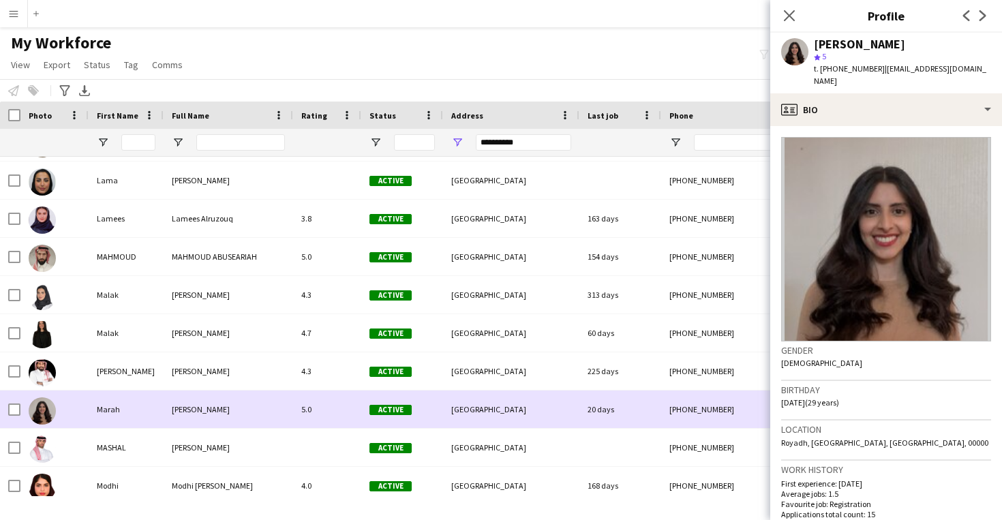
click at [583, 431] on div at bounding box center [620, 447] width 82 height 37
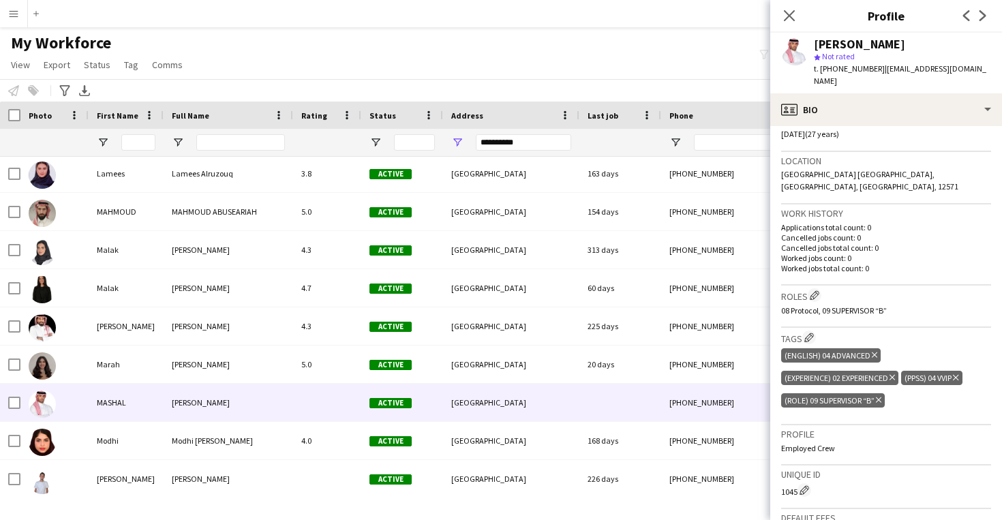
scroll to position [271, 0]
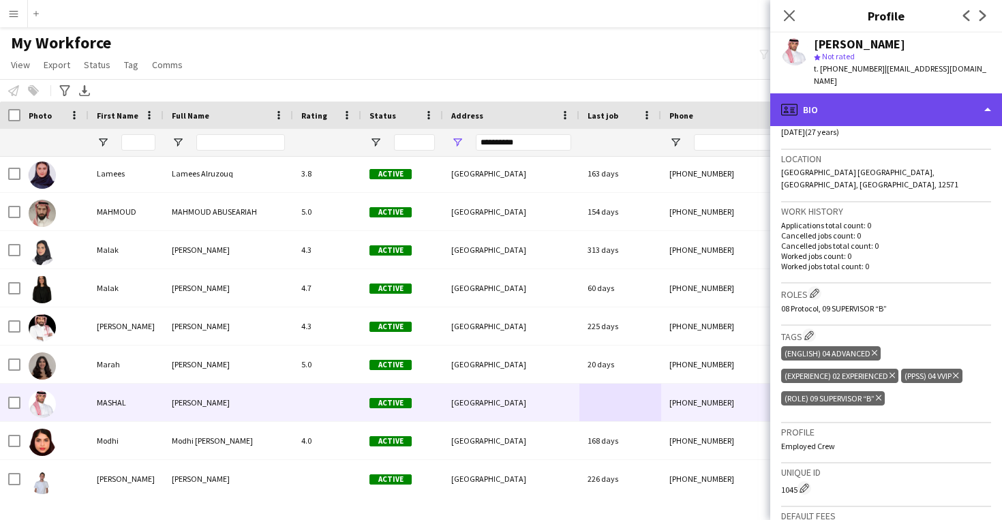
click at [887, 95] on div "profile Bio" at bounding box center [886, 109] width 232 height 33
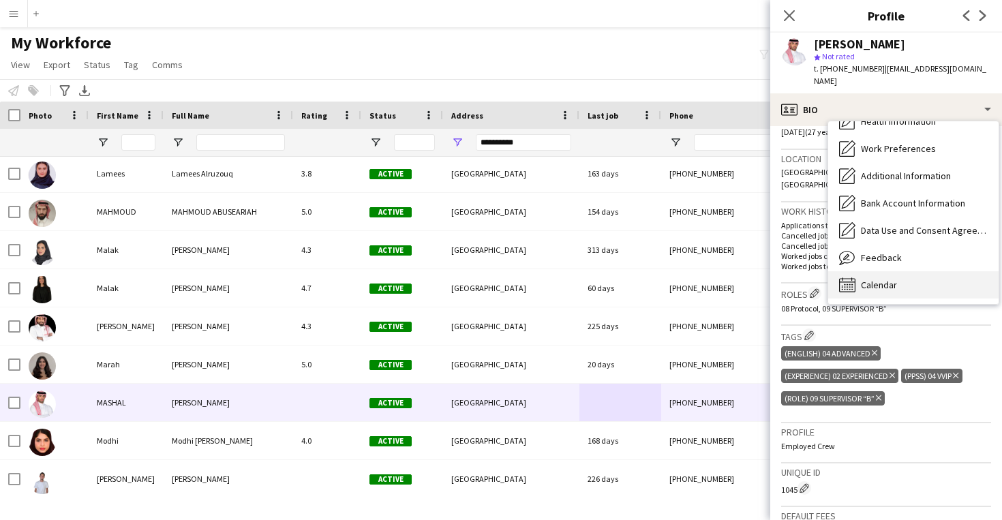
scroll to position [155, 0]
click at [891, 279] on span "Calendar" at bounding box center [879, 285] width 36 height 12
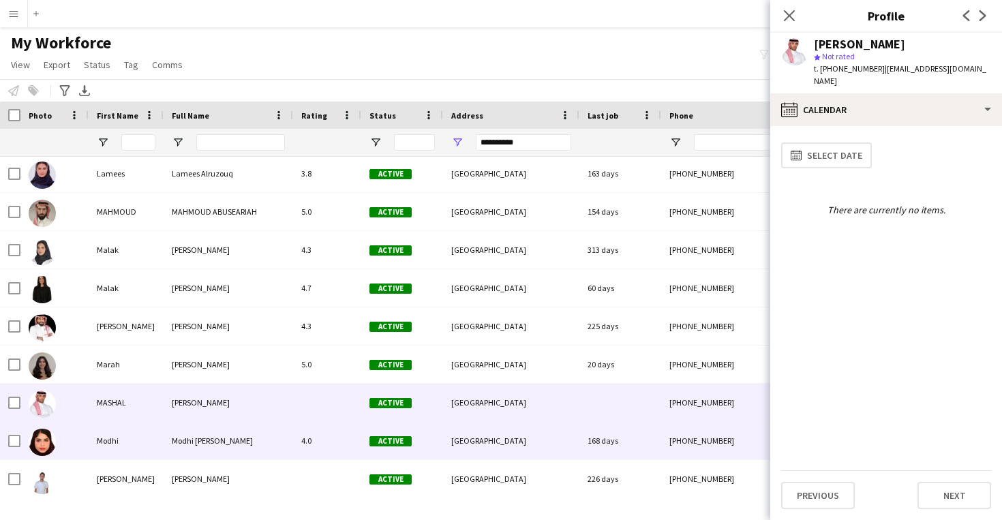
click at [659, 448] on div "168 days" at bounding box center [620, 440] width 82 height 37
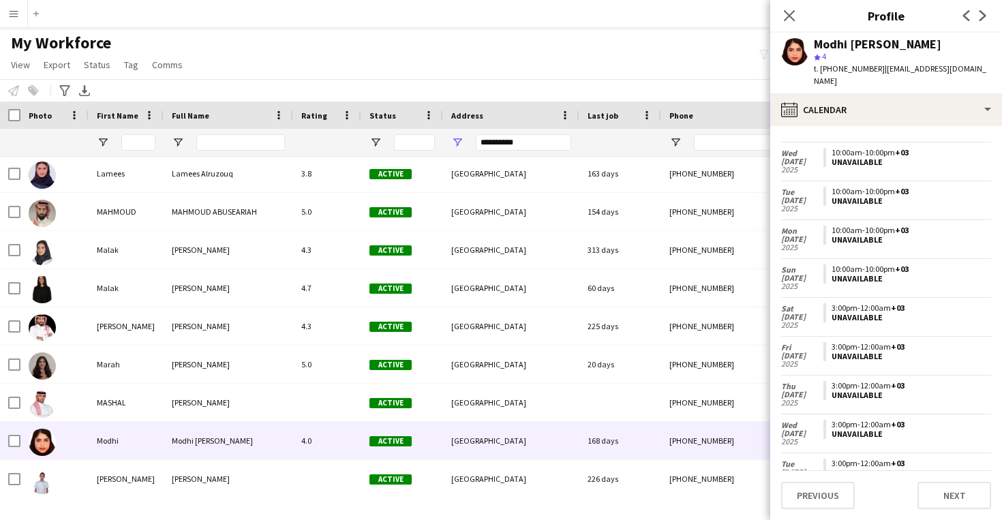
scroll to position [70, 0]
click at [837, 40] on div "Modhi [PERSON_NAME]" at bounding box center [877, 44] width 127 height 12
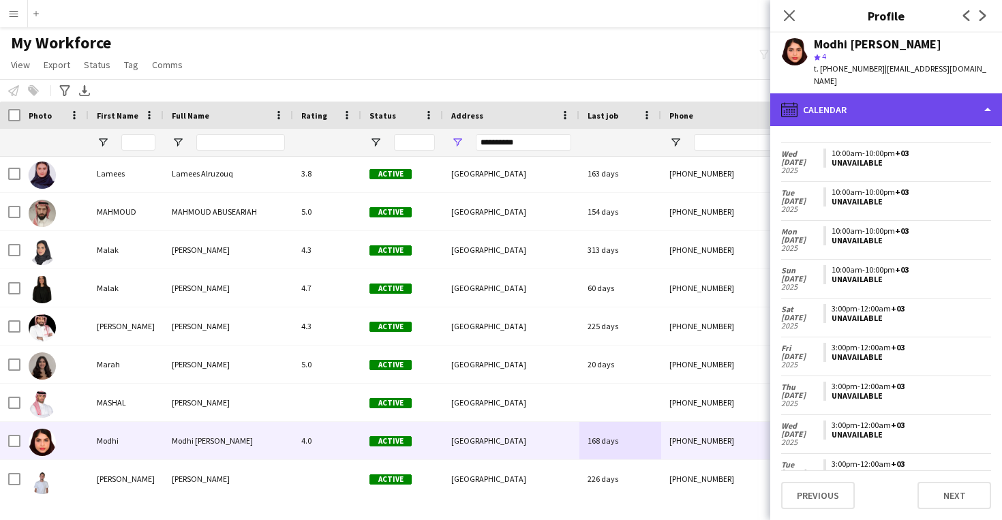
click at [898, 110] on div "calendar-full Calendar" at bounding box center [886, 109] width 232 height 33
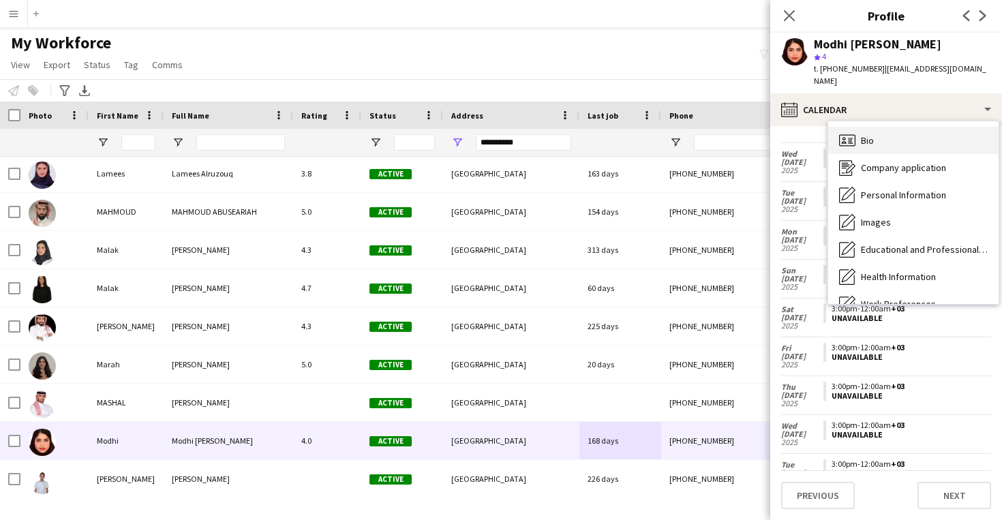
click at [903, 141] on div "Bio Bio" at bounding box center [913, 140] width 170 height 27
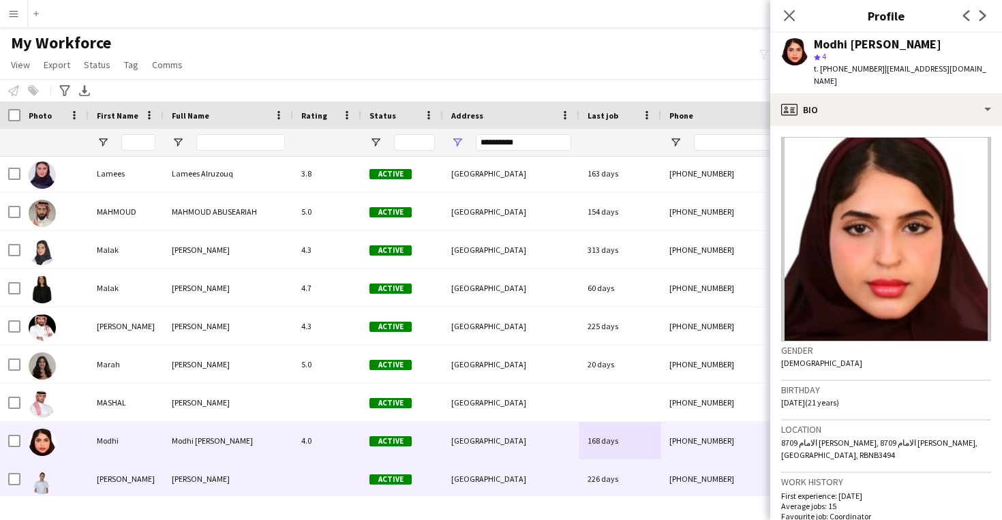
scroll to position [1645, 0]
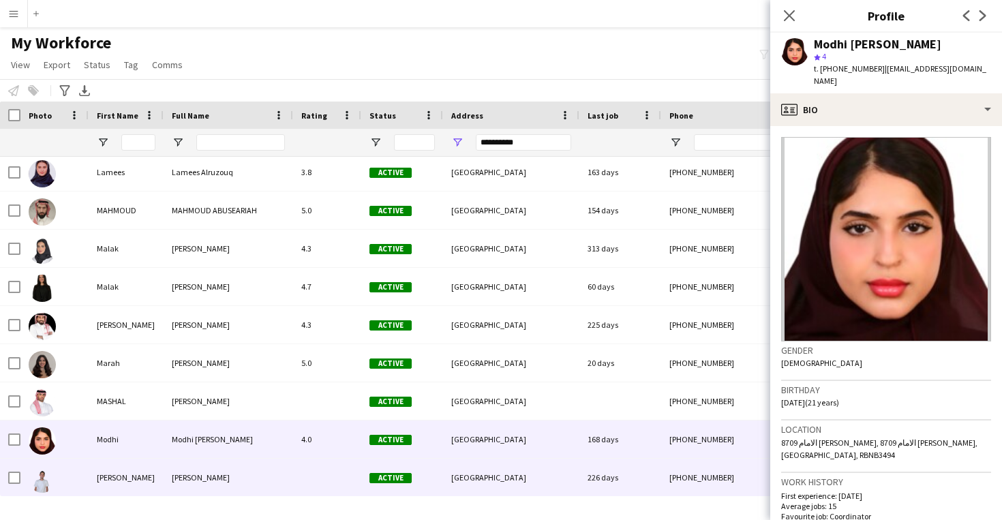
click at [586, 480] on div "226 days" at bounding box center [620, 477] width 82 height 37
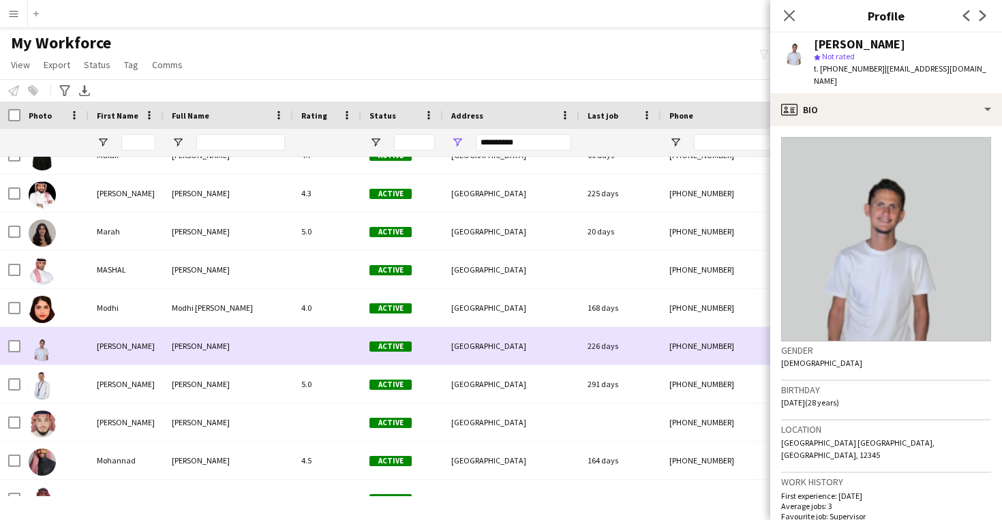
scroll to position [1777, 0]
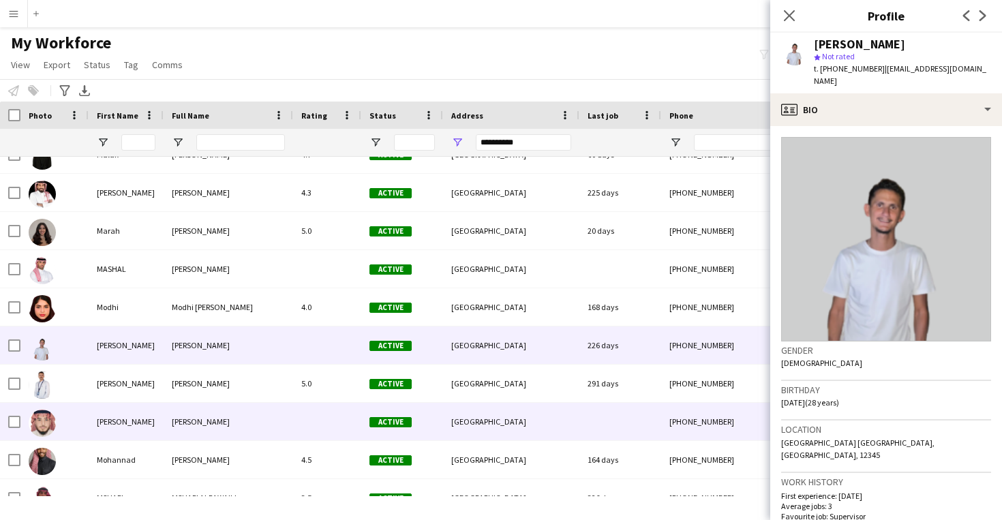
click at [587, 403] on div at bounding box center [620, 421] width 82 height 37
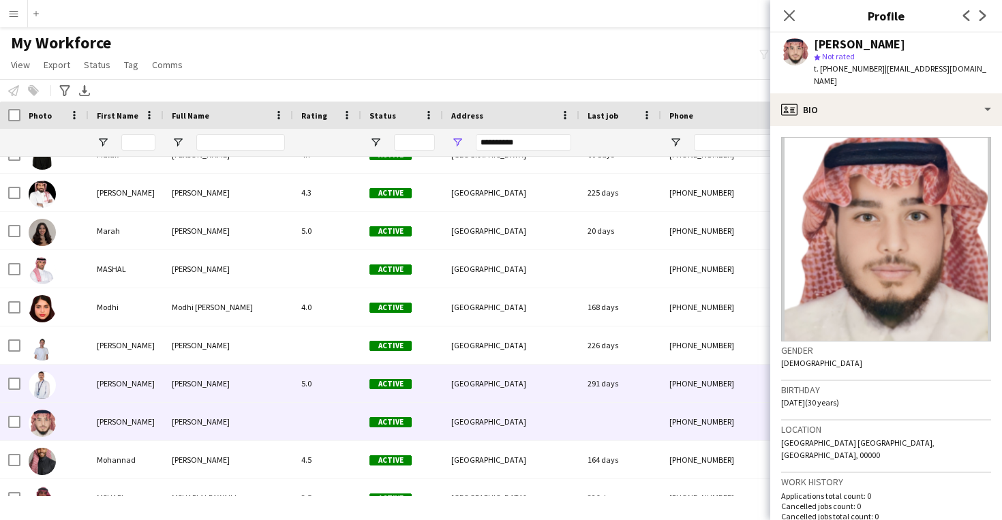
click at [607, 373] on div "291 days" at bounding box center [620, 383] width 82 height 37
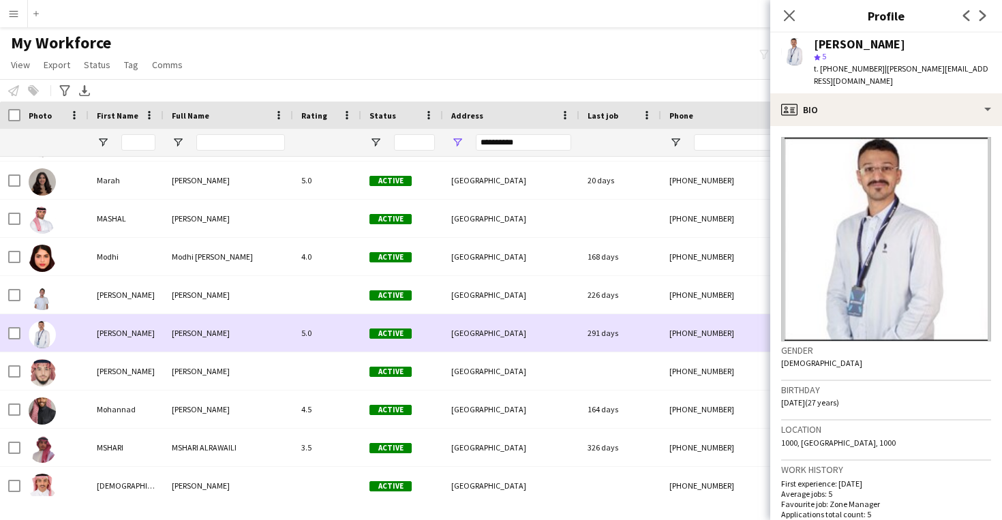
scroll to position [1845, 0]
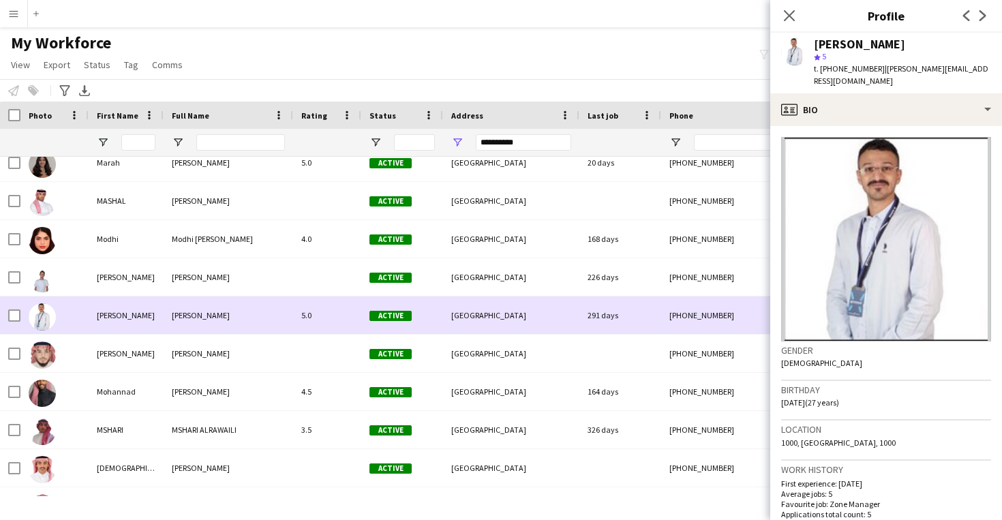
click at [603, 400] on div "164 days" at bounding box center [620, 391] width 82 height 37
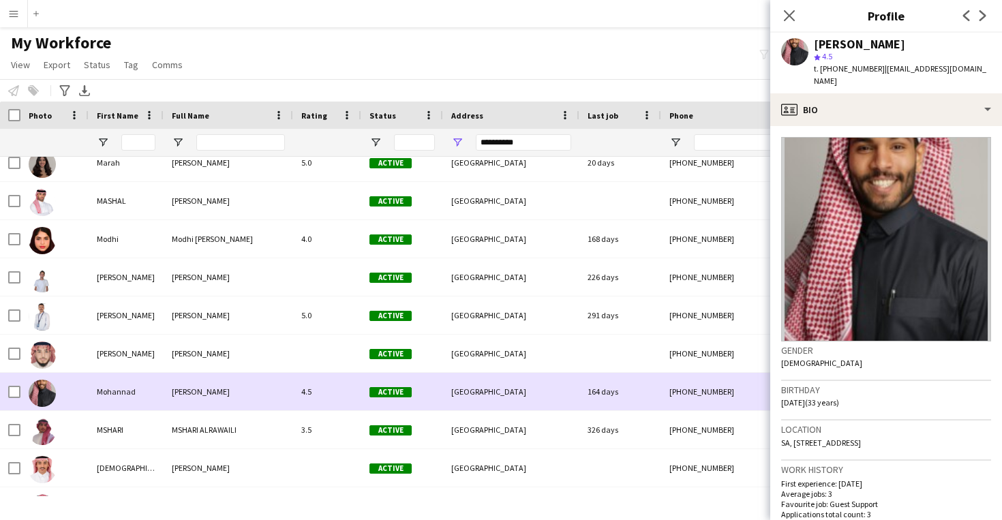
scroll to position [1864, 0]
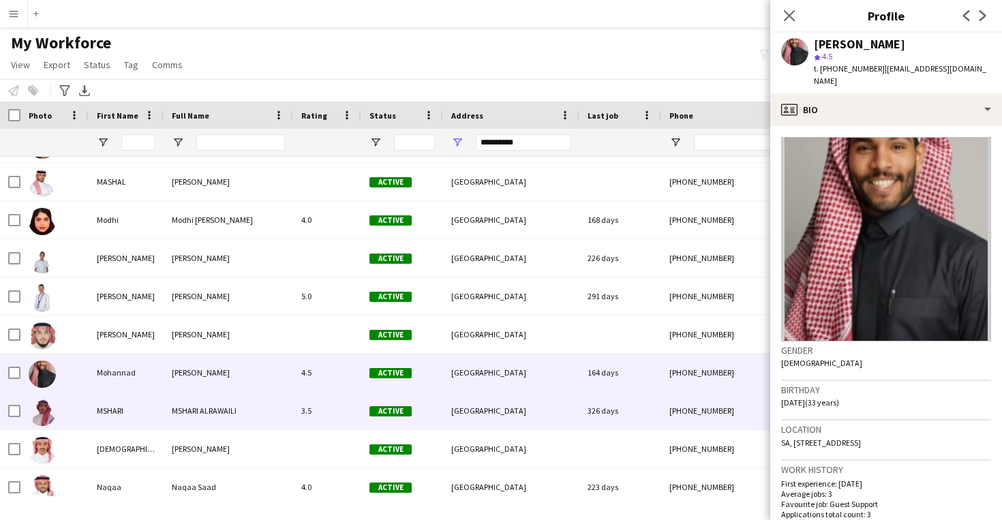
click at [603, 400] on div "326 days" at bounding box center [620, 410] width 82 height 37
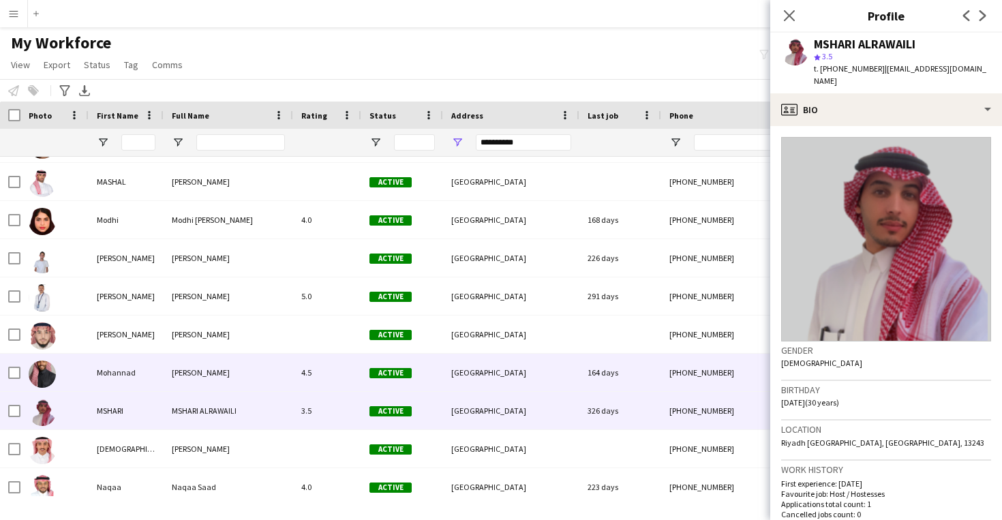
click at [612, 367] on div "164 days" at bounding box center [620, 372] width 82 height 37
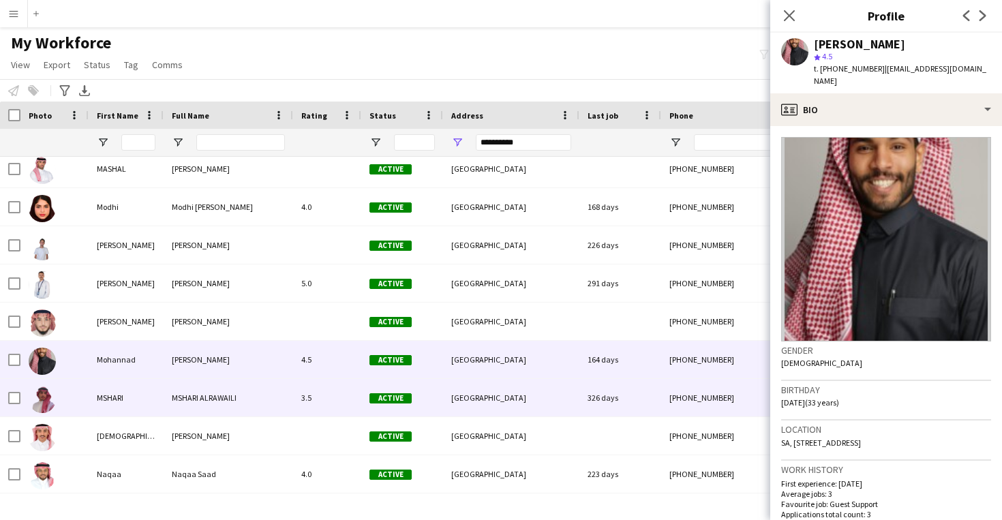
scroll to position [1881, 0]
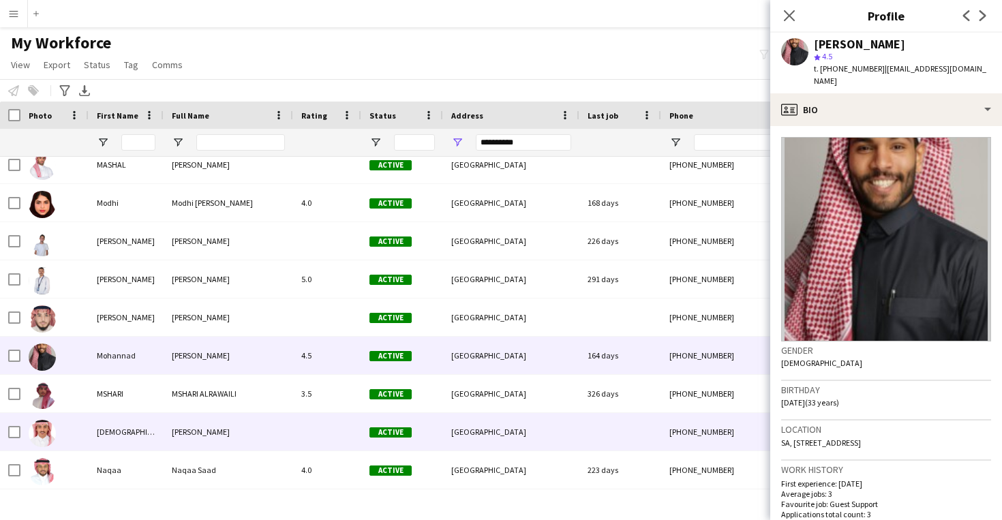
click at [619, 440] on div at bounding box center [620, 431] width 82 height 37
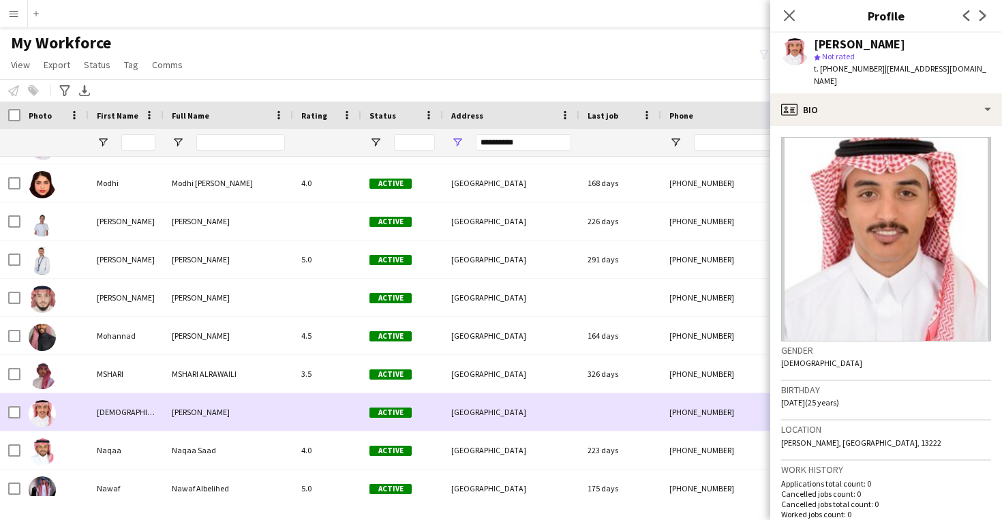
scroll to position [0, 1]
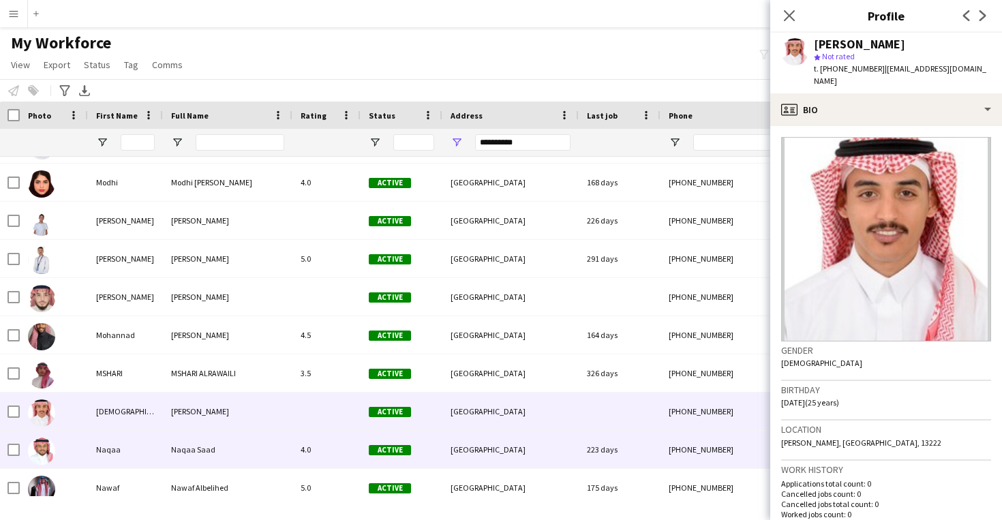
click at [619, 440] on div "223 days" at bounding box center [620, 449] width 82 height 37
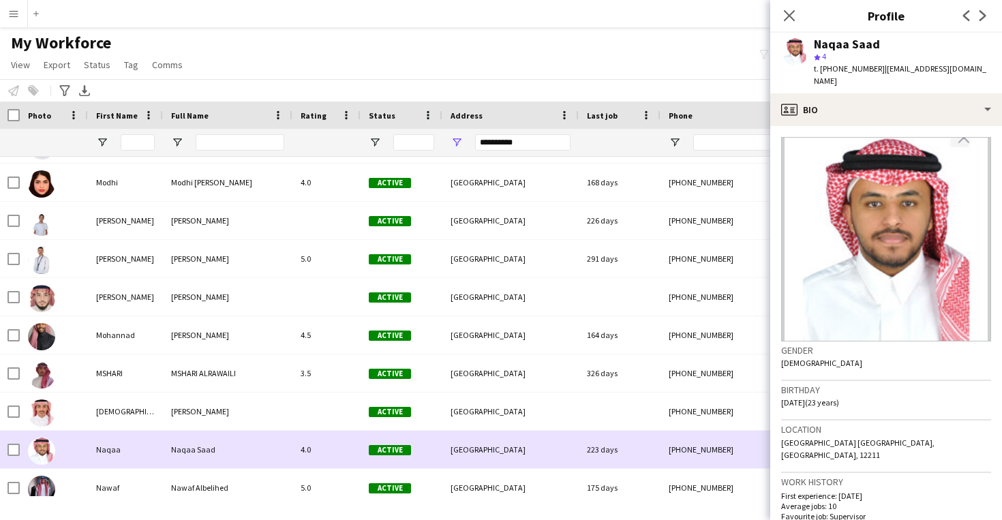
scroll to position [1928, 0]
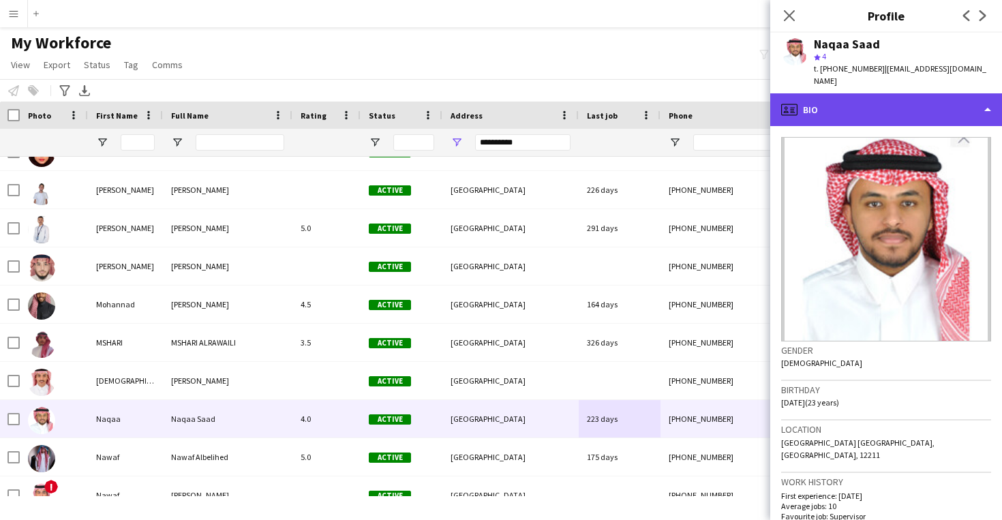
click at [864, 93] on div "profile Bio" at bounding box center [886, 109] width 232 height 33
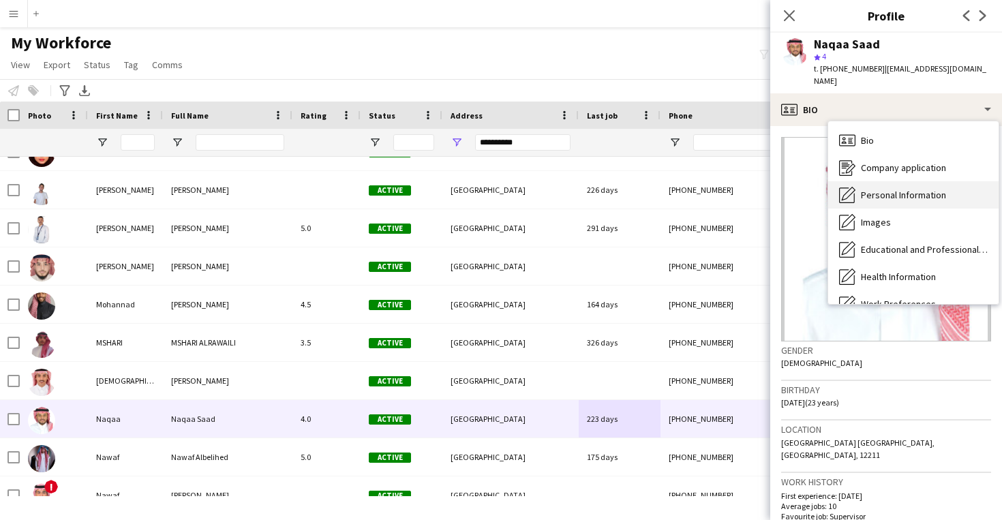
click at [873, 181] on div "Personal Information Personal Information" at bounding box center [913, 194] width 170 height 27
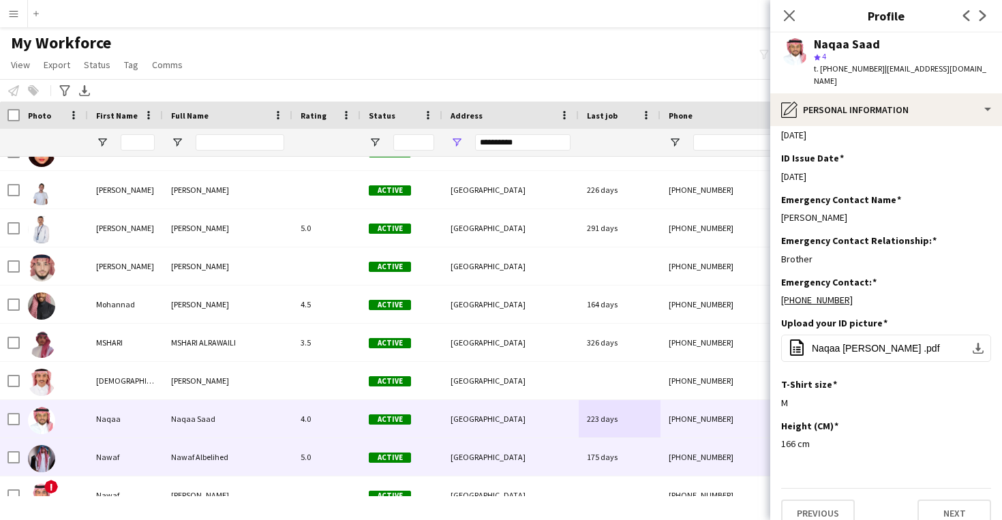
click at [643, 459] on div "175 days" at bounding box center [620, 456] width 82 height 37
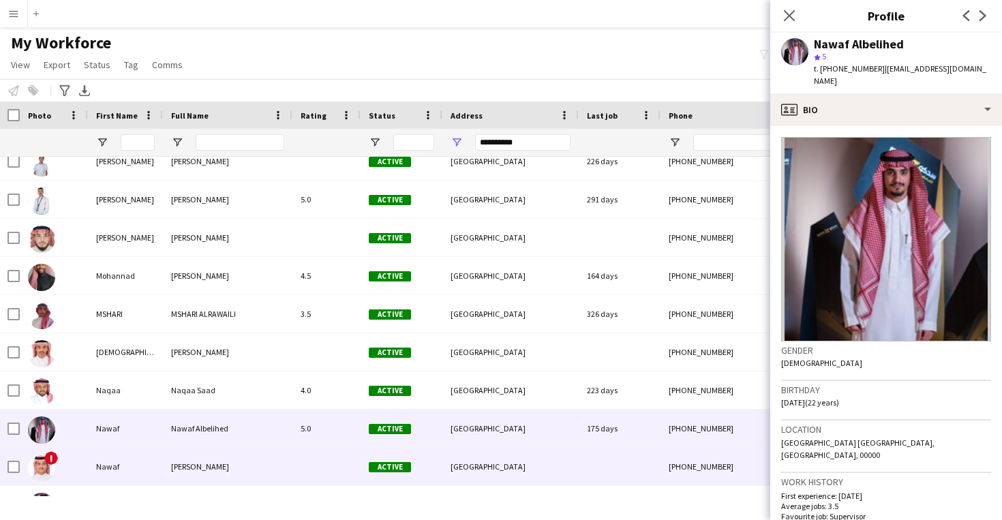
click at [643, 462] on div at bounding box center [620, 466] width 82 height 37
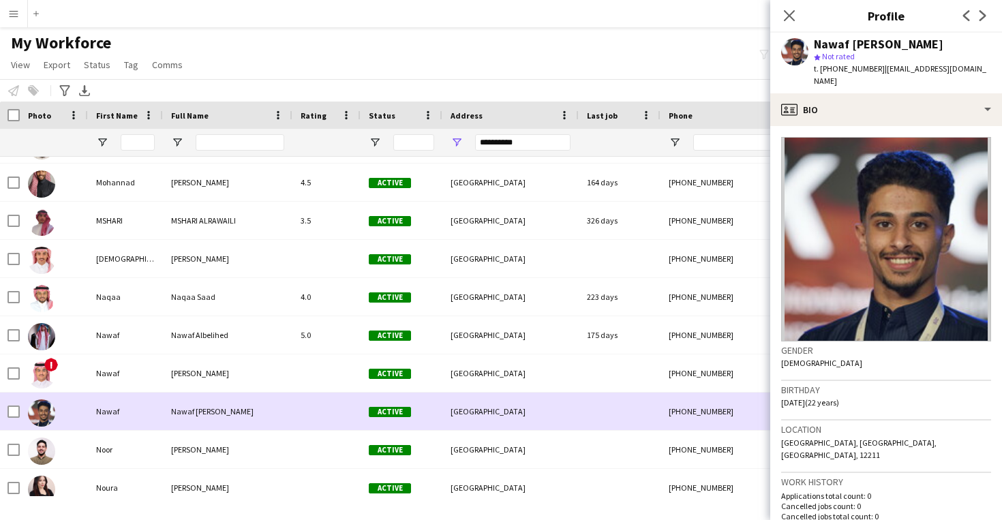
scroll to position [2060, 0]
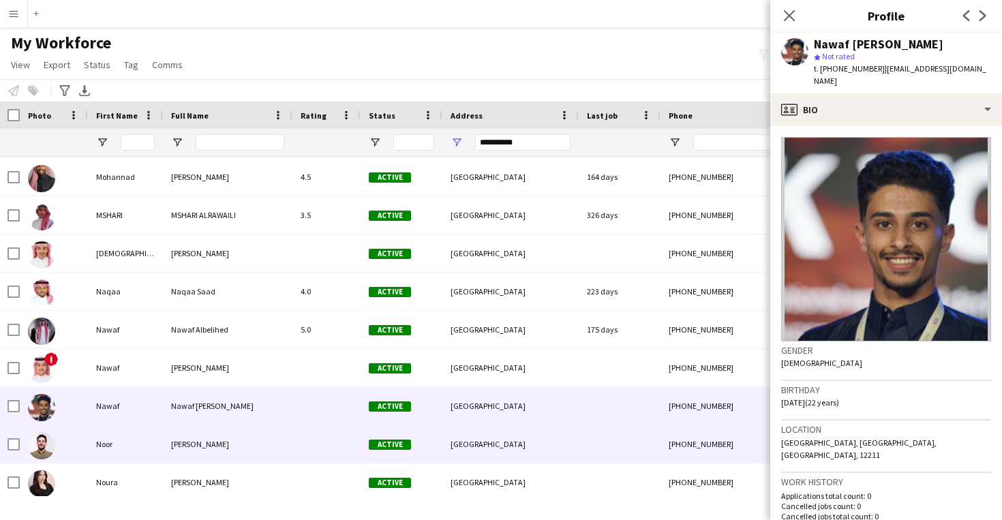
click at [637, 453] on div at bounding box center [620, 443] width 82 height 37
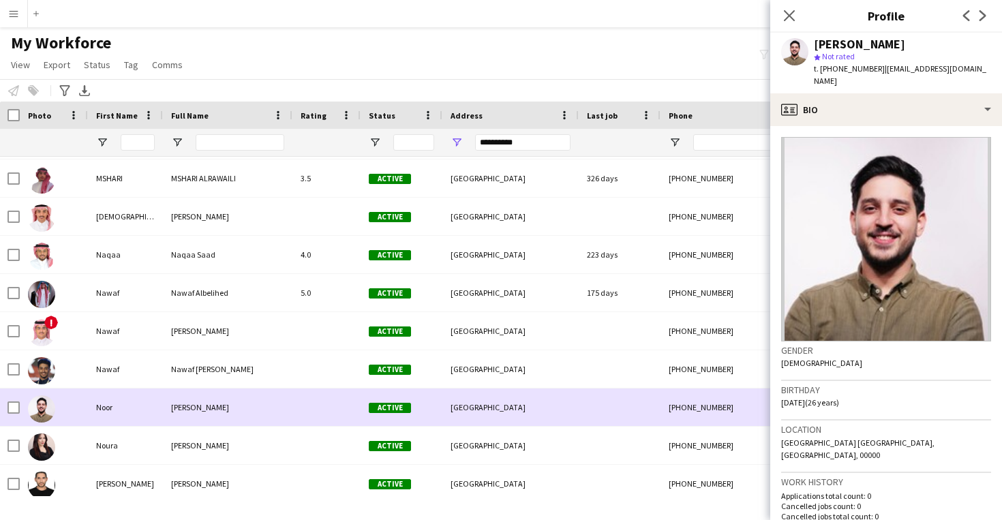
scroll to position [2100, 0]
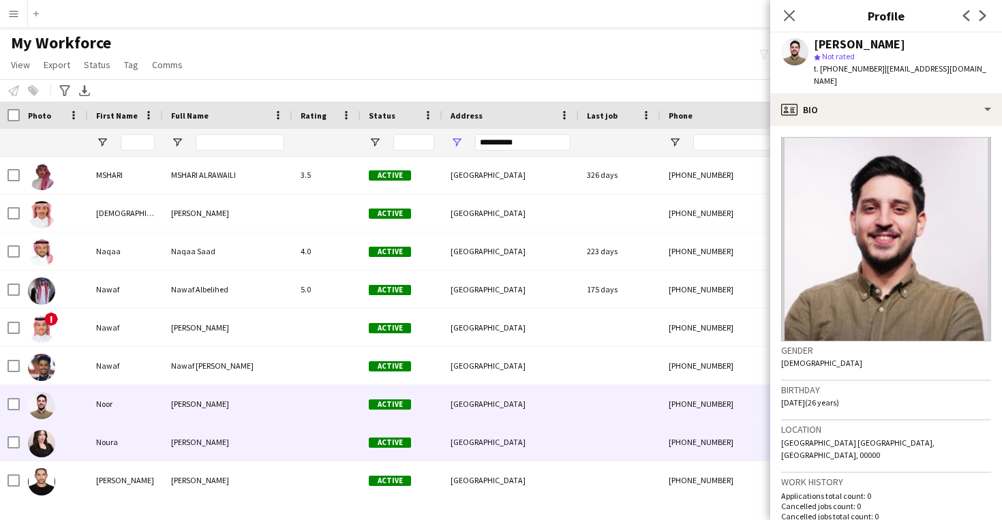
click at [637, 453] on div at bounding box center [620, 441] width 82 height 37
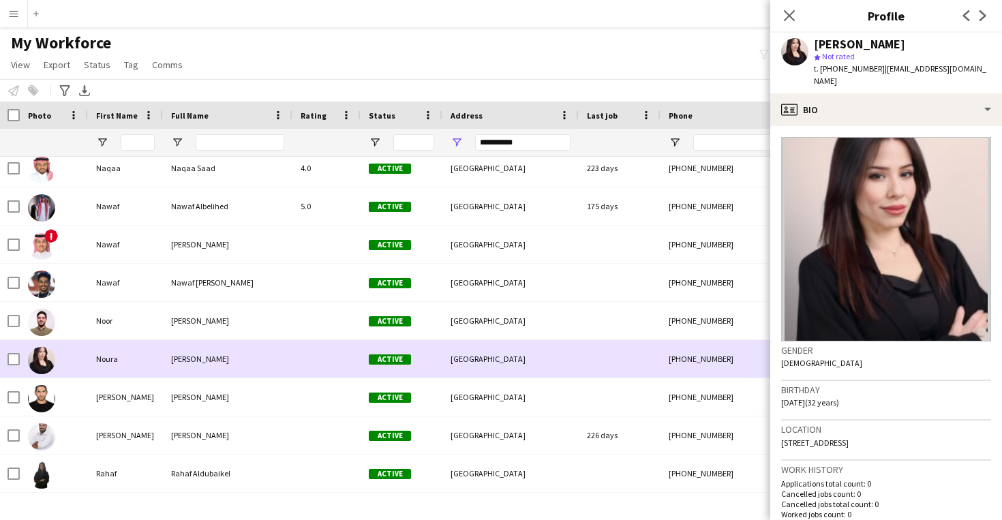
scroll to position [2188, 0]
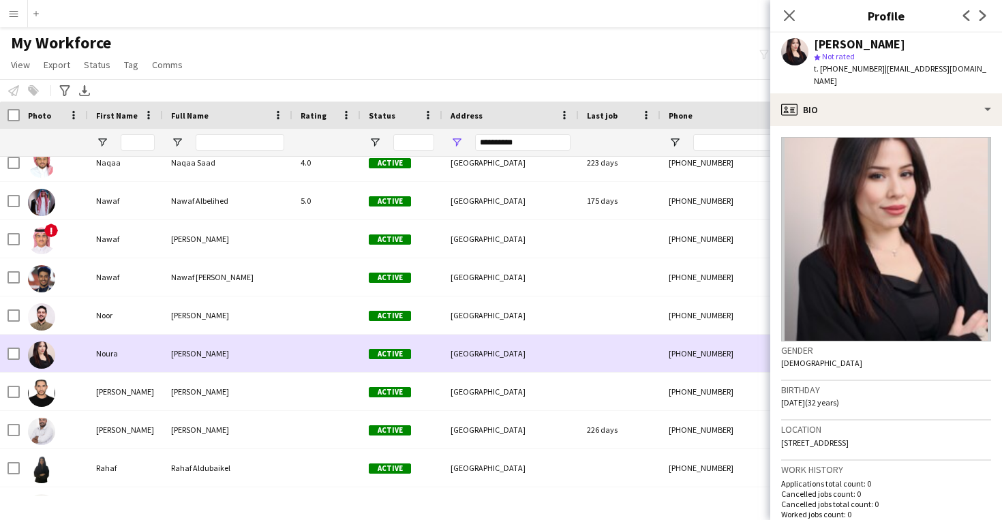
click at [618, 371] on div at bounding box center [620, 353] width 82 height 37
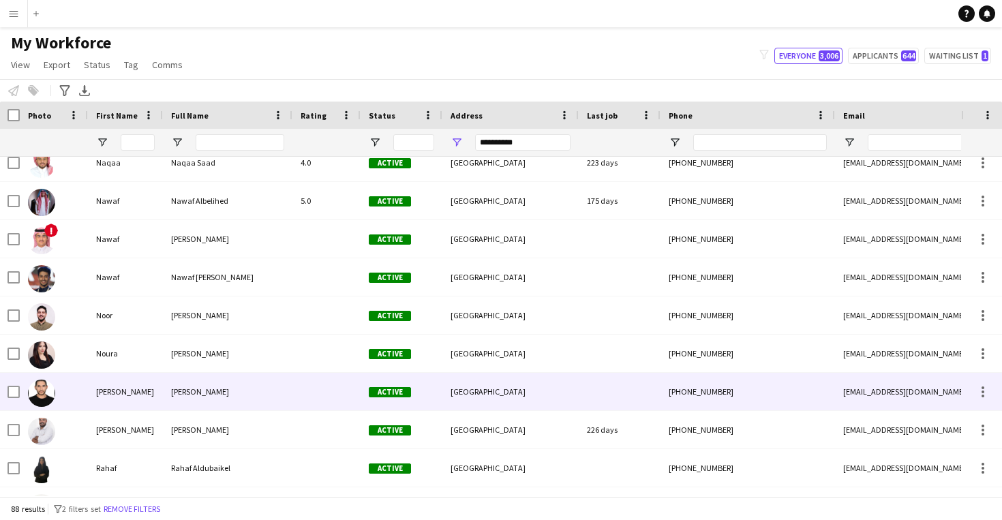
click at [617, 396] on div at bounding box center [620, 391] width 82 height 37
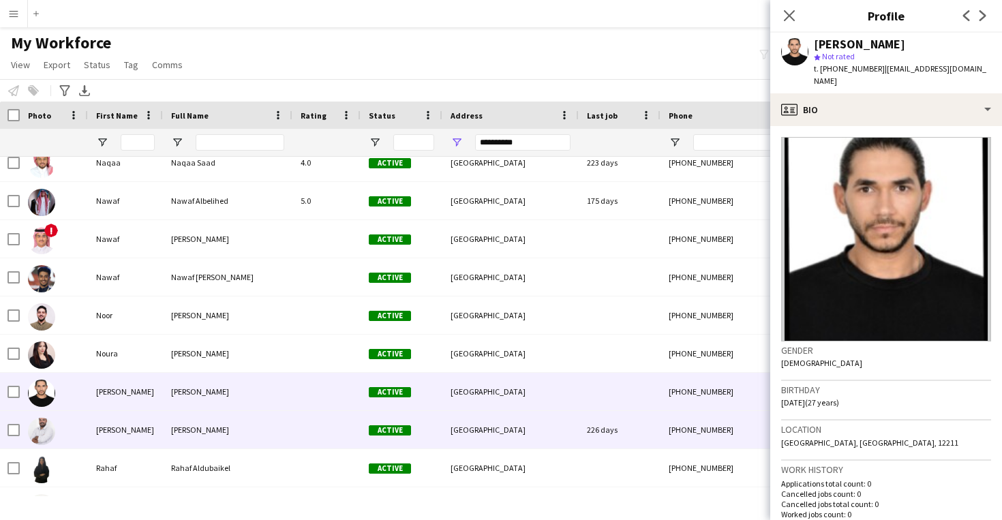
click at [639, 433] on div "226 days" at bounding box center [620, 429] width 82 height 37
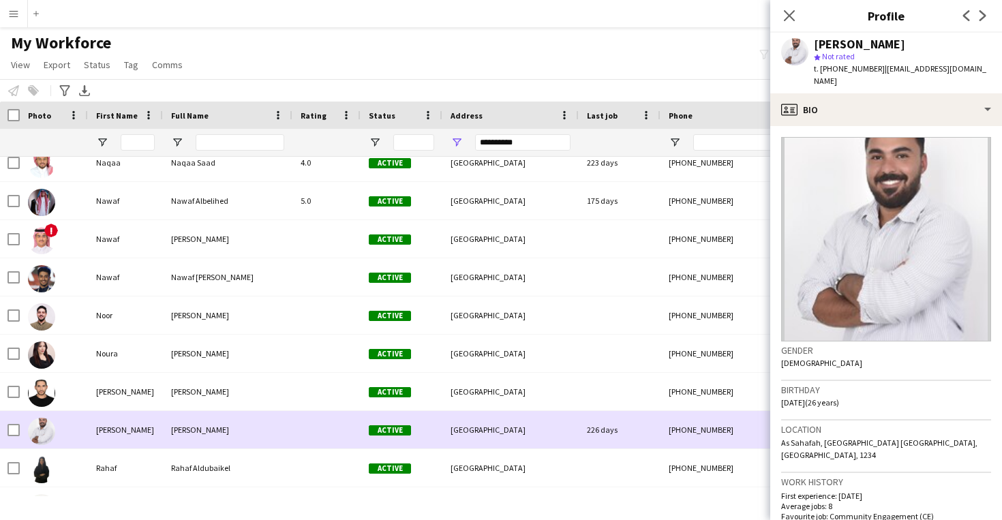
scroll to position [2218, 0]
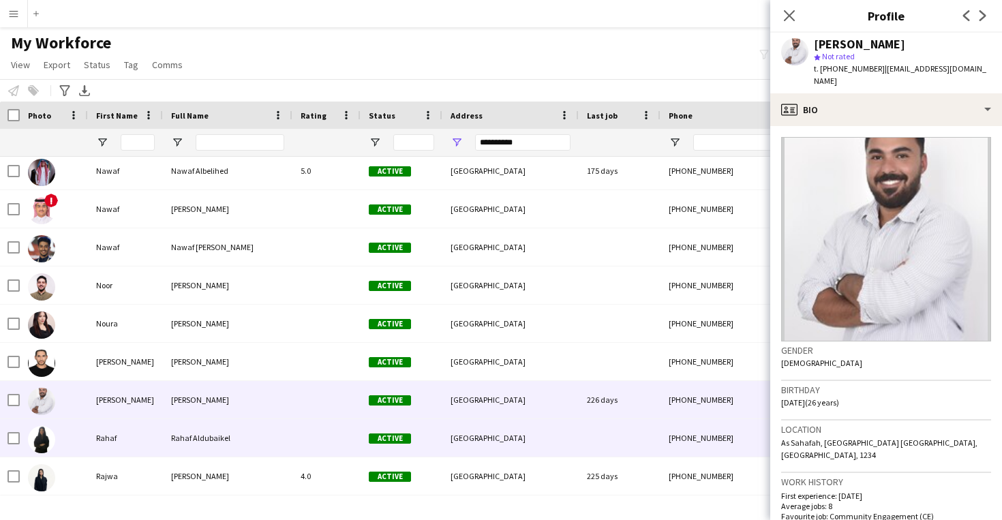
click at [639, 433] on div at bounding box center [620, 437] width 82 height 37
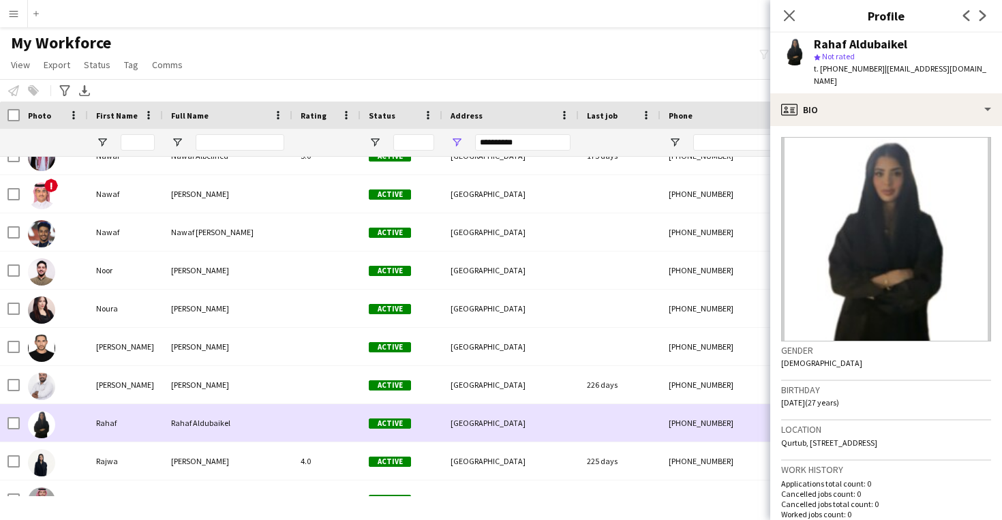
scroll to position [0, 0]
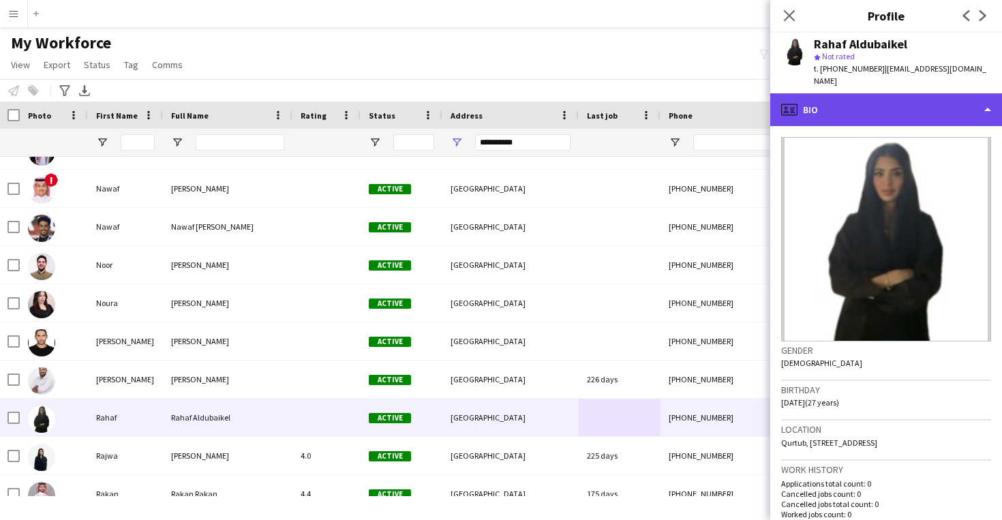
click at [889, 97] on div "profile Bio" at bounding box center [886, 109] width 232 height 33
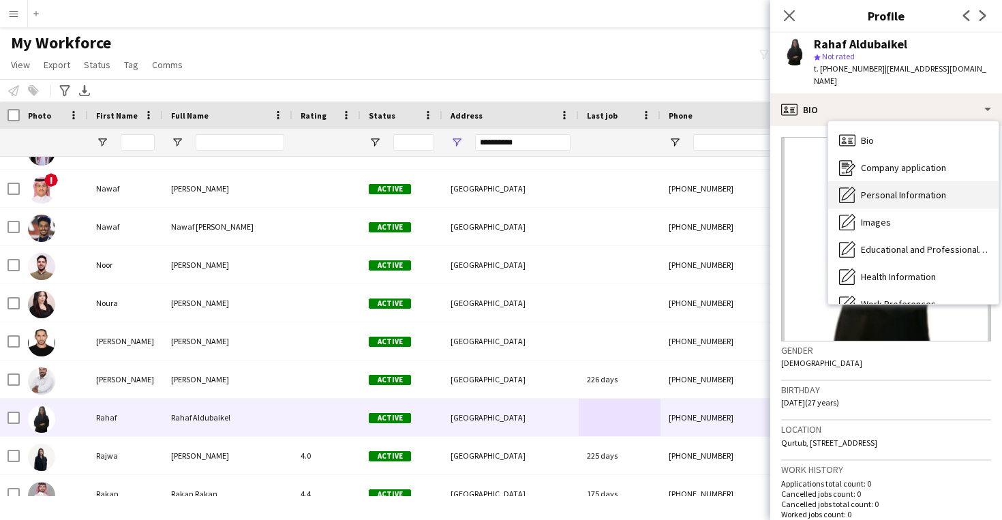
click at [919, 189] on span "Personal Information" at bounding box center [903, 195] width 85 height 12
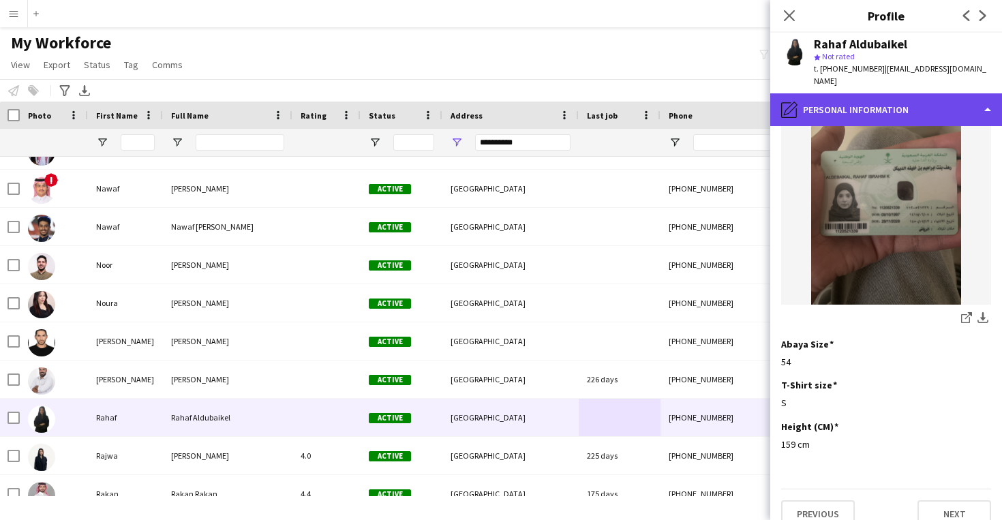
click at [930, 102] on div "pencil4 Personal Information" at bounding box center [886, 109] width 232 height 33
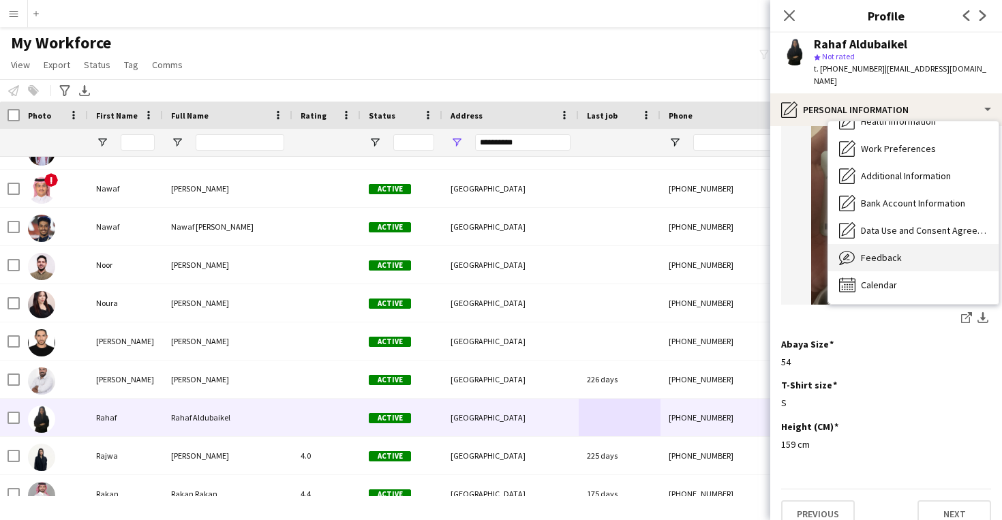
click at [893, 251] on span "Feedback" at bounding box center [881, 257] width 41 height 12
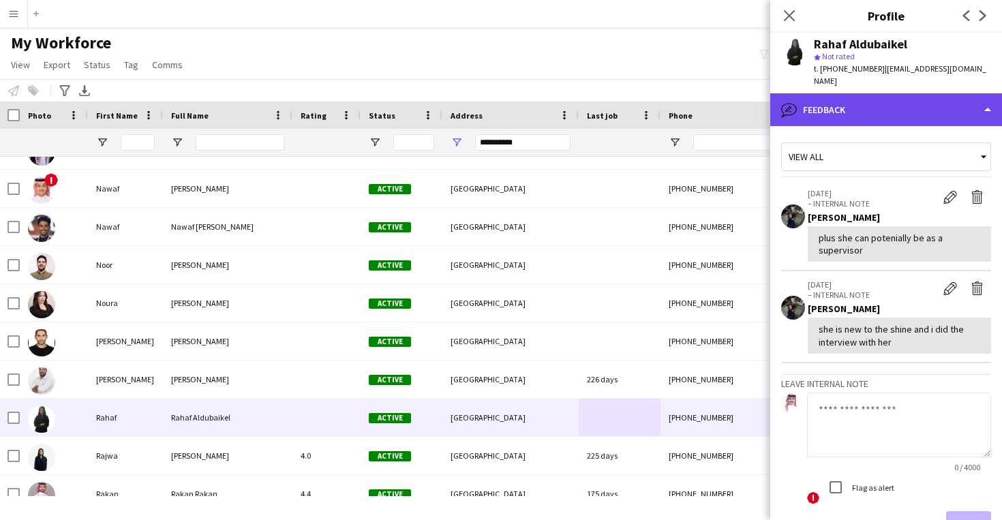
click at [899, 93] on div "bubble-pencil Feedback" at bounding box center [886, 109] width 232 height 33
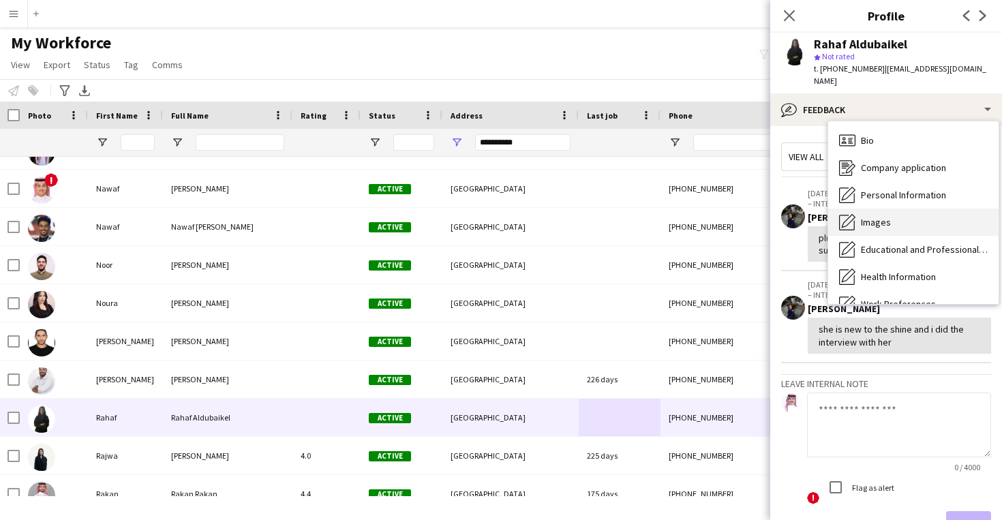
click at [887, 216] on span "Images" at bounding box center [876, 222] width 30 height 12
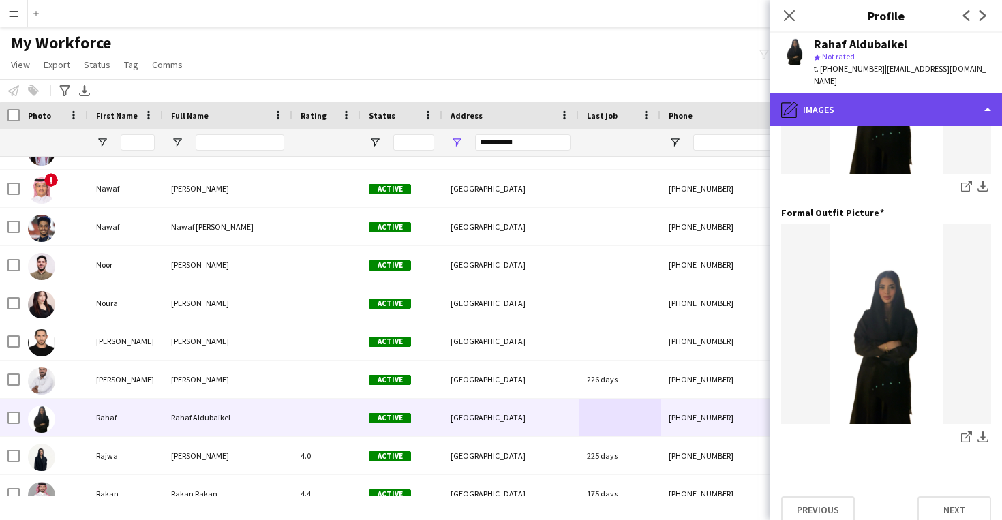
click at [878, 110] on div "pencil4 Images" at bounding box center [886, 109] width 232 height 33
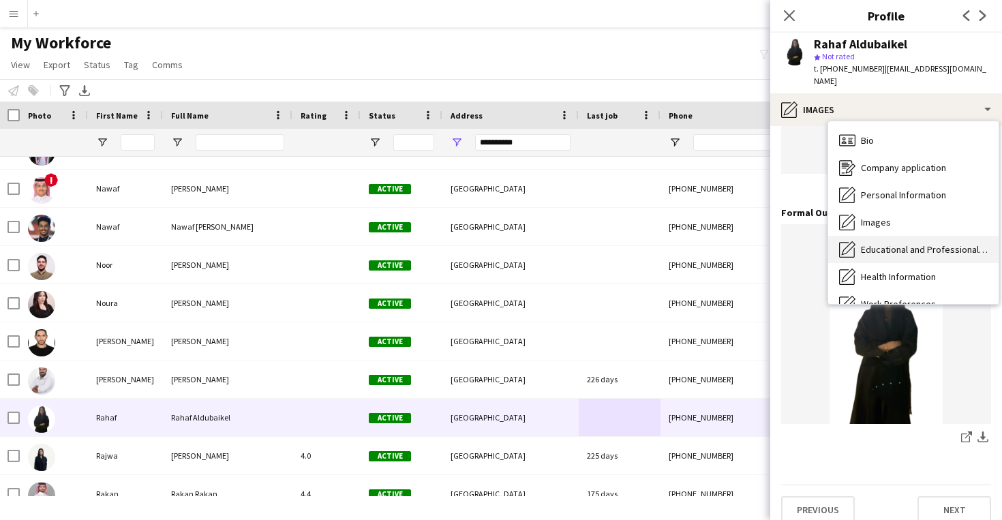
click at [881, 236] on div "Educational and Professional Background Educational and Professional Background" at bounding box center [913, 249] width 170 height 27
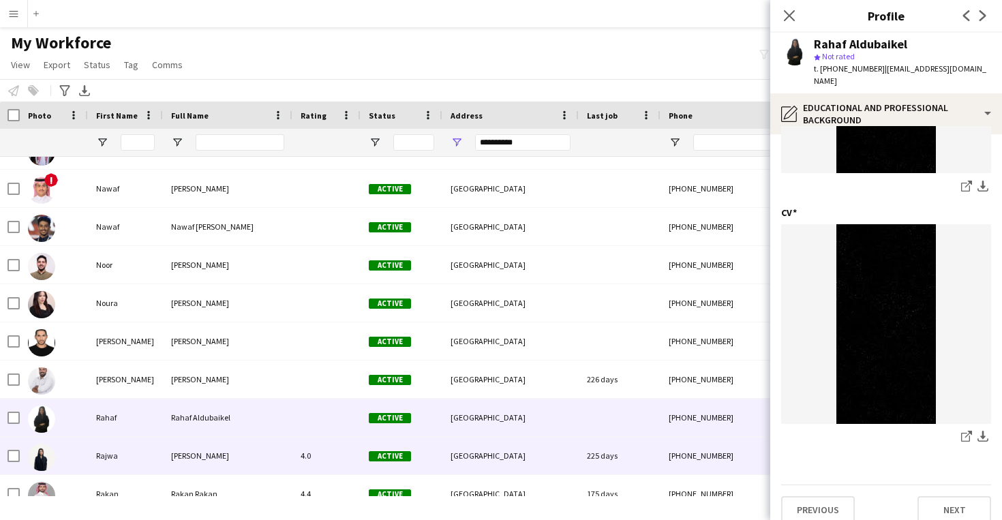
click at [455, 459] on span "[GEOGRAPHIC_DATA]" at bounding box center [487, 455] width 75 height 10
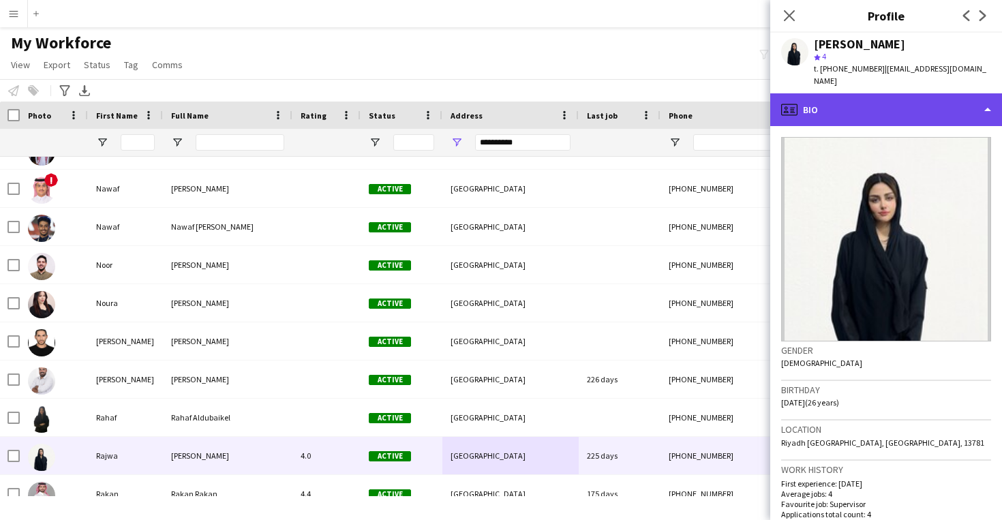
click at [909, 103] on div "profile Bio" at bounding box center [886, 109] width 232 height 33
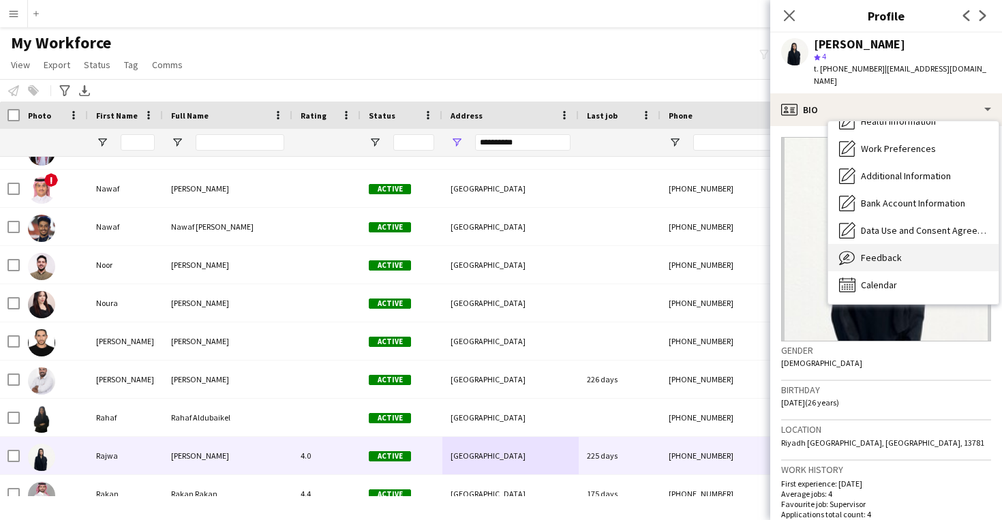
click at [906, 244] on div "Feedback Feedback" at bounding box center [913, 257] width 170 height 27
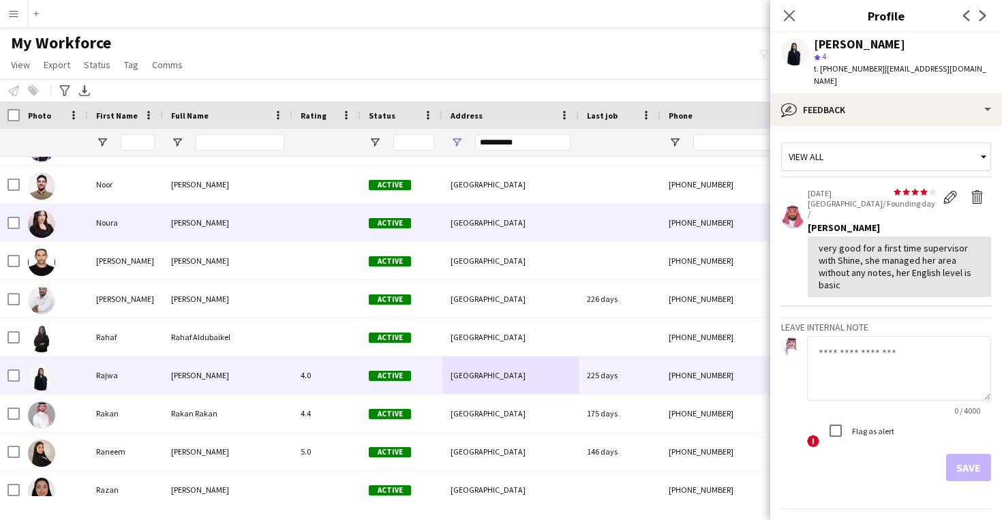
scroll to position [2366, 0]
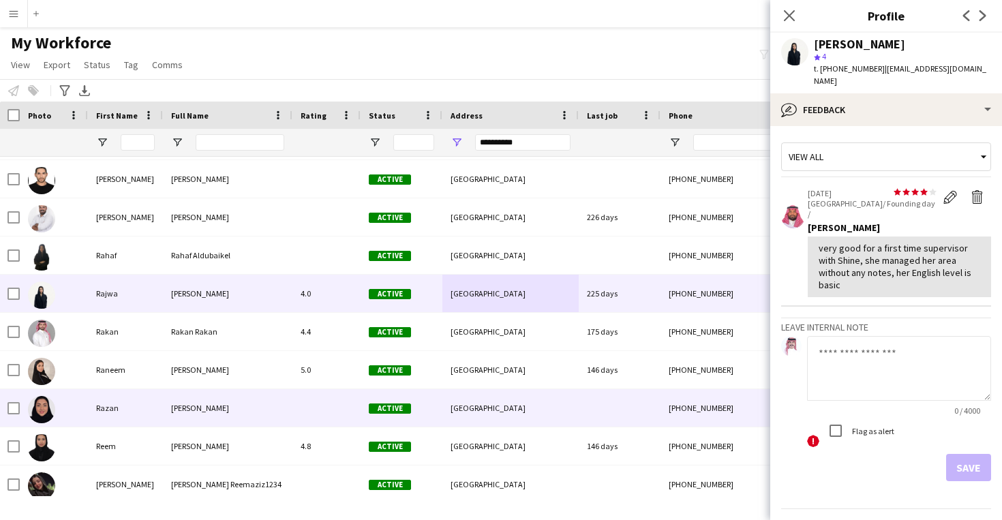
click at [568, 397] on div "[GEOGRAPHIC_DATA]" at bounding box center [510, 407] width 136 height 37
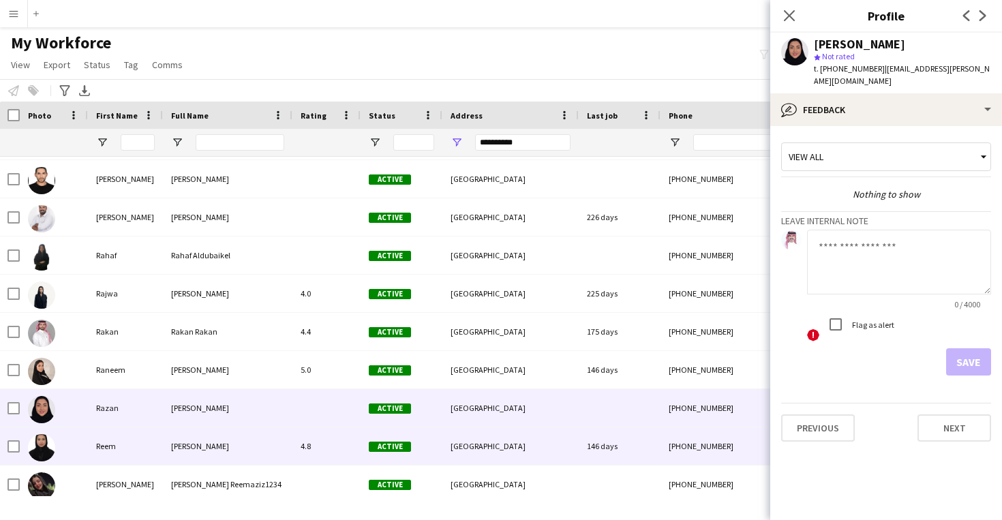
click at [560, 431] on div "[GEOGRAPHIC_DATA]" at bounding box center [510, 445] width 136 height 37
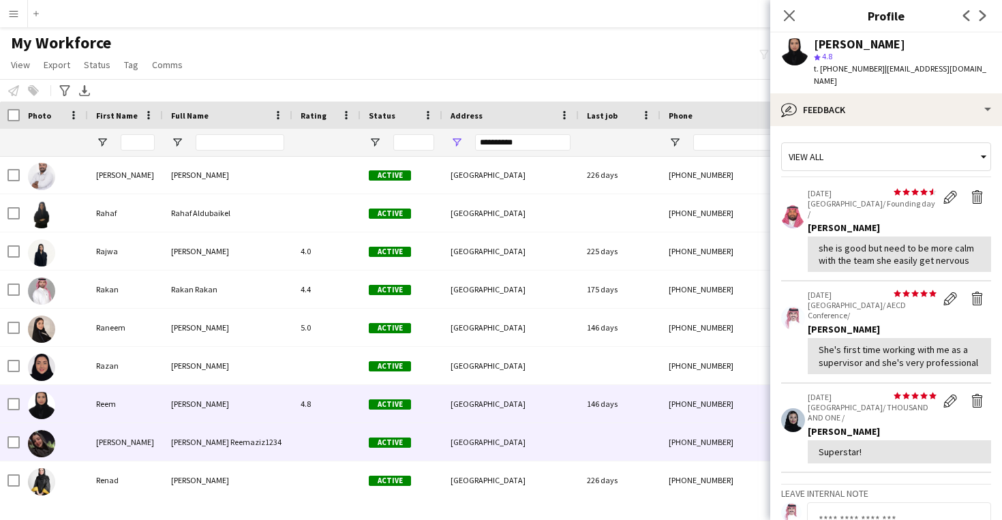
click at [560, 431] on div "[GEOGRAPHIC_DATA]" at bounding box center [510, 441] width 136 height 37
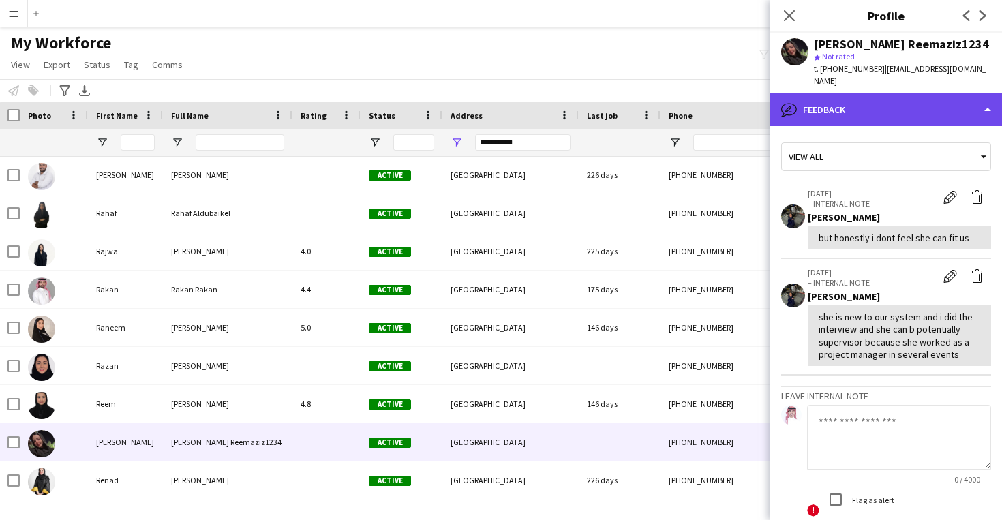
click at [939, 103] on div "bubble-pencil Feedback" at bounding box center [886, 109] width 232 height 33
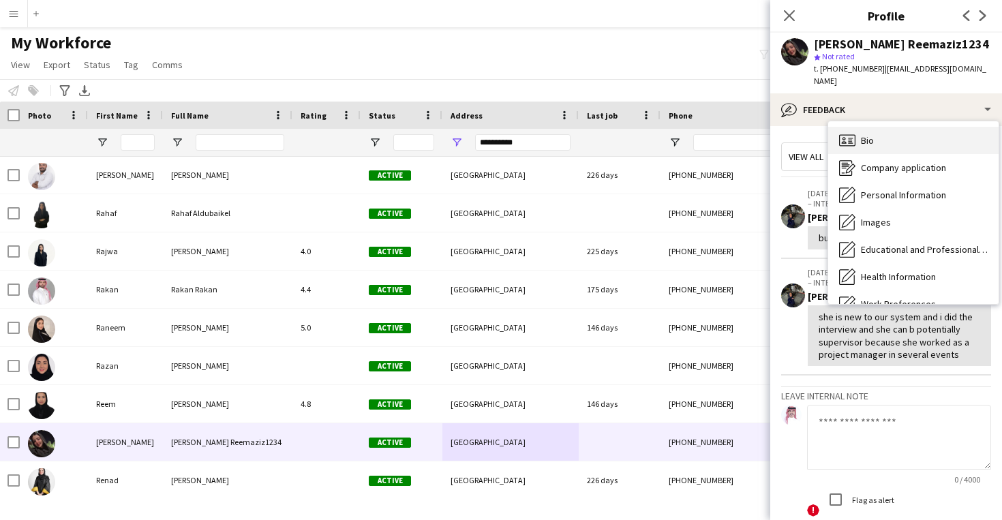
click at [934, 132] on div "Bio Bio" at bounding box center [913, 140] width 170 height 27
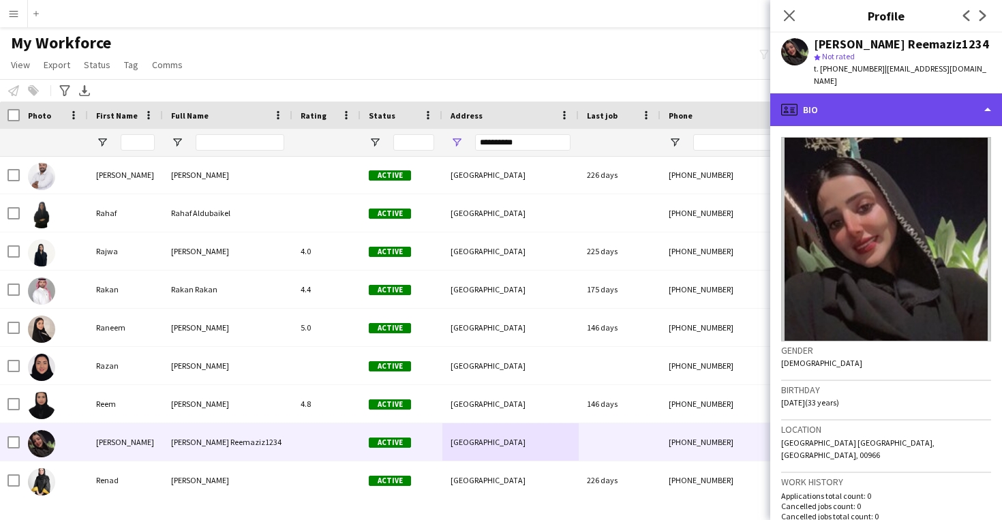
click at [927, 93] on div "profile Bio" at bounding box center [886, 109] width 232 height 33
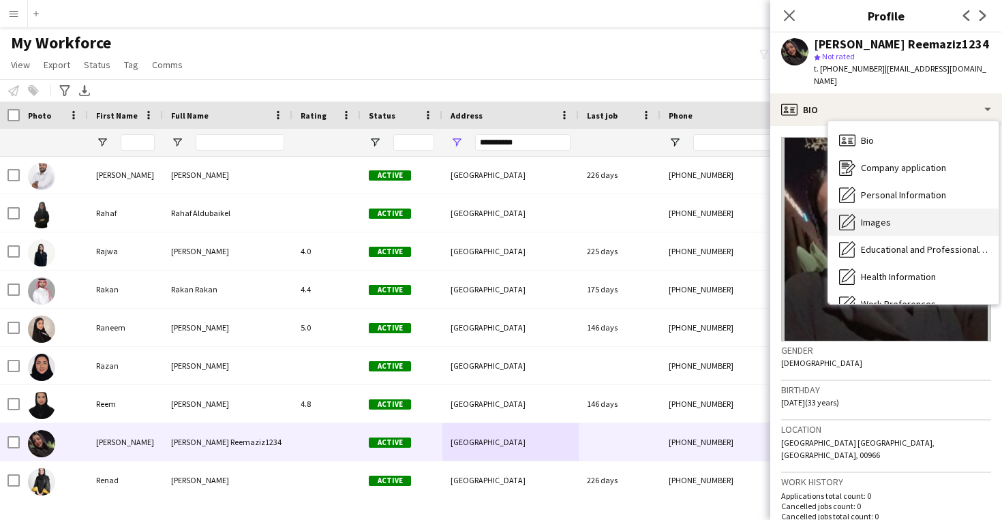
click at [932, 213] on div "Images Images" at bounding box center [913, 222] width 170 height 27
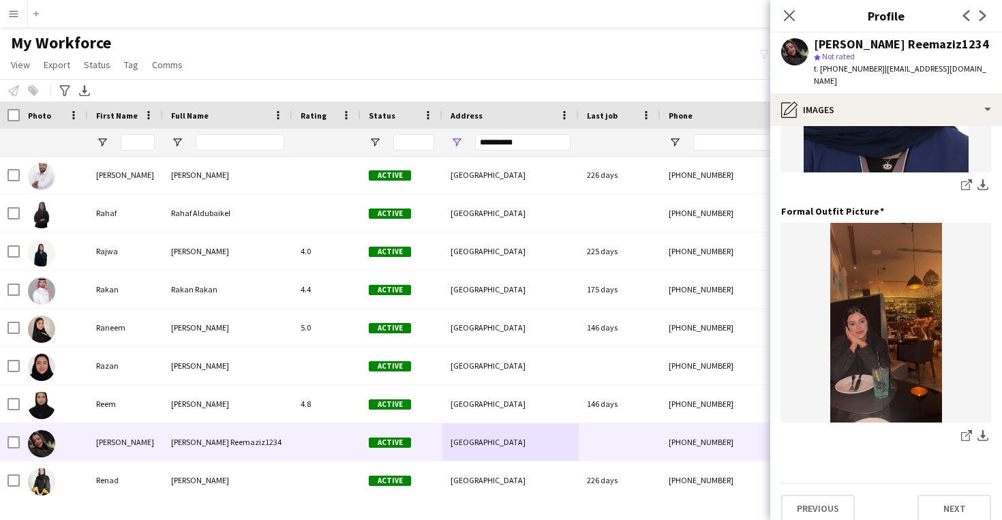
scroll to position [431, 0]
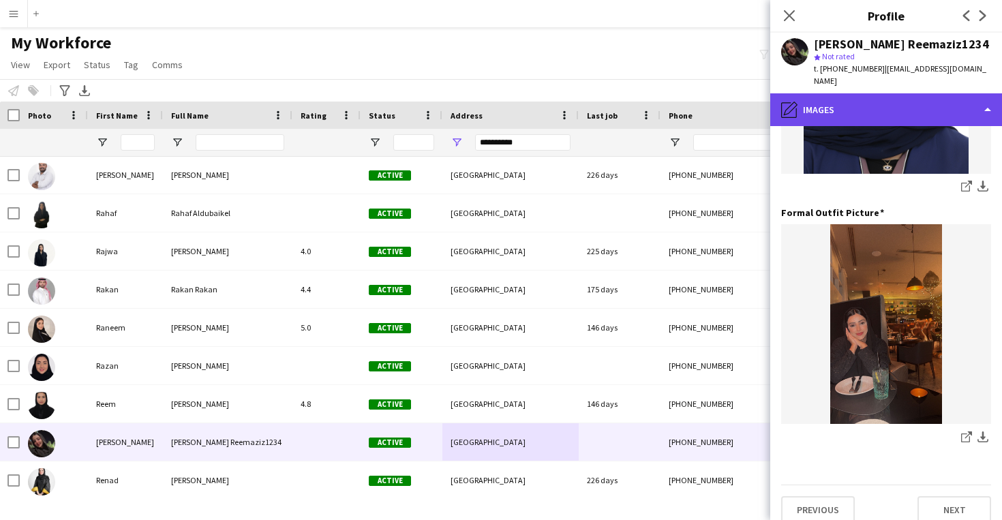
click at [888, 104] on div "pencil4 Images" at bounding box center [886, 109] width 232 height 33
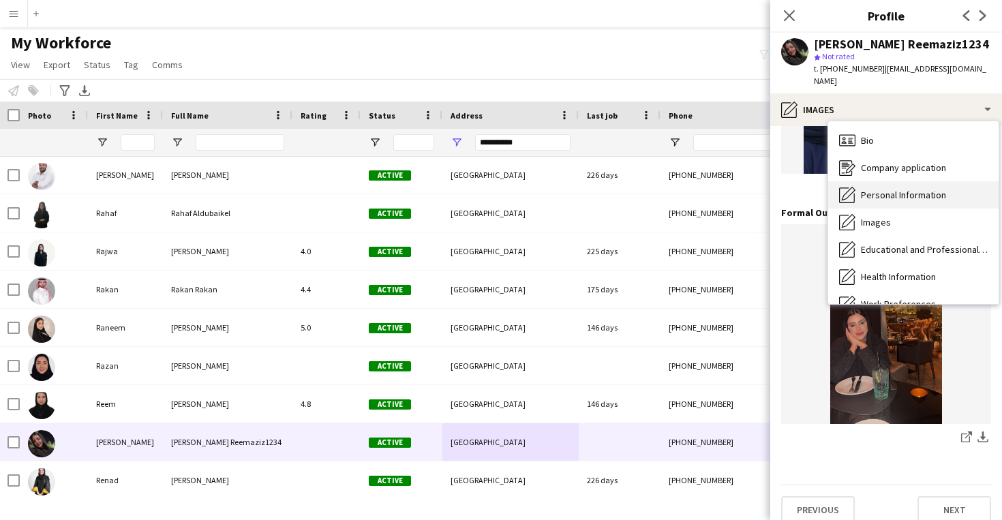
click at [900, 192] on div "Personal Information Personal Information" at bounding box center [913, 194] width 170 height 27
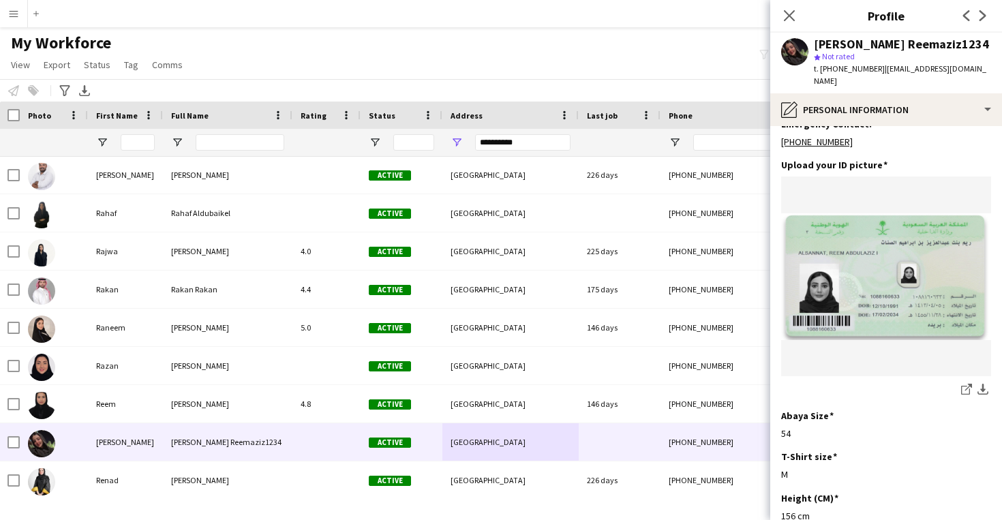
scroll to position [637, 0]
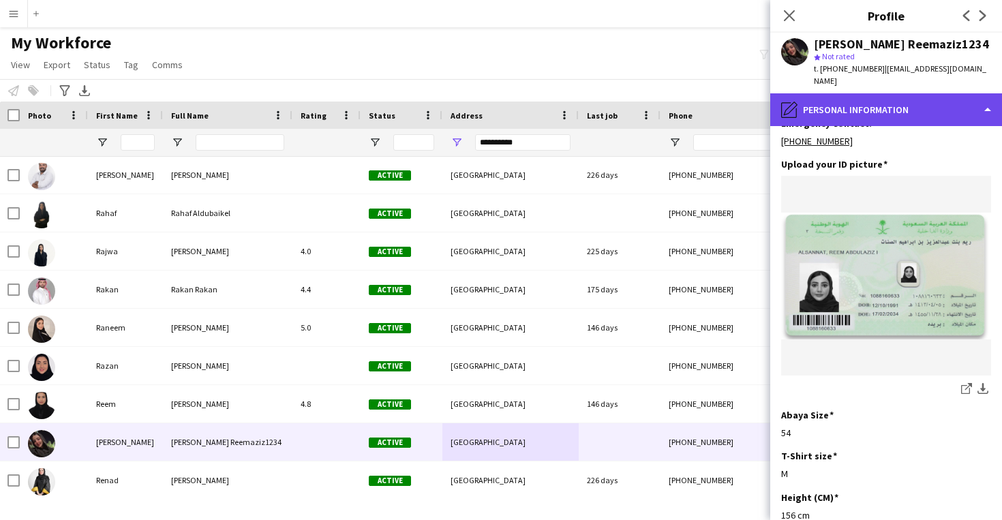
click at [875, 94] on div "pencil4 Personal Information" at bounding box center [886, 109] width 232 height 33
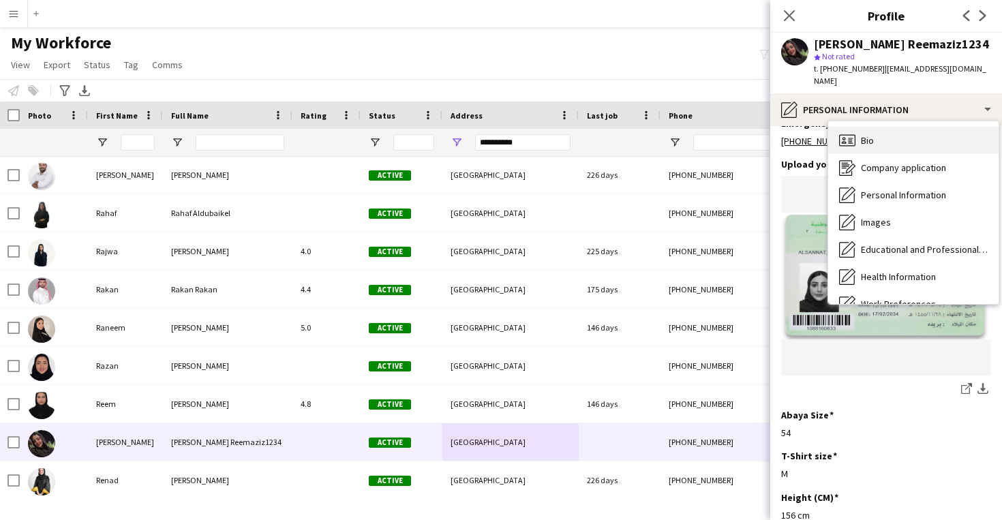
click at [874, 127] on div "Bio Bio" at bounding box center [913, 140] width 170 height 27
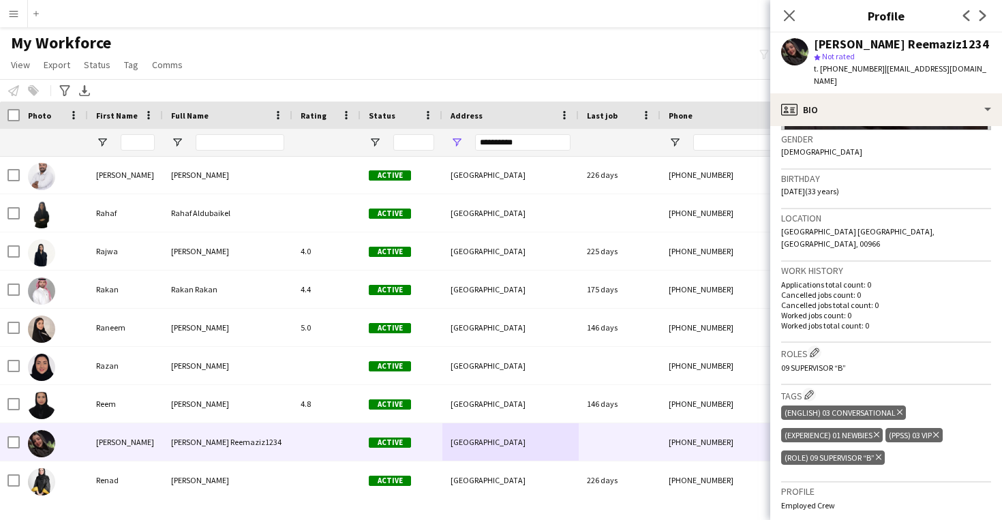
scroll to position [226, 0]
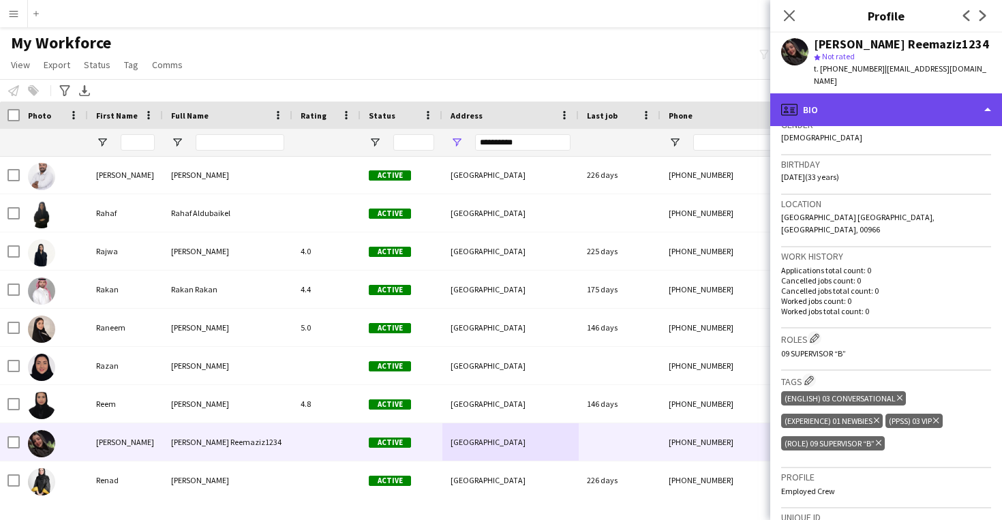
click at [902, 93] on div "profile Bio" at bounding box center [886, 109] width 232 height 33
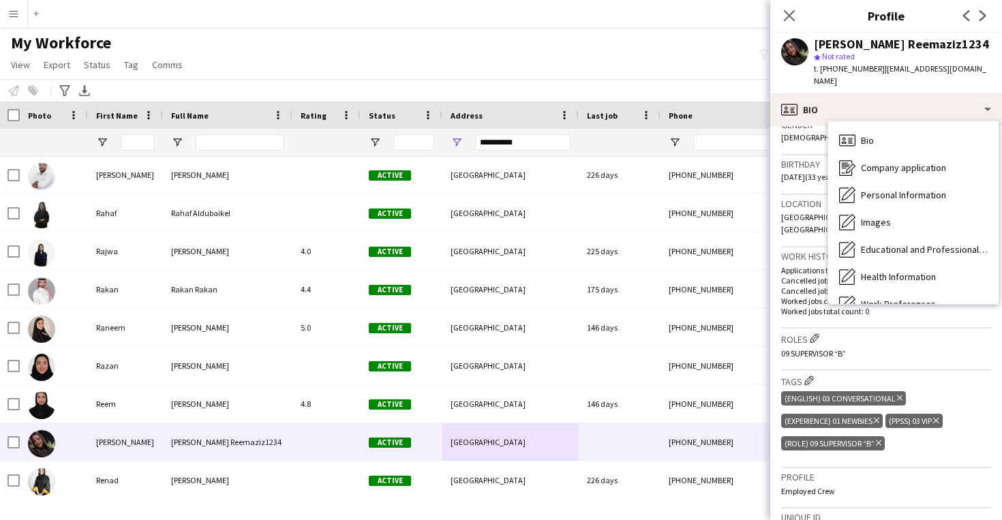
click at [897, 343] on div "Roles Edit crew company roles 09 SUPERVISOR “B”" at bounding box center [886, 350] width 210 height 42
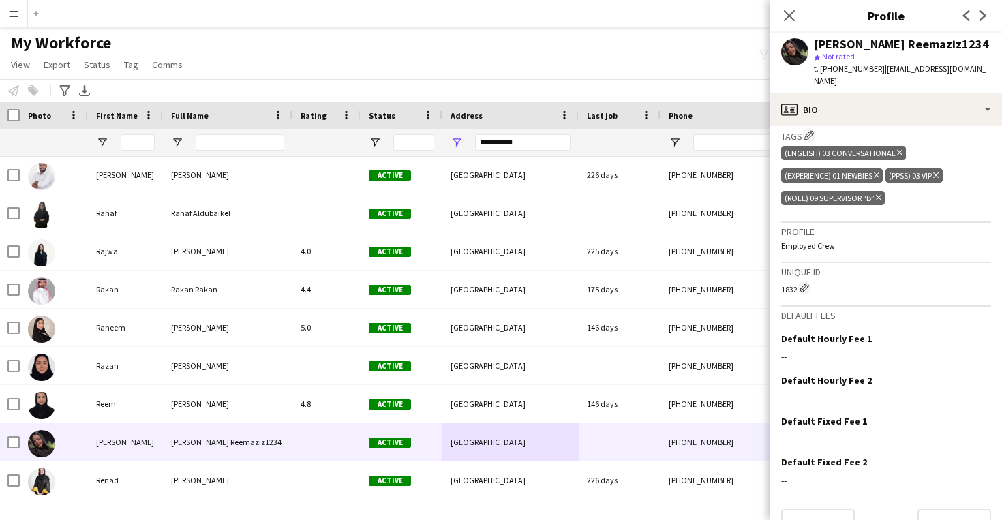
scroll to position [470, 0]
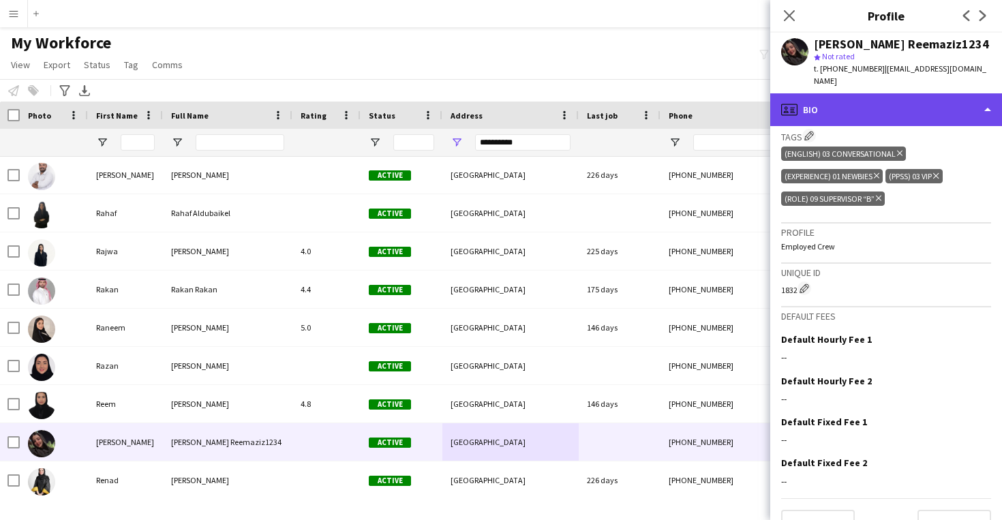
click at [896, 104] on div "profile Bio" at bounding box center [886, 109] width 232 height 33
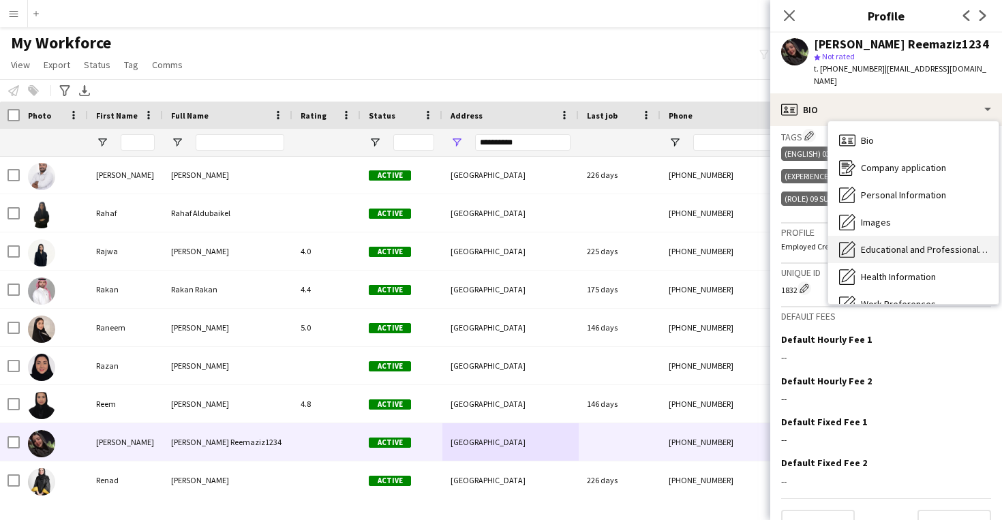
click at [906, 244] on div "Educational and Professional Background Educational and Professional Background" at bounding box center [913, 249] width 170 height 27
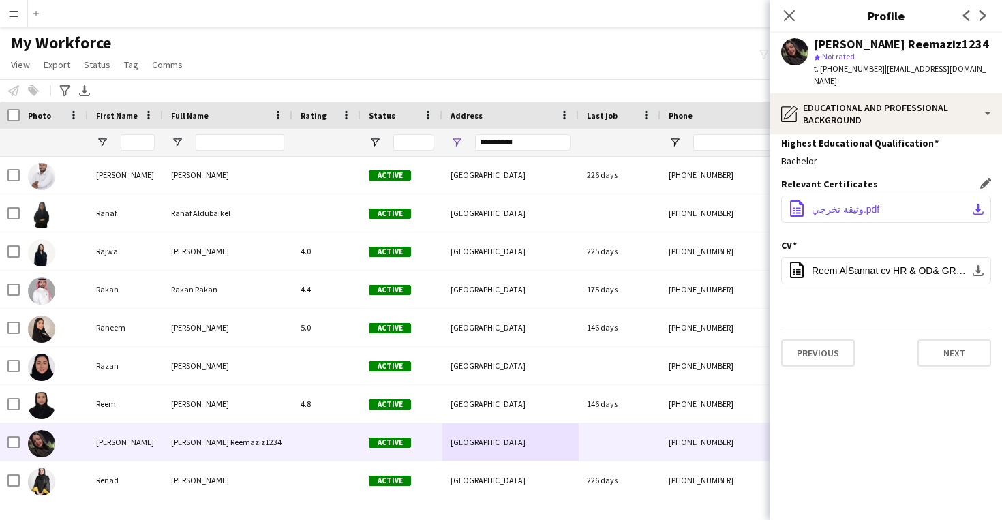
click at [844, 204] on span "وثيقة تخرجي.pdf" at bounding box center [845, 209] width 67 height 11
click at [845, 265] on span "Reem AlSannat cv HR & OD& GRC.pdf" at bounding box center [889, 270] width 154 height 11
click at [846, 70] on span "t. +966580094412" at bounding box center [849, 68] width 71 height 10
copy span "966580094412"
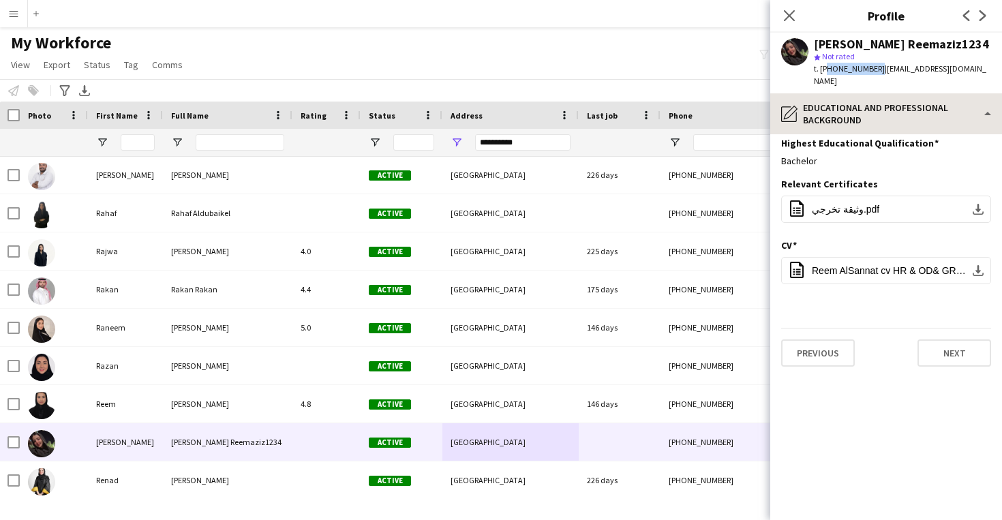
click at [864, 106] on div "pencil4 Educational and Professional Background" at bounding box center [886, 113] width 232 height 41
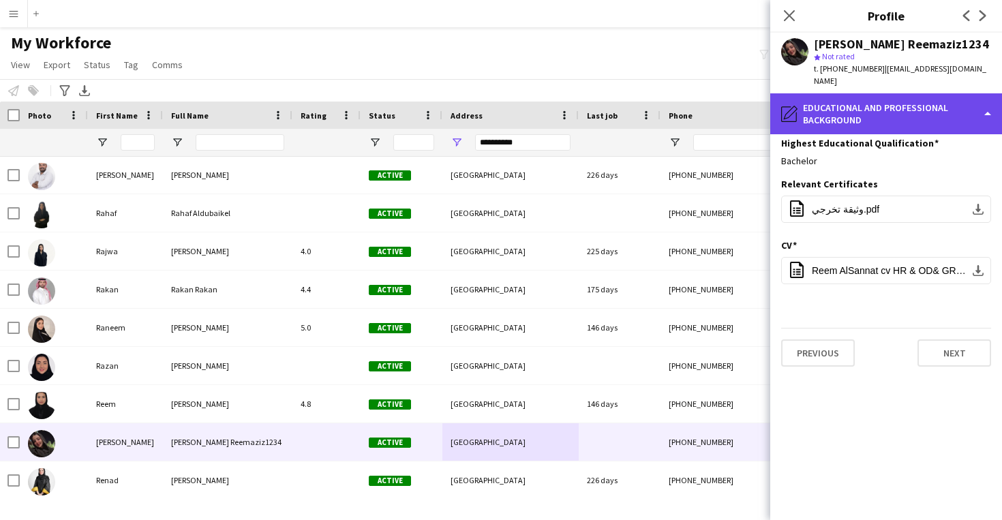
click at [864, 106] on div "pencil4 Educational and Professional Background" at bounding box center [886, 113] width 232 height 41
click at [877, 93] on div "pencil4 Educational and Professional Background" at bounding box center [886, 113] width 232 height 41
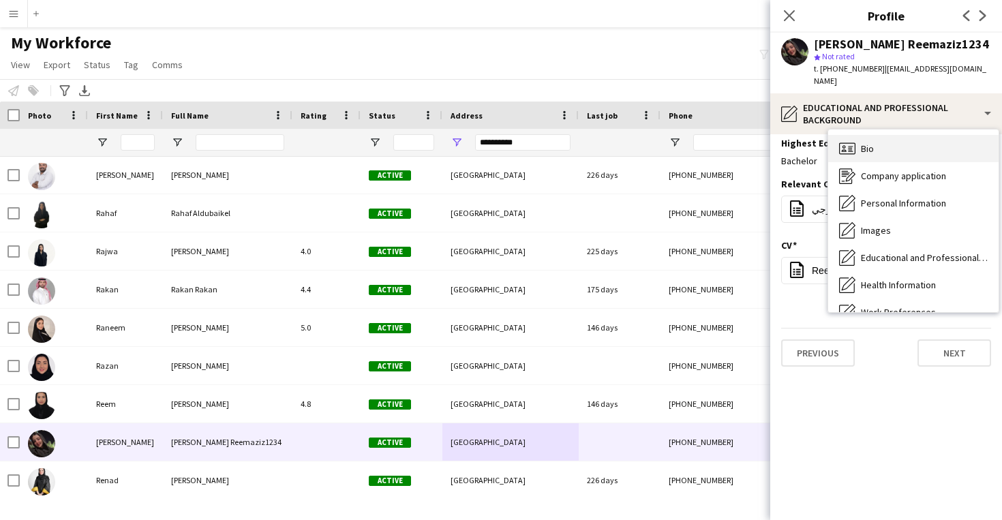
click at [889, 135] on div "Bio Bio" at bounding box center [913, 148] width 170 height 27
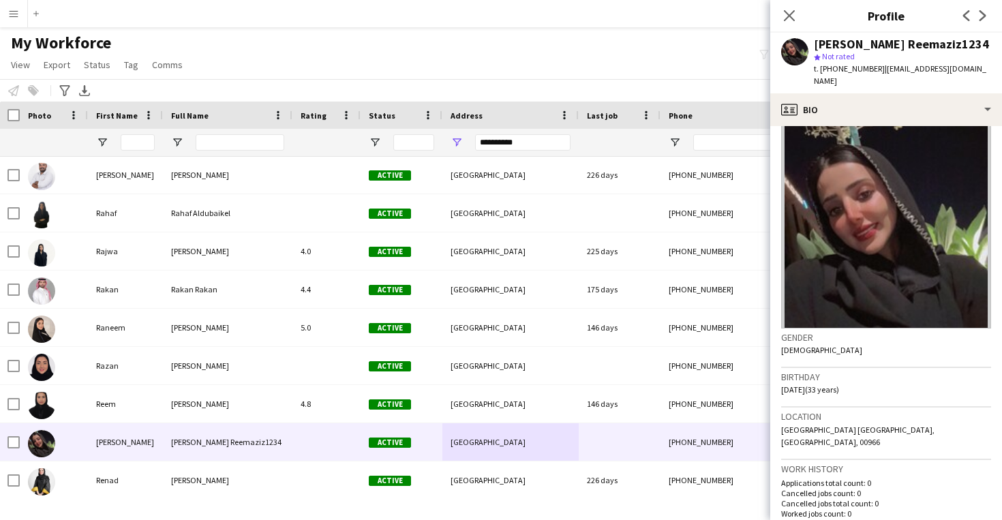
scroll to position [14, 0]
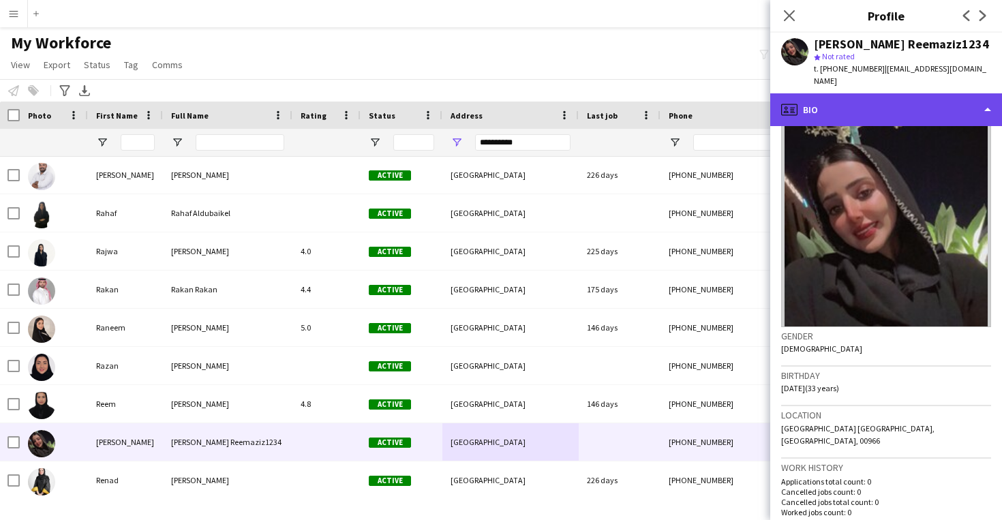
click at [909, 108] on div "profile Bio" at bounding box center [886, 109] width 232 height 33
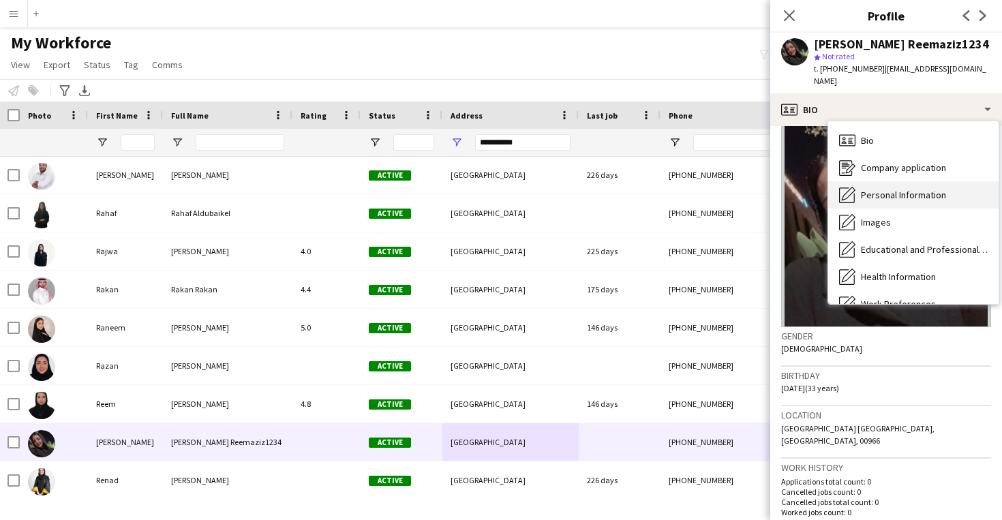
click at [913, 181] on div "Personal Information Personal Information" at bounding box center [913, 194] width 170 height 27
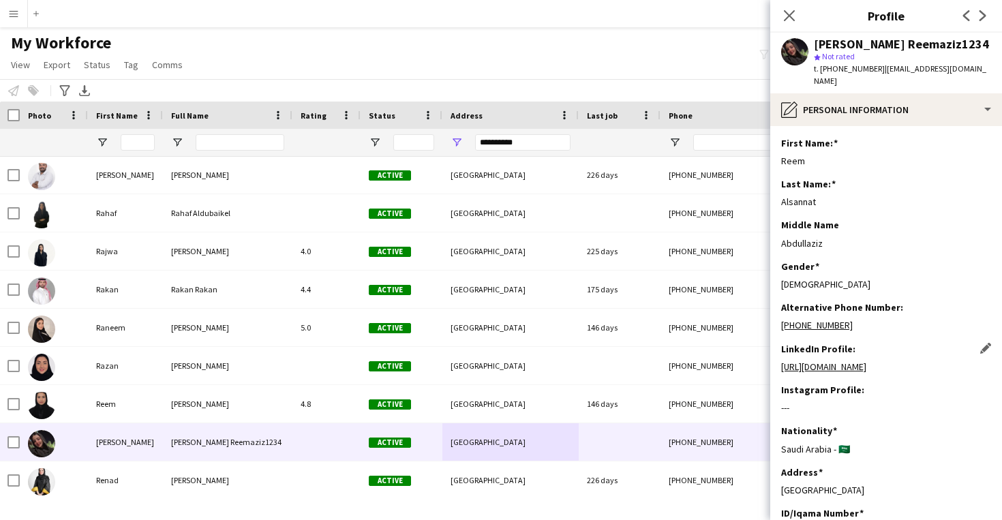
click at [866, 361] on link "https://www.linkedin.com/in/reem-a-602571184" at bounding box center [823, 367] width 85 height 12
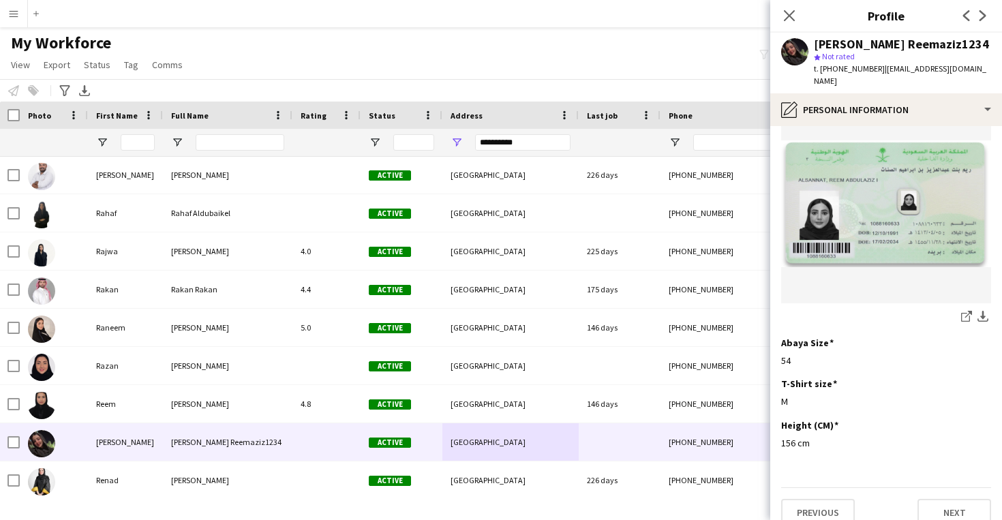
scroll to position [708, 0]
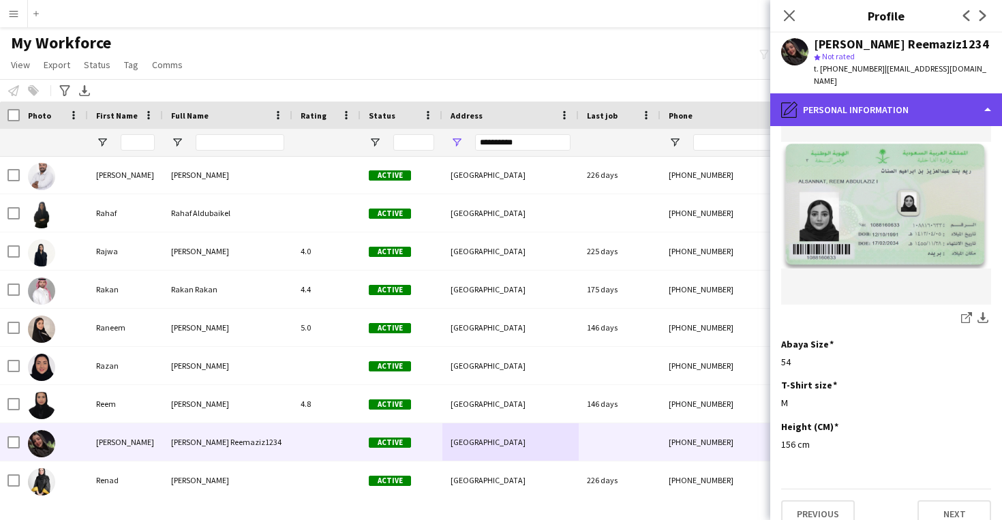
click at [879, 101] on div "pencil4 Personal Information" at bounding box center [886, 109] width 232 height 33
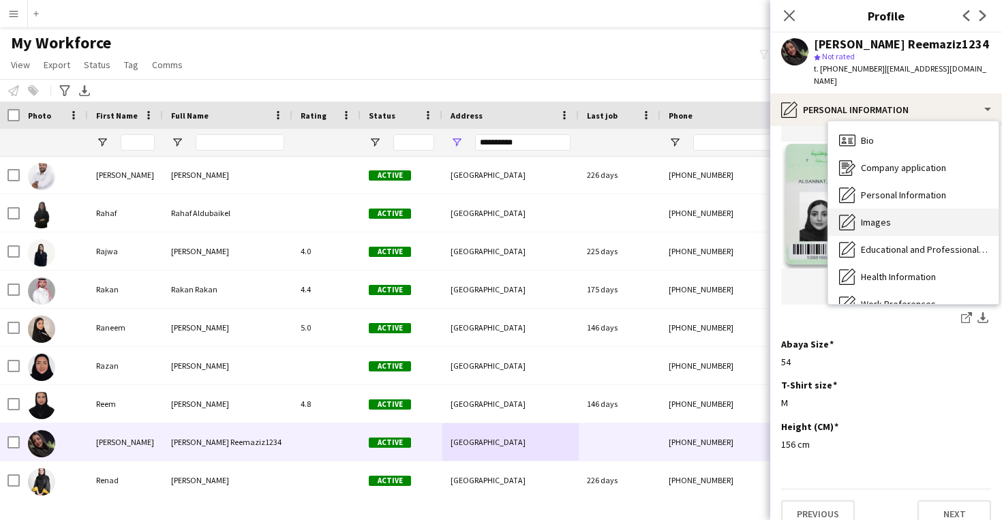
click at [881, 216] on span "Images" at bounding box center [876, 222] width 30 height 12
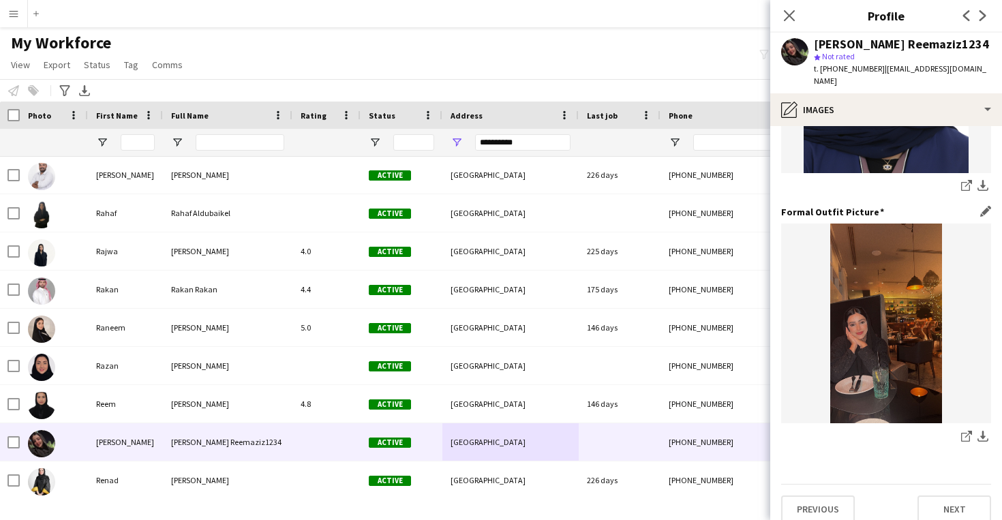
scroll to position [431, 0]
click at [966, 431] on icon "share-external-link-1" at bounding box center [966, 436] width 11 height 11
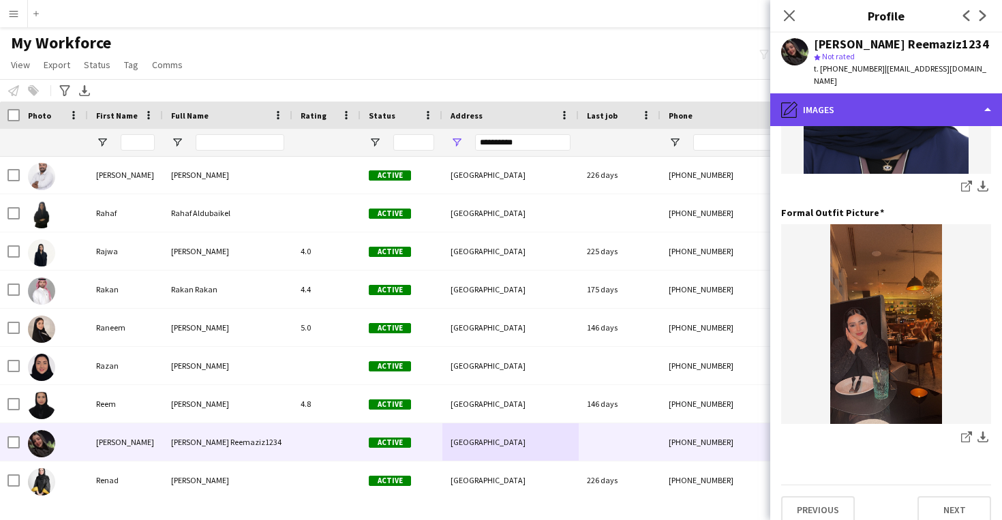
click at [899, 100] on div "pencil4 Images" at bounding box center [886, 109] width 232 height 33
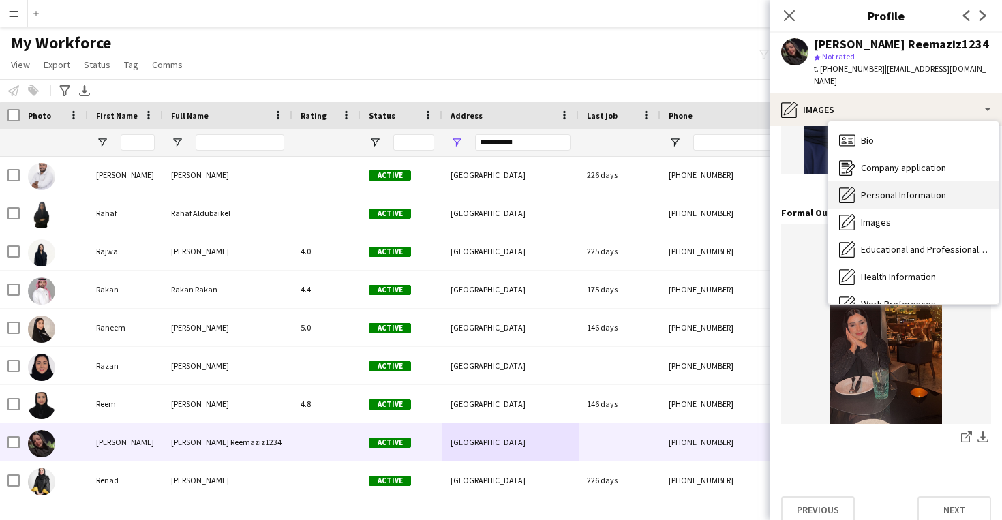
click at [907, 189] on span "Personal Information" at bounding box center [903, 195] width 85 height 12
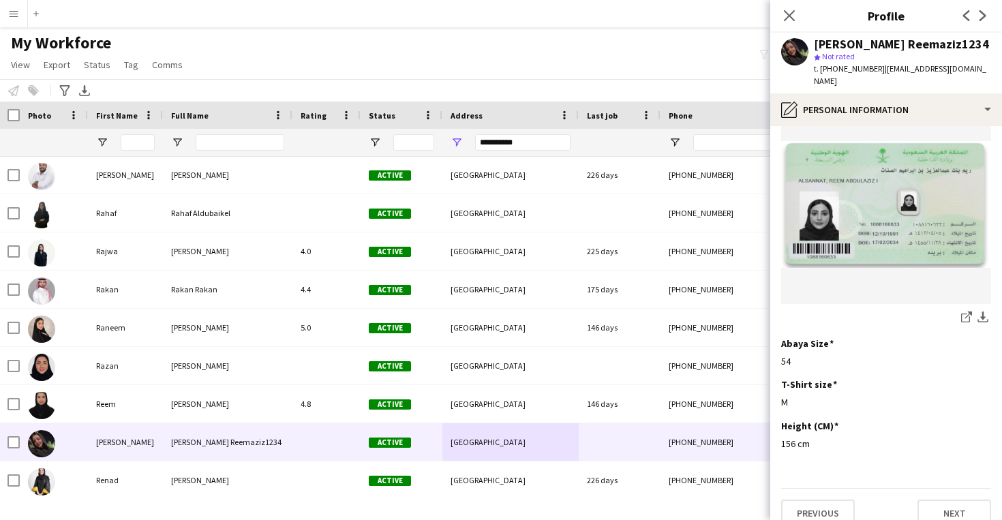
scroll to position [708, 0]
click at [791, 14] on icon at bounding box center [788, 15] width 13 height 13
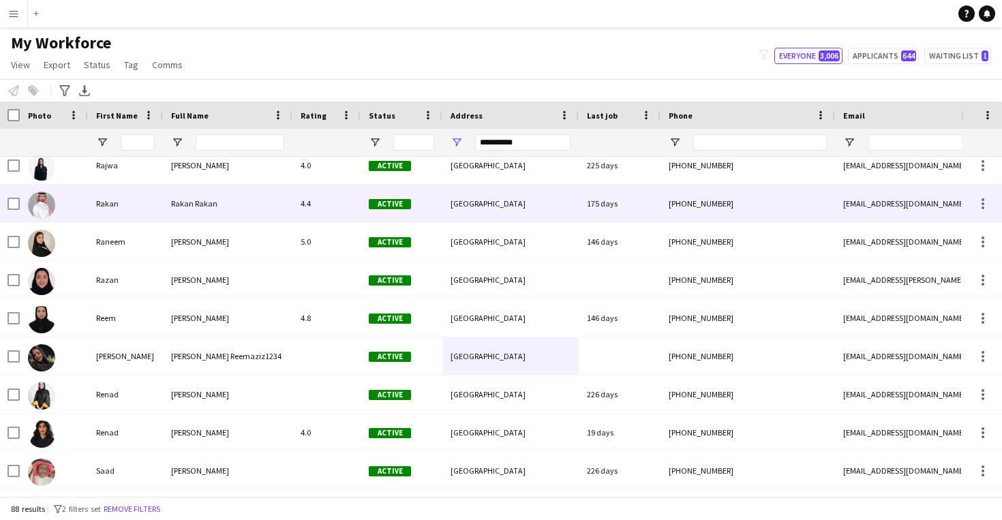
scroll to position [2575, 0]
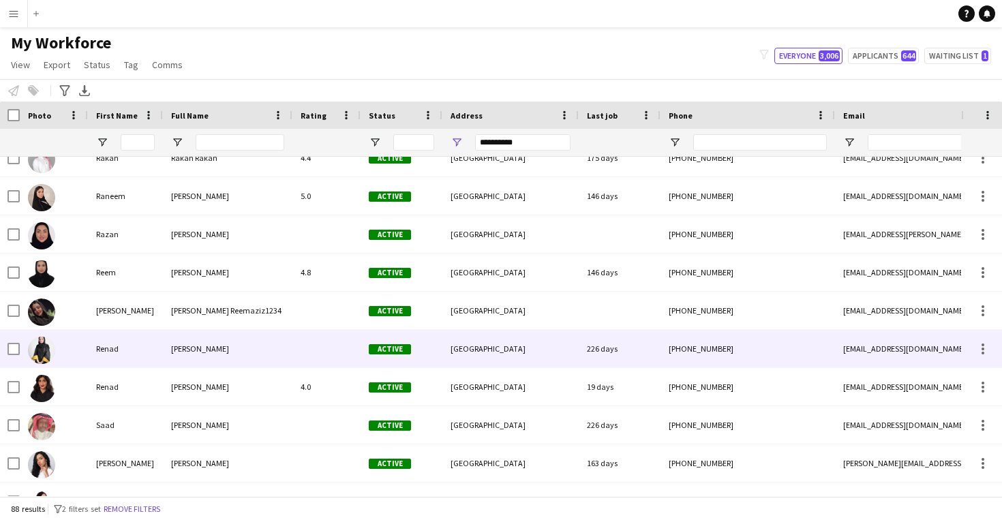
click at [648, 337] on div "226 days" at bounding box center [620, 348] width 82 height 37
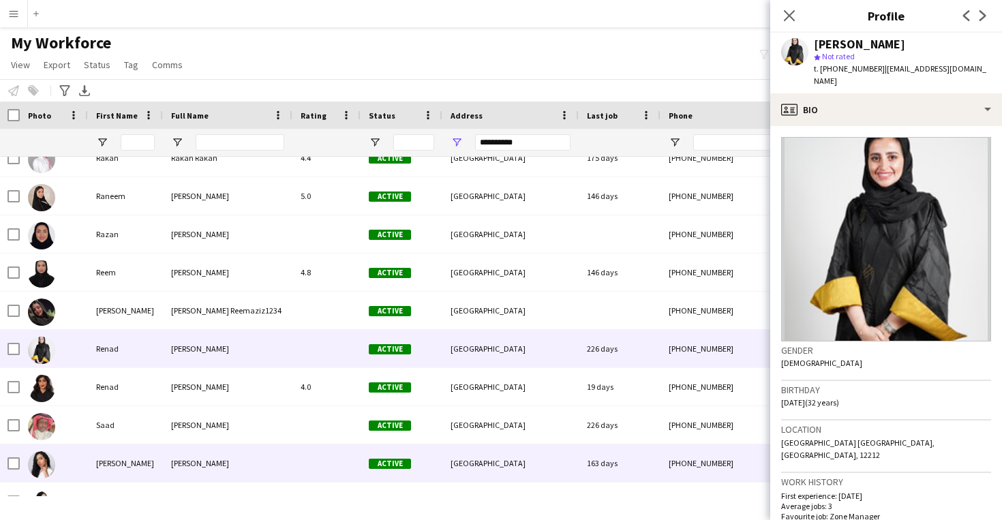
click at [412, 465] on div "Active" at bounding box center [402, 462] width 82 height 37
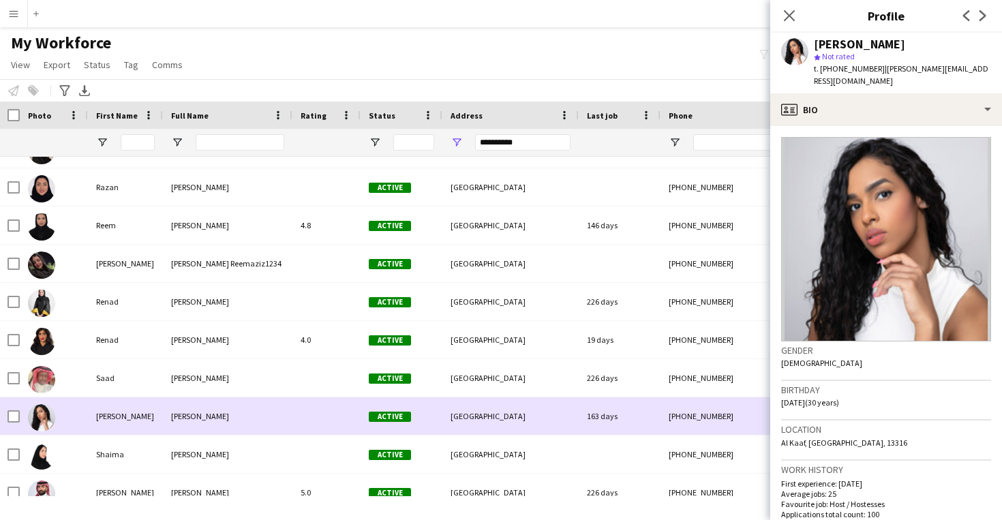
scroll to position [2642, 0]
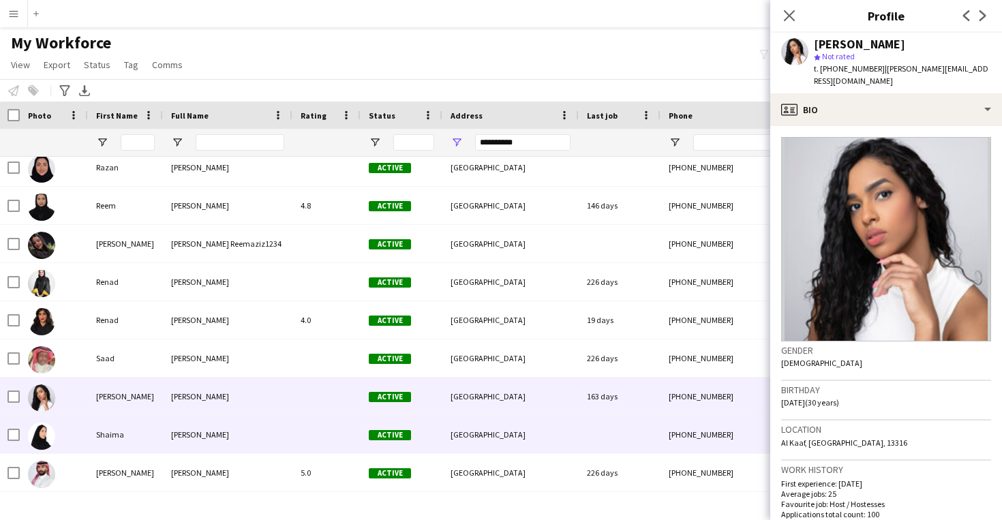
click at [412, 440] on div "Active" at bounding box center [402, 434] width 82 height 37
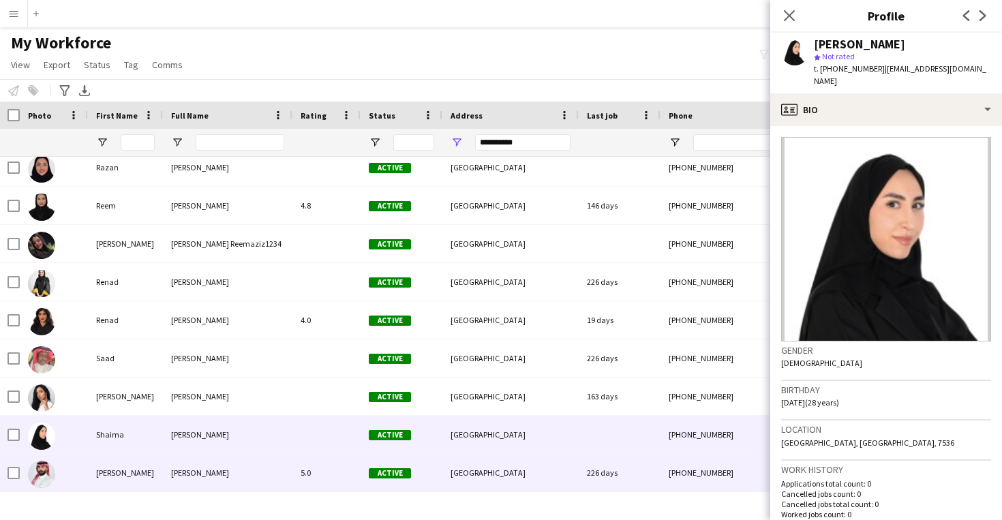
click at [410, 462] on div "Active" at bounding box center [402, 472] width 82 height 37
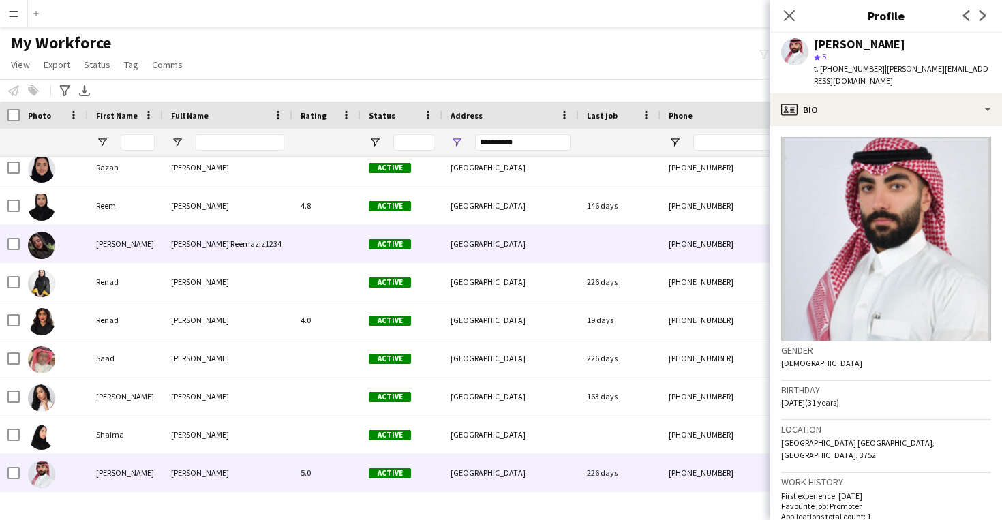
click at [429, 242] on div "Active" at bounding box center [402, 243] width 82 height 37
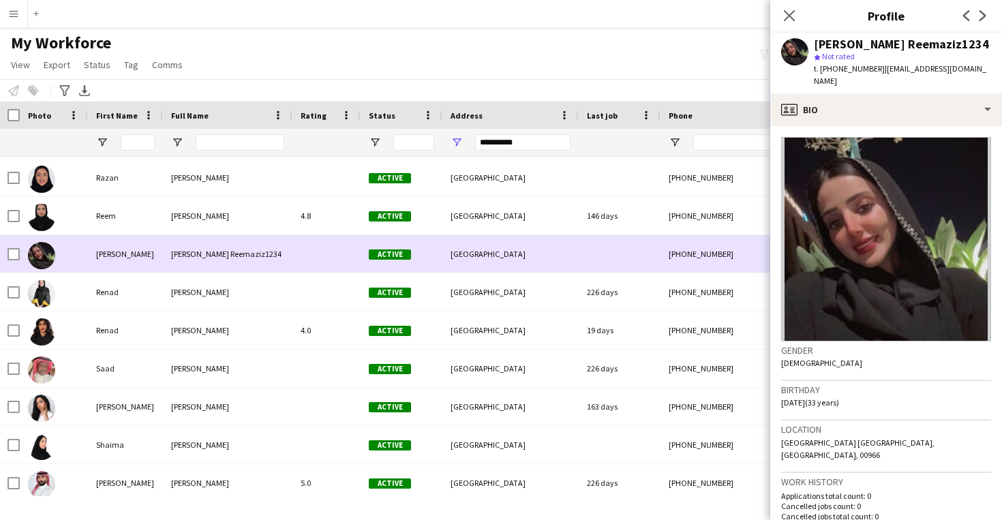
scroll to position [2631, 0]
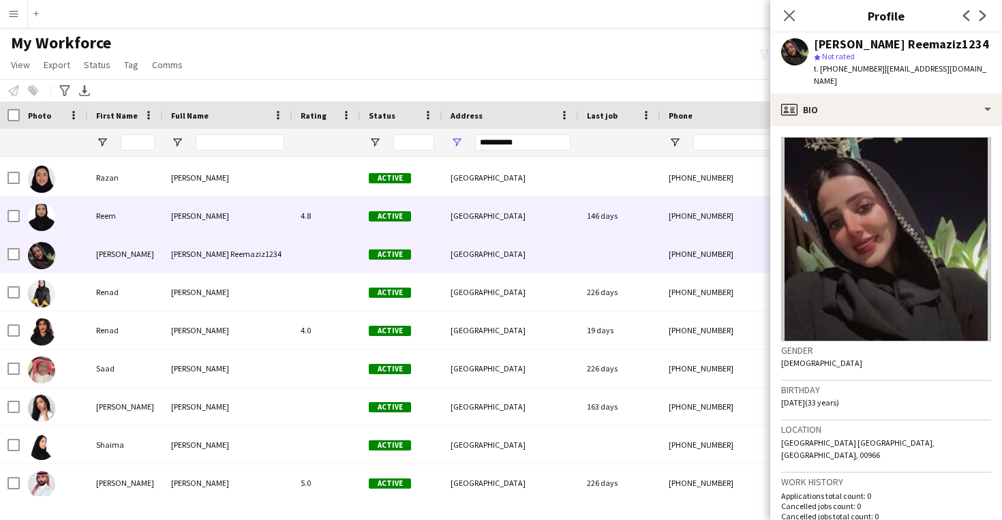
click at [491, 221] on div "[GEOGRAPHIC_DATA]" at bounding box center [510, 215] width 136 height 37
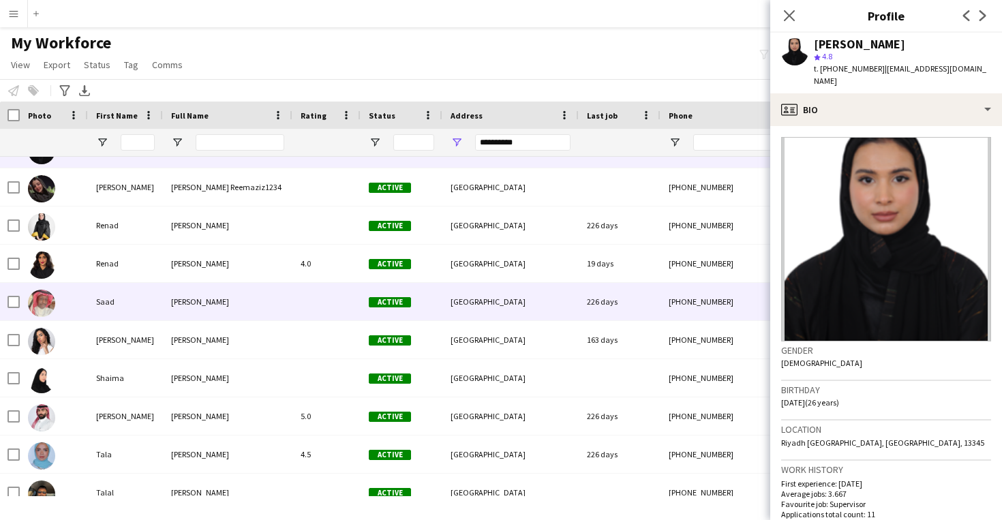
scroll to position [2734, 0]
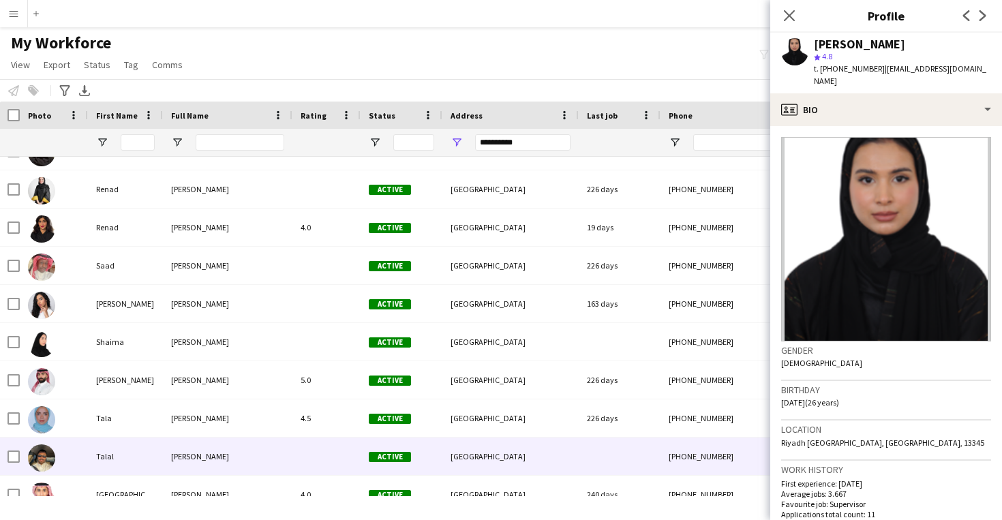
click at [491, 448] on div "[GEOGRAPHIC_DATA]" at bounding box center [510, 456] width 136 height 37
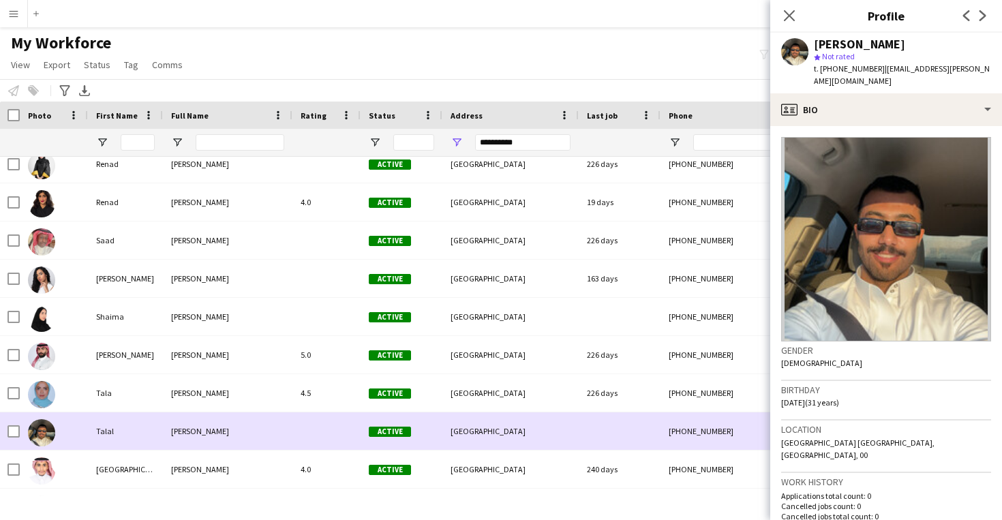
scroll to position [2764, 0]
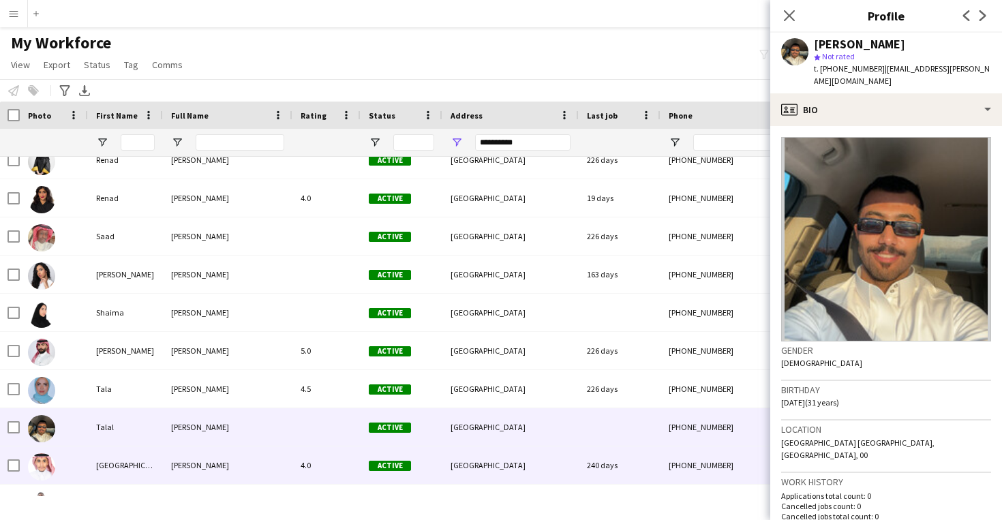
click at [491, 448] on div "[GEOGRAPHIC_DATA]" at bounding box center [510, 464] width 136 height 37
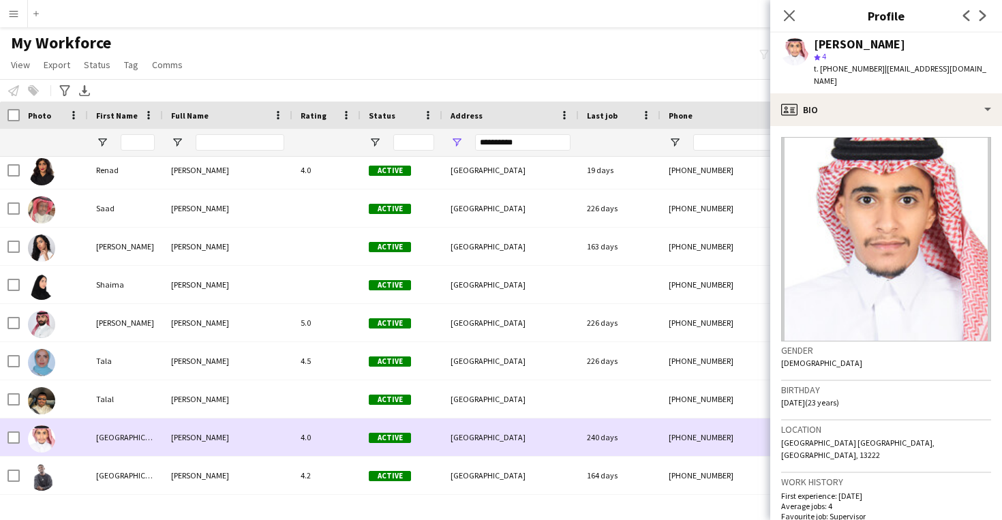
scroll to position [2794, 0]
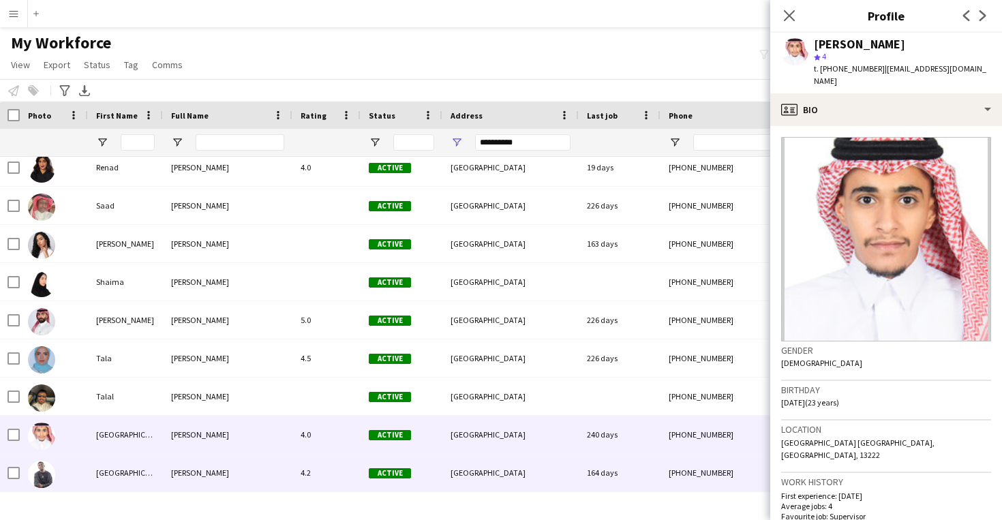
click at [491, 470] on div "[GEOGRAPHIC_DATA]" at bounding box center [510, 472] width 136 height 37
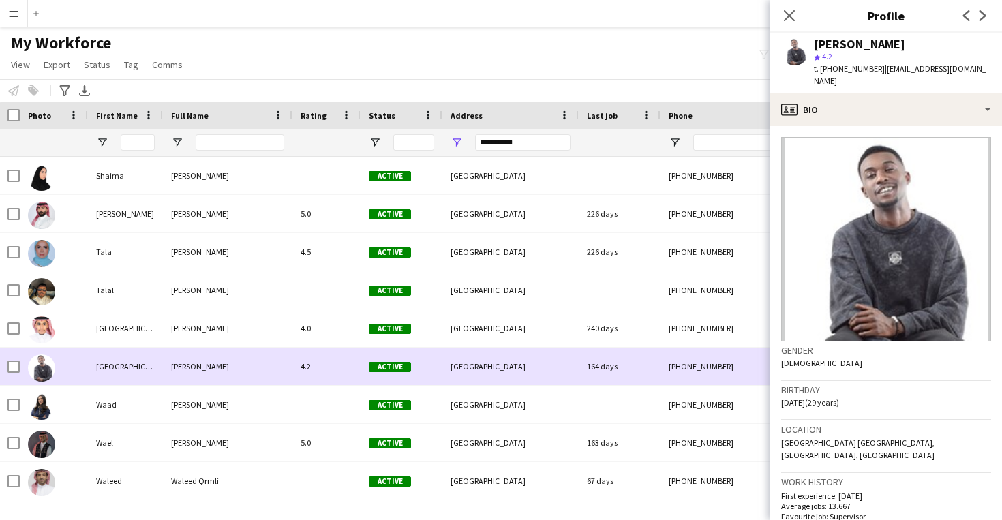
scroll to position [2938, 0]
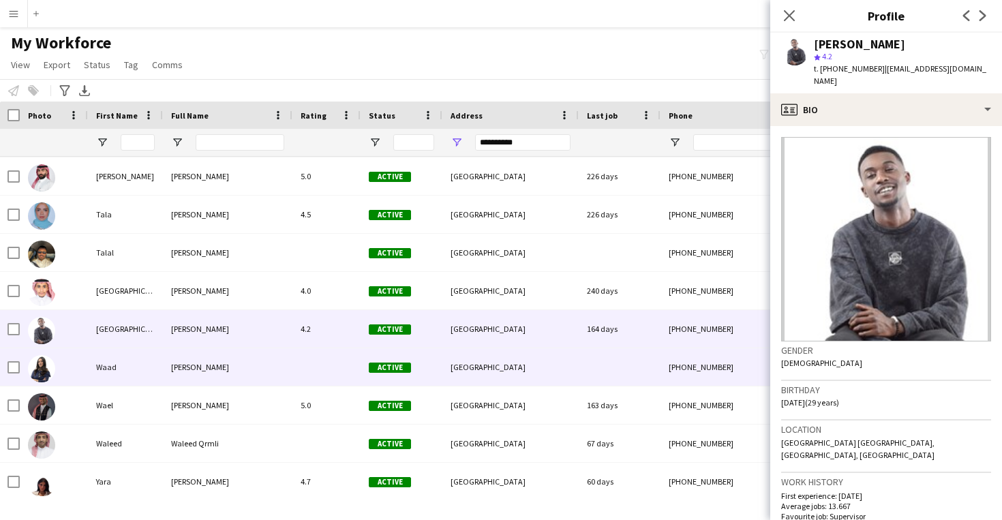
click at [477, 369] on div "[GEOGRAPHIC_DATA]" at bounding box center [510, 366] width 136 height 37
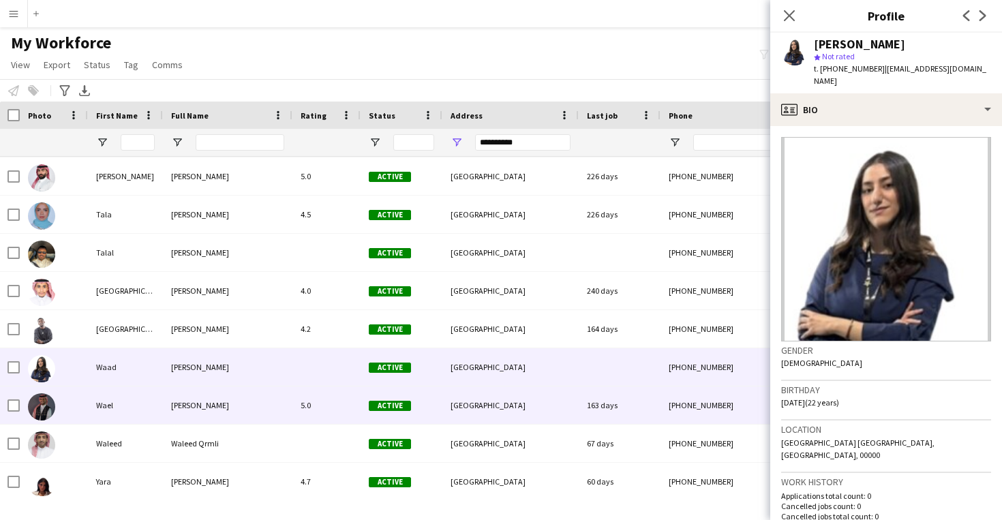
click at [494, 403] on div "[GEOGRAPHIC_DATA]" at bounding box center [510, 404] width 136 height 37
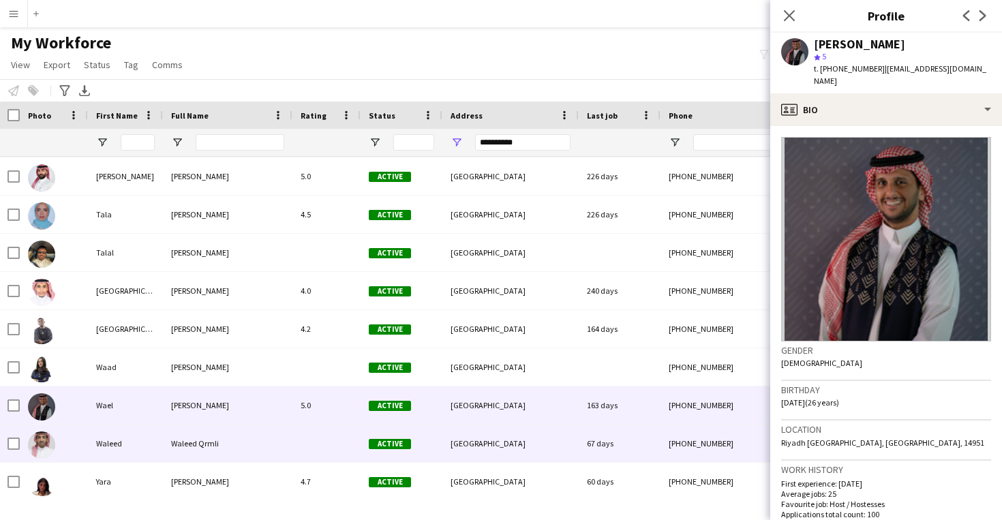
click at [494, 431] on div "[GEOGRAPHIC_DATA]" at bounding box center [510, 443] width 136 height 37
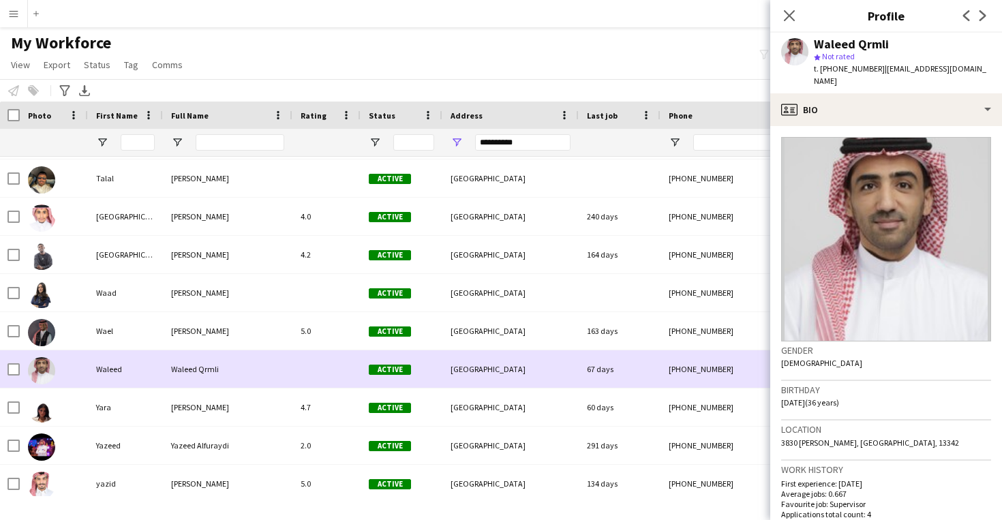
scroll to position [3017, 0]
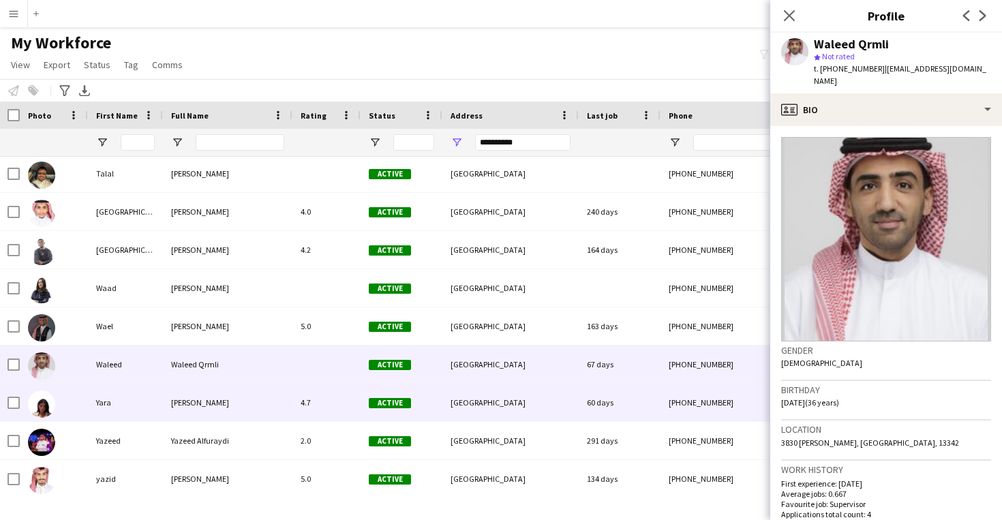
click at [490, 410] on div "[GEOGRAPHIC_DATA]" at bounding box center [510, 402] width 136 height 37
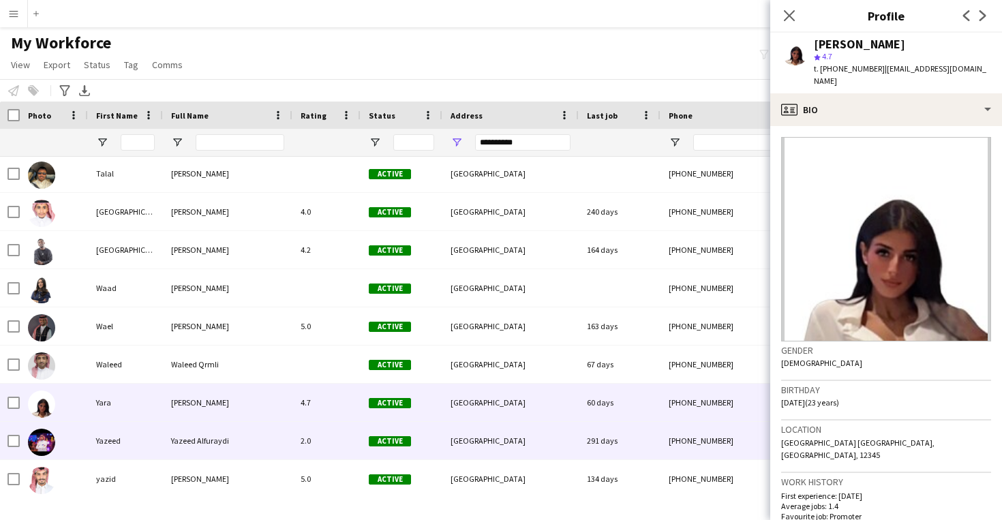
click at [487, 453] on div "[GEOGRAPHIC_DATA]" at bounding box center [510, 440] width 136 height 37
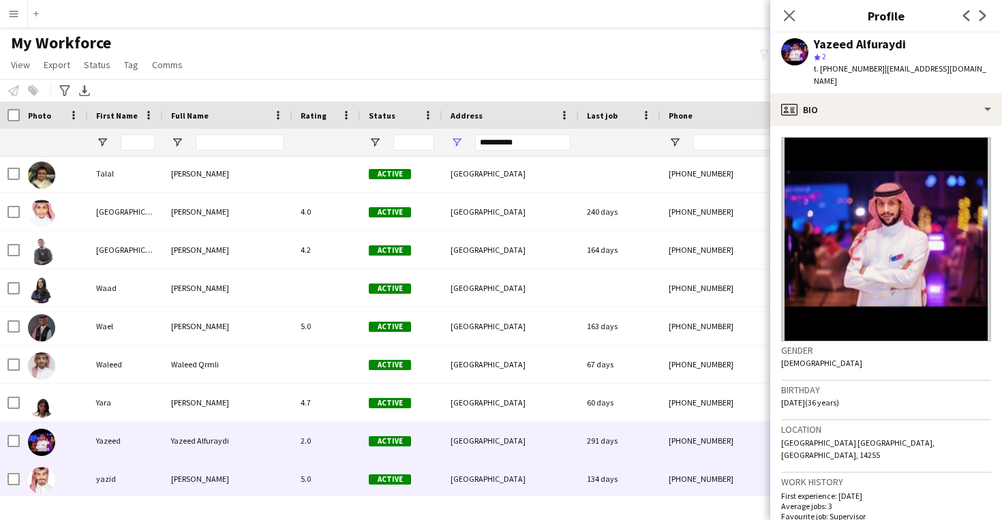
scroll to position [3019, 0]
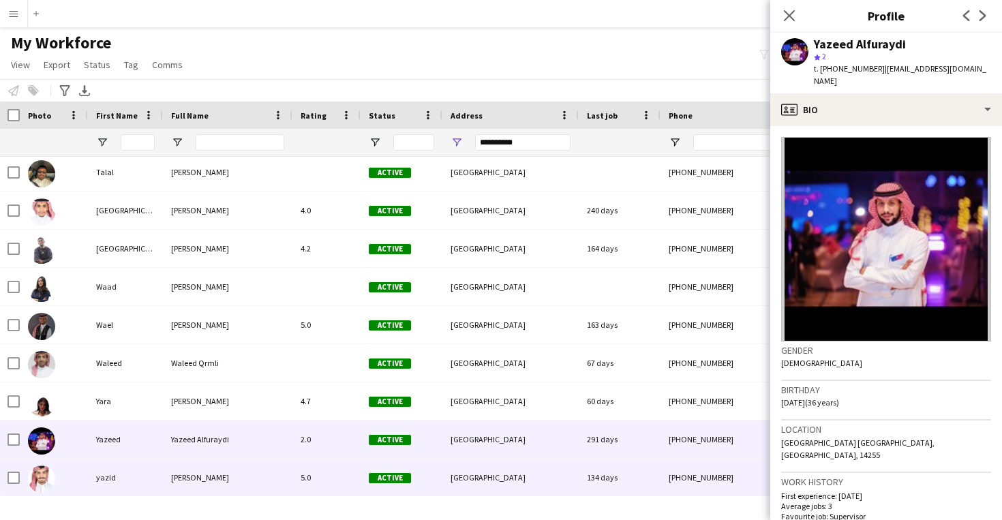
click at [482, 474] on div "[GEOGRAPHIC_DATA]" at bounding box center [510, 477] width 136 height 37
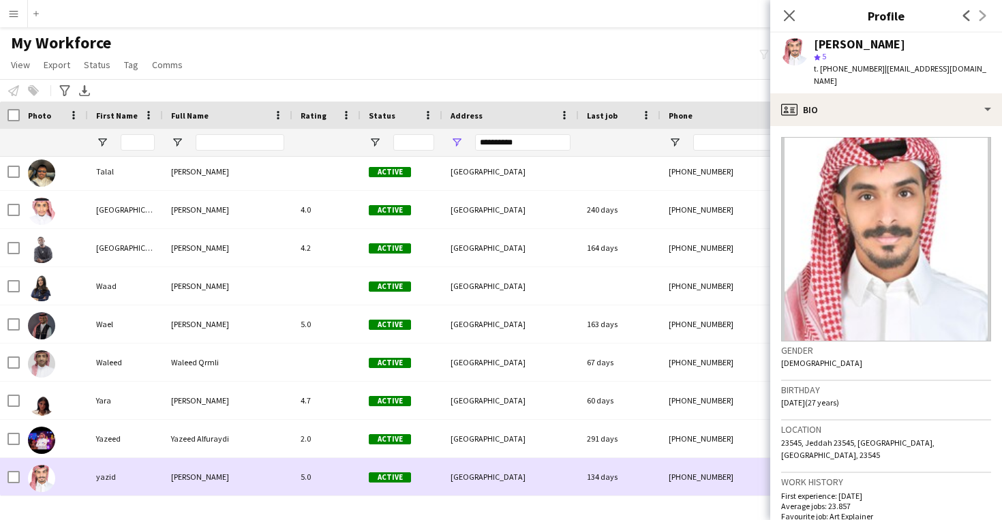
scroll to position [1, 0]
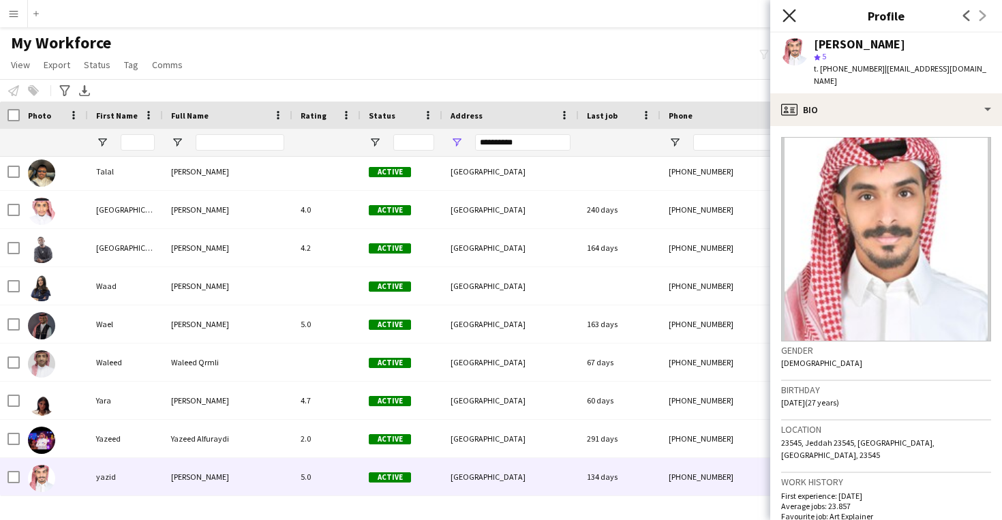
click at [787, 14] on icon at bounding box center [788, 15] width 13 height 13
